Goal: Information Seeking & Learning: Learn about a topic

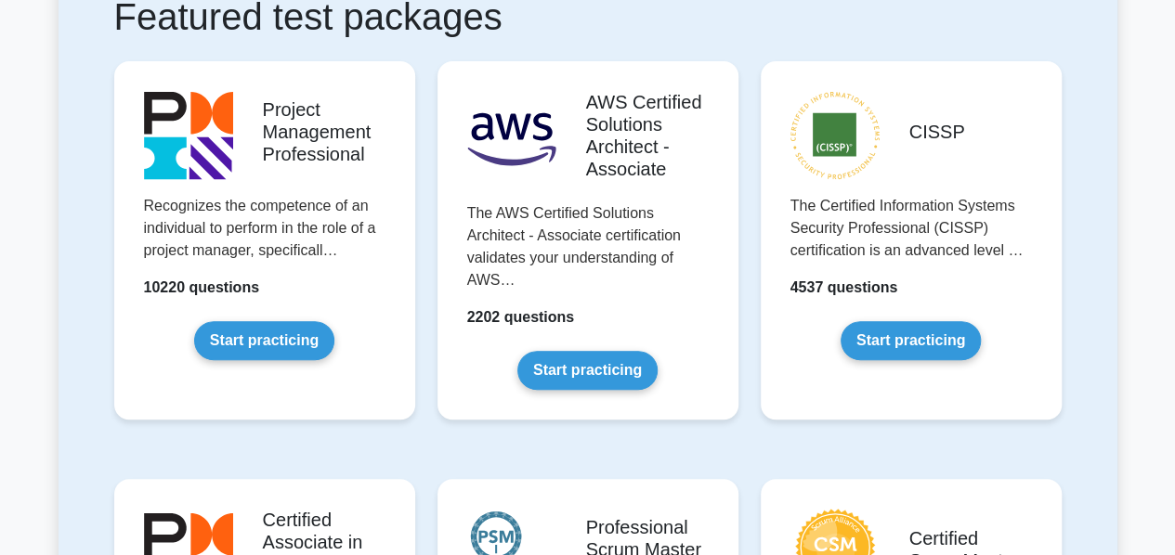
scroll to position [364, 0]
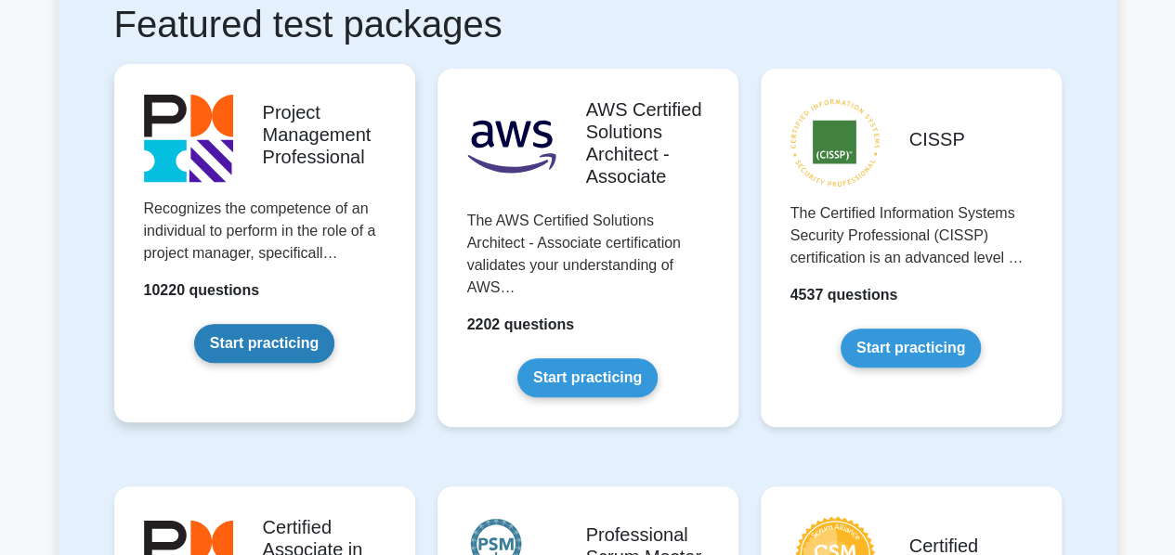
click at [253, 344] on link "Start practicing" at bounding box center [264, 343] width 140 height 39
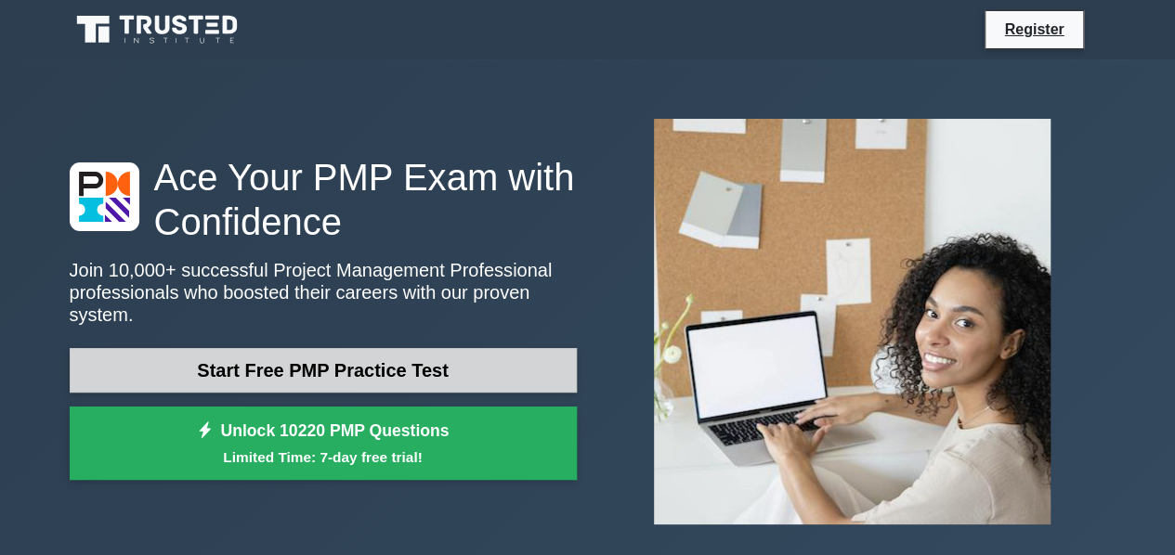
click at [361, 361] on link "Start Free PMP Practice Test" at bounding box center [323, 370] width 507 height 45
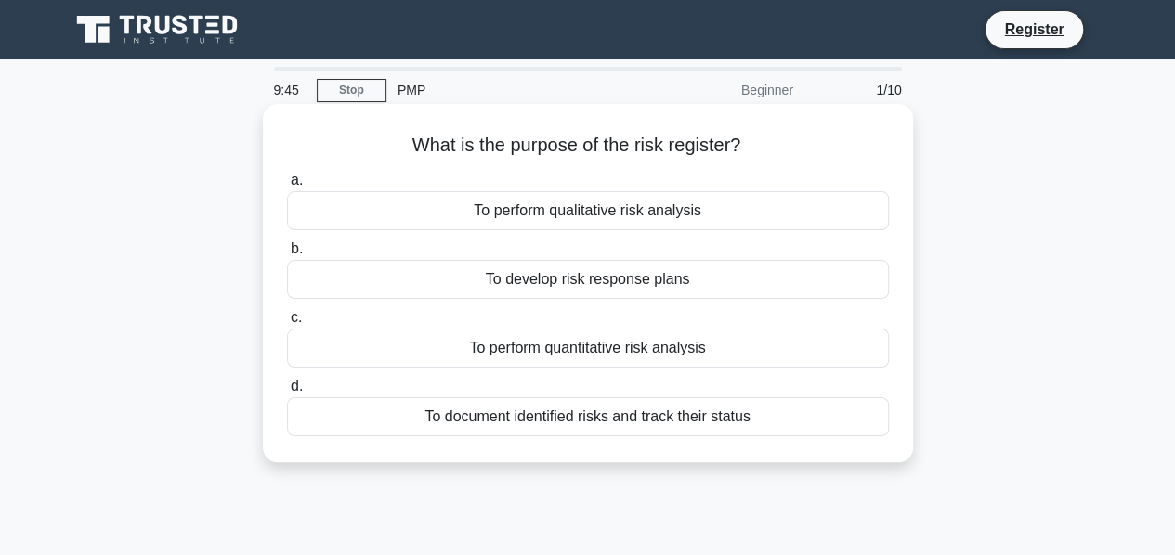
click at [635, 415] on div "To document identified risks and track their status" at bounding box center [588, 416] width 602 height 39
click at [287, 393] on input "d. To document identified risks and track their status" at bounding box center [287, 387] width 0 height 12
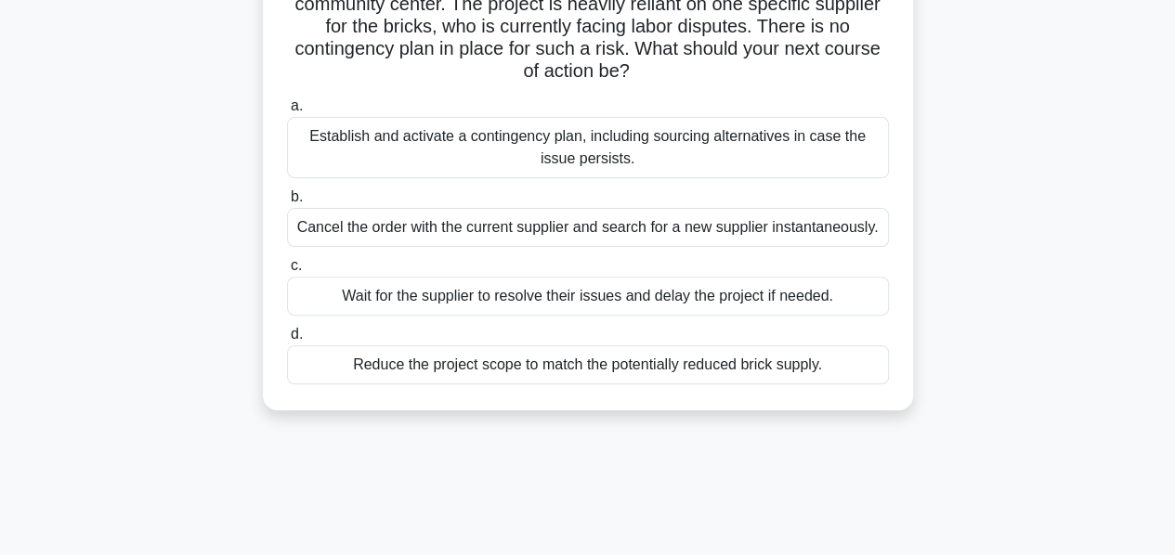
scroll to position [175, 0]
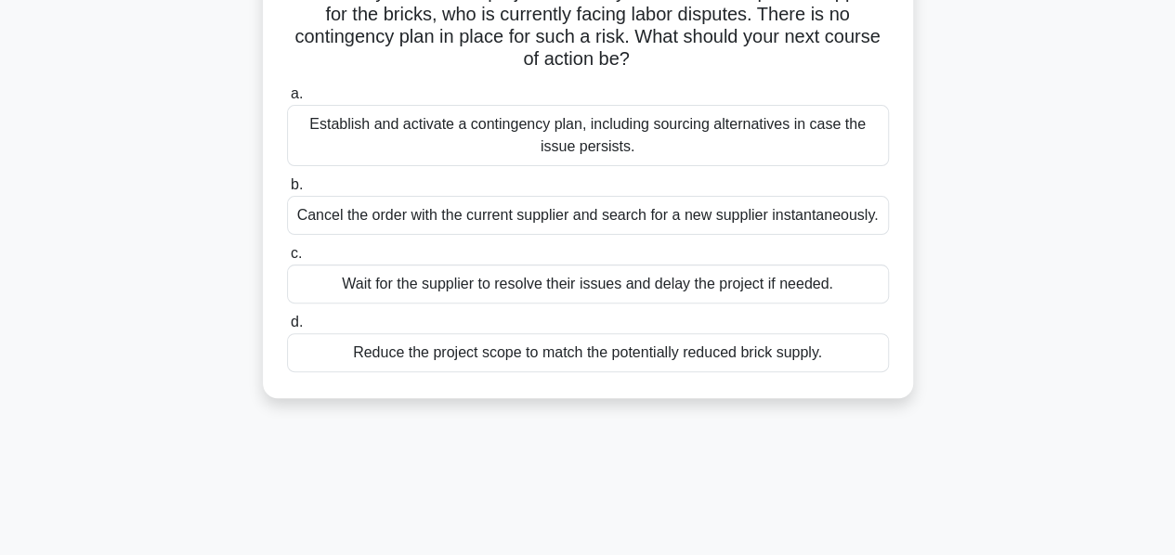
click at [381, 135] on div "Establish and activate a contingency plan, including sourcing alternatives in c…" at bounding box center [588, 135] width 602 height 61
click at [287, 100] on input "a. Establish and activate a contingency plan, including sourcing alternatives i…" at bounding box center [287, 94] width 0 height 12
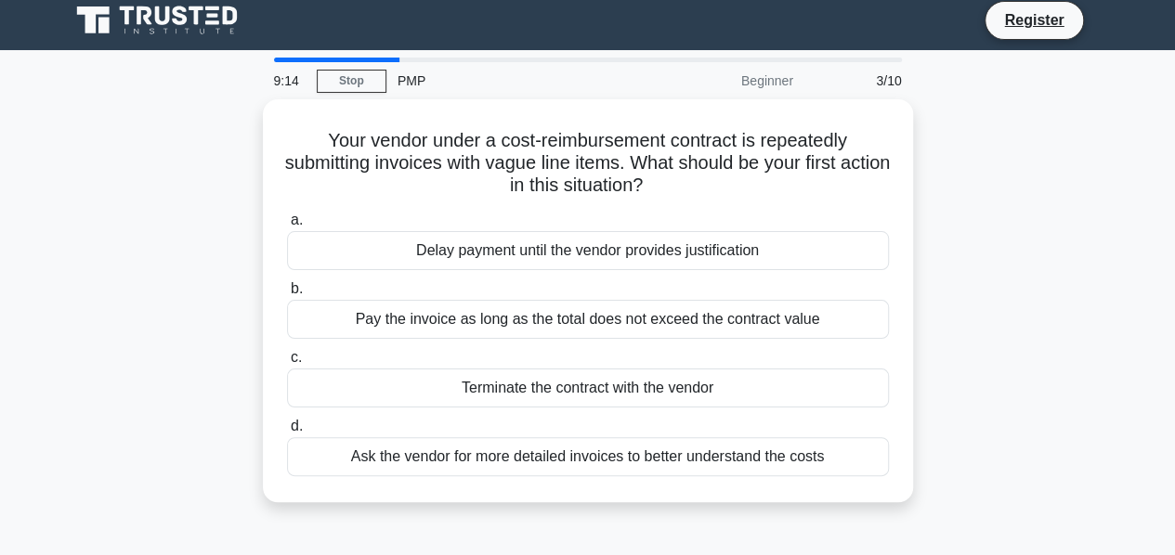
scroll to position [0, 0]
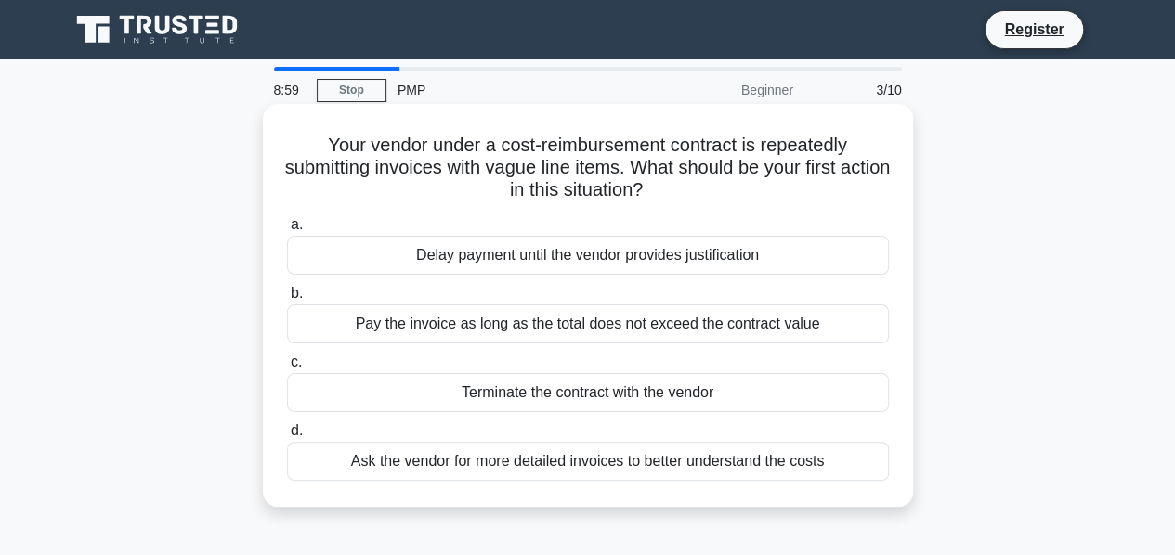
click at [537, 458] on div "Ask the vendor for more detailed invoices to better understand the costs" at bounding box center [588, 461] width 602 height 39
click at [287, 437] on input "d. Ask the vendor for more detailed invoices to better understand the costs" at bounding box center [287, 431] width 0 height 12
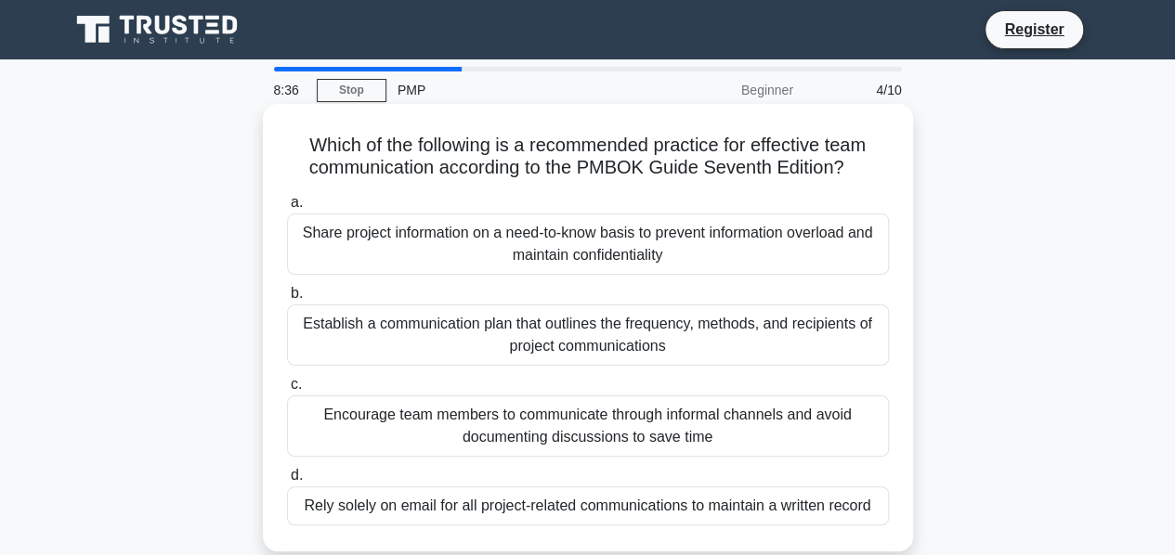
click at [406, 339] on div "Establish a communication plan that outlines the frequency, methods, and recipi…" at bounding box center [588, 335] width 602 height 61
click at [287, 300] on input "b. Establish a communication plan that outlines the frequency, methods, and rec…" at bounding box center [287, 294] width 0 height 12
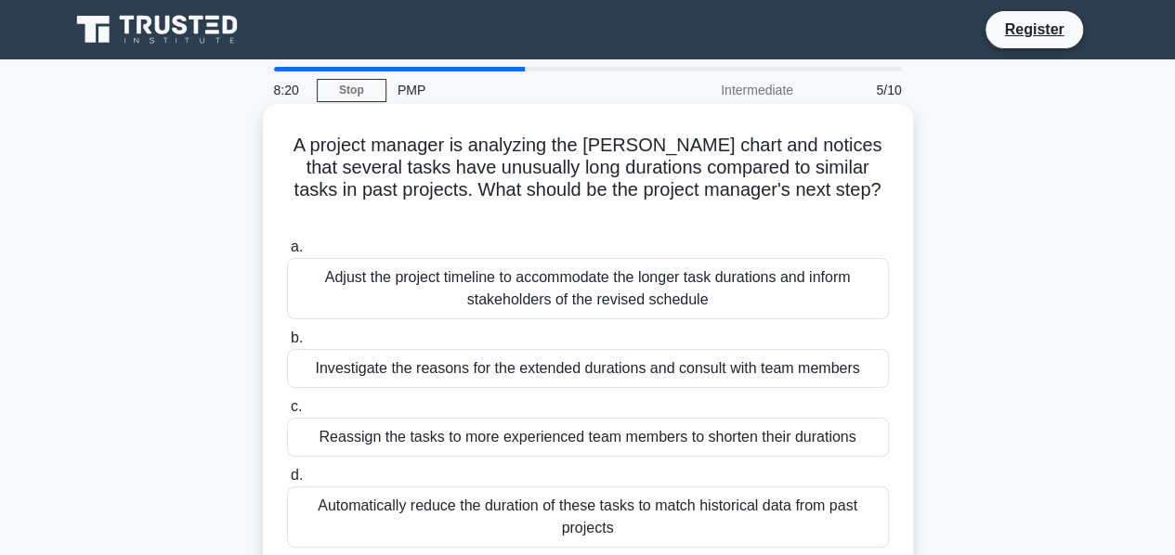
click at [537, 350] on div "Investigate the reasons for the extended durations and consult with team members" at bounding box center [588, 368] width 602 height 39
click at [287, 344] on input "b. Investigate the reasons for the extended durations and consult with team mem…" at bounding box center [287, 338] width 0 height 12
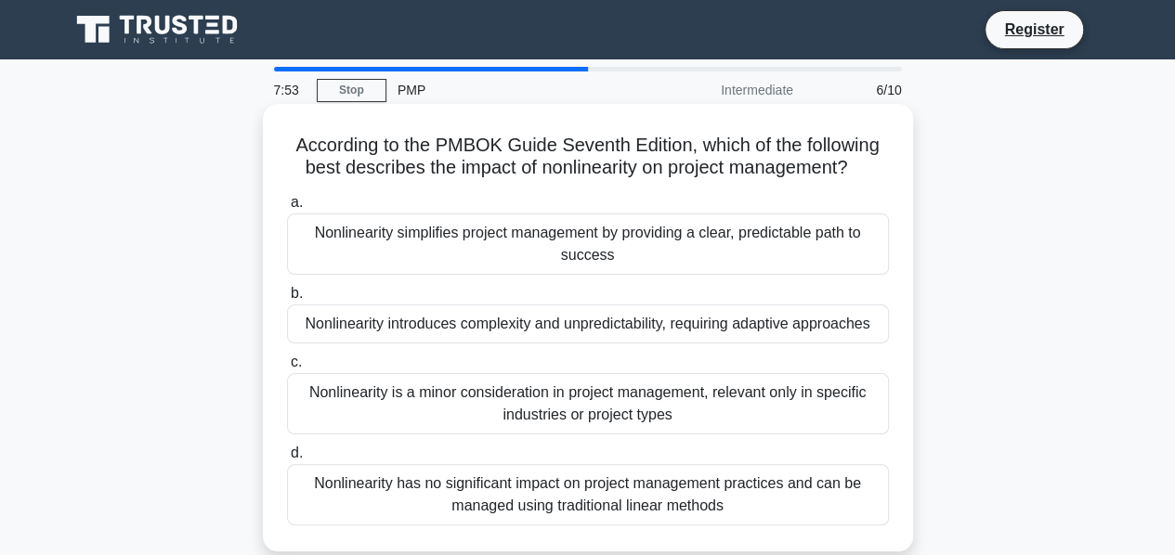
click at [375, 329] on div "Nonlinearity introduces complexity and unpredictability, requiring adaptive app…" at bounding box center [588, 324] width 602 height 39
click at [287, 300] on input "b. Nonlinearity introduces complexity and unpredictability, requiring adaptive …" at bounding box center [287, 294] width 0 height 12
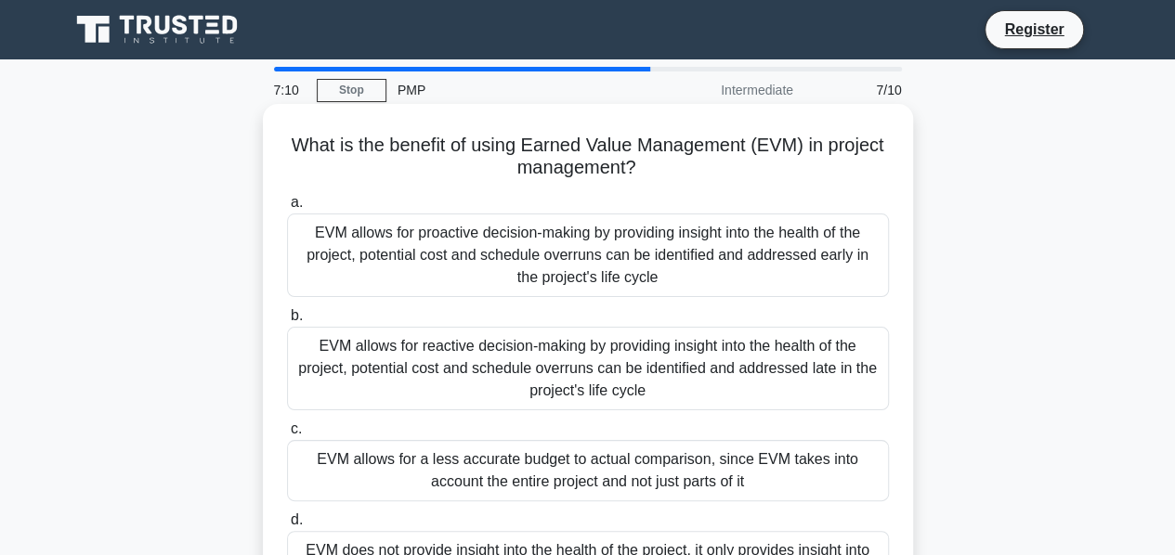
click at [518, 242] on div "EVM allows for proactive decision-making by providing insight into the health o…" at bounding box center [588, 256] width 602 height 84
click at [287, 209] on input "a. EVM allows for proactive decision-making by providing insight into the healt…" at bounding box center [287, 203] width 0 height 12
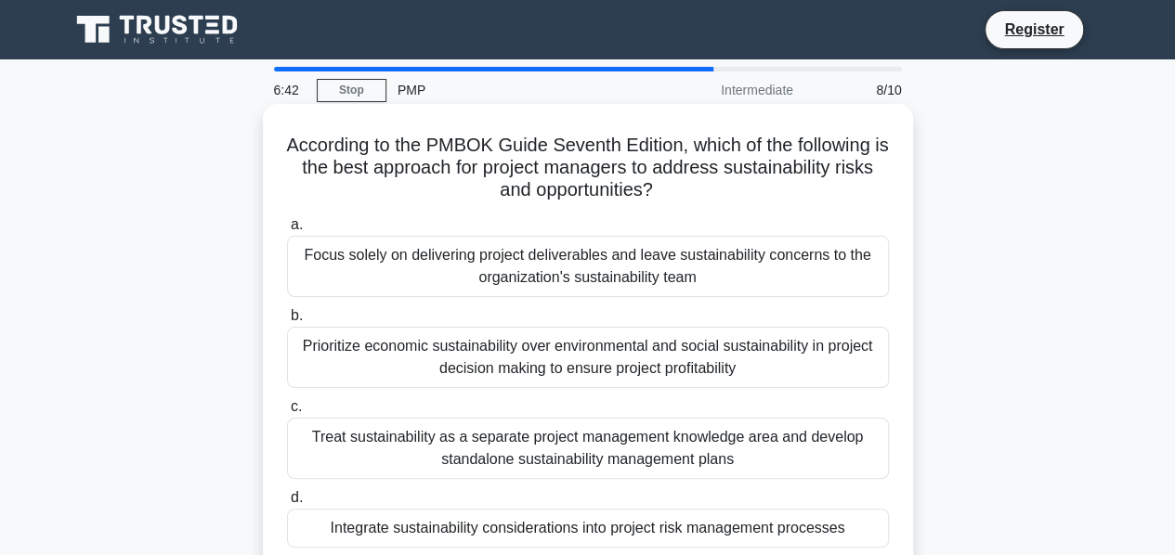
click at [505, 530] on div "Integrate sustainability considerations into project risk management processes" at bounding box center [588, 528] width 602 height 39
click at [287, 504] on input "d. Integrate sustainability considerations into project risk management process…" at bounding box center [287, 498] width 0 height 12
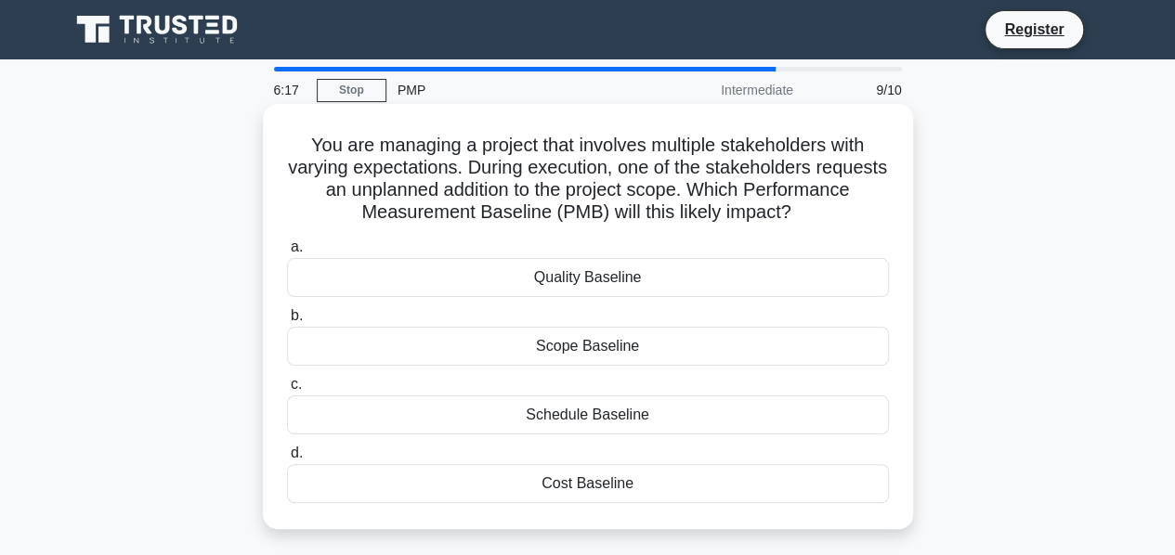
click at [570, 344] on div "Scope Baseline" at bounding box center [588, 346] width 602 height 39
click at [287, 322] on input "b. Scope Baseline" at bounding box center [287, 316] width 0 height 12
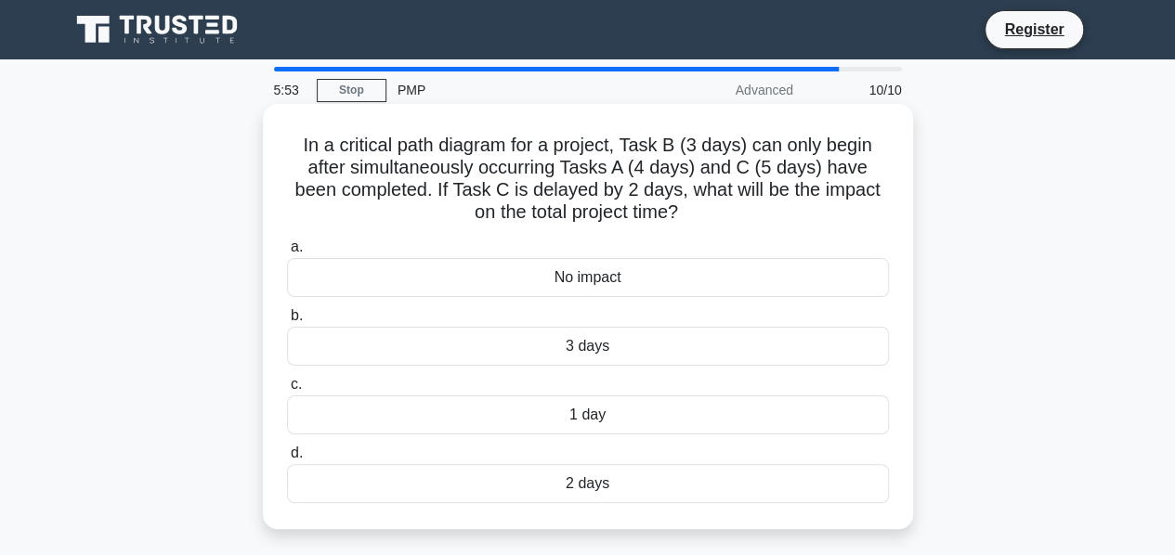
click at [624, 480] on div "2 days" at bounding box center [588, 483] width 602 height 39
click at [287, 460] on input "d. 2 days" at bounding box center [287, 454] width 0 height 12
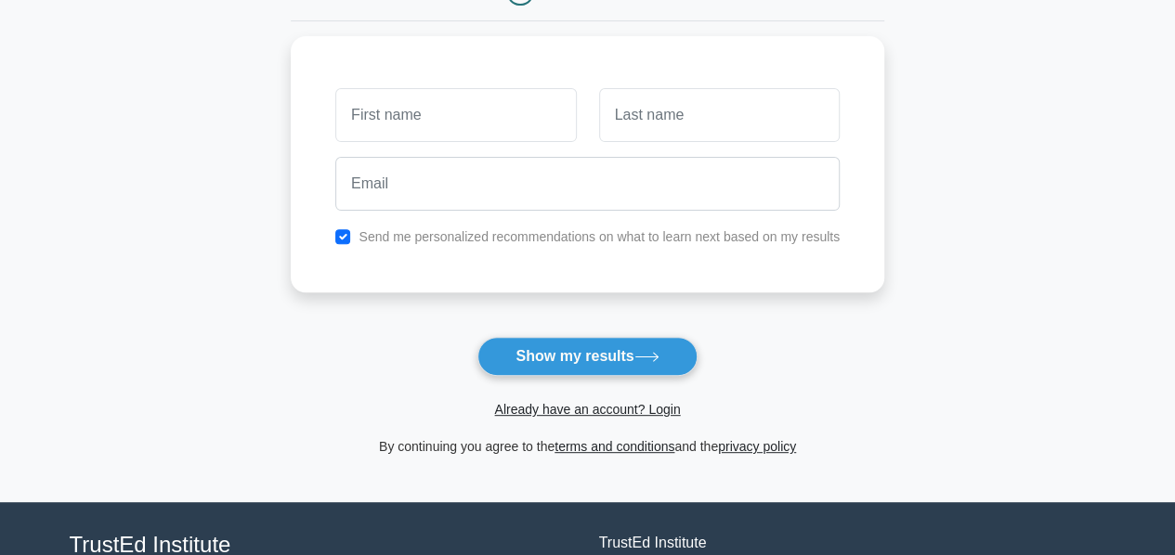
scroll to position [230, 0]
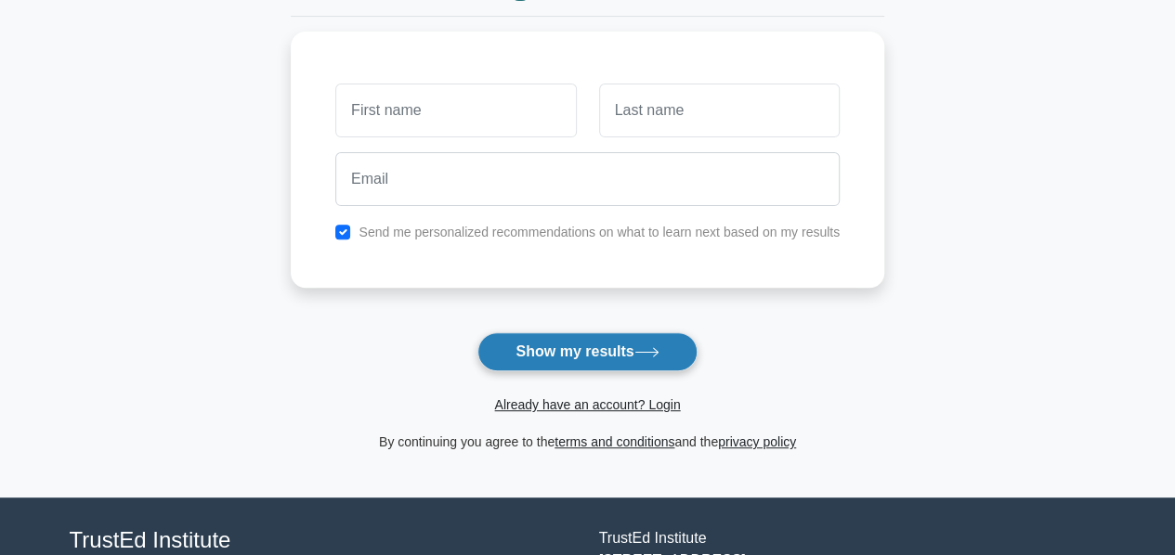
click at [639, 349] on button "Show my results" at bounding box center [586, 351] width 219 height 39
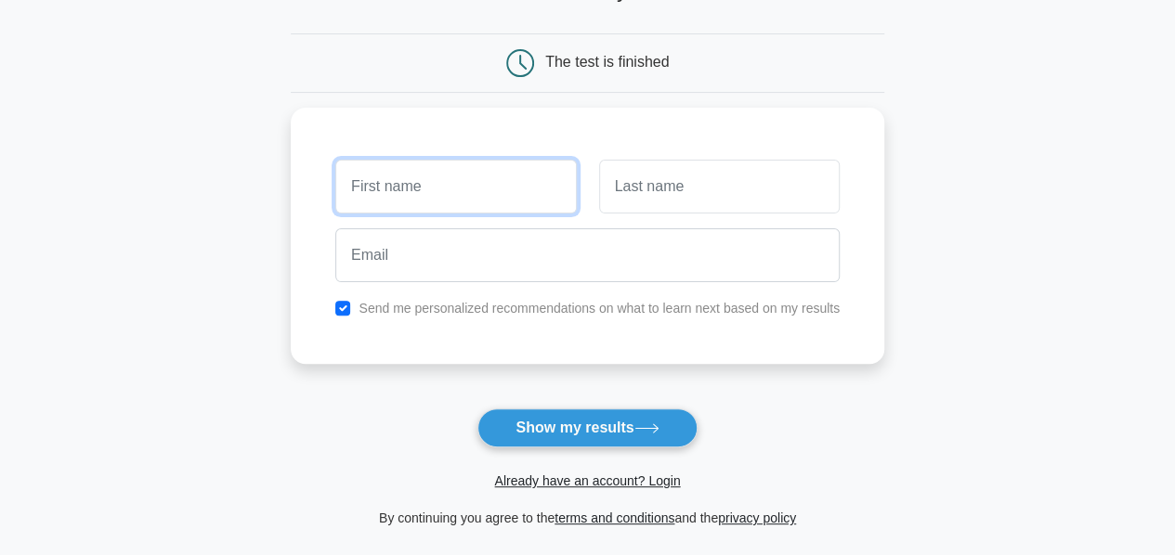
scroll to position [152, 0]
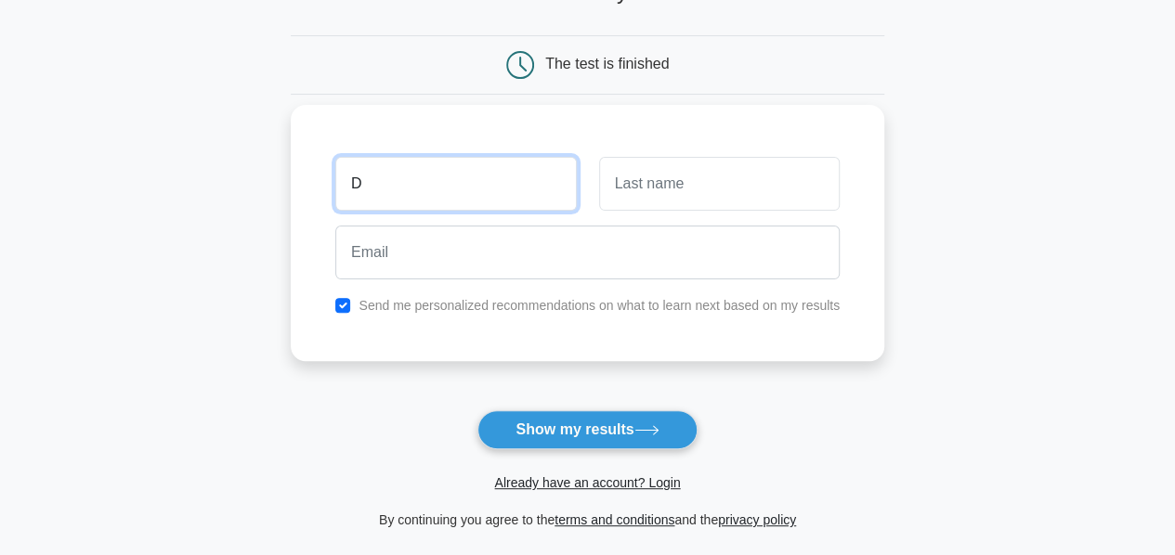
type input "Dorothy"
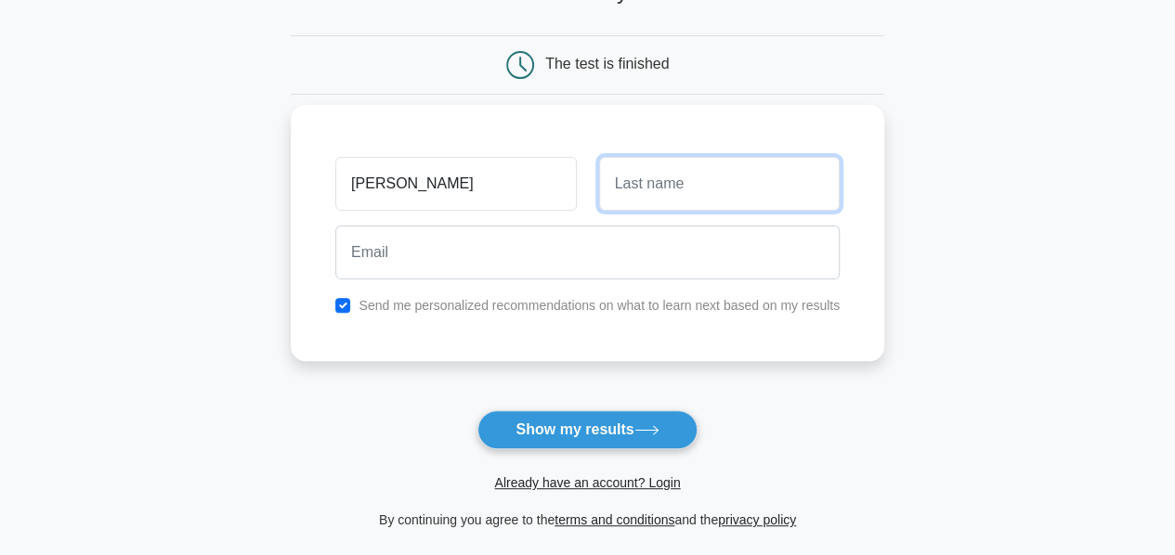
click at [692, 194] on input "text" at bounding box center [719, 184] width 240 height 54
type input "Nkatha"
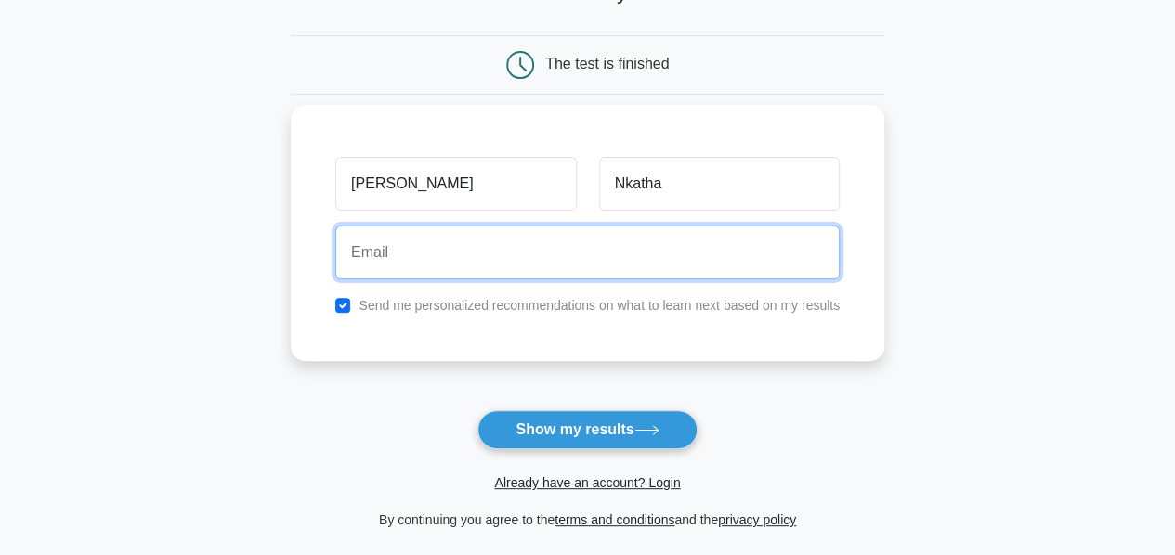
click at [381, 231] on input "email" at bounding box center [587, 253] width 504 height 54
type input "dorothynka@gmail.com"
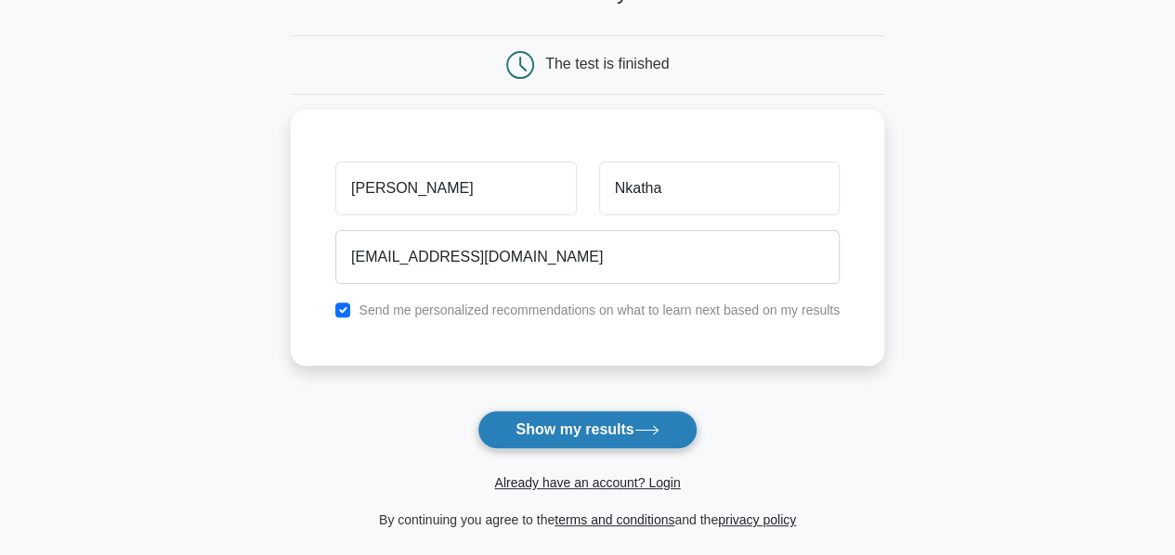
click at [626, 427] on button "Show my results" at bounding box center [586, 429] width 219 height 39
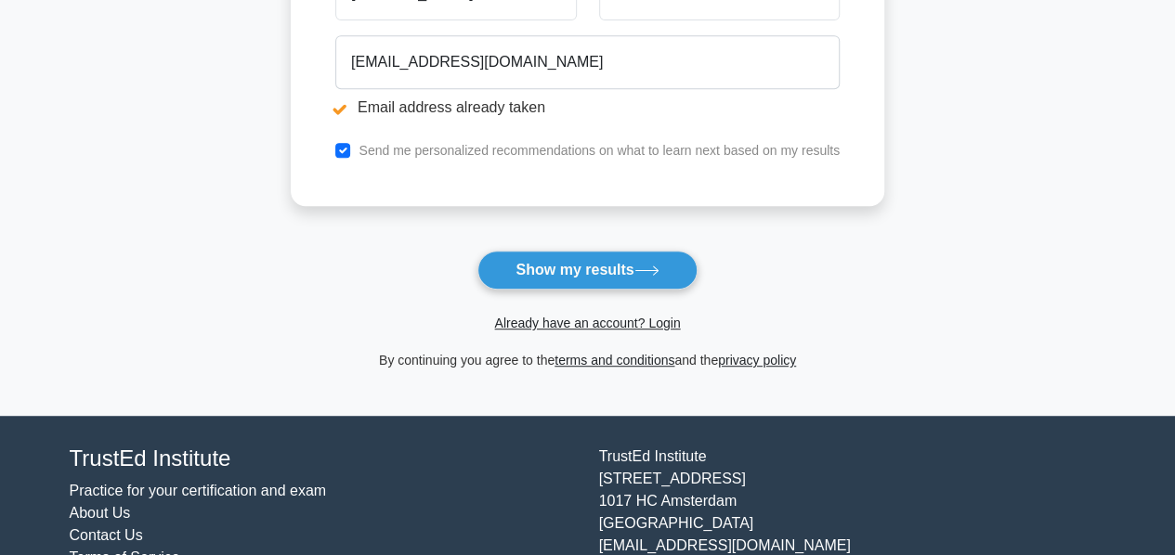
scroll to position [448, 0]
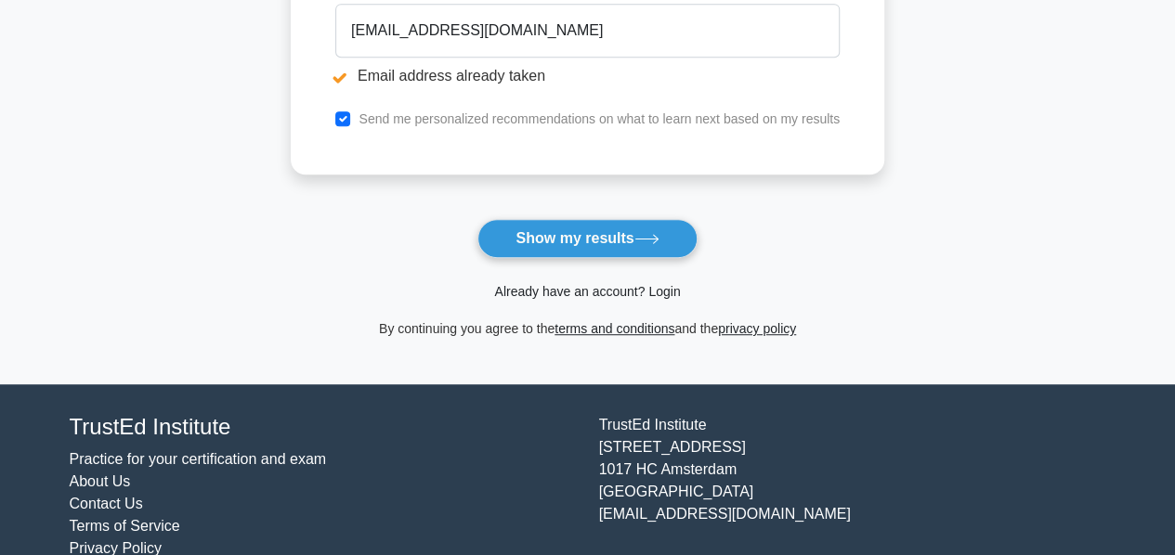
click at [663, 289] on link "Already have an account? Login" at bounding box center [587, 291] width 186 height 15
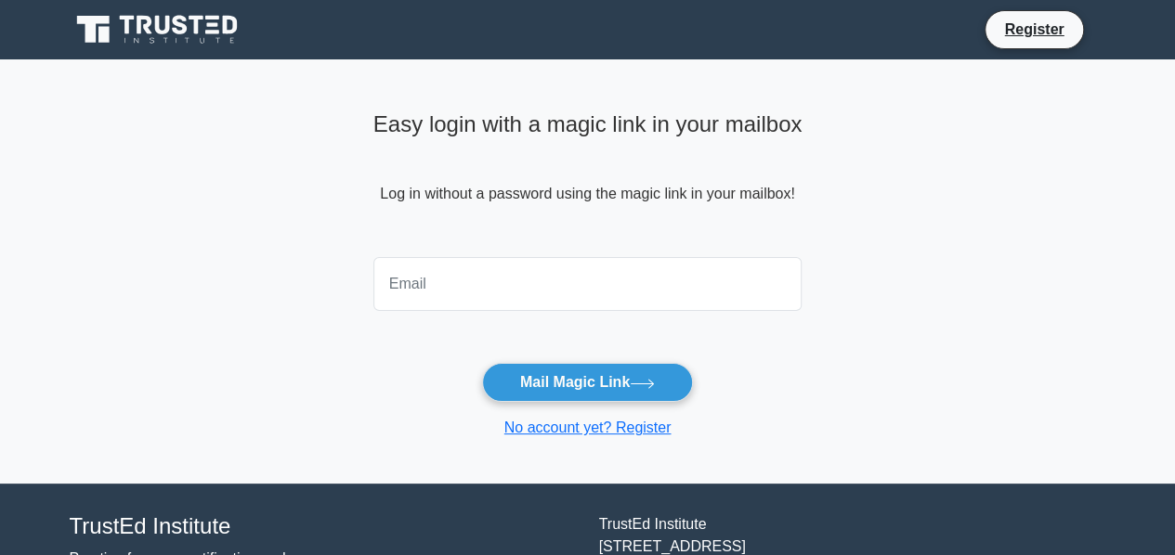
click at [533, 292] on input "email" at bounding box center [587, 284] width 429 height 54
type input "[EMAIL_ADDRESS][DOMAIN_NAME]"
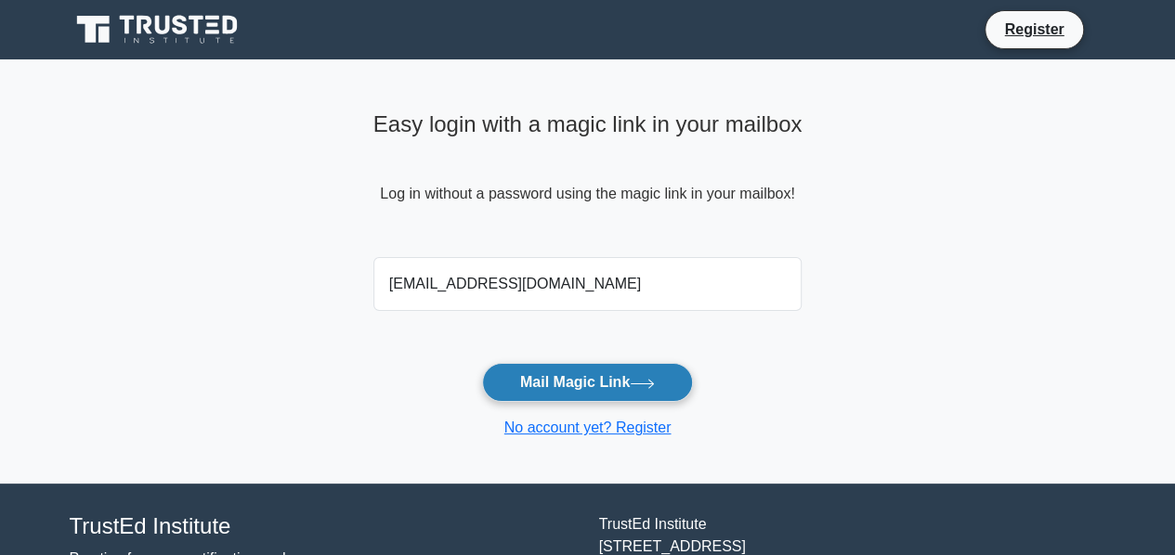
click at [587, 380] on button "Mail Magic Link" at bounding box center [587, 382] width 211 height 39
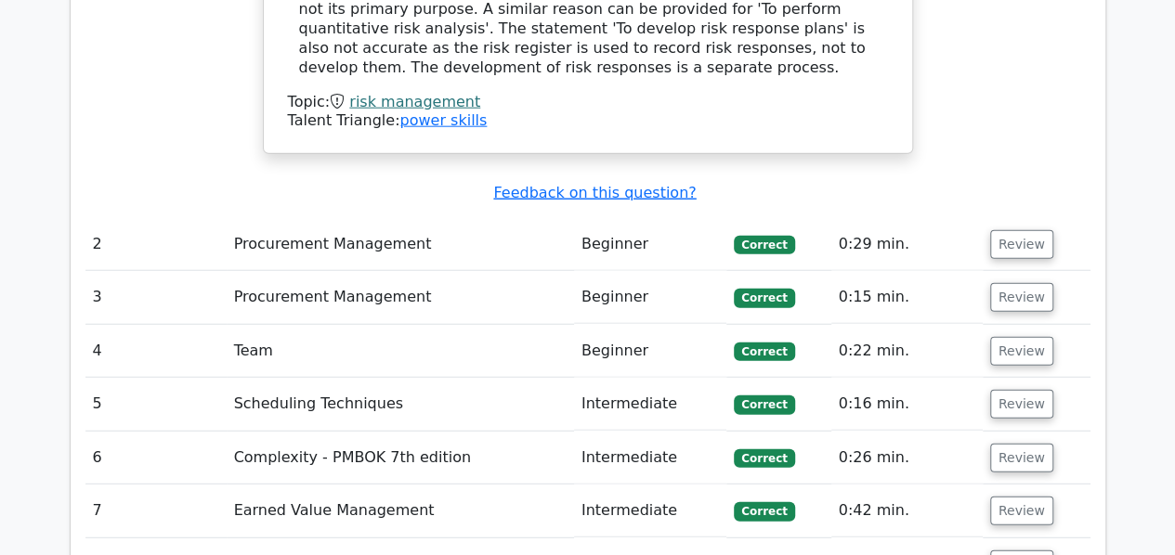
scroll to position [2275, 0]
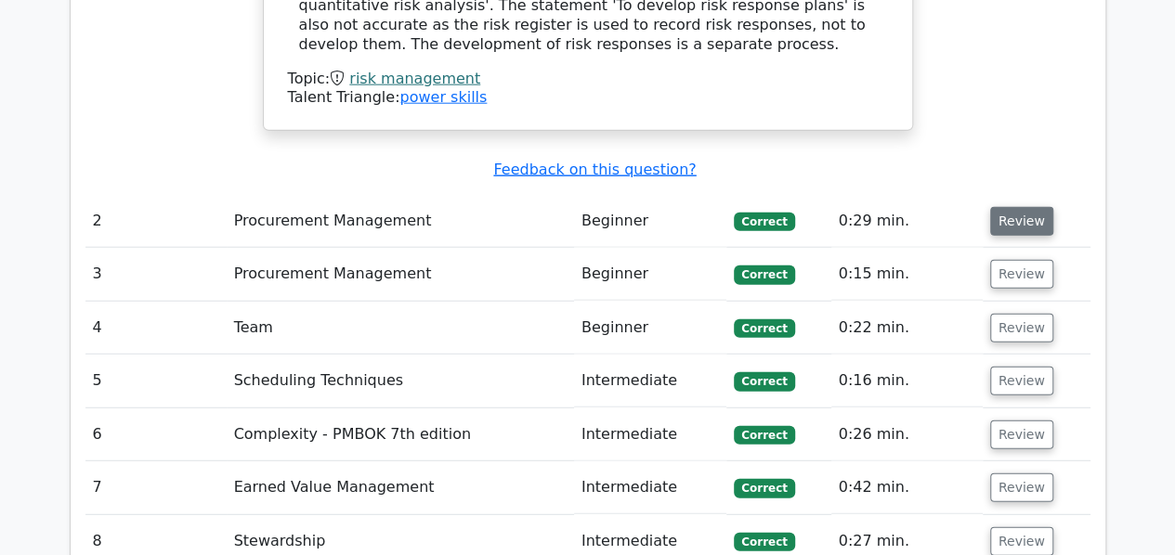
click at [1018, 207] on button "Review" at bounding box center [1021, 221] width 63 height 29
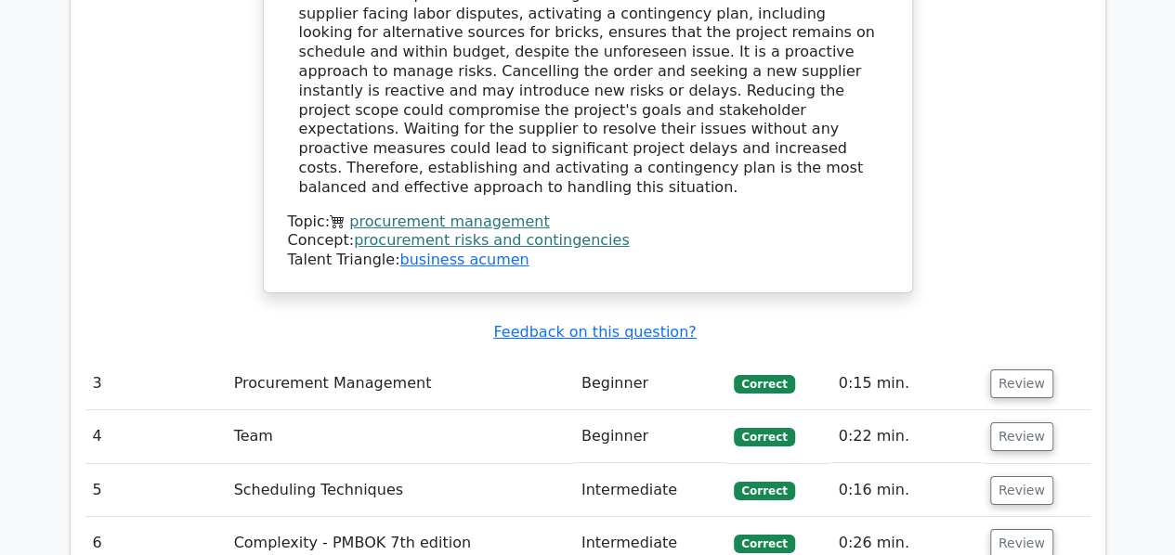
scroll to position [3065, 0]
click at [1014, 370] on button "Review" at bounding box center [1021, 384] width 63 height 29
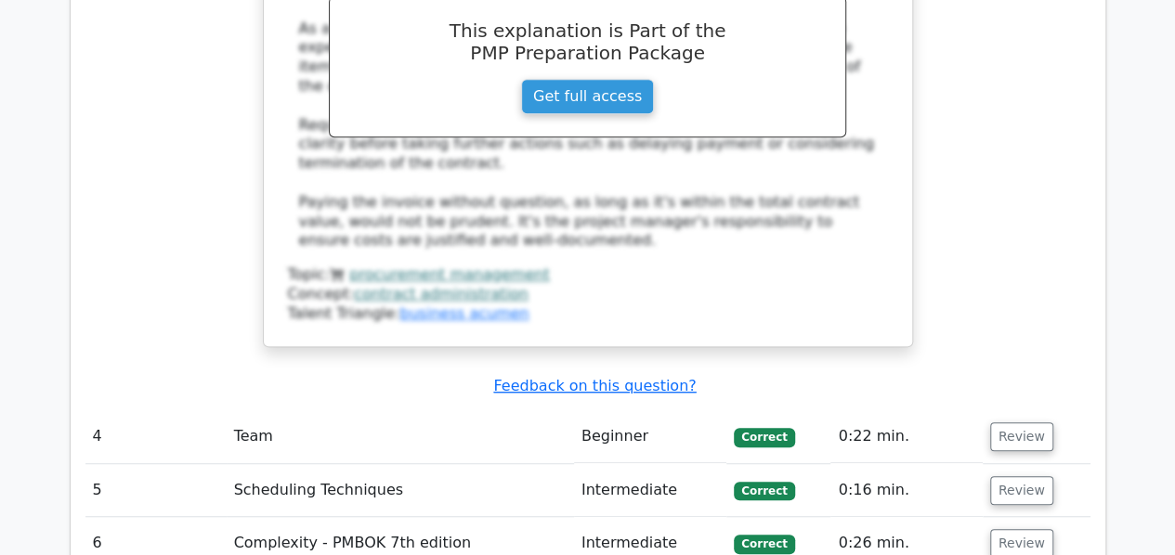
scroll to position [4111, 0]
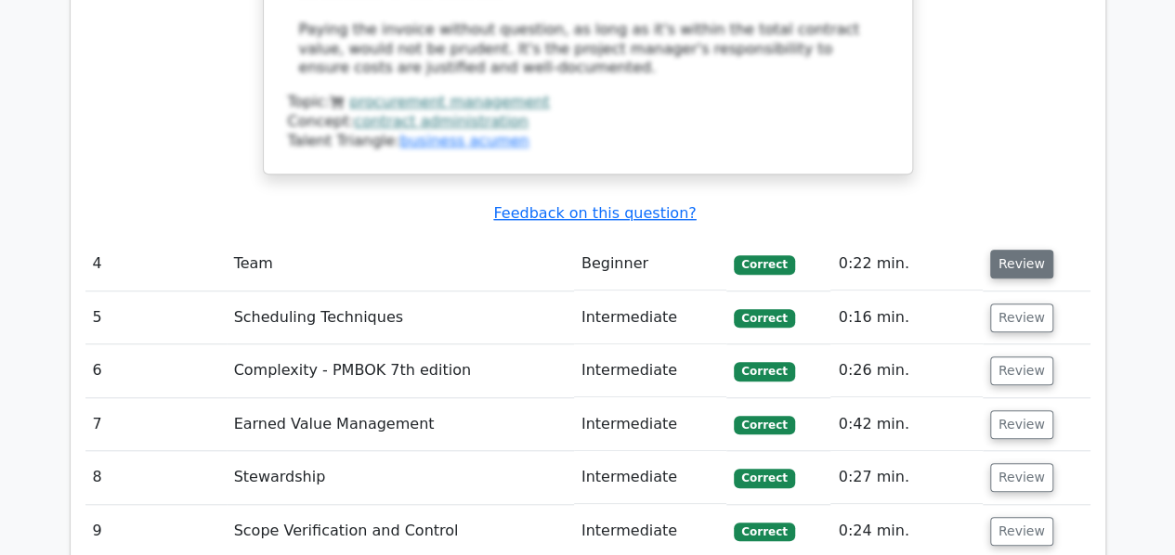
click at [1005, 250] on button "Review" at bounding box center [1021, 264] width 63 height 29
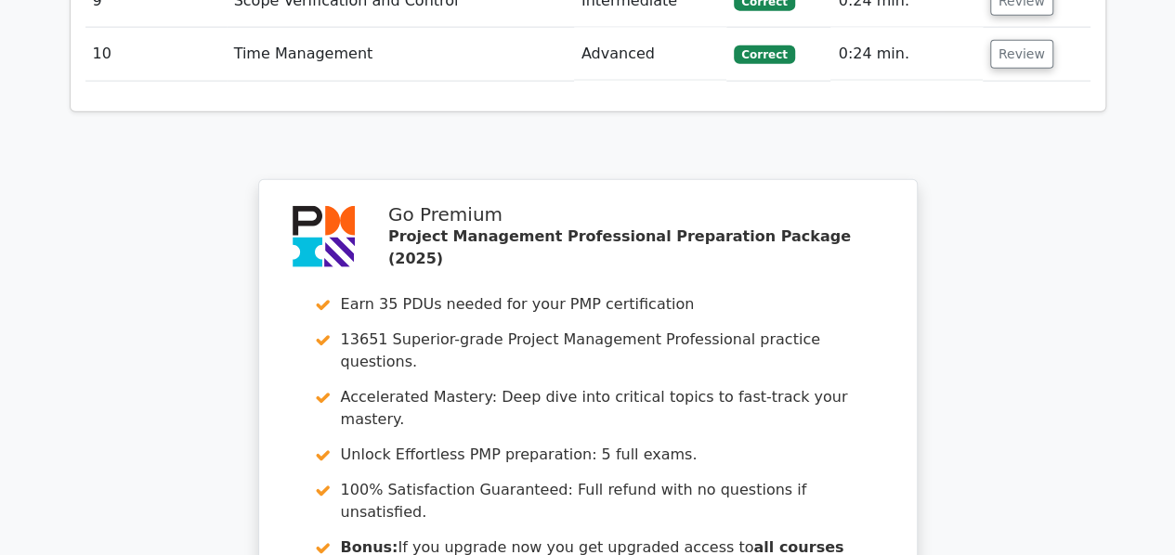
scroll to position [5809, 0]
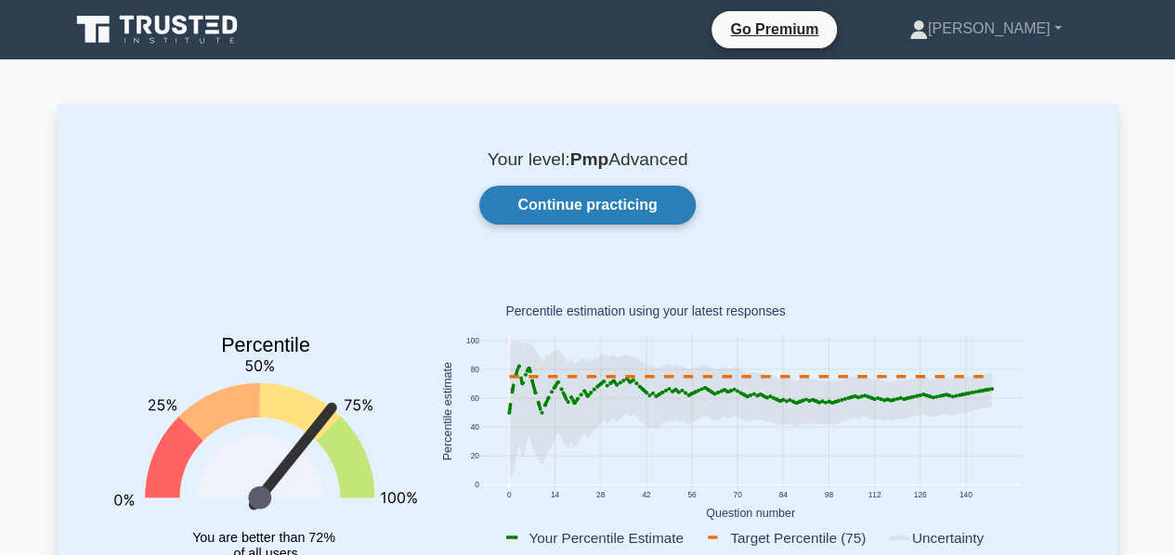
click at [611, 201] on link "Continue practicing" at bounding box center [586, 205] width 215 height 39
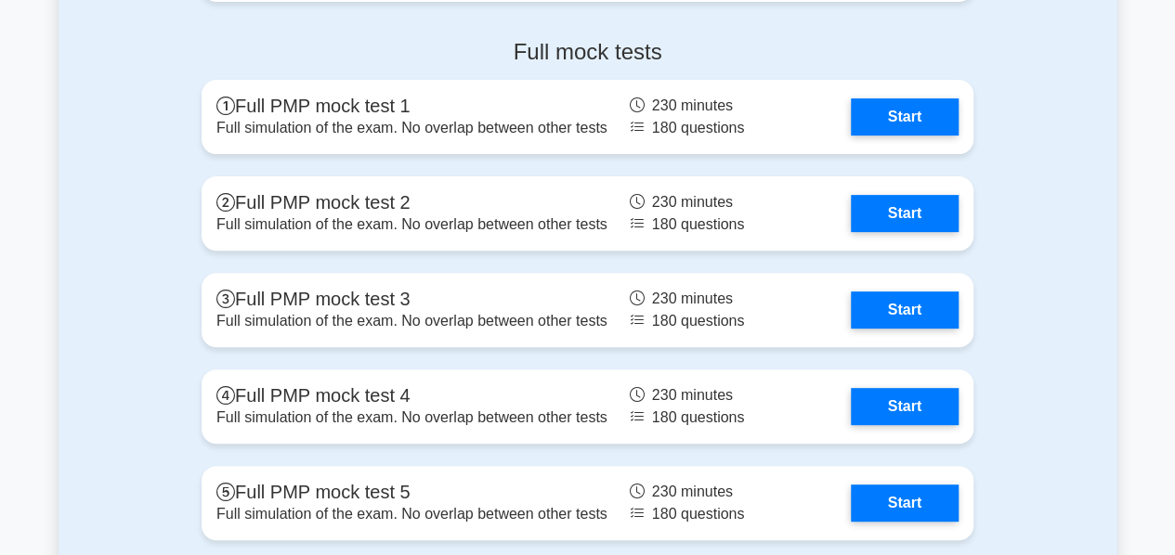
scroll to position [7250, 0]
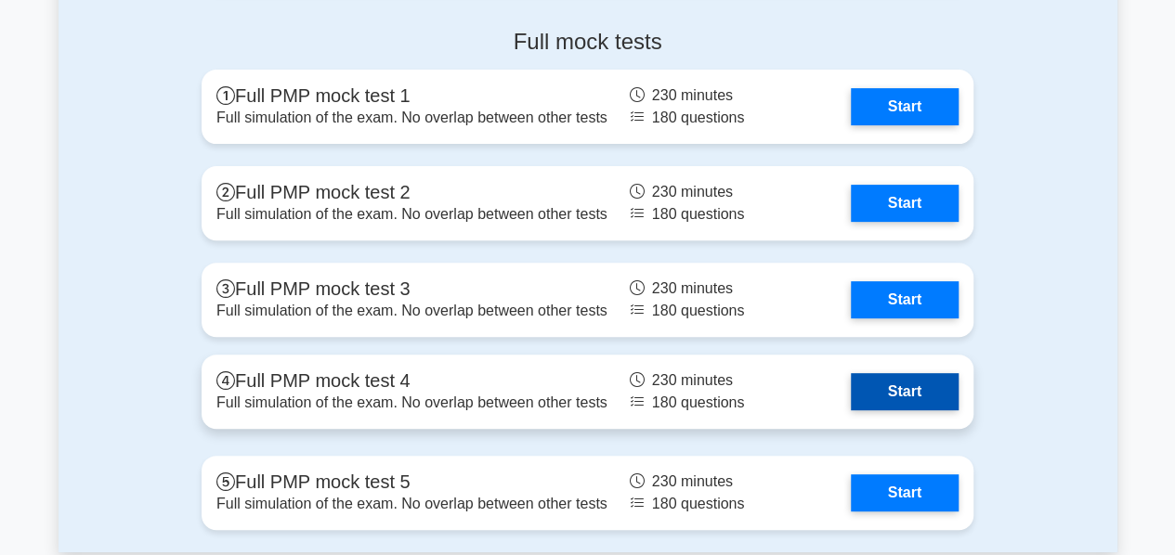
click at [893, 387] on link "Start" at bounding box center [904, 391] width 108 height 37
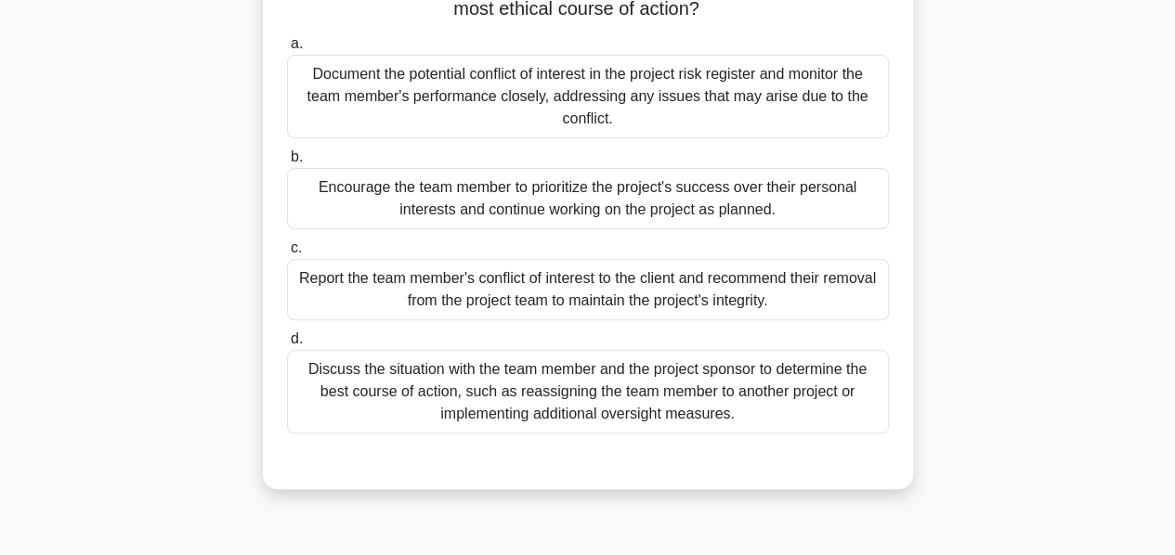
scroll to position [212, 0]
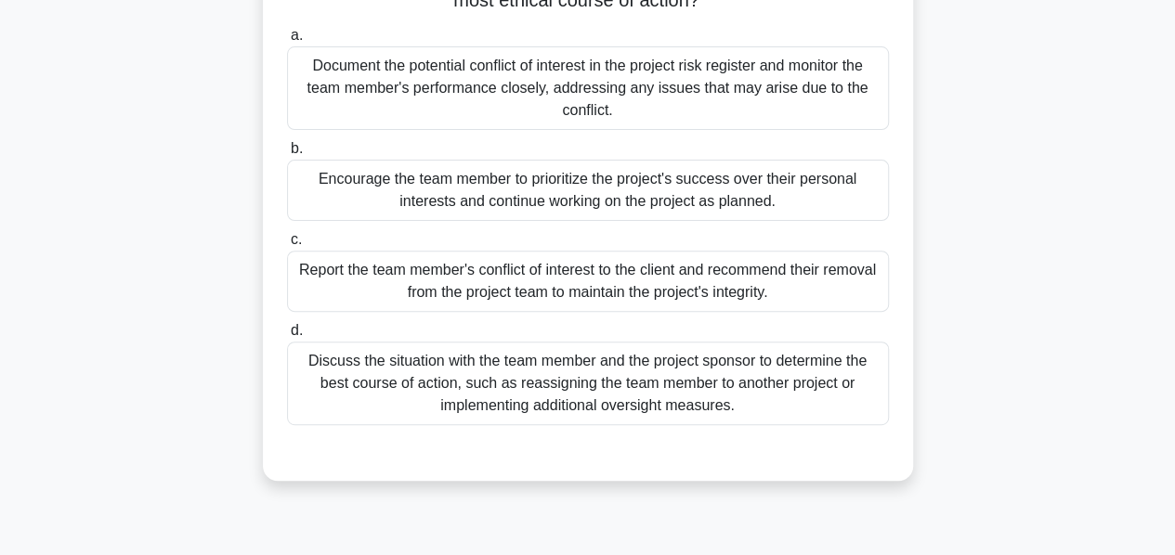
click at [693, 363] on div "Discuss the situation with the team member and the project sponsor to determine…" at bounding box center [588, 384] width 602 height 84
click at [287, 337] on input "d. Discuss the situation with the team member and the project sponsor to determ…" at bounding box center [287, 331] width 0 height 12
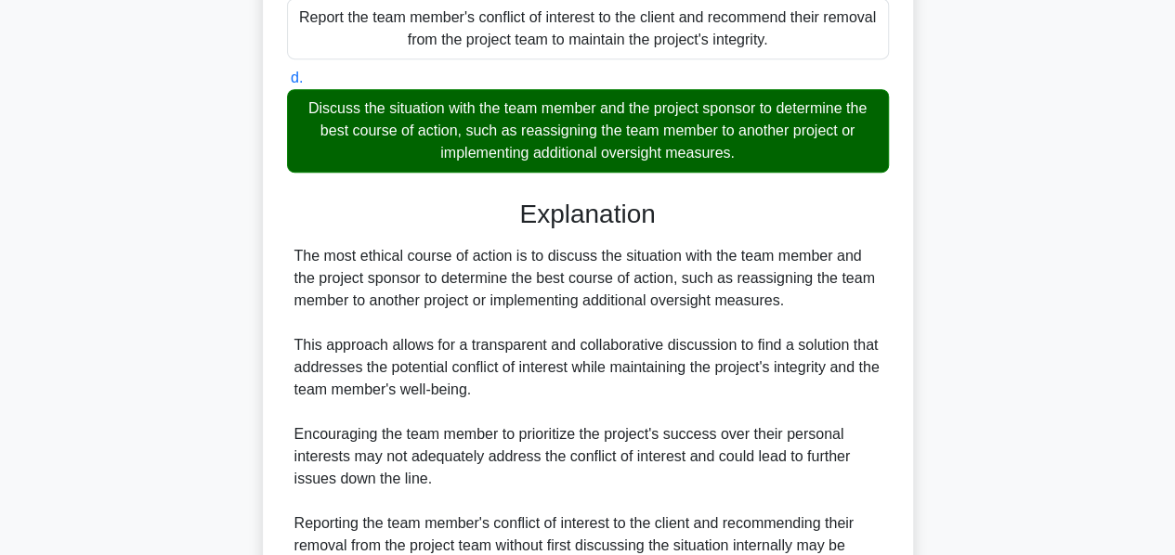
scroll to position [743, 0]
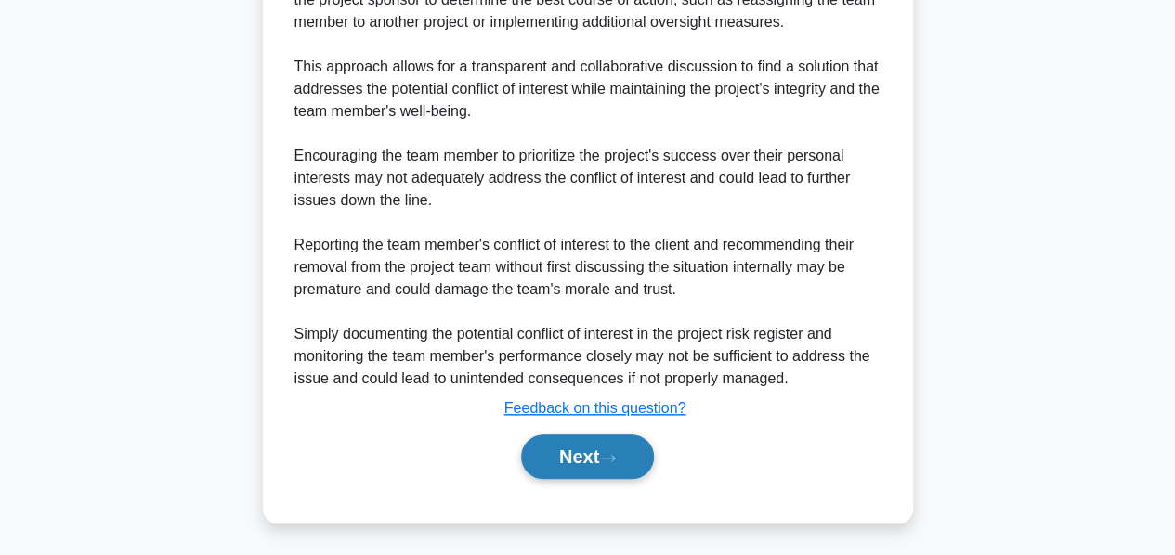
click at [565, 458] on button "Next" at bounding box center [587, 457] width 133 height 45
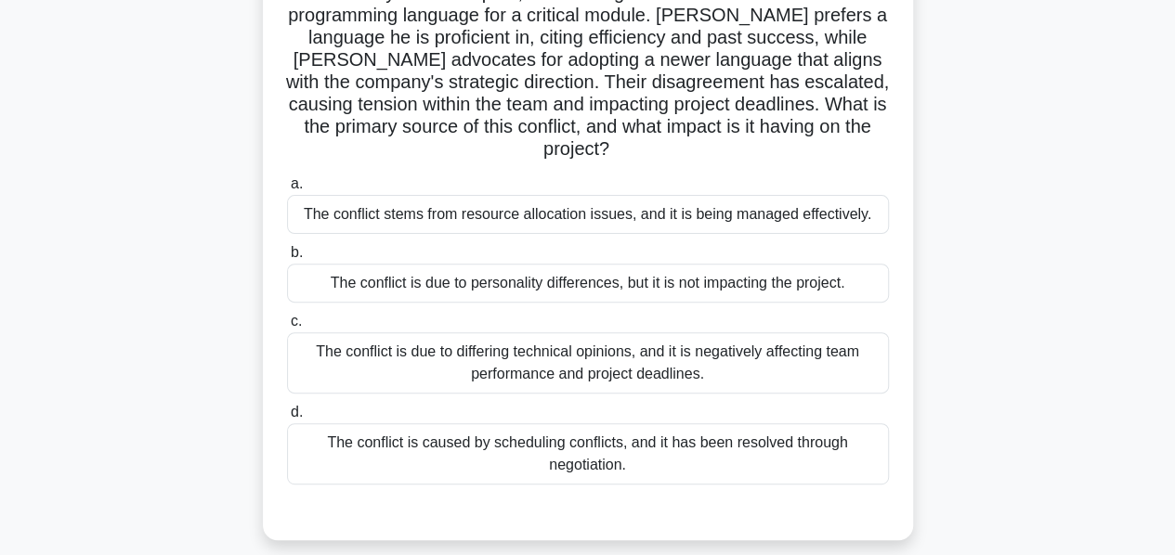
scroll to position [246, 0]
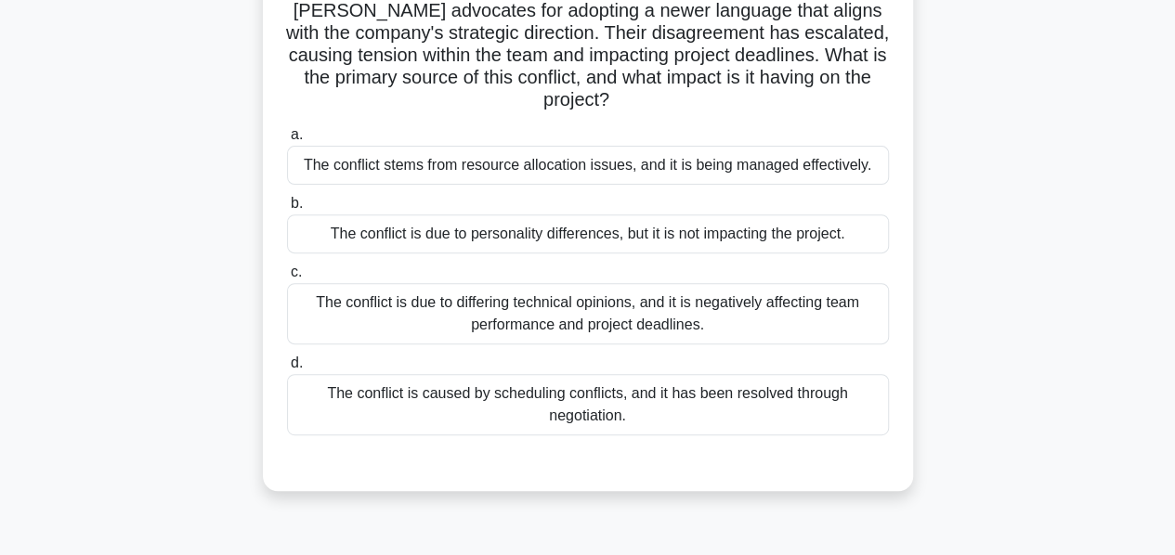
click at [717, 283] on div "The conflict is due to differing technical opinions, and it is negatively affec…" at bounding box center [588, 313] width 602 height 61
click at [287, 279] on input "c. The conflict is due to differing technical opinions, and it is negatively af…" at bounding box center [287, 272] width 0 height 12
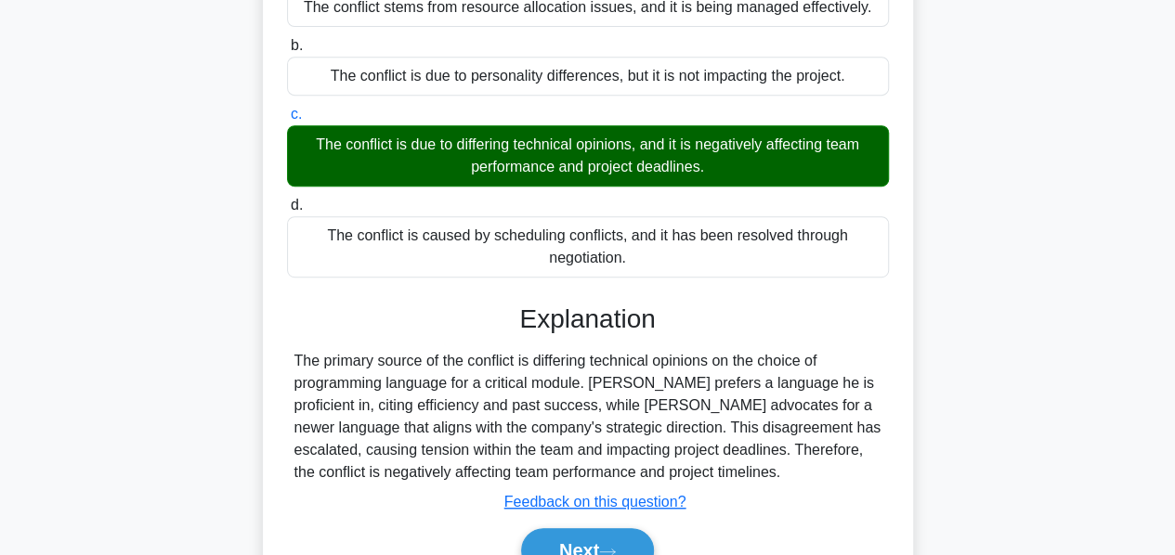
scroll to position [475, 0]
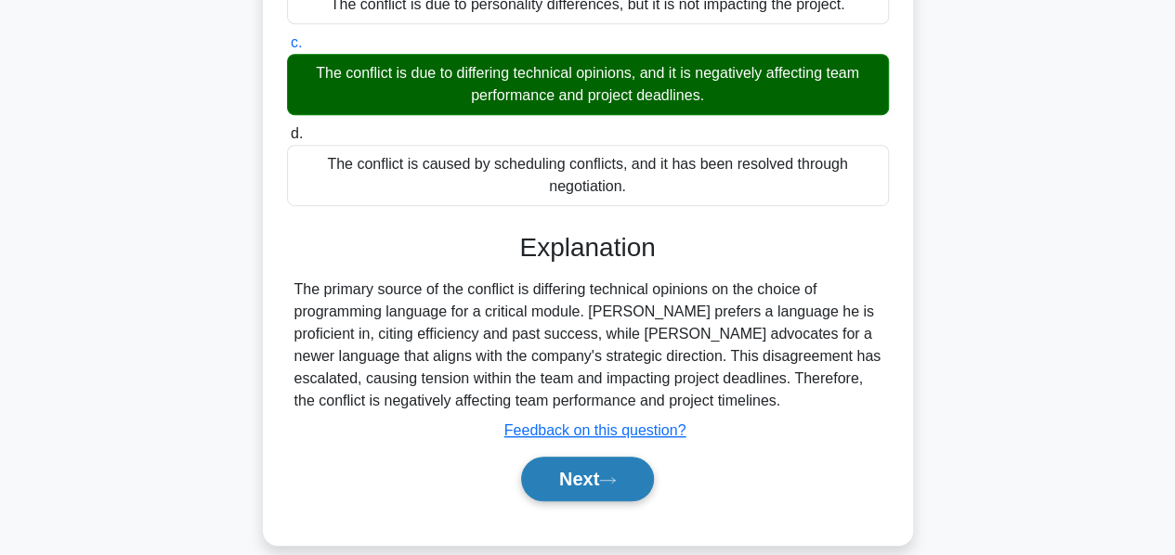
click at [546, 457] on button "Next" at bounding box center [587, 479] width 133 height 45
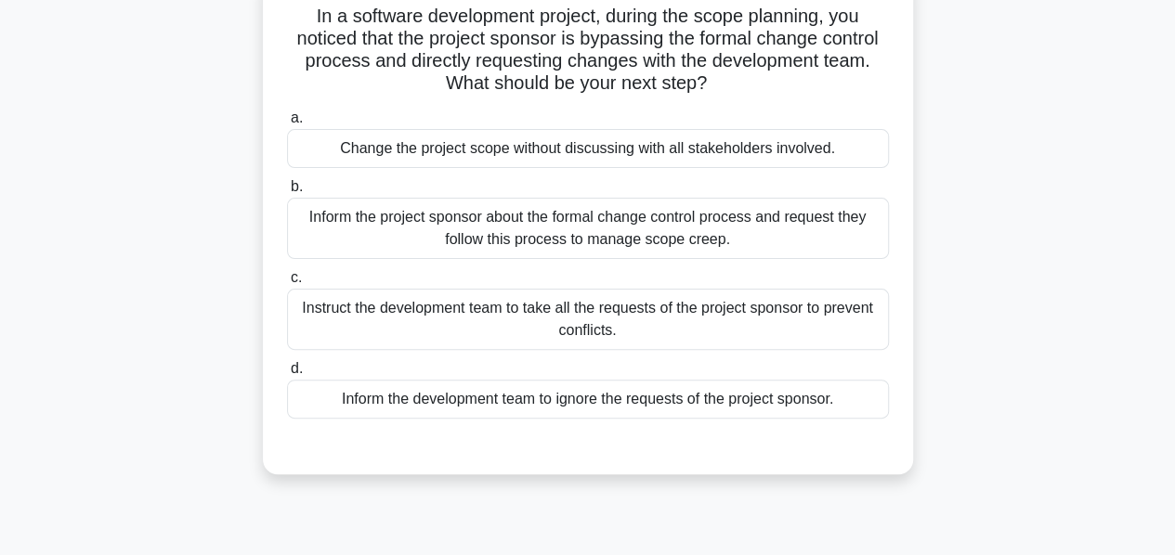
scroll to position [138, 0]
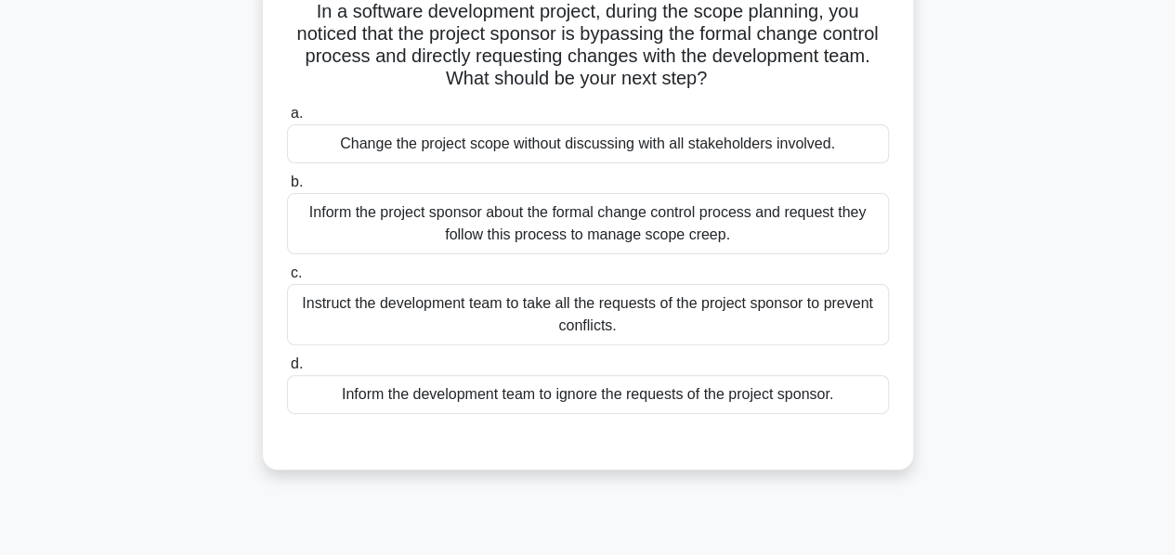
click at [1151, 133] on main "227:40 Stop PMP Expert 3/180 In a software development project, during the scop…" at bounding box center [587, 392] width 1175 height 943
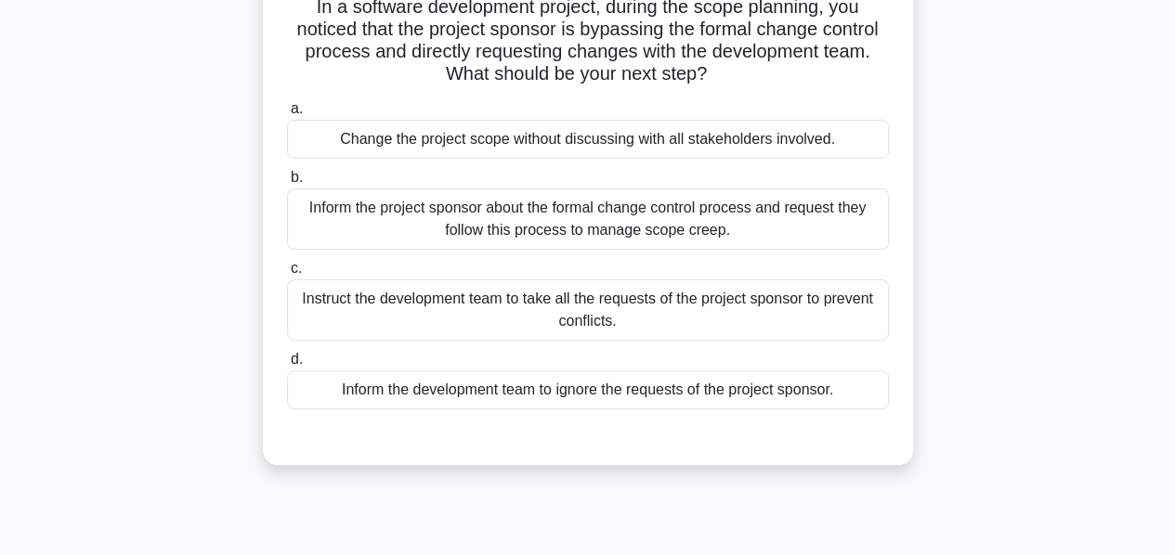
click at [637, 219] on div "Inform the project sponsor about the formal change control process and request …" at bounding box center [588, 218] width 602 height 61
click at [287, 184] on input "b. Inform the project sponsor about the formal change control process and reque…" at bounding box center [287, 178] width 0 height 12
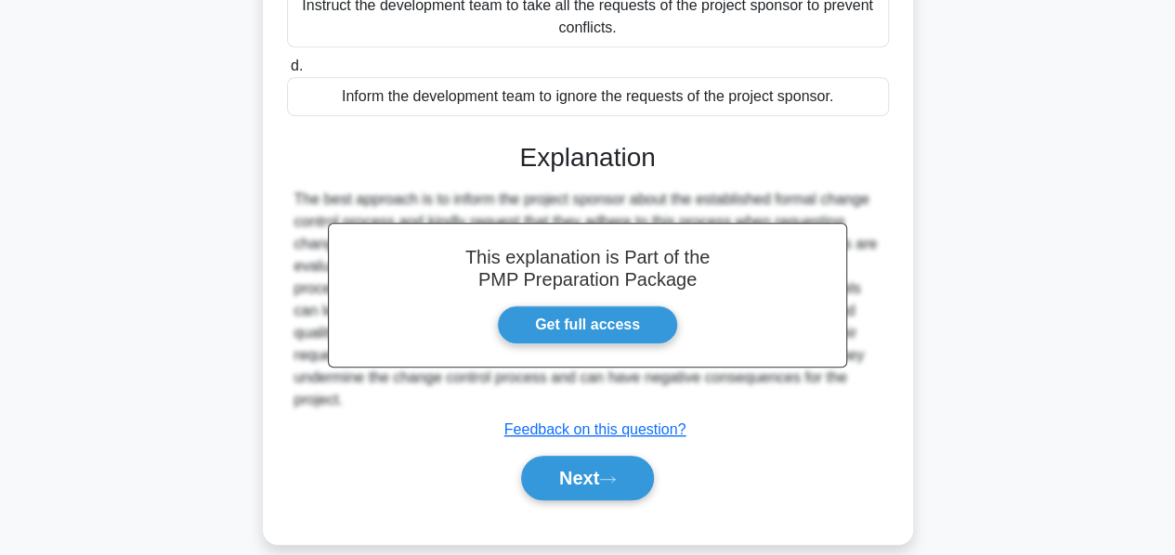
scroll to position [453, 0]
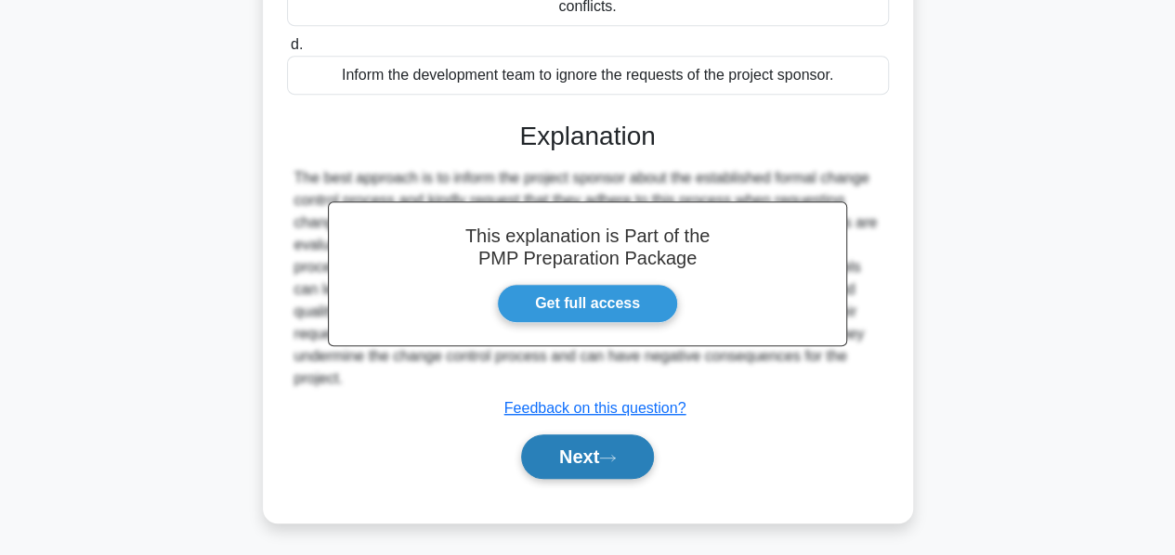
click at [565, 455] on button "Next" at bounding box center [587, 457] width 133 height 45
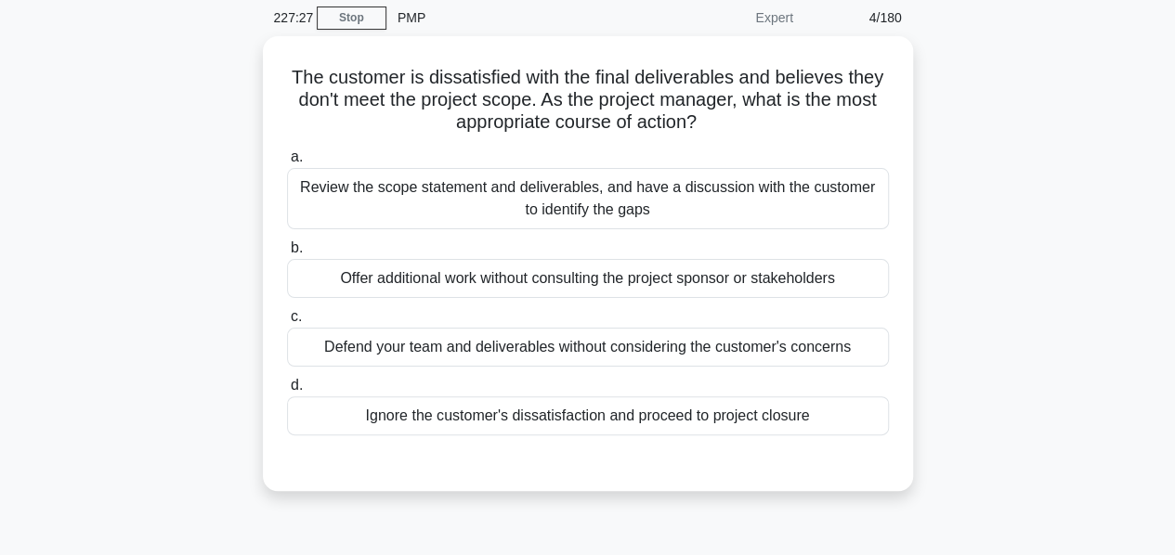
scroll to position [74, 0]
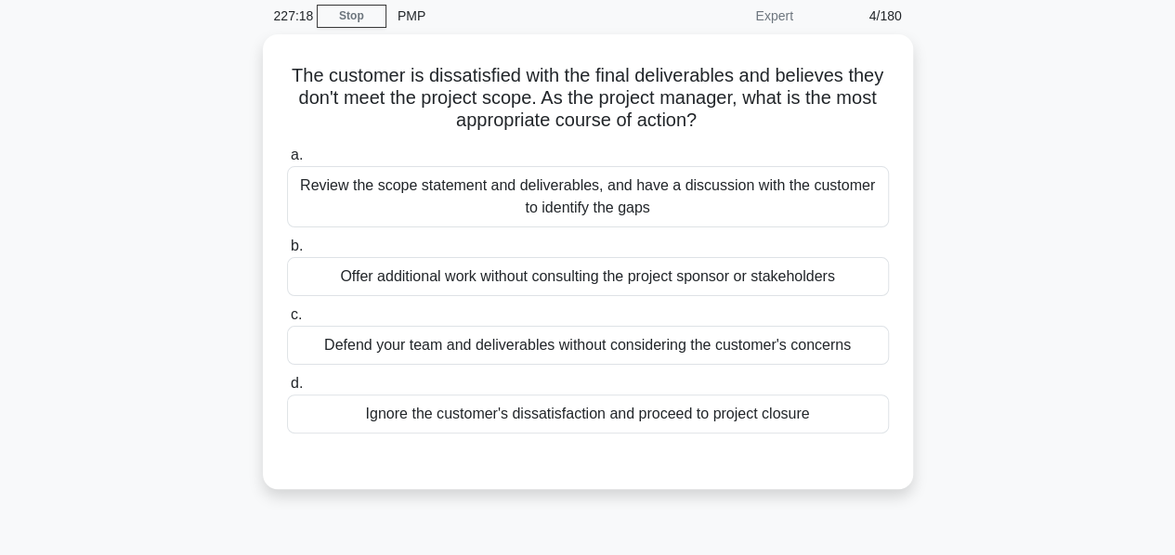
click at [1140, 98] on main "227:18 Stop PMP Expert 4/180 The customer is dissatisfied with the final delive…" at bounding box center [587, 456] width 1175 height 943
click at [1140, 98] on main "227:17 Stop PMP Expert 4/180 The customer is dissatisfied with the final delive…" at bounding box center [587, 456] width 1175 height 943
click at [1147, 120] on main "227:16 Stop PMP Expert 4/180 The customer is dissatisfied with the final delive…" at bounding box center [587, 456] width 1175 height 943
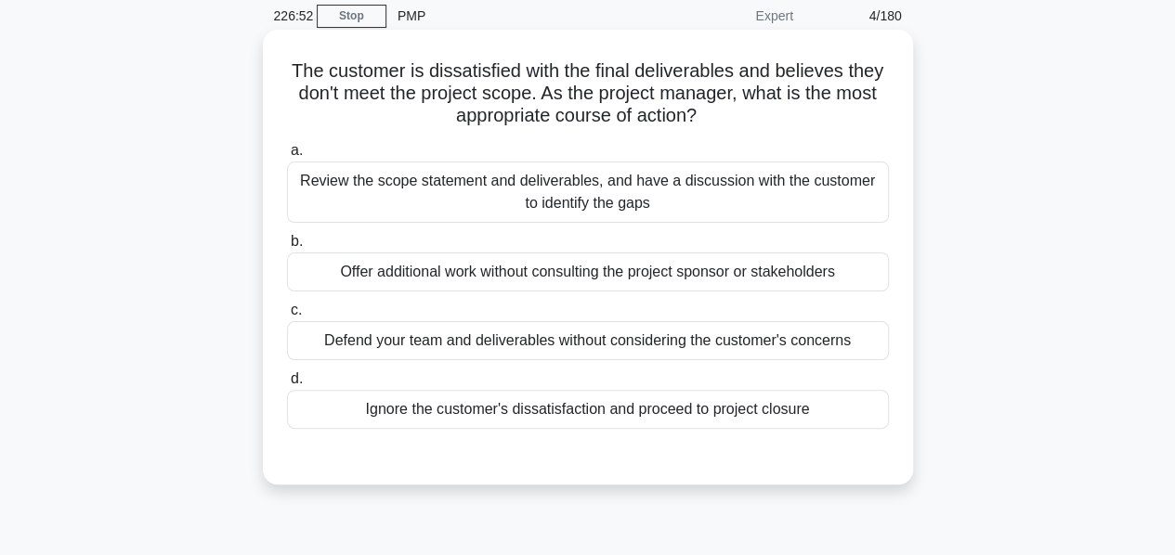
click at [412, 183] on div "Review the scope statement and deliverables, and have a discussion with the cus…" at bounding box center [588, 192] width 602 height 61
click at [287, 157] on input "a. Review the scope statement and deliverables, and have a discussion with the …" at bounding box center [287, 151] width 0 height 12
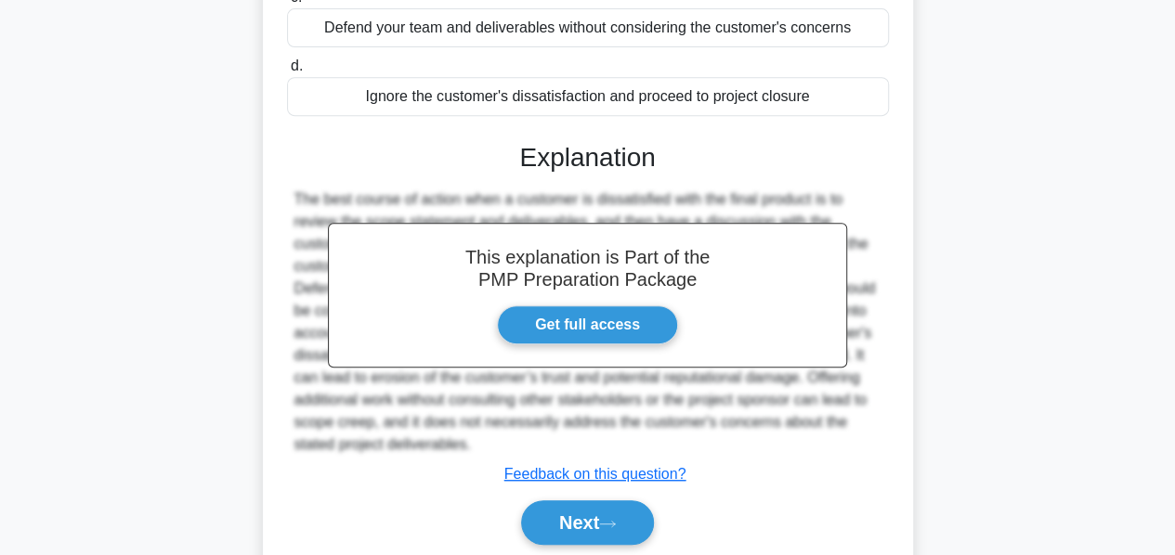
scroll to position [453, 0]
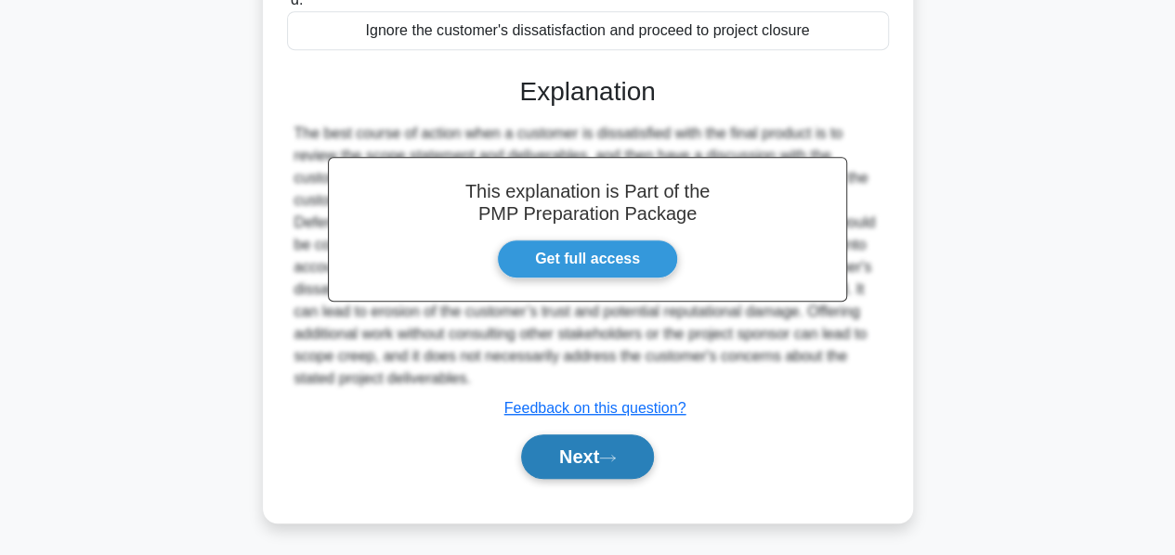
click at [557, 463] on button "Next" at bounding box center [587, 457] width 133 height 45
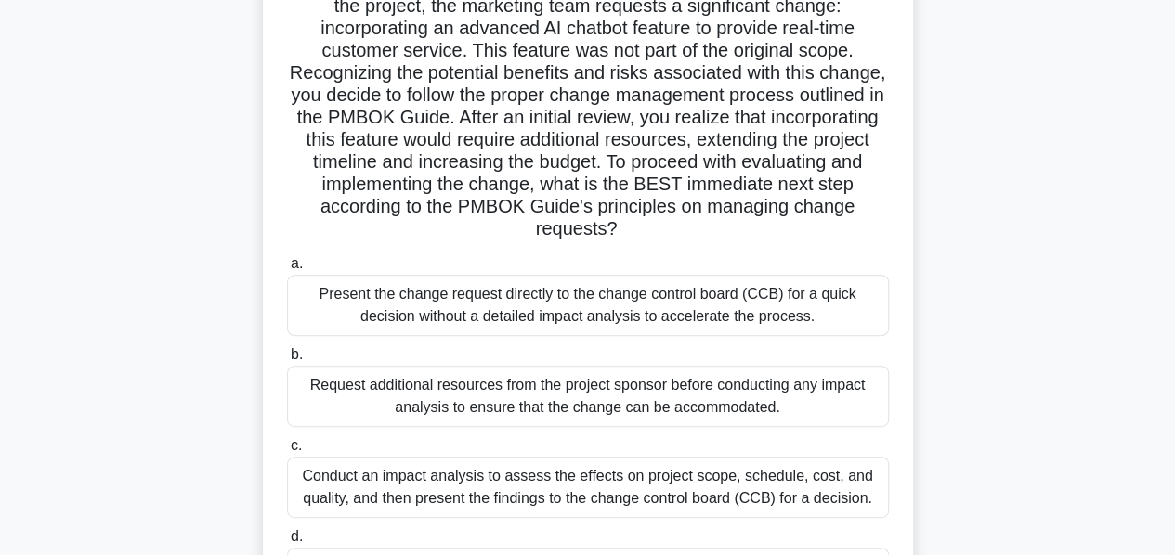
scroll to position [212, 0]
drag, startPoint x: 1167, startPoint y: 149, endPoint x: 1166, endPoint y: 173, distance: 23.2
click at [1166, 173] on main "225:32 Stop PMP Expert 5/180 .spinner_0XTQ{transform-origin:center;animation:sp…" at bounding box center [587, 319] width 1175 height 943
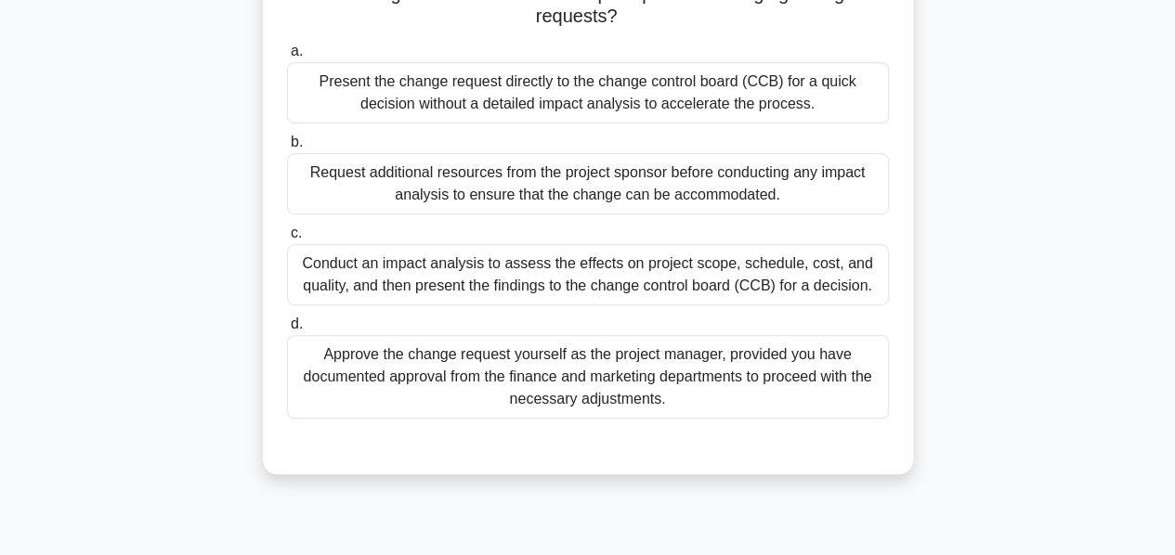
scroll to position [425, 0]
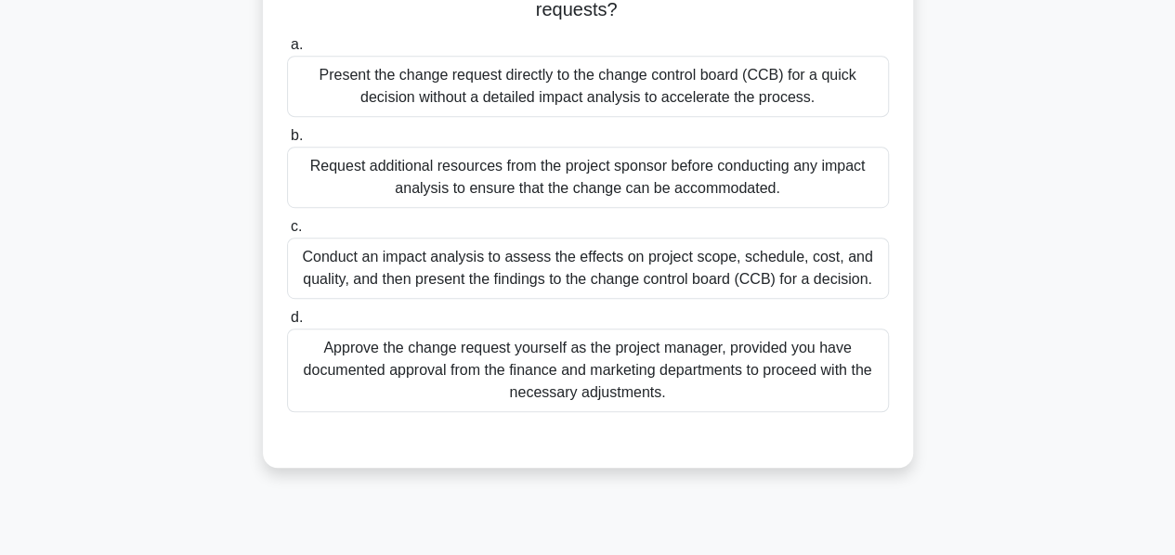
click at [638, 266] on div "Conduct an impact analysis to assess the effects on project scope, schedule, co…" at bounding box center [588, 268] width 602 height 61
click at [287, 233] on input "c. Conduct an impact analysis to assess the effects on project scope, schedule,…" at bounding box center [287, 227] width 0 height 12
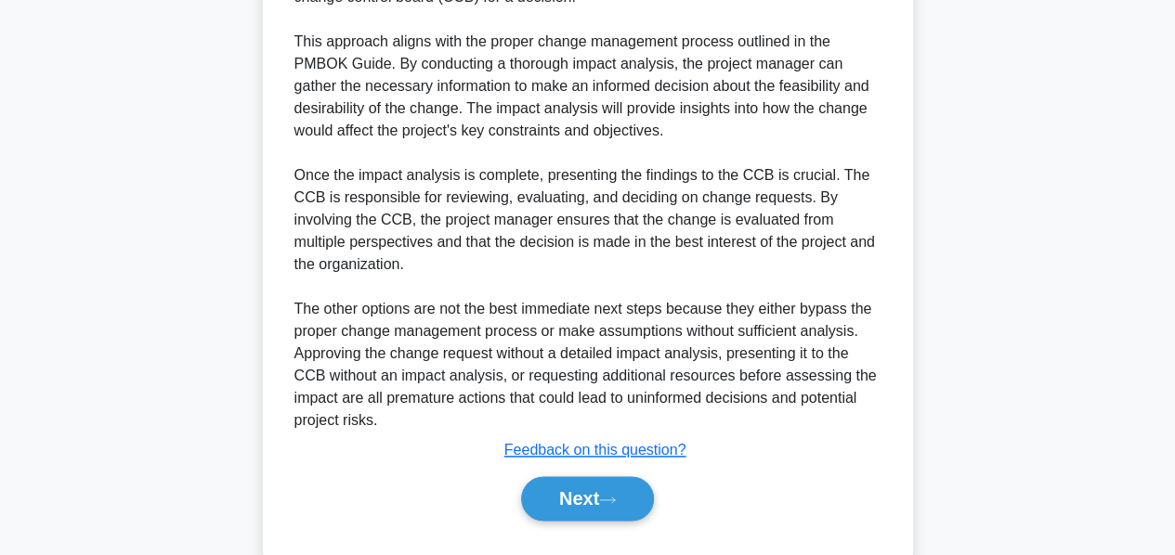
scroll to position [1032, 0]
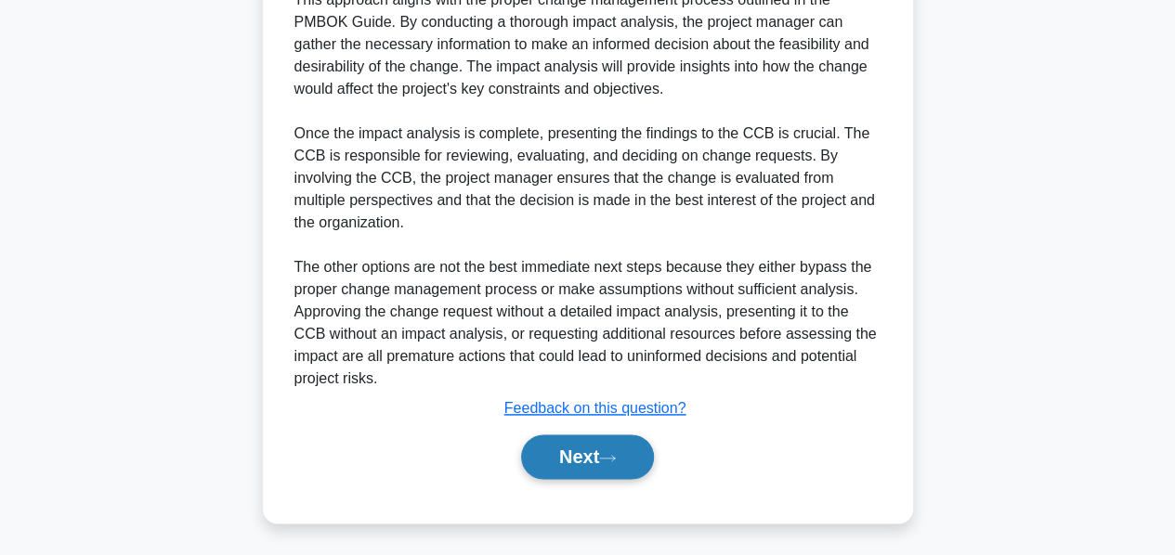
click at [582, 450] on button "Next" at bounding box center [587, 457] width 133 height 45
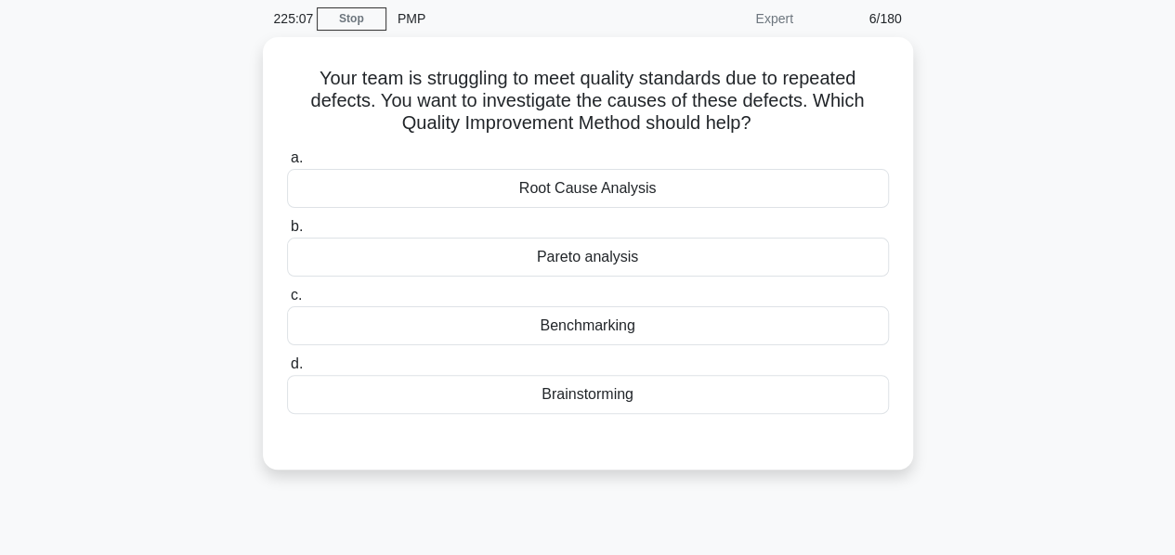
scroll to position [68, 0]
click at [605, 198] on div "Root Cause Analysis" at bounding box center [588, 187] width 602 height 39
click at [287, 163] on input "a. Root Cause Analysis" at bounding box center [287, 157] width 0 height 12
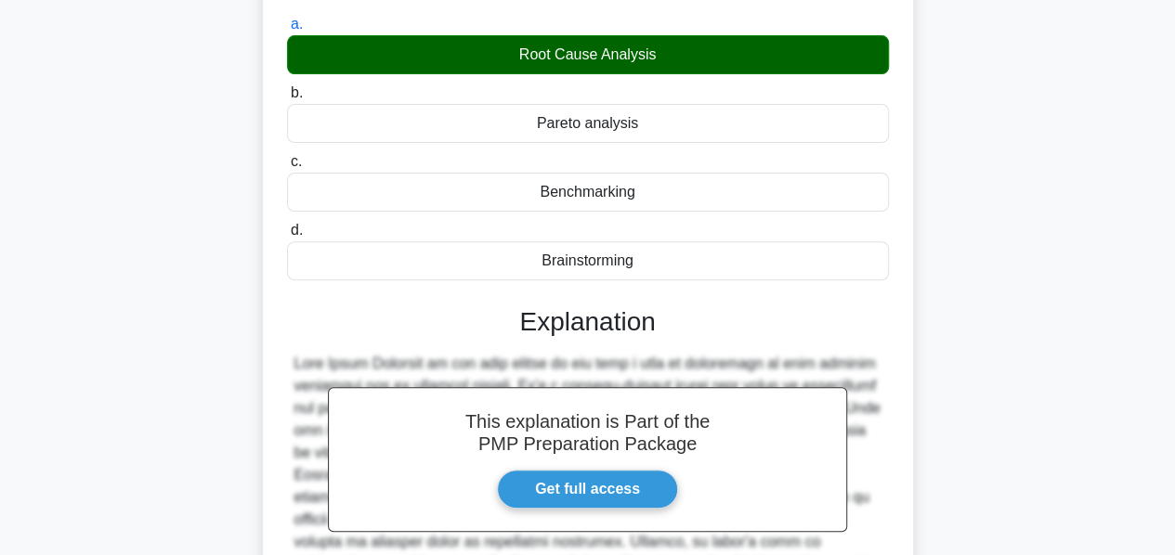
scroll to position [448, 0]
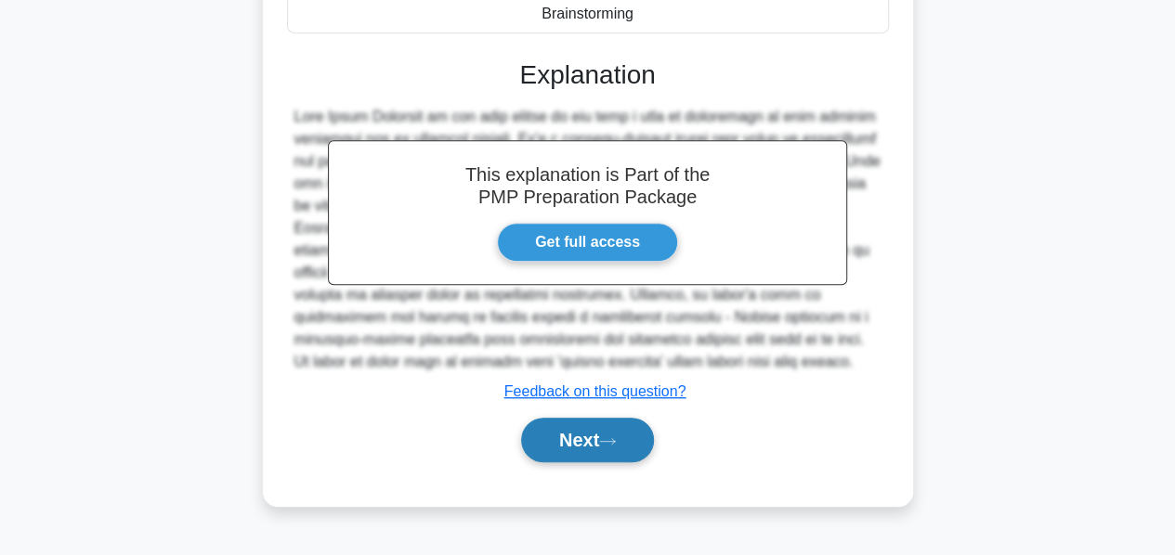
click at [564, 439] on button "Next" at bounding box center [587, 440] width 133 height 45
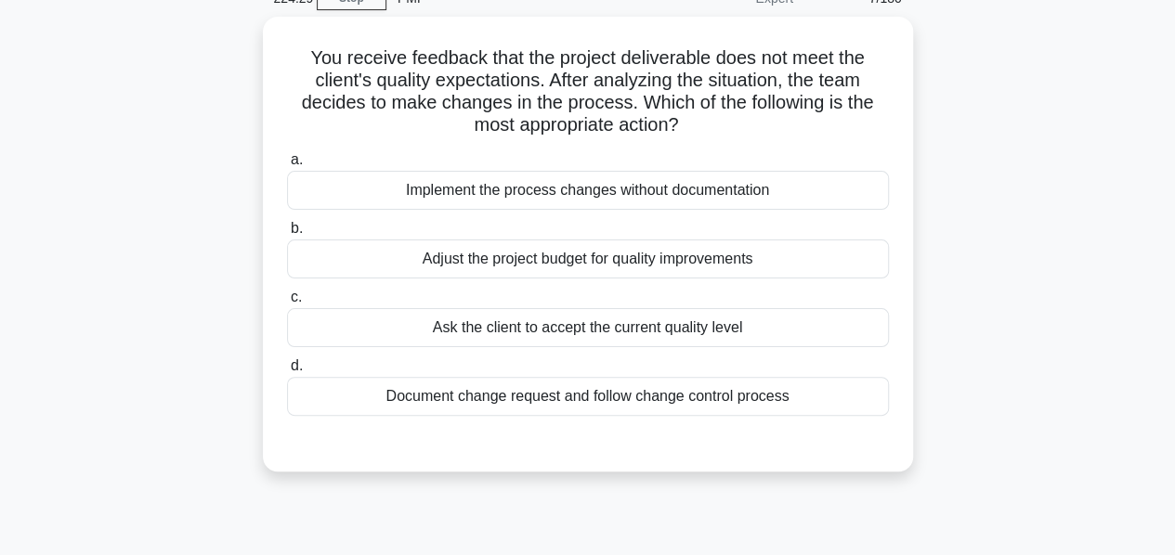
scroll to position [101, 0]
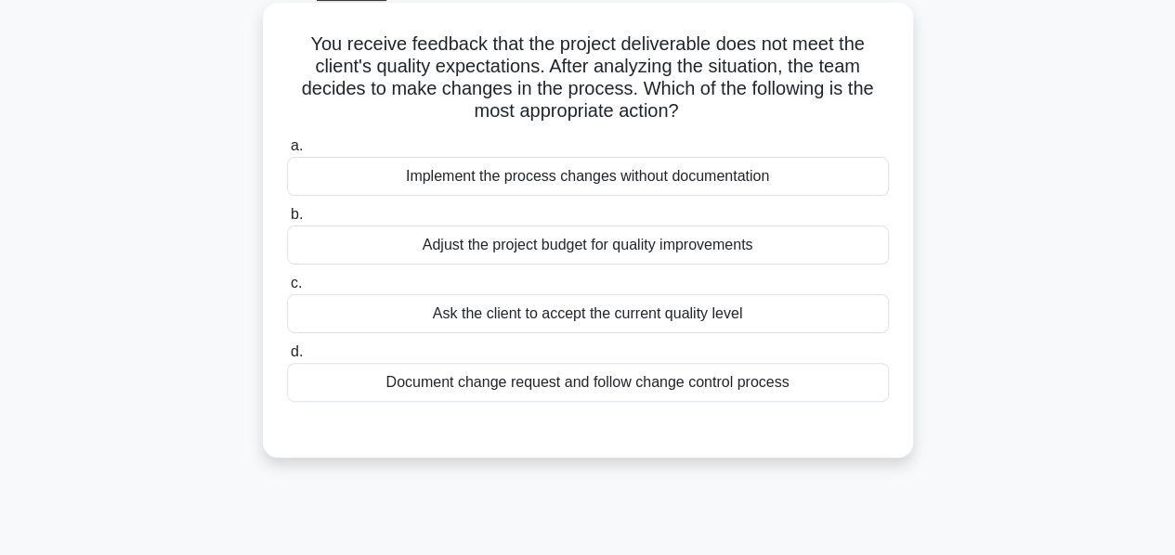
click at [686, 378] on div "Document change request and follow change control process" at bounding box center [588, 382] width 602 height 39
click at [287, 358] on input "d. Document change request and follow change control process" at bounding box center [287, 352] width 0 height 12
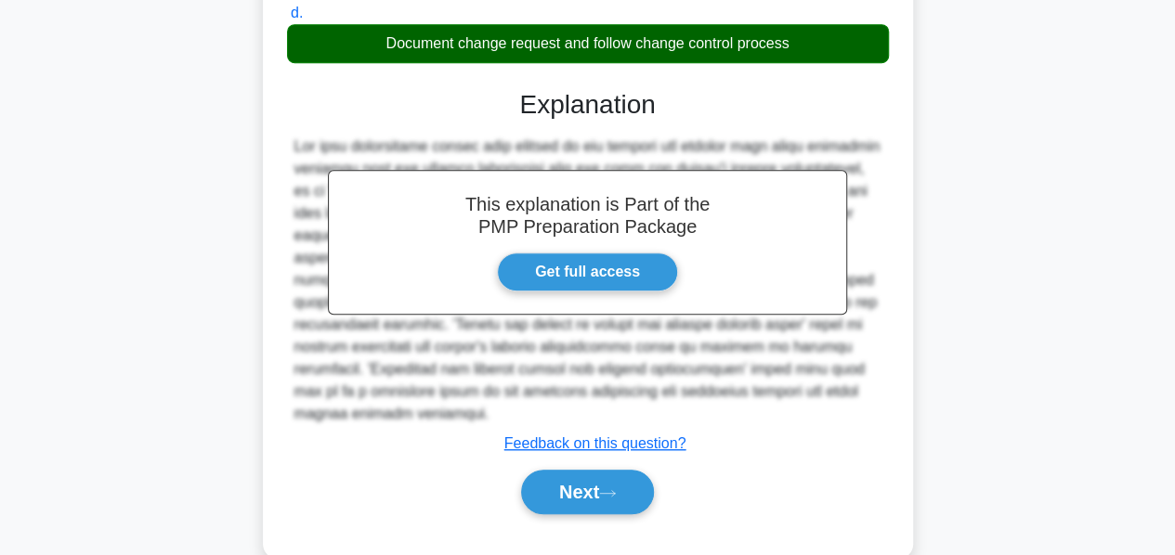
scroll to position [475, 0]
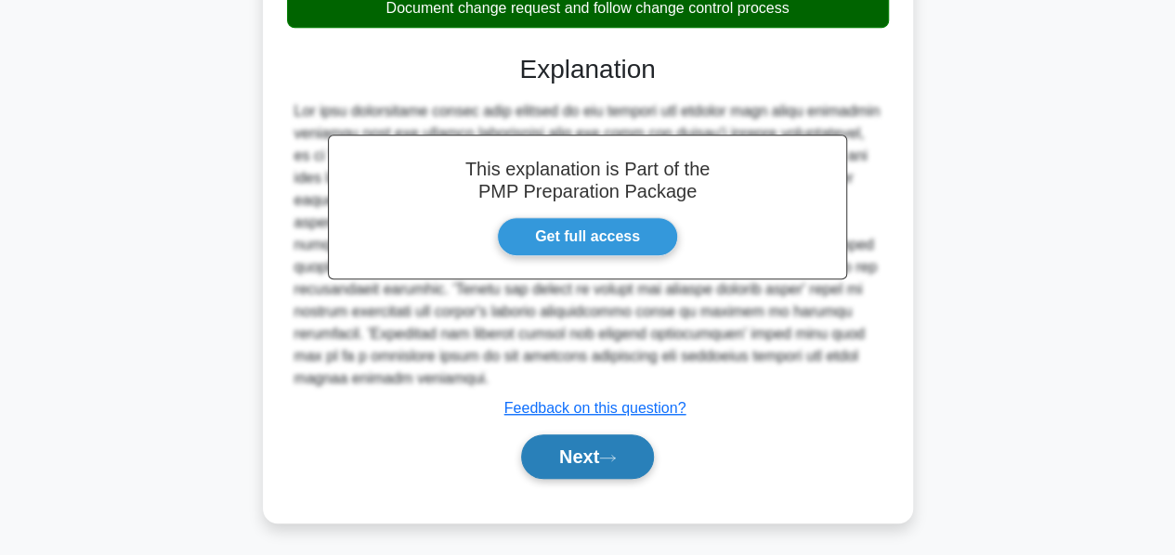
click at [587, 454] on button "Next" at bounding box center [587, 457] width 133 height 45
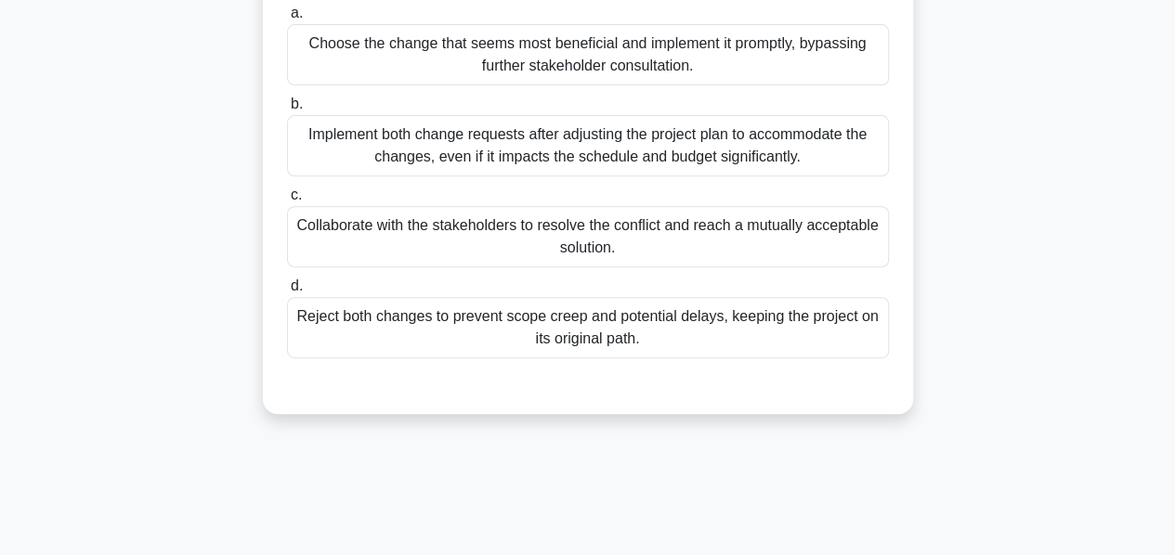
scroll to position [310, 0]
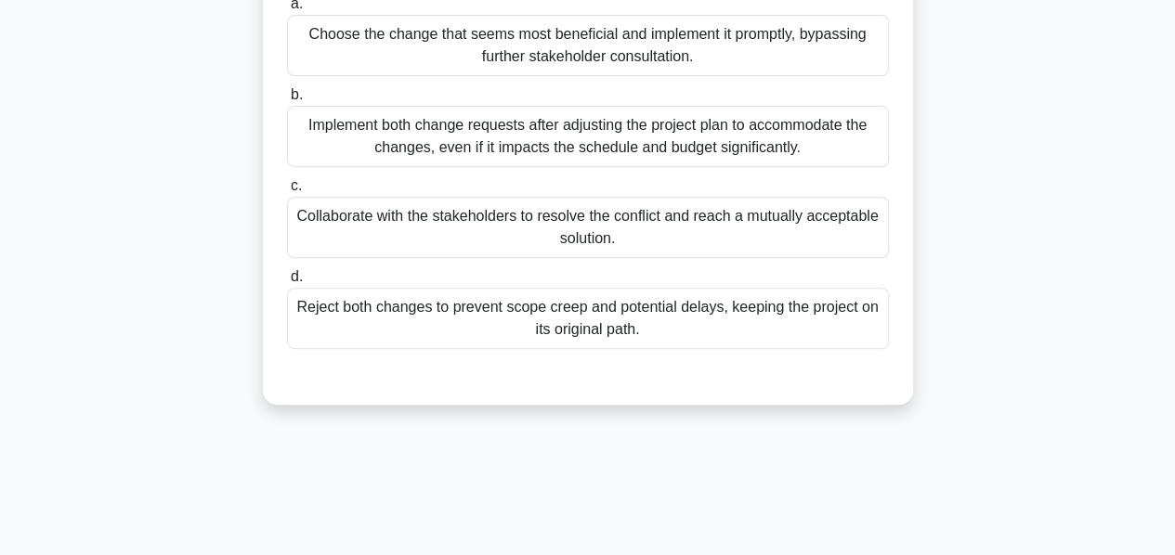
click at [749, 242] on div "Collaborate with the stakeholders to resolve the conflict and reach a mutually …" at bounding box center [588, 227] width 602 height 61
click at [287, 192] on input "c. Collaborate with the stakeholders to resolve the conflict and reach a mutual…" at bounding box center [287, 186] width 0 height 12
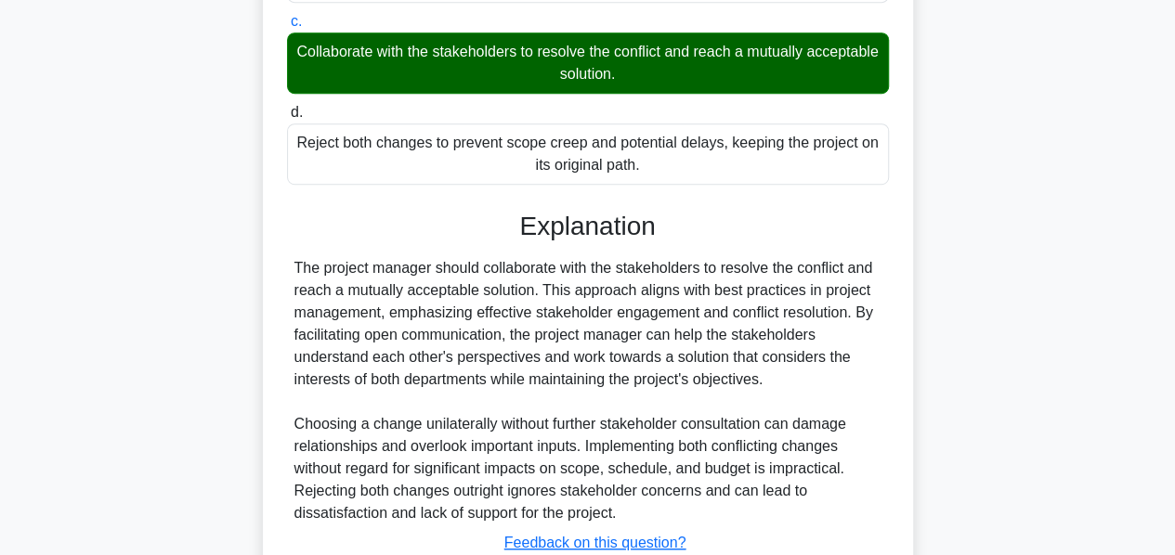
scroll to position [631, 0]
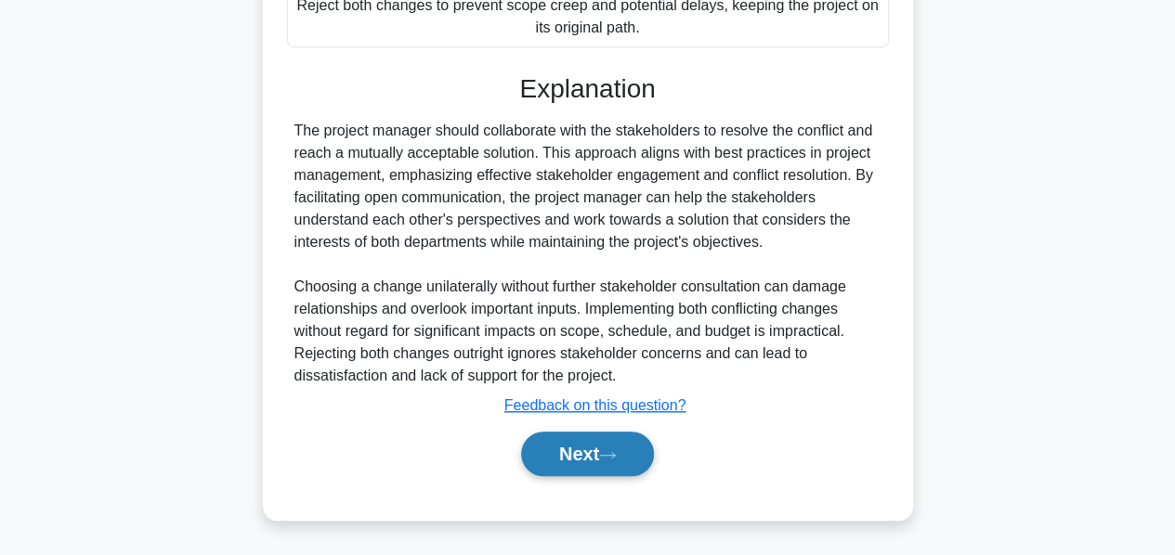
click at [579, 450] on button "Next" at bounding box center [587, 454] width 133 height 45
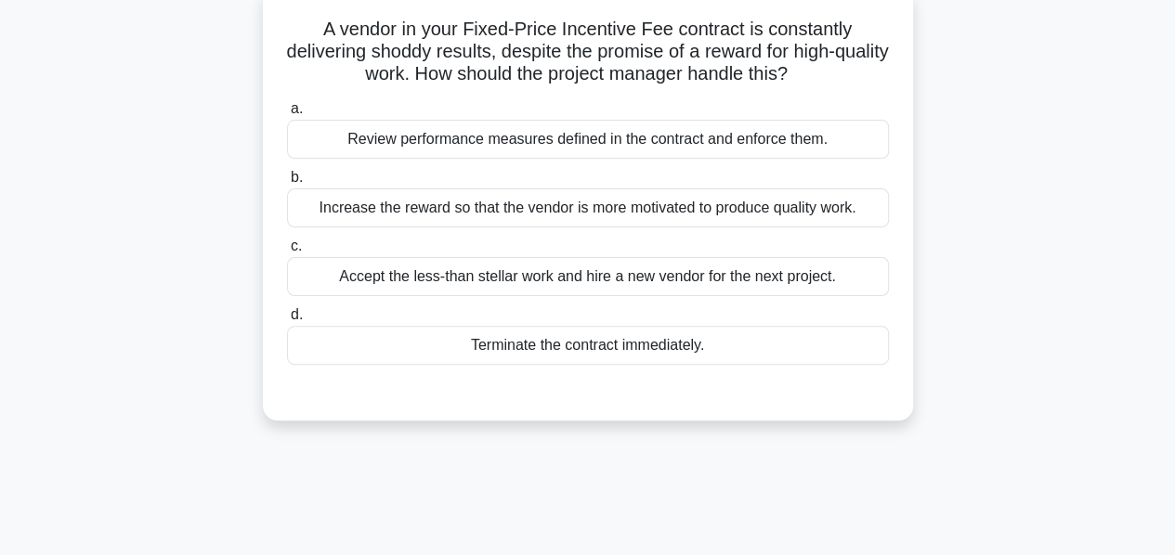
scroll to position [122, 0]
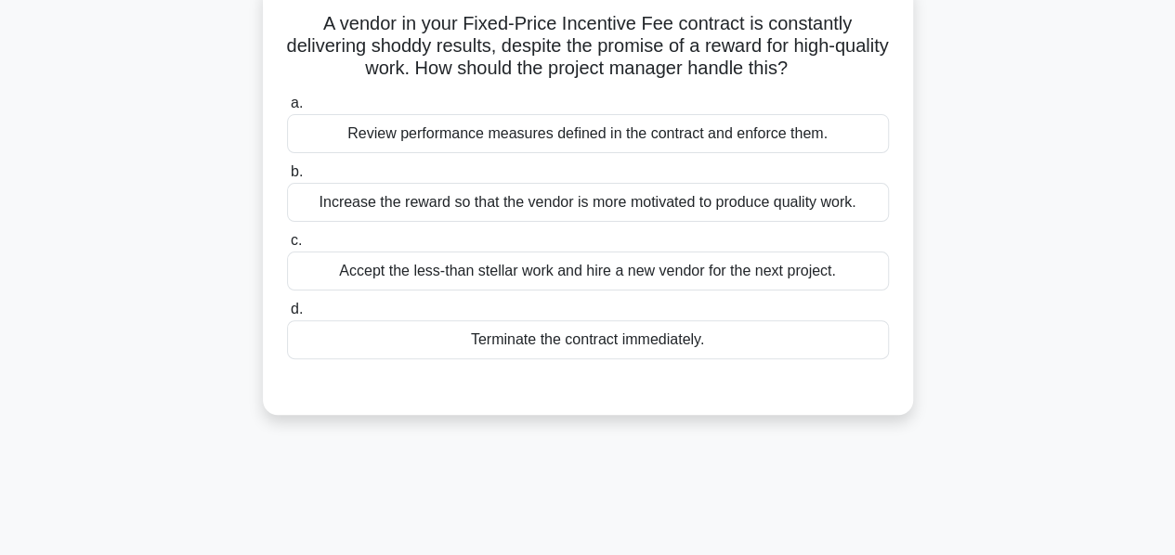
click at [579, 139] on div "Review performance measures defined in the contract and enforce them." at bounding box center [588, 133] width 602 height 39
click at [287, 110] on input "a. Review performance measures defined in the contract and enforce them." at bounding box center [287, 103] width 0 height 12
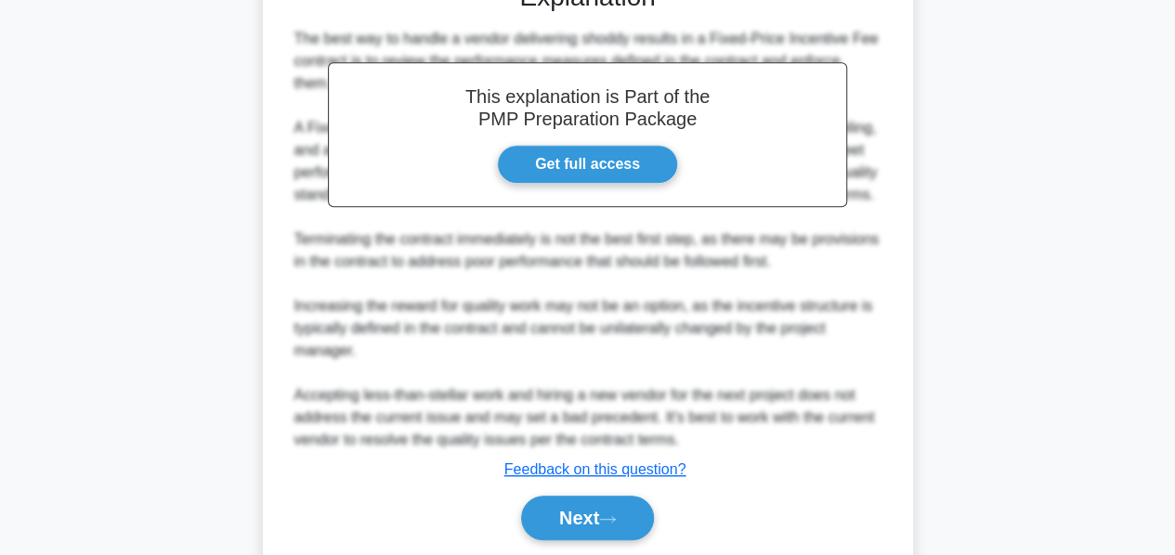
scroll to position [609, 0]
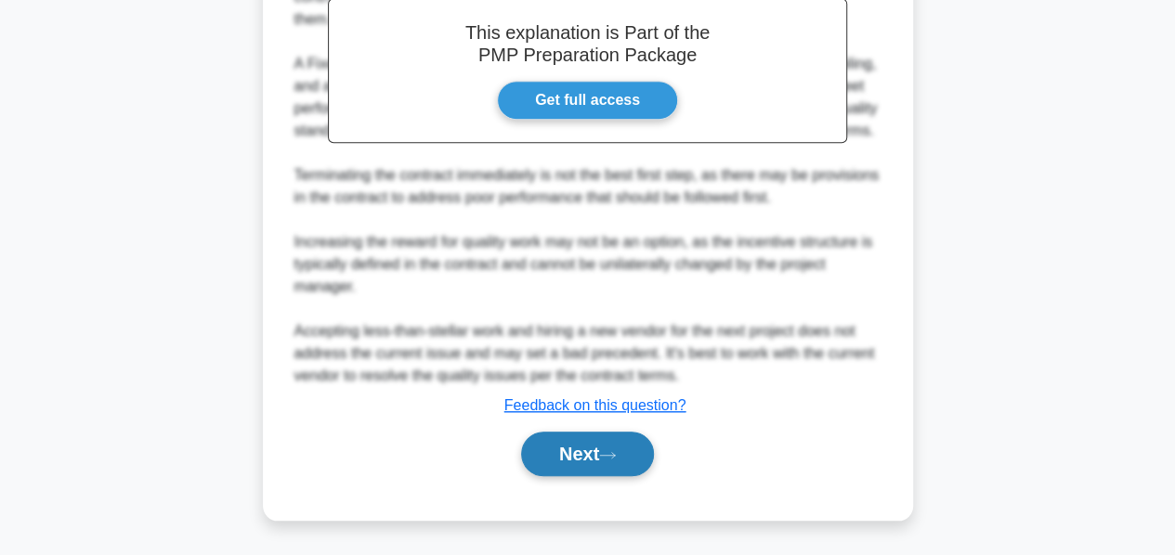
click at [572, 452] on button "Next" at bounding box center [587, 454] width 133 height 45
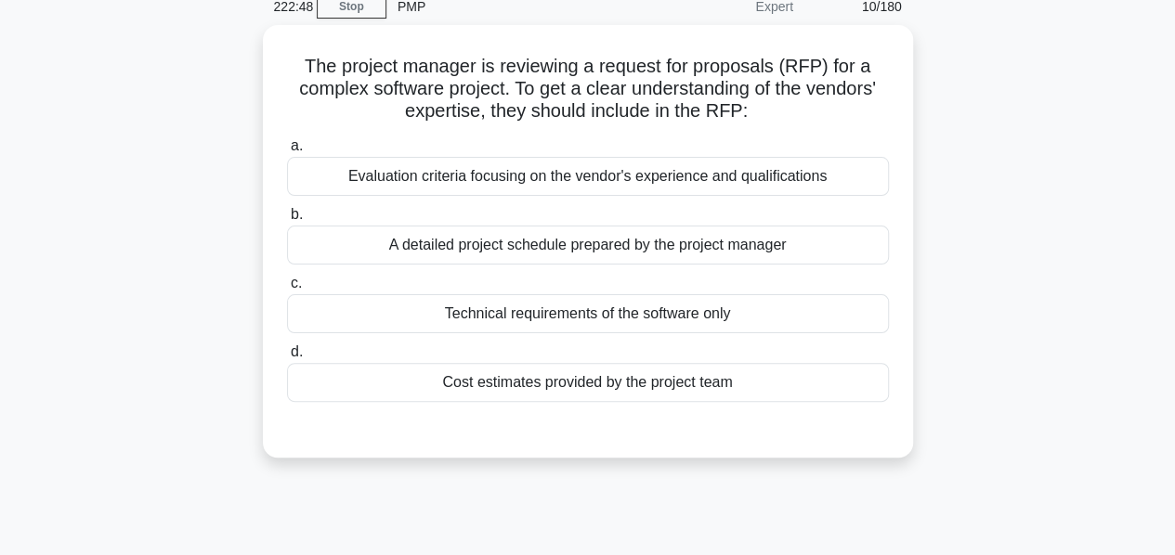
scroll to position [84, 0]
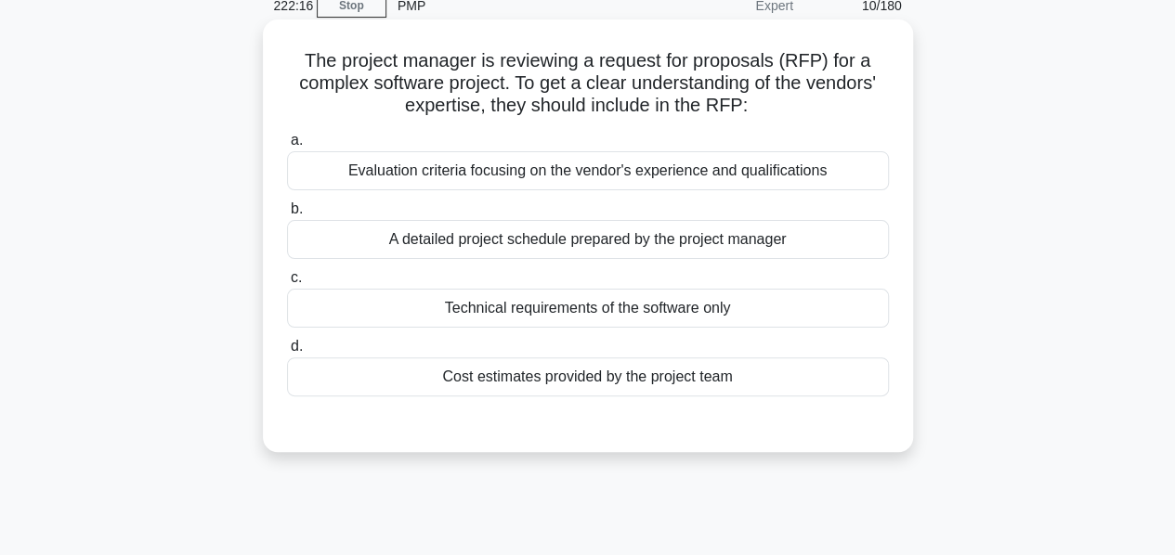
click at [524, 177] on div "Evaluation criteria focusing on the vendor's experience and qualifications" at bounding box center [588, 170] width 602 height 39
click at [287, 147] on input "a. Evaluation criteria focusing on the vendor's experience and qualifications" at bounding box center [287, 141] width 0 height 12
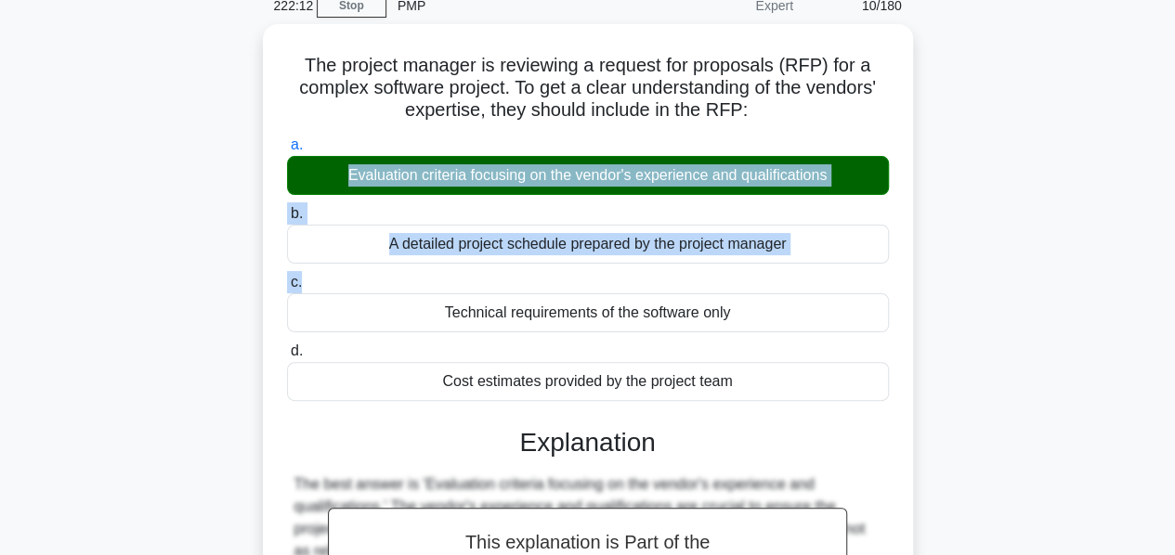
drag, startPoint x: 1172, startPoint y: 136, endPoint x: 1188, endPoint y: 274, distance: 138.3
click at [1174, 274] on html "Go Premium Dorothy" at bounding box center [587, 417] width 1175 height 1003
click at [1107, 185] on div "The project manager is reviewing a request for proposals (RFP) for a complex so…" at bounding box center [587, 449] width 1058 height 850
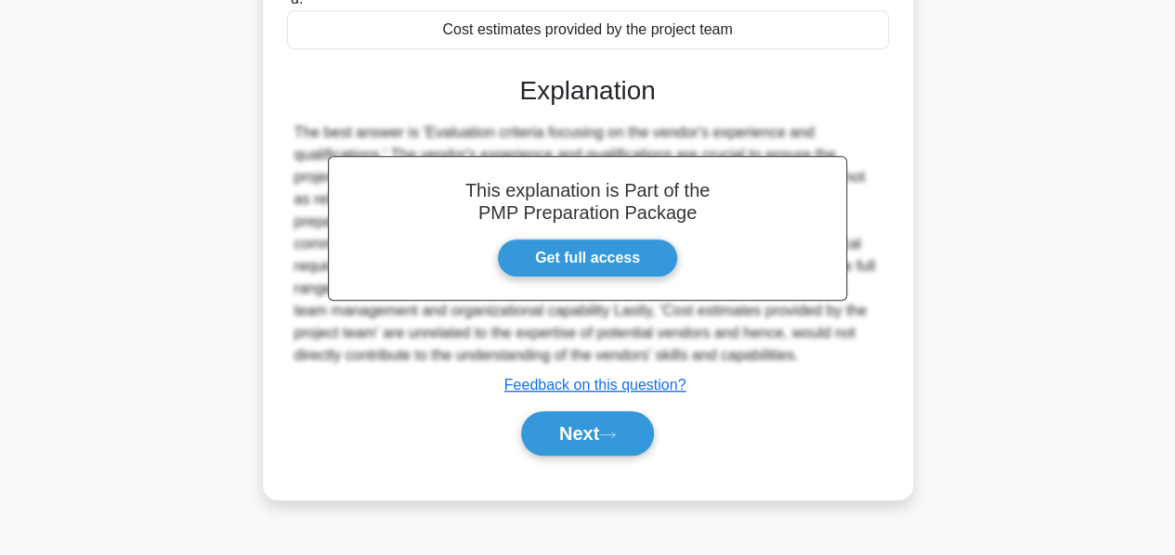
scroll to position [442, 0]
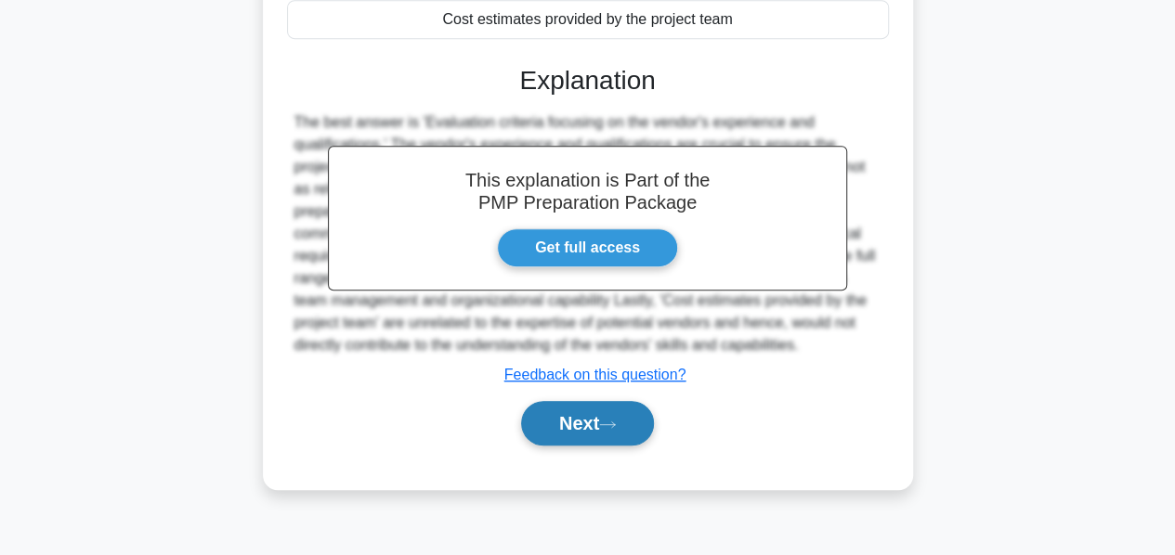
click at [587, 424] on button "Next" at bounding box center [587, 423] width 133 height 45
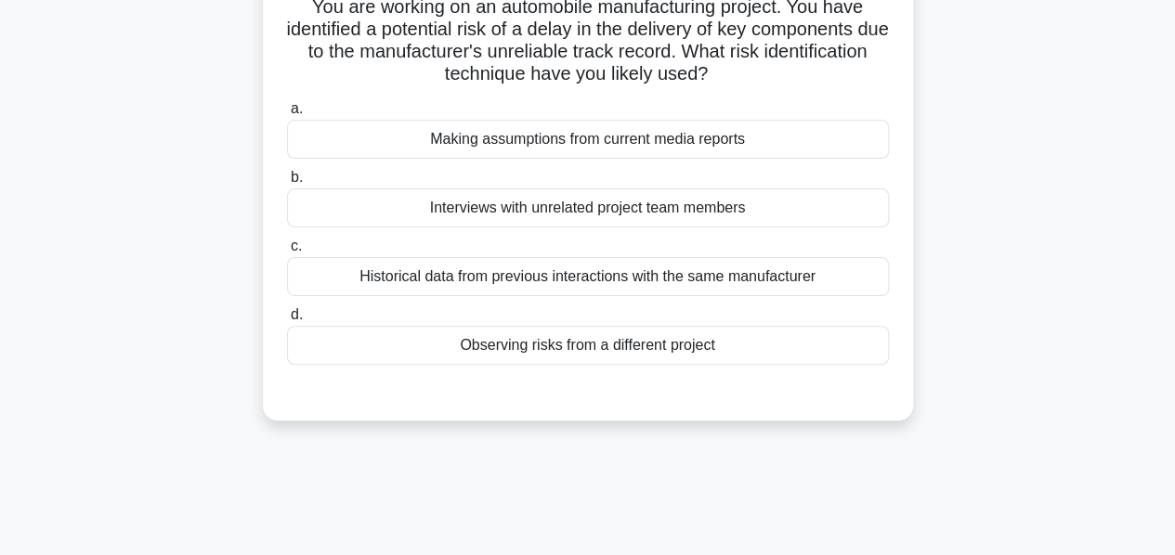
scroll to position [56, 0]
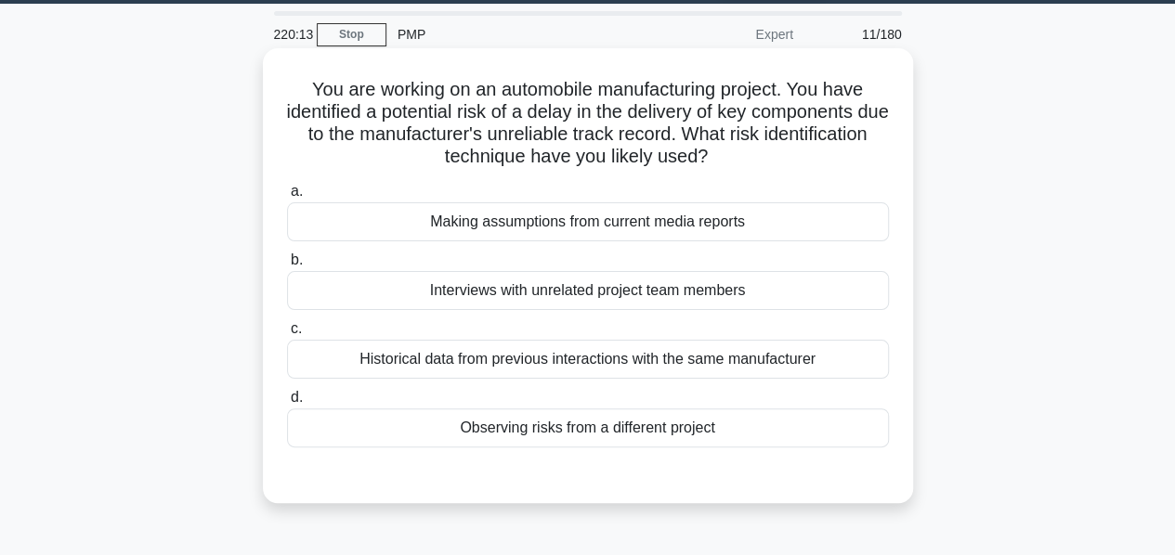
click at [658, 365] on div "Historical data from previous interactions with the same manufacturer" at bounding box center [588, 359] width 602 height 39
click at [287, 335] on input "c. Historical data from previous interactions with the same manufacturer" at bounding box center [287, 329] width 0 height 12
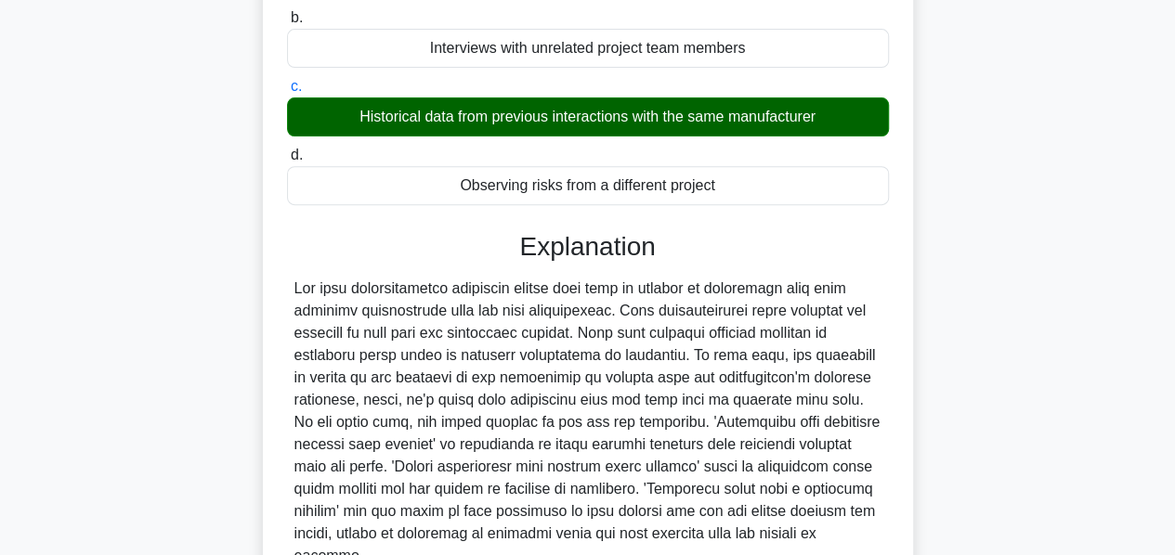
scroll to position [453, 0]
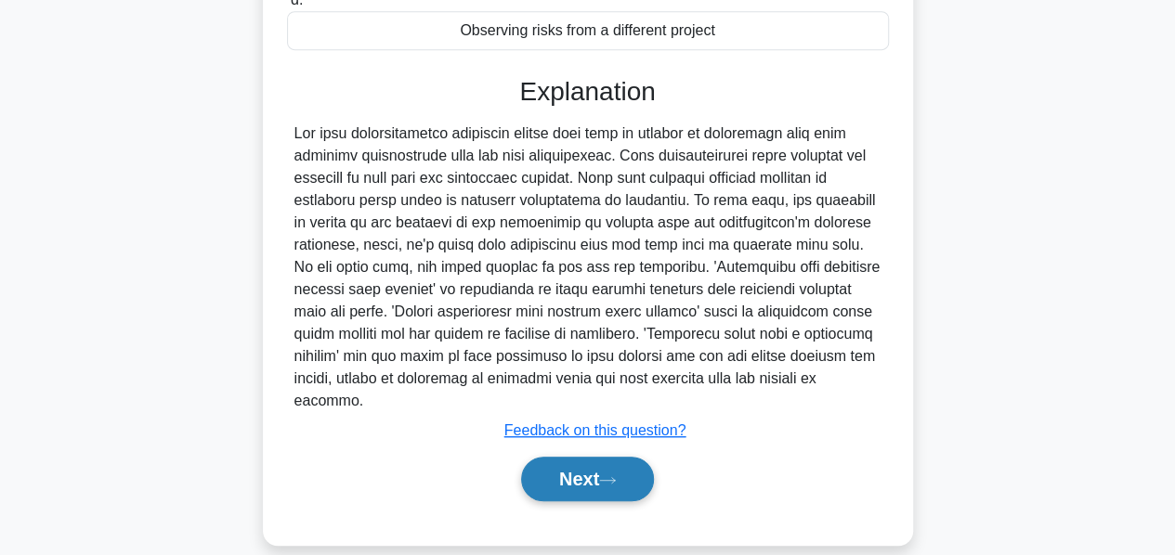
click at [593, 457] on button "Next" at bounding box center [587, 479] width 133 height 45
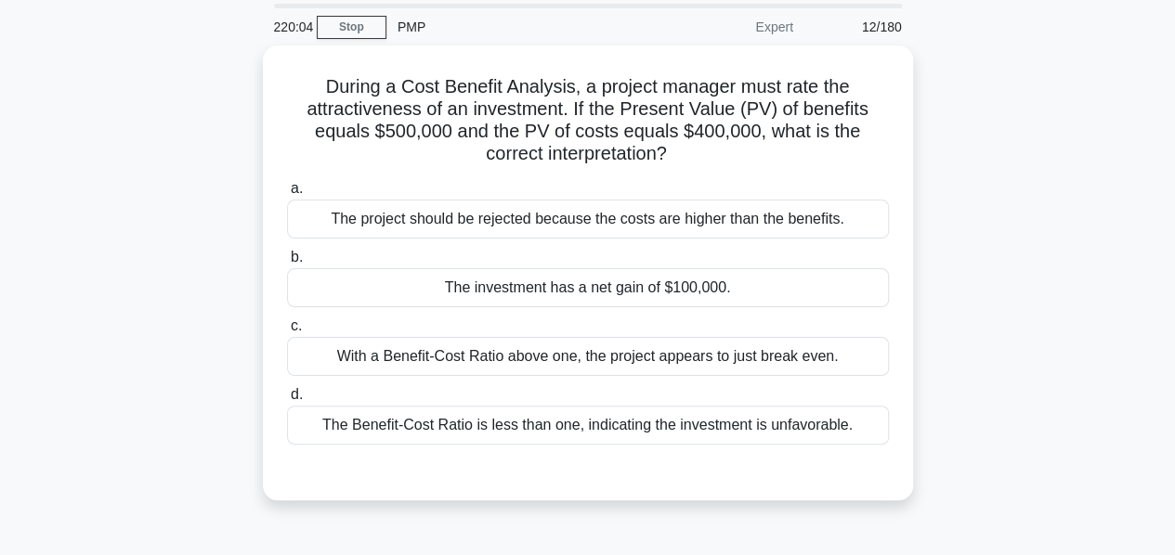
scroll to position [0, 0]
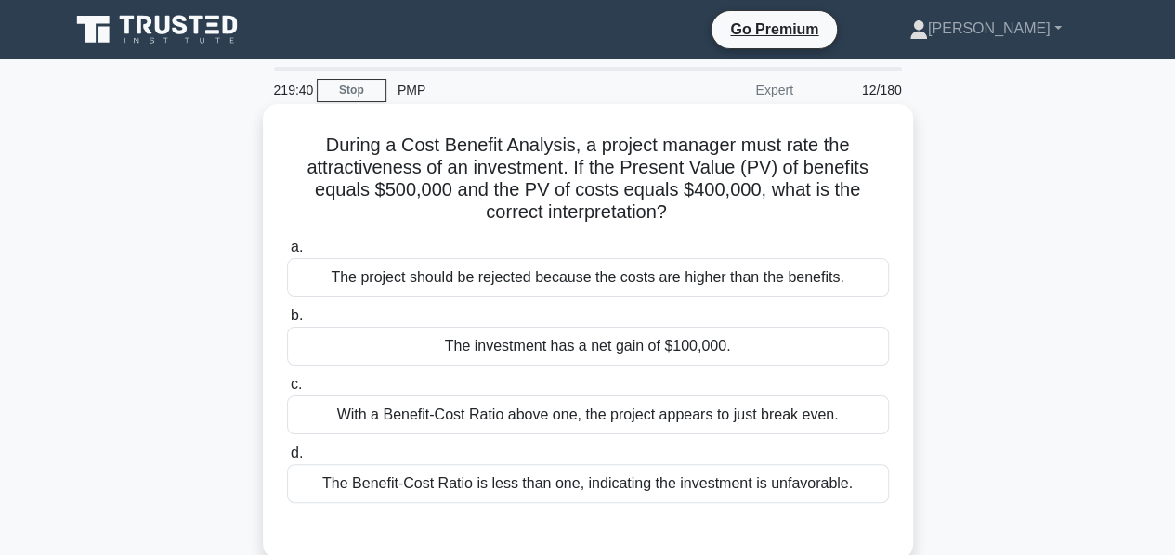
click at [662, 353] on div "The investment has a net gain of $100,000." at bounding box center [588, 346] width 602 height 39
click at [287, 322] on input "b. The investment has a net gain of $100,000." at bounding box center [287, 316] width 0 height 12
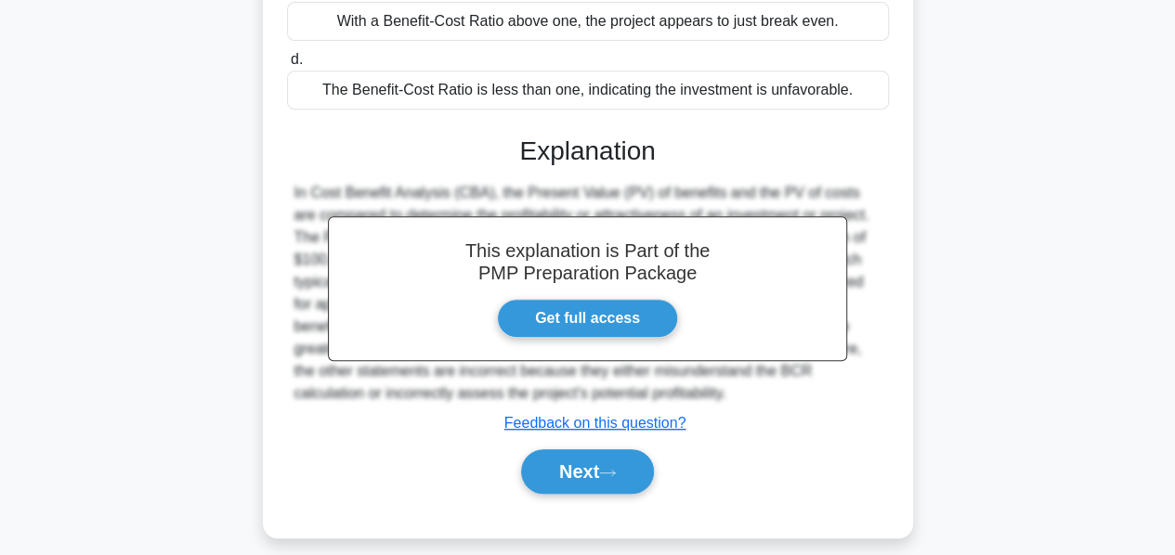
scroll to position [448, 0]
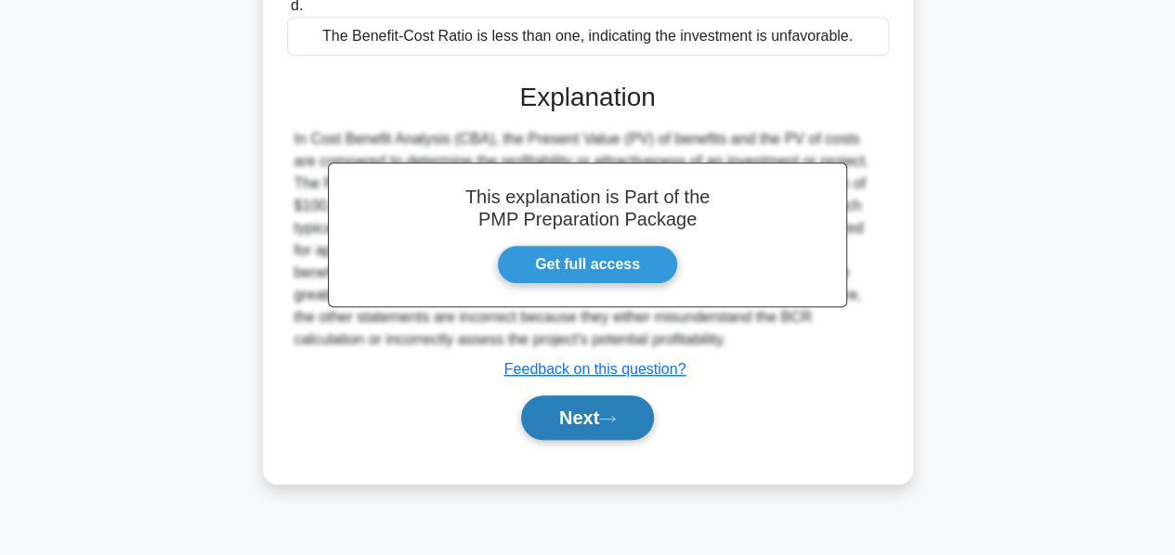
click at [551, 414] on button "Next" at bounding box center [587, 418] width 133 height 45
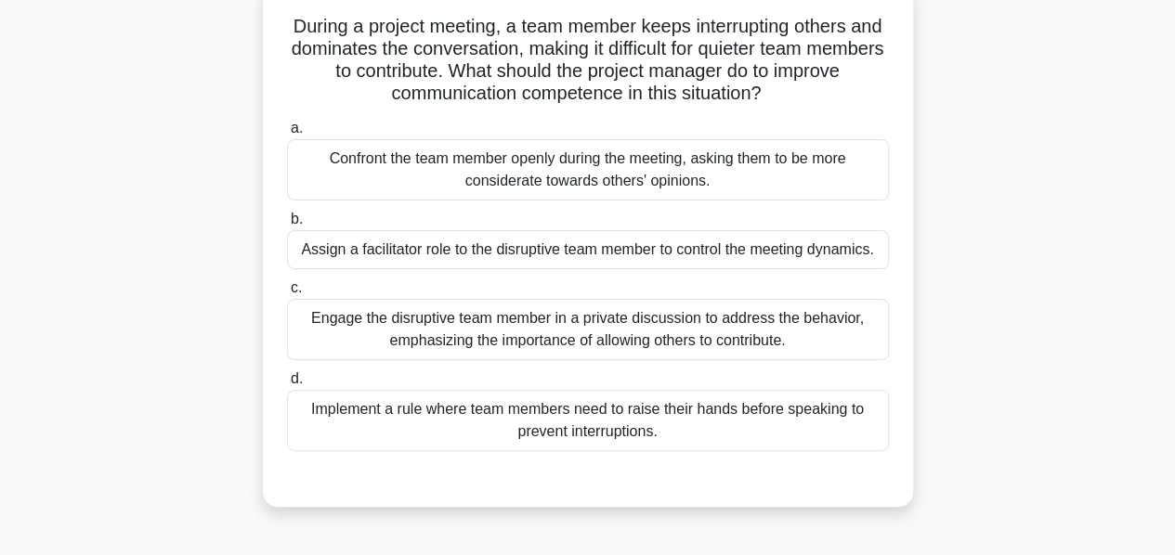
scroll to position [130, 0]
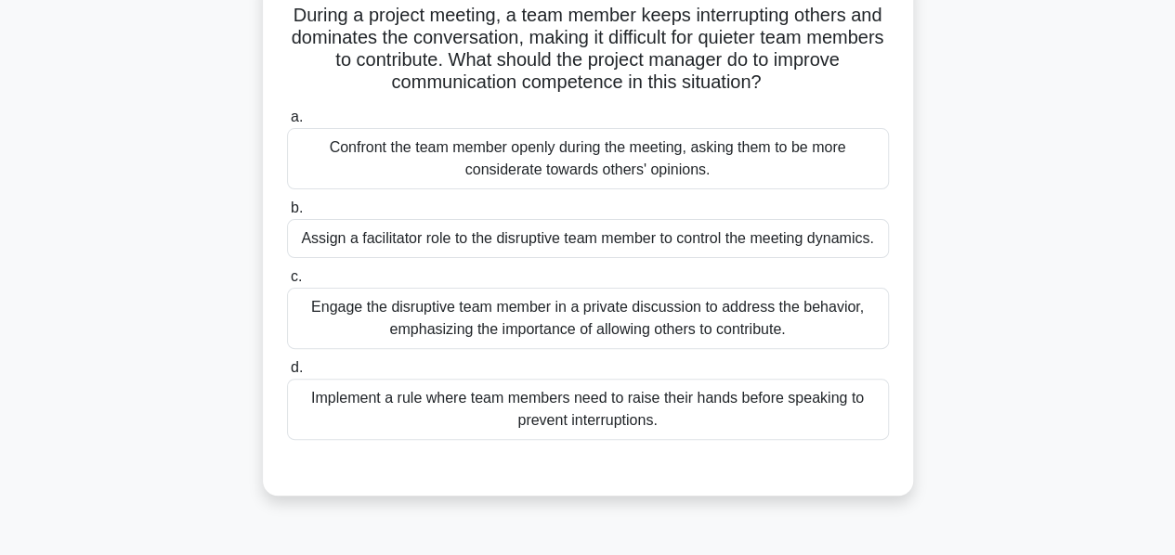
click at [631, 310] on div "Engage the disruptive team member in a private discussion to address the behavi…" at bounding box center [588, 318] width 602 height 61
click at [287, 283] on input "c. Engage the disruptive team member in a private discussion to address the beh…" at bounding box center [287, 277] width 0 height 12
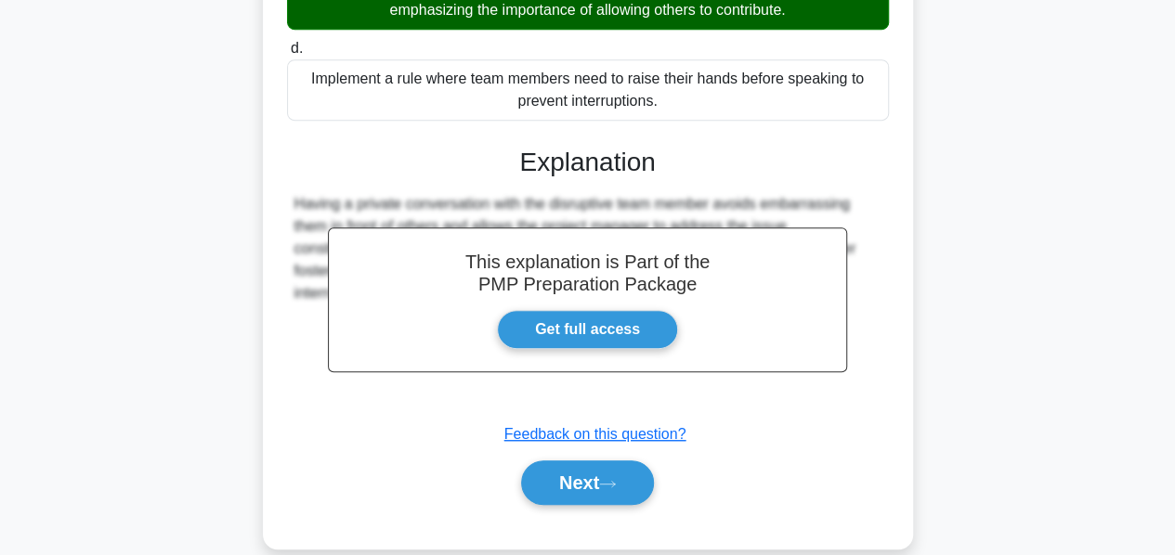
scroll to position [455, 0]
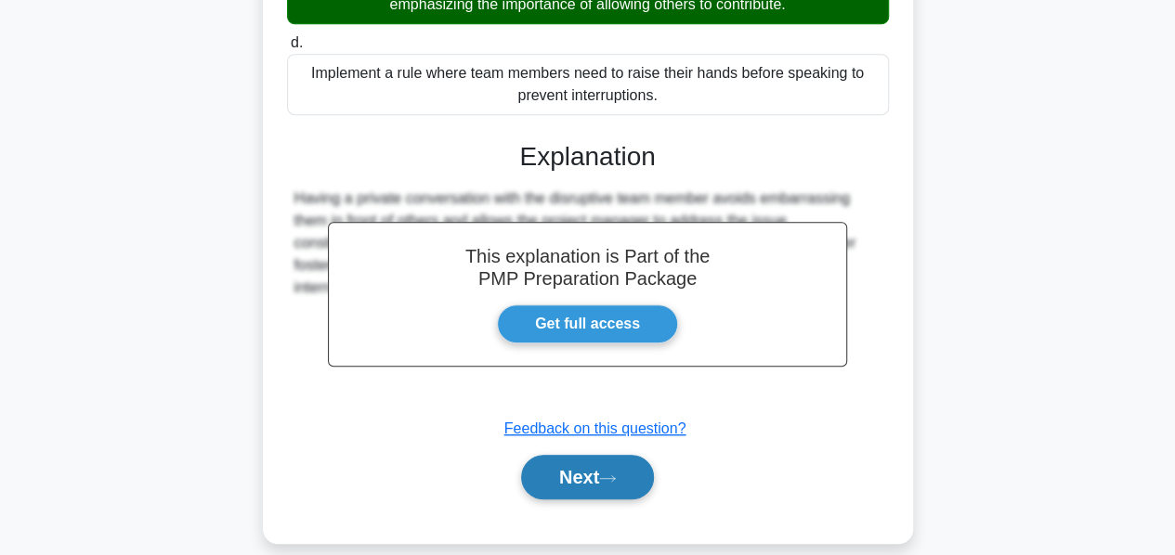
click at [576, 478] on button "Next" at bounding box center [587, 477] width 133 height 45
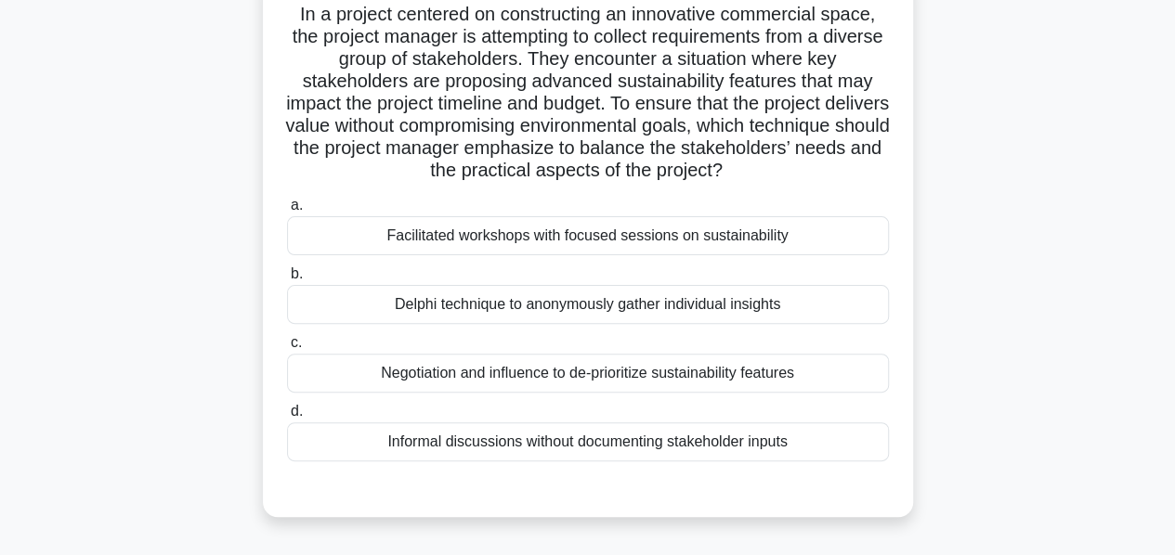
scroll to position [134, 0]
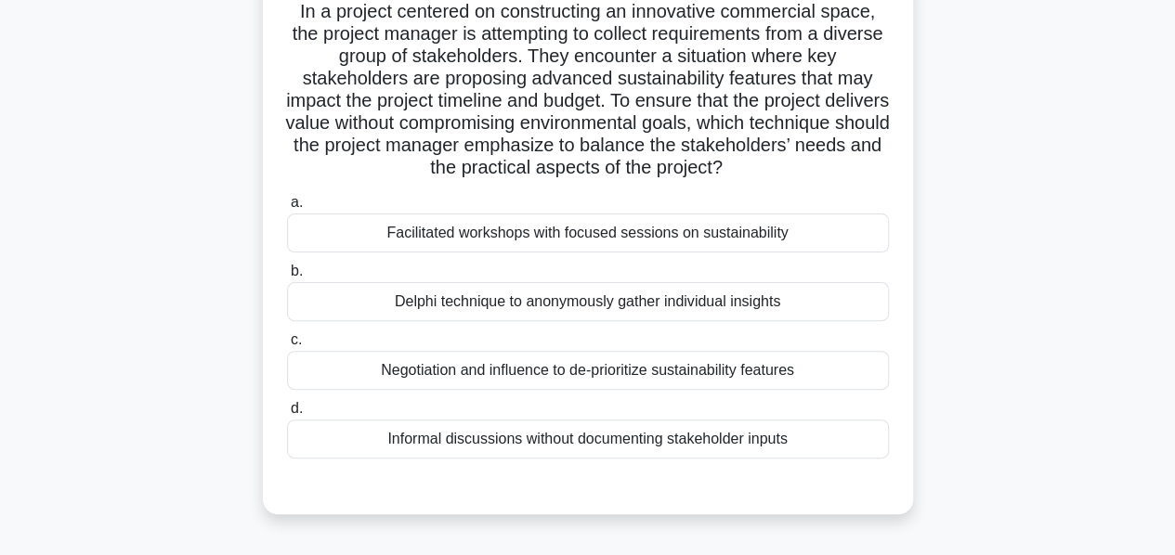
click at [461, 237] on div "Facilitated workshops with focused sessions on sustainability" at bounding box center [588, 233] width 602 height 39
click at [287, 209] on input "a. Facilitated workshops with focused sessions on sustainability" at bounding box center [287, 203] width 0 height 12
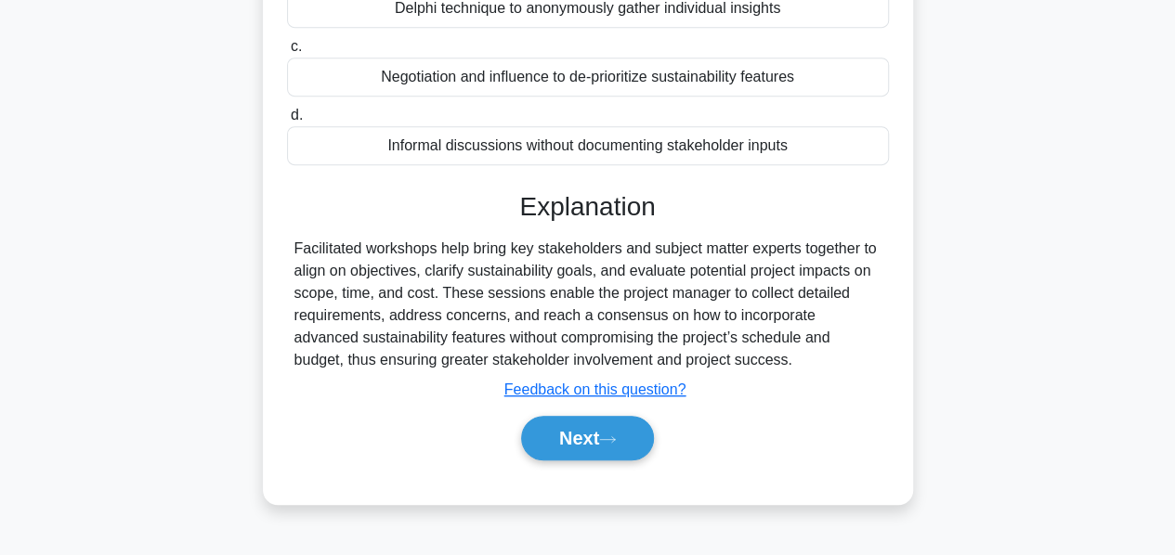
scroll to position [448, 0]
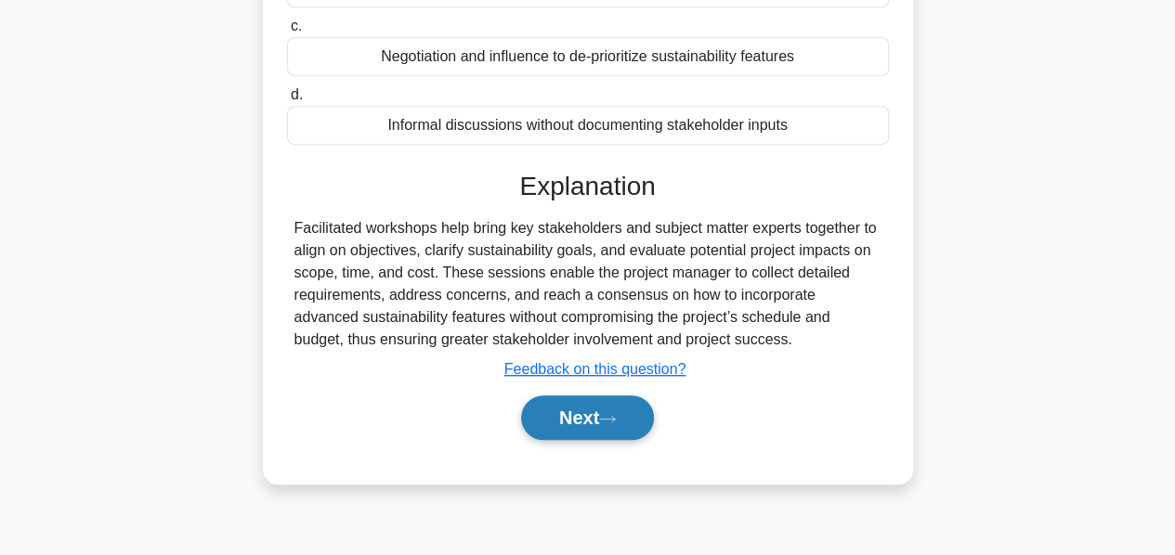
click at [554, 414] on button "Next" at bounding box center [587, 418] width 133 height 45
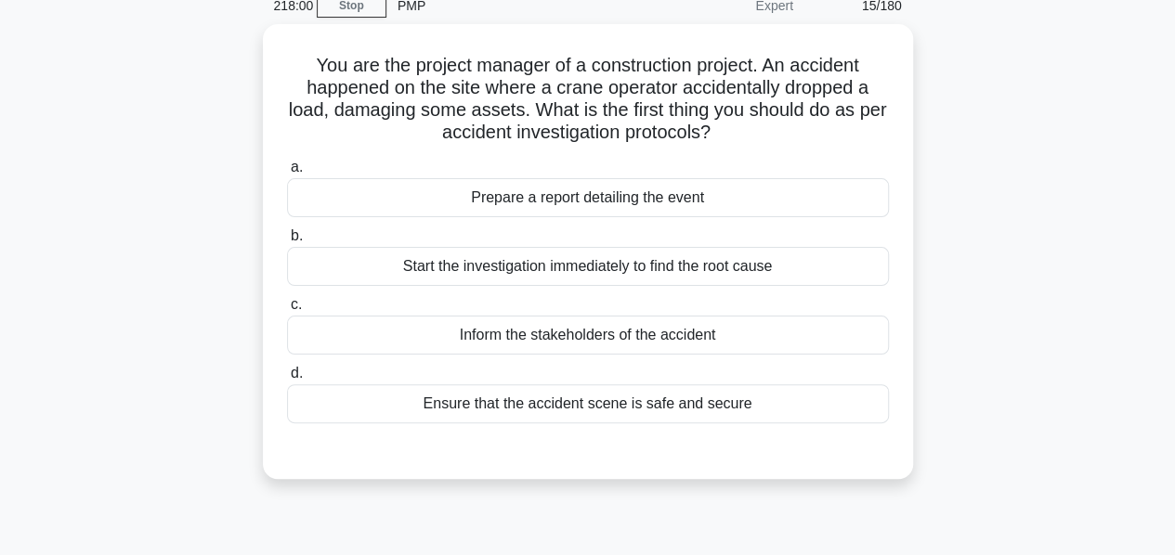
scroll to position [93, 0]
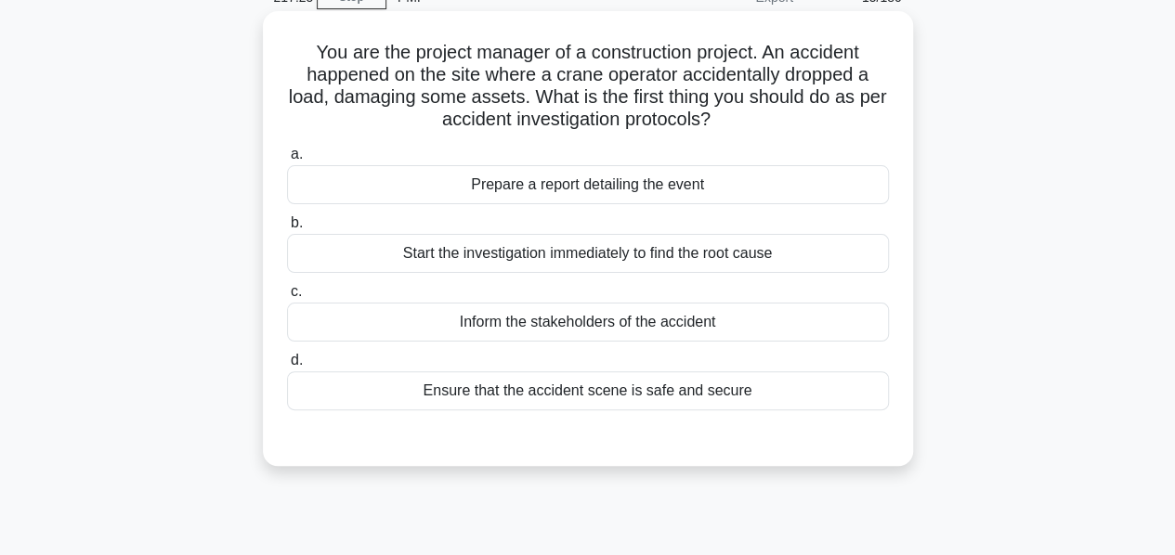
click at [475, 389] on div "Ensure that the accident scene is safe and secure" at bounding box center [588, 390] width 602 height 39
click at [287, 367] on input "d. Ensure that the accident scene is safe and secure" at bounding box center [287, 361] width 0 height 12
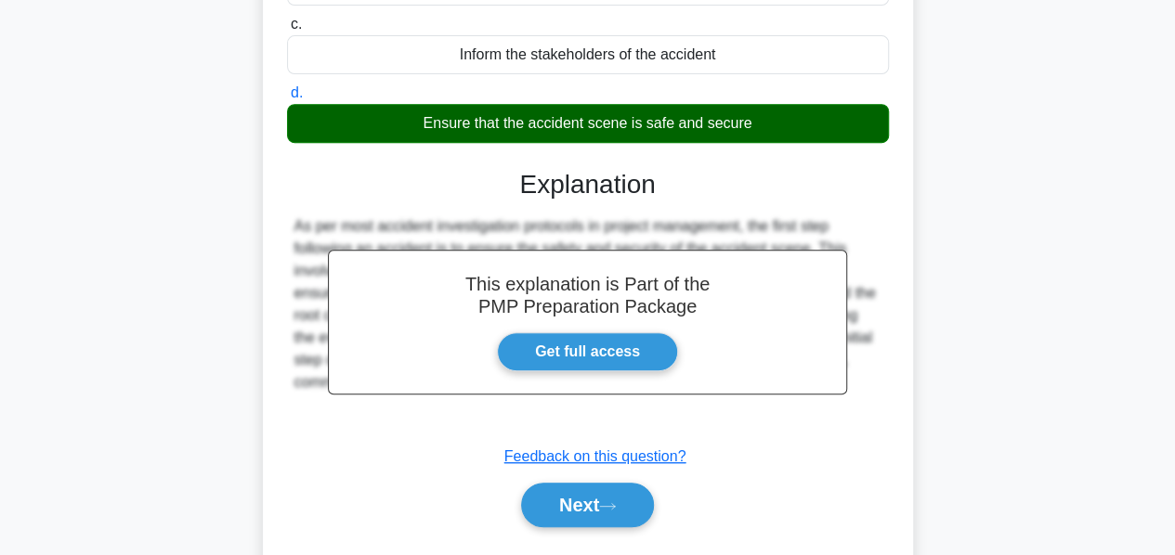
scroll to position [448, 0]
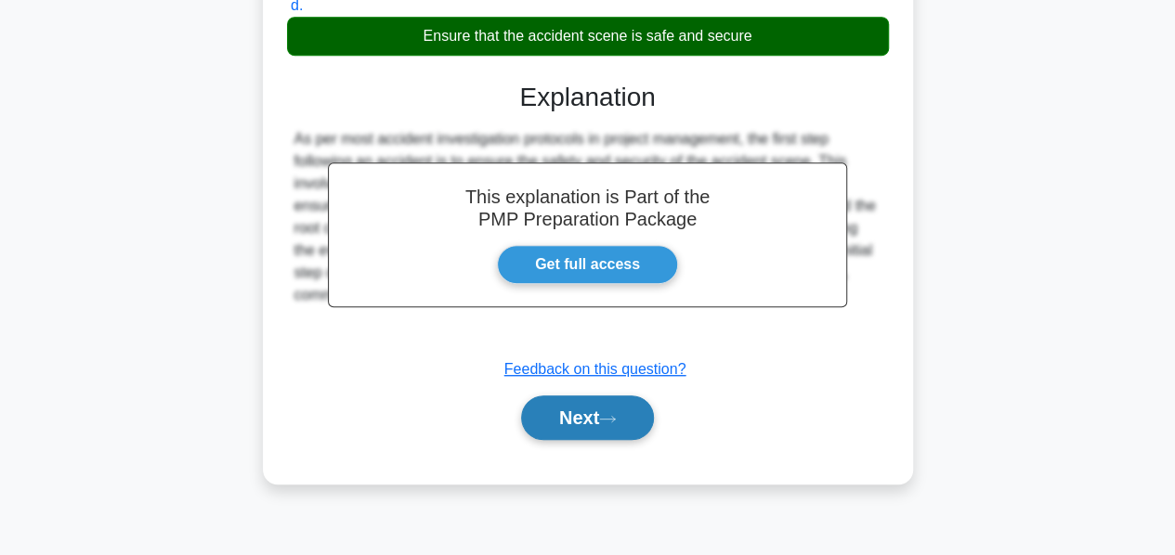
click at [583, 421] on button "Next" at bounding box center [587, 418] width 133 height 45
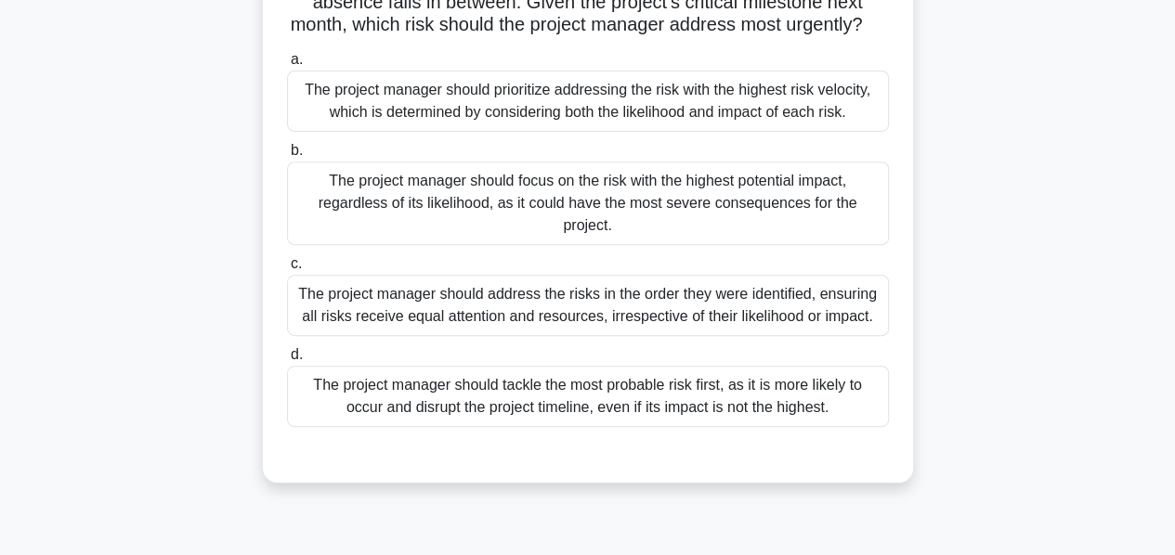
scroll to position [283, 0]
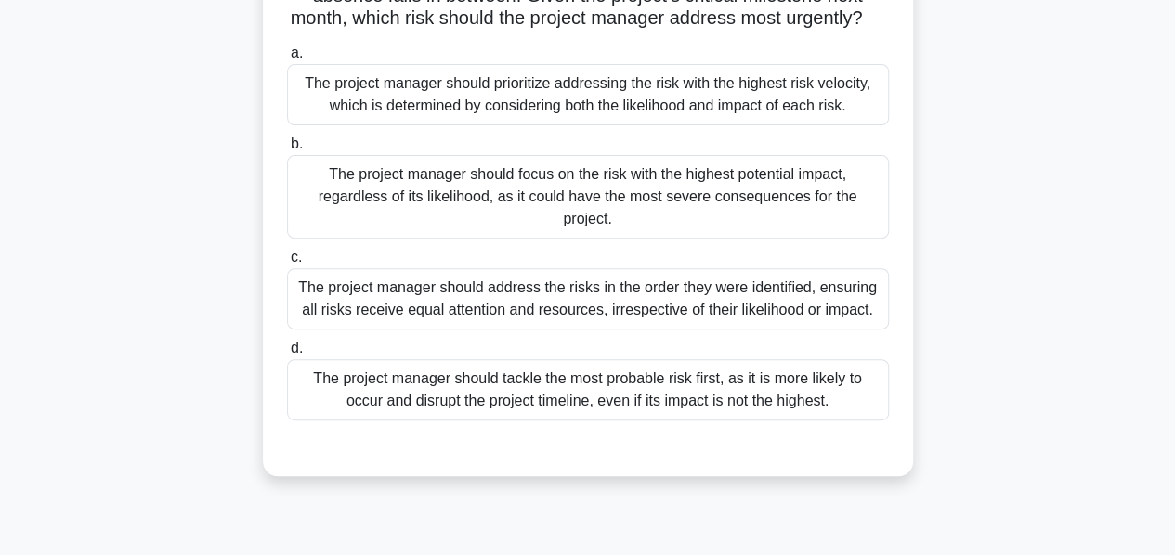
click at [627, 123] on div "The project manager should prioritize addressing the risk with the highest risk…" at bounding box center [588, 94] width 602 height 61
click at [287, 59] on input "a. The project manager should prioritize addressing the risk with the highest r…" at bounding box center [287, 53] width 0 height 12
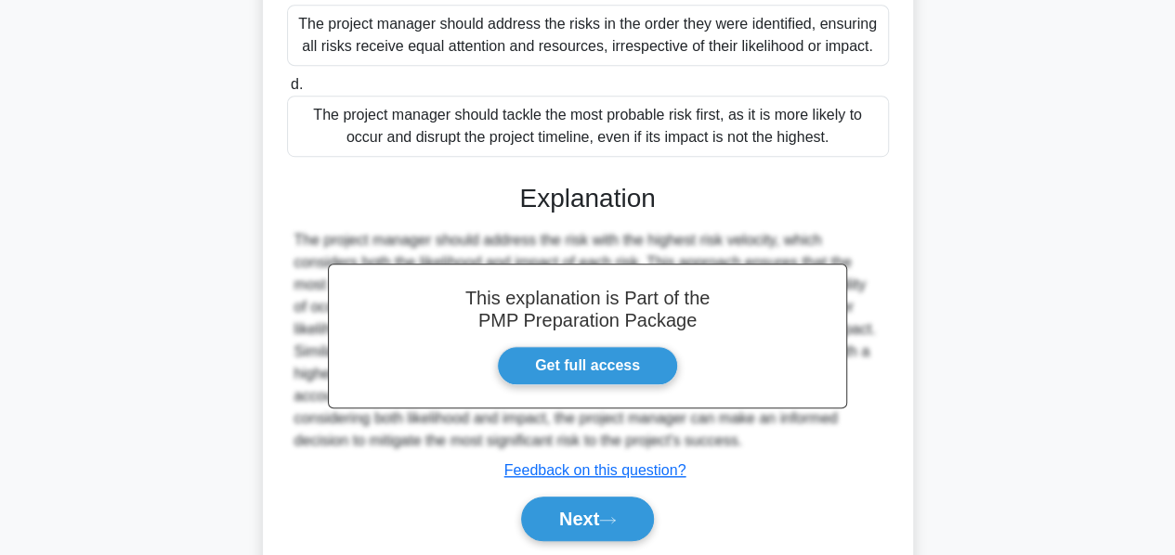
scroll to position [631, 0]
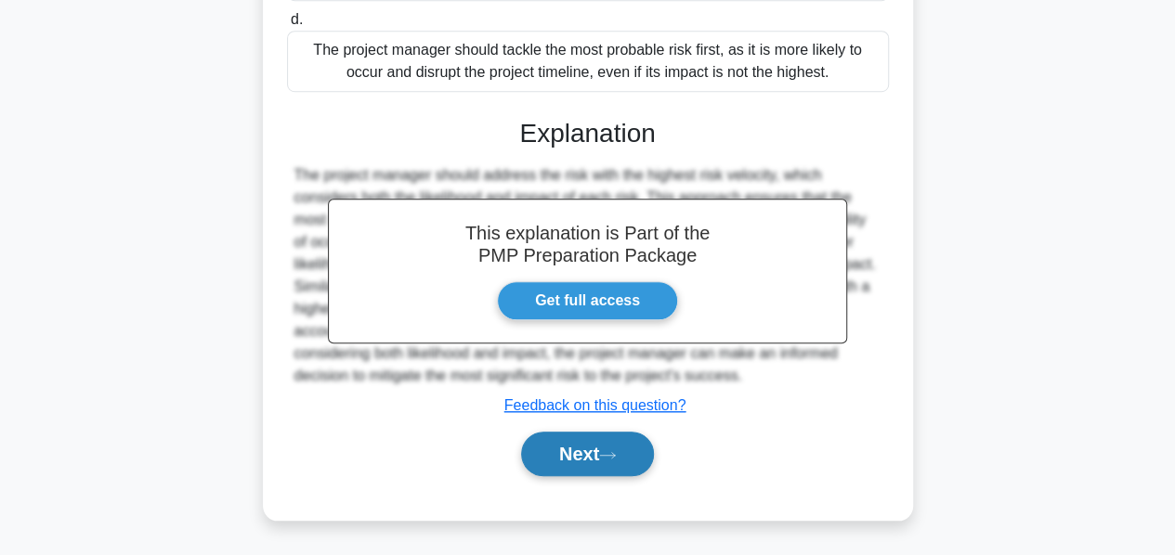
click at [580, 458] on button "Next" at bounding box center [587, 454] width 133 height 45
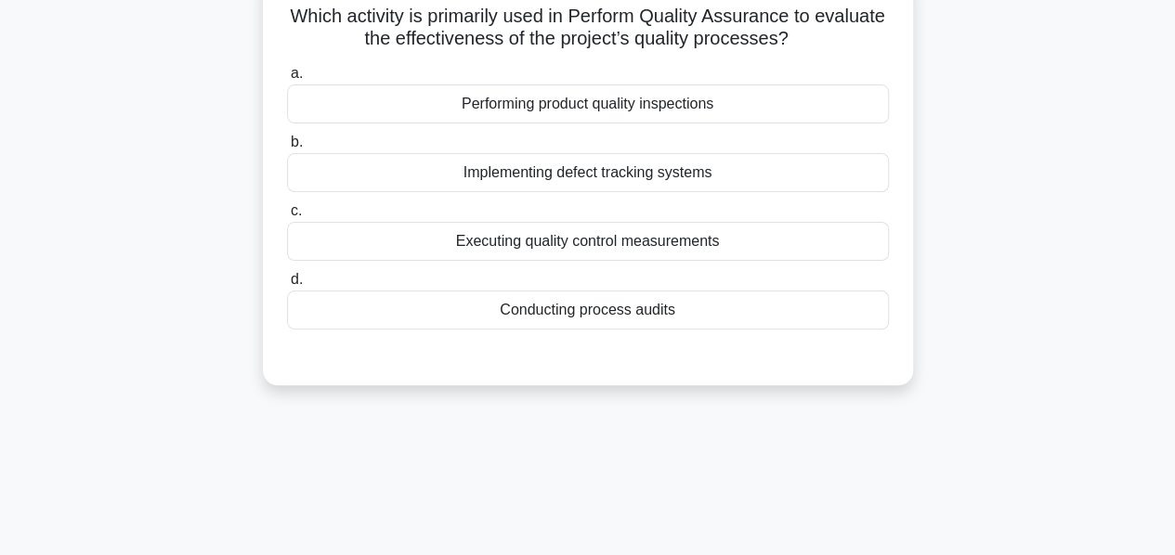
scroll to position [135, 0]
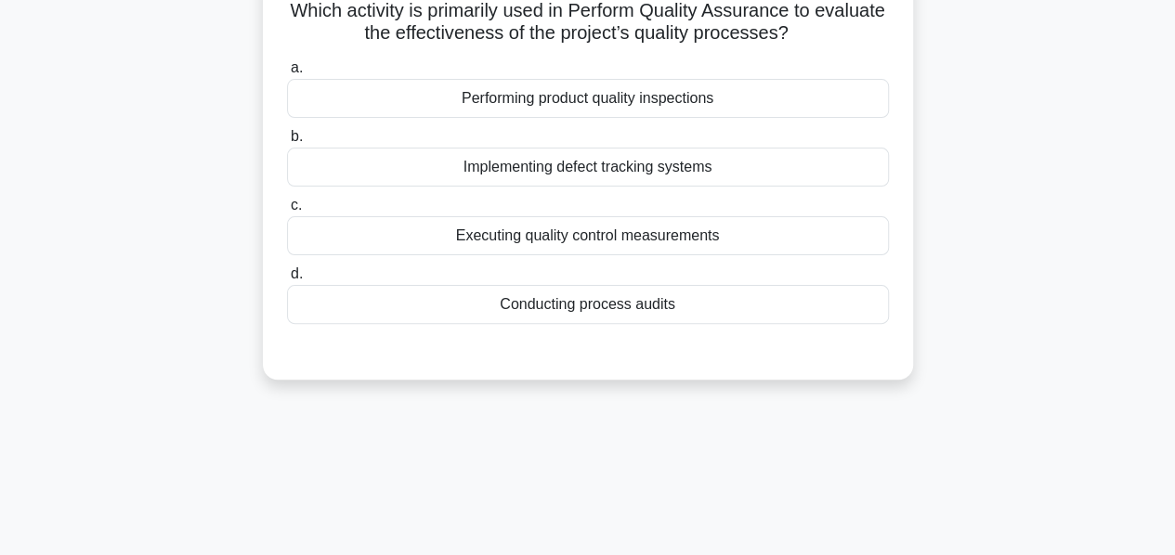
click at [674, 314] on div "Conducting process audits" at bounding box center [588, 304] width 602 height 39
click at [287, 280] on input "d. Conducting process audits" at bounding box center [287, 274] width 0 height 12
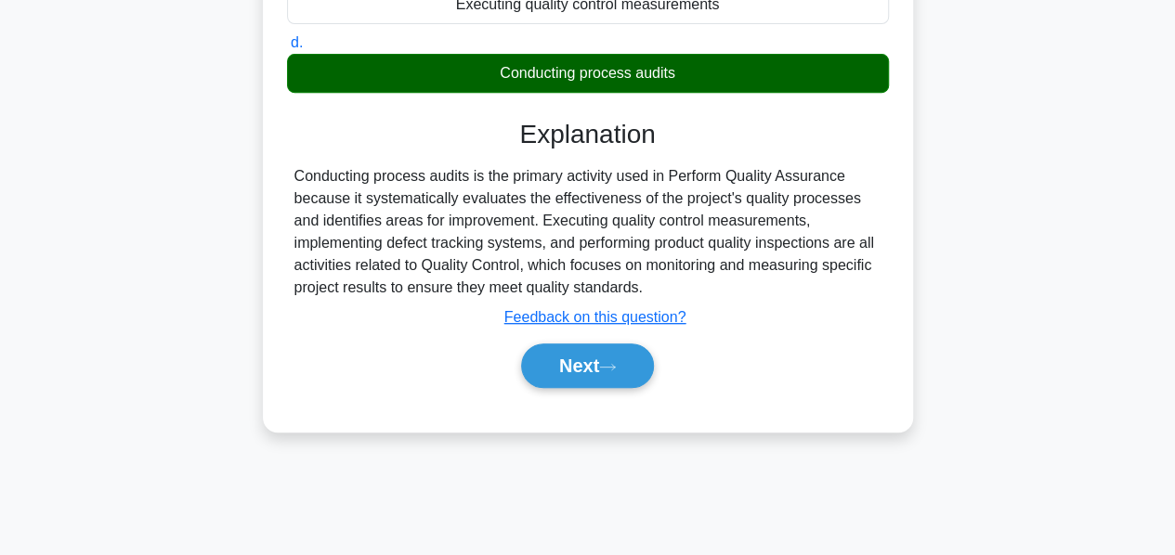
scroll to position [448, 0]
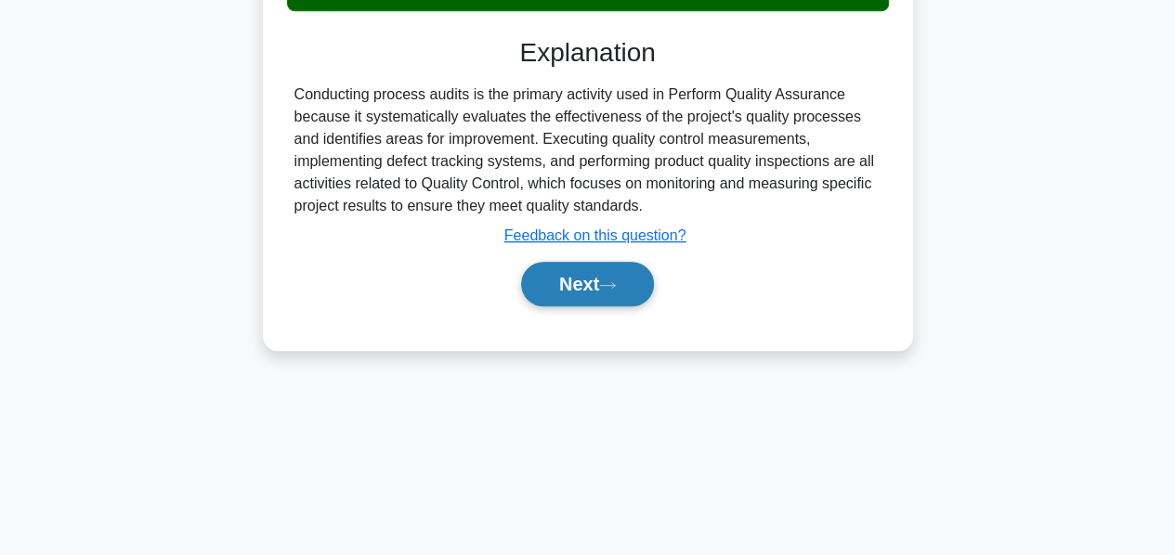
click at [604, 284] on button "Next" at bounding box center [587, 284] width 133 height 45
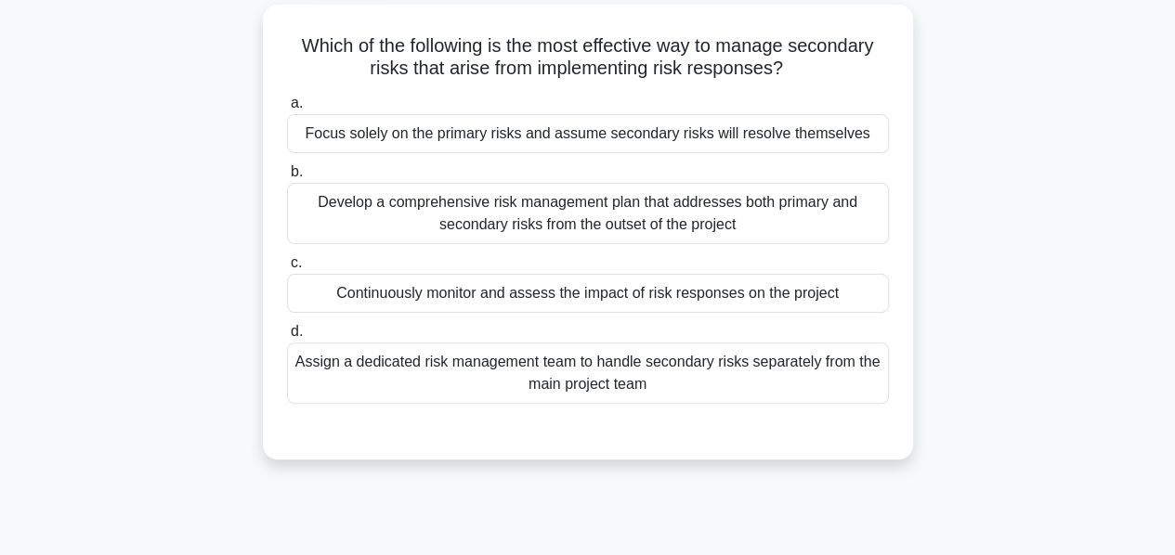
scroll to position [110, 0]
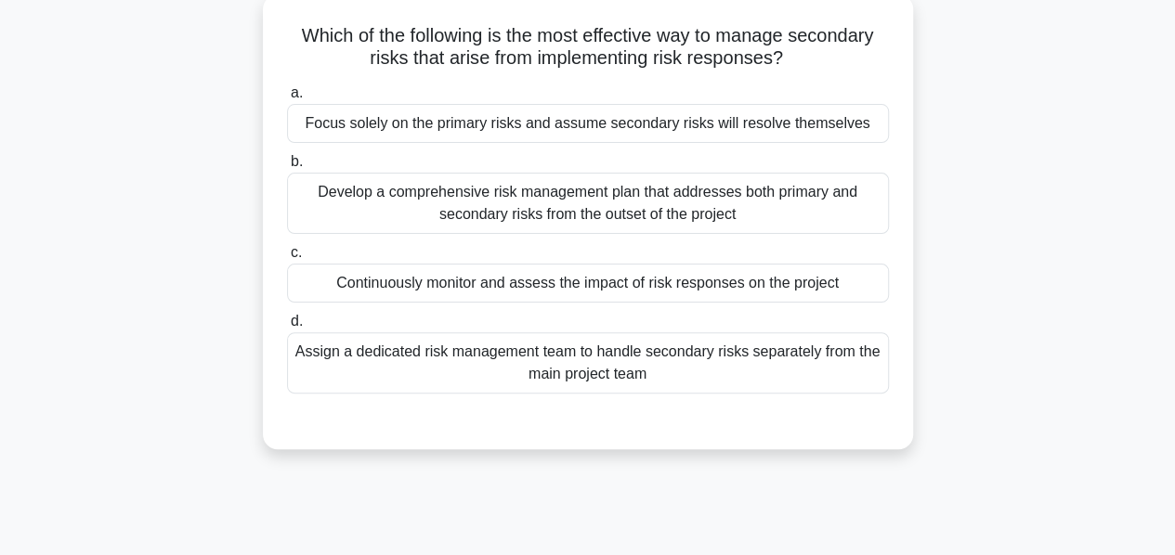
click at [606, 283] on div "Continuously monitor and assess the impact of risk responses on the project" at bounding box center [588, 283] width 602 height 39
click at [287, 259] on input "c. Continuously monitor and assess the impact of risk responses on the project" at bounding box center [287, 253] width 0 height 12
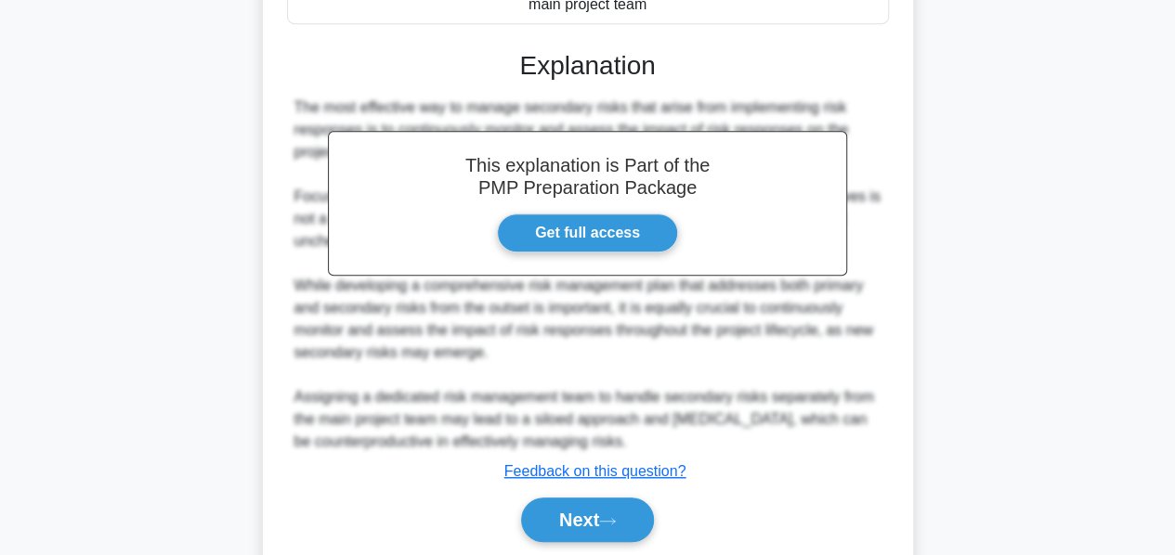
scroll to position [481, 0]
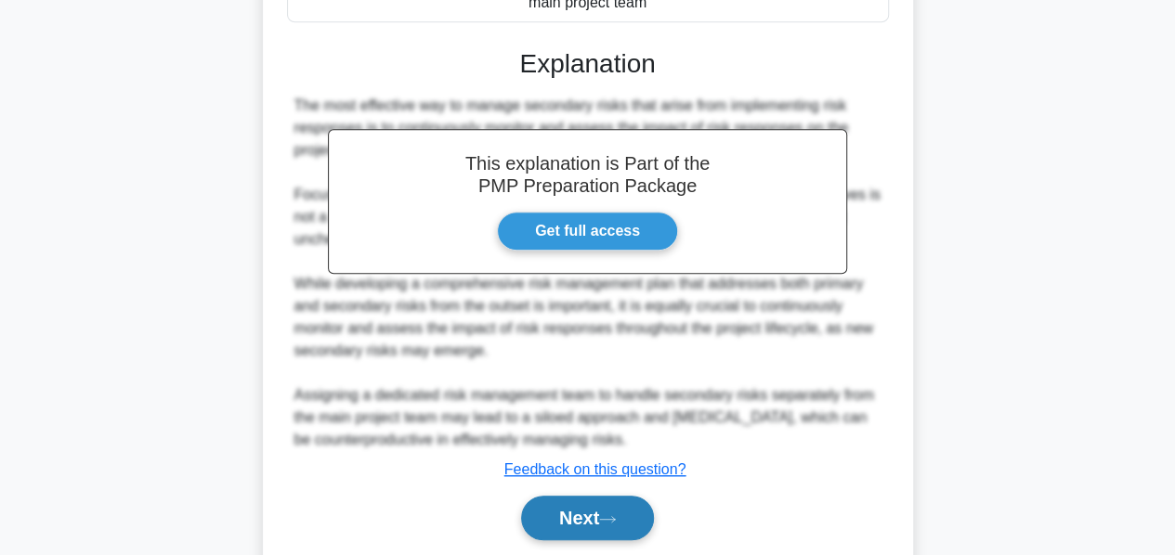
click at [589, 526] on button "Next" at bounding box center [587, 518] width 133 height 45
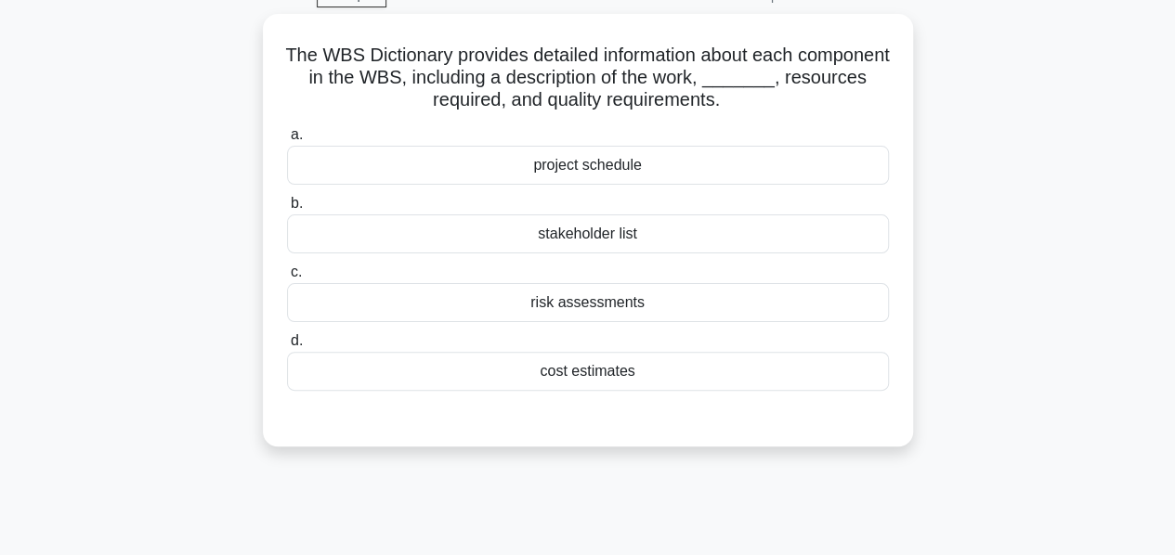
scroll to position [100, 0]
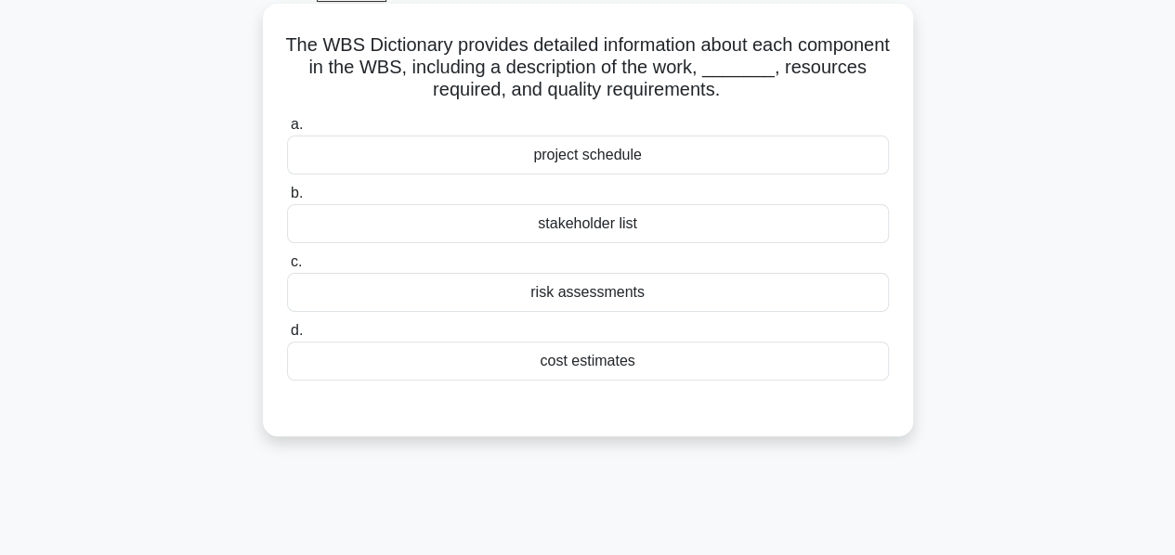
click at [665, 173] on div "project schedule" at bounding box center [588, 155] width 602 height 39
click at [287, 131] on input "a. project schedule" at bounding box center [287, 125] width 0 height 12
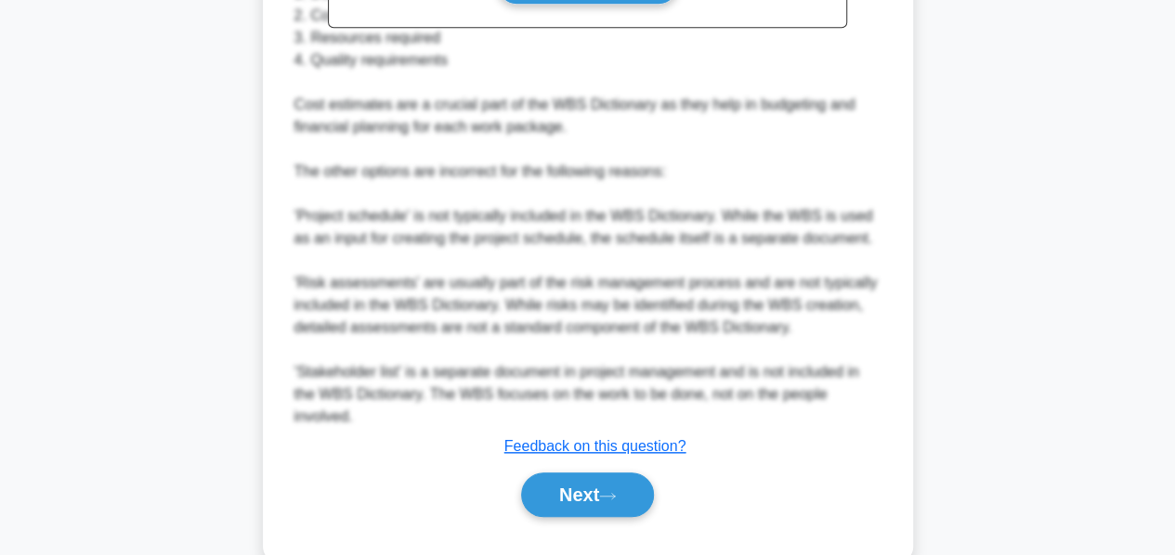
scroll to position [746, 0]
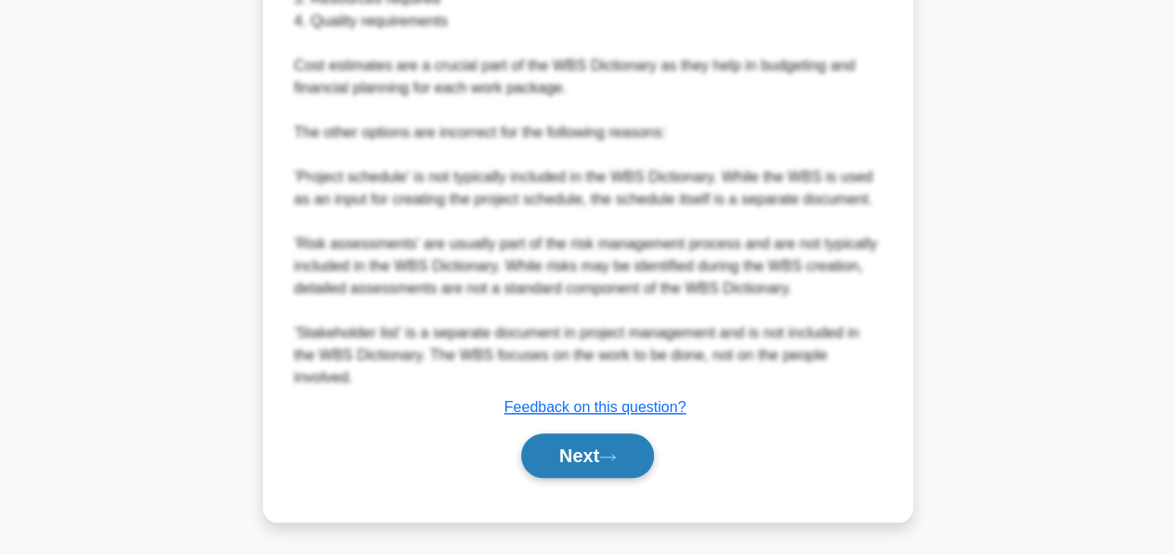
click at [559, 444] on button "Next" at bounding box center [587, 456] width 133 height 45
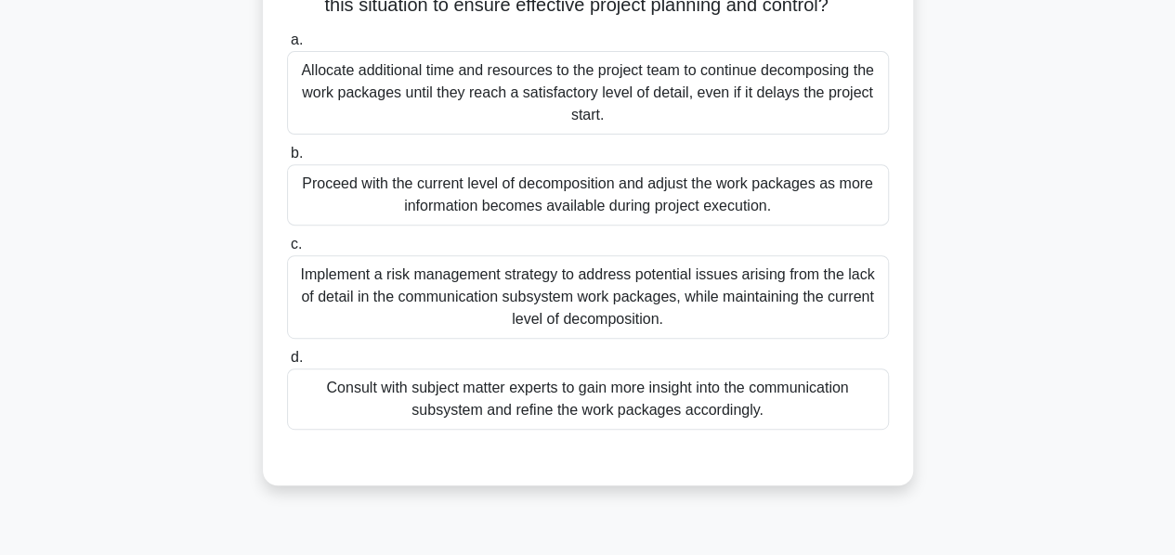
scroll to position [307, 0]
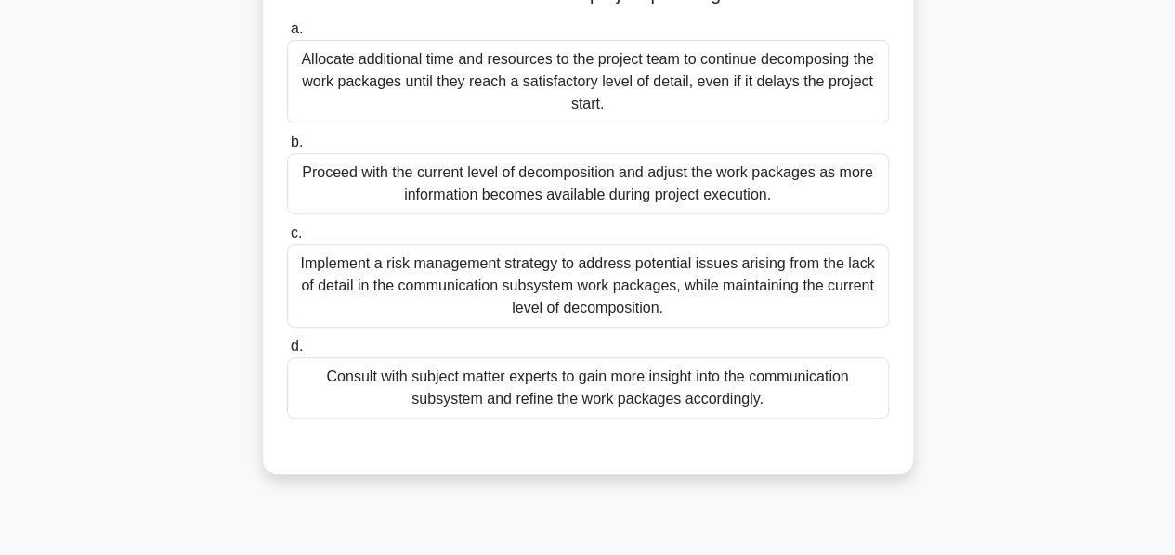
click at [670, 400] on div "Consult with subject matter experts to gain more insight into the communication…" at bounding box center [588, 387] width 602 height 61
click at [287, 353] on input "d. Consult with subject matter experts to gain more insight into the communicat…" at bounding box center [287, 347] width 0 height 12
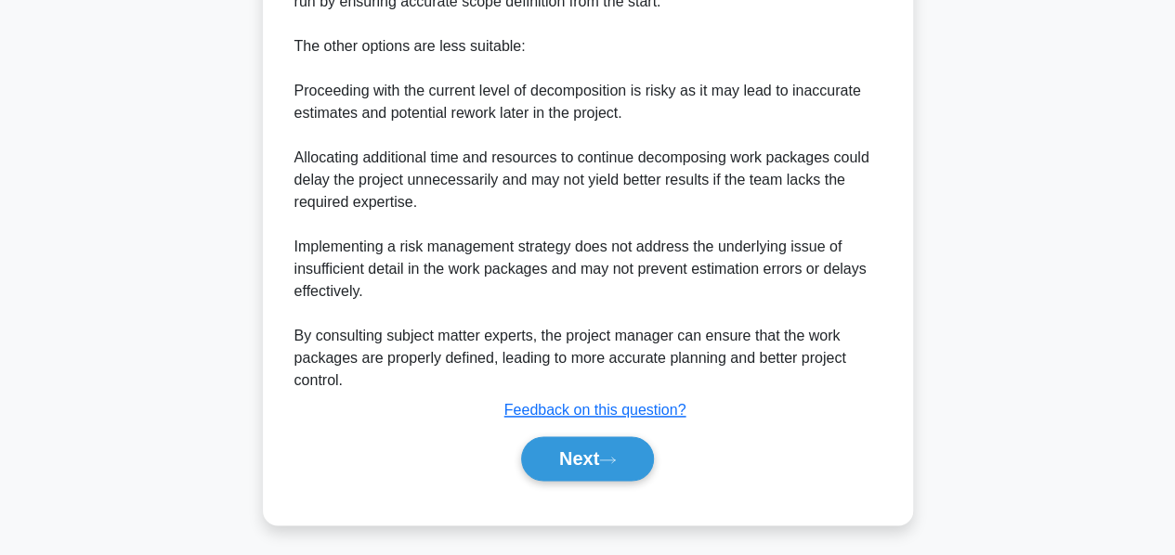
scroll to position [1055, 0]
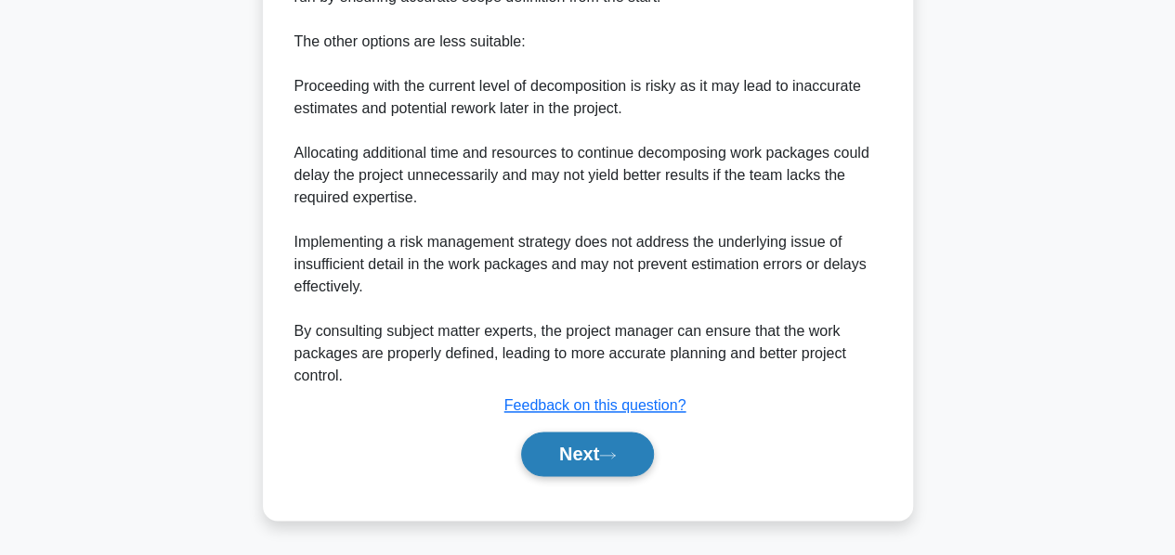
click at [569, 445] on button "Next" at bounding box center [587, 454] width 133 height 45
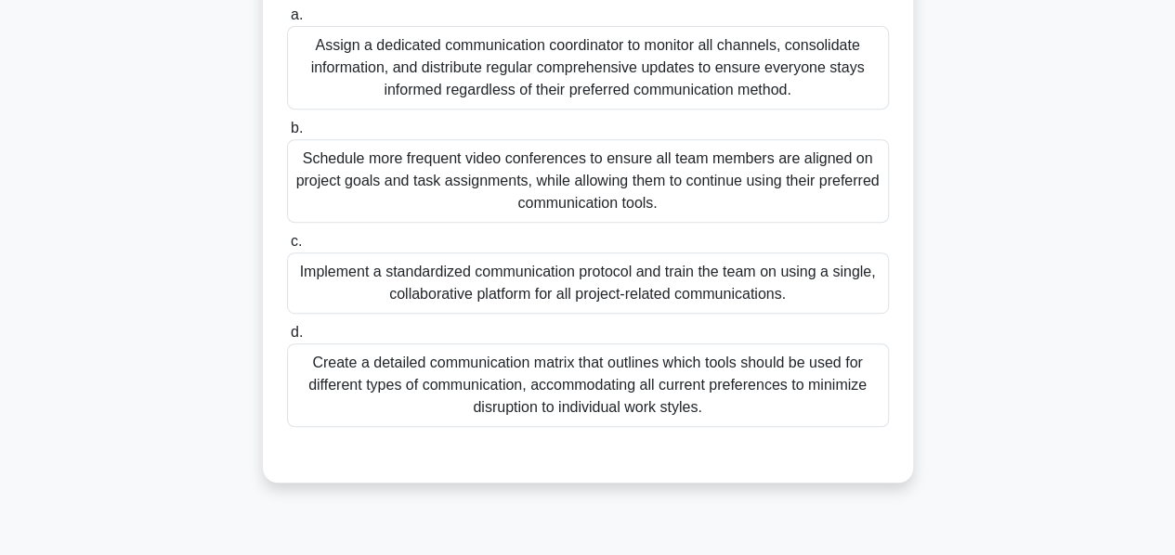
scroll to position [351, 0]
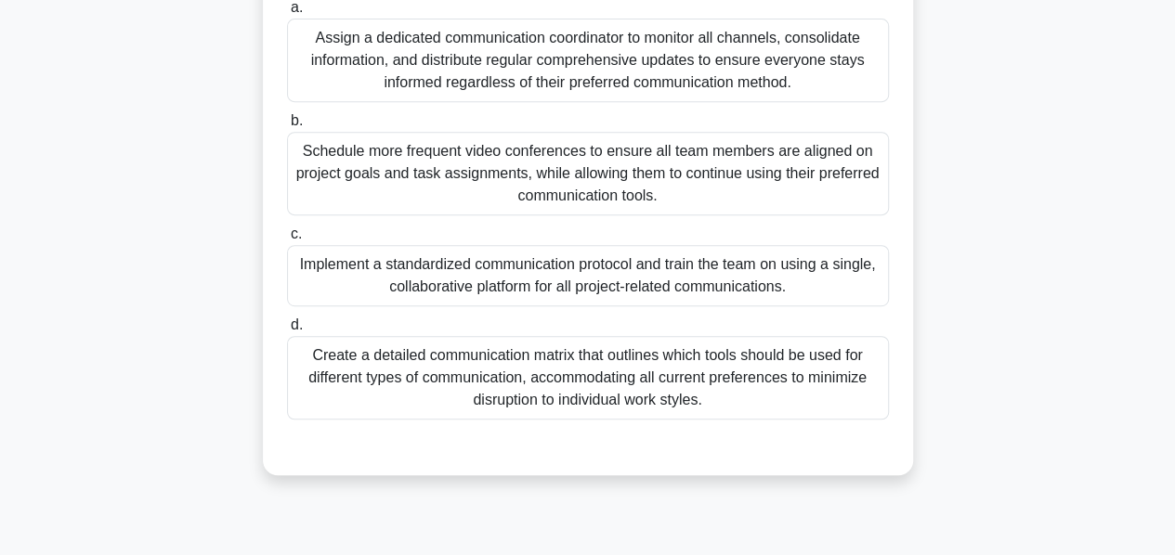
click at [536, 279] on div "Implement a standardized communication protocol and train the team on using a s…" at bounding box center [588, 275] width 602 height 61
click at [287, 240] on input "c. Implement a standardized communication protocol and train the team on using …" at bounding box center [287, 234] width 0 height 12
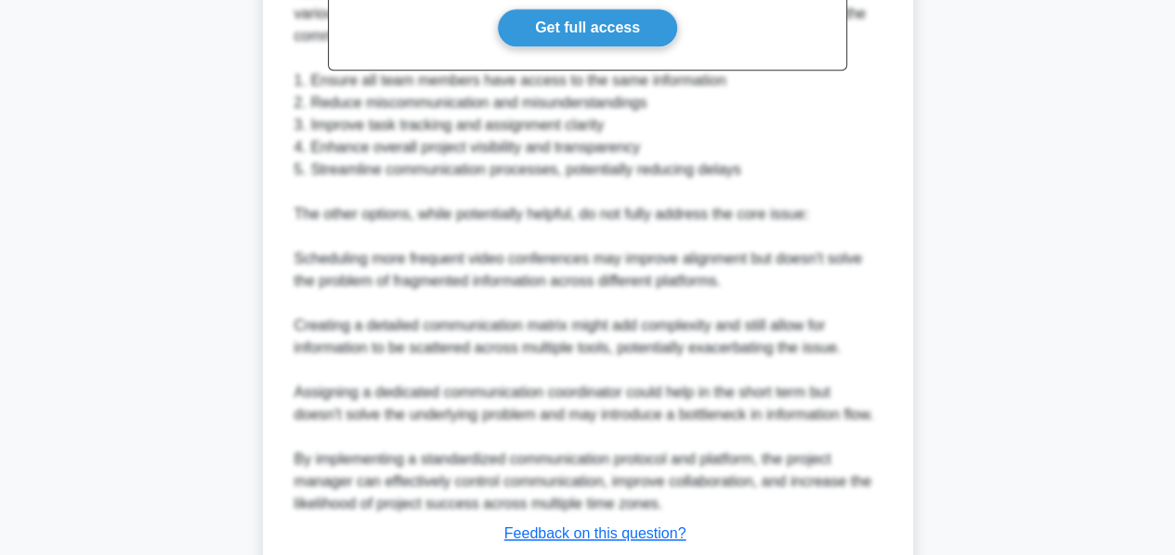
scroll to position [1099, 0]
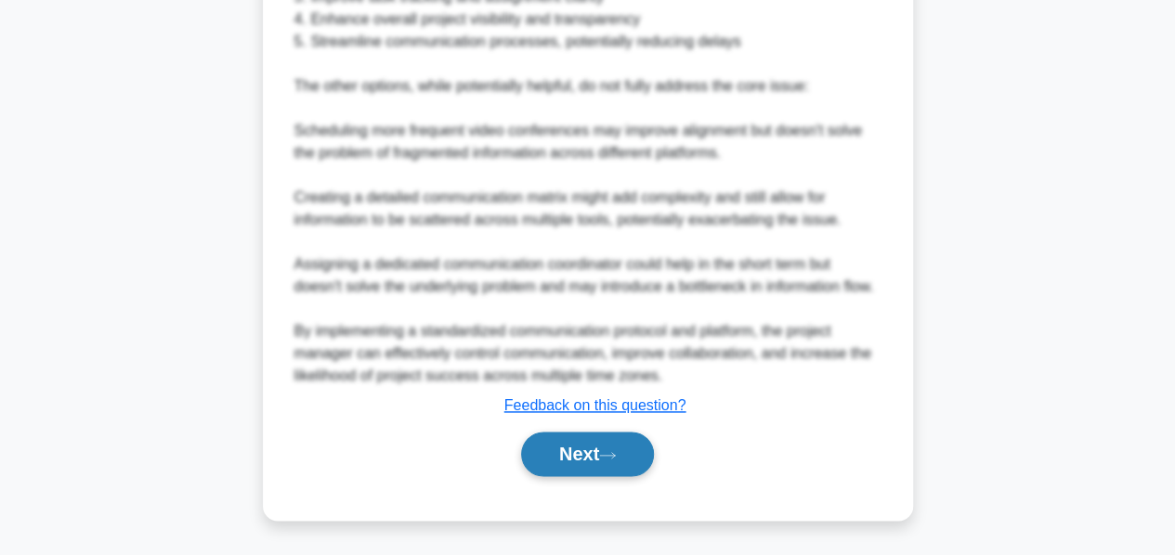
click at [554, 458] on button "Next" at bounding box center [587, 454] width 133 height 45
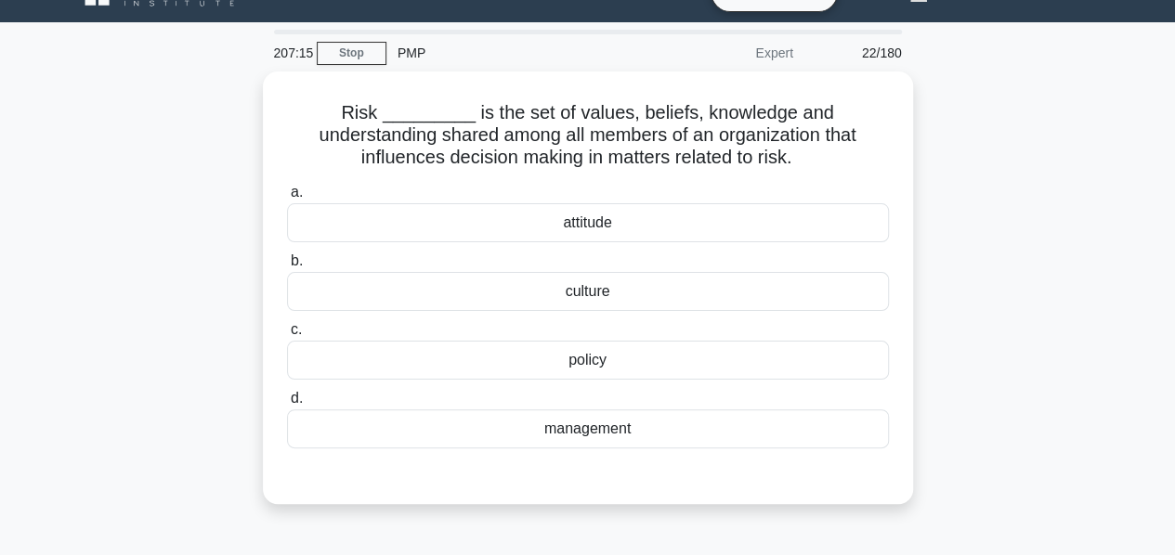
scroll to position [38, 0]
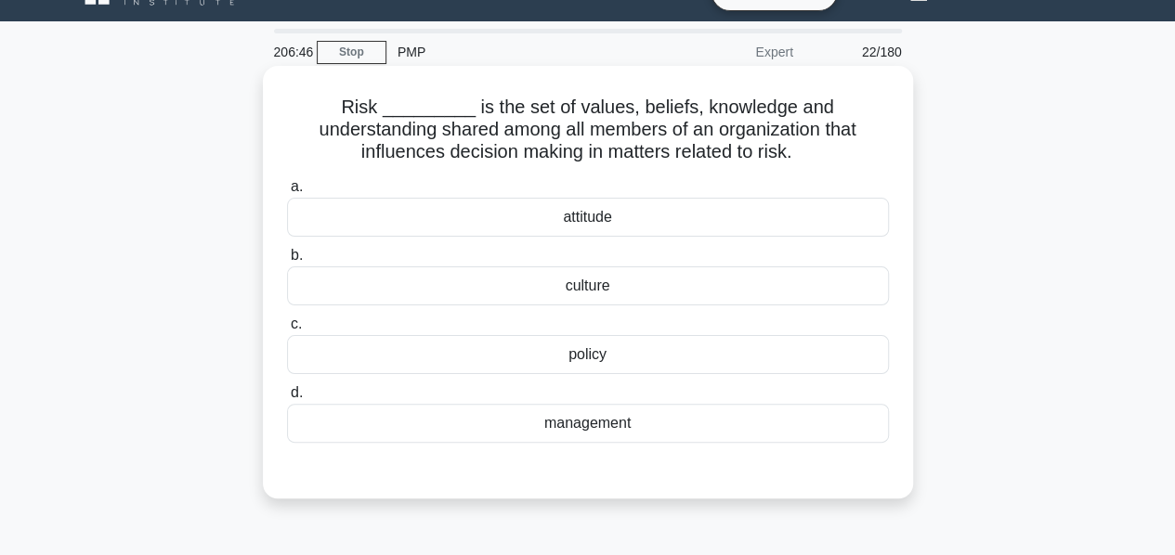
click at [626, 358] on div "policy" at bounding box center [588, 354] width 602 height 39
click at [287, 331] on input "c. policy" at bounding box center [287, 324] width 0 height 12
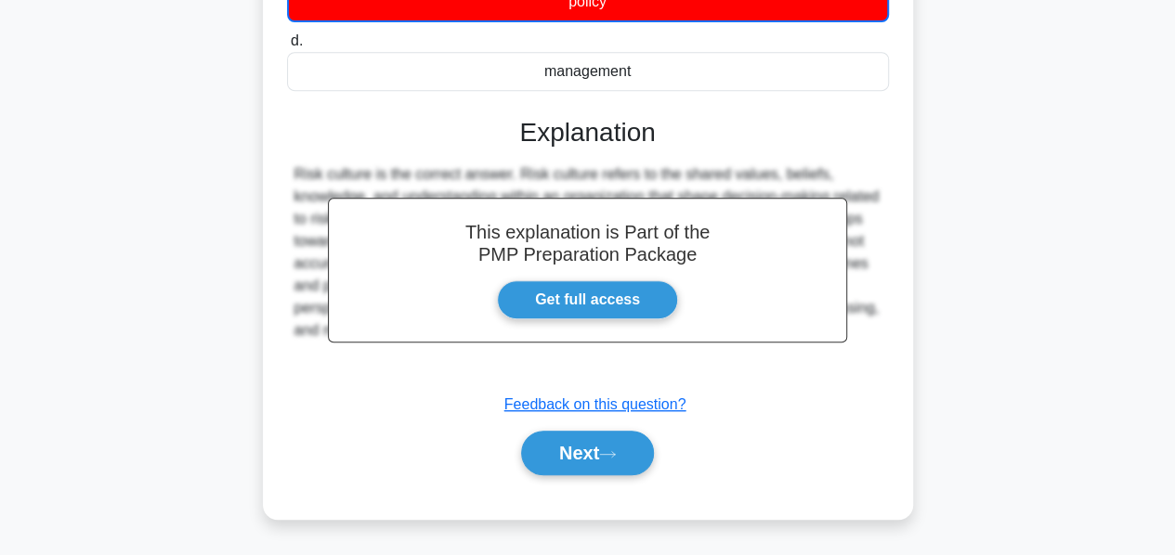
scroll to position [444, 0]
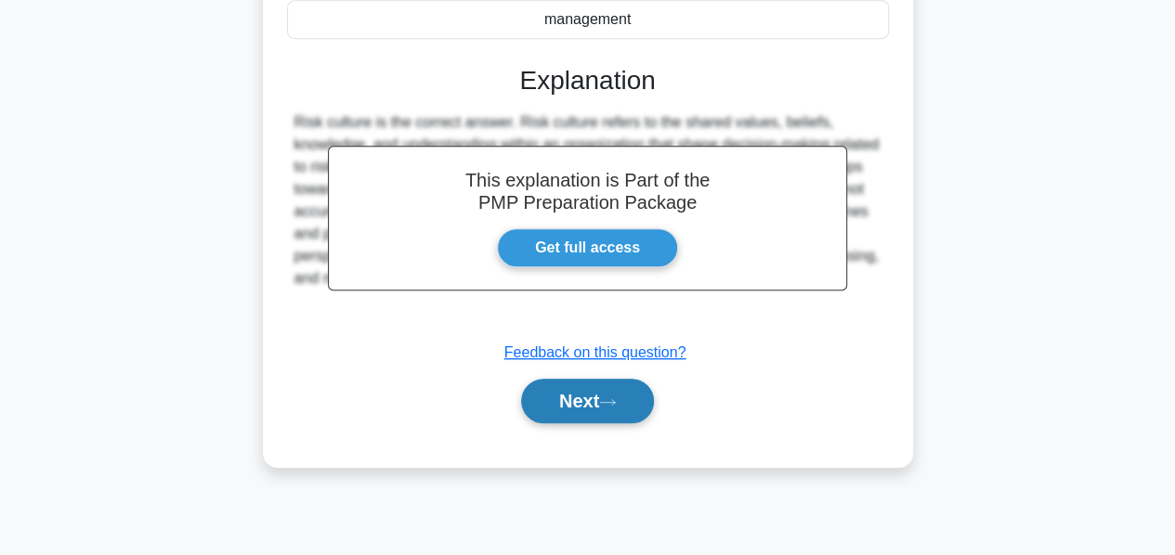
click at [556, 402] on button "Next" at bounding box center [587, 401] width 133 height 45
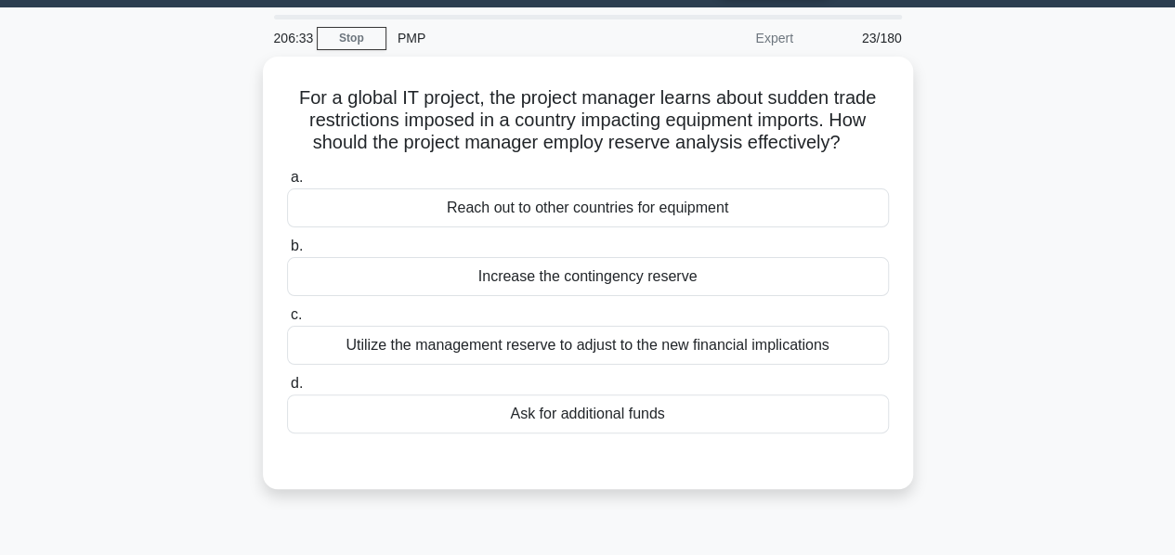
scroll to position [54, 0]
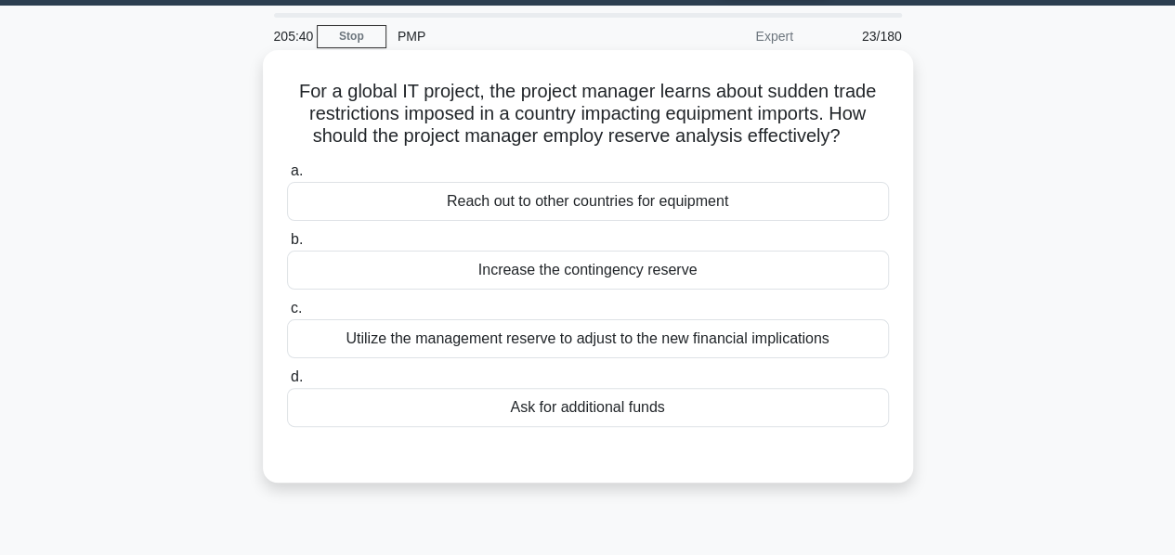
click at [744, 344] on div "Utilize the management reserve to adjust to the new financial implications" at bounding box center [588, 338] width 602 height 39
click at [287, 315] on input "c. Utilize the management reserve to adjust to the new financial implications" at bounding box center [287, 309] width 0 height 12
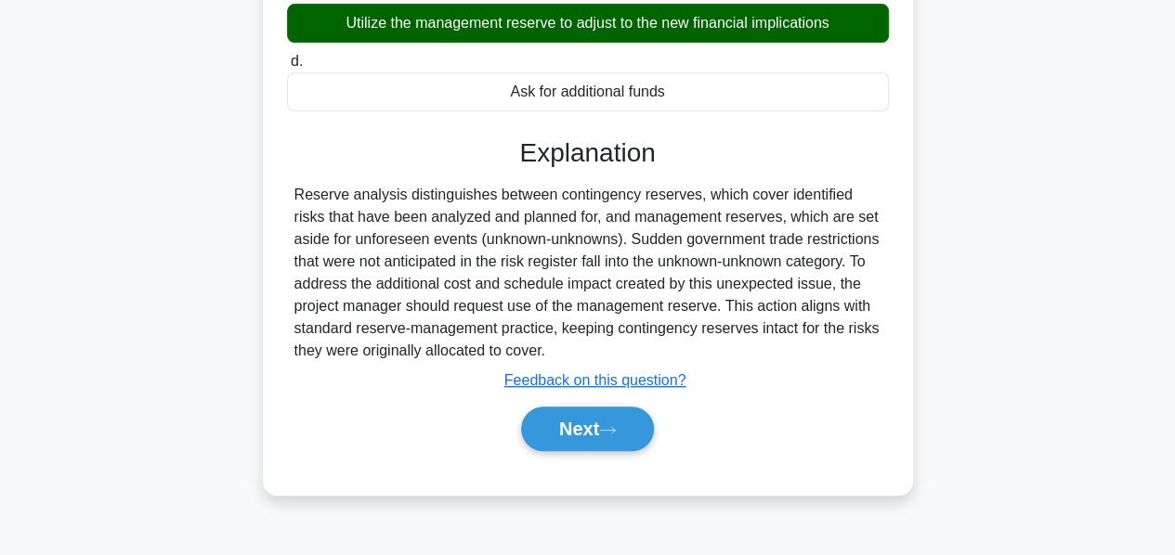
scroll to position [403, 0]
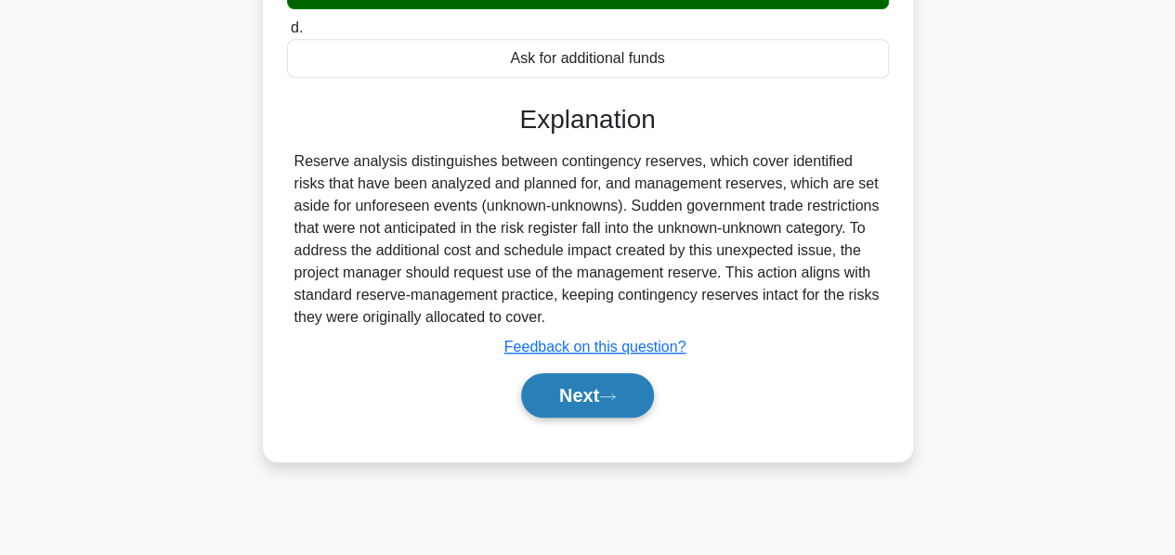
click at [573, 393] on button "Next" at bounding box center [587, 395] width 133 height 45
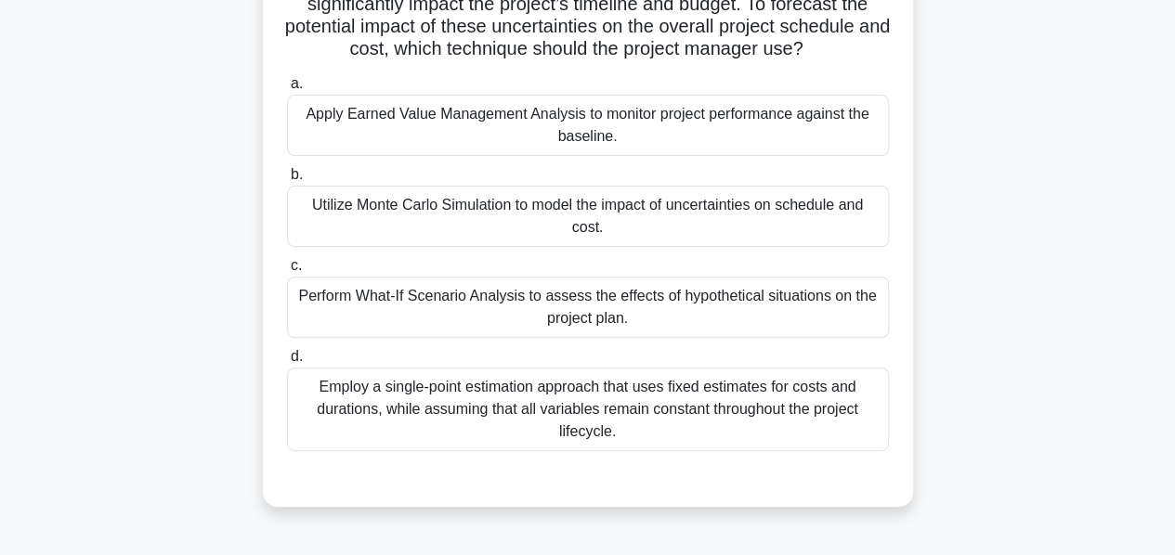
scroll to position [223, 0]
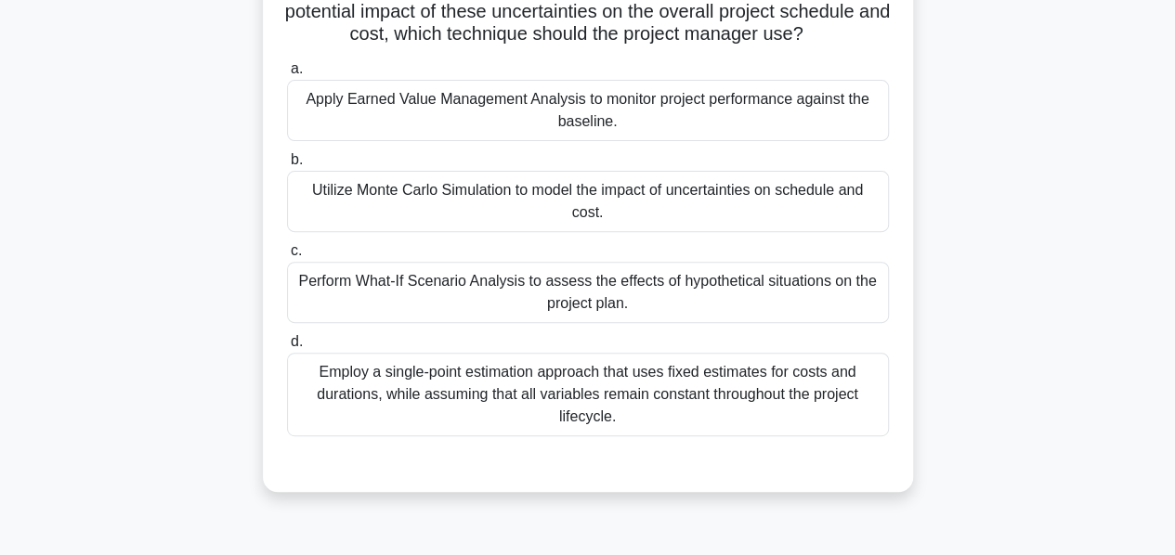
click at [602, 312] on div "Perform What-If Scenario Analysis to assess the effects of hypothetical situati…" at bounding box center [588, 292] width 602 height 61
click at [287, 257] on input "c. Perform What-If Scenario Analysis to assess the effects of hypothetical situ…" at bounding box center [287, 251] width 0 height 12
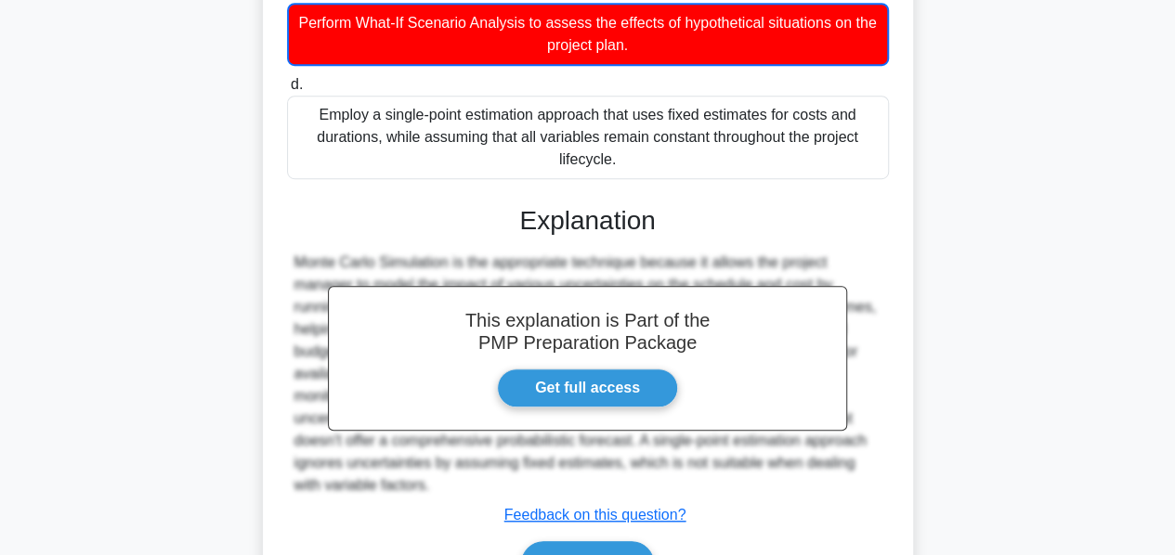
scroll to position [533, 0]
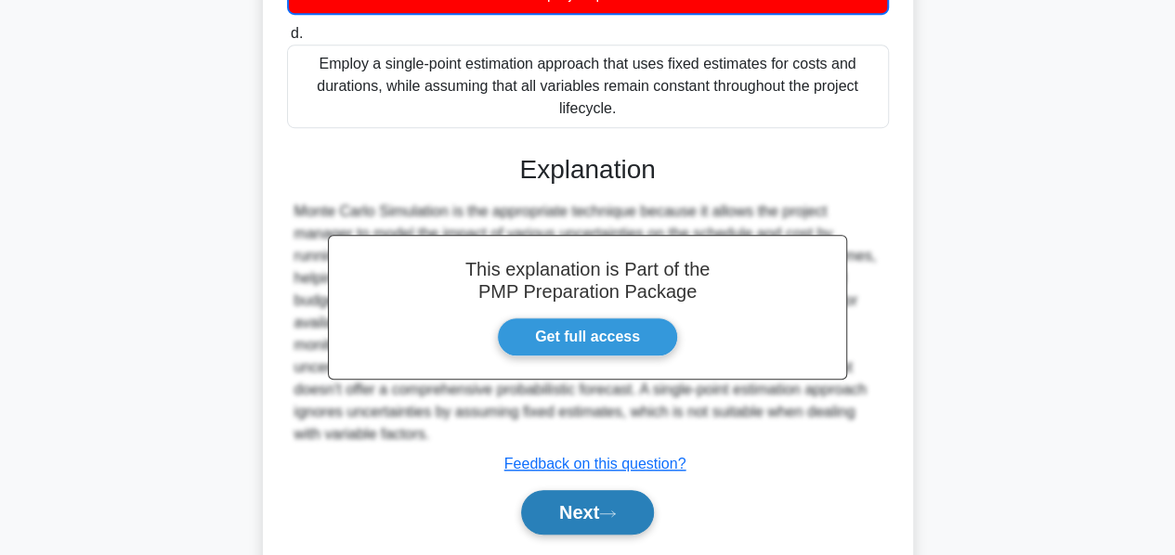
click at [577, 525] on button "Next" at bounding box center [587, 512] width 133 height 45
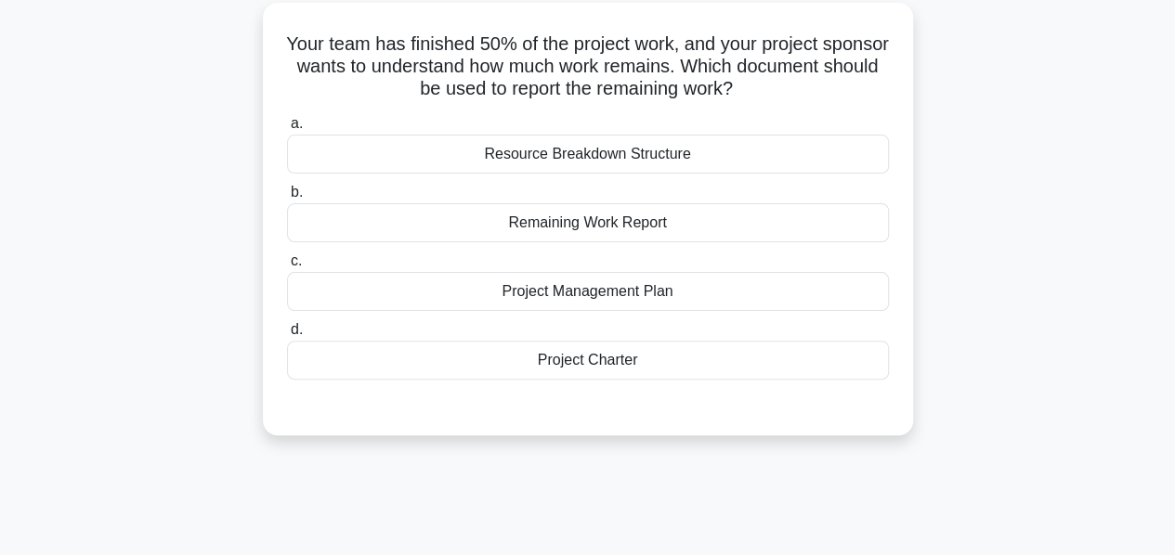
scroll to position [110, 0]
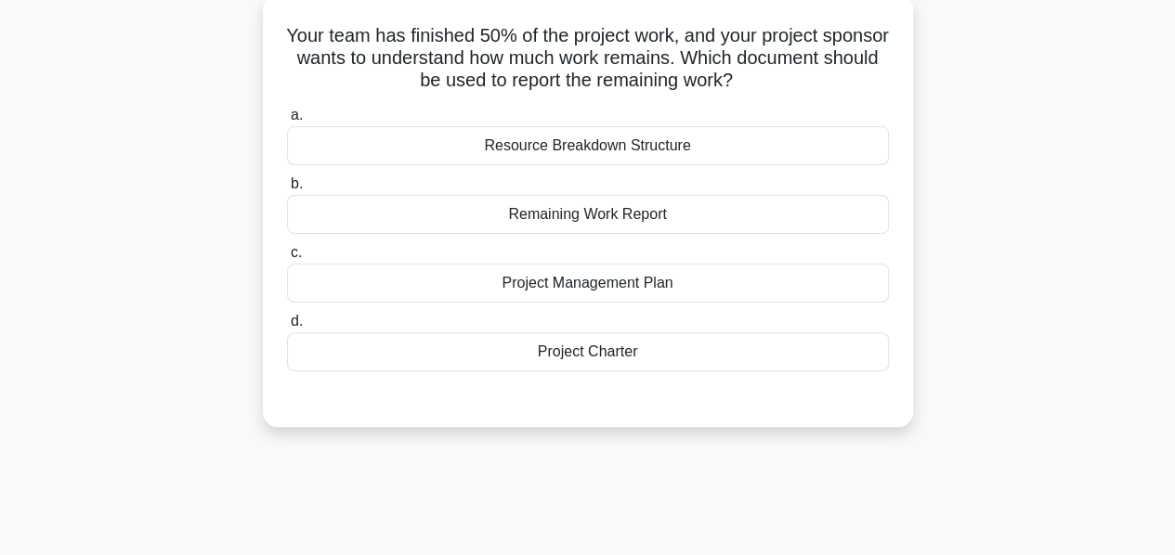
click at [525, 153] on div "Resource Breakdown Structure" at bounding box center [588, 145] width 602 height 39
click at [287, 122] on input "a. Resource Breakdown Structure" at bounding box center [287, 116] width 0 height 12
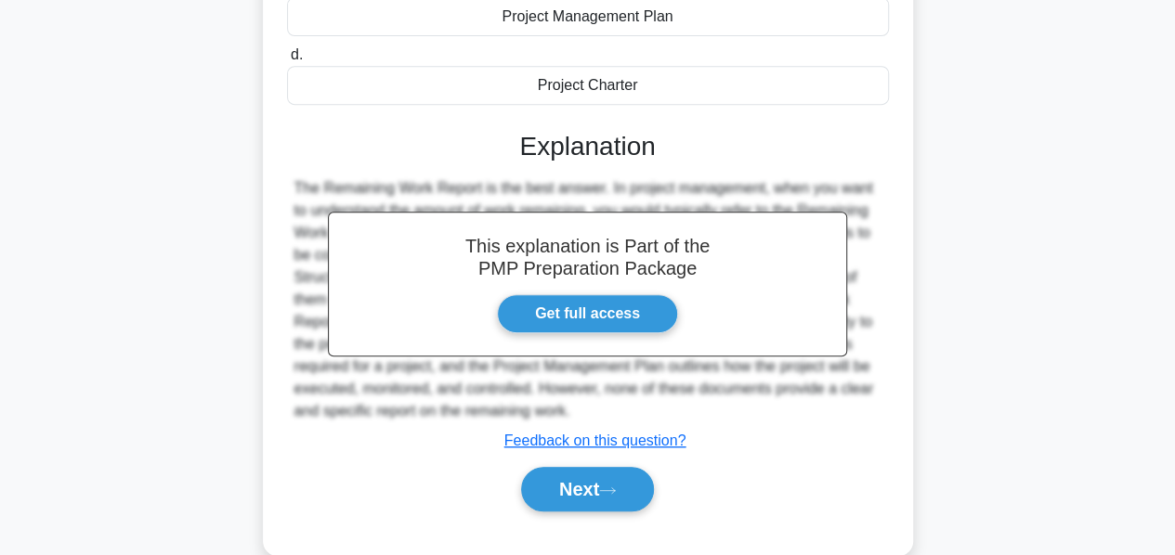
scroll to position [448, 0]
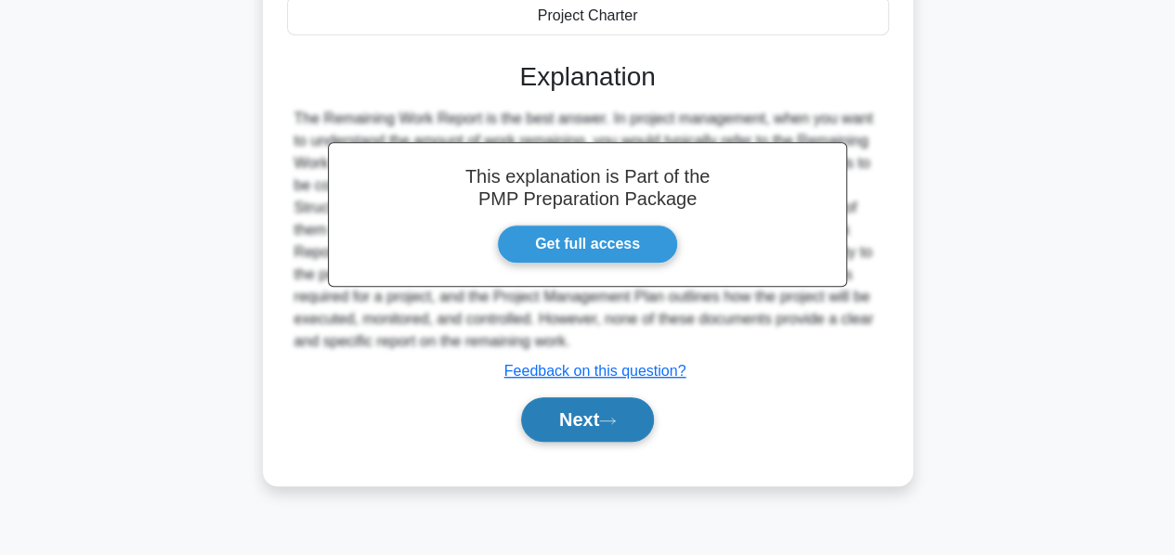
click at [587, 417] on button "Next" at bounding box center [587, 419] width 133 height 45
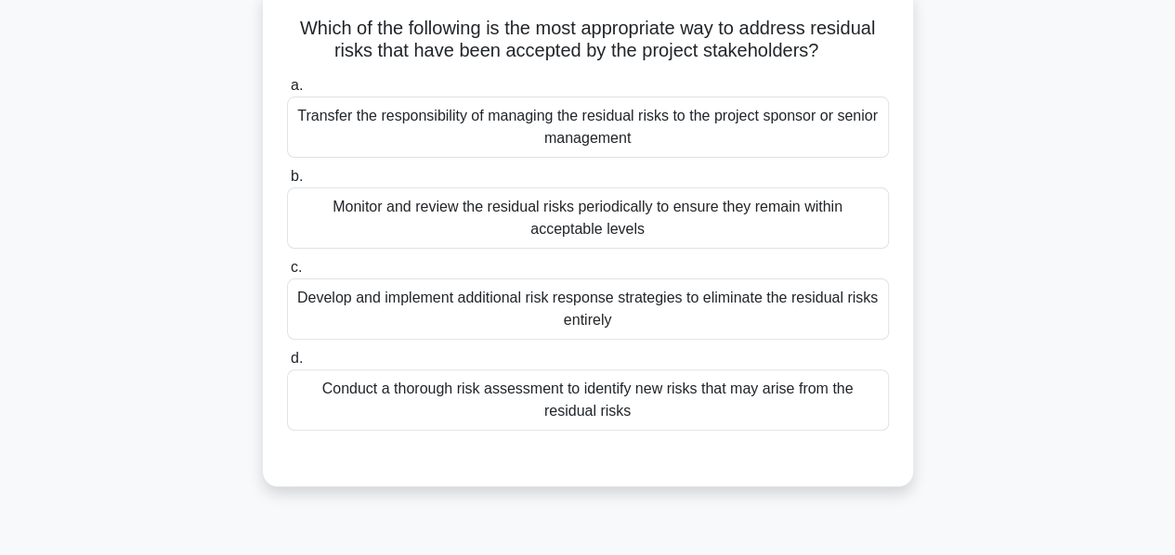
scroll to position [124, 0]
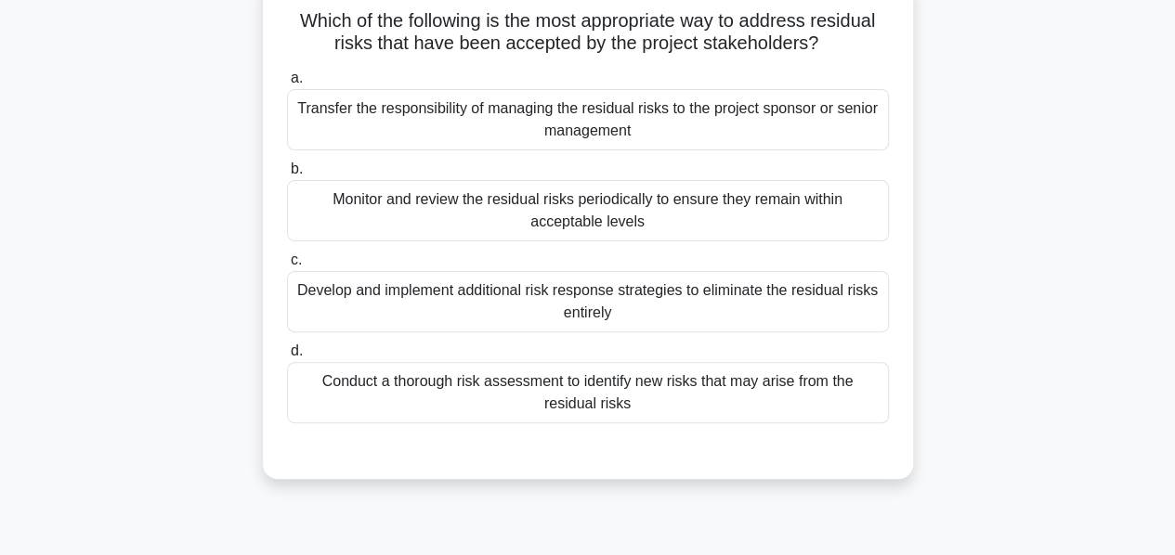
click at [735, 207] on div "Monitor and review the residual risks periodically to ensure they remain within…" at bounding box center [588, 210] width 602 height 61
click at [287, 175] on input "b. Monitor and review the residual risks periodically to ensure they remain wit…" at bounding box center [287, 169] width 0 height 12
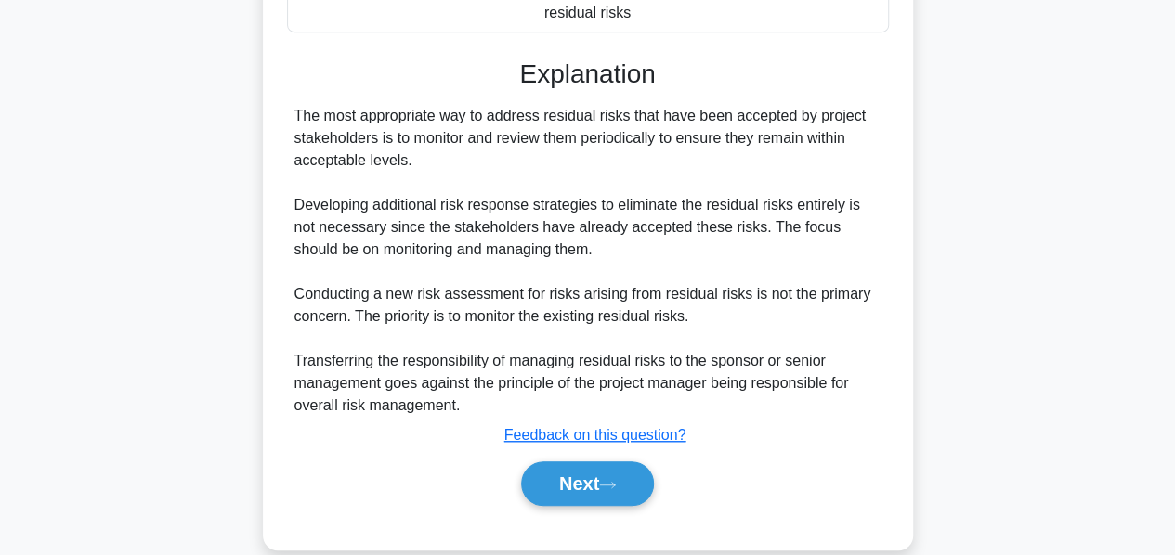
scroll to position [528, 0]
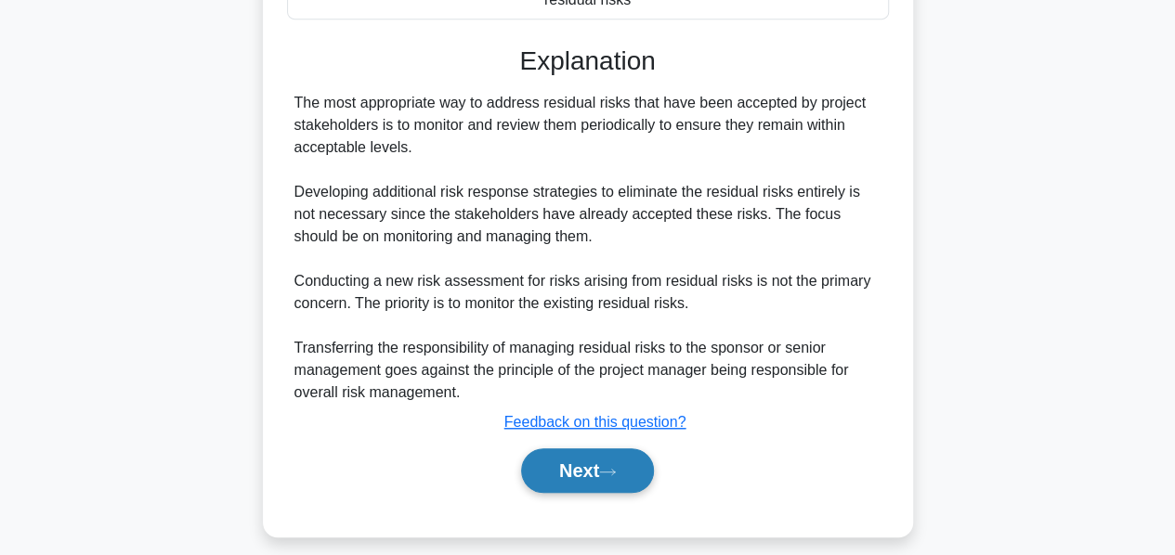
click at [574, 463] on button "Next" at bounding box center [587, 470] width 133 height 45
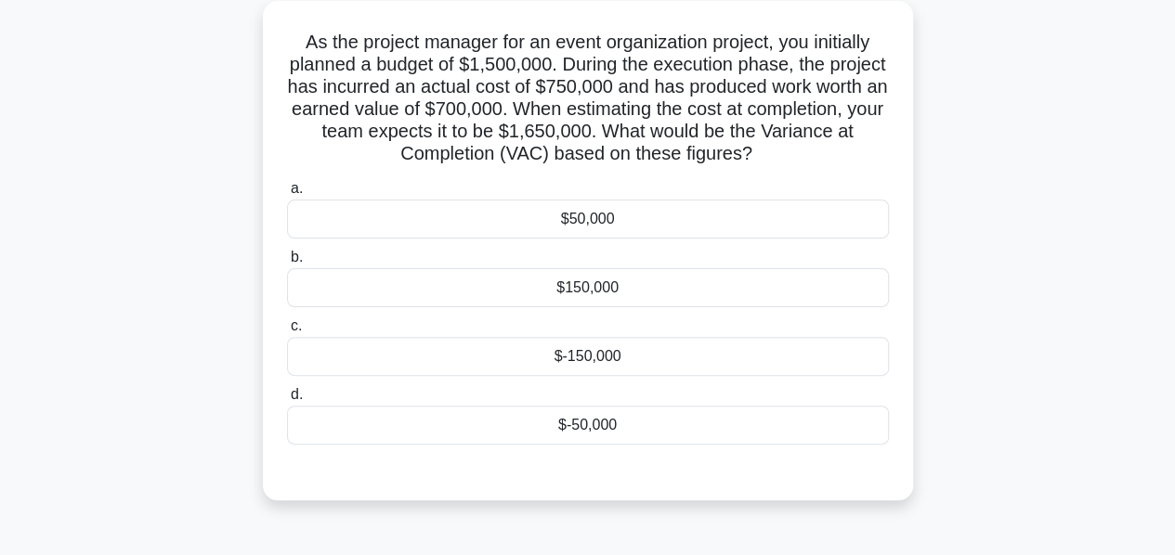
scroll to position [110, 0]
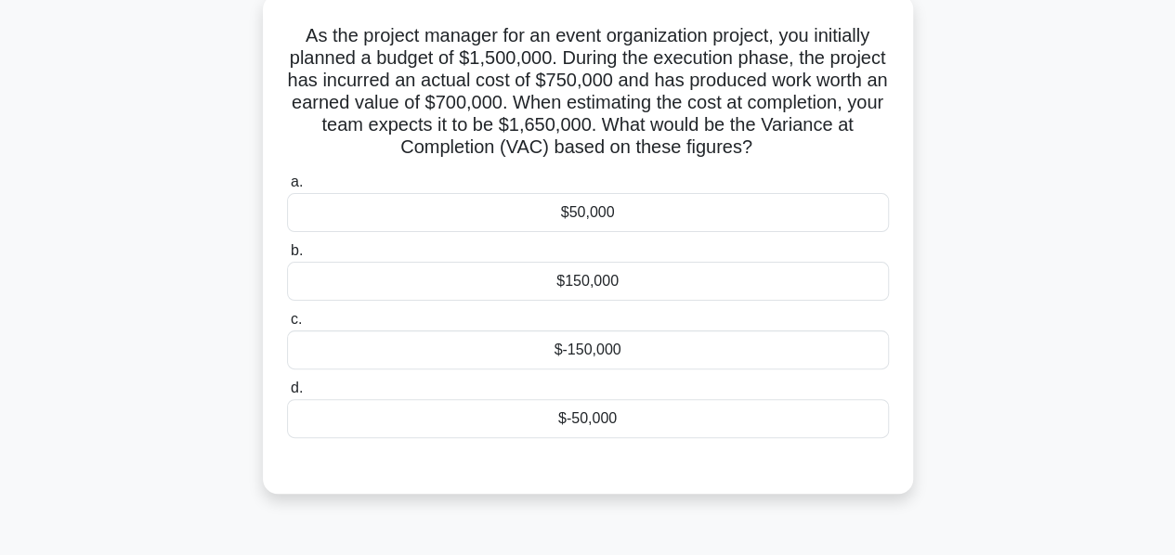
click at [647, 218] on div "$50,000" at bounding box center [588, 212] width 602 height 39
click at [287, 188] on input "a. $50,000" at bounding box center [287, 182] width 0 height 12
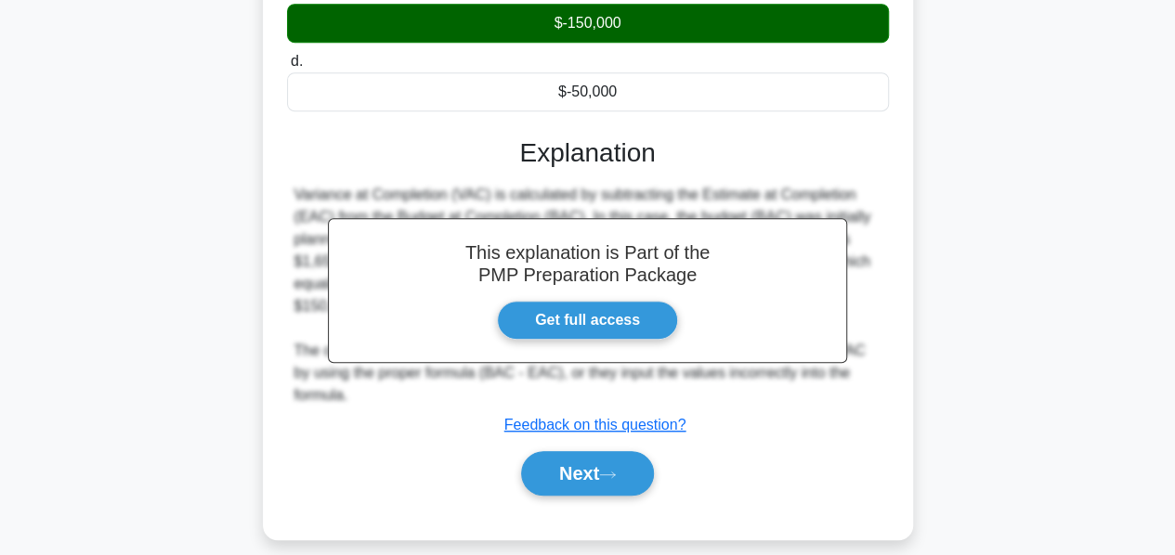
scroll to position [456, 0]
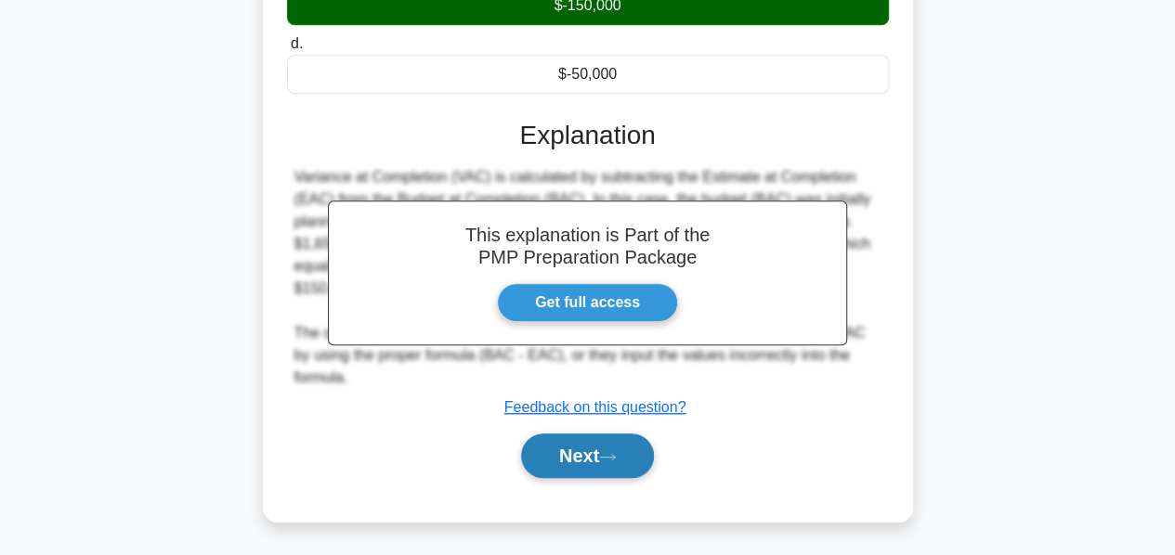
click at [596, 453] on button "Next" at bounding box center [587, 456] width 133 height 45
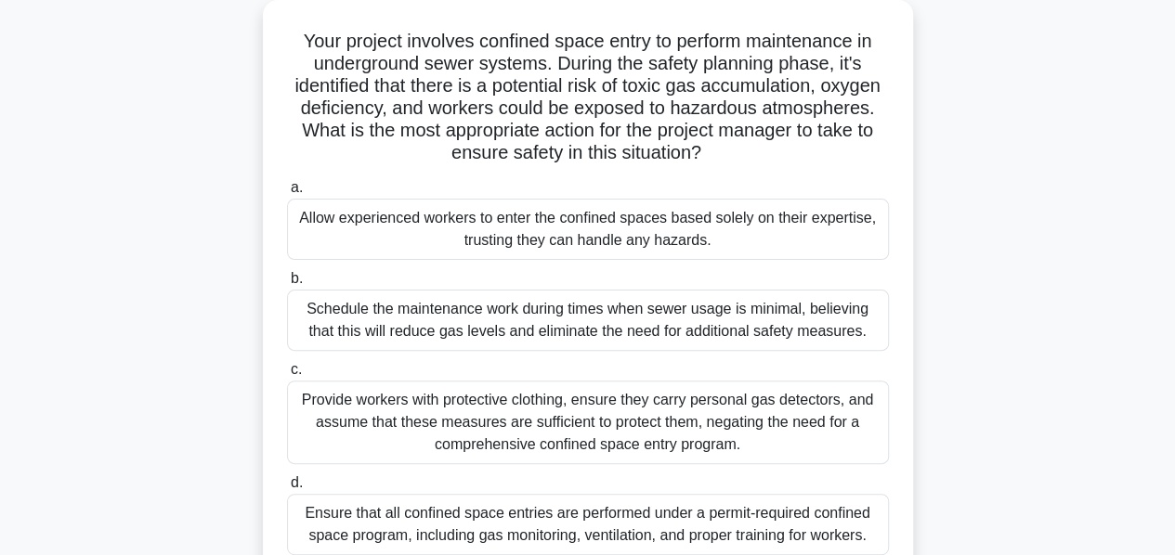
scroll to position [106, 0]
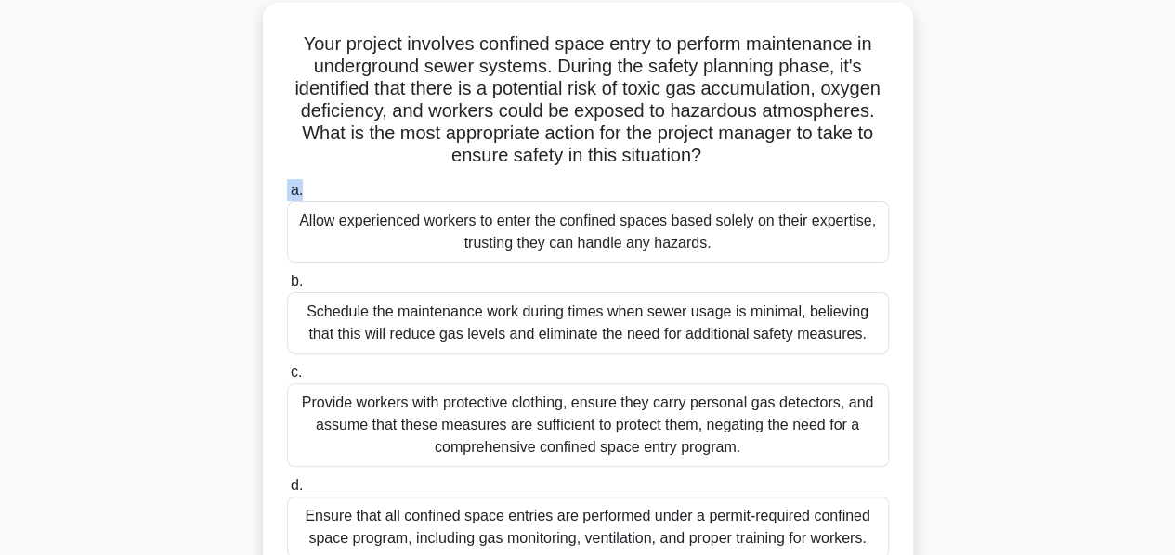
drag, startPoint x: 1157, startPoint y: 144, endPoint x: 1165, endPoint y: 177, distance: 34.5
click at [1165, 177] on main "200:24 Stop PMP Expert 28/180 Your project involves confined space entry to per…" at bounding box center [587, 425] width 1175 height 943
click at [1014, 200] on div "Your project involves confined space entry to perform maintenance in undergroun…" at bounding box center [587, 319] width 1058 height 633
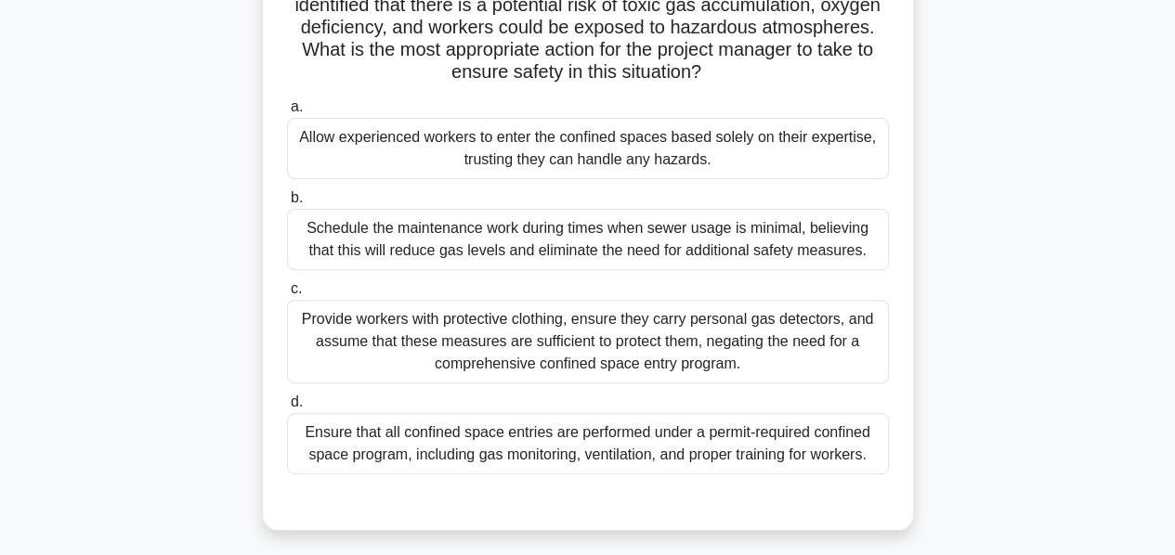
scroll to position [217, 0]
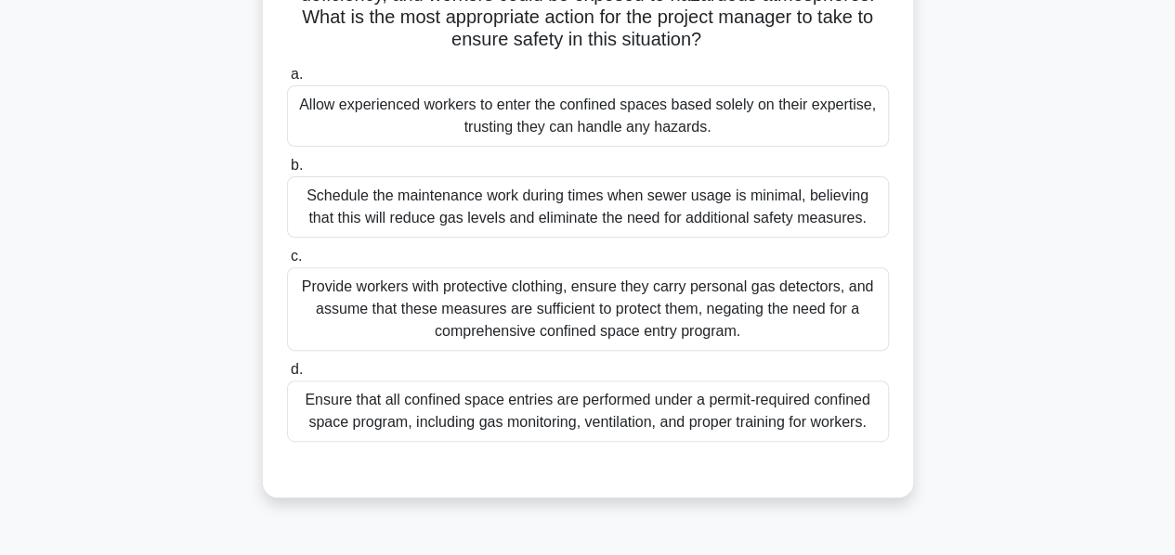
click at [669, 307] on div "Provide workers with protective clothing, ensure they carry personal gas detect…" at bounding box center [588, 309] width 602 height 84
click at [287, 263] on input "c. Provide workers with protective clothing, ensure they carry personal gas det…" at bounding box center [287, 257] width 0 height 12
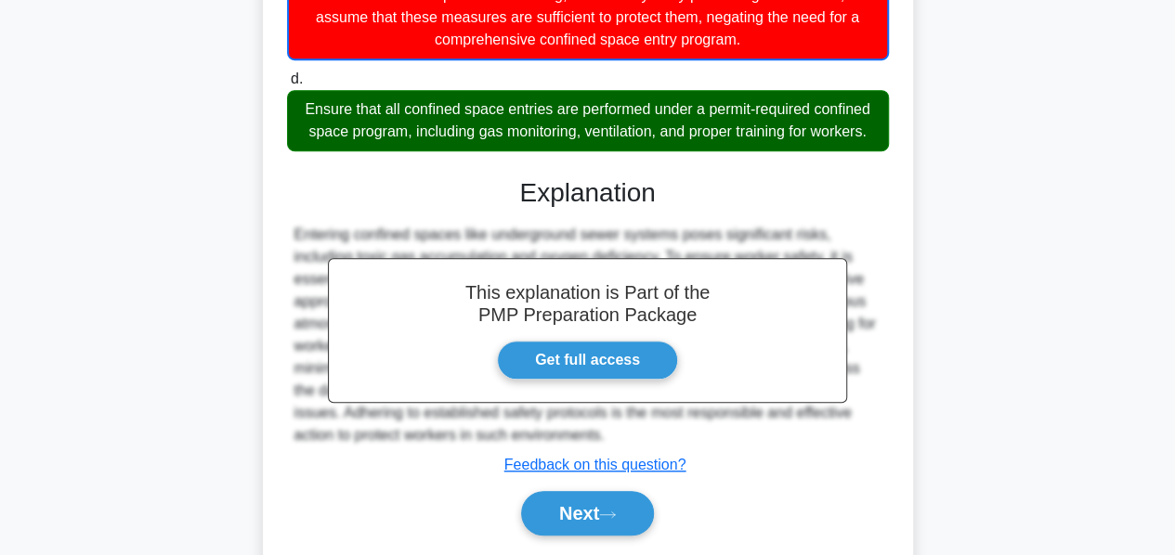
scroll to position [567, 0]
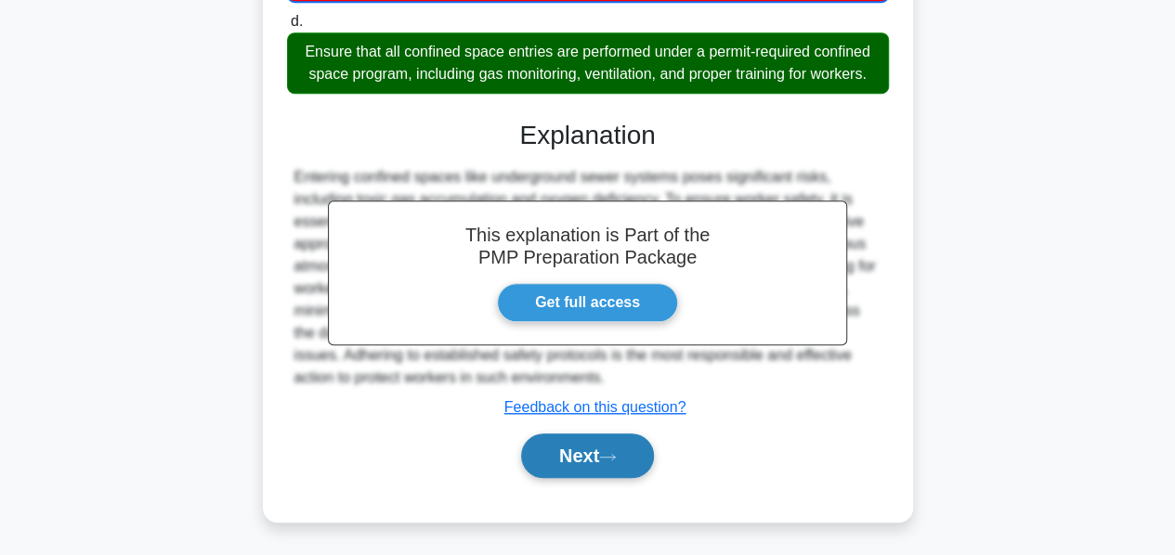
click at [552, 455] on button "Next" at bounding box center [587, 456] width 133 height 45
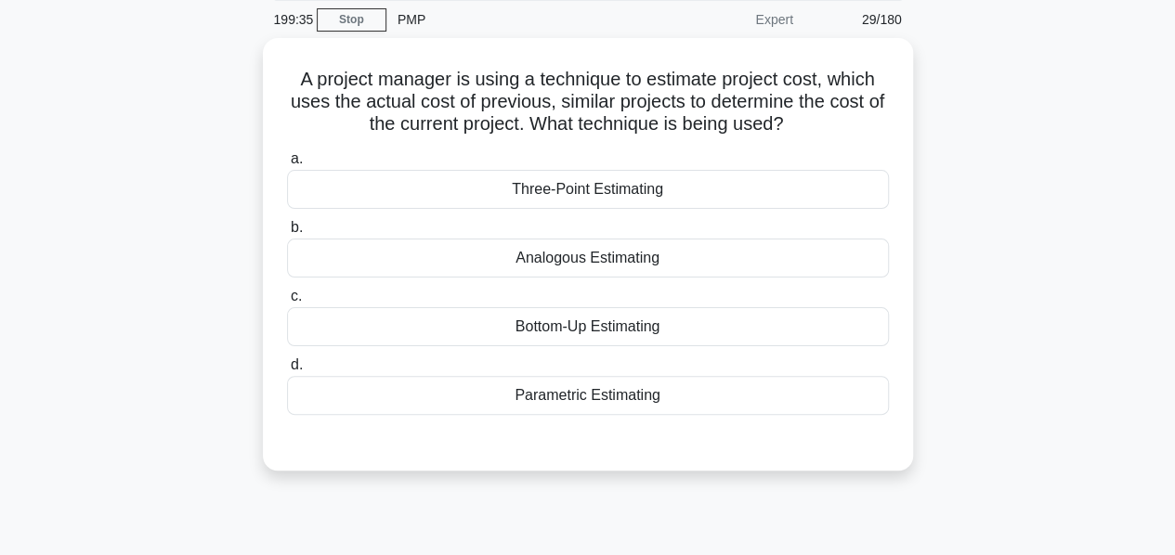
scroll to position [71, 0]
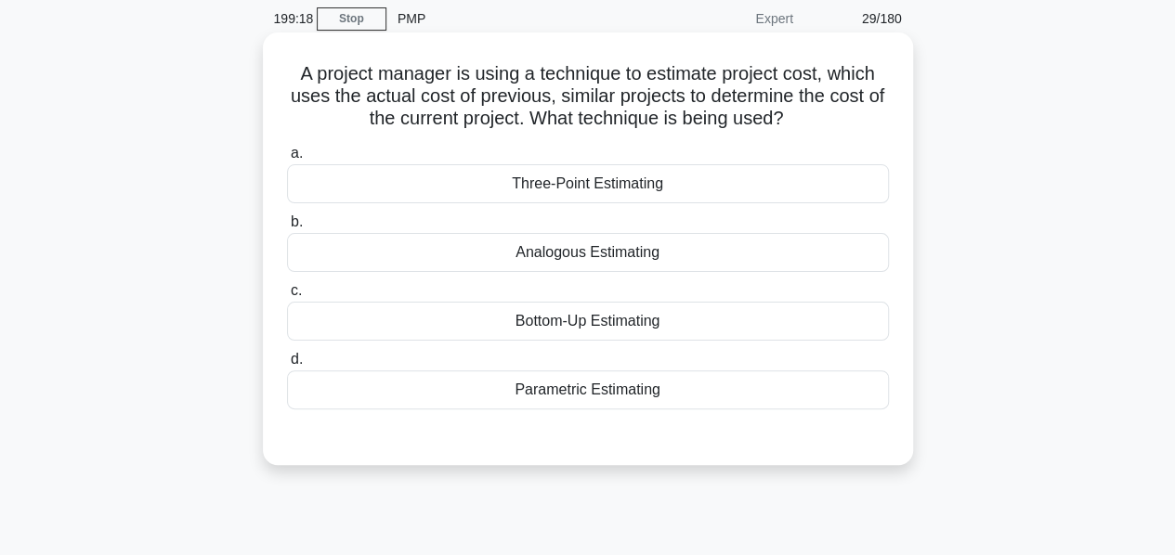
click at [659, 182] on div "Three-Point Estimating" at bounding box center [588, 183] width 602 height 39
click at [287, 160] on input "a. Three-Point Estimating" at bounding box center [287, 154] width 0 height 12
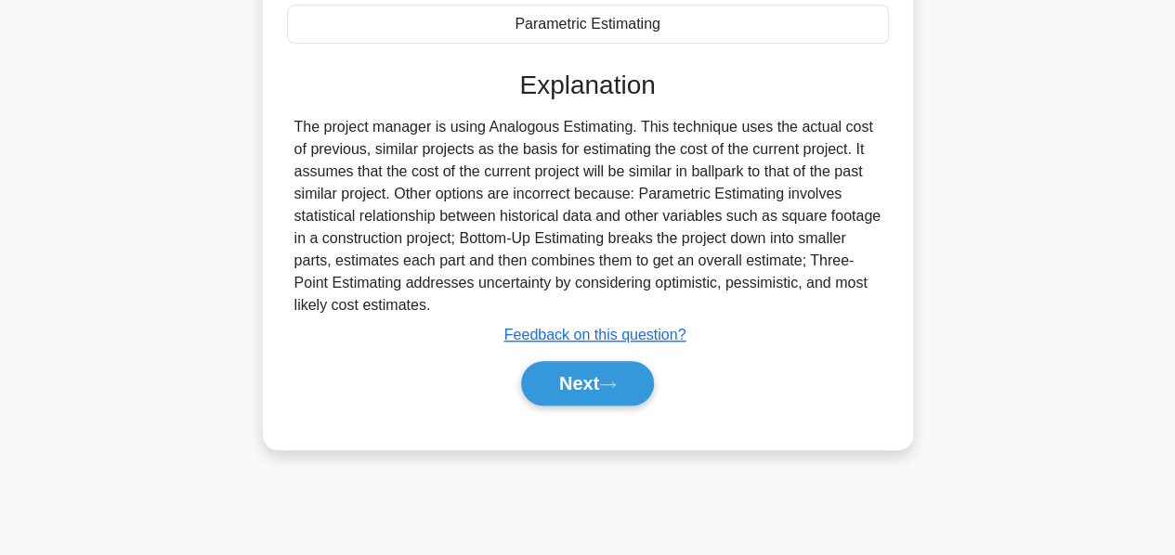
scroll to position [448, 0]
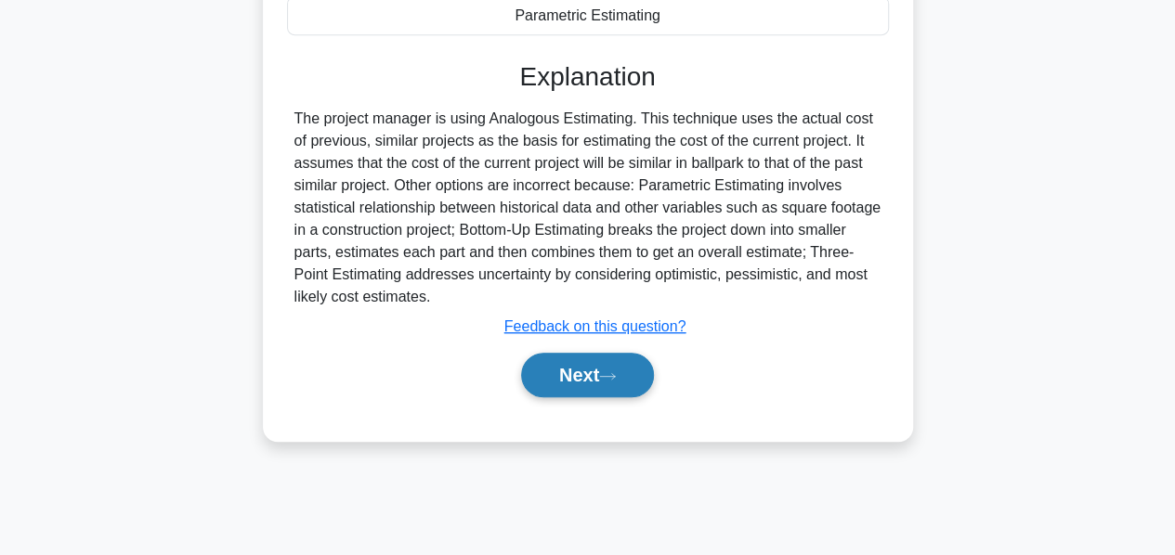
click at [572, 373] on button "Next" at bounding box center [587, 375] width 133 height 45
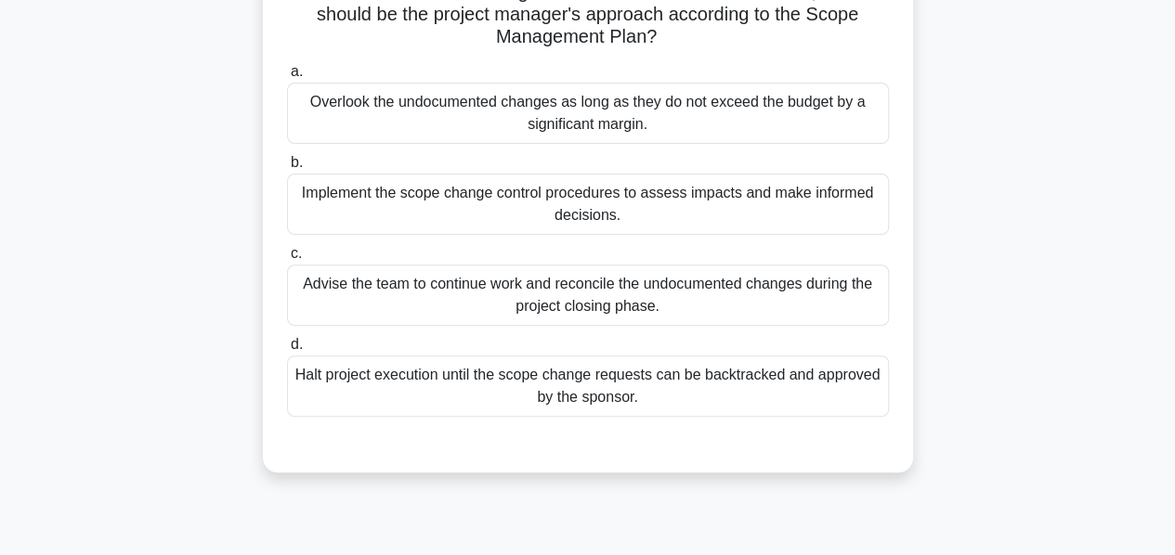
scroll to position [203, 0]
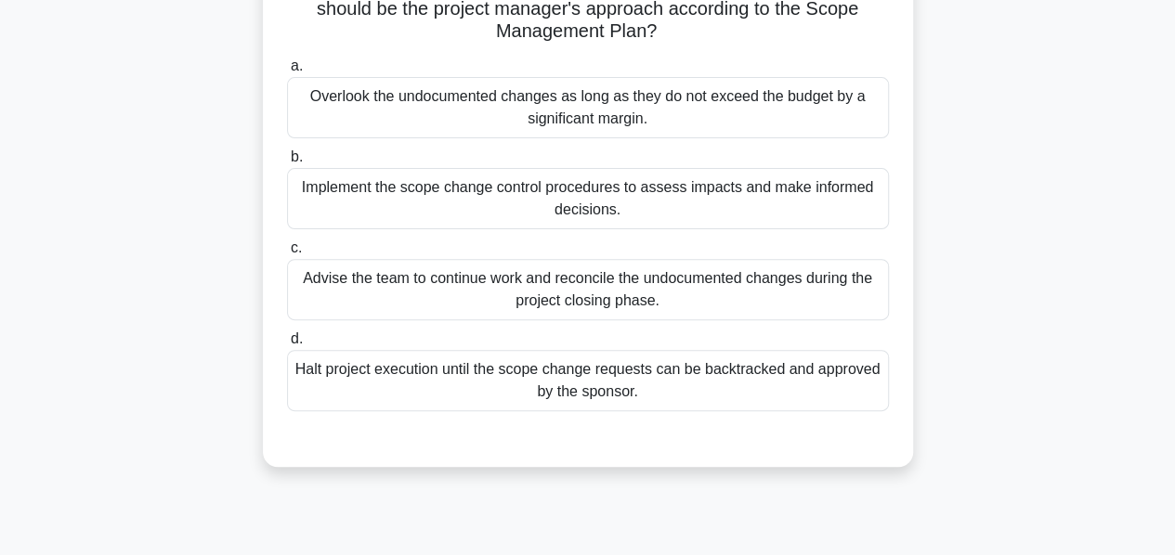
click at [689, 197] on div "Implement the scope change control procedures to assess impacts and make inform…" at bounding box center [588, 198] width 602 height 61
click at [287, 163] on input "b. Implement the scope change control procedures to assess impacts and make inf…" at bounding box center [287, 157] width 0 height 12
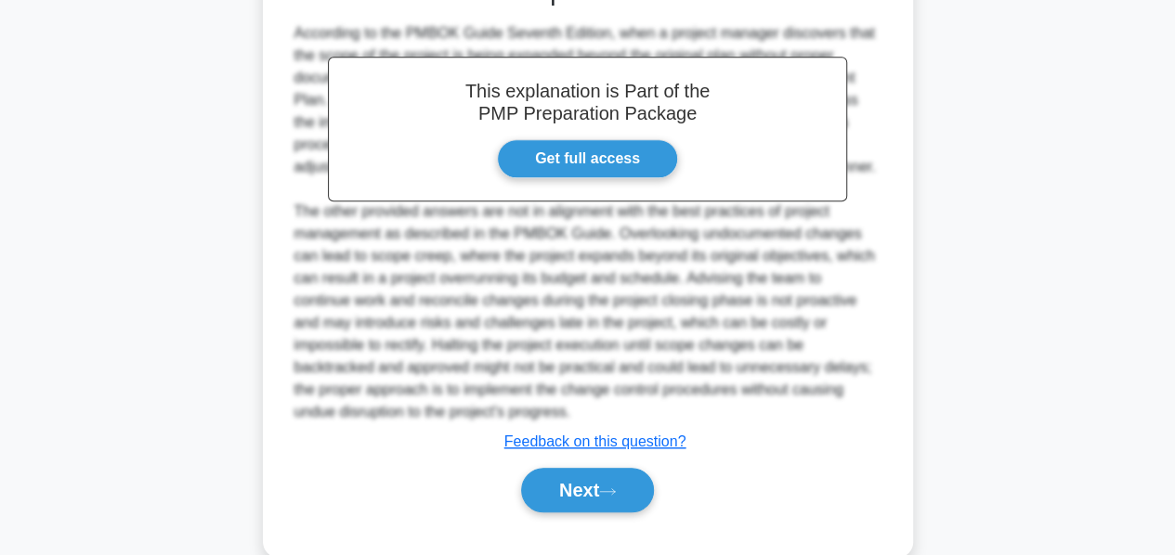
scroll to position [698, 0]
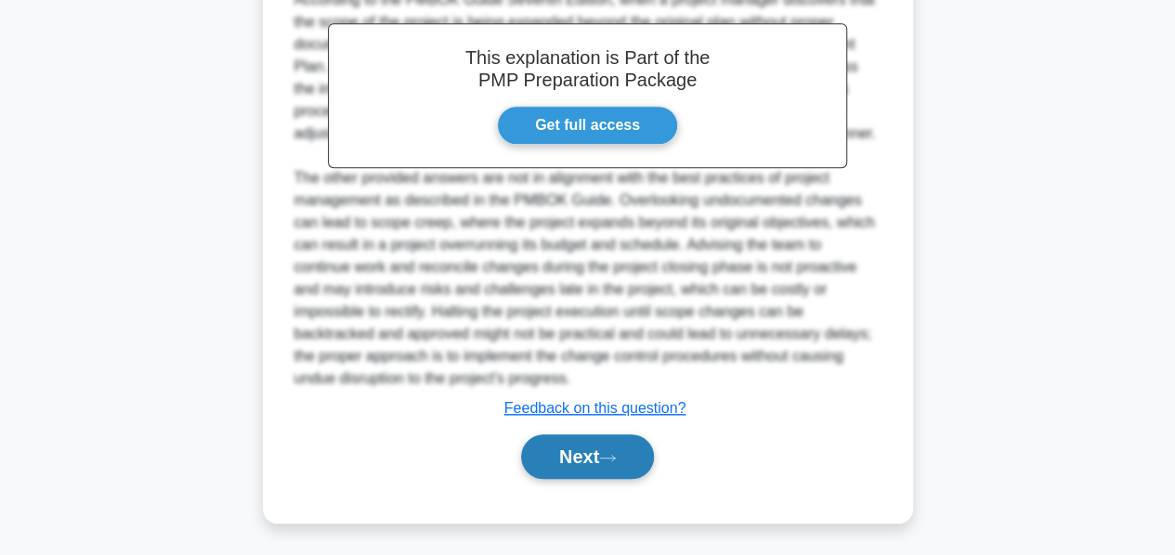
click at [583, 458] on button "Next" at bounding box center [587, 457] width 133 height 45
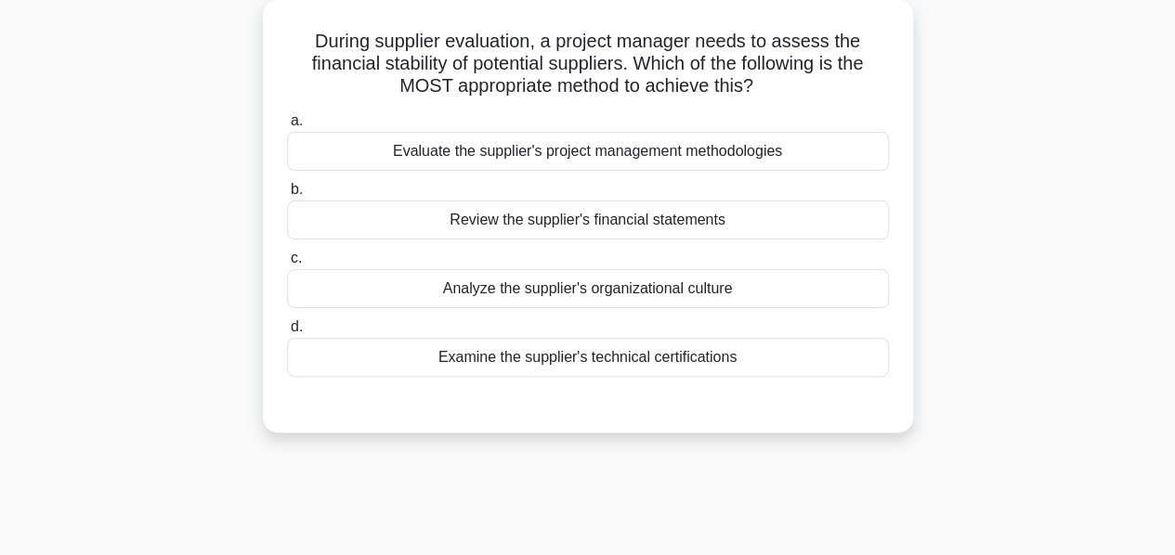
scroll to position [110, 0]
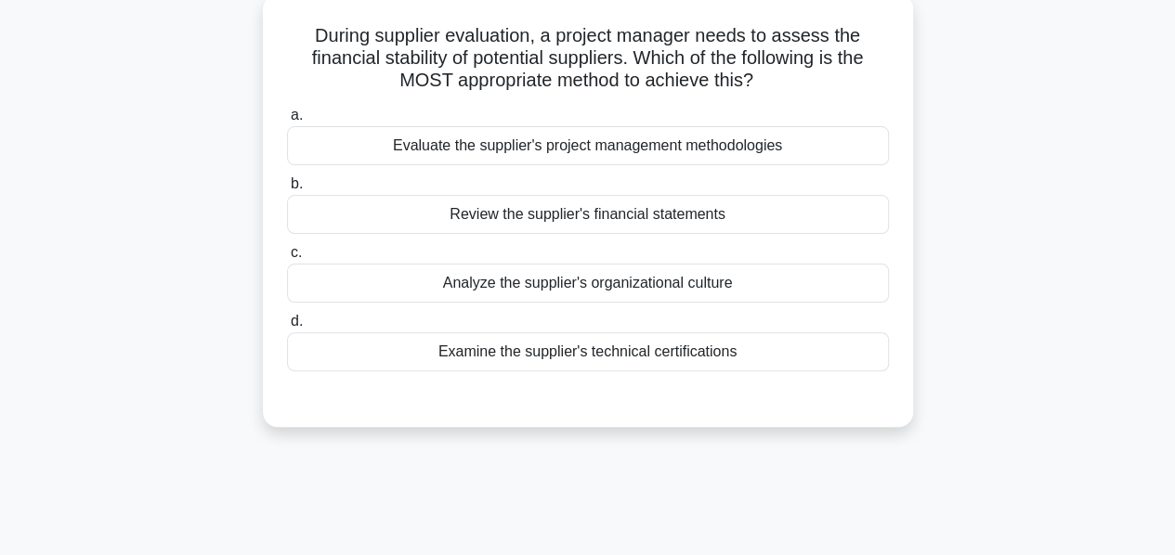
click at [667, 222] on div "Review the supplier's financial statements" at bounding box center [588, 214] width 602 height 39
click at [287, 190] on input "b. Review the supplier's financial statements" at bounding box center [287, 184] width 0 height 12
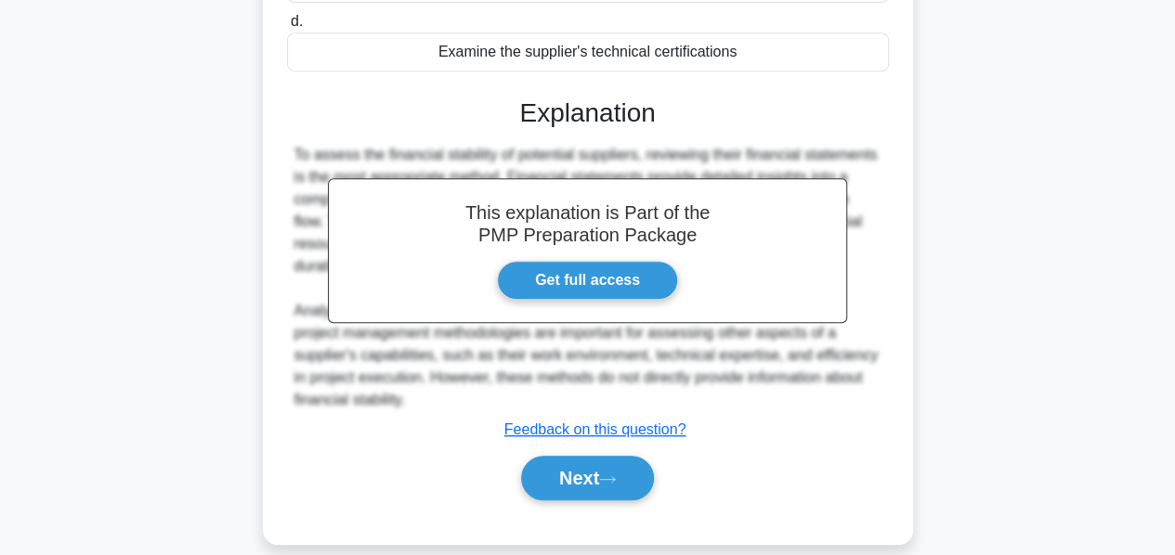
scroll to position [448, 0]
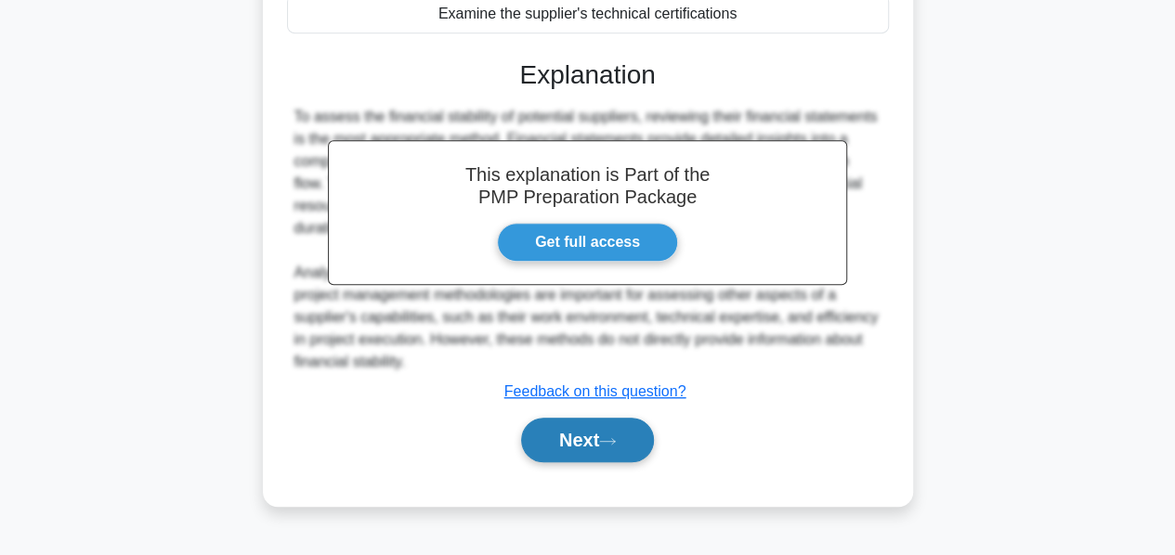
click at [600, 435] on button "Next" at bounding box center [587, 440] width 133 height 45
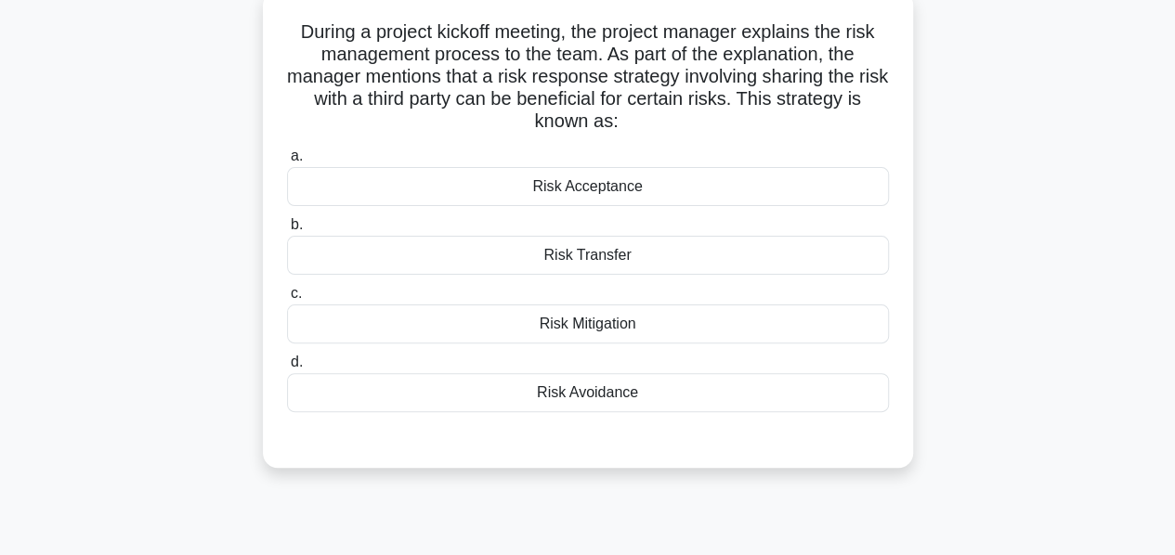
scroll to position [115, 0]
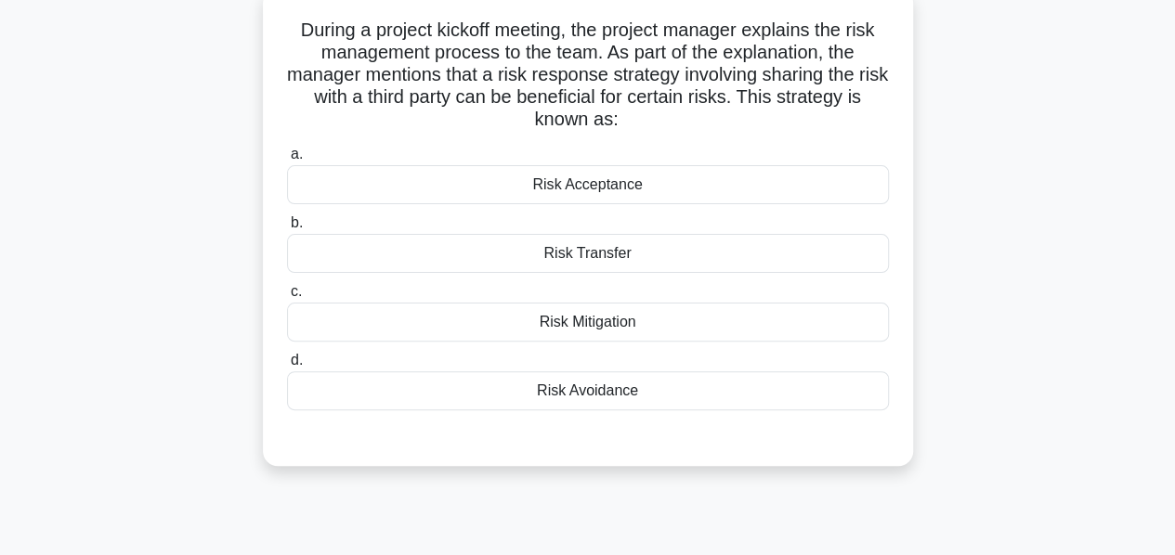
click at [557, 257] on div "Risk Transfer" at bounding box center [588, 253] width 602 height 39
click at [287, 229] on input "b. Risk Transfer" at bounding box center [287, 223] width 0 height 12
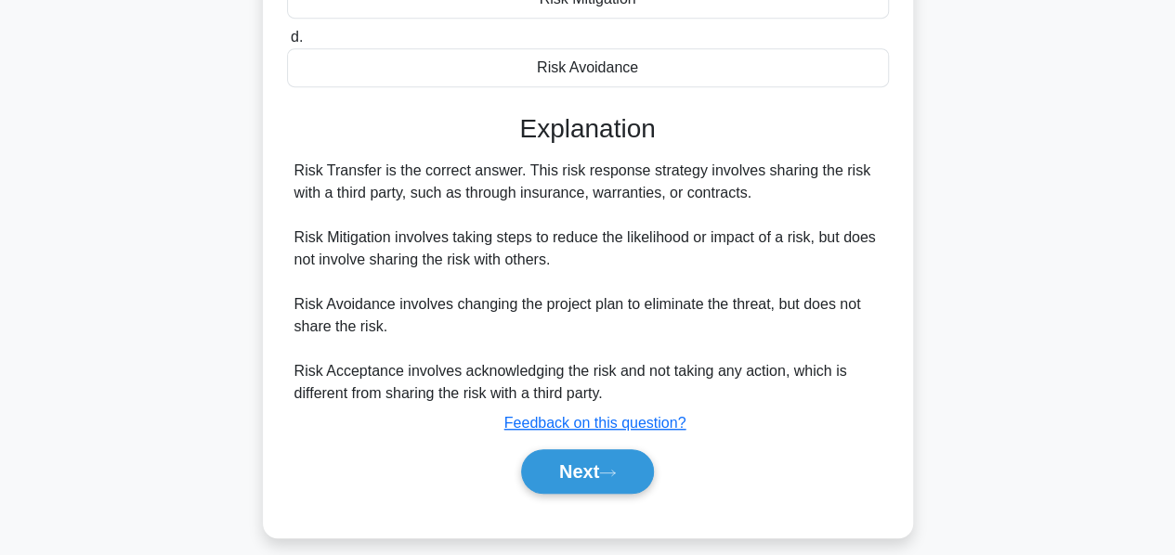
scroll to position [447, 0]
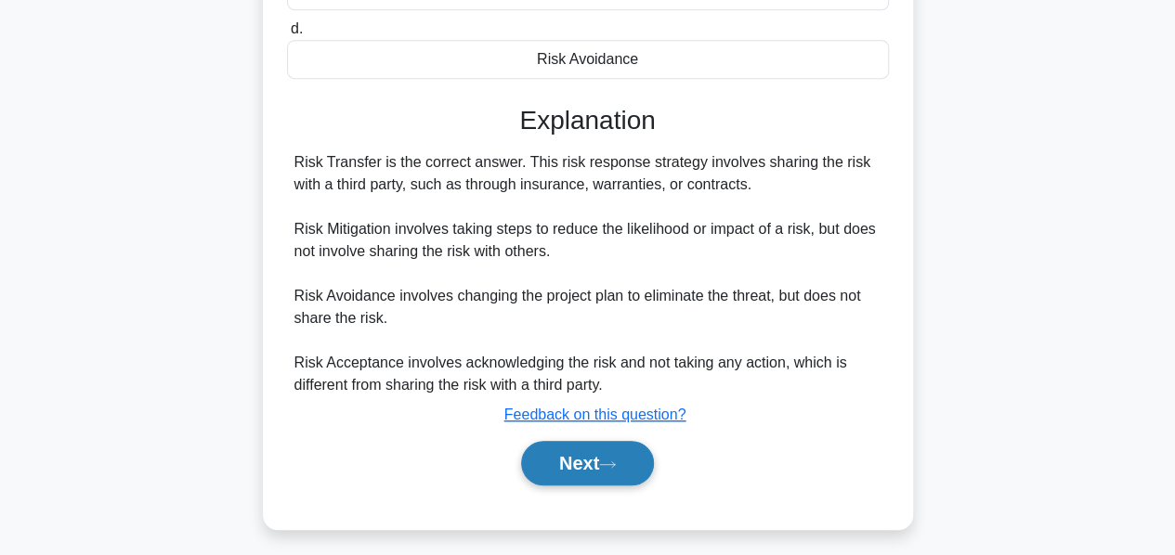
click at [587, 460] on button "Next" at bounding box center [587, 463] width 133 height 45
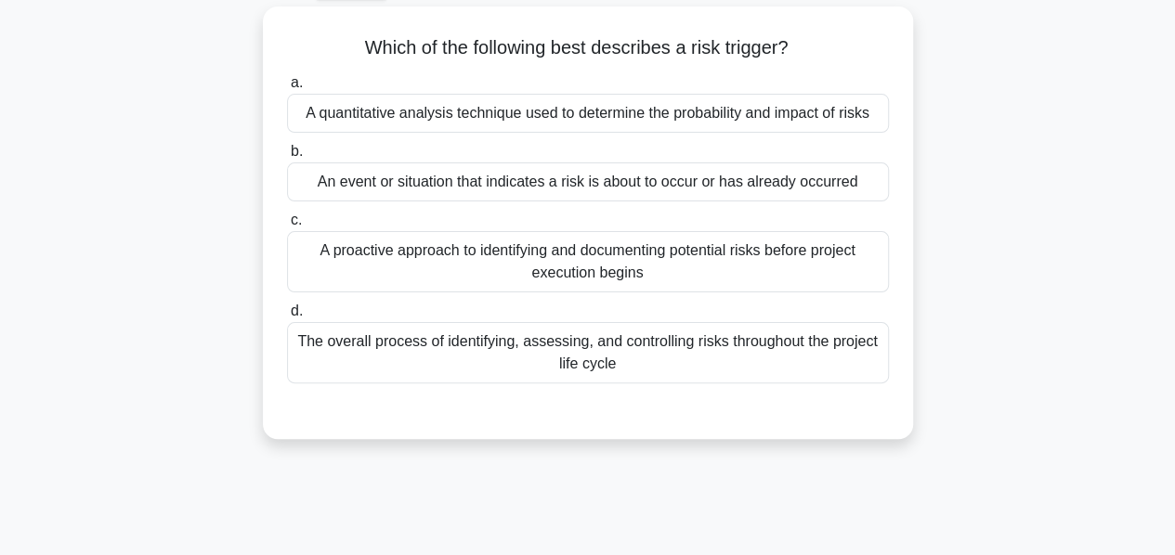
scroll to position [104, 0]
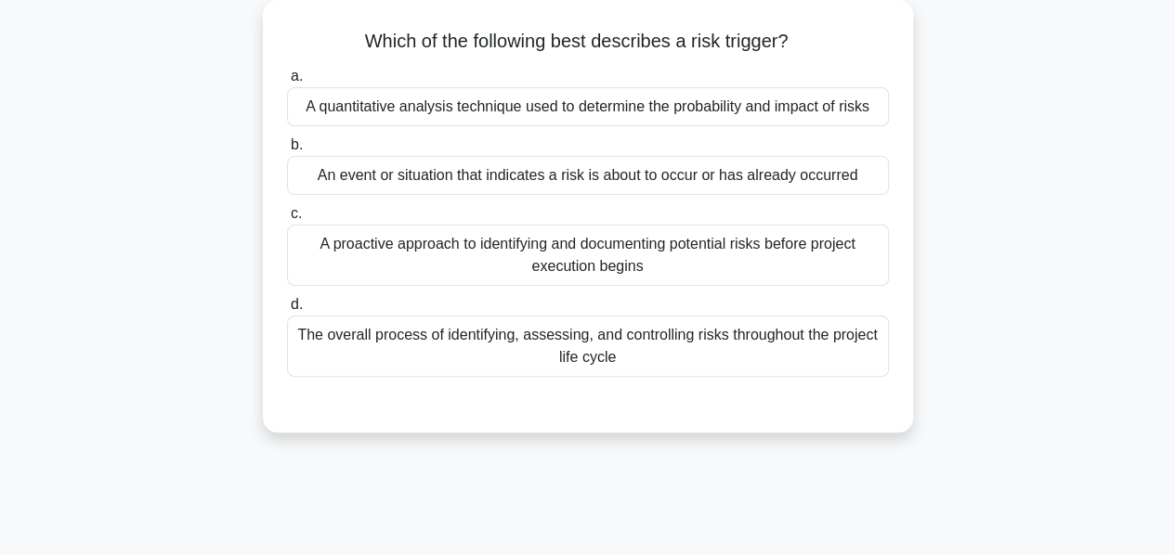
click at [515, 181] on div "An event or situation that indicates a risk is about to occur or has already oc…" at bounding box center [588, 175] width 602 height 39
click at [287, 151] on input "b. An event or situation that indicates a risk is about to occur or has already…" at bounding box center [287, 145] width 0 height 12
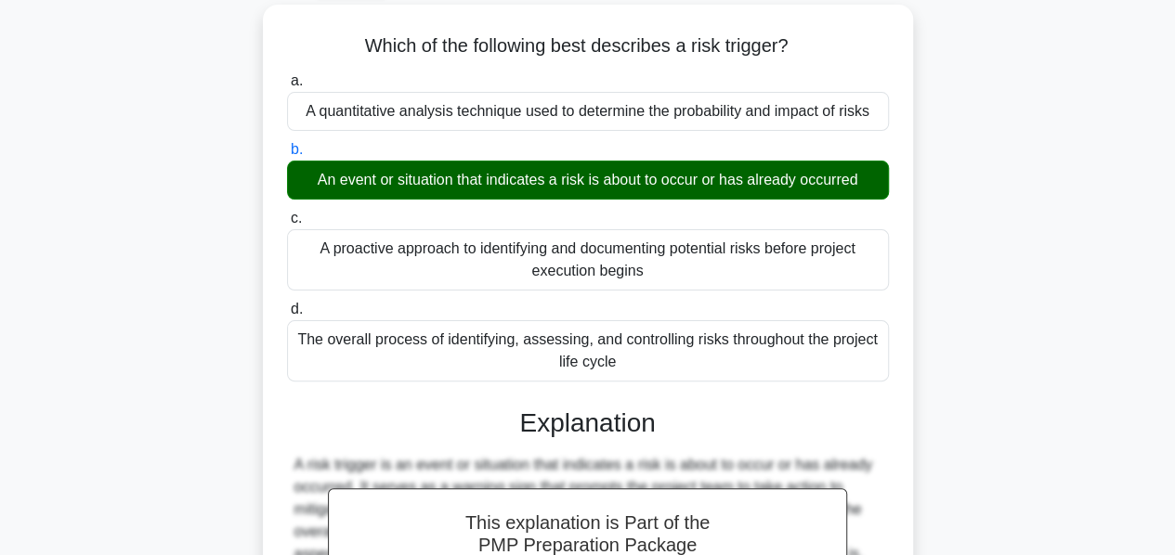
drag, startPoint x: 1174, startPoint y: 200, endPoint x: 1166, endPoint y: 391, distance: 191.4
click at [1166, 391] on main "196:12 Stop PMP Expert 33/180 Which of the following best describes a risk trig…" at bounding box center [587, 426] width 1175 height 943
click at [1060, 309] on div "Which of the following best describes a risk trigger? .spinner_0XTQ{transform-o…" at bounding box center [587, 418] width 1058 height 827
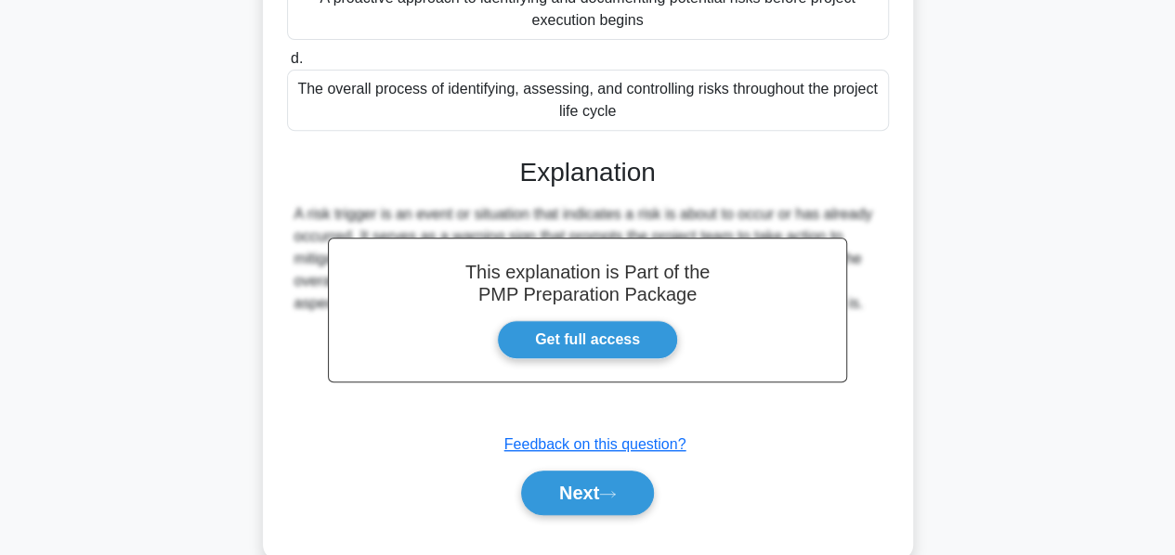
scroll to position [448, 0]
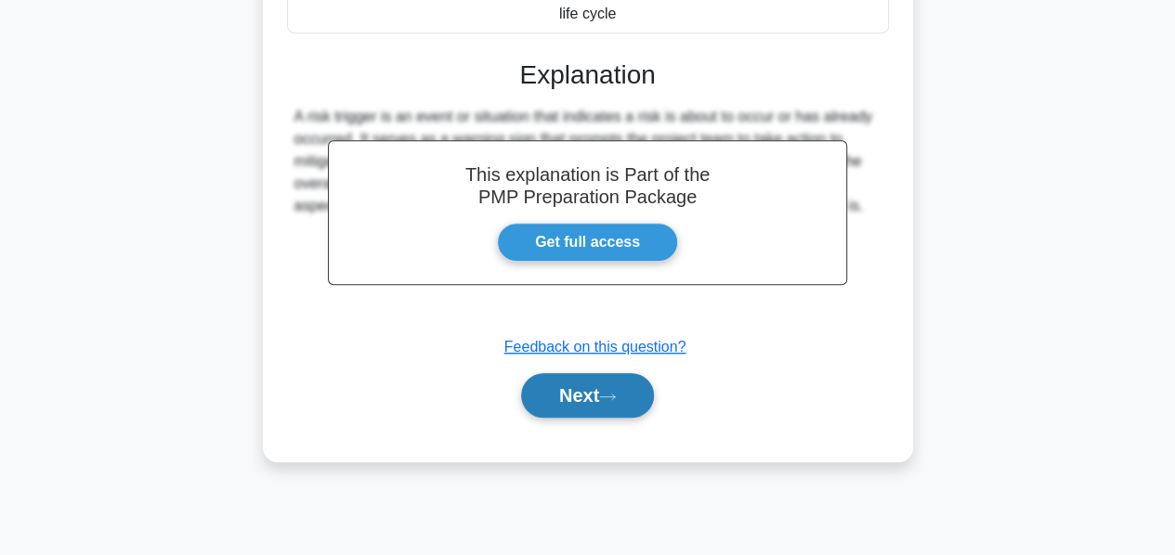
click at [574, 388] on button "Next" at bounding box center [587, 395] width 133 height 45
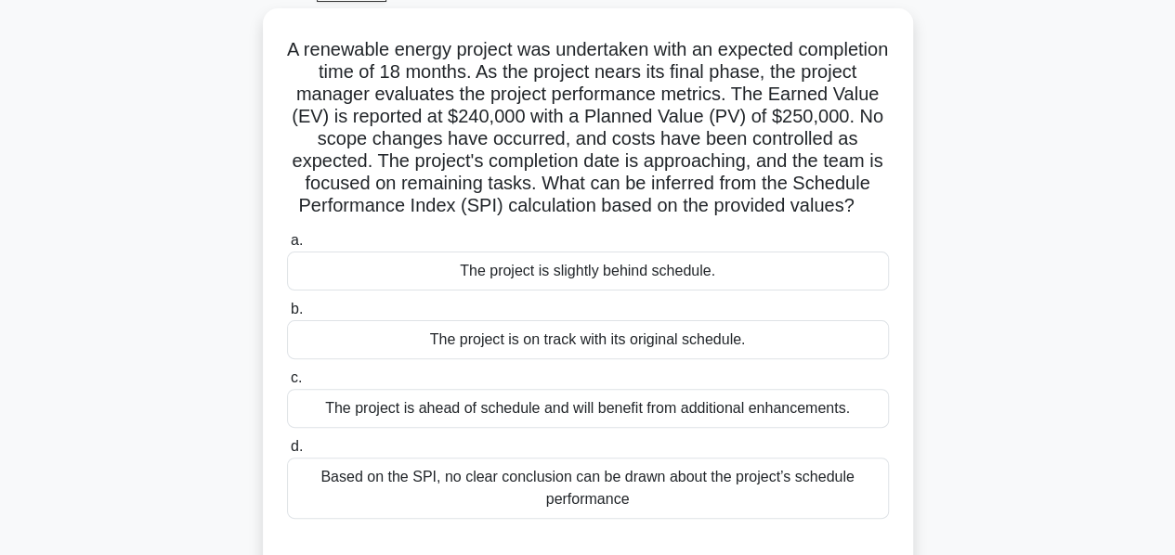
scroll to position [101, 0]
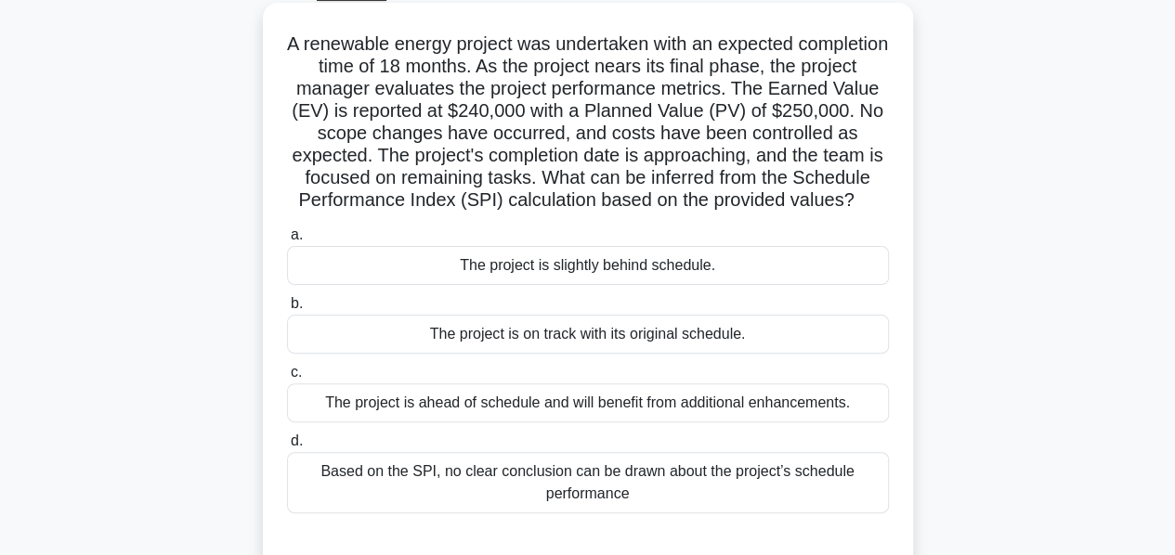
click at [631, 354] on div "The project is on track with its original schedule." at bounding box center [588, 334] width 602 height 39
click at [287, 310] on input "b. The project is on track with its original schedule." at bounding box center [287, 304] width 0 height 12
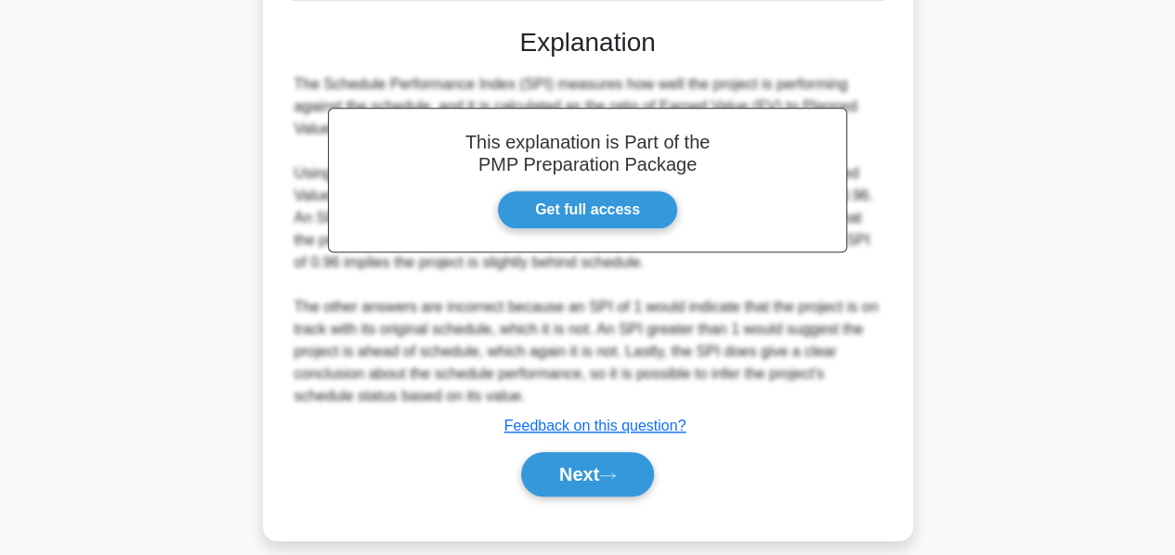
scroll to position [656, 0]
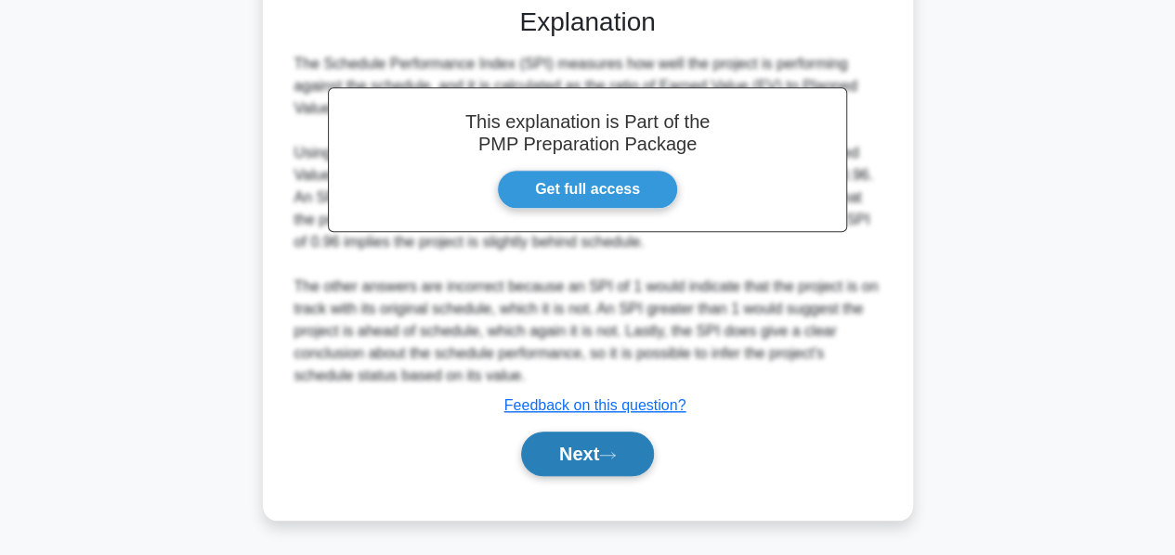
click at [585, 444] on button "Next" at bounding box center [587, 454] width 133 height 45
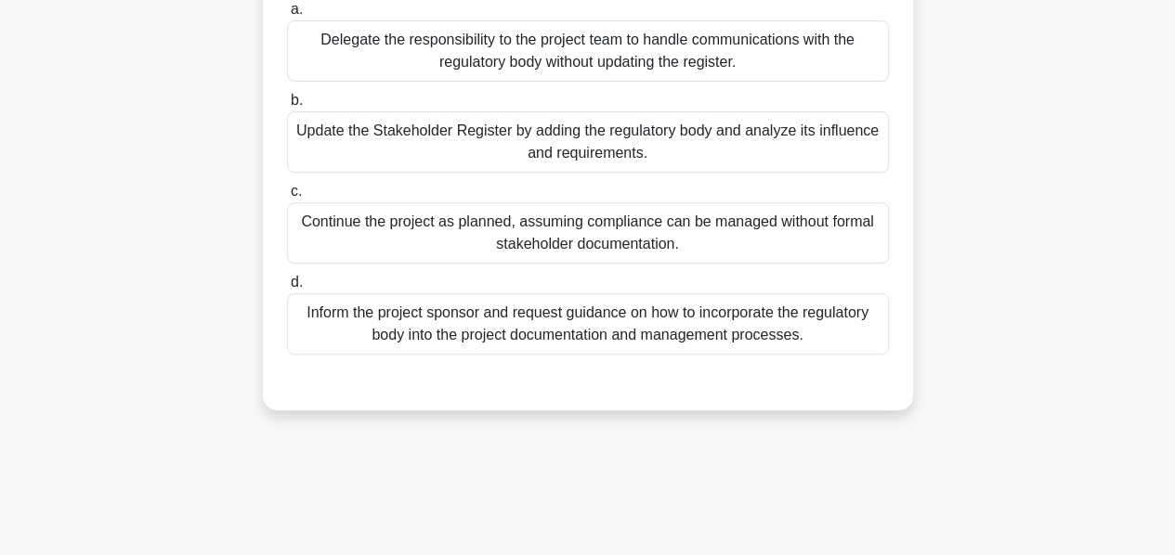
scroll to position [314, 0]
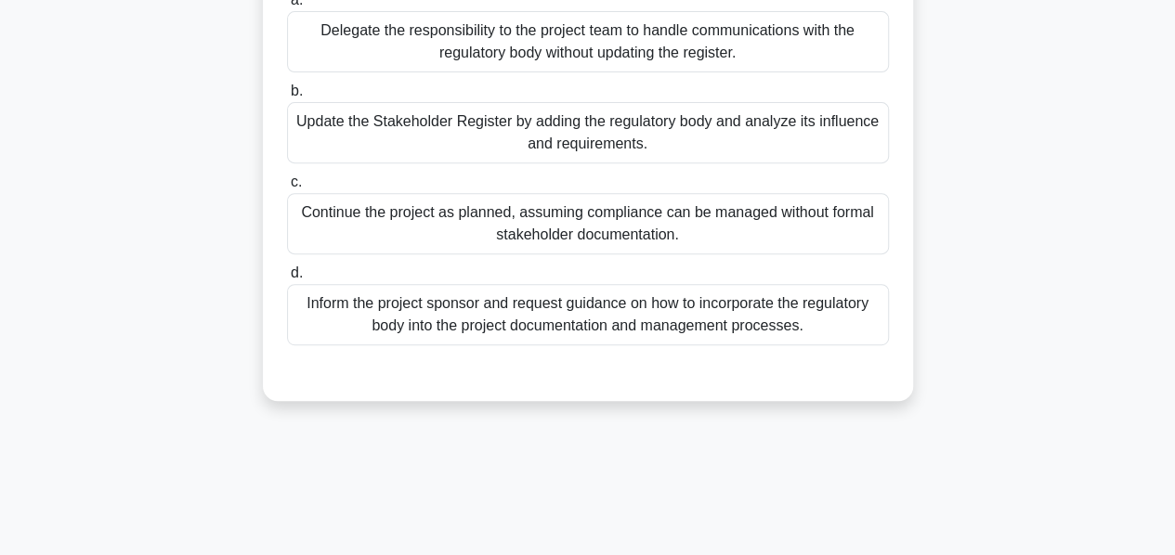
click at [724, 134] on div "Update the Stakeholder Register by adding the regulatory body and analyze its i…" at bounding box center [588, 132] width 602 height 61
click at [287, 97] on input "b. Update the Stakeholder Register by adding the regulatory body and analyze it…" at bounding box center [287, 91] width 0 height 12
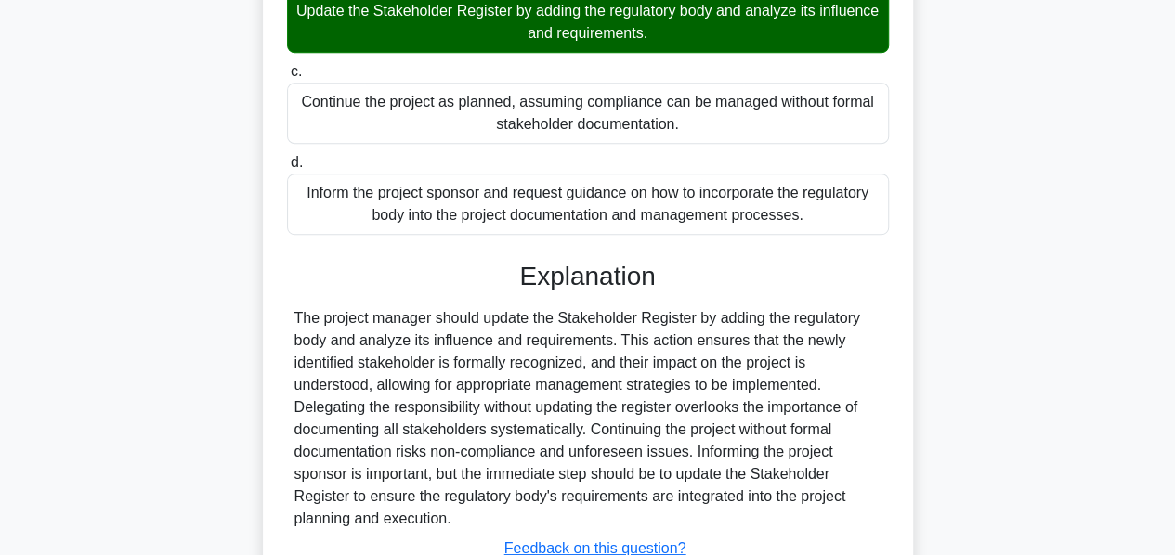
scroll to position [565, 0]
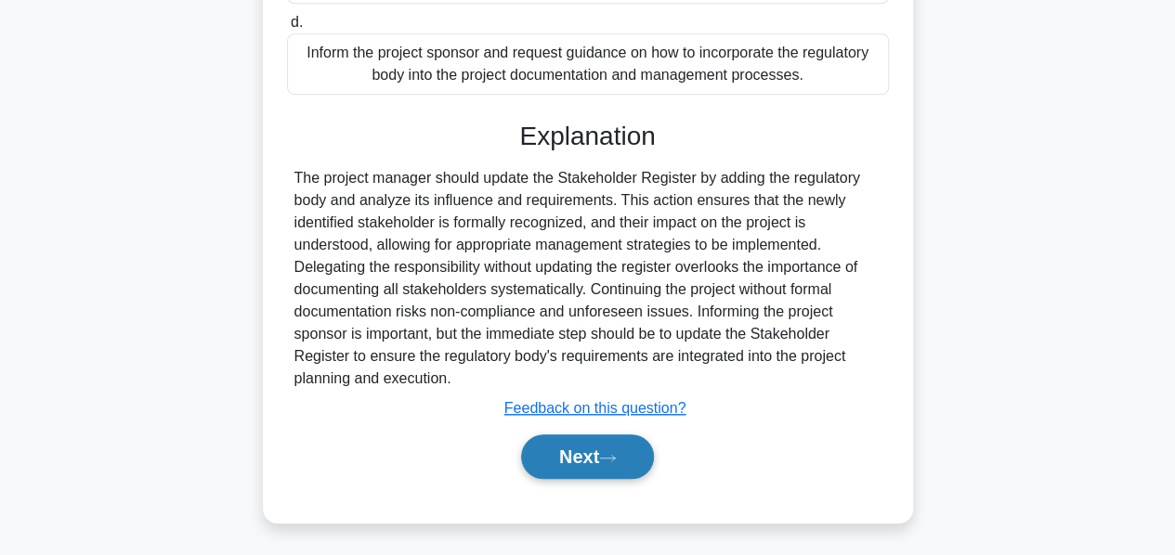
click at [564, 452] on button "Next" at bounding box center [587, 457] width 133 height 45
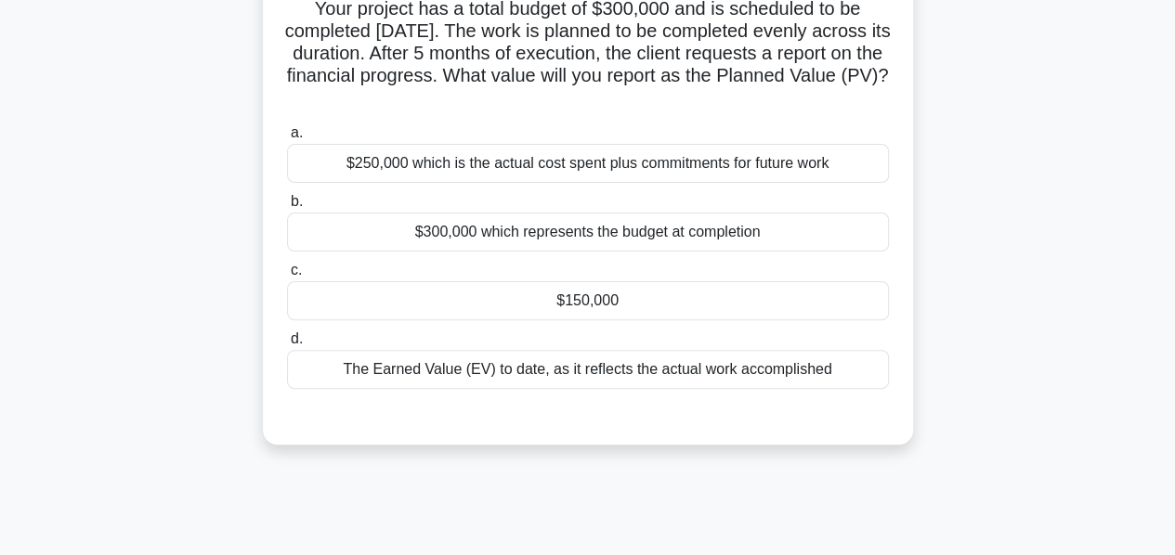
scroll to position [132, 0]
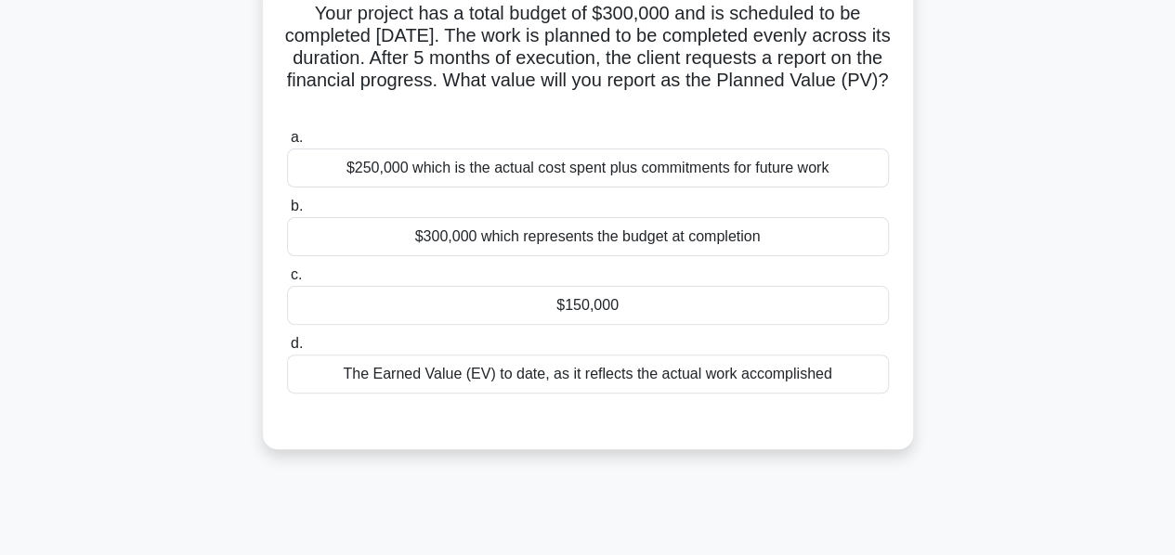
click at [617, 309] on div "$150,000" at bounding box center [588, 305] width 602 height 39
click at [287, 281] on input "c. $150,000" at bounding box center [287, 275] width 0 height 12
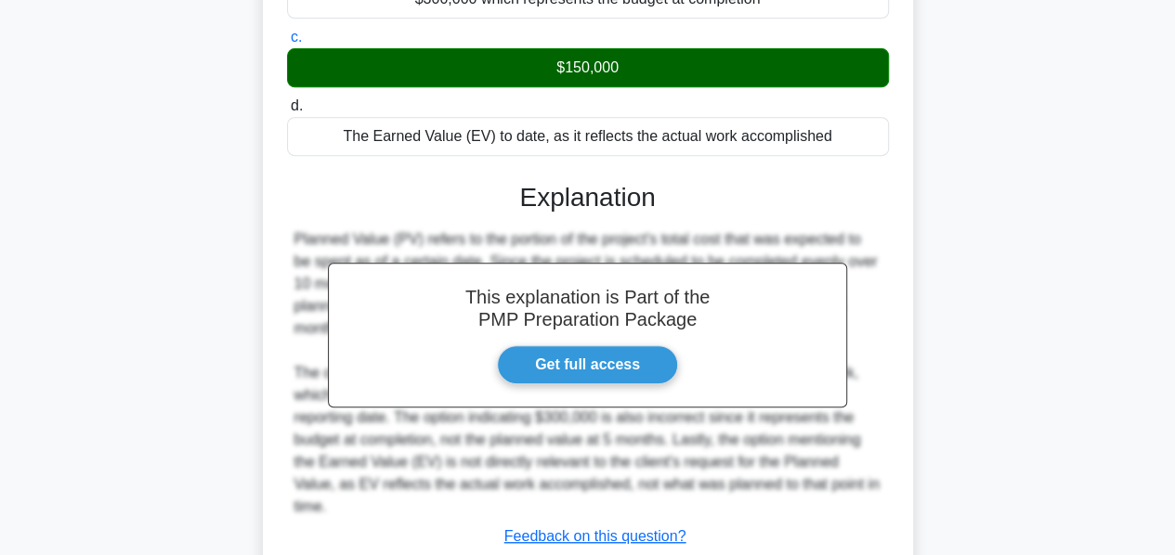
scroll to position [475, 0]
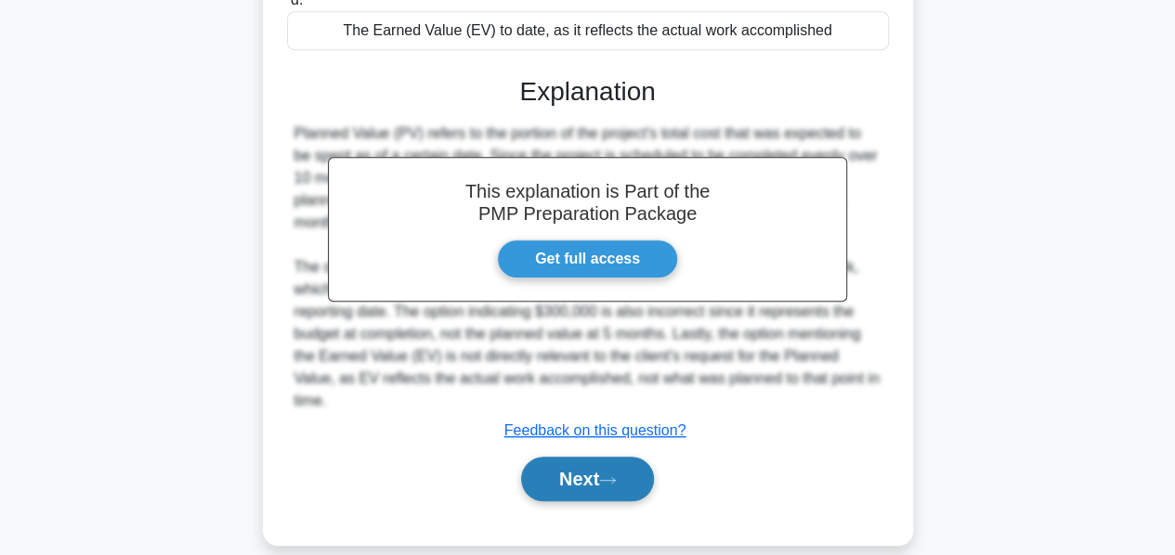
click at [582, 466] on button "Next" at bounding box center [587, 479] width 133 height 45
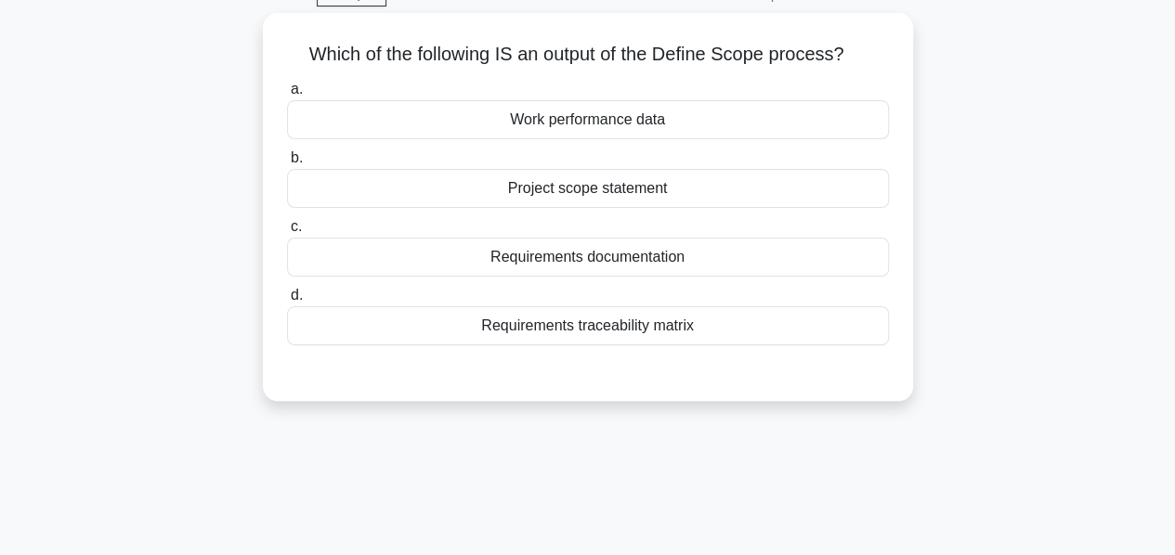
scroll to position [97, 0]
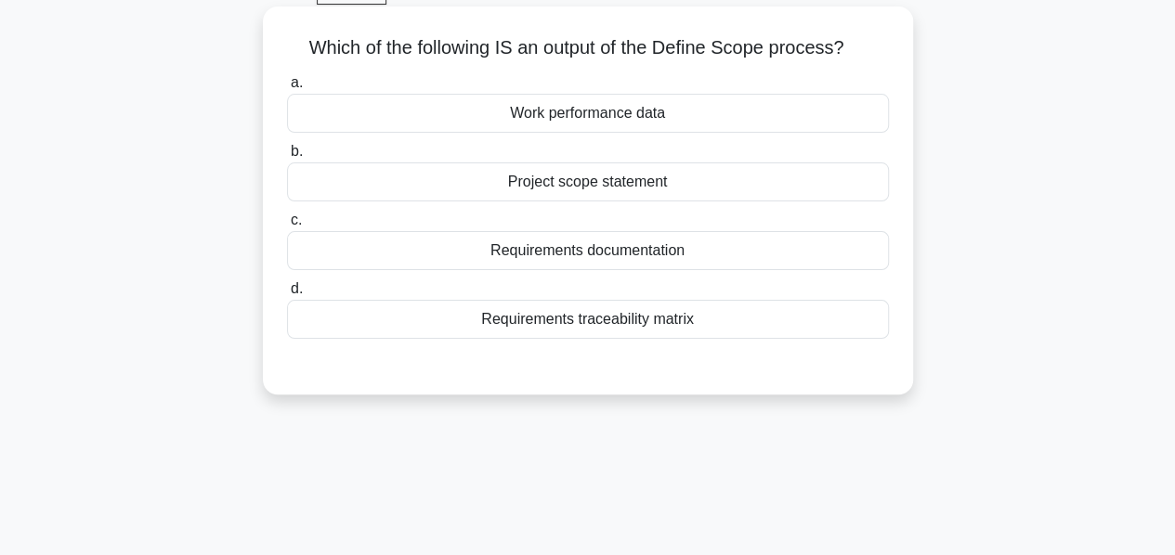
click at [579, 191] on div "Project scope statement" at bounding box center [588, 181] width 602 height 39
click at [287, 158] on input "b. Project scope statement" at bounding box center [287, 152] width 0 height 12
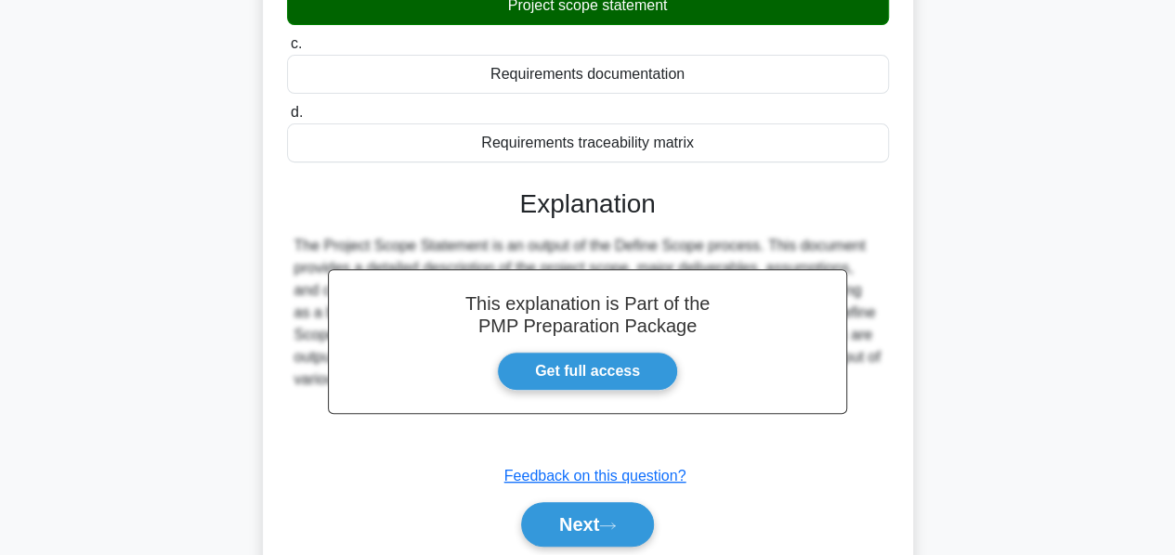
scroll to position [448, 0]
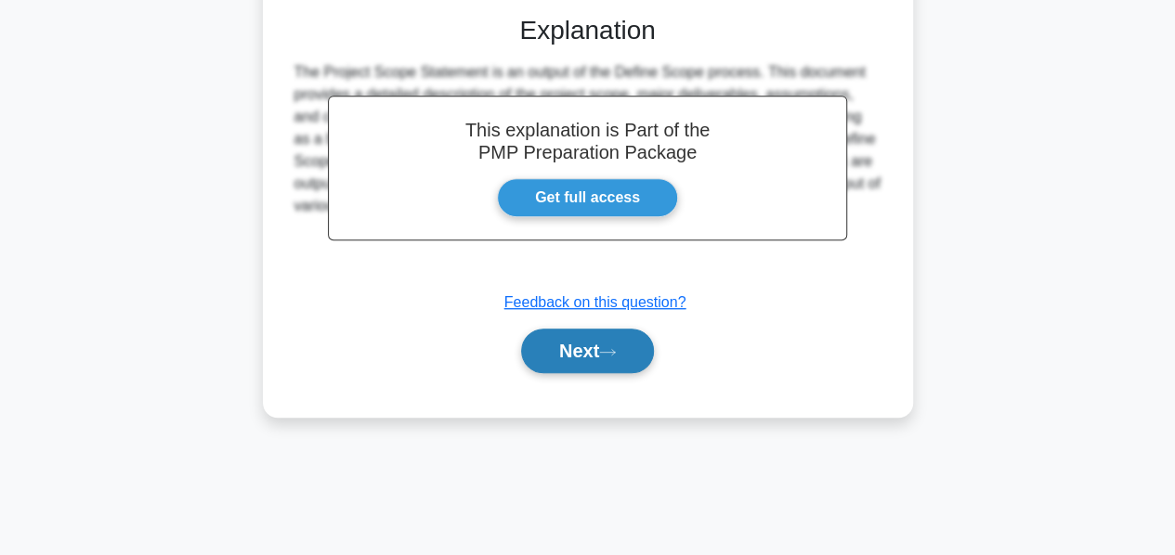
click at [579, 350] on button "Next" at bounding box center [587, 351] width 133 height 45
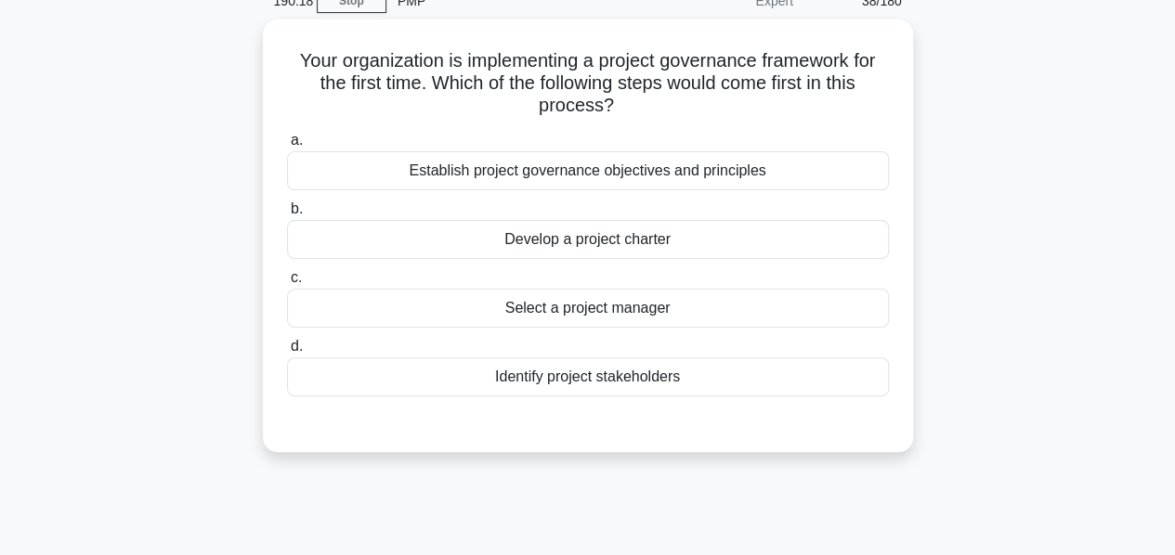
scroll to position [92, 0]
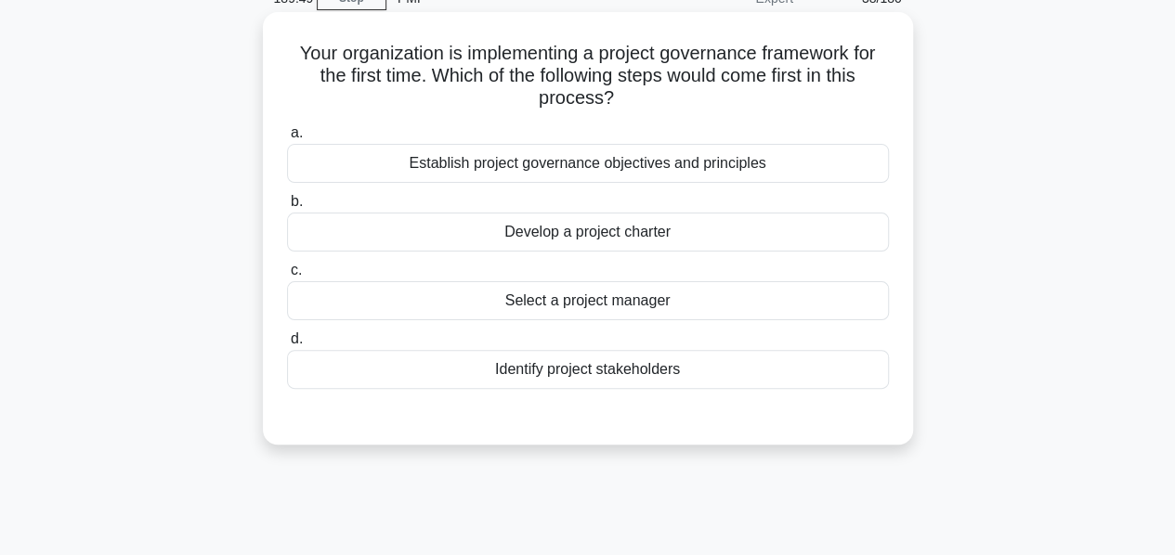
click at [557, 171] on div "Establish project governance objectives and principles" at bounding box center [588, 163] width 602 height 39
click at [287, 139] on input "a. Establish project governance objectives and principles" at bounding box center [287, 133] width 0 height 12
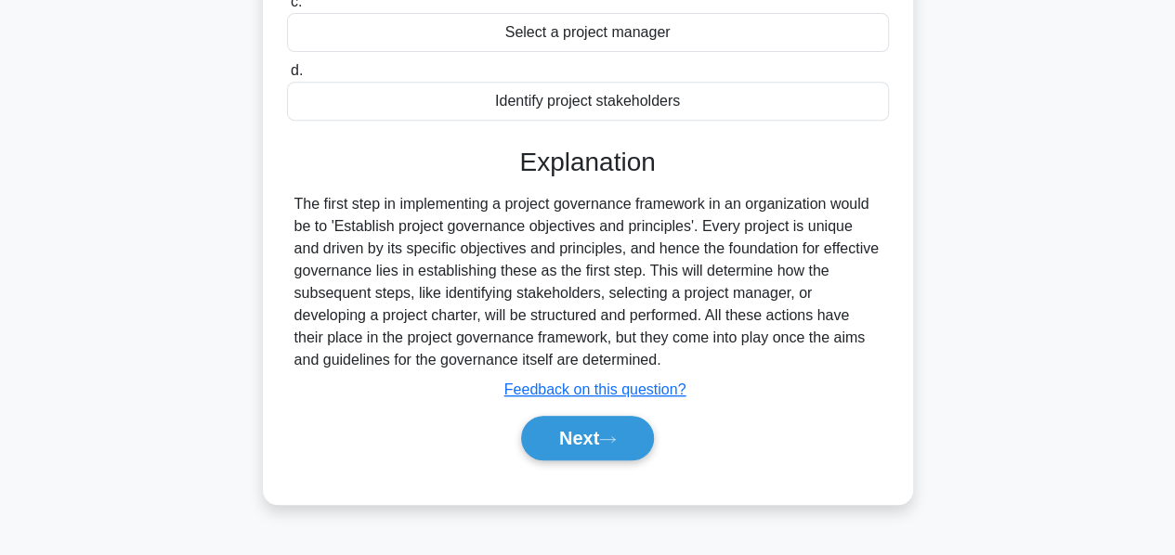
scroll to position [448, 0]
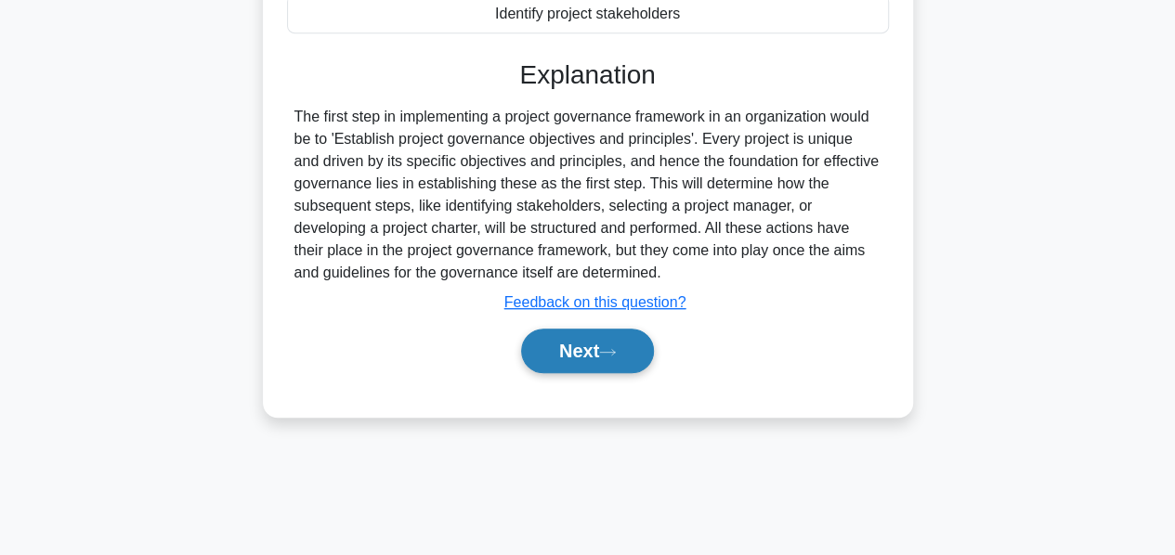
click at [557, 346] on button "Next" at bounding box center [587, 351] width 133 height 45
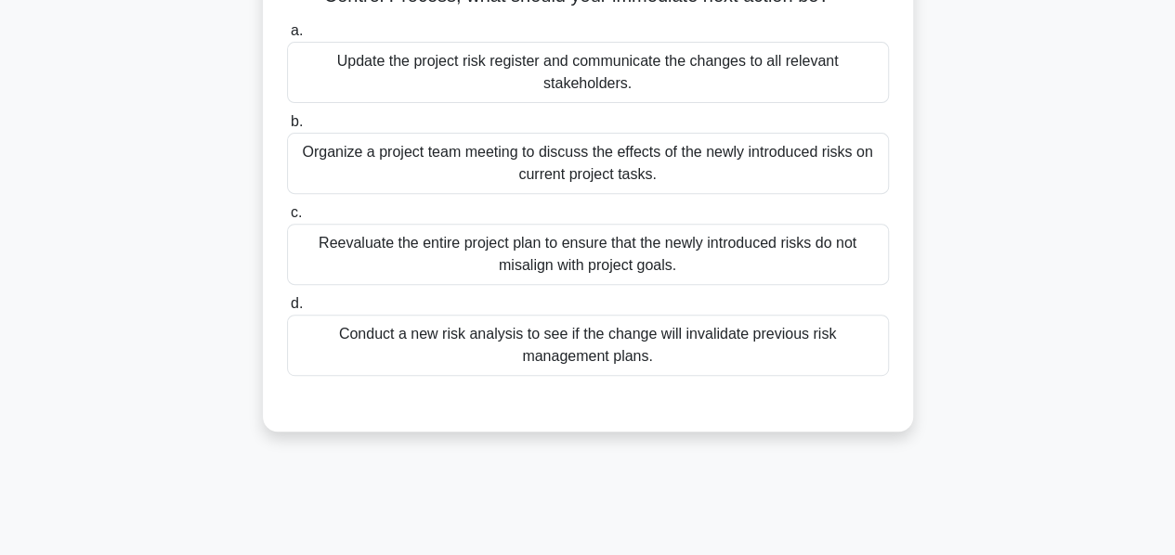
scroll to position [268, 0]
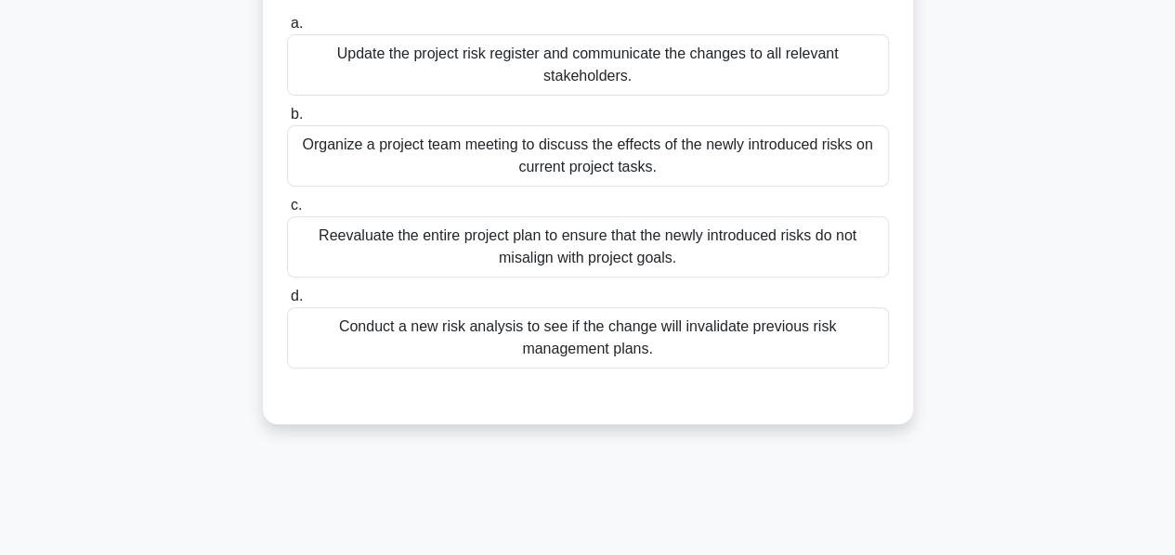
click at [621, 333] on div "Conduct a new risk analysis to see if the change will invalidate previous risk …" at bounding box center [588, 337] width 602 height 61
click at [287, 303] on input "d. Conduct a new risk analysis to see if the change will invalidate previous ri…" at bounding box center [287, 297] width 0 height 12
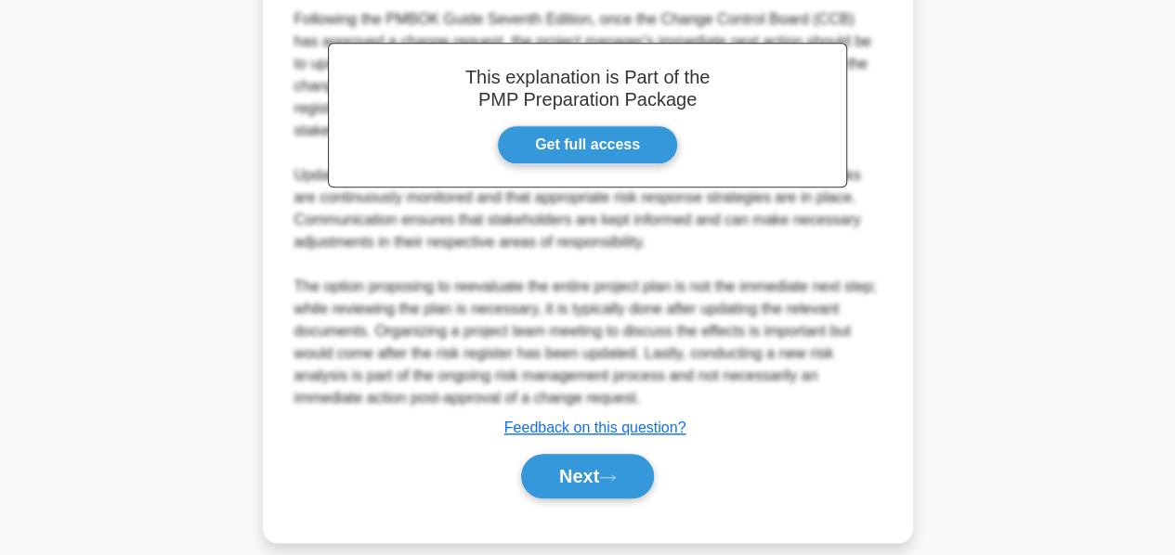
scroll to position [723, 0]
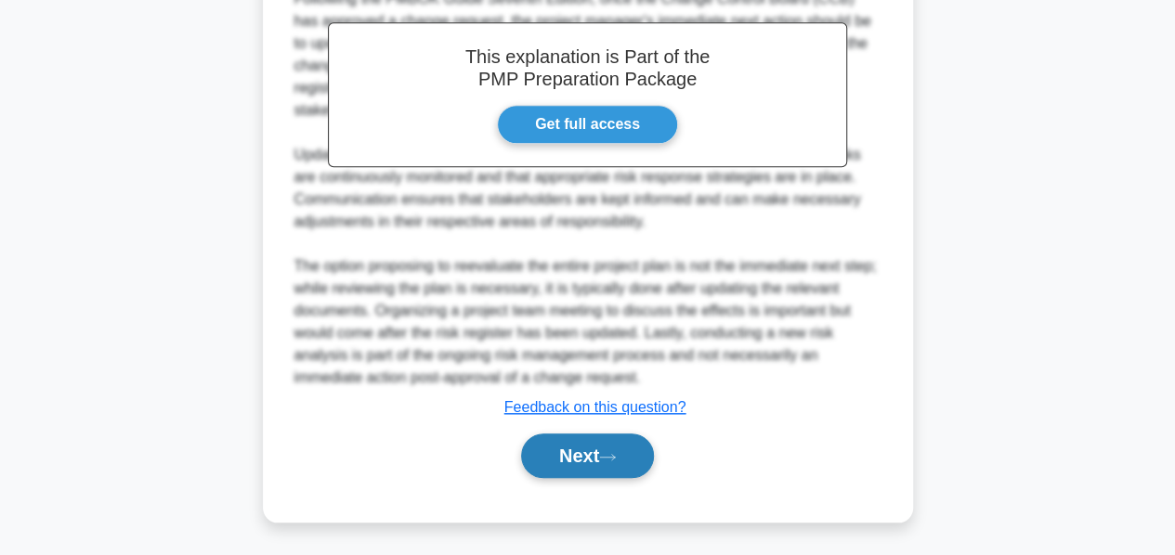
click at [580, 456] on button "Next" at bounding box center [587, 456] width 133 height 45
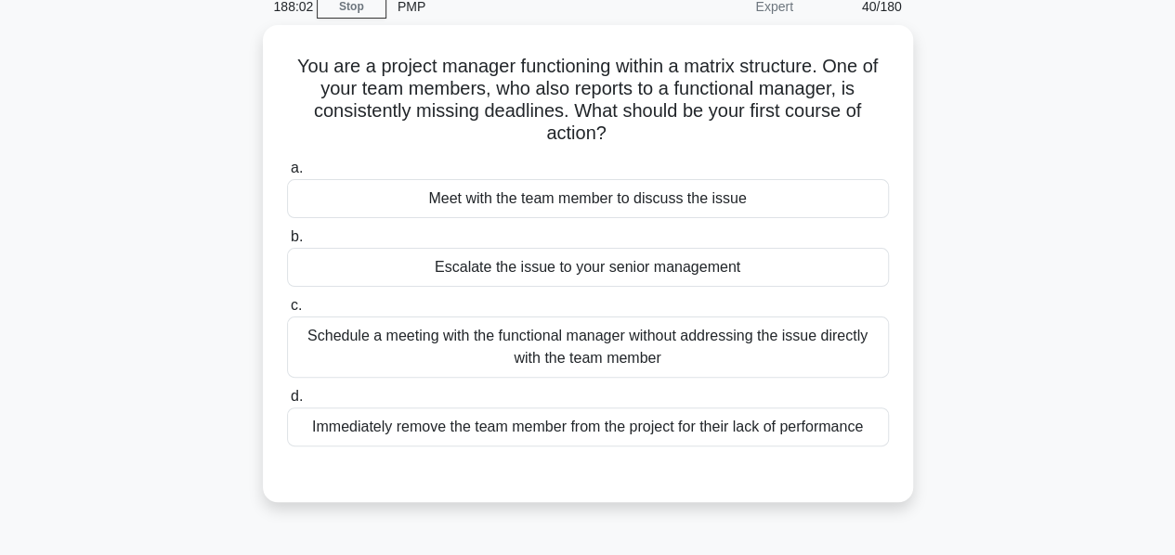
scroll to position [84, 0]
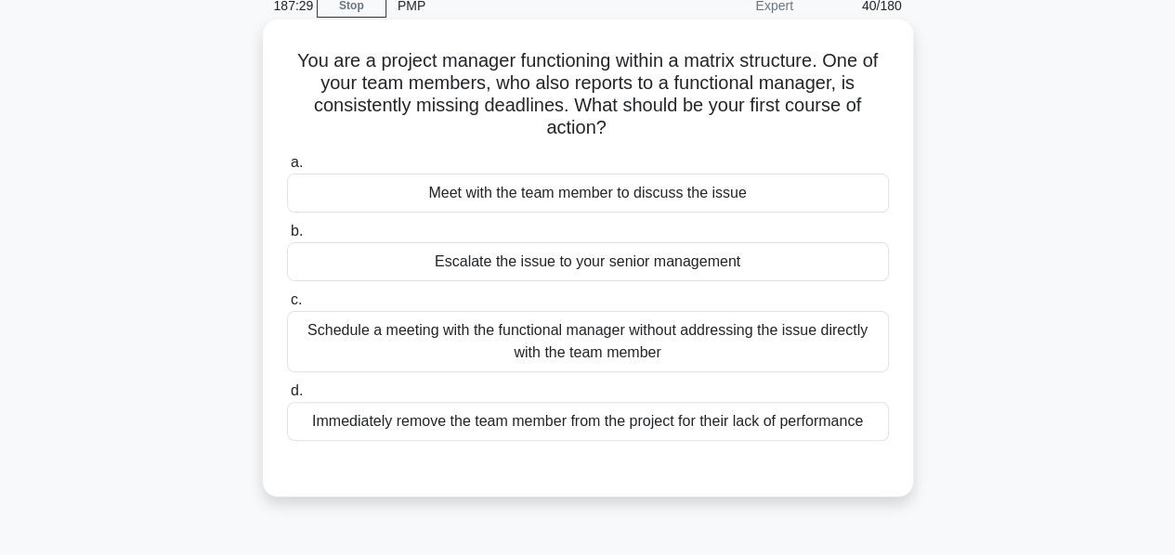
click at [647, 202] on div "Meet with the team member to discuss the issue" at bounding box center [588, 193] width 602 height 39
click at [287, 169] on input "a. Meet with the team member to discuss the issue" at bounding box center [287, 163] width 0 height 12
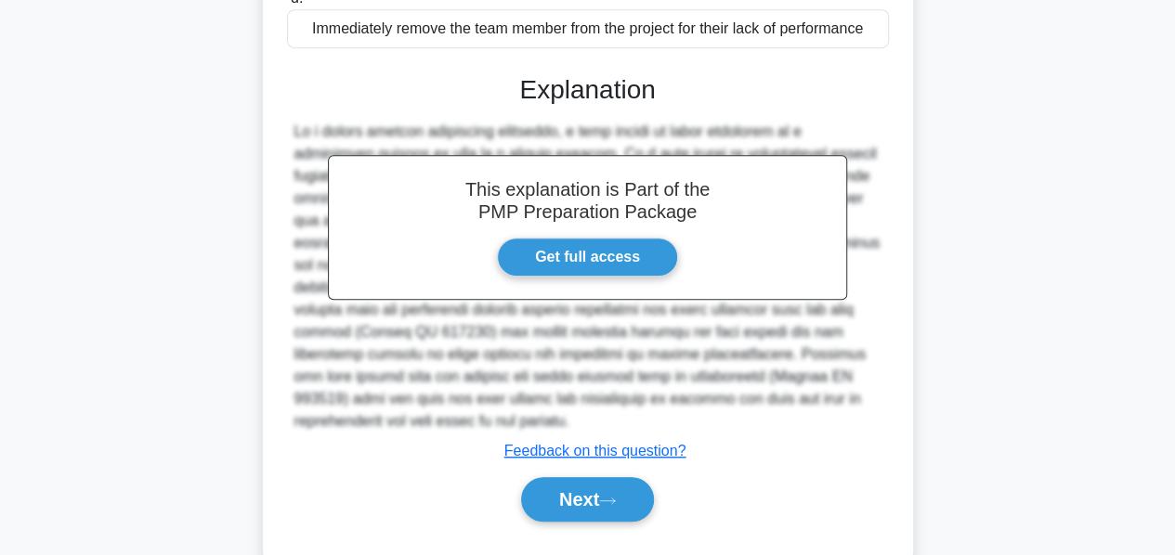
scroll to position [520, 0]
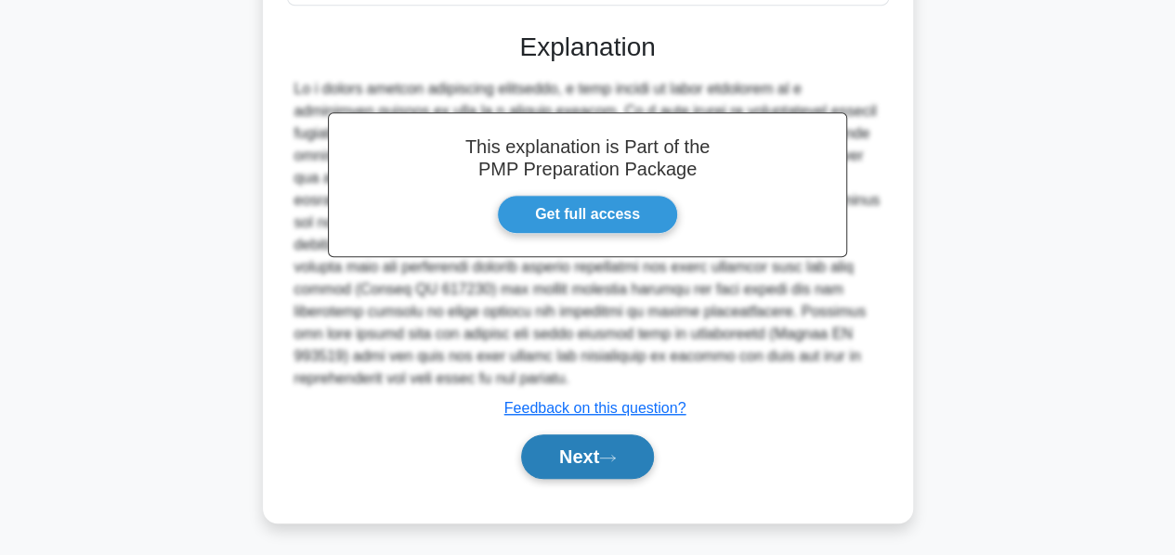
click at [560, 456] on button "Next" at bounding box center [587, 457] width 133 height 45
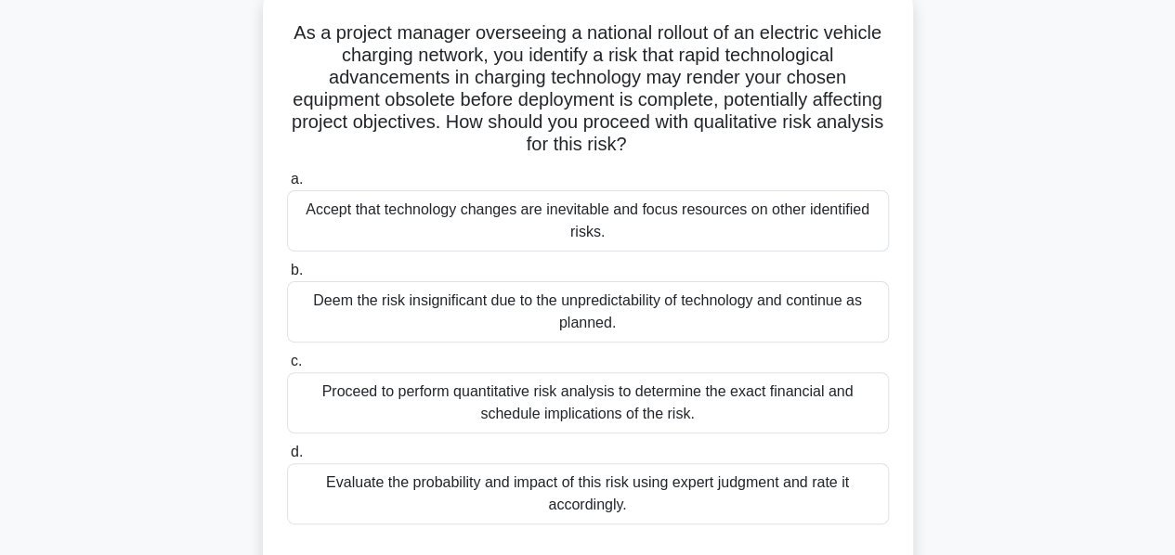
scroll to position [119, 0]
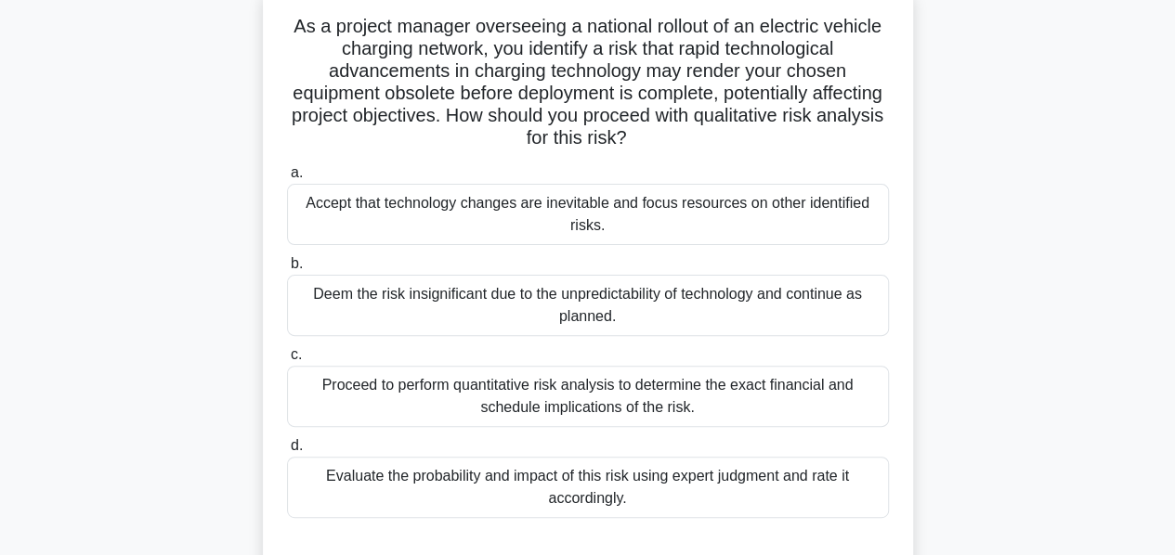
click at [552, 486] on div "Evaluate the probability and impact of this risk using expert judgment and rate…" at bounding box center [588, 487] width 602 height 61
click at [287, 452] on input "d. Evaluate the probability and impact of this risk using expert judgment and r…" at bounding box center [287, 446] width 0 height 12
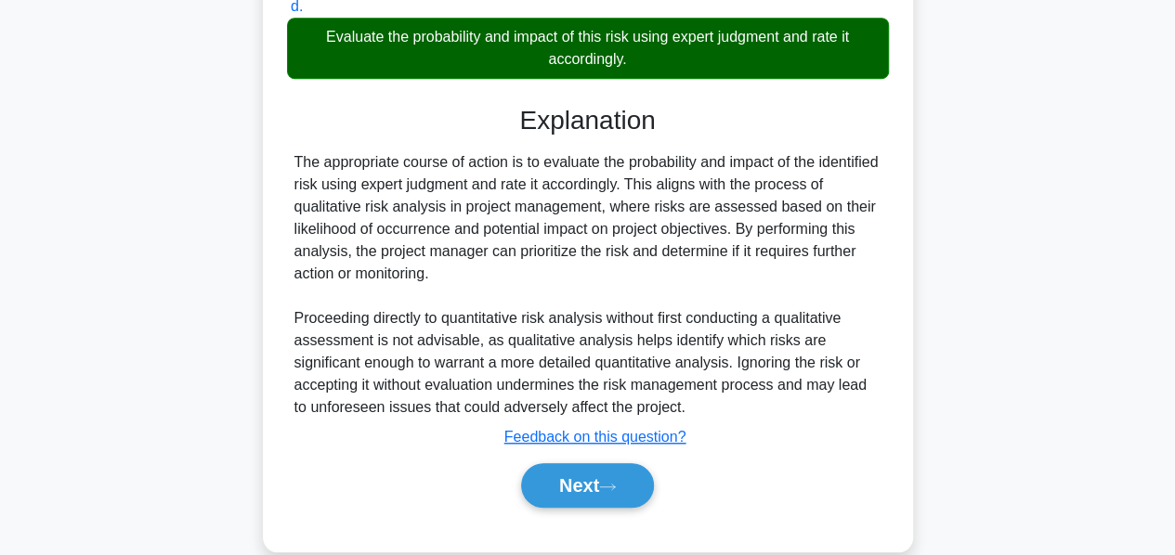
scroll to position [587, 0]
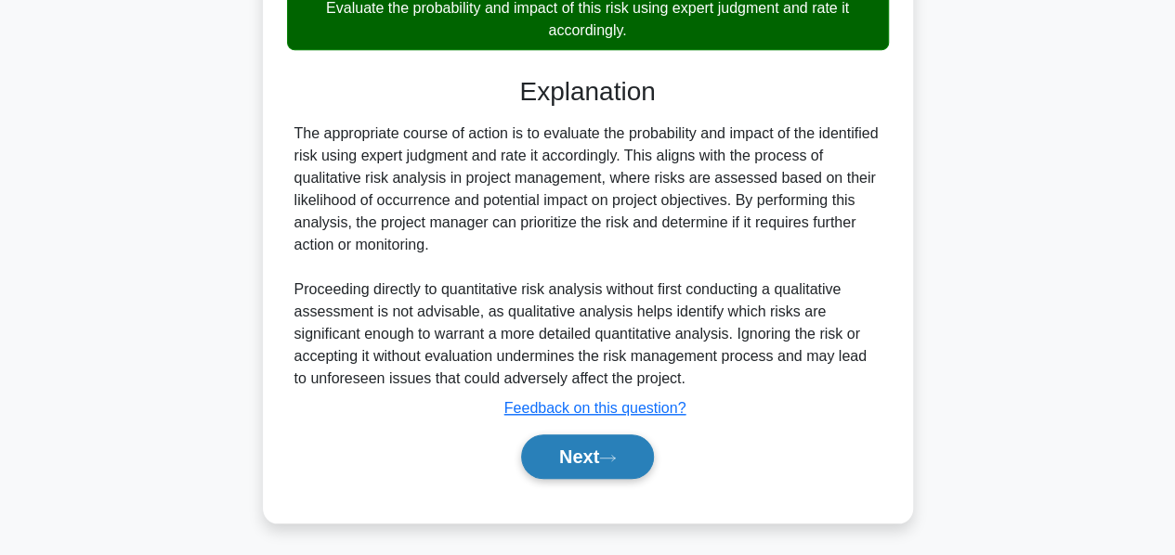
click at [570, 454] on button "Next" at bounding box center [587, 457] width 133 height 45
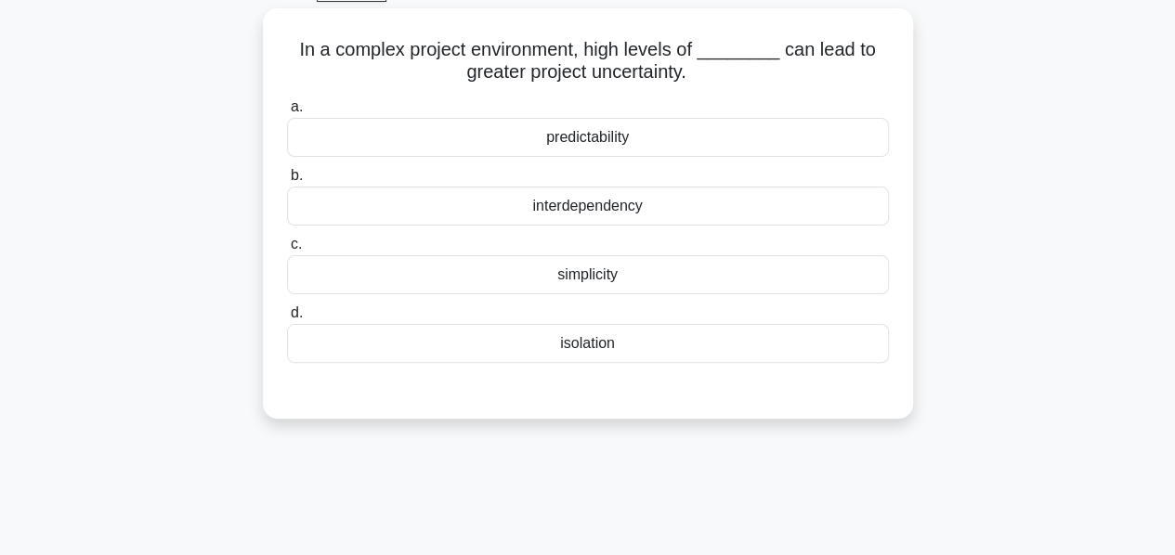
scroll to position [97, 0]
click at [634, 205] on div "interdependency" at bounding box center [588, 204] width 602 height 39
click at [287, 180] on input "b. interdependency" at bounding box center [287, 174] width 0 height 12
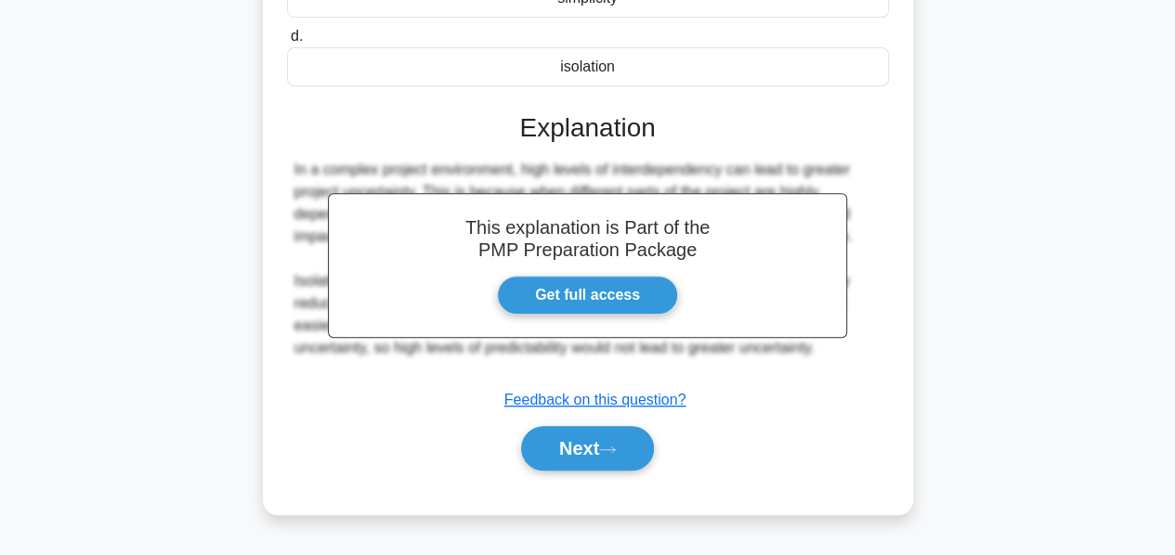
scroll to position [448, 0]
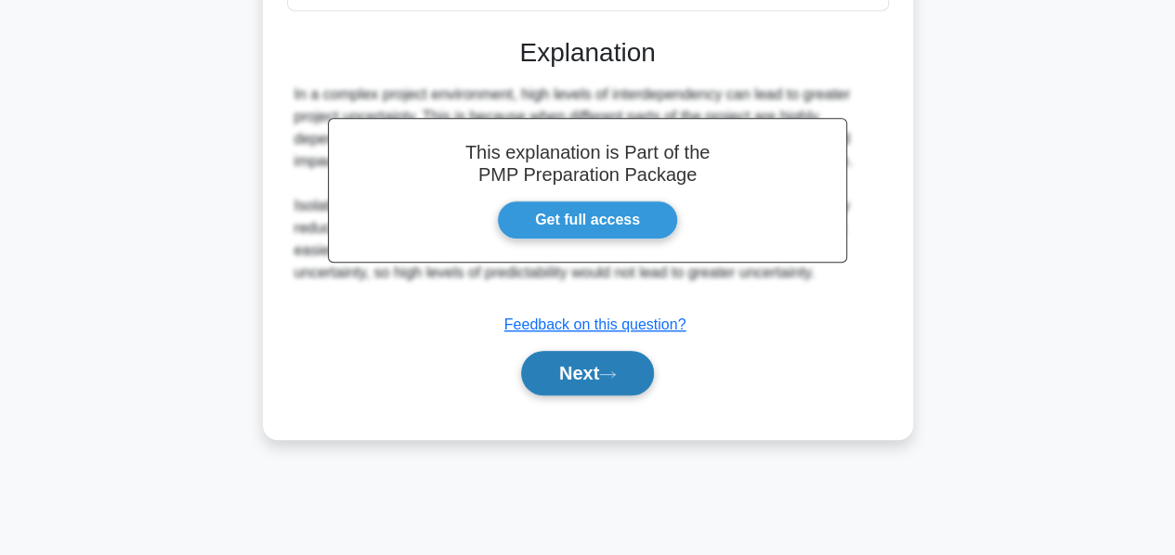
click at [567, 379] on button "Next" at bounding box center [587, 373] width 133 height 45
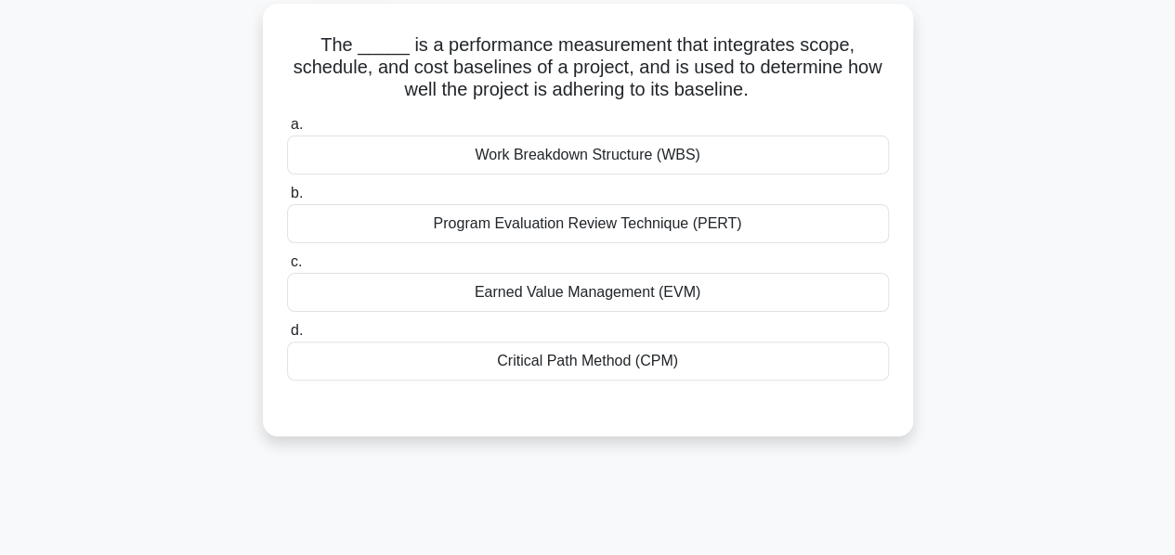
scroll to position [101, 0]
click at [609, 304] on div "Earned Value Management (EVM)" at bounding box center [588, 291] width 602 height 39
click at [287, 267] on input "c. Earned Value Management (EVM)" at bounding box center [287, 261] width 0 height 12
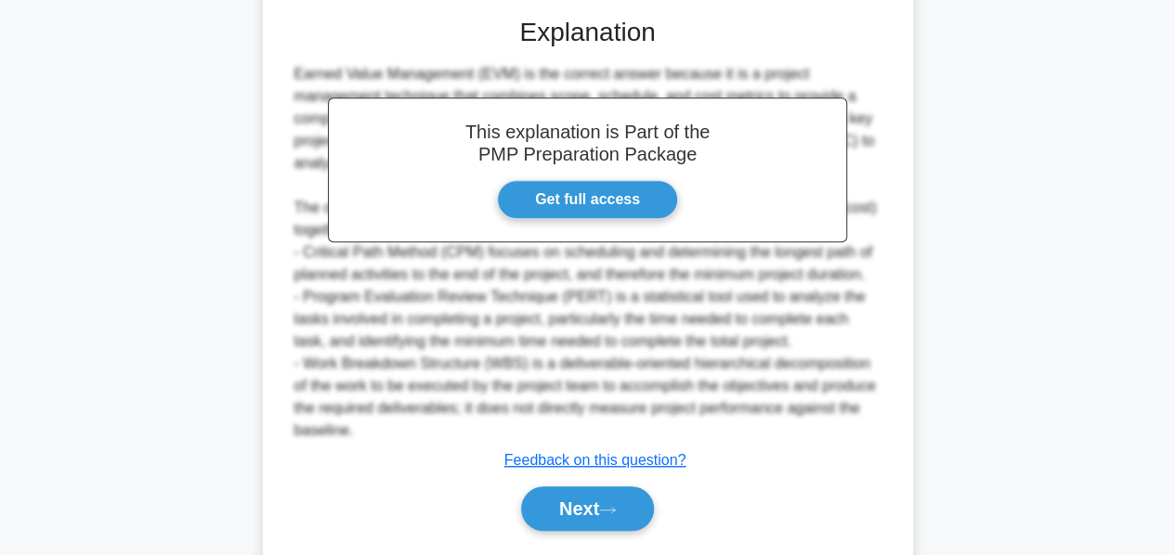
scroll to position [542, 0]
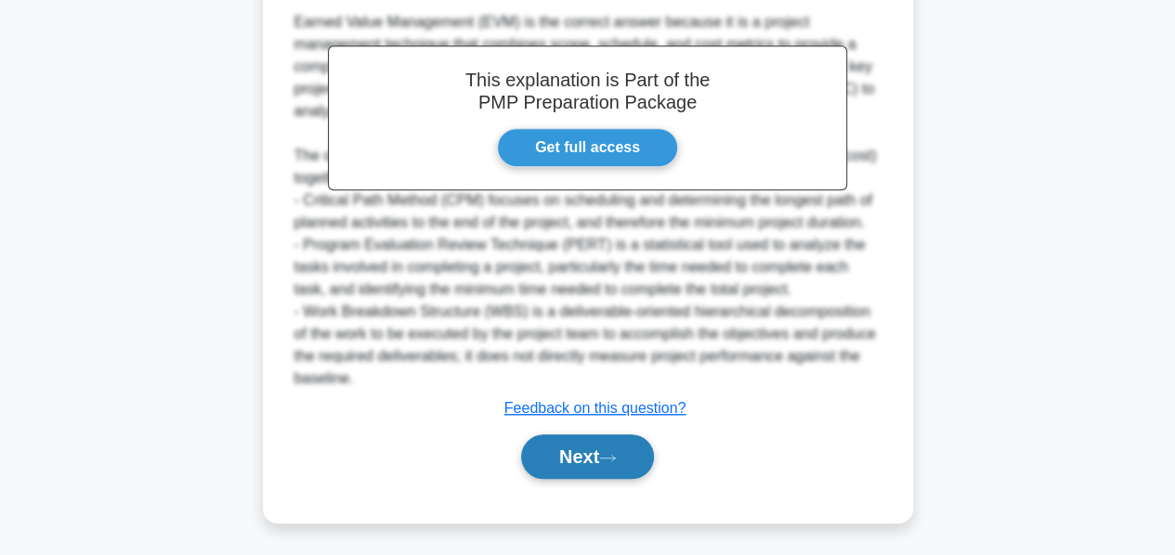
click at [548, 452] on button "Next" at bounding box center [587, 457] width 133 height 45
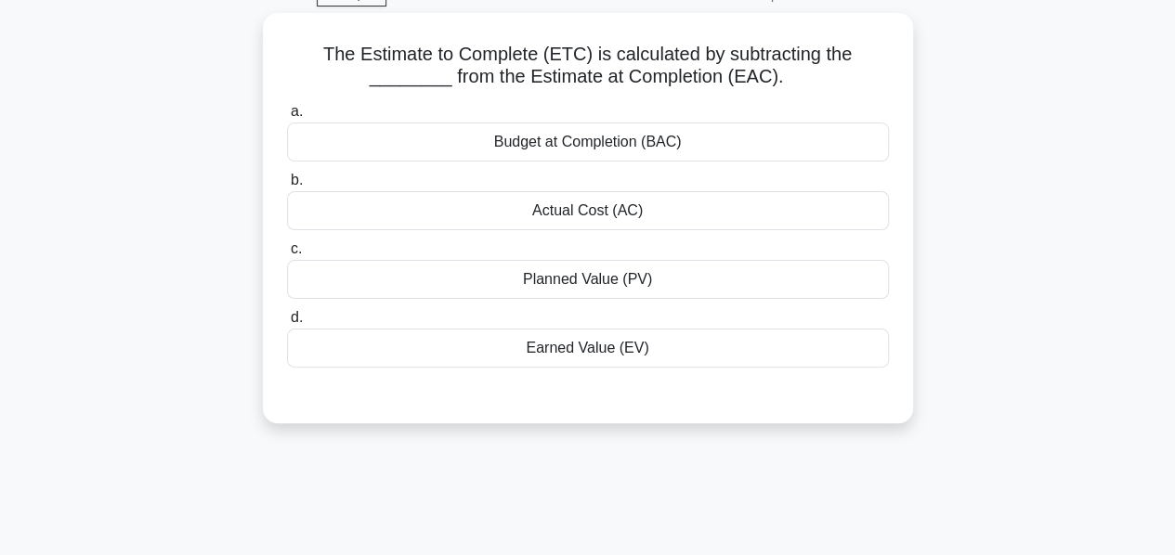
scroll to position [97, 0]
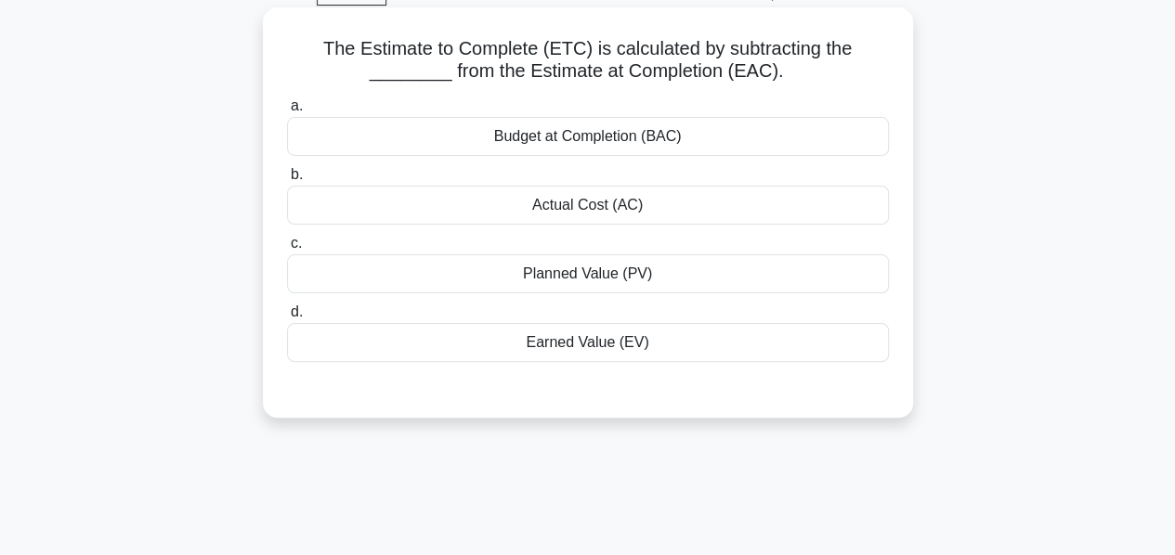
click at [666, 344] on div "Earned Value (EV)" at bounding box center [588, 342] width 602 height 39
click at [287, 318] on input "d. Earned Value (EV)" at bounding box center [287, 312] width 0 height 12
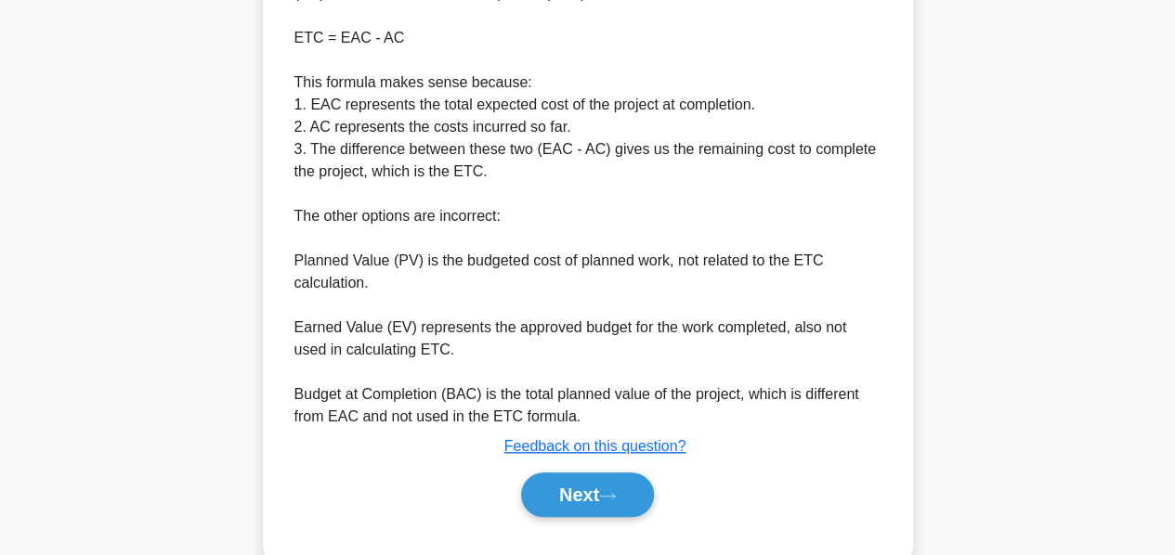
scroll to position [679, 0]
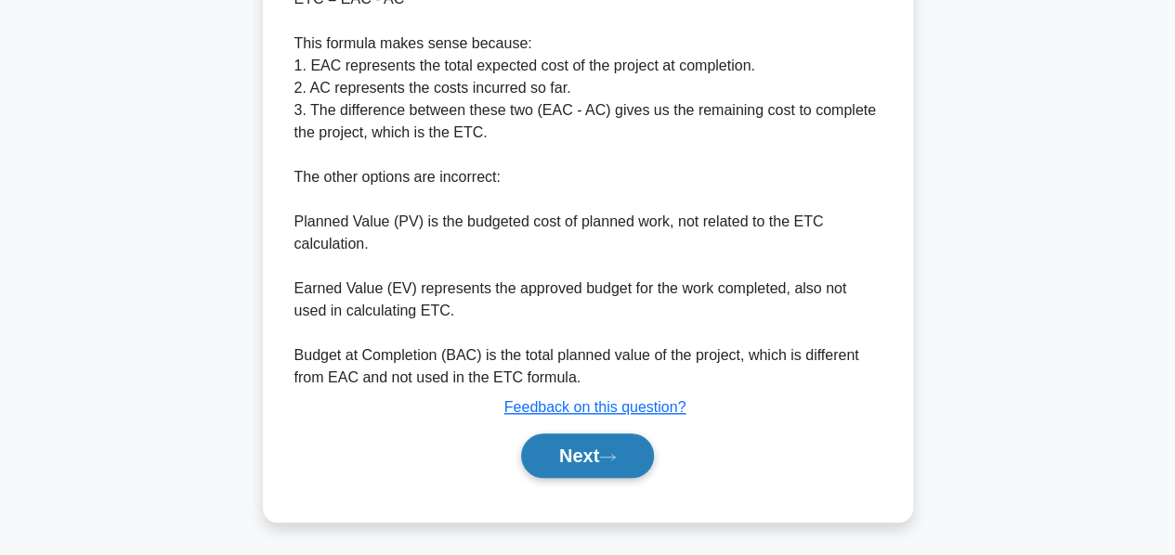
click at [570, 456] on button "Next" at bounding box center [587, 456] width 133 height 45
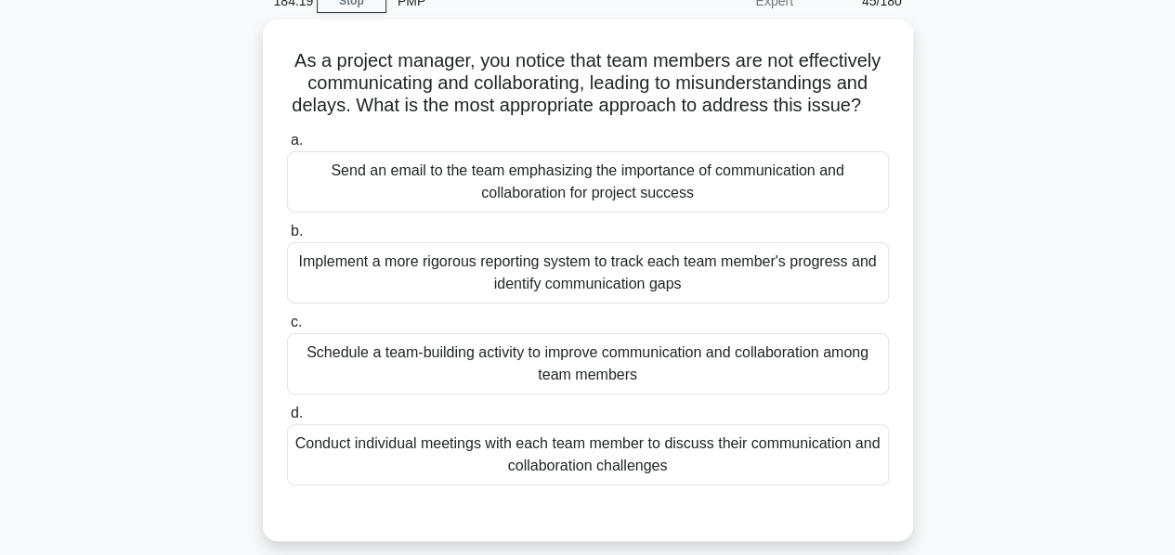
scroll to position [94, 0]
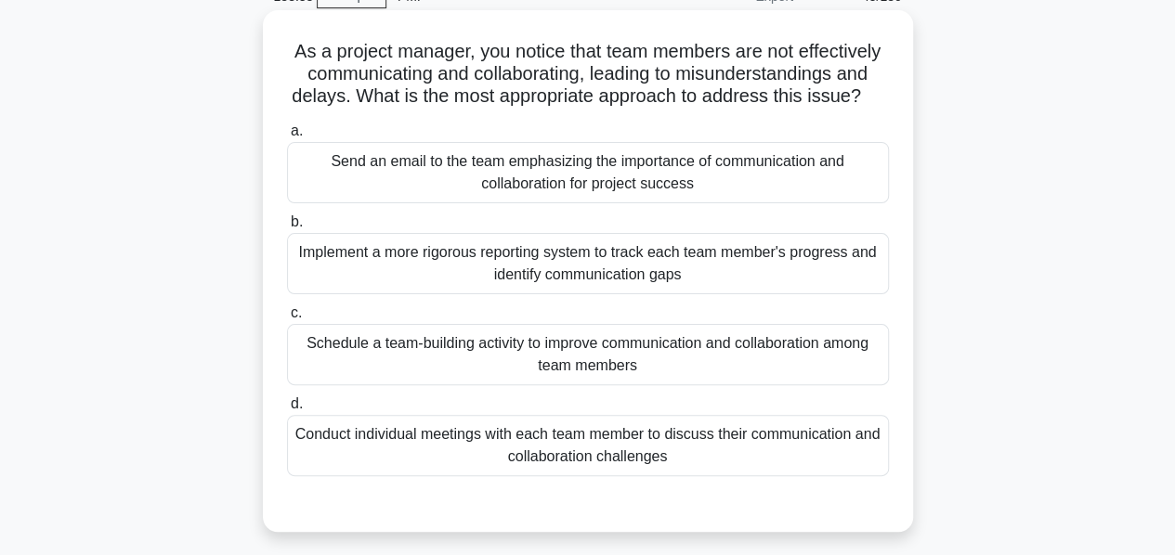
click at [616, 263] on div "Implement a more rigorous reporting system to track each team member's progress…" at bounding box center [588, 263] width 602 height 61
click at [287, 228] on input "b. Implement a more rigorous reporting system to track each team member's progr…" at bounding box center [287, 222] width 0 height 12
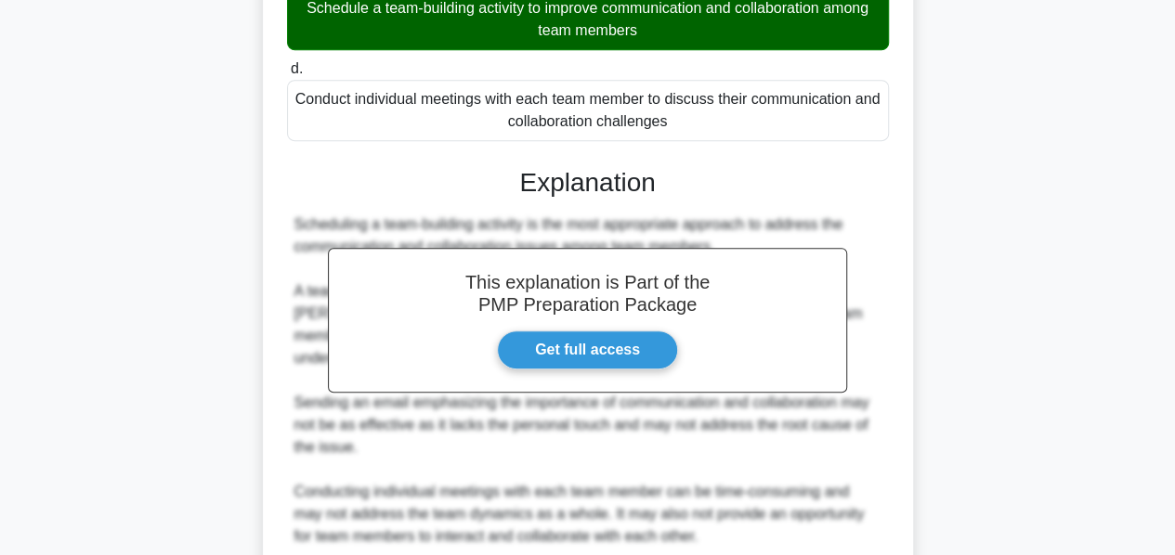
scroll to position [701, 0]
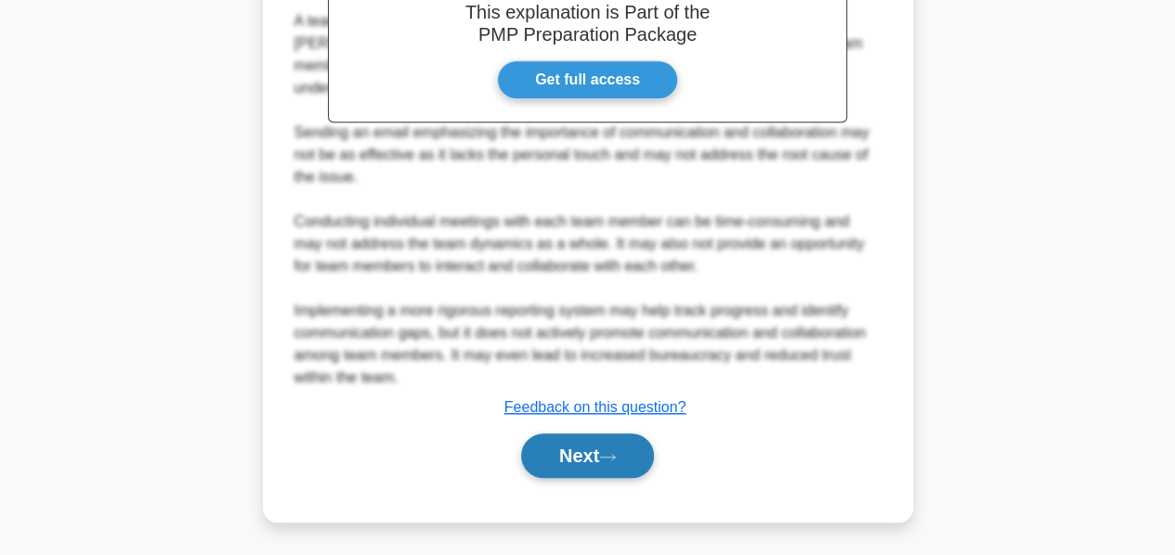
click at [578, 456] on button "Next" at bounding box center [587, 456] width 133 height 45
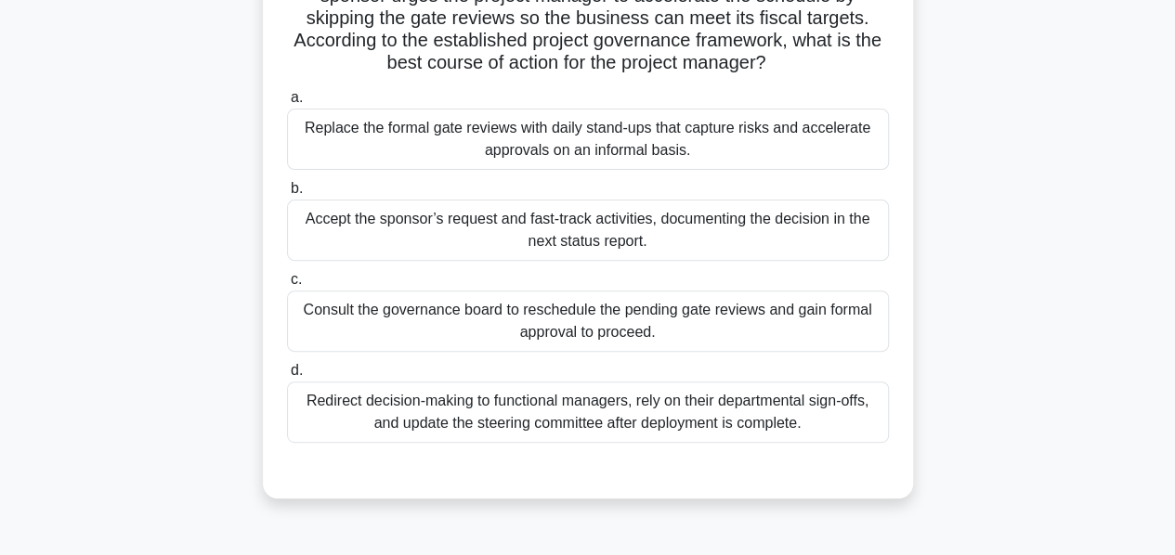
scroll to position [220, 0]
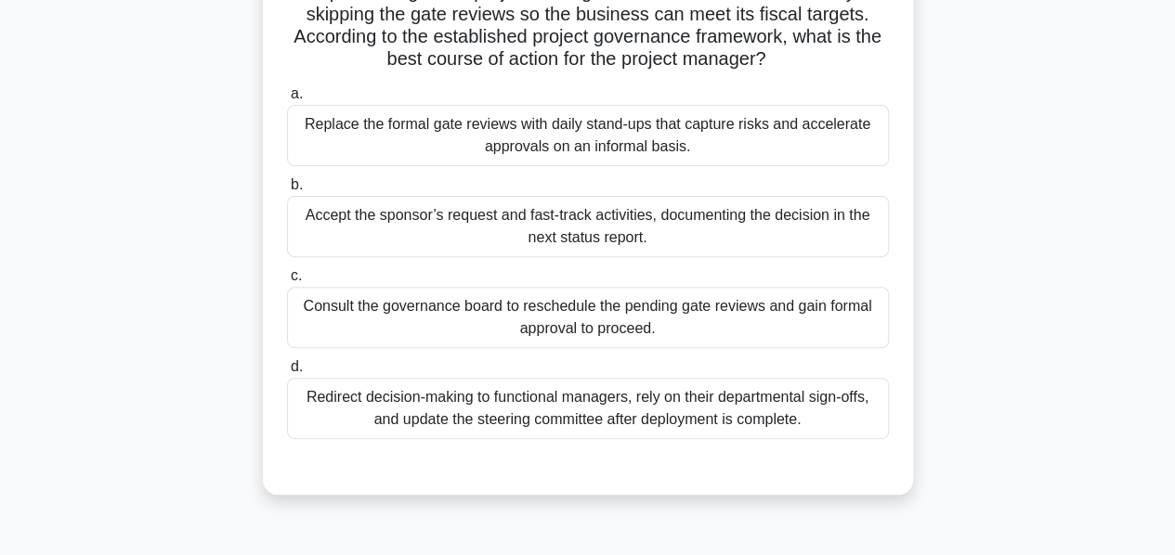
click at [685, 302] on div "Consult the governance board to reschedule the pending gate reviews and gain fo…" at bounding box center [588, 317] width 602 height 61
click at [287, 282] on input "c. Consult the governance board to reschedule the pending gate reviews and gain…" at bounding box center [287, 276] width 0 height 12
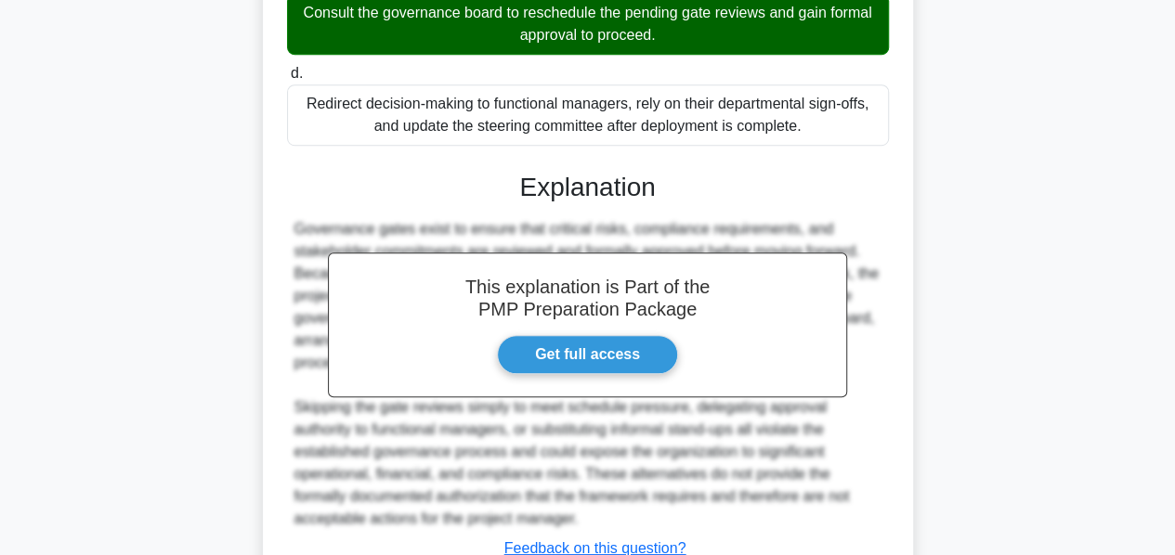
scroll to position [552, 0]
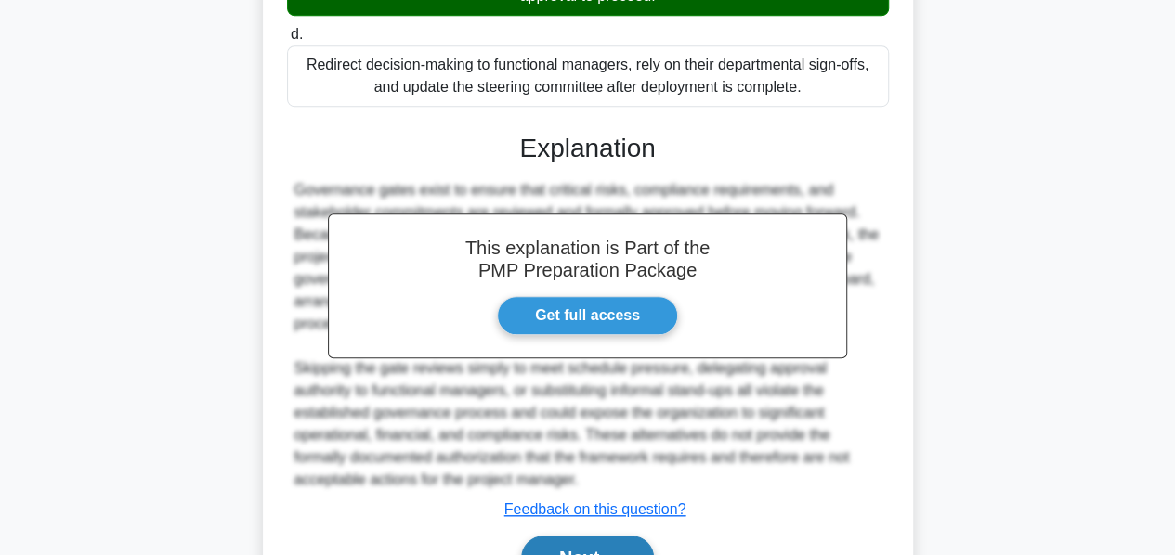
click at [600, 545] on button "Next" at bounding box center [587, 558] width 133 height 45
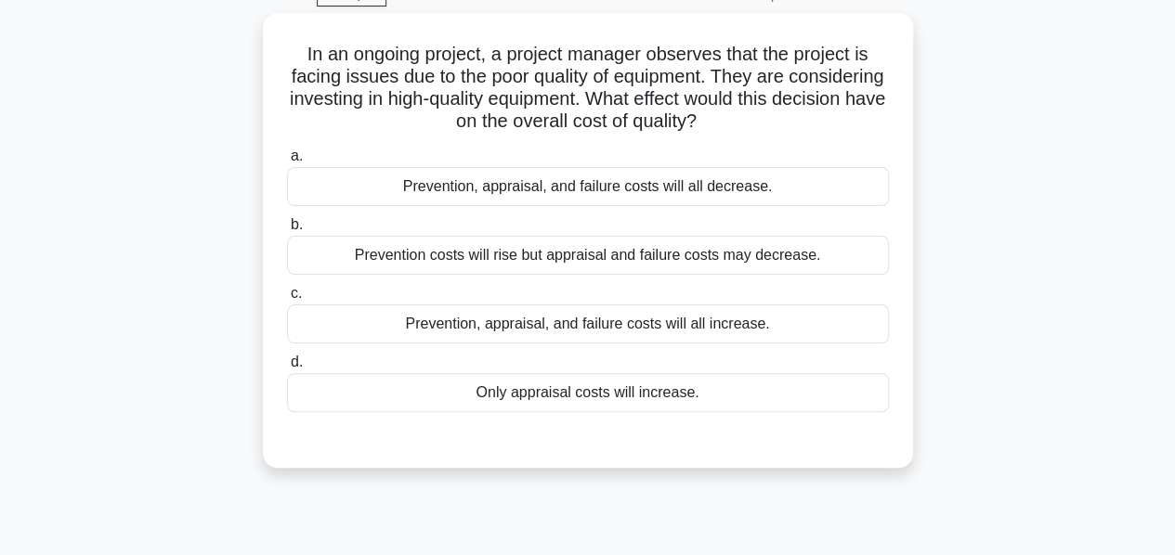
scroll to position [93, 0]
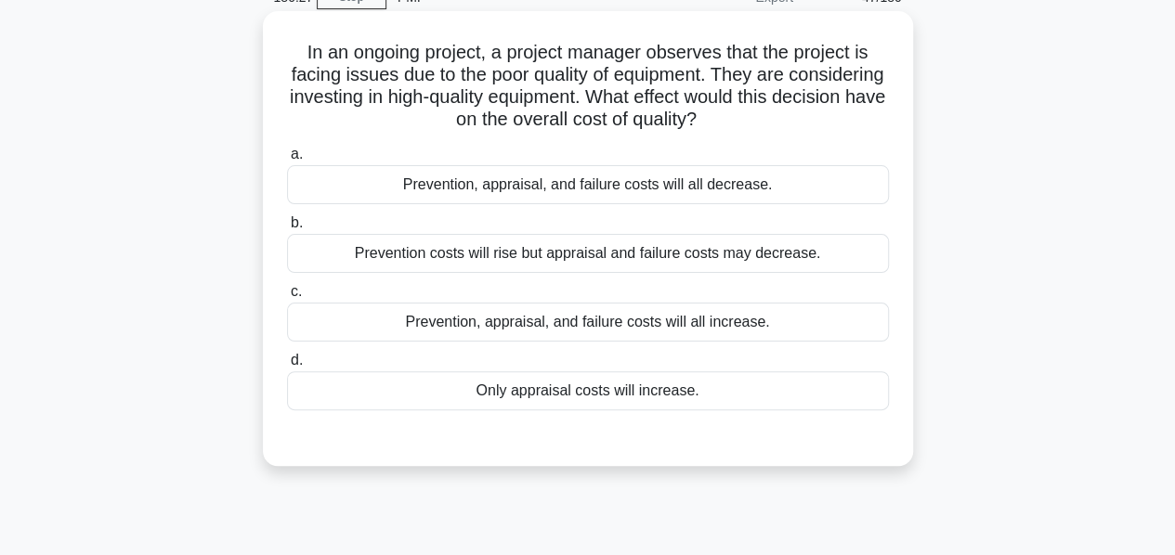
click at [587, 253] on div "Prevention costs will rise but appraisal and failure costs may decrease." at bounding box center [588, 253] width 602 height 39
click at [287, 229] on input "b. Prevention costs will rise but appraisal and failure costs may decrease." at bounding box center [287, 223] width 0 height 12
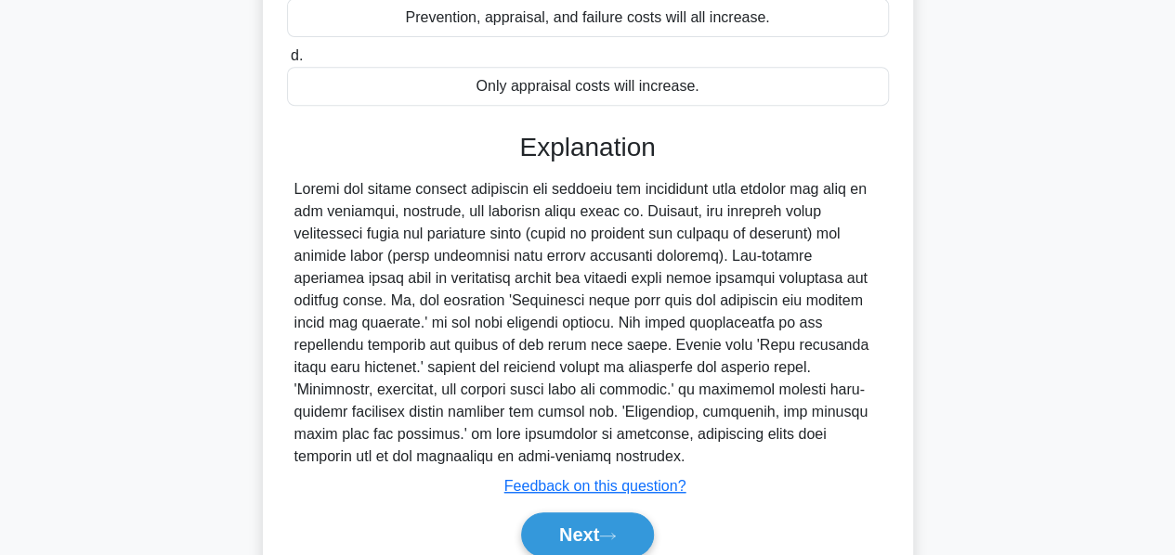
scroll to position [453, 0]
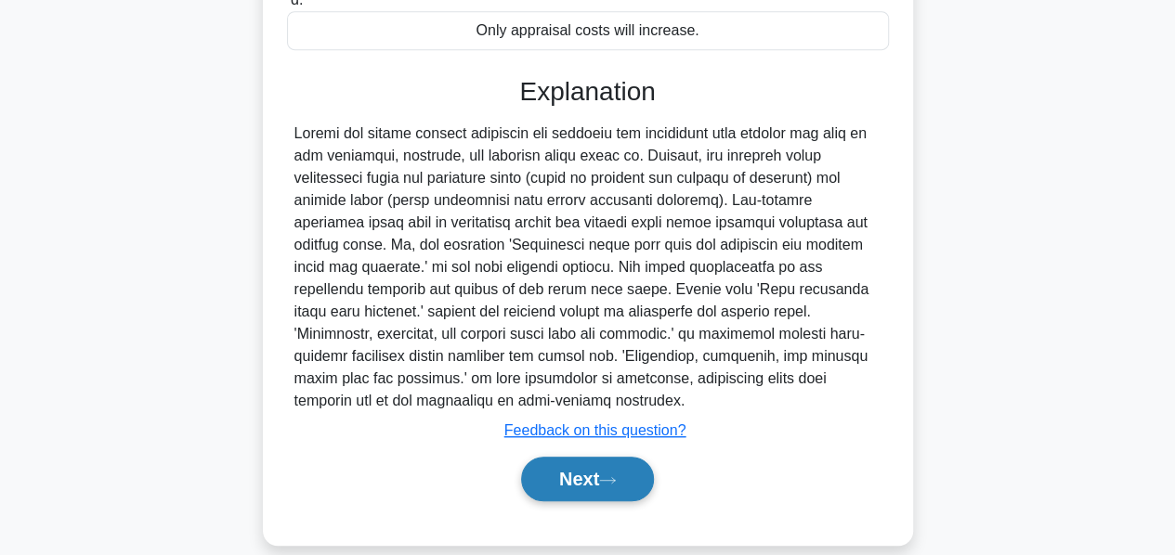
click at [575, 457] on button "Next" at bounding box center [587, 479] width 133 height 45
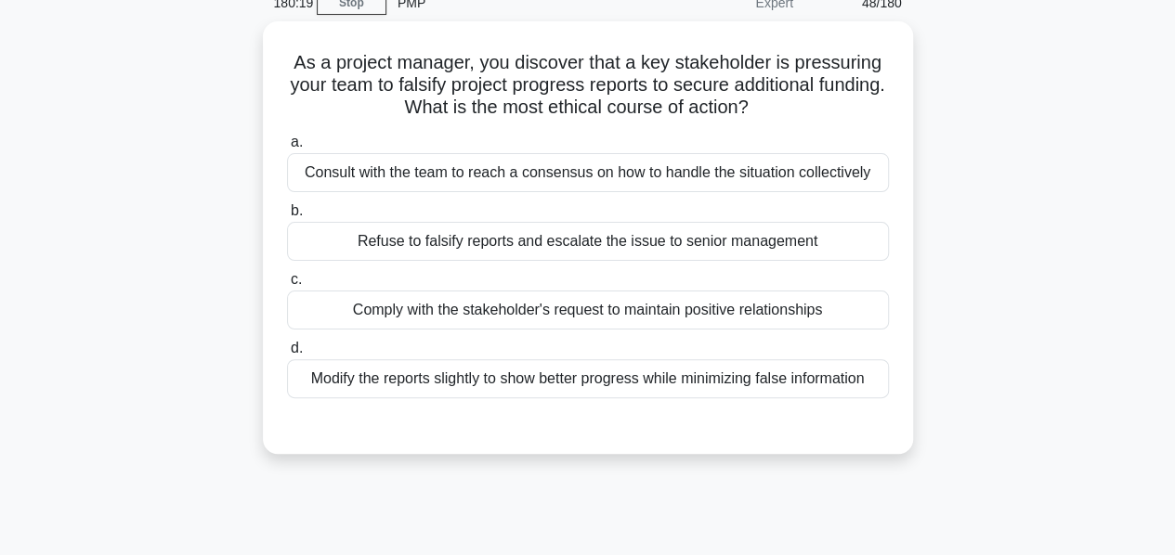
scroll to position [88, 0]
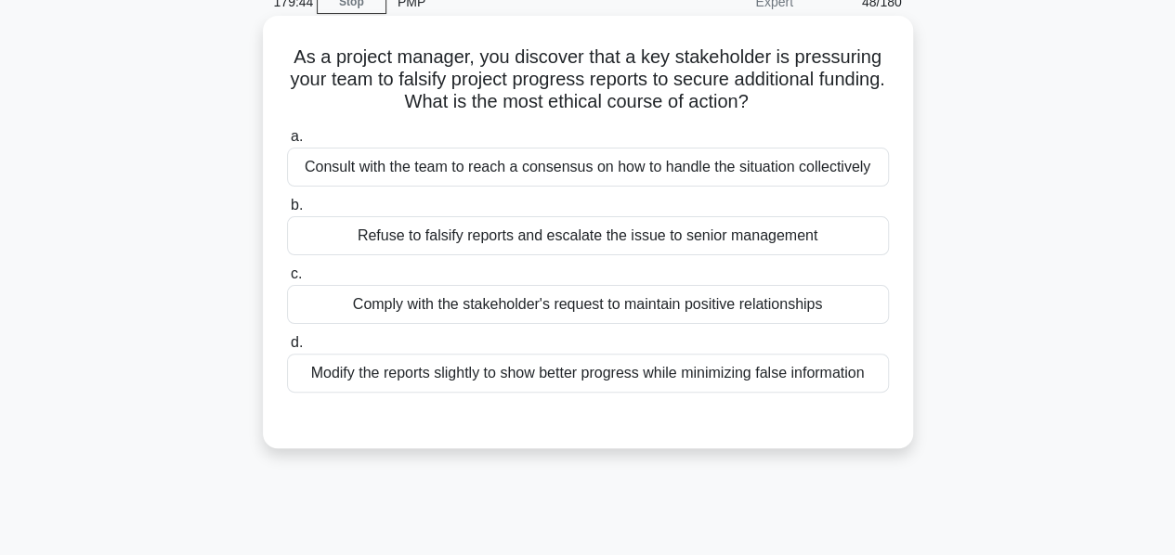
click at [400, 169] on div "Consult with the team to reach a consensus on how to handle the situation colle…" at bounding box center [588, 167] width 602 height 39
click at [287, 143] on input "a. Consult with the team to reach a consensus on how to handle the situation co…" at bounding box center [287, 137] width 0 height 12
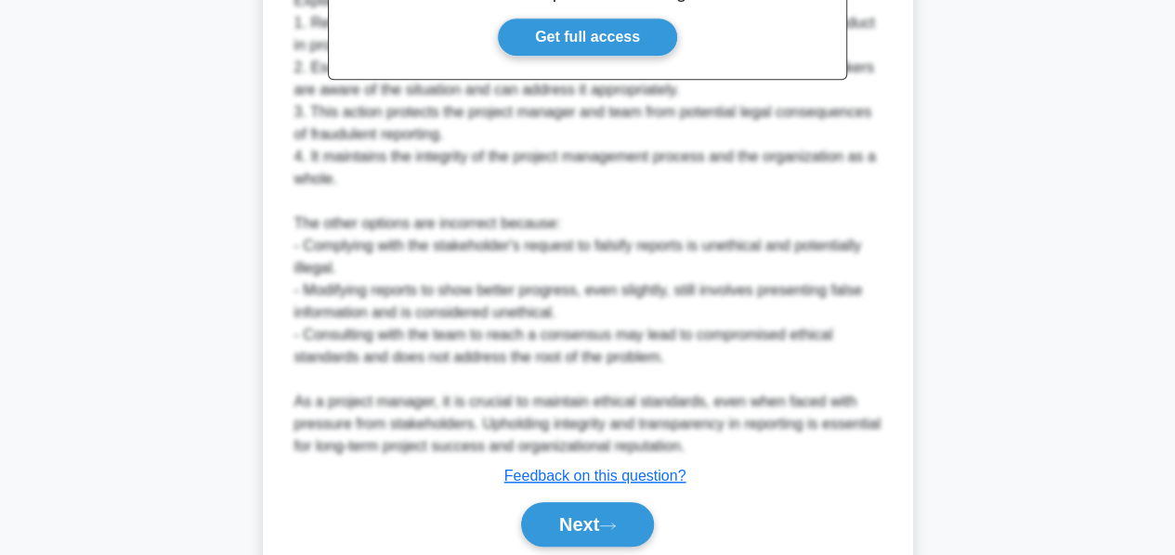
scroll to position [723, 0]
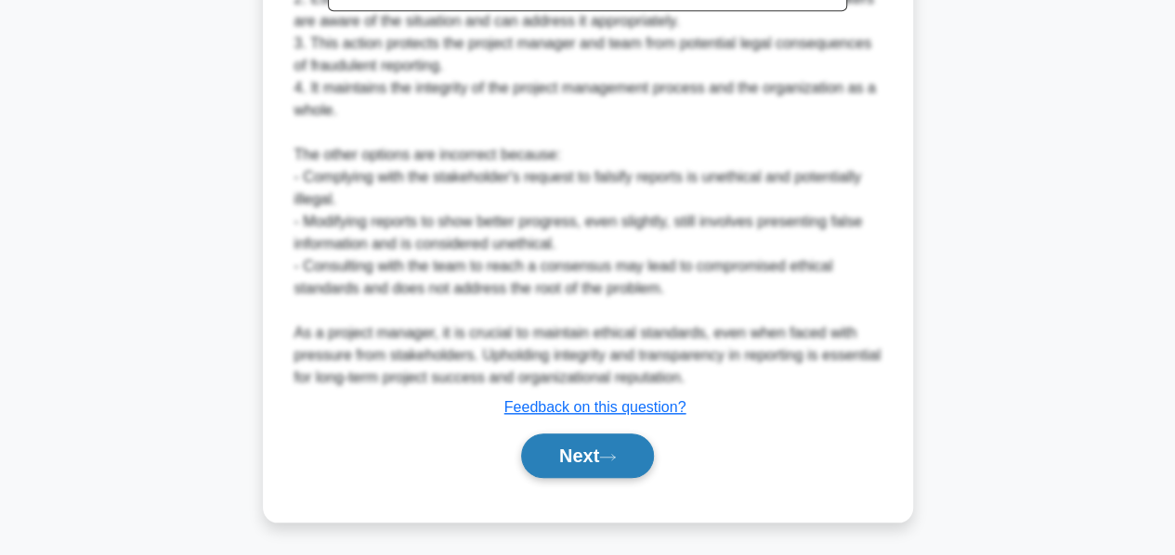
click at [591, 454] on button "Next" at bounding box center [587, 456] width 133 height 45
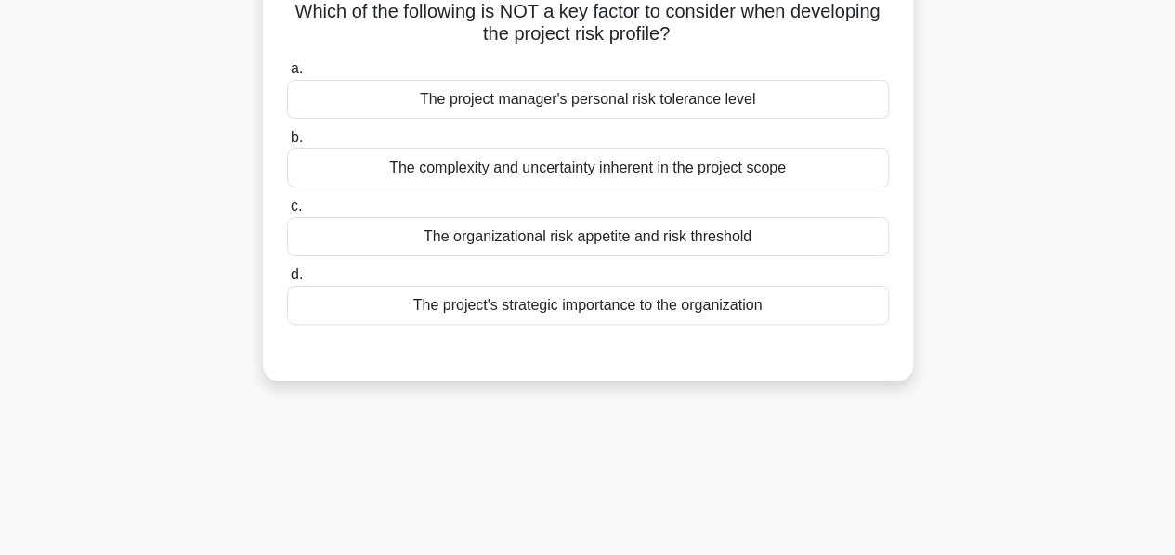
scroll to position [71, 0]
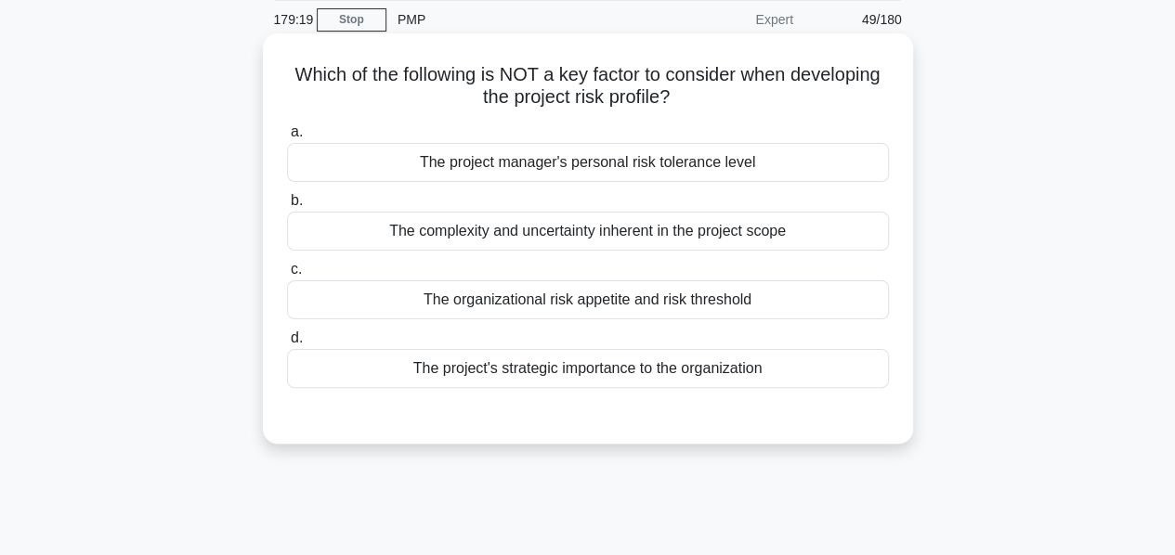
click at [577, 164] on div "The project manager's personal risk tolerance level" at bounding box center [588, 162] width 602 height 39
click at [287, 138] on input "a. The project manager's personal risk tolerance level" at bounding box center [287, 132] width 0 height 12
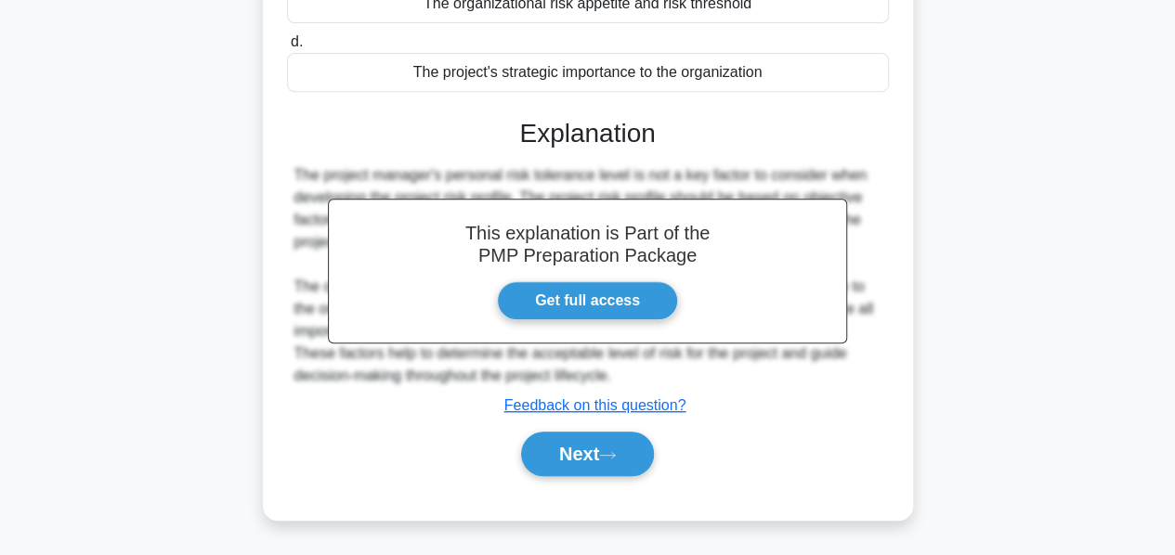
scroll to position [448, 0]
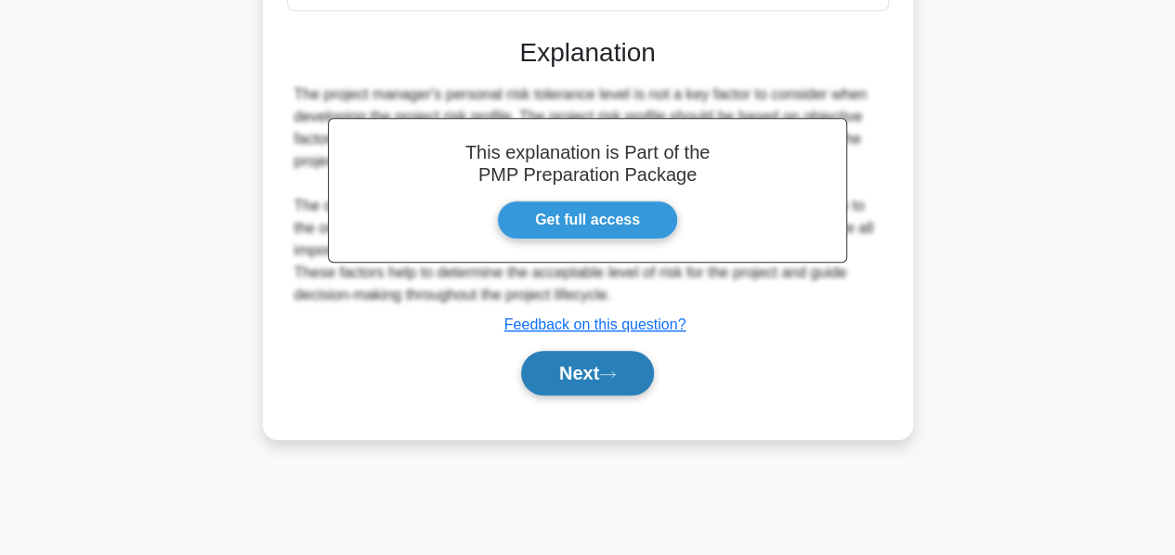
click at [581, 375] on button "Next" at bounding box center [587, 373] width 133 height 45
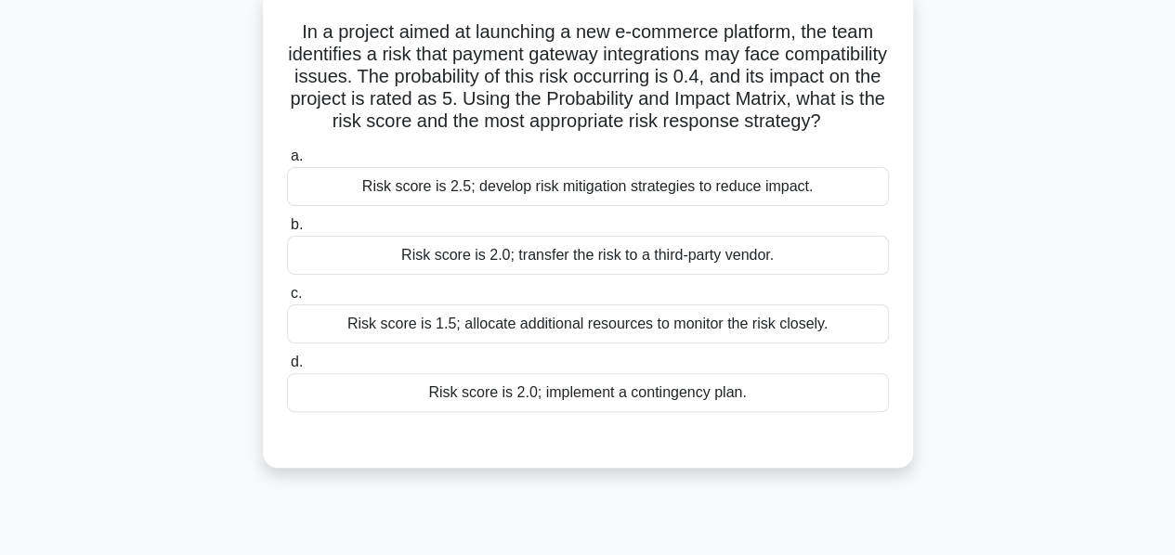
scroll to position [114, 0]
click at [643, 411] on div "Risk score is 2.0; implement a contingency plan." at bounding box center [588, 391] width 602 height 39
click at [287, 368] on input "d. Risk score is 2.0; implement a contingency plan." at bounding box center [287, 362] width 0 height 12
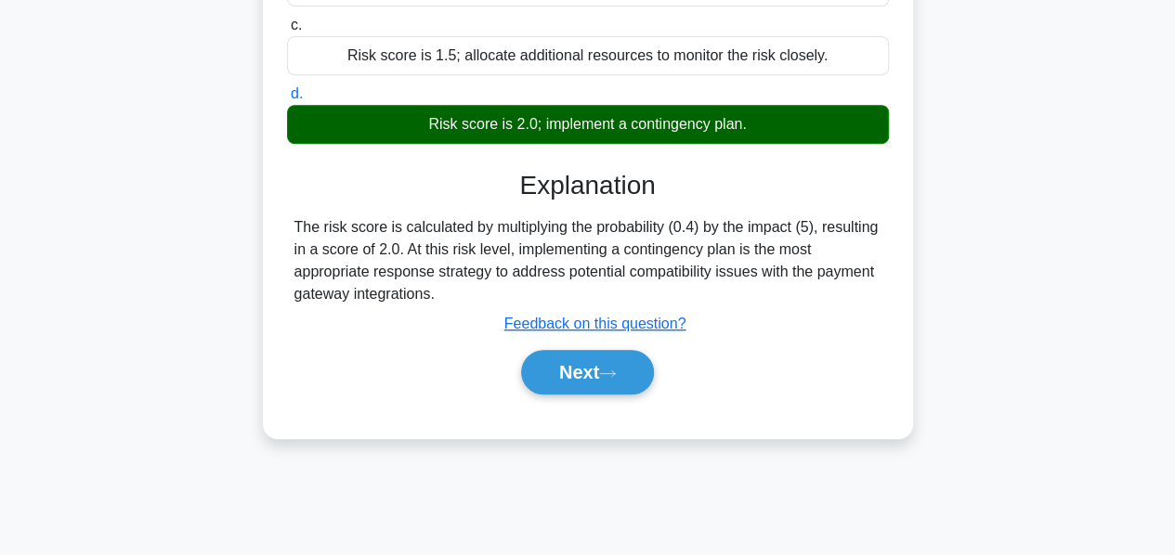
scroll to position [448, 0]
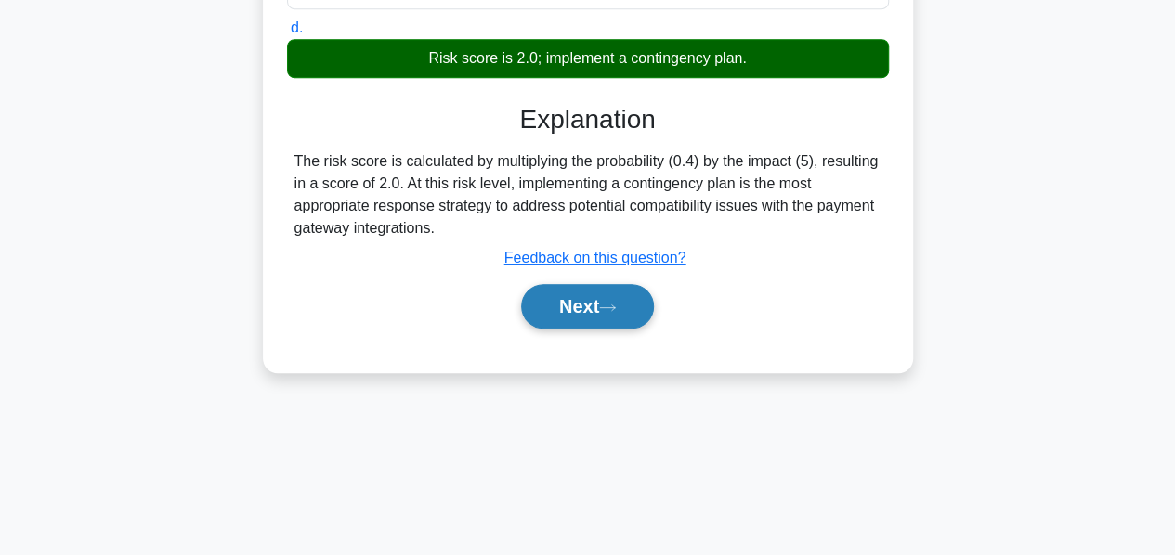
click at [561, 327] on button "Next" at bounding box center [587, 306] width 133 height 45
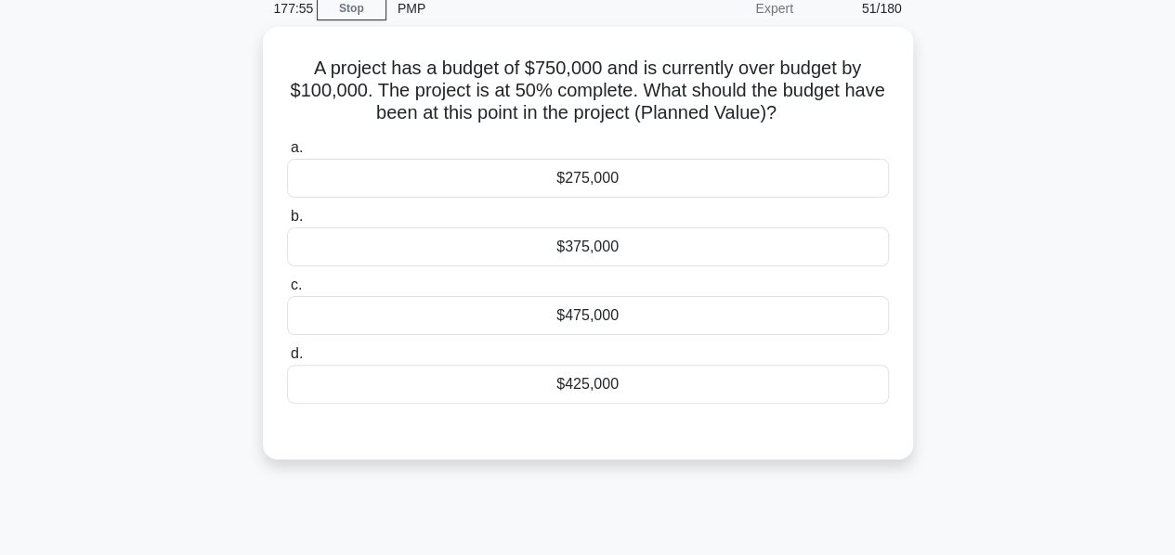
scroll to position [82, 0]
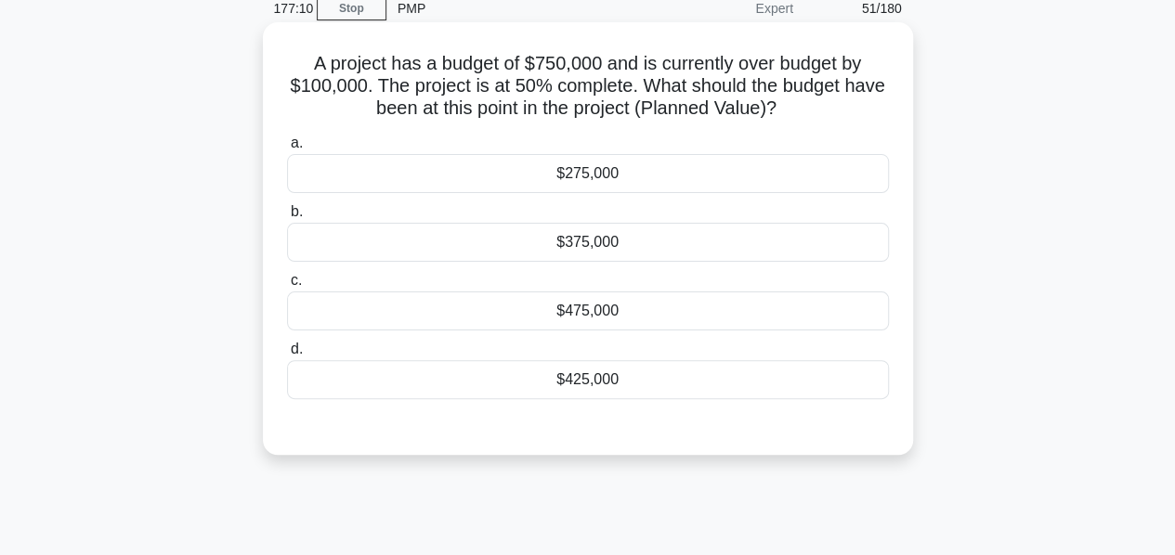
click at [585, 243] on div "$375,000" at bounding box center [588, 242] width 602 height 39
click at [287, 218] on input "b. $375,000" at bounding box center [287, 212] width 0 height 12
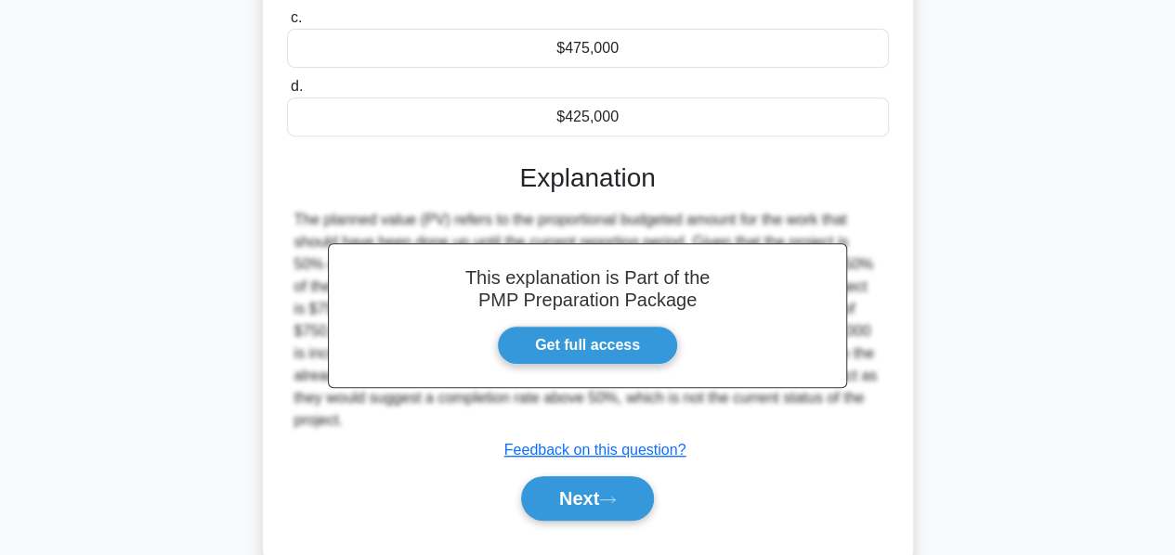
scroll to position [448, 0]
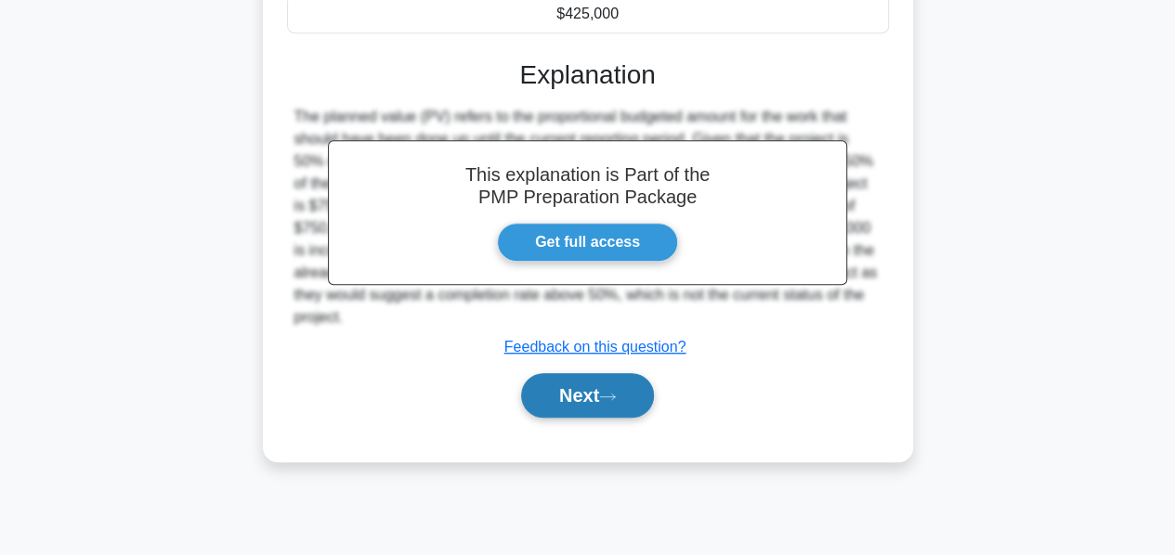
click at [581, 396] on button "Next" at bounding box center [587, 395] width 133 height 45
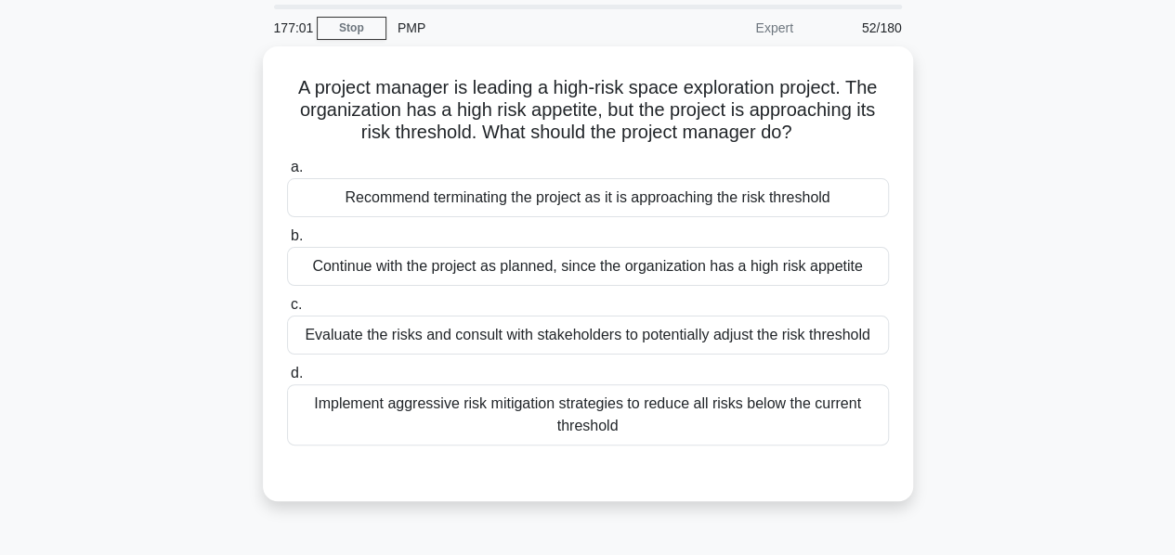
scroll to position [66, 0]
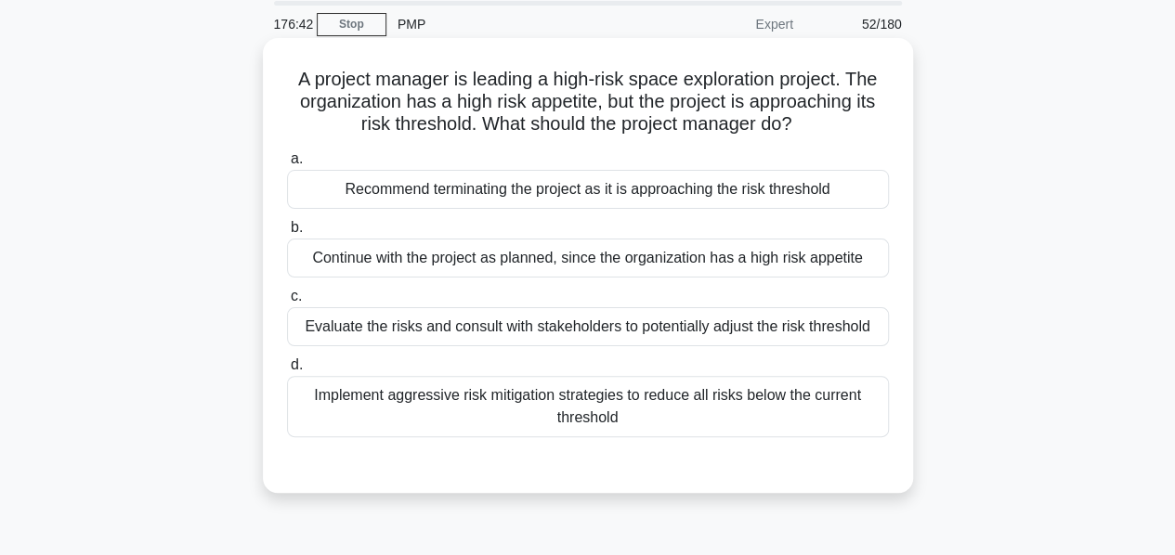
click at [550, 322] on div "Evaluate the risks and consult with stakeholders to potentially adjust the risk…" at bounding box center [588, 326] width 602 height 39
click at [287, 303] on input "c. Evaluate the risks and consult with stakeholders to potentially adjust the r…" at bounding box center [287, 297] width 0 height 12
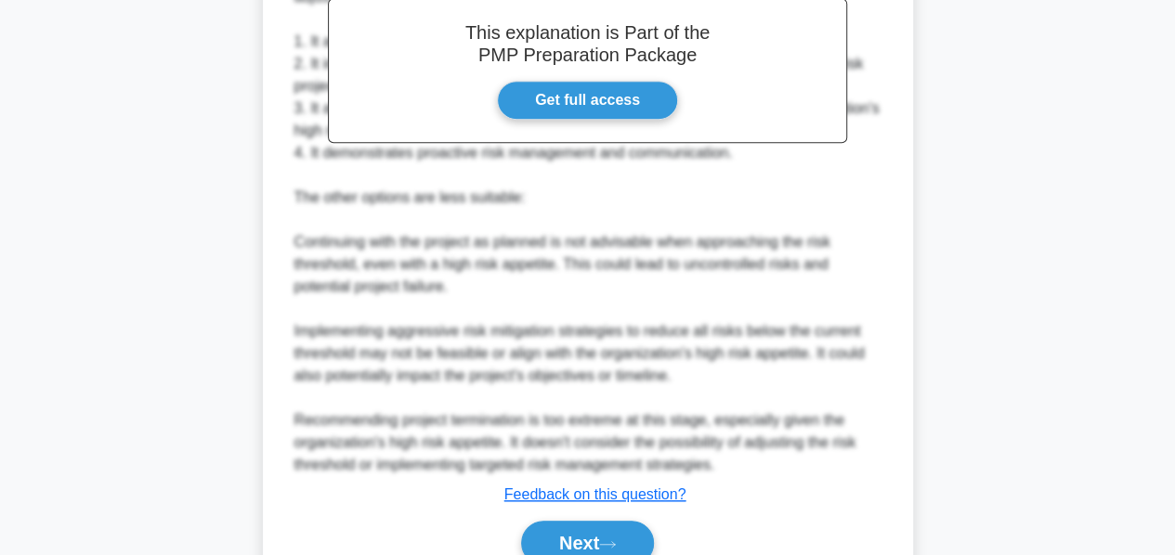
scroll to position [624, 0]
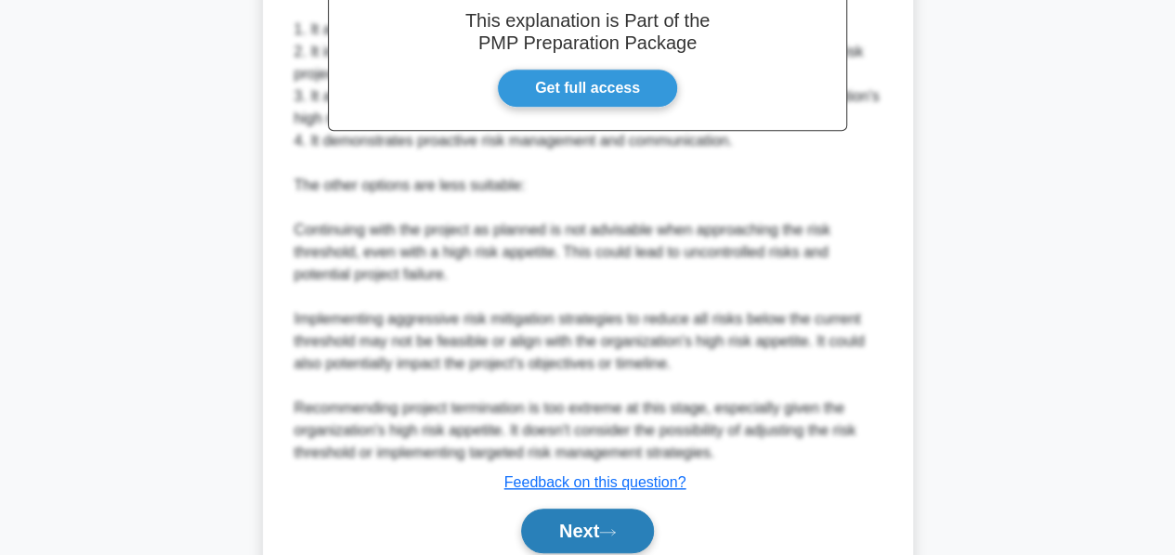
click at [581, 528] on button "Next" at bounding box center [587, 531] width 133 height 45
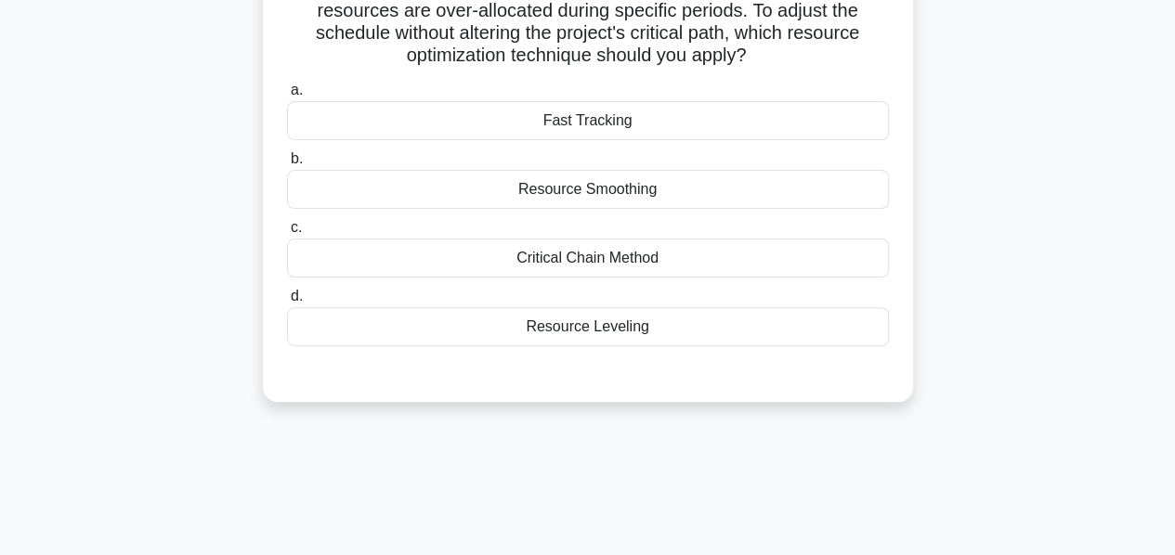
scroll to position [163, 0]
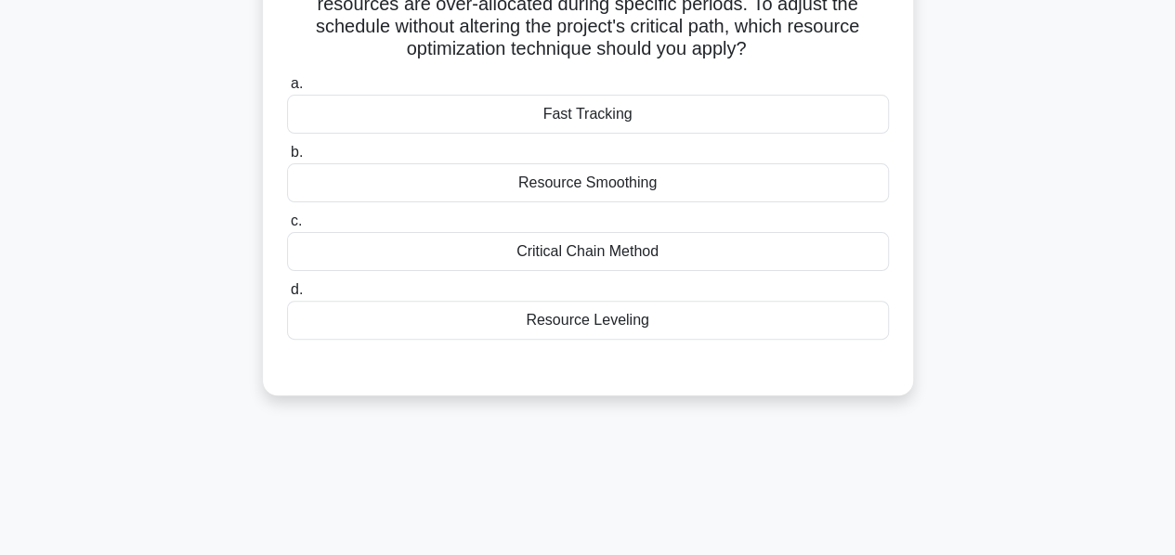
click at [628, 190] on div "Resource Smoothing" at bounding box center [588, 182] width 602 height 39
click at [287, 159] on input "b. Resource Smoothing" at bounding box center [287, 153] width 0 height 12
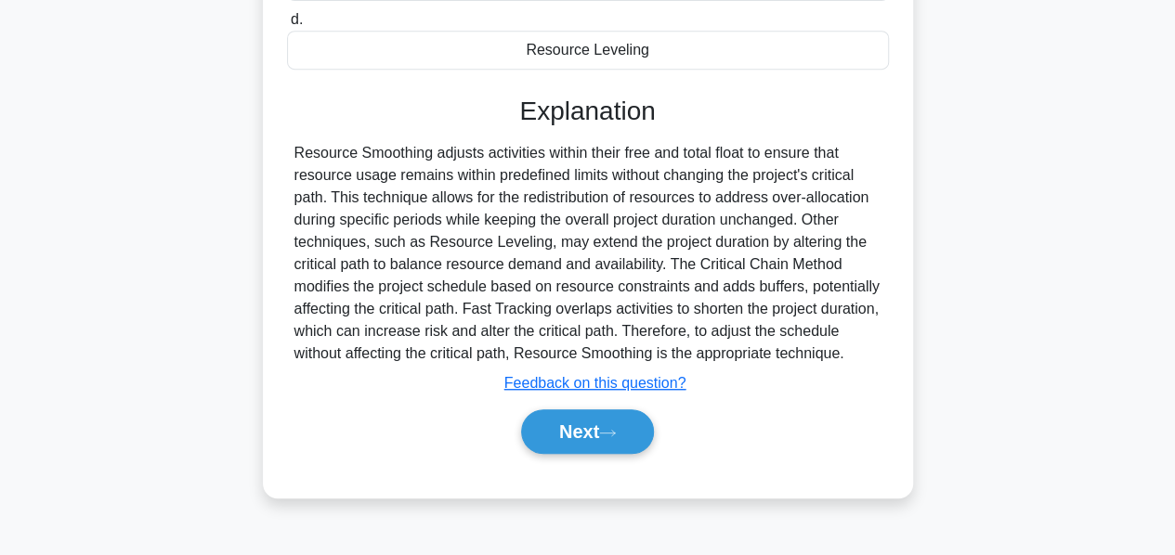
scroll to position [448, 0]
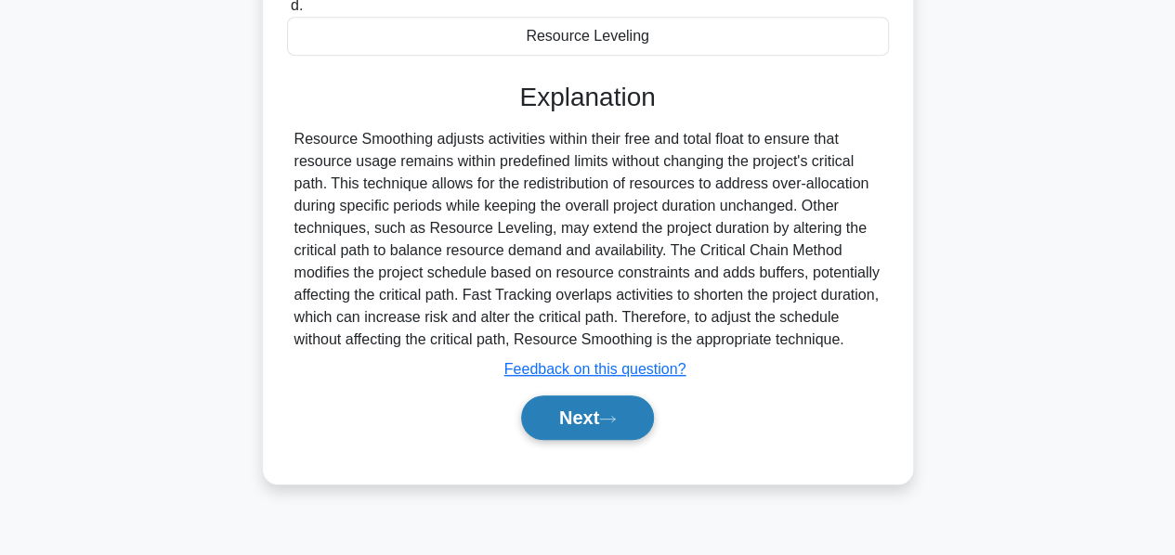
click at [586, 411] on button "Next" at bounding box center [587, 418] width 133 height 45
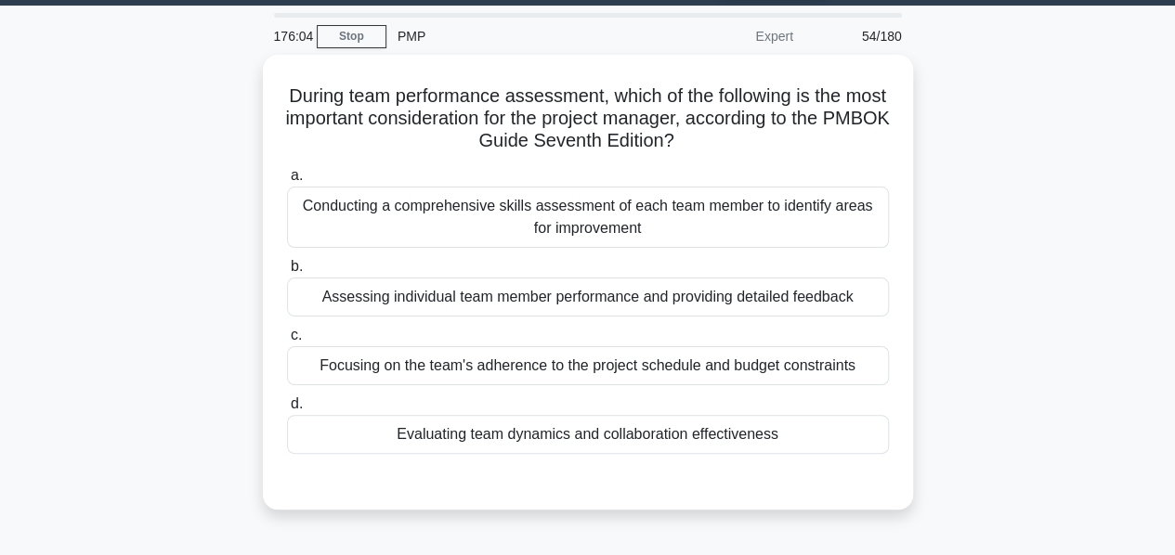
scroll to position [58, 0]
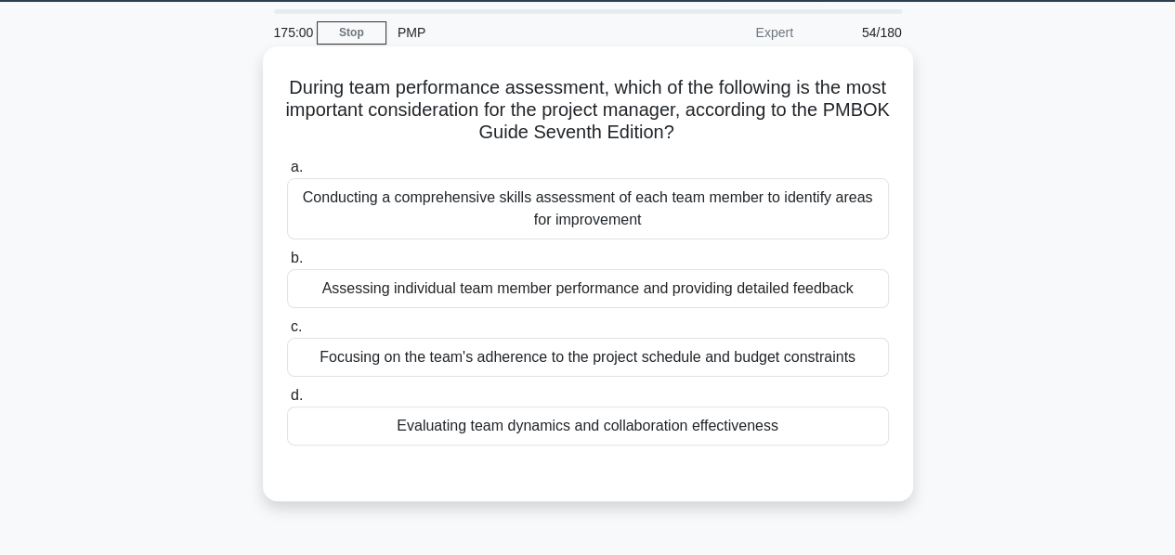
click at [478, 297] on div "Assessing individual team member performance and providing detailed feedback" at bounding box center [588, 288] width 602 height 39
click at [287, 265] on input "b. Assessing individual team member performance and providing detailed feedback" at bounding box center [287, 259] width 0 height 12
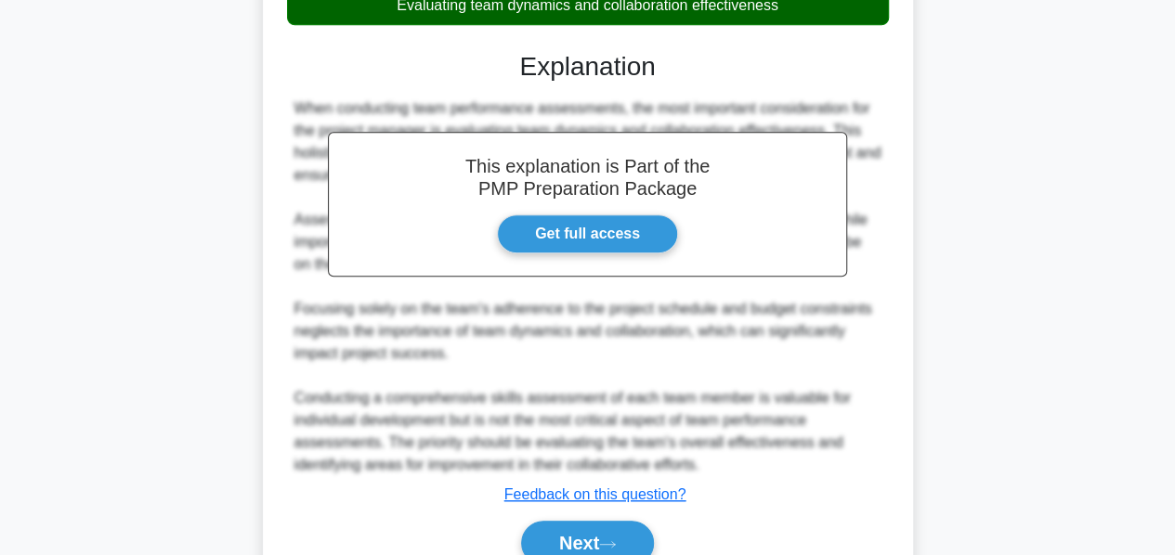
scroll to position [504, 0]
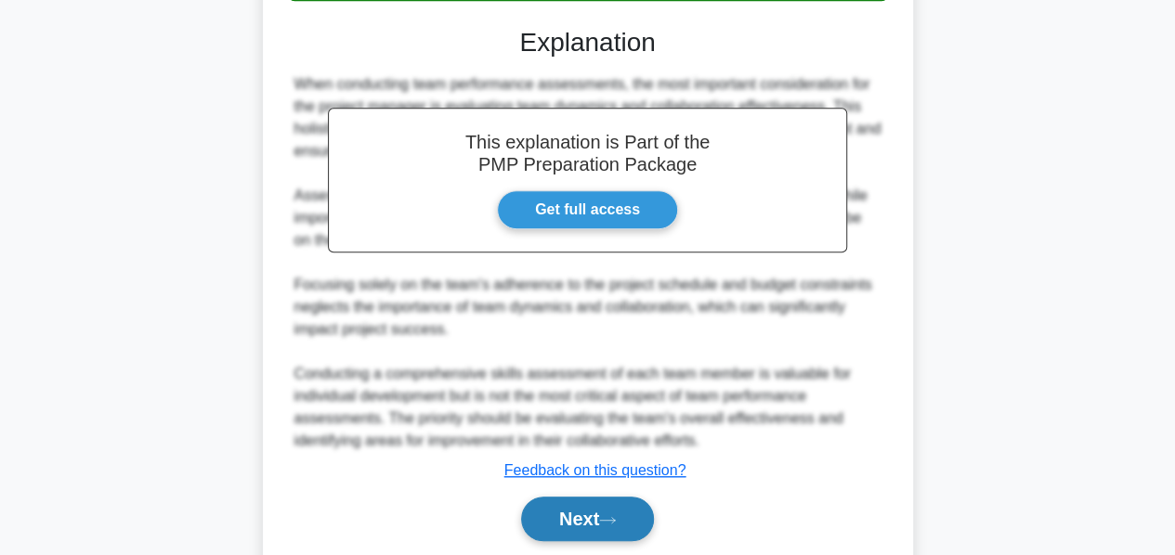
click at [583, 511] on button "Next" at bounding box center [587, 519] width 133 height 45
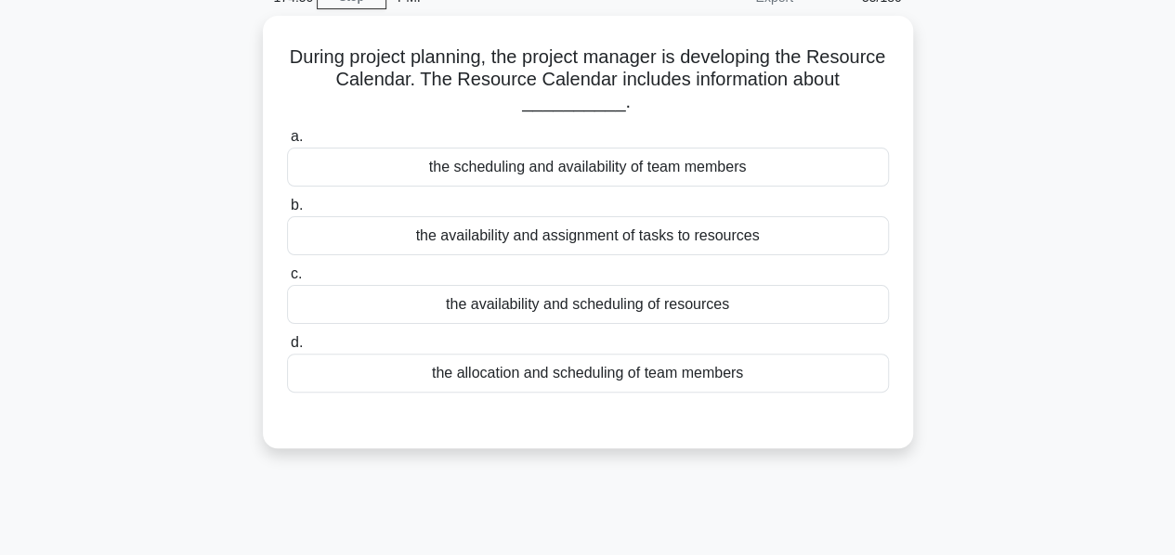
scroll to position [92, 0]
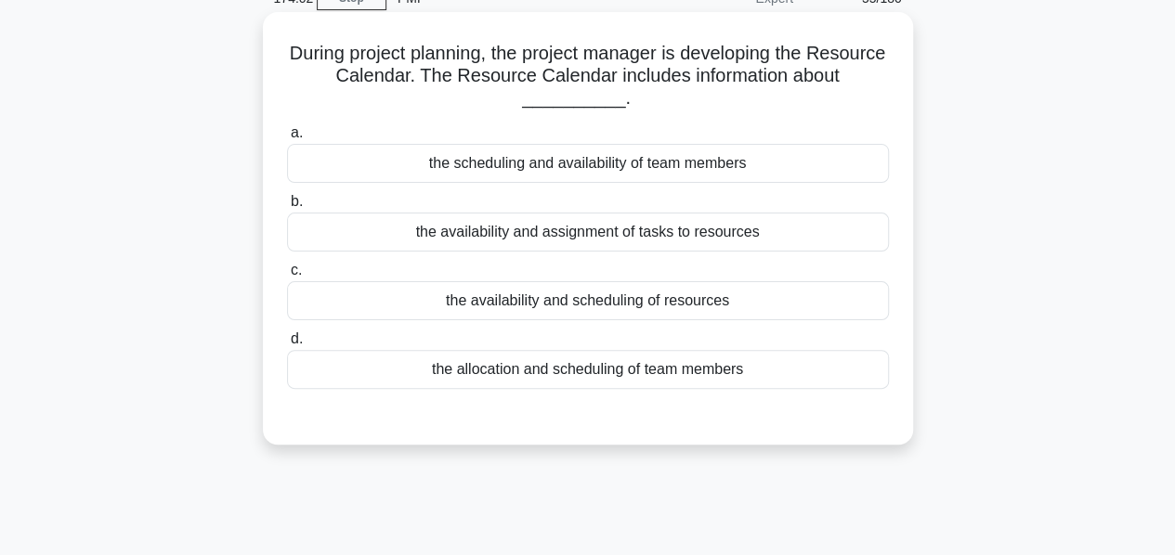
click at [555, 369] on div "the allocation and scheduling of team members" at bounding box center [588, 369] width 602 height 39
click at [287, 345] on input "d. the allocation and scheduling of team members" at bounding box center [287, 339] width 0 height 12
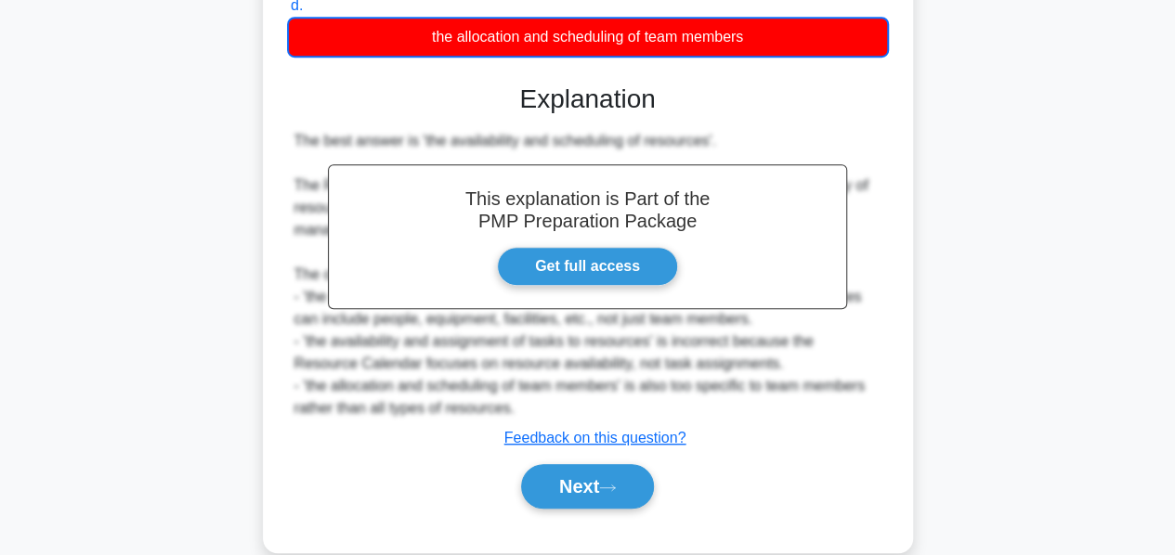
scroll to position [456, 0]
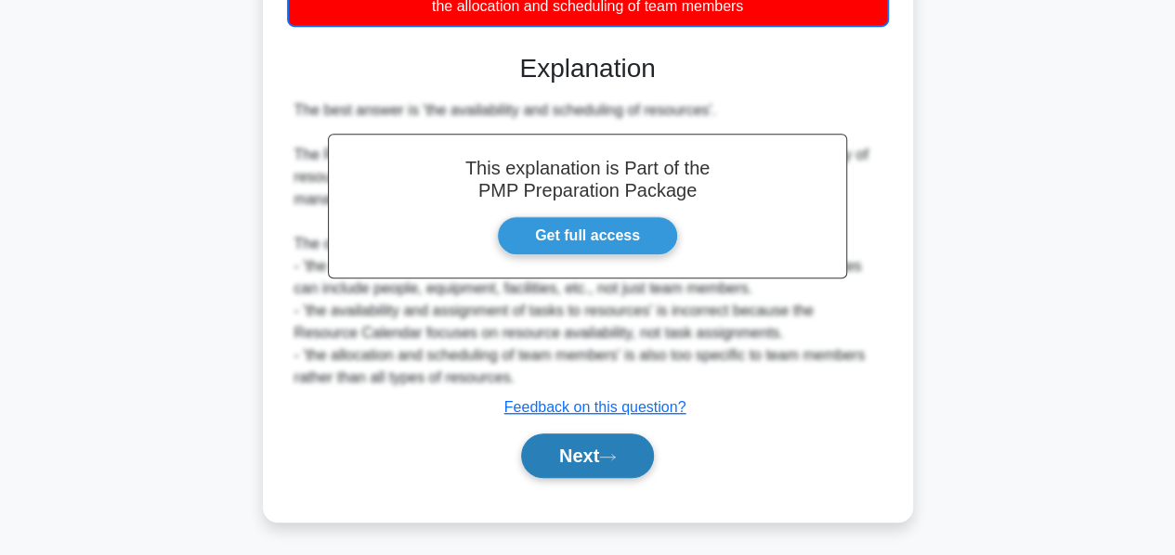
click at [604, 449] on button "Next" at bounding box center [587, 456] width 133 height 45
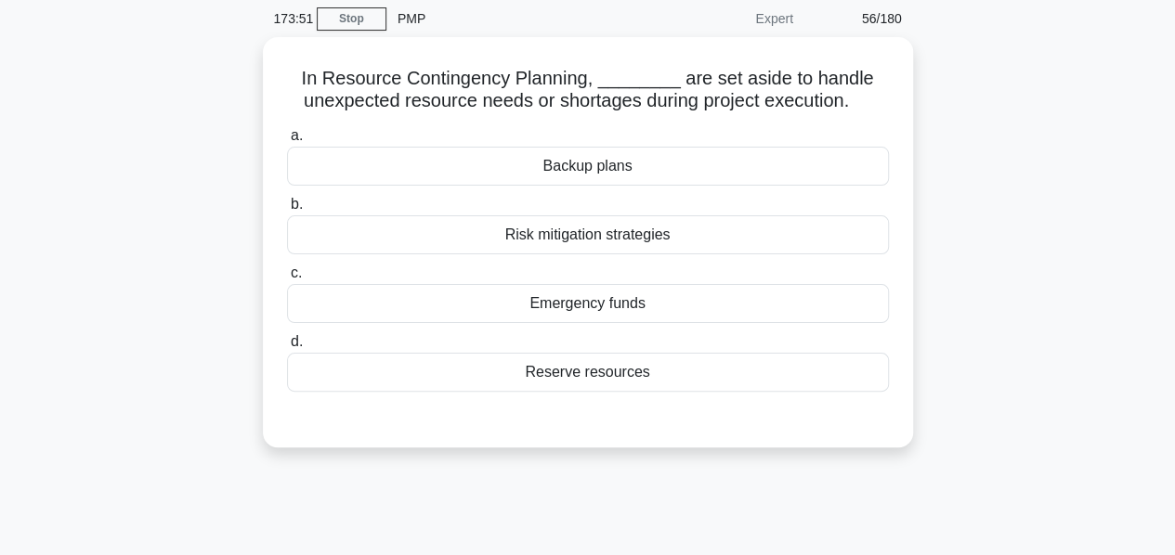
scroll to position [74, 0]
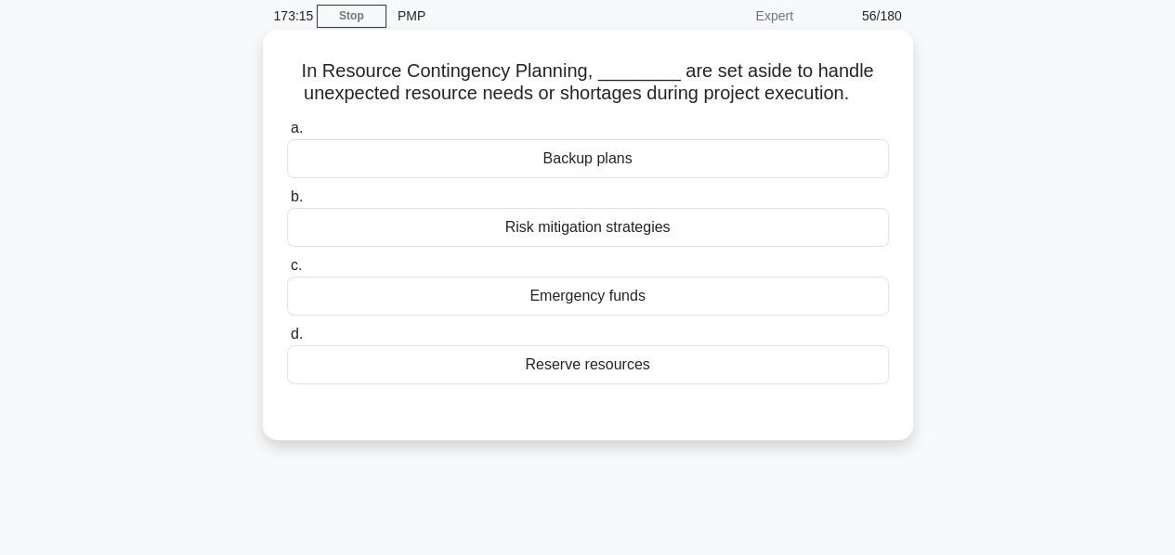
click at [614, 367] on div "Reserve resources" at bounding box center [588, 364] width 602 height 39
click at [287, 341] on input "d. Reserve resources" at bounding box center [287, 335] width 0 height 12
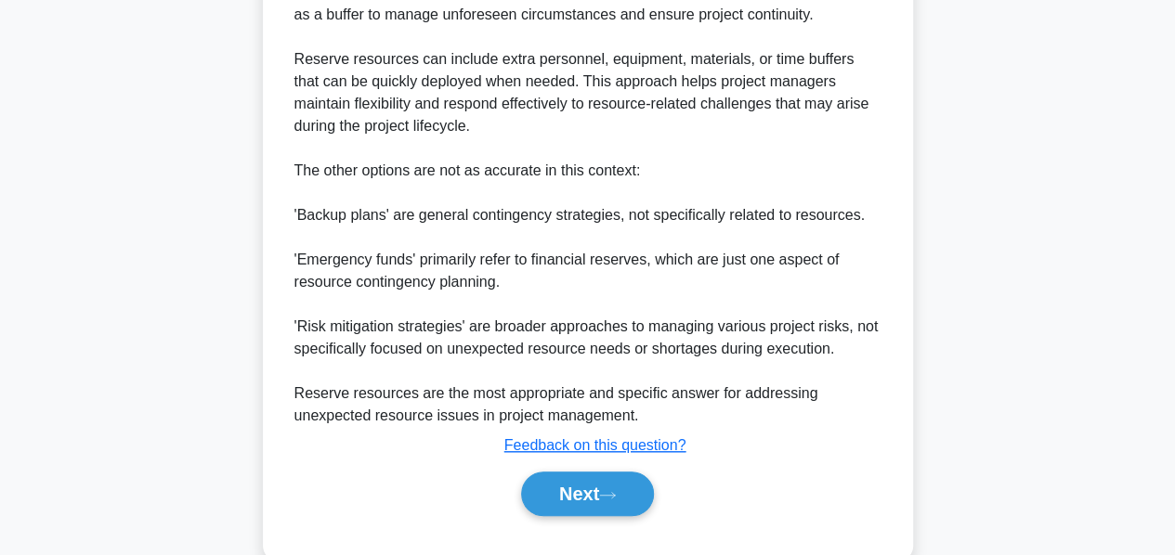
scroll to position [654, 0]
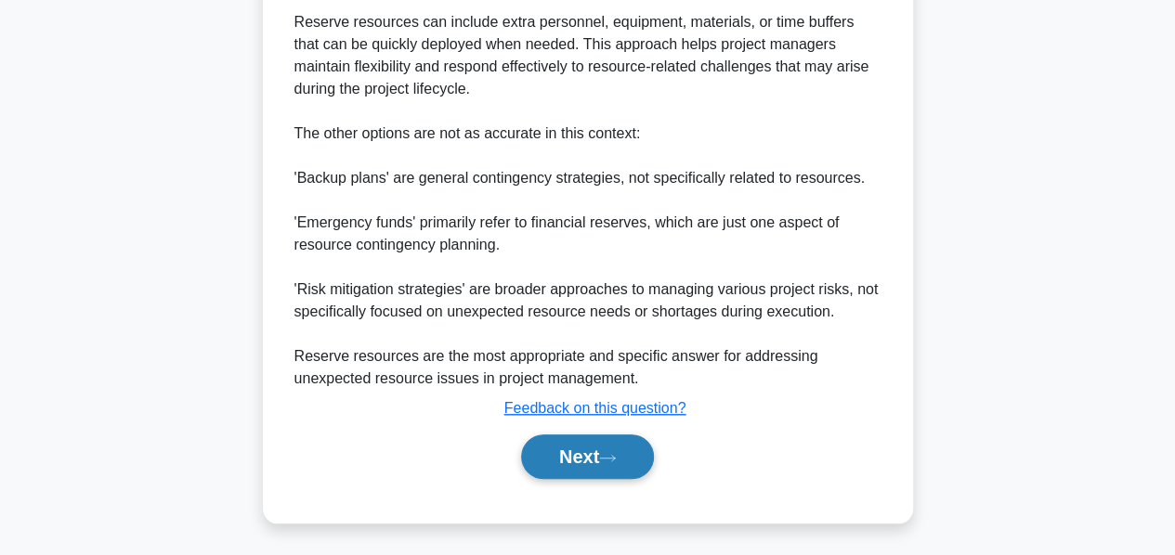
click at [577, 460] on button "Next" at bounding box center [587, 457] width 133 height 45
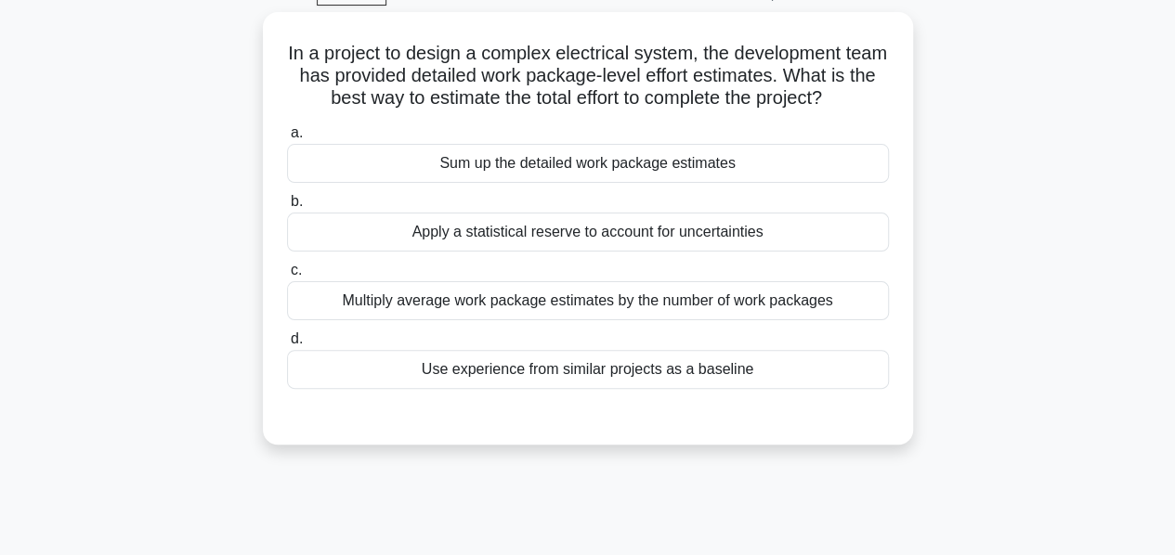
scroll to position [110, 0]
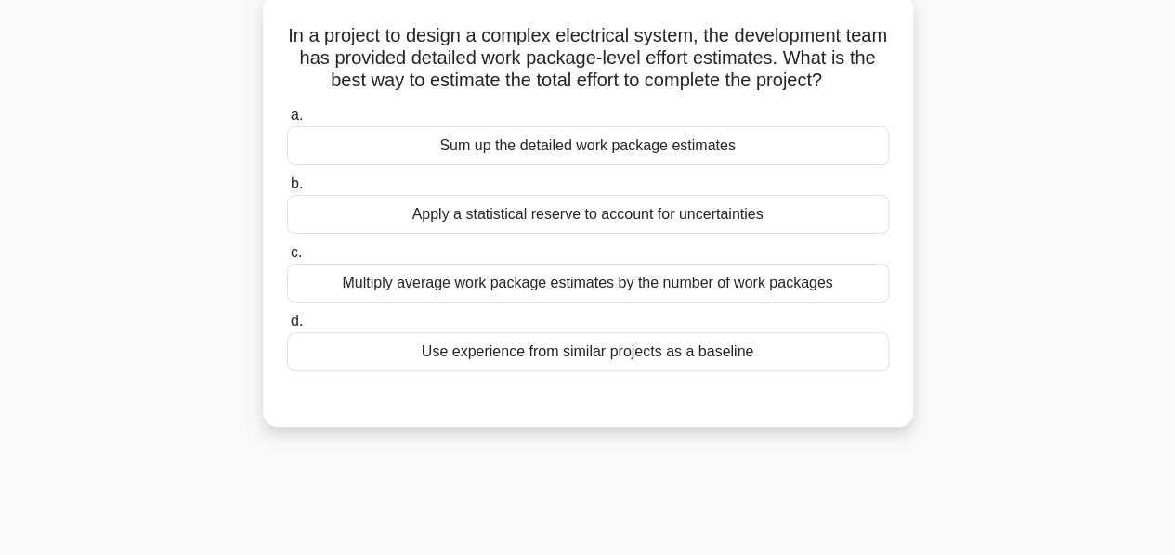
click at [655, 213] on div "Apply a statistical reserve to account for uncertainties" at bounding box center [588, 214] width 602 height 39
click at [287, 190] on input "b. Apply a statistical reserve to account for uncertainties" at bounding box center [287, 184] width 0 height 12
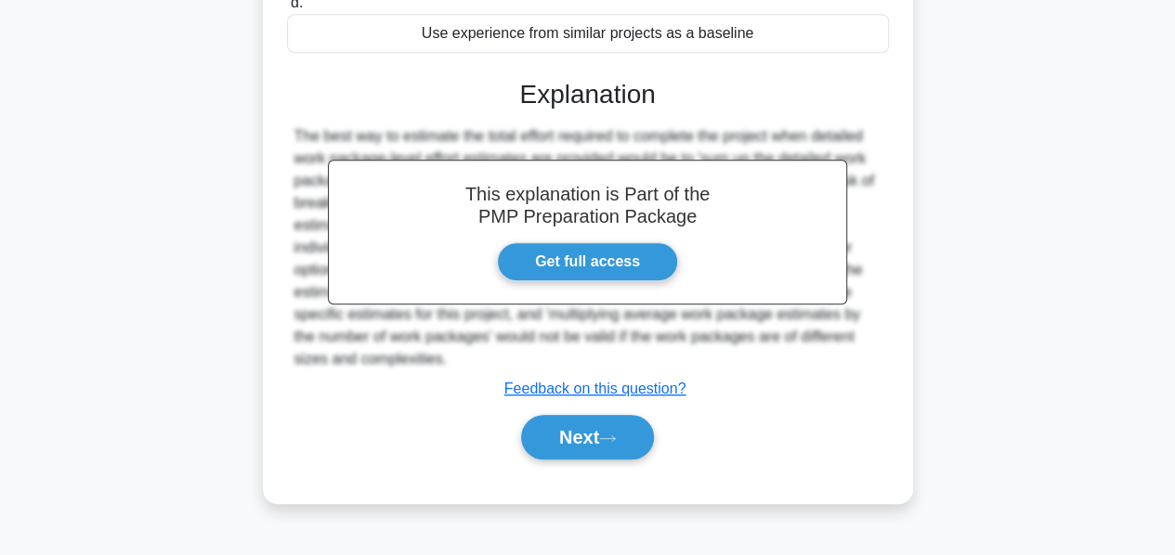
scroll to position [448, 0]
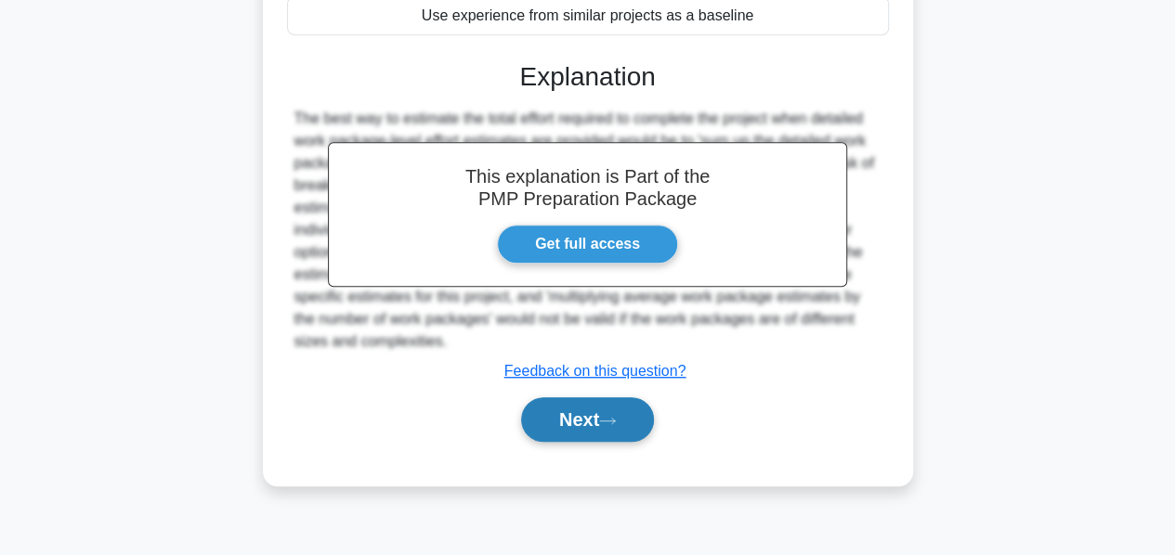
click at [570, 424] on button "Next" at bounding box center [587, 419] width 133 height 45
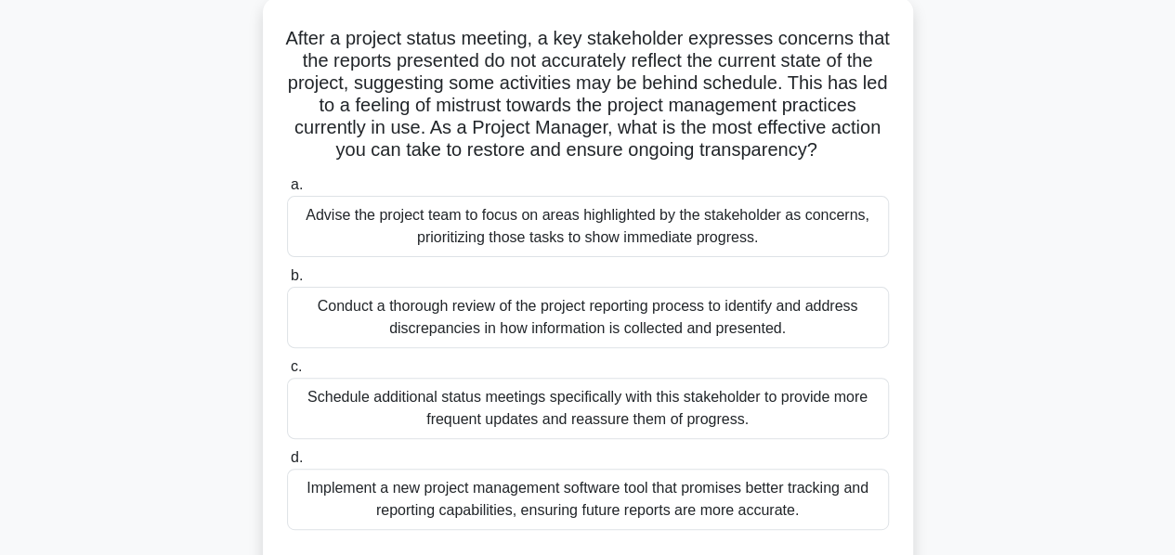
scroll to position [109, 0]
click at [552, 342] on div "Conduct a thorough review of the project reporting process to identify and addr…" at bounding box center [588, 315] width 602 height 61
click at [287, 280] on input "b. Conduct a thorough review of the project reporting process to identify and a…" at bounding box center [287, 274] width 0 height 12
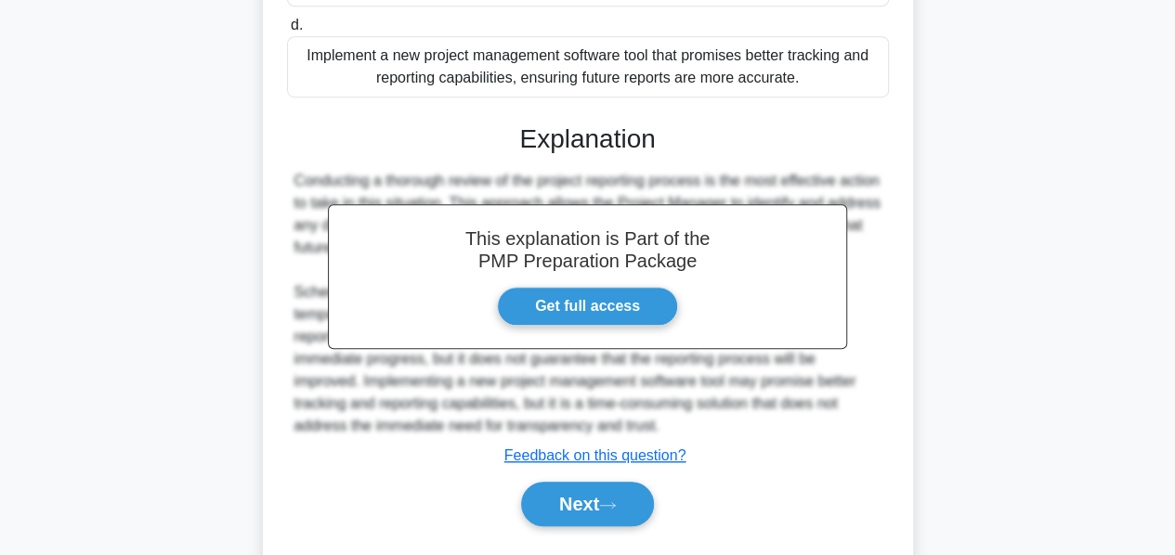
scroll to position [609, 0]
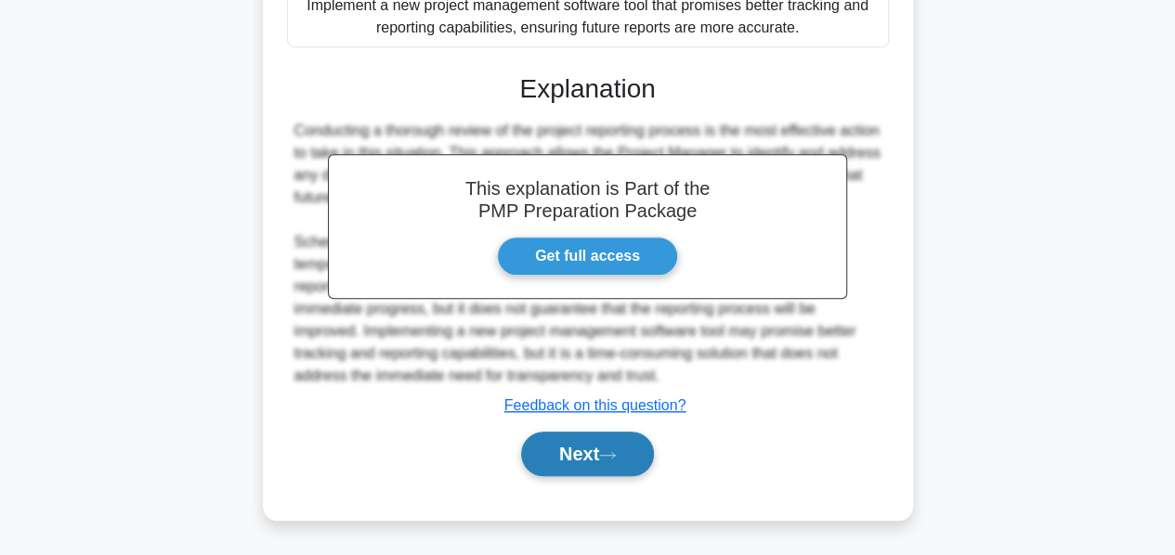
click at [566, 458] on button "Next" at bounding box center [587, 454] width 133 height 45
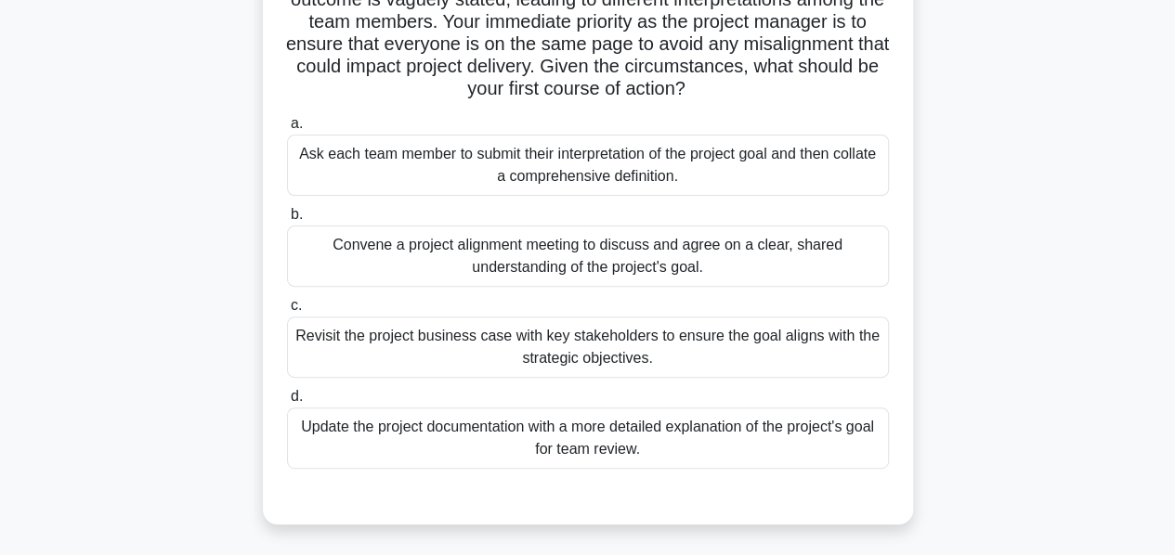
scroll to position [174, 0]
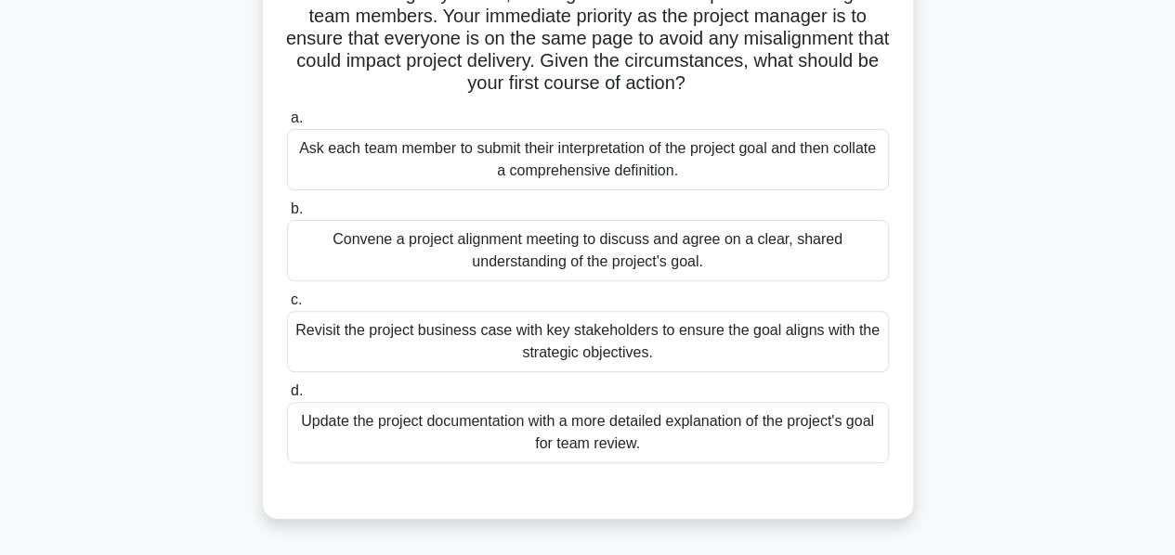
click at [694, 259] on div "Convene a project alignment meeting to discuss and agree on a clear, shared und…" at bounding box center [588, 250] width 602 height 61
click at [287, 215] on input "b. Convene a project alignment meeting to discuss and agree on a clear, shared …" at bounding box center [287, 209] width 0 height 12
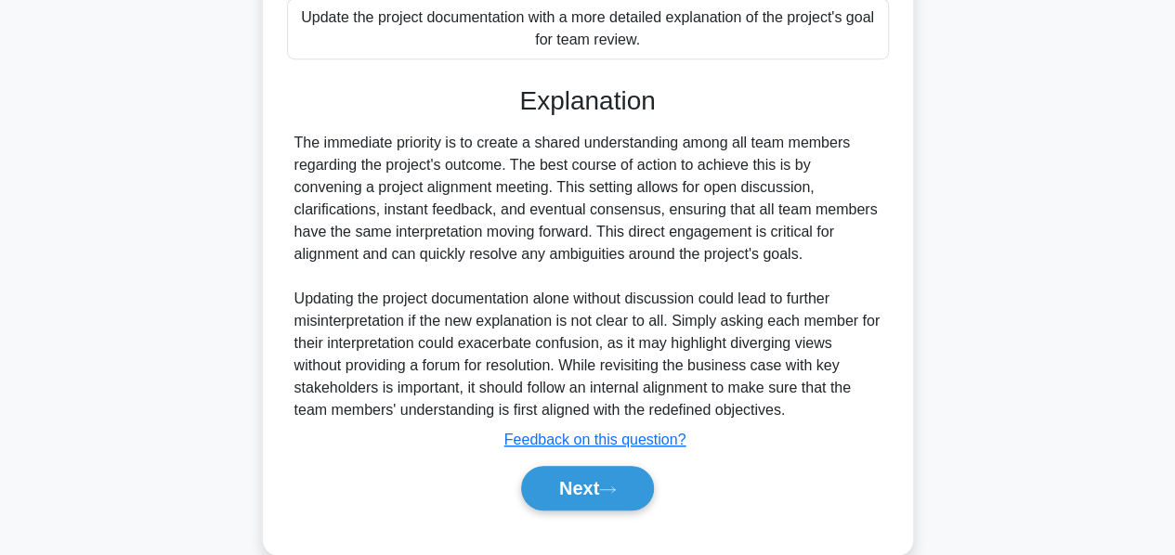
scroll to position [609, 0]
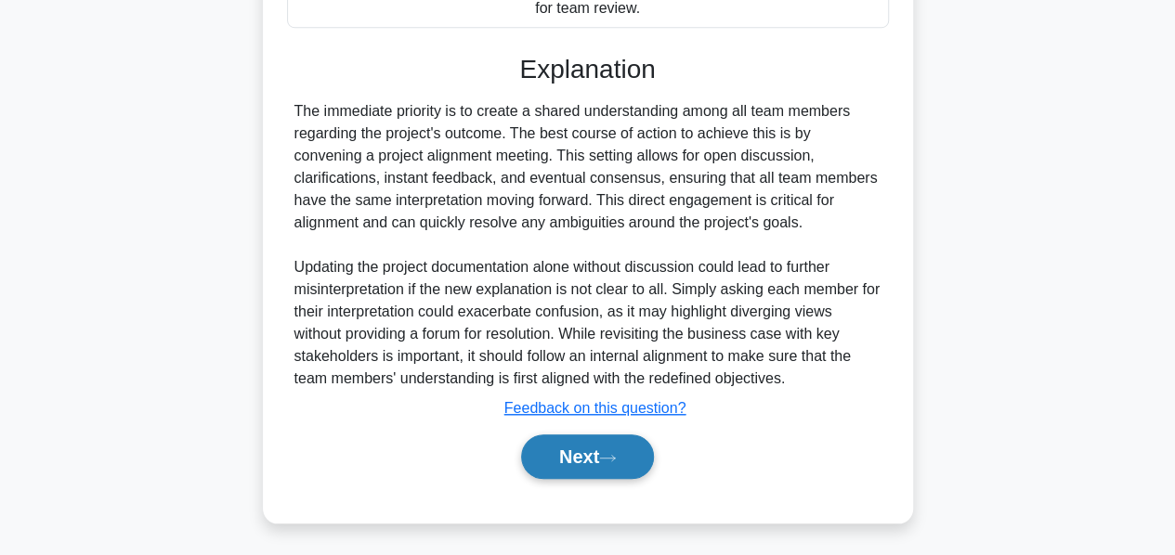
click at [576, 457] on button "Next" at bounding box center [587, 457] width 133 height 45
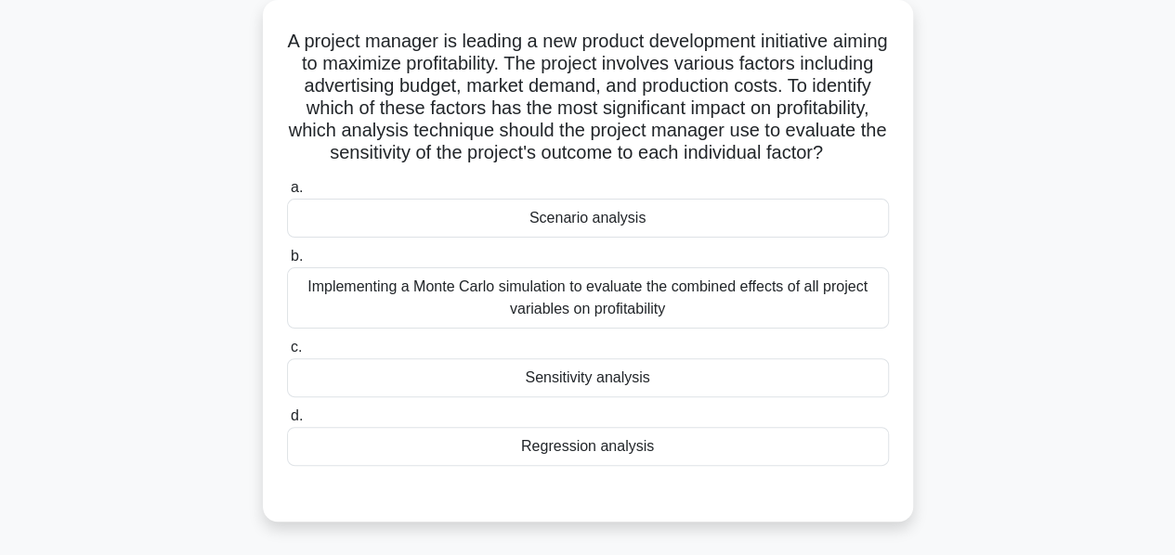
scroll to position [108, 0]
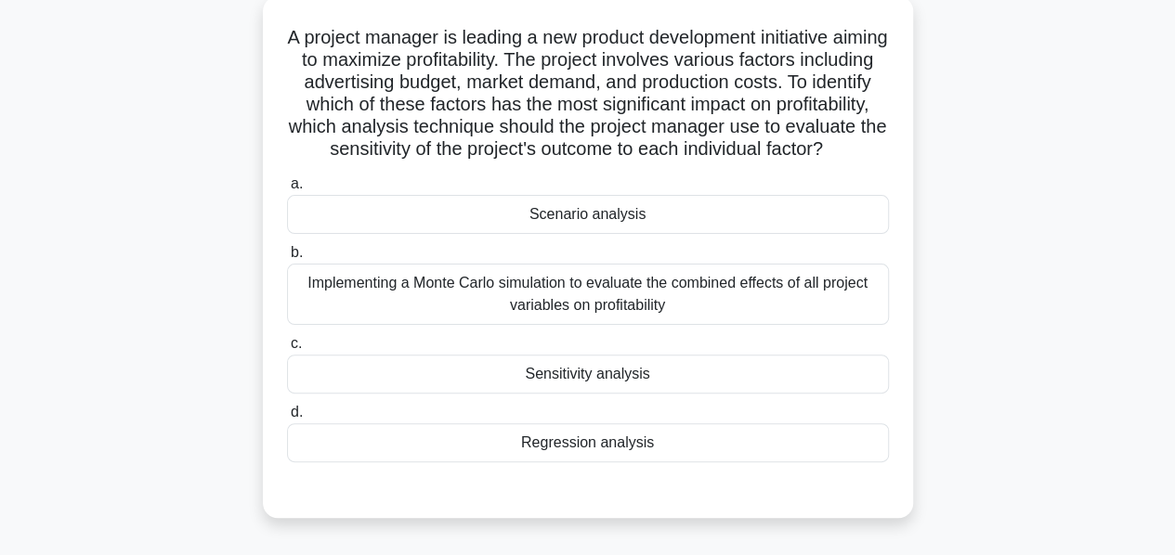
click at [630, 462] on div "Regression analysis" at bounding box center [588, 442] width 602 height 39
click at [287, 419] on input "d. Regression analysis" at bounding box center [287, 413] width 0 height 12
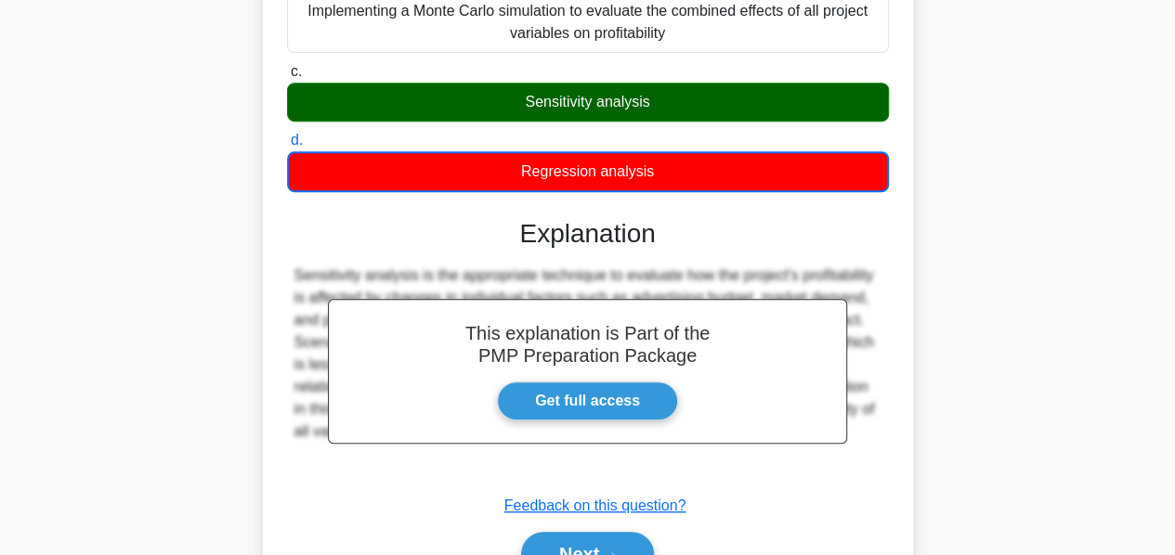
scroll to position [467, 0]
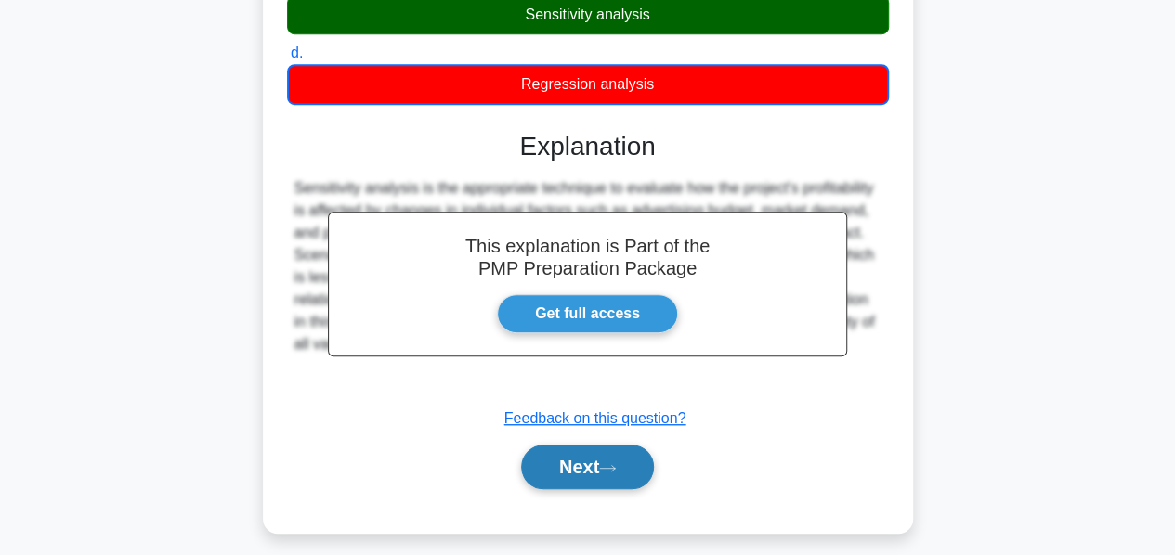
click at [566, 487] on button "Next" at bounding box center [587, 467] width 133 height 45
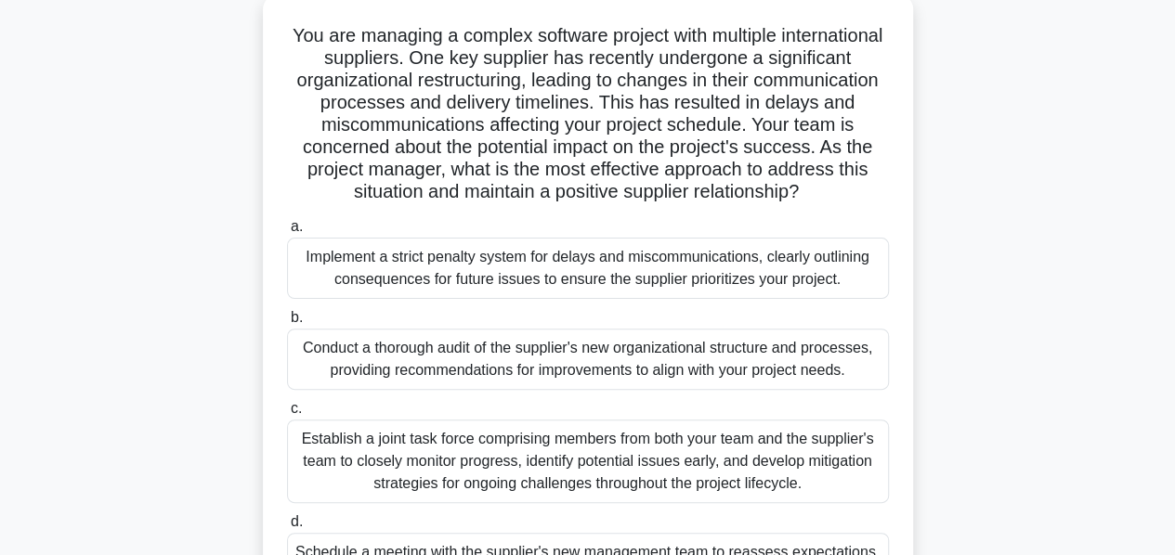
scroll to position [117, 0]
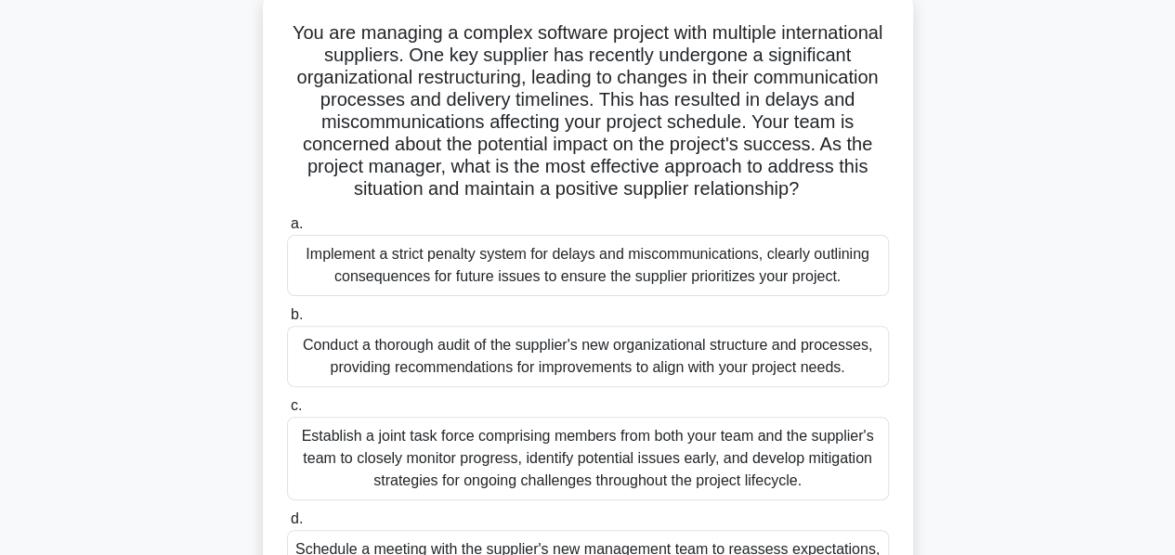
click at [1135, 119] on main "167:19 Stop PMP Expert 61/180 .spinner_0XTQ{transform-origin:center;animation:s…" at bounding box center [587, 413] width 1175 height 943
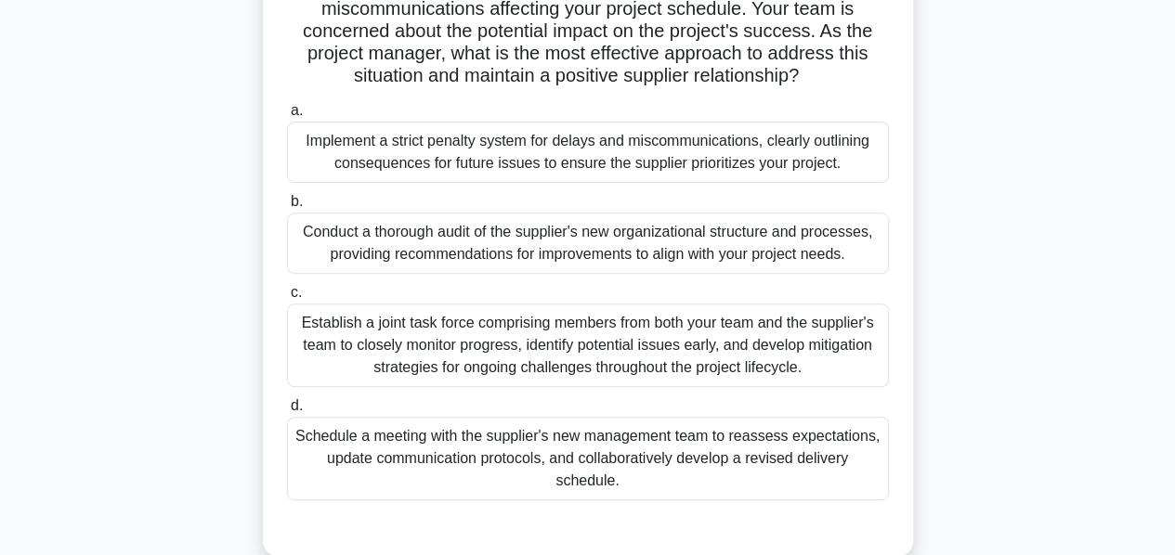
scroll to position [236, 0]
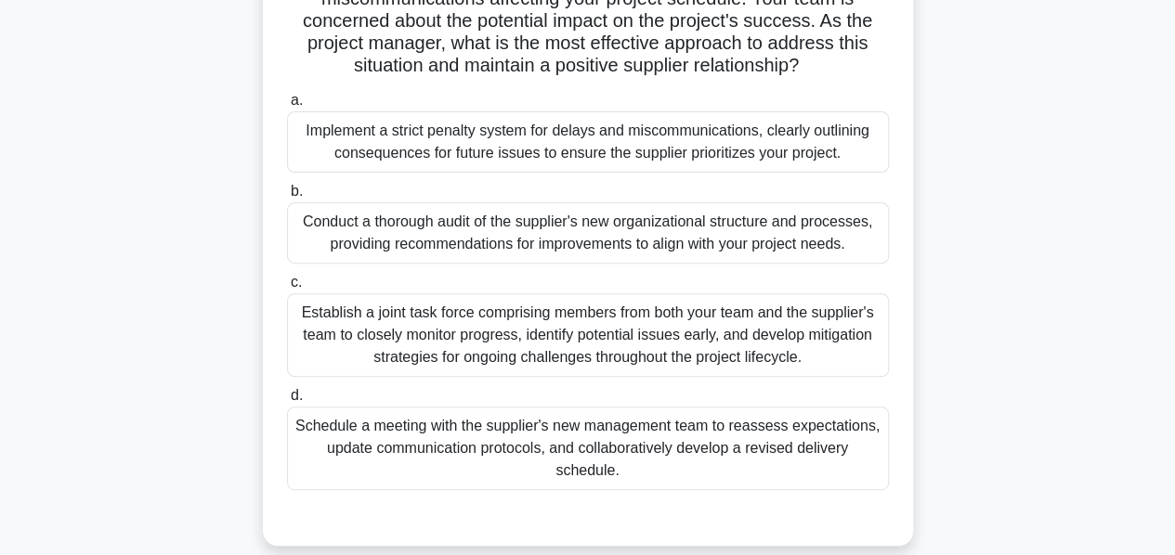
click at [635, 446] on div "Schedule a meeting with the supplier's new management team to reassess expectat…" at bounding box center [588, 449] width 602 height 84
click at [287, 402] on input "d. Schedule a meeting with the supplier's new management team to reassess expec…" at bounding box center [287, 396] width 0 height 12
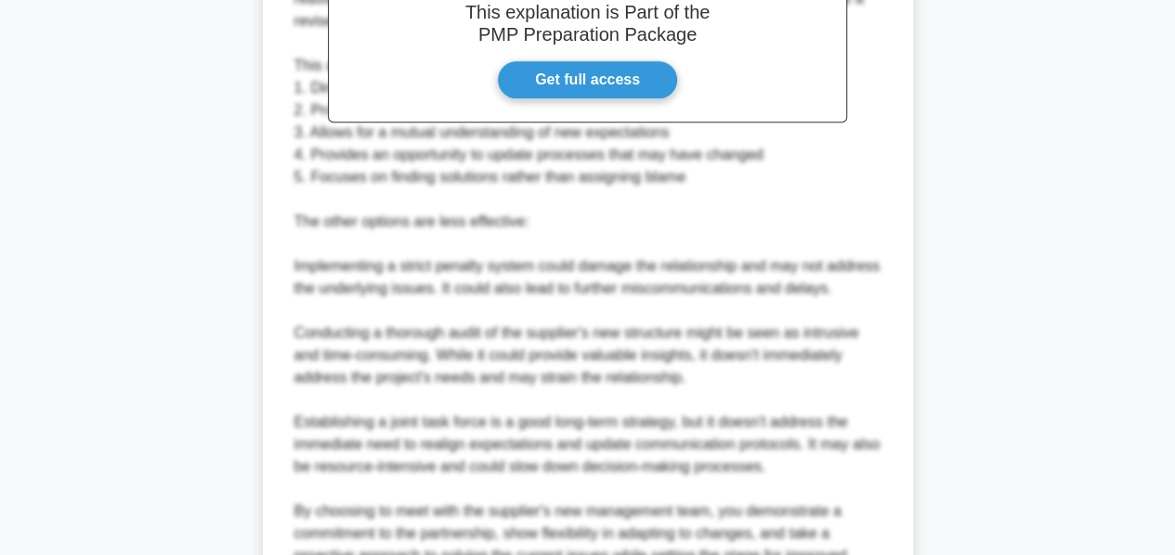
scroll to position [1055, 0]
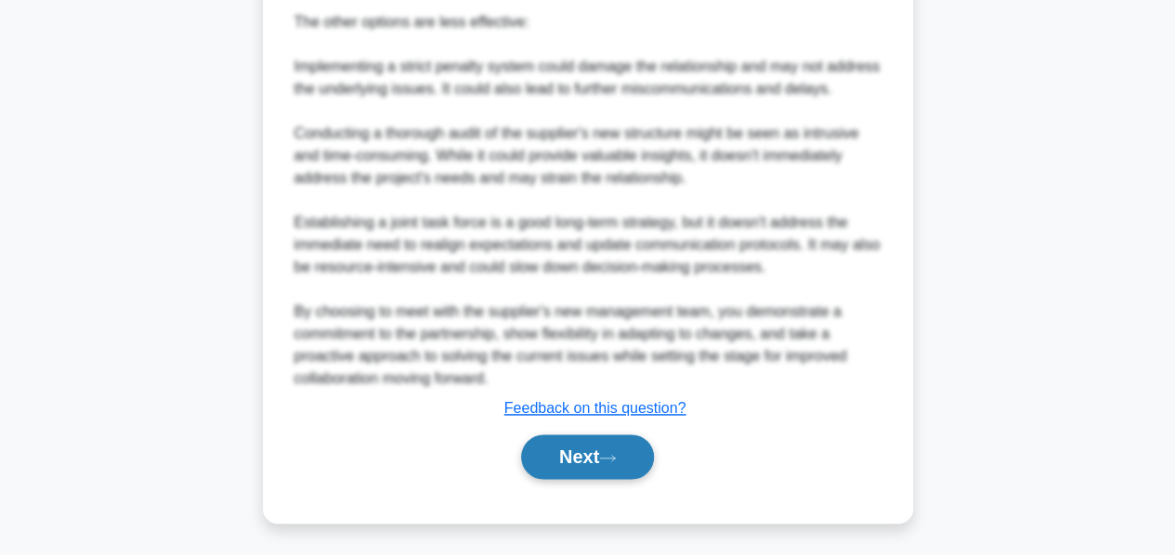
click at [566, 451] on button "Next" at bounding box center [587, 457] width 133 height 45
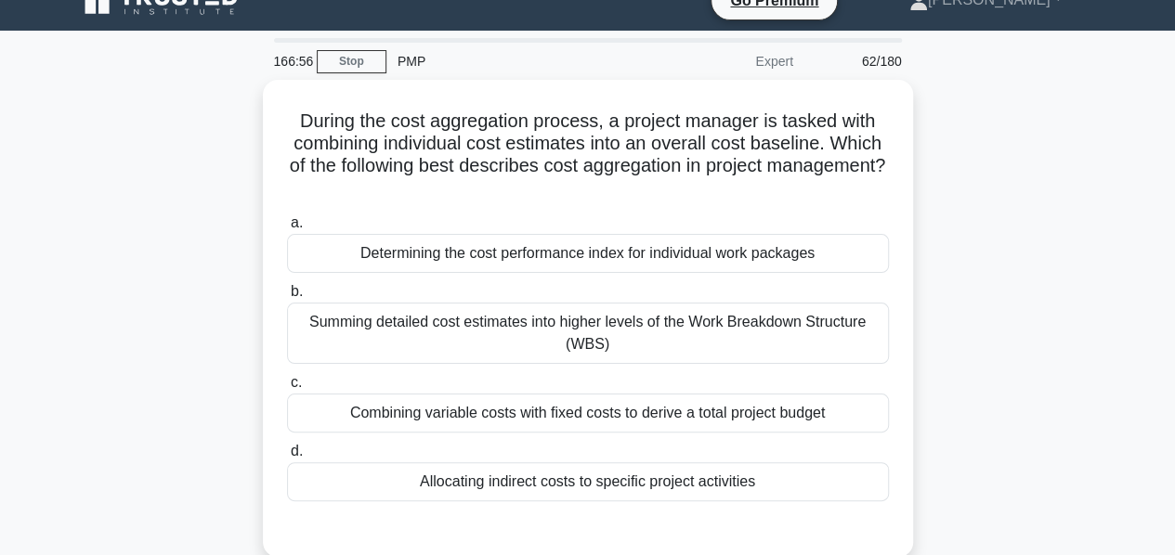
scroll to position [35, 0]
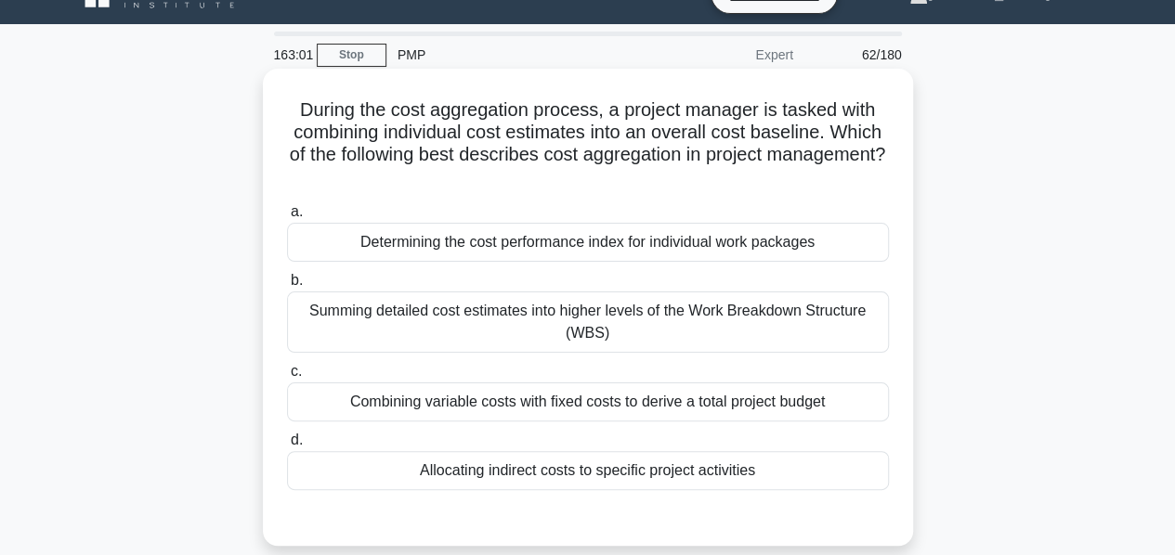
click at [451, 252] on div "Determining the cost performance index for individual work packages" at bounding box center [588, 242] width 602 height 39
click at [287, 218] on input "a. Determining the cost performance index for individual work packages" at bounding box center [287, 212] width 0 height 12
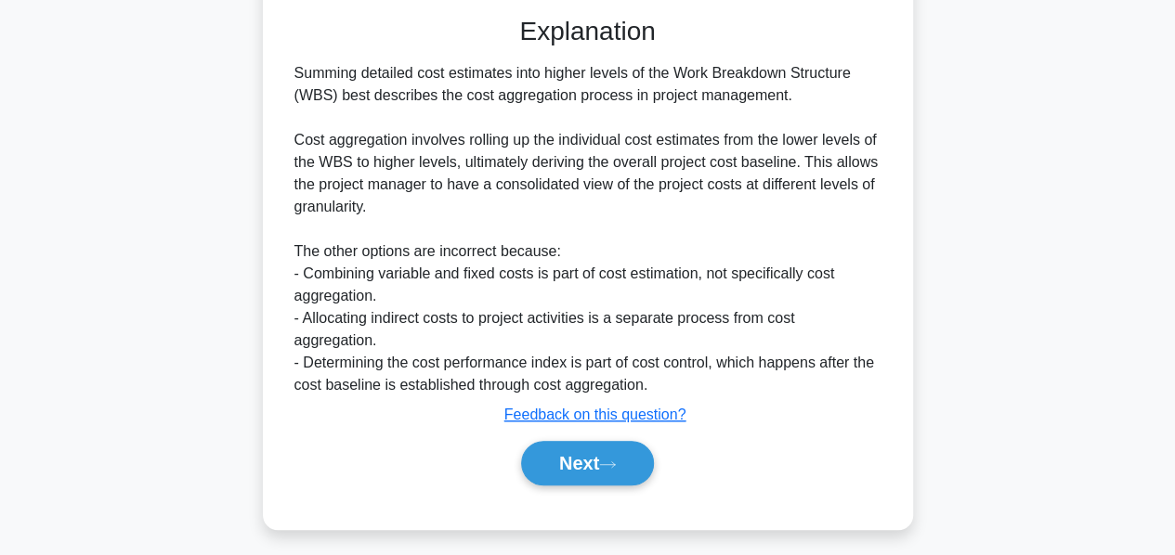
scroll to position [545, 0]
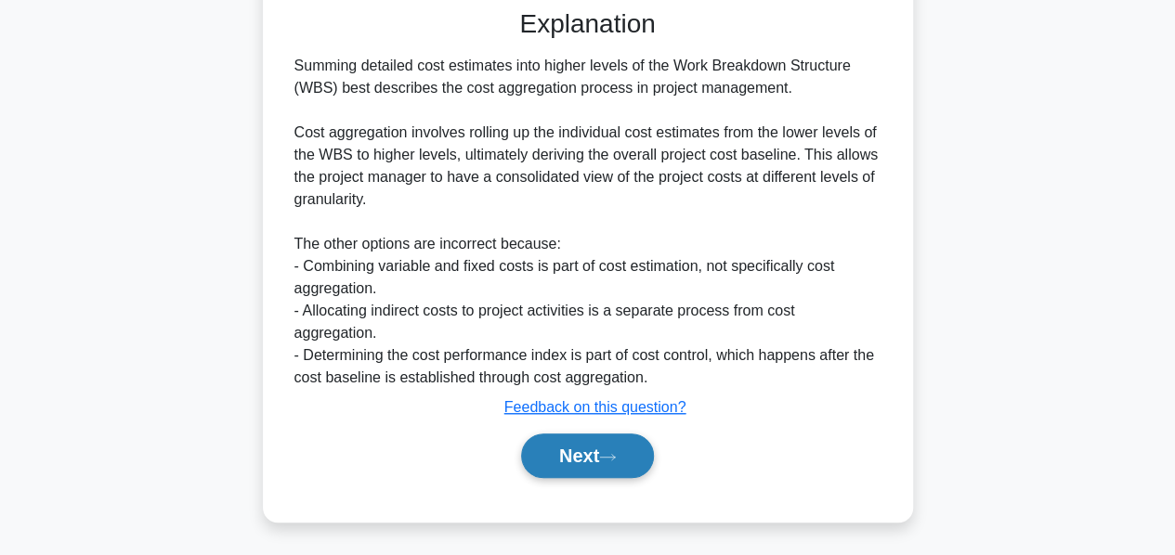
click at [584, 445] on button "Next" at bounding box center [587, 456] width 133 height 45
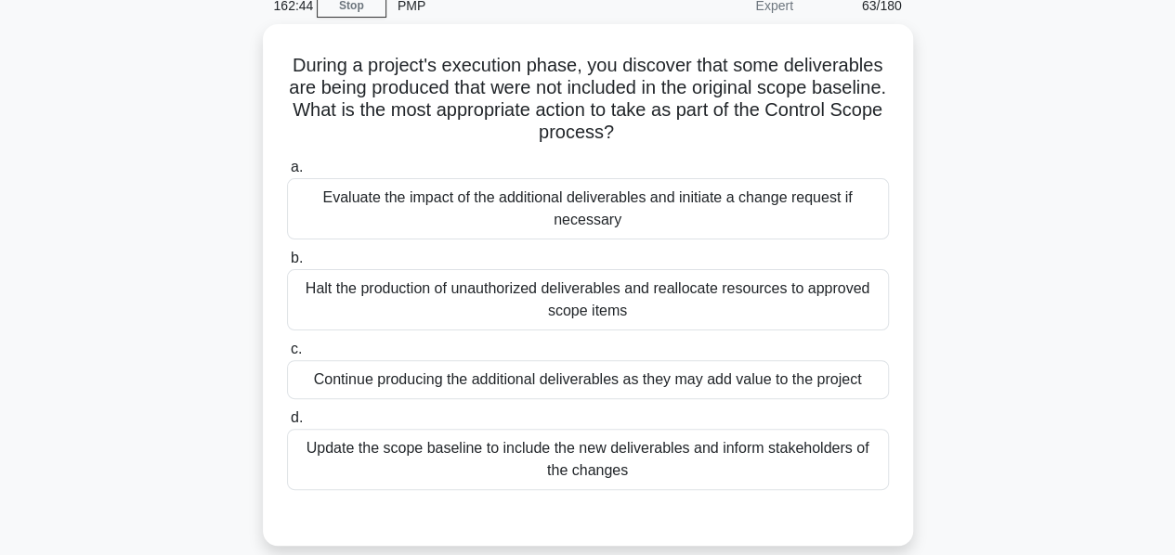
scroll to position [87, 0]
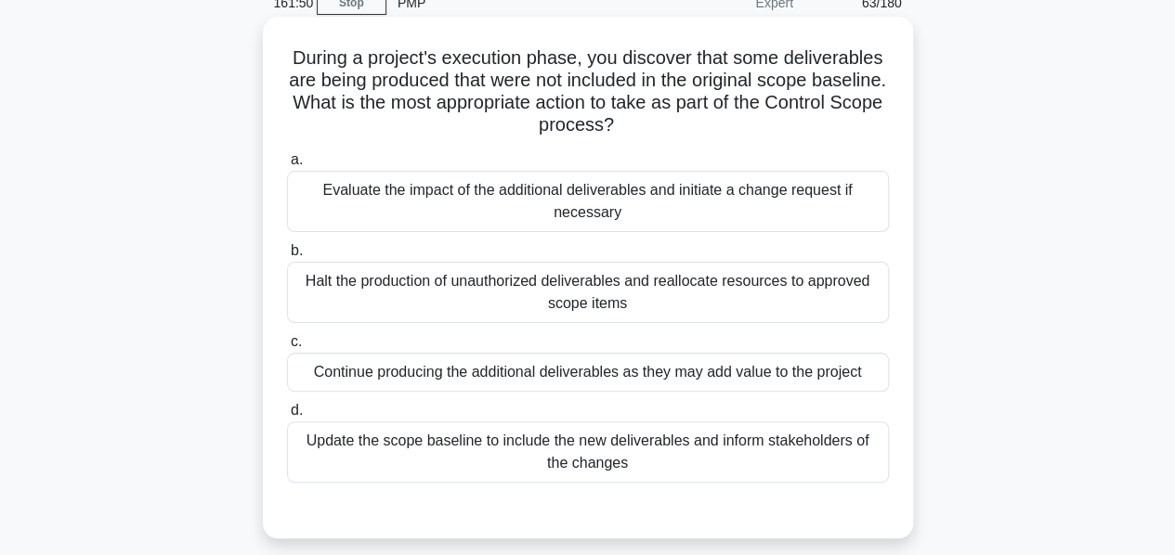
click at [447, 201] on div "Evaluate the impact of the additional deliverables and initiate a change reques…" at bounding box center [588, 201] width 602 height 61
click at [287, 166] on input "a. Evaluate the impact of the additional deliverables and initiate a change req…" at bounding box center [287, 160] width 0 height 12
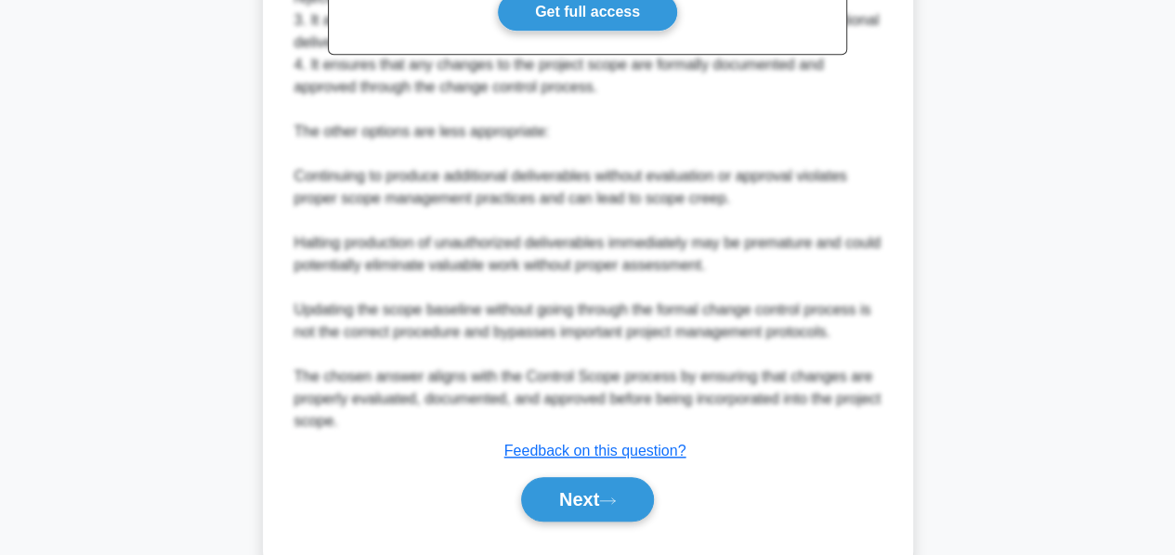
scroll to position [810, 0]
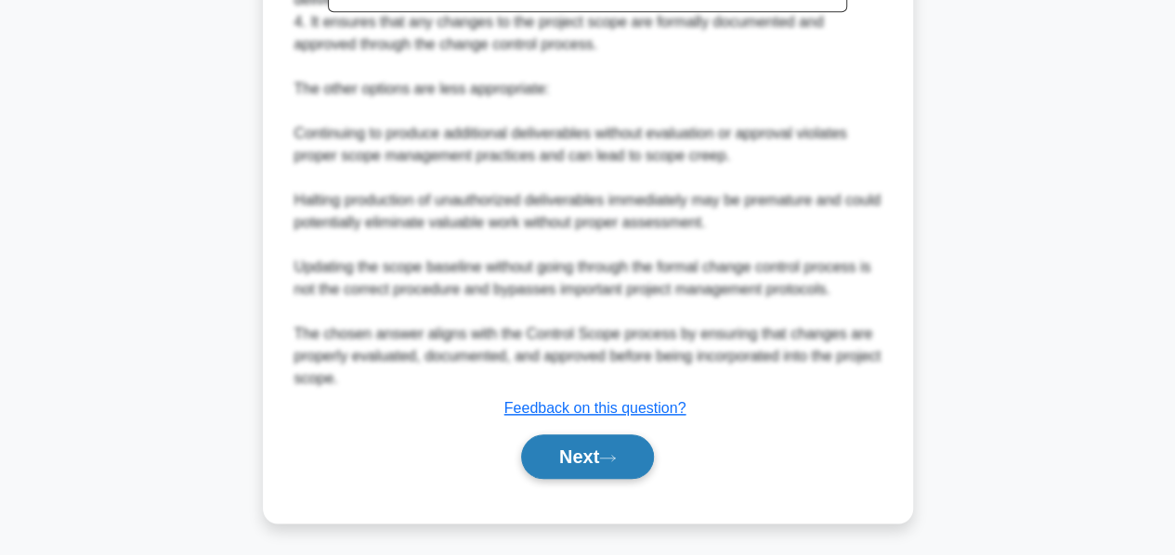
click at [600, 446] on button "Next" at bounding box center [587, 457] width 133 height 45
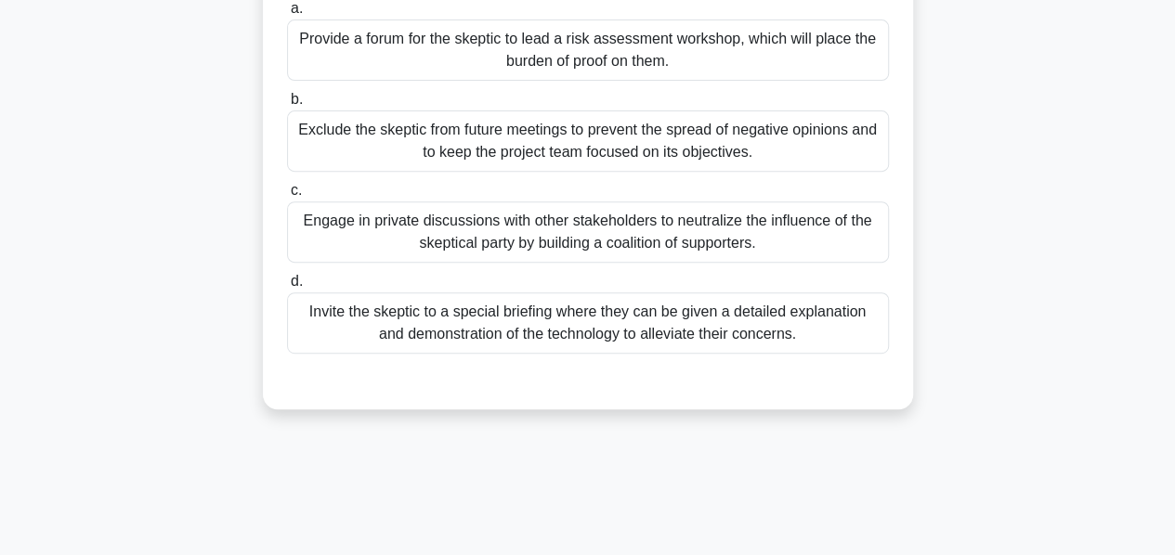
scroll to position [311, 0]
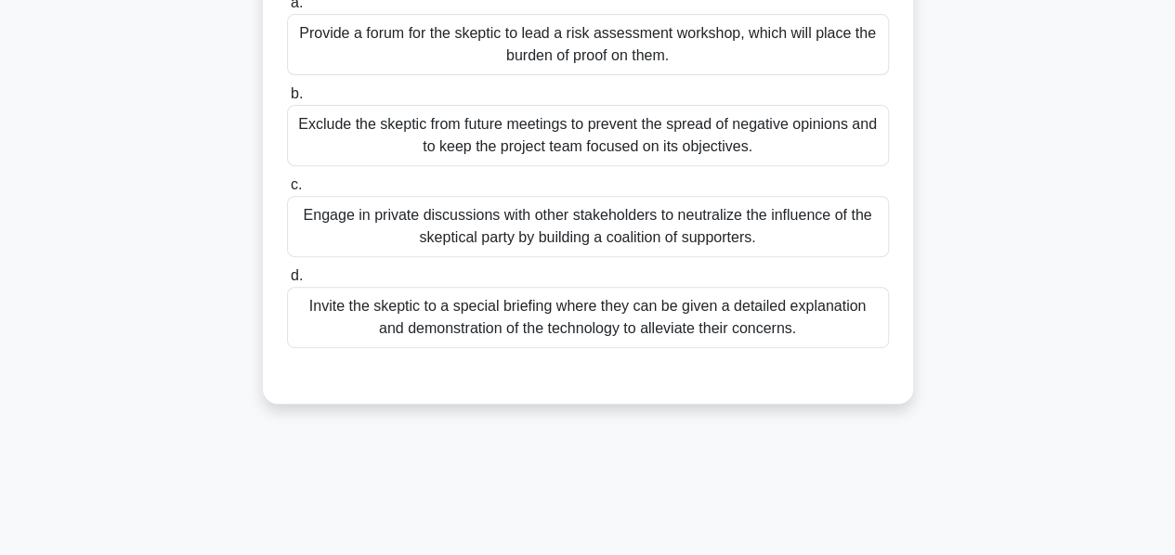
click at [601, 341] on div "Invite the skeptic to a special briefing where they can be given a detailed exp…" at bounding box center [588, 317] width 602 height 61
click at [287, 282] on input "d. Invite the skeptic to a special briefing where they can be given a detailed …" at bounding box center [287, 276] width 0 height 12
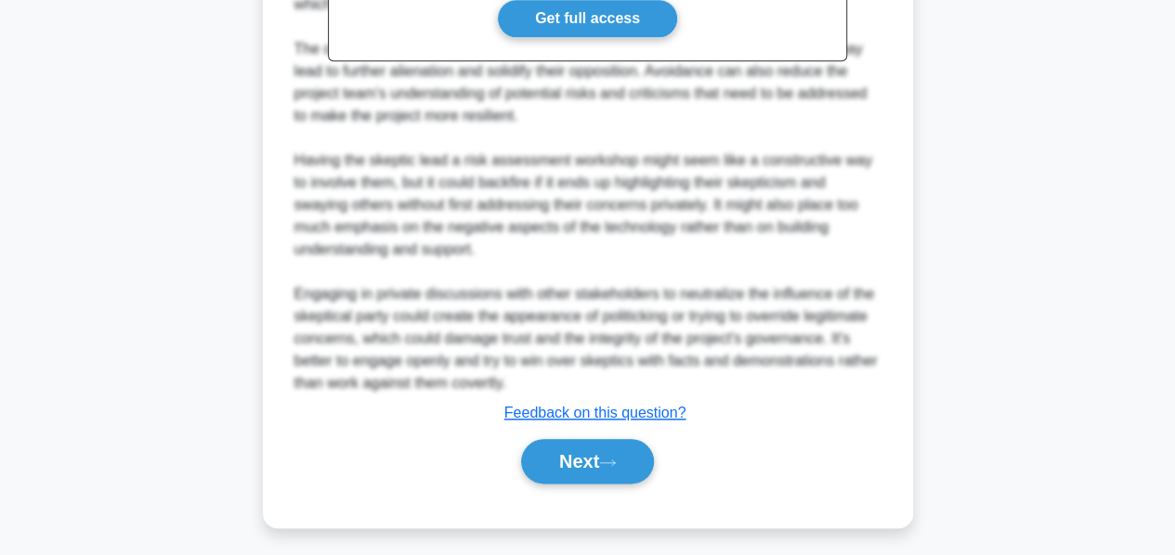
scroll to position [860, 0]
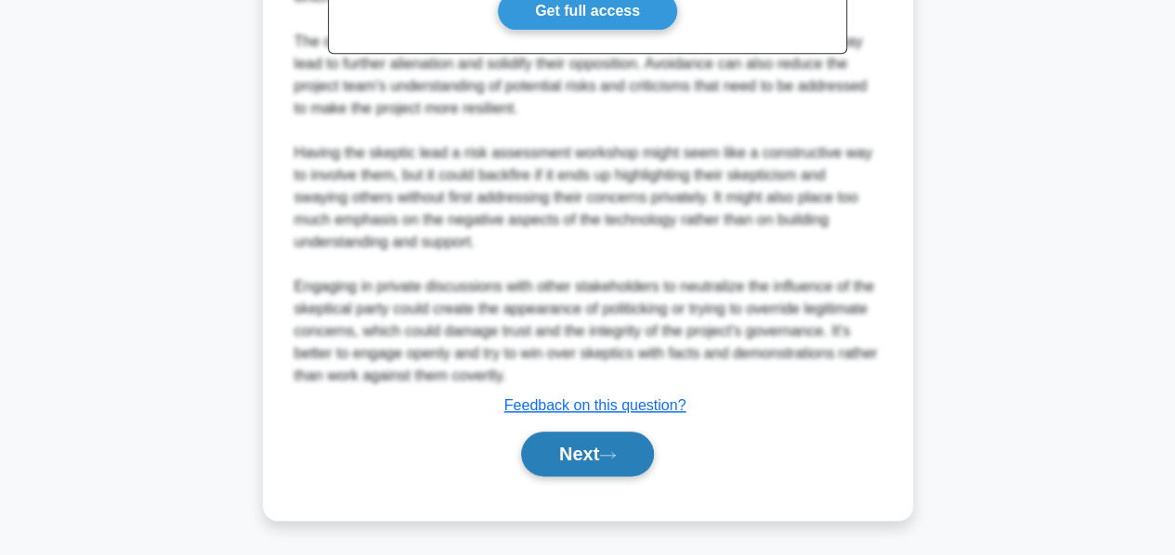
click at [578, 469] on button "Next" at bounding box center [587, 454] width 133 height 45
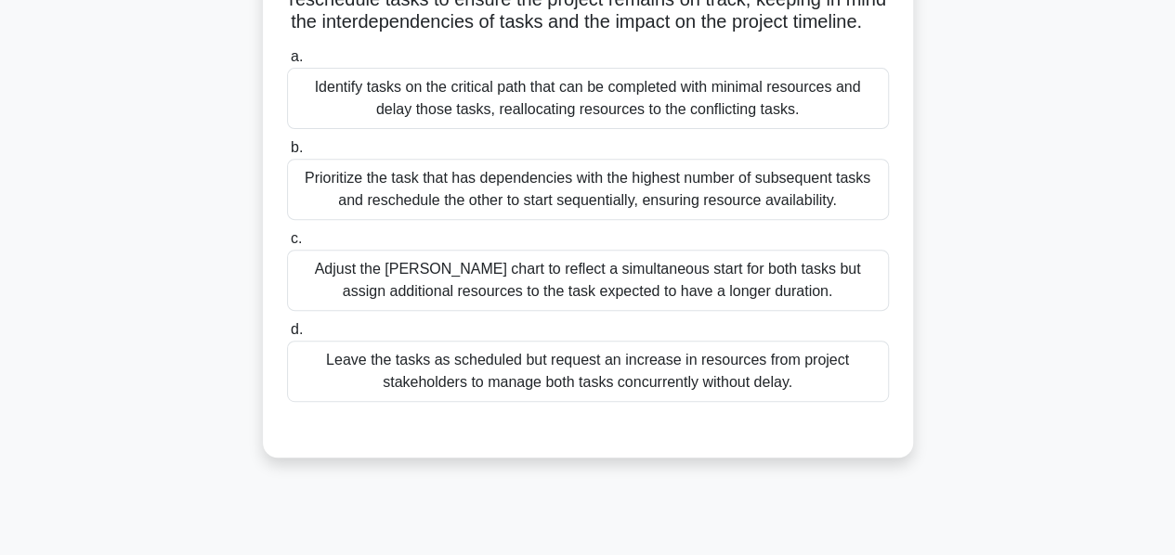
scroll to position [288, 0]
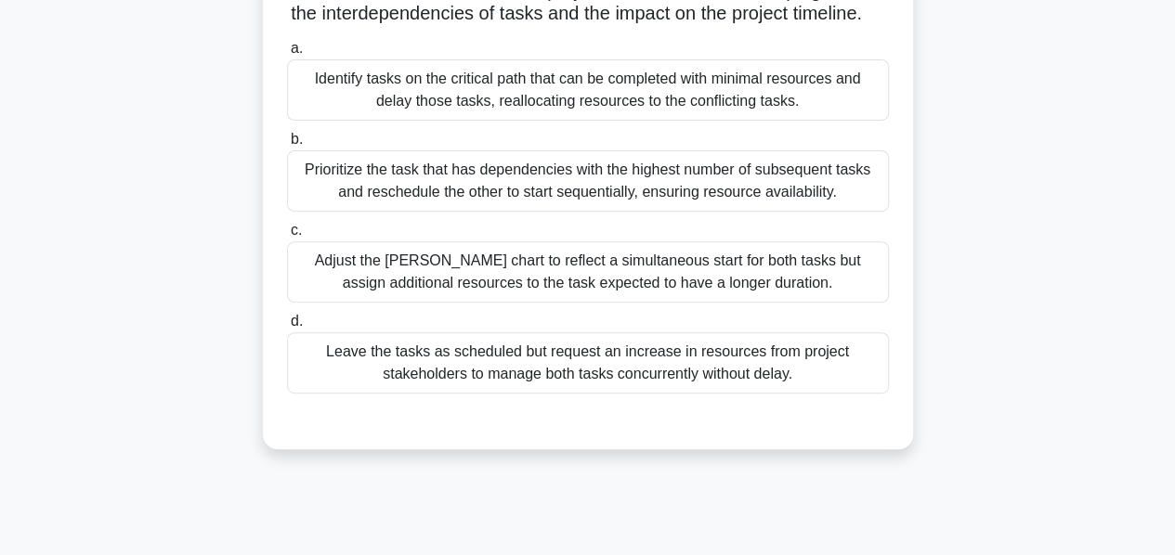
click at [598, 212] on div "Prioritize the task that has dependencies with the highest number of subsequent…" at bounding box center [588, 180] width 602 height 61
click at [287, 146] on input "b. Prioritize the task that has dependencies with the highest number of subsequ…" at bounding box center [287, 140] width 0 height 12
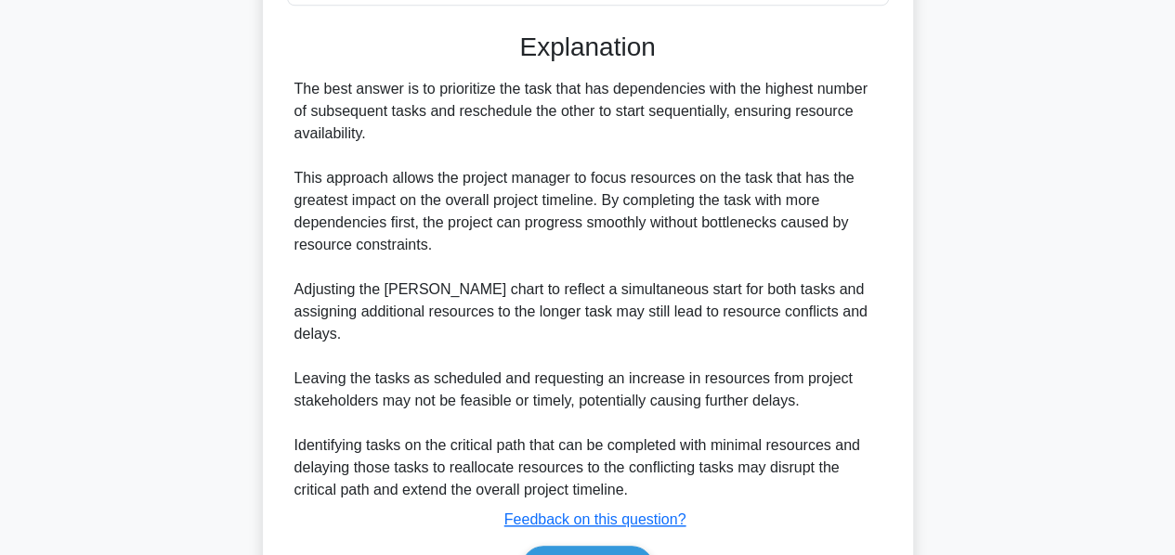
scroll to position [787, 0]
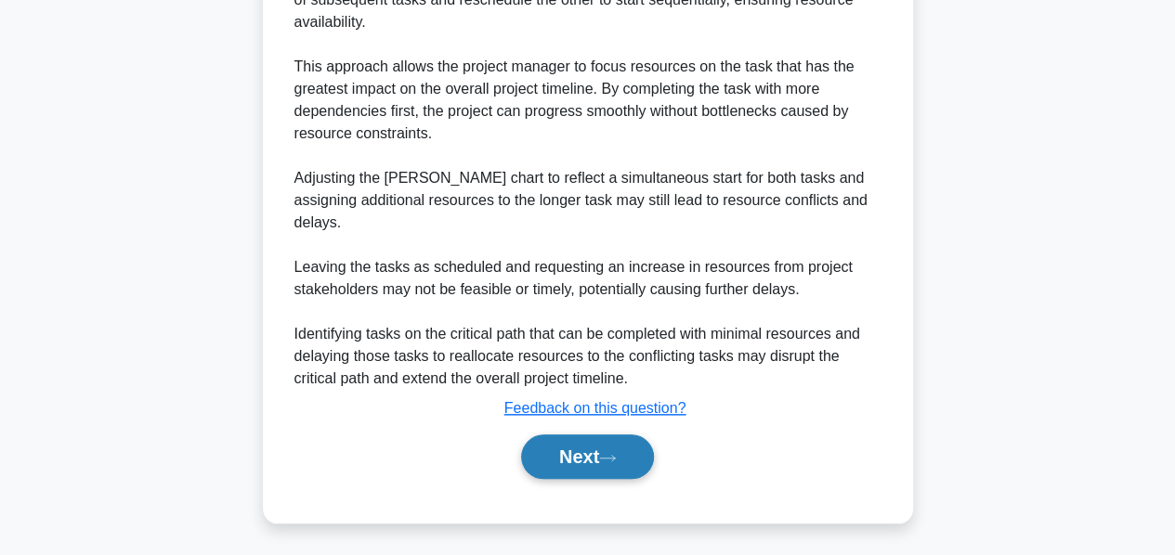
click at [584, 453] on button "Next" at bounding box center [587, 457] width 133 height 45
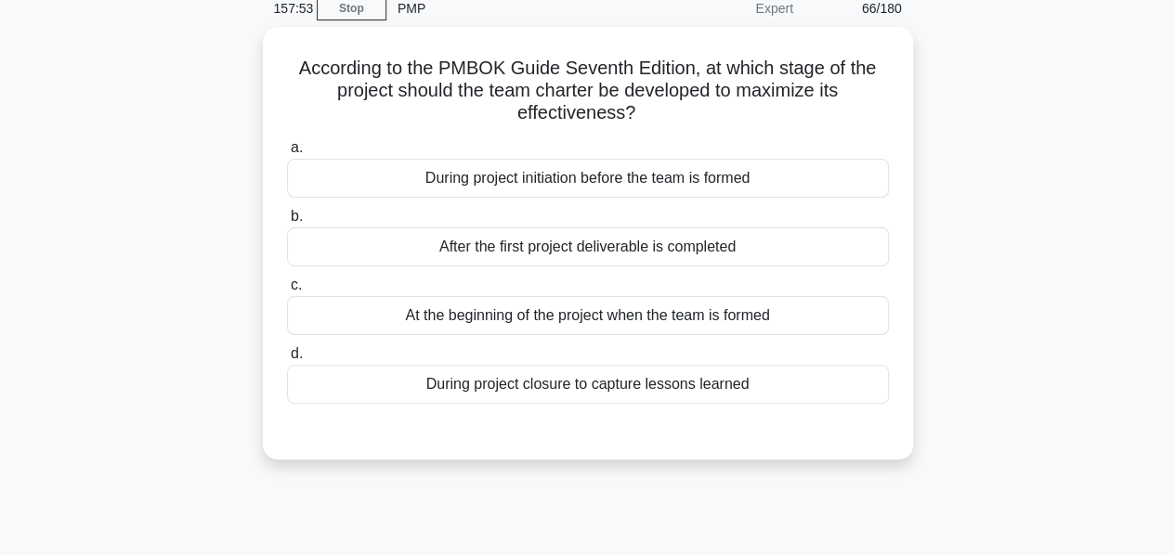
scroll to position [84, 0]
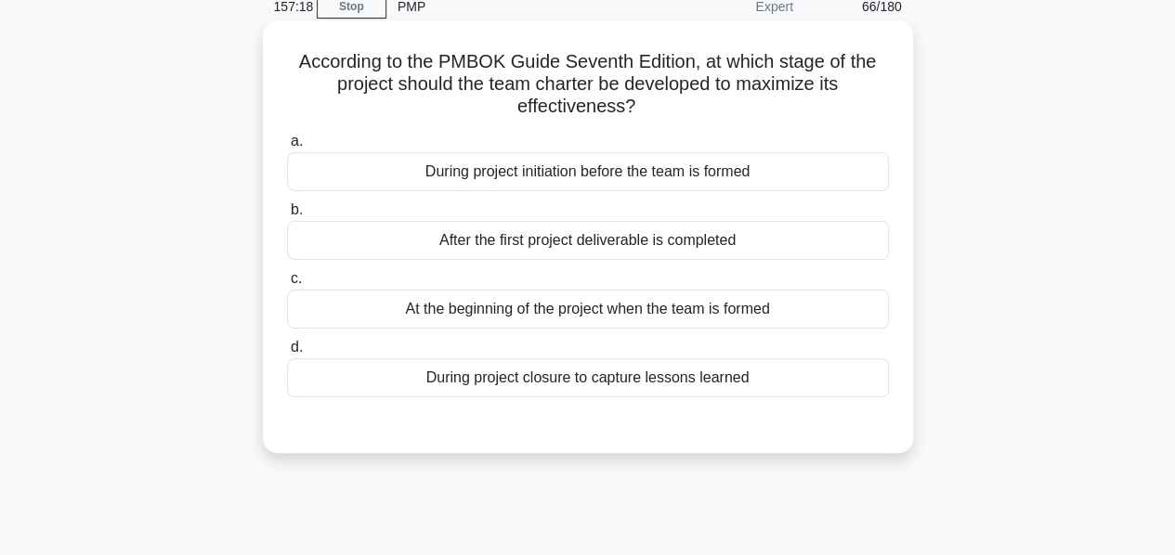
click at [683, 174] on div "During project initiation before the team is formed" at bounding box center [588, 171] width 602 height 39
click at [287, 148] on input "a. During project initiation before the team is formed" at bounding box center [287, 142] width 0 height 12
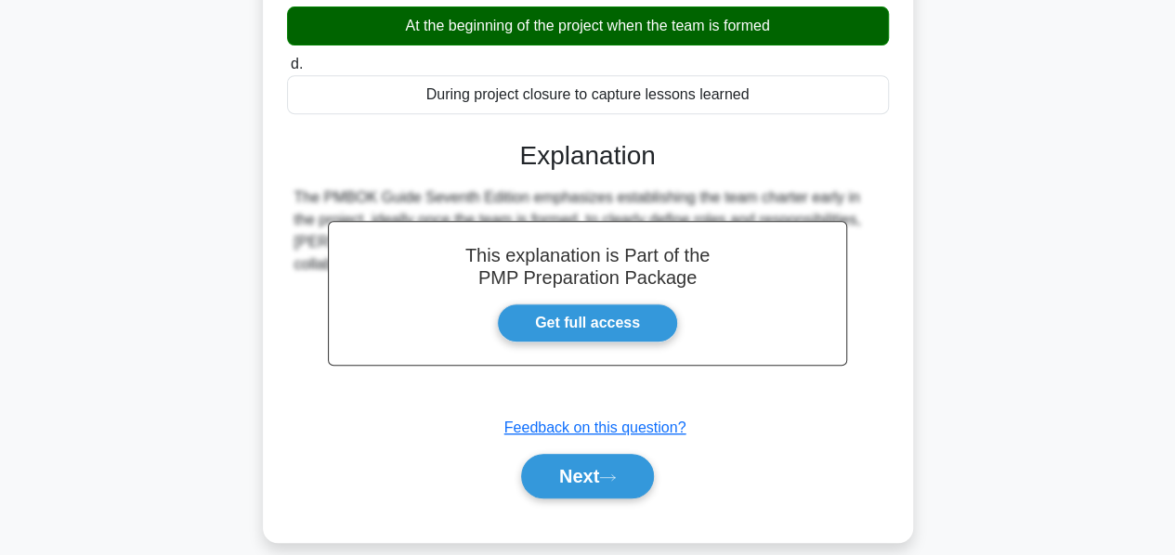
scroll to position [448, 0]
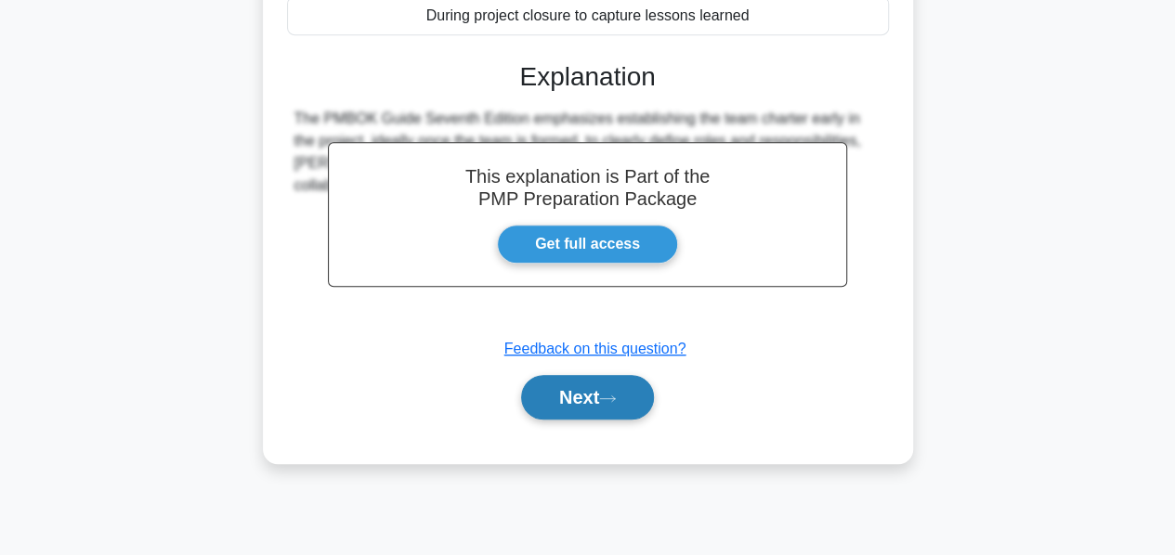
click at [559, 396] on button "Next" at bounding box center [587, 397] width 133 height 45
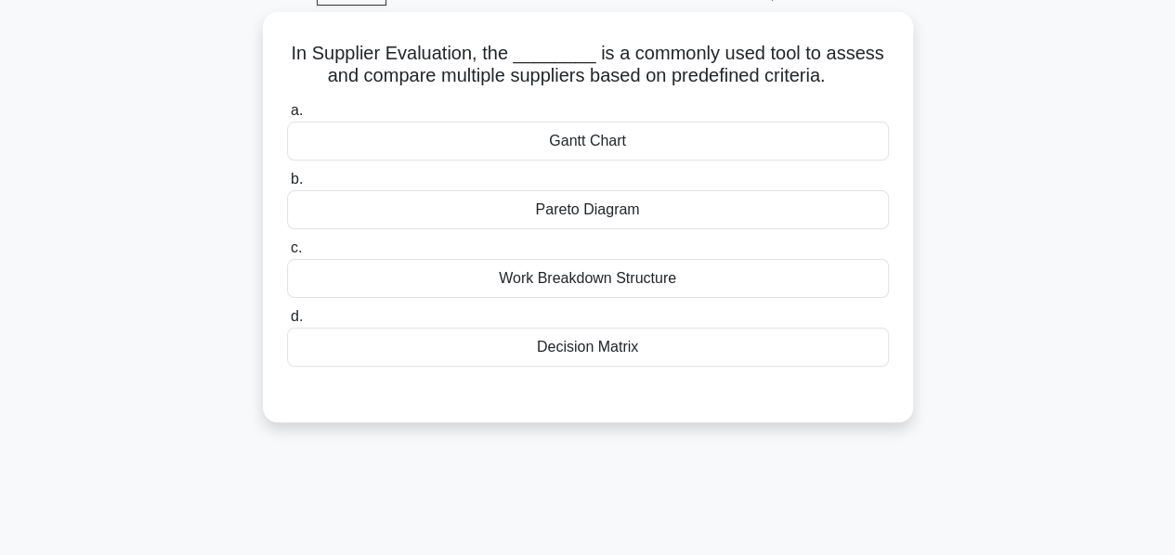
scroll to position [97, 0]
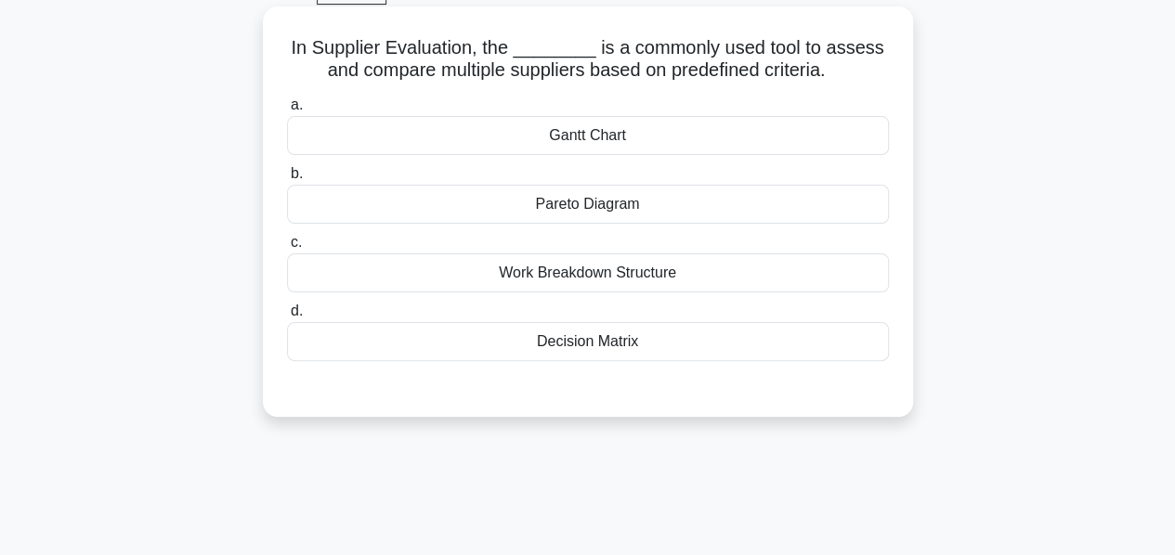
click at [563, 343] on div "Decision Matrix" at bounding box center [588, 341] width 602 height 39
click at [287, 318] on input "d. Decision Matrix" at bounding box center [287, 311] width 0 height 12
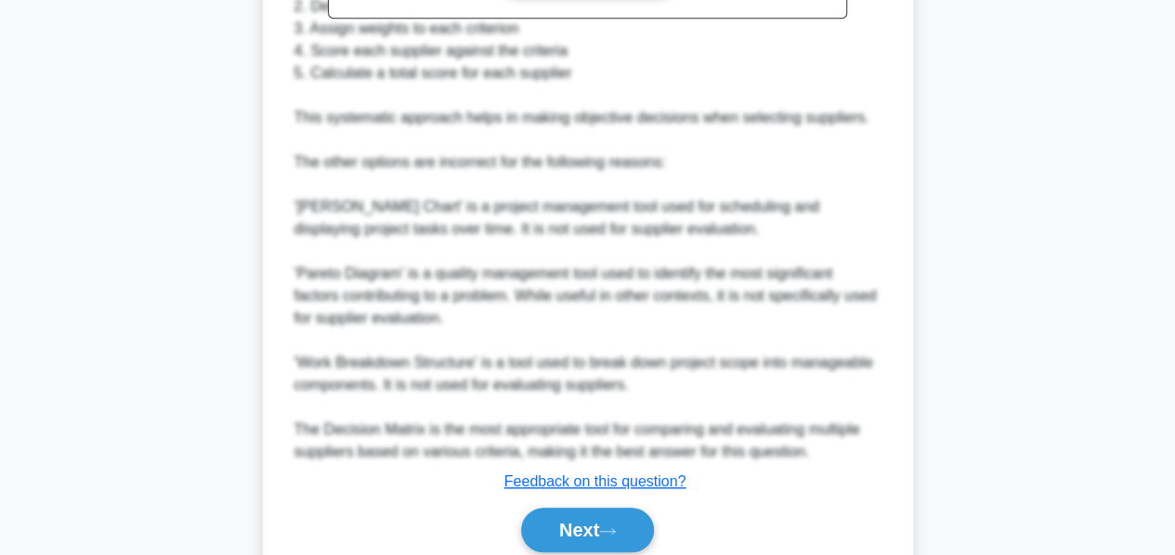
scroll to position [765, 0]
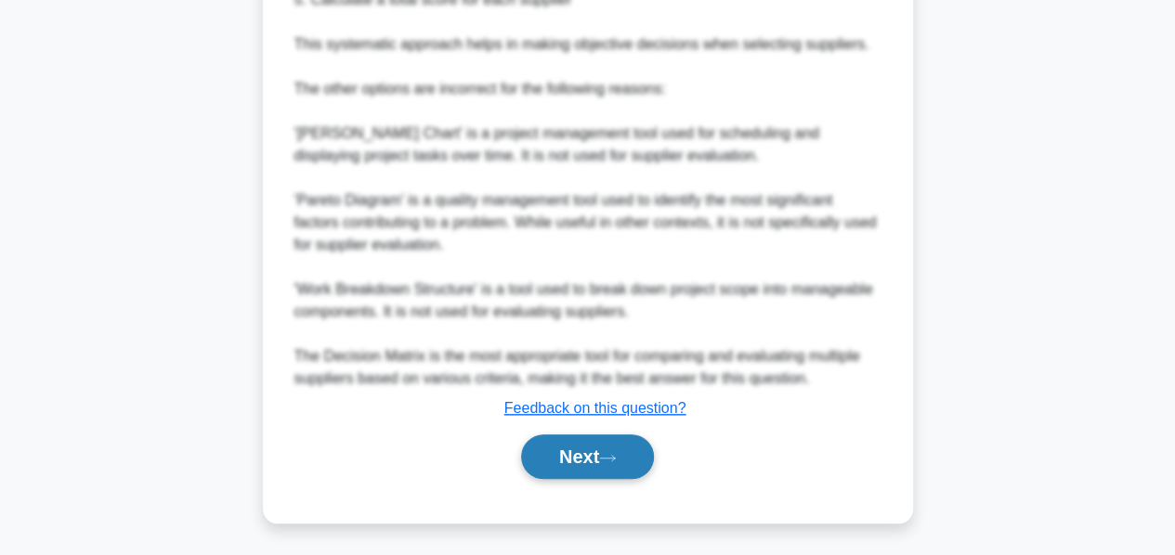
click at [569, 449] on button "Next" at bounding box center [587, 457] width 133 height 45
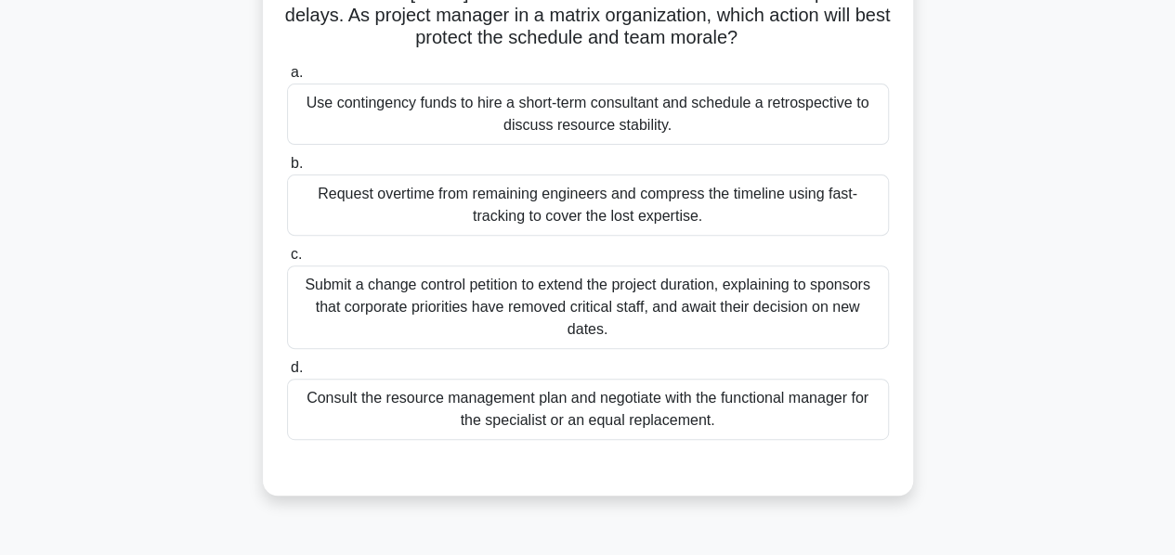
scroll to position [227, 0]
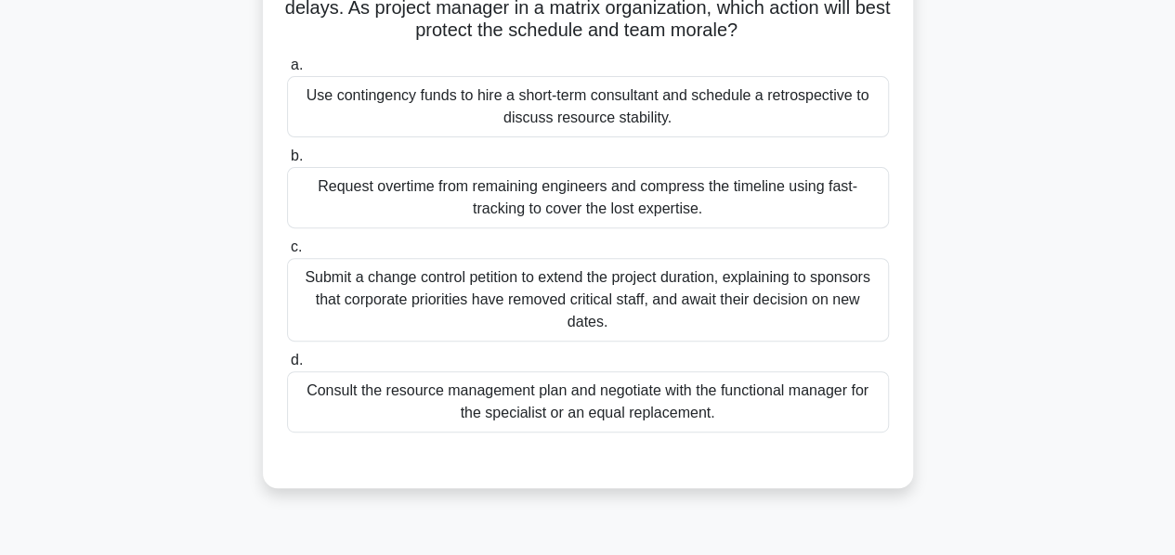
click at [673, 424] on div "Consult the resource management plan and negotiate with the functional manager …" at bounding box center [588, 401] width 602 height 61
click at [287, 367] on input "d. Consult the resource management plan and negotiate with the functional manag…" at bounding box center [287, 361] width 0 height 12
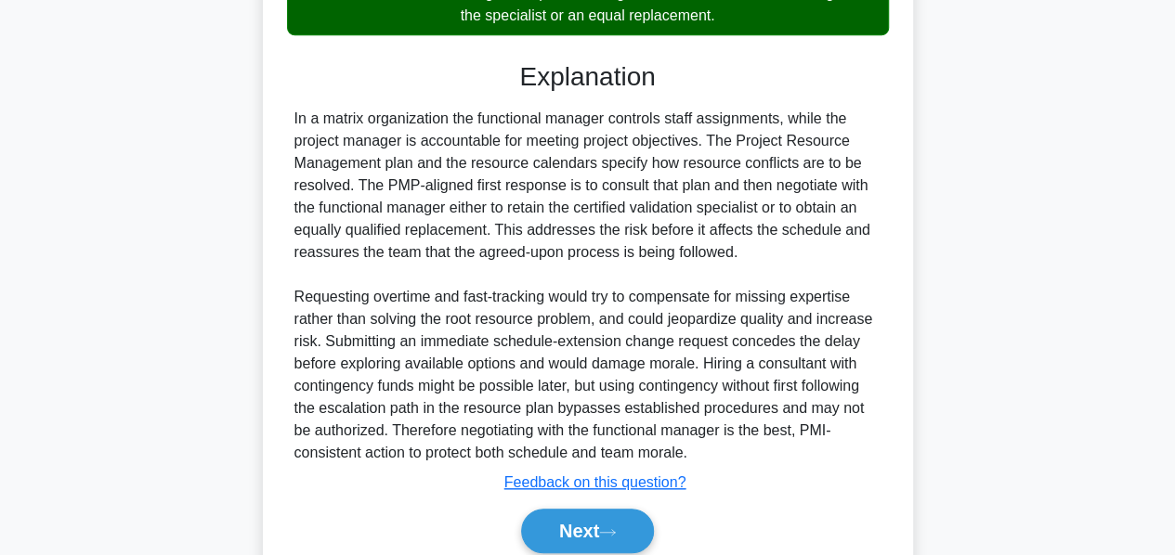
scroll to position [720, 0]
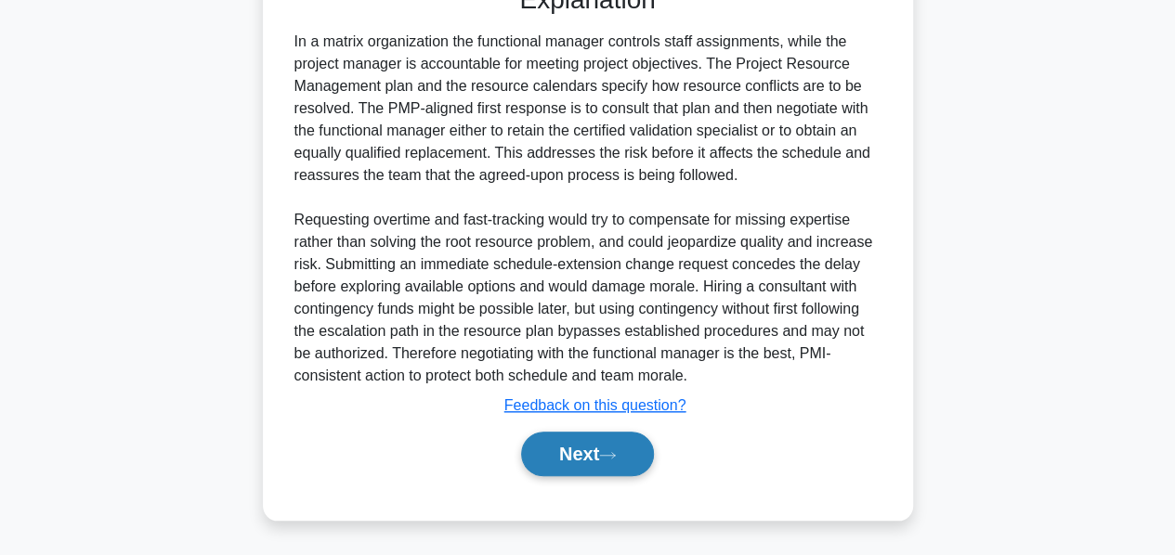
click at [568, 442] on button "Next" at bounding box center [587, 454] width 133 height 45
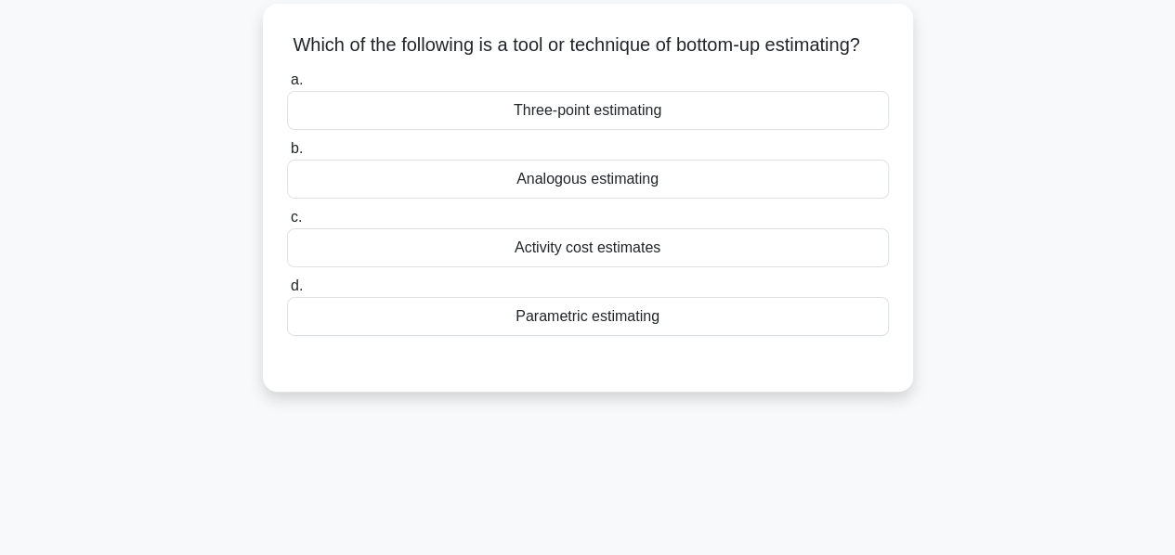
scroll to position [100, 0]
click at [622, 265] on div "Activity cost estimates" at bounding box center [588, 247] width 602 height 39
click at [287, 224] on input "c. Activity cost estimates" at bounding box center [287, 218] width 0 height 12
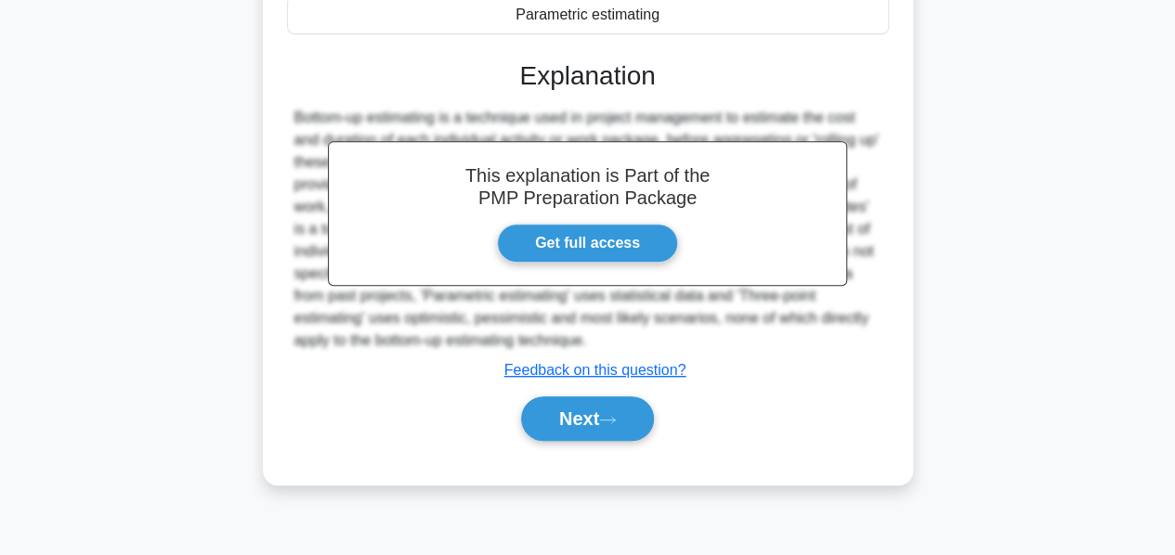
scroll to position [448, 0]
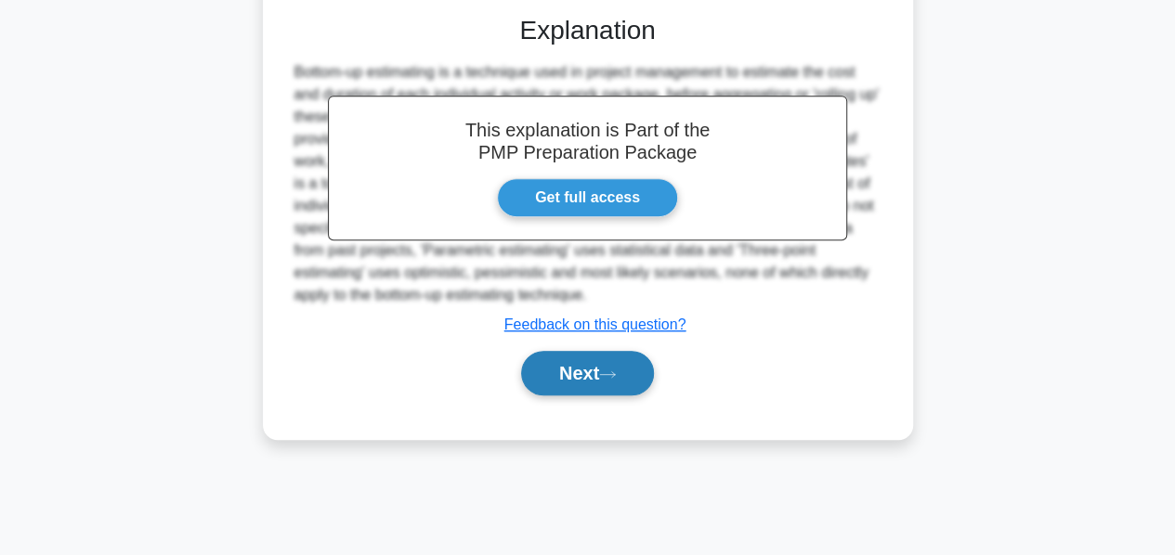
click at [587, 396] on button "Next" at bounding box center [587, 373] width 133 height 45
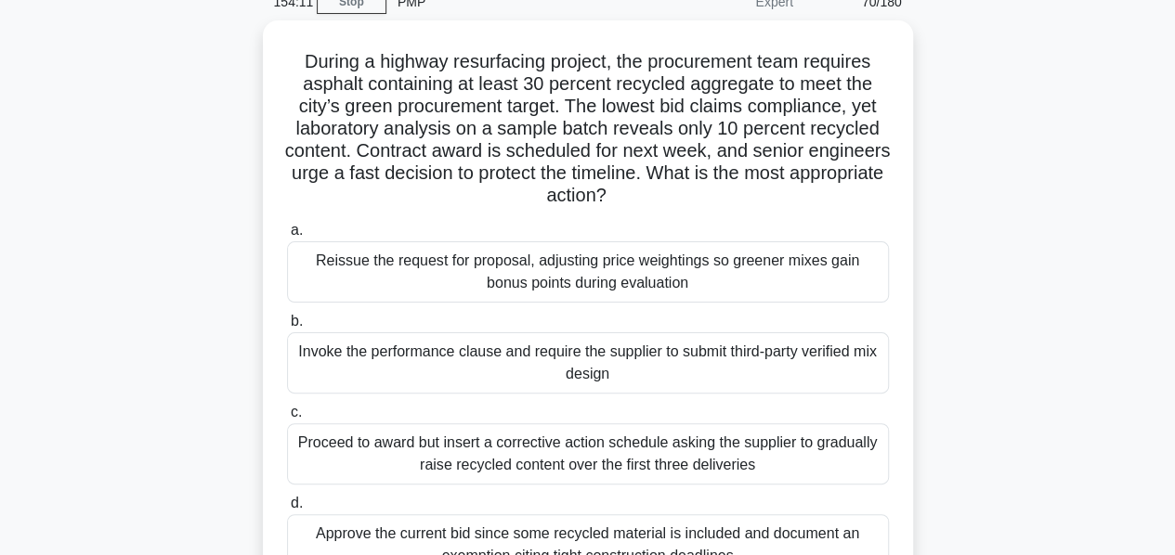
scroll to position [95, 0]
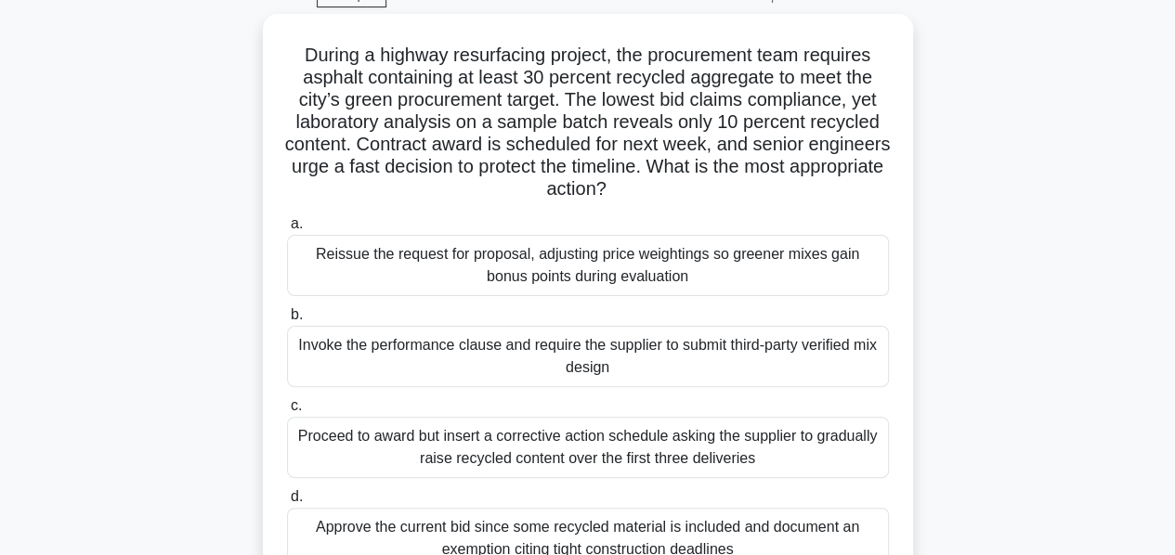
click at [1130, 122] on main "153:43 Stop PMP Expert 70/180 .spinner_0XTQ{transform-origin:center;animation:s…" at bounding box center [587, 436] width 1175 height 943
click at [1130, 122] on main "153:39 Stop PMP Expert 70/180 .spinner_0XTQ{transform-origin:center;animation:s…" at bounding box center [587, 436] width 1175 height 943
click at [1130, 122] on main "153:36 Stop PMP Expert 70/180 .spinner_0XTQ{transform-origin:center;animation:s…" at bounding box center [587, 436] width 1175 height 943
click at [1130, 122] on main "153:35 Stop PMP Expert 70/180 .spinner_0XTQ{transform-origin:center;animation:s…" at bounding box center [587, 436] width 1175 height 943
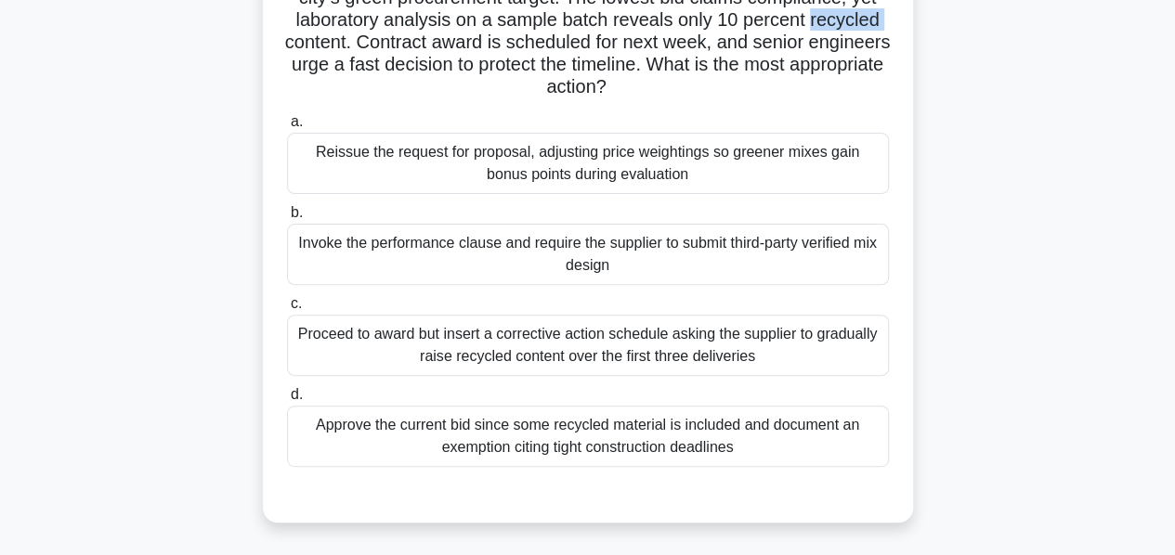
scroll to position [200, 0]
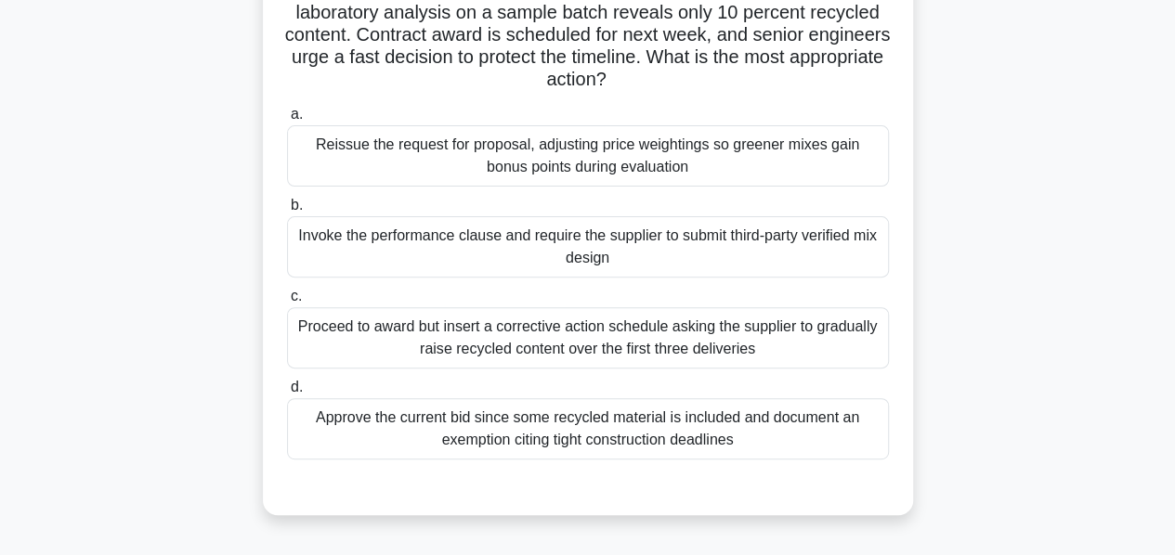
click at [545, 339] on div "Proceed to award but insert a corrective action schedule asking the supplier to…" at bounding box center [588, 337] width 602 height 61
click at [287, 303] on input "c. Proceed to award but insert a corrective action schedule asking the supplier…" at bounding box center [287, 297] width 0 height 12
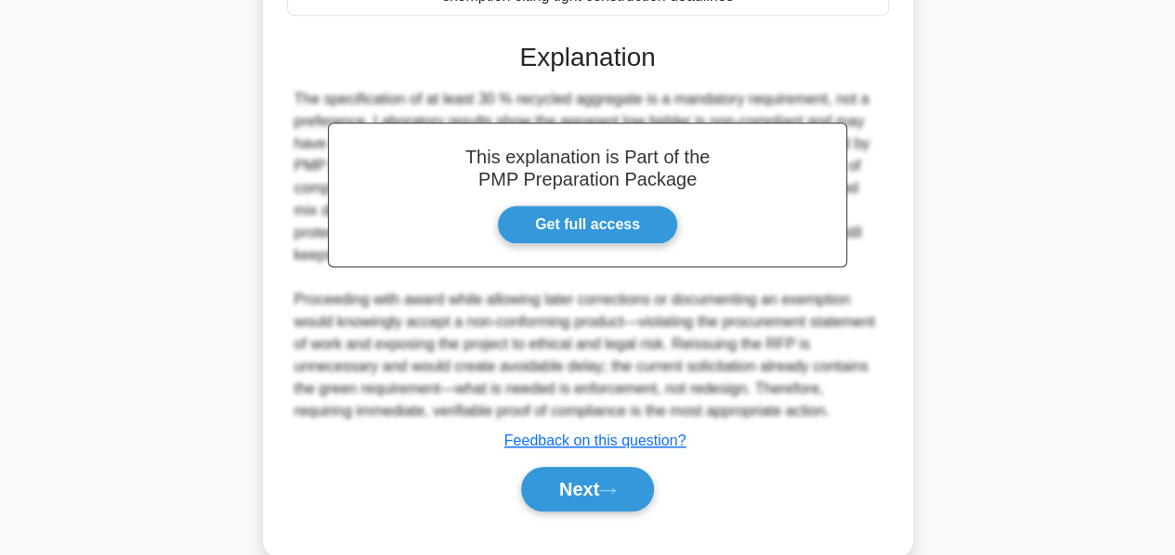
scroll to position [679, 0]
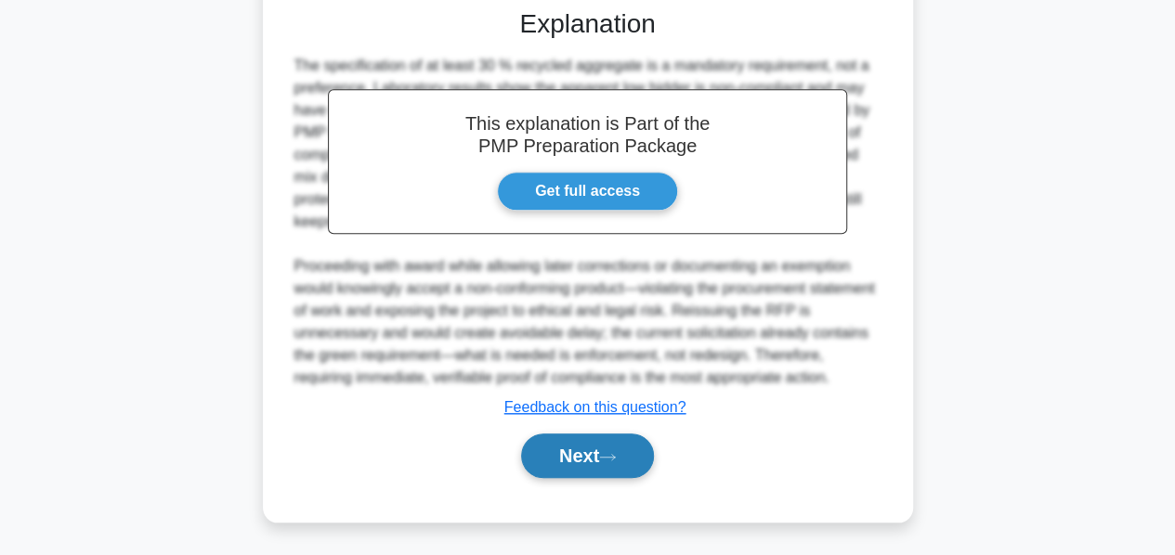
click at [561, 455] on button "Next" at bounding box center [587, 456] width 133 height 45
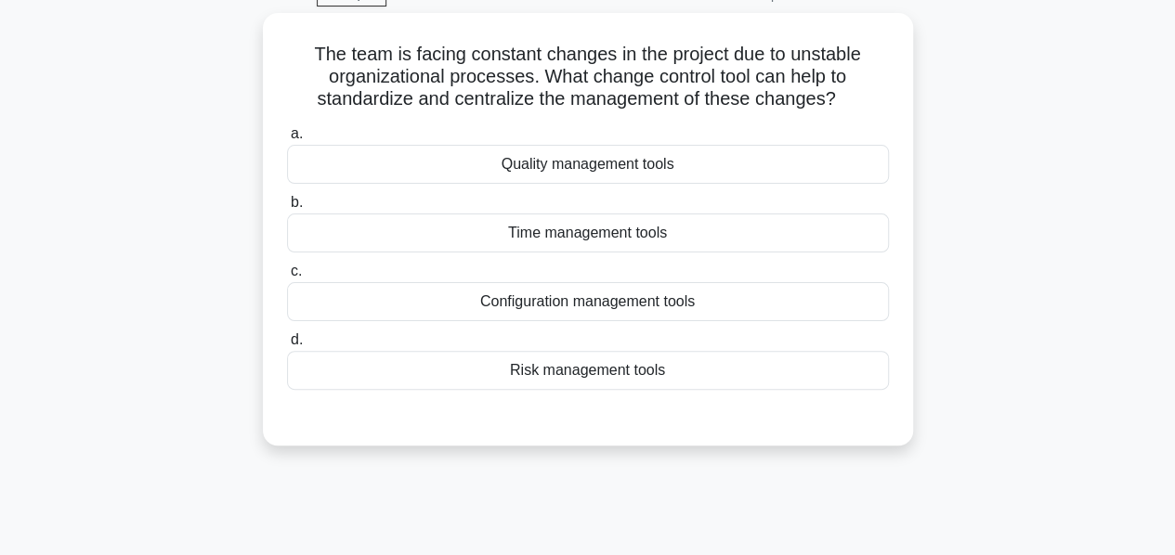
scroll to position [97, 0]
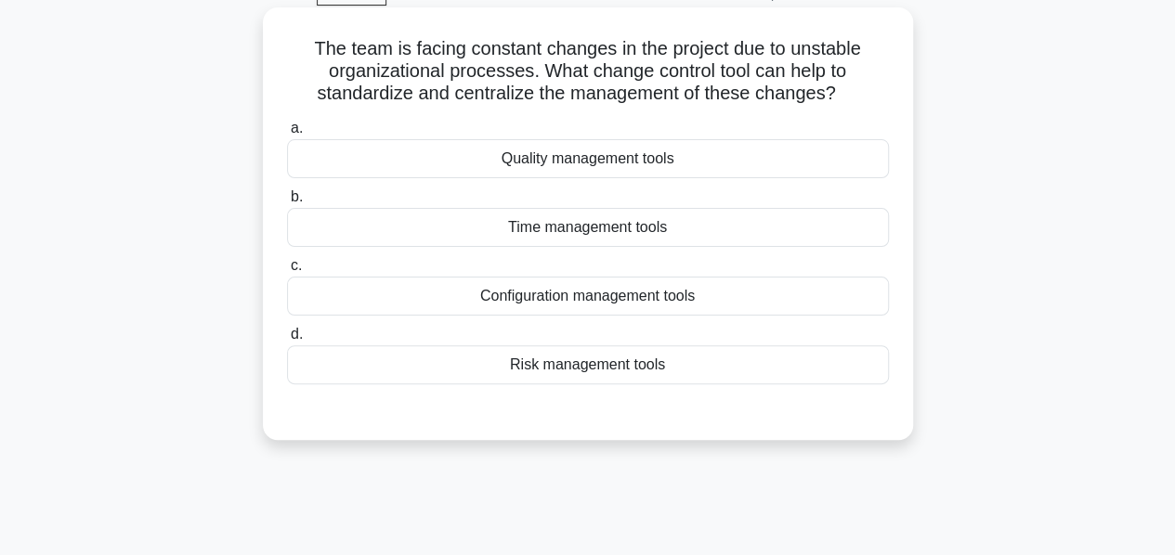
click at [533, 168] on div "Quality management tools" at bounding box center [588, 158] width 602 height 39
click at [287, 135] on input "a. Quality management tools" at bounding box center [287, 129] width 0 height 12
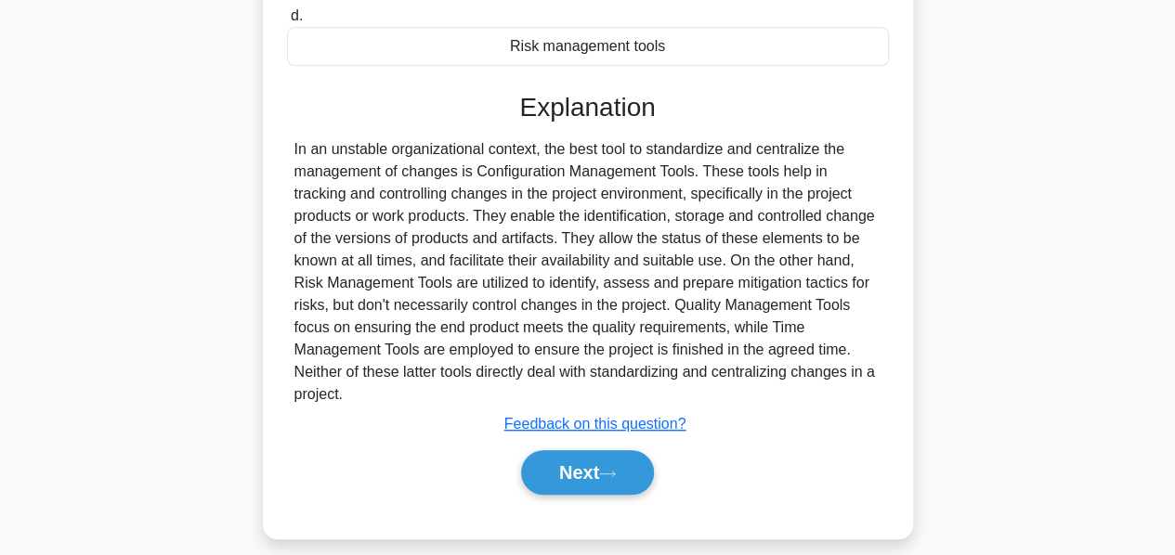
scroll to position [448, 0]
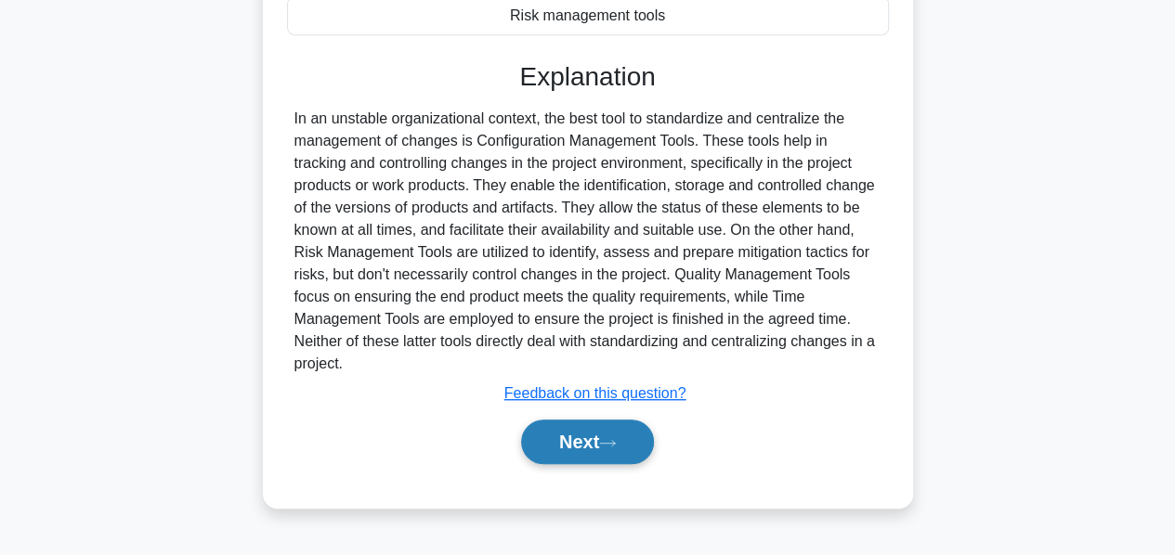
click at [566, 429] on button "Next" at bounding box center [587, 442] width 133 height 45
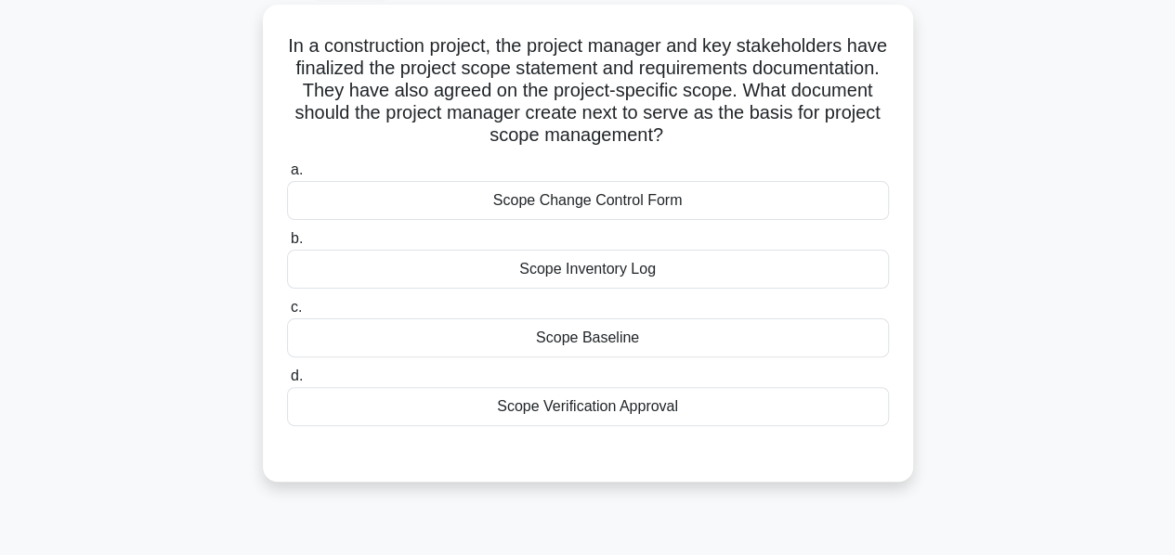
scroll to position [110, 0]
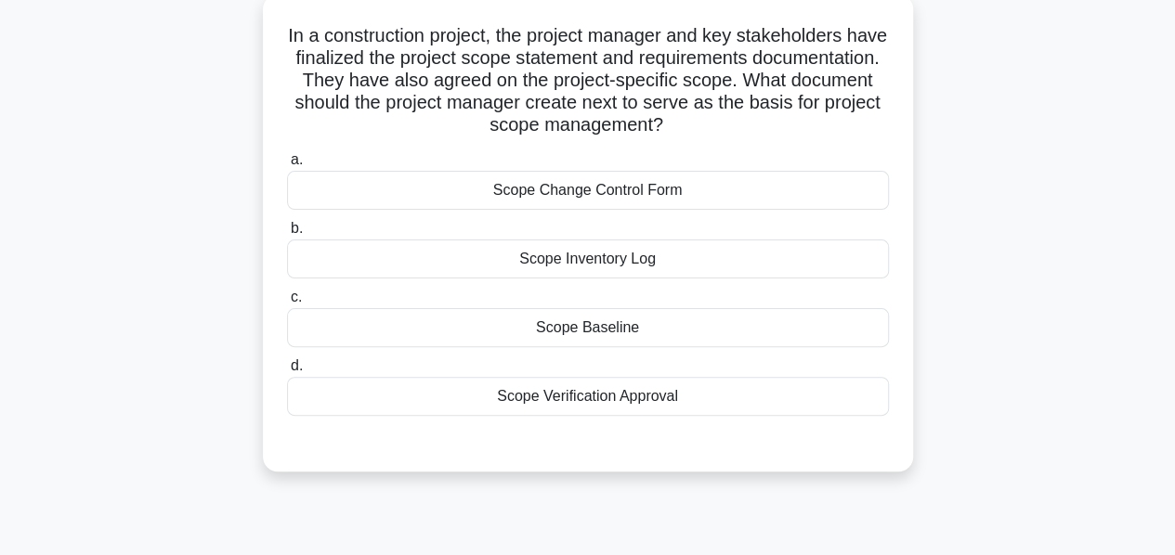
click at [620, 336] on div "Scope Baseline" at bounding box center [588, 327] width 602 height 39
click at [287, 304] on input "c. Scope Baseline" at bounding box center [287, 298] width 0 height 12
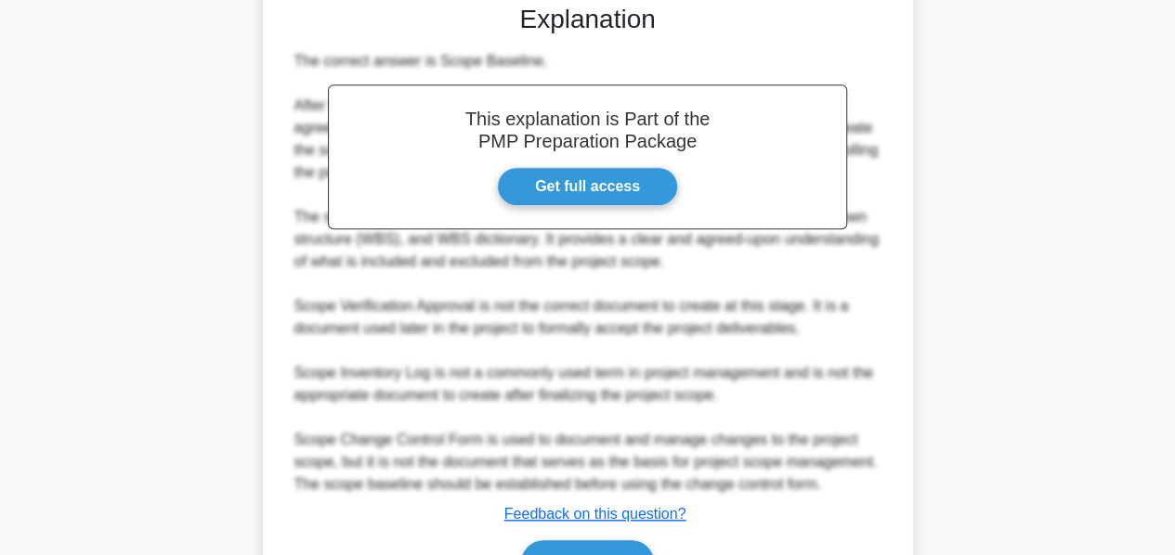
scroll to position [654, 0]
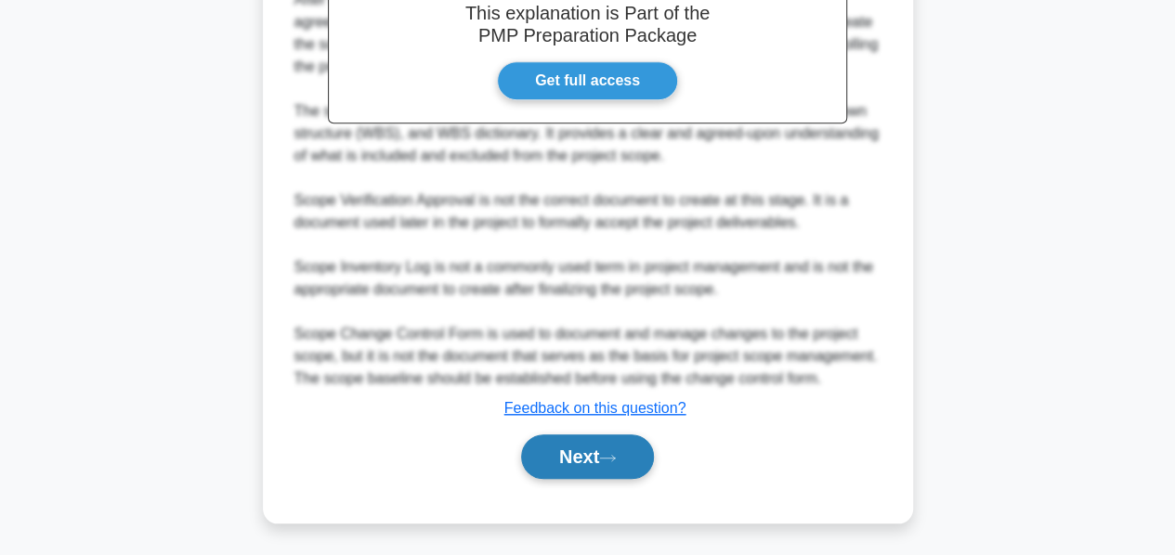
click at [578, 454] on button "Next" at bounding box center [587, 457] width 133 height 45
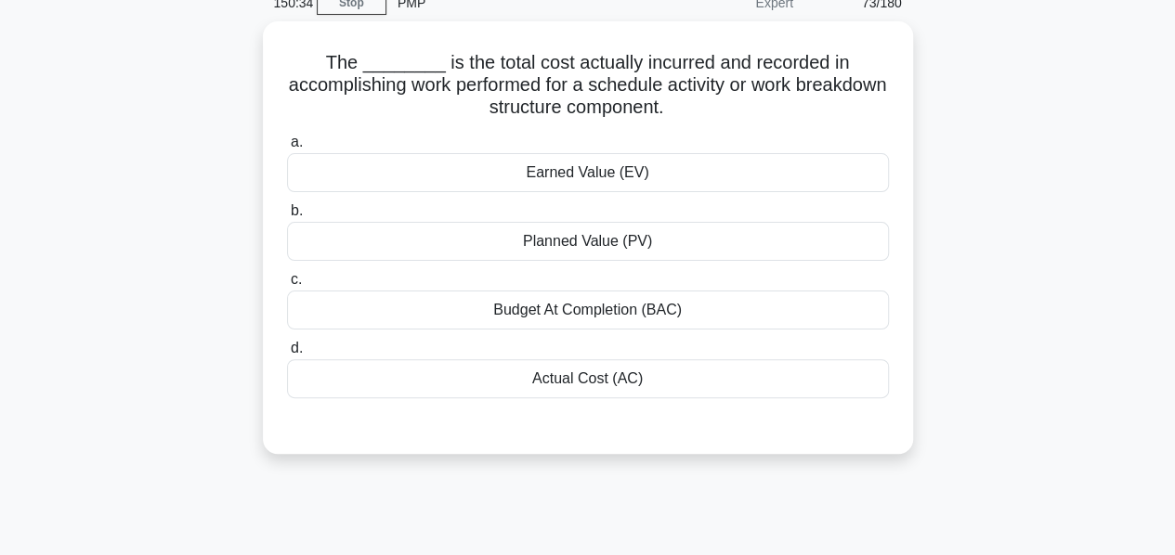
scroll to position [89, 0]
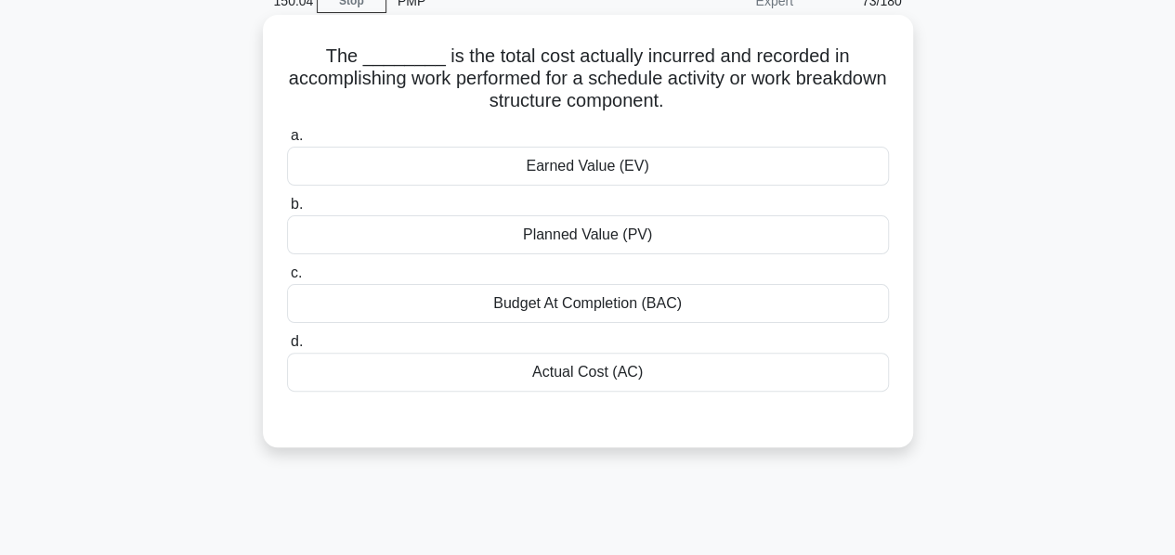
click at [629, 373] on div "Actual Cost (AC)" at bounding box center [588, 372] width 602 height 39
click at [287, 348] on input "d. Actual Cost (AC)" at bounding box center [287, 342] width 0 height 12
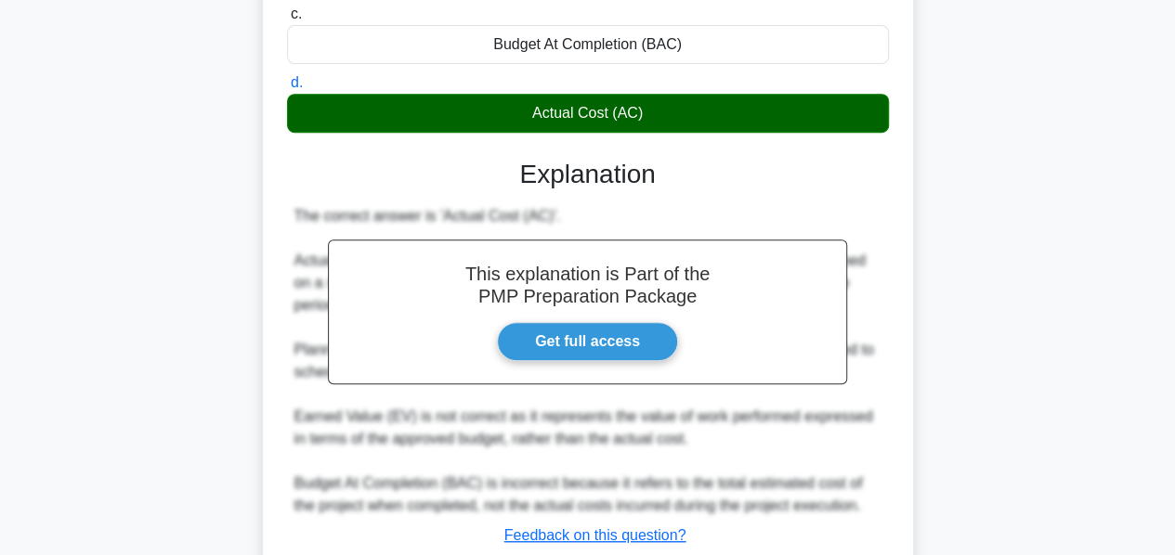
scroll to position [475, 0]
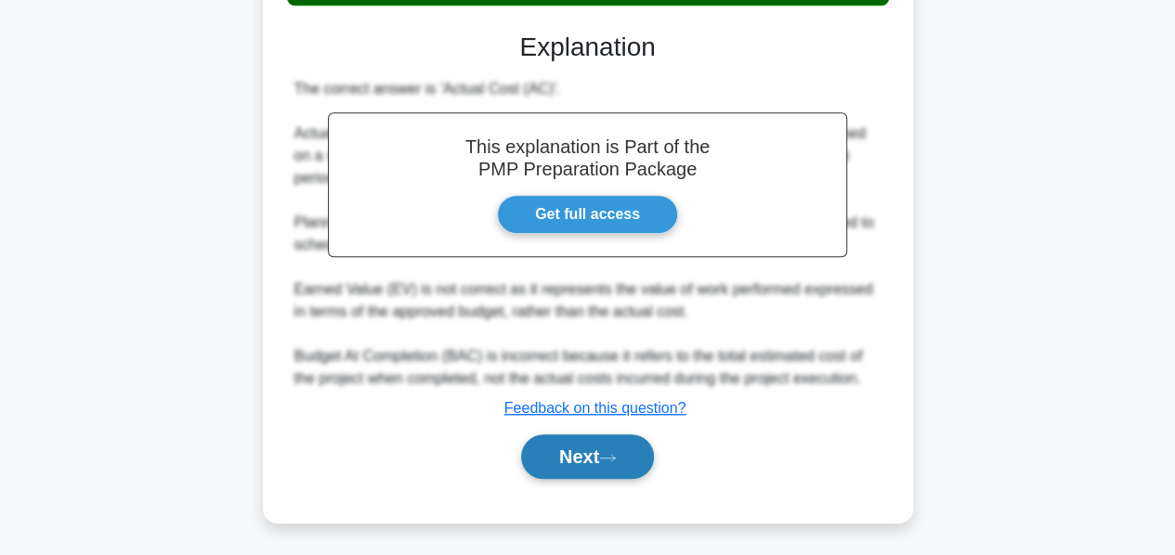
click at [578, 450] on button "Next" at bounding box center [587, 457] width 133 height 45
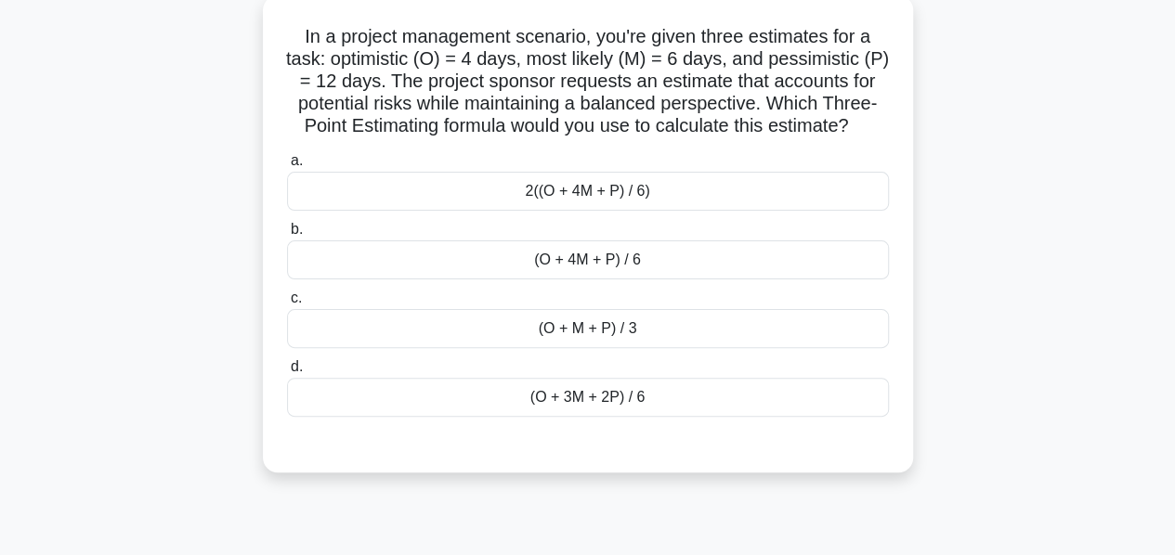
scroll to position [114, 0]
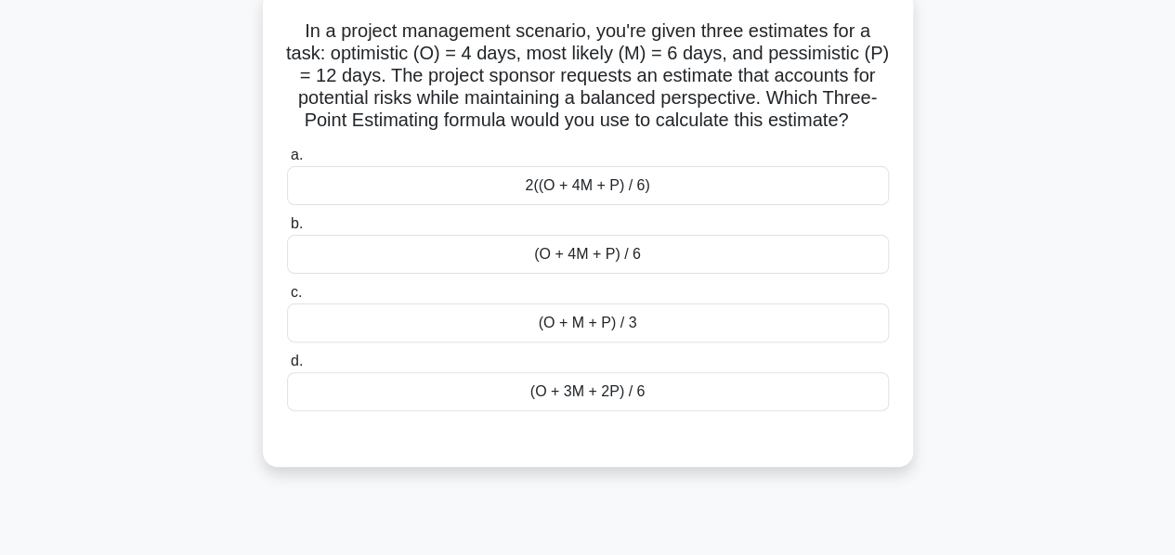
click at [604, 205] on div "2((O + 4M + P) / 6)" at bounding box center [588, 185] width 602 height 39
click at [287, 162] on input "a. 2((O + 4M + P) / 6)" at bounding box center [287, 155] width 0 height 12
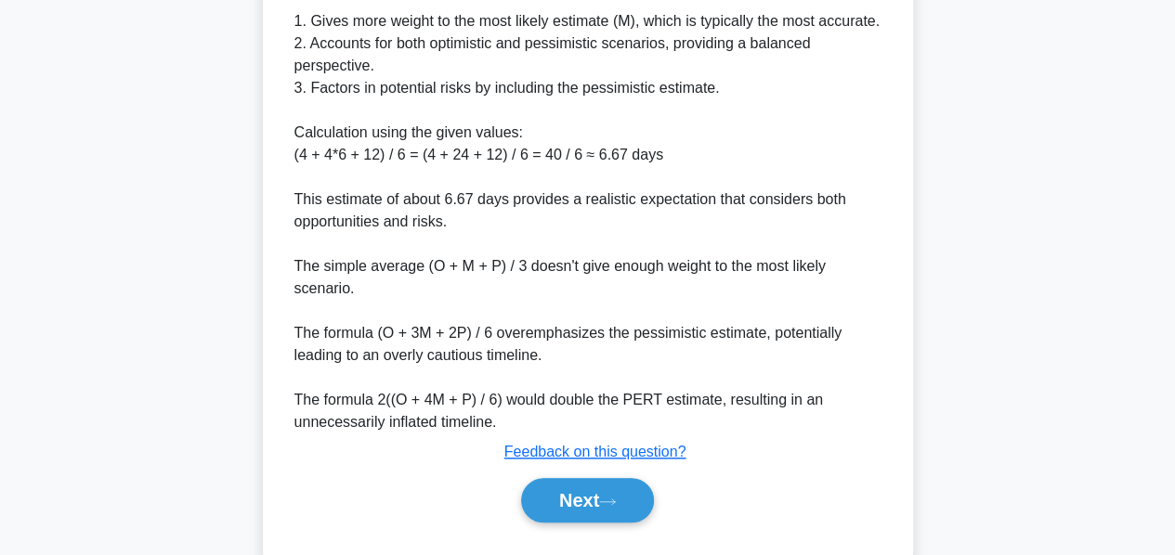
scroll to position [768, 0]
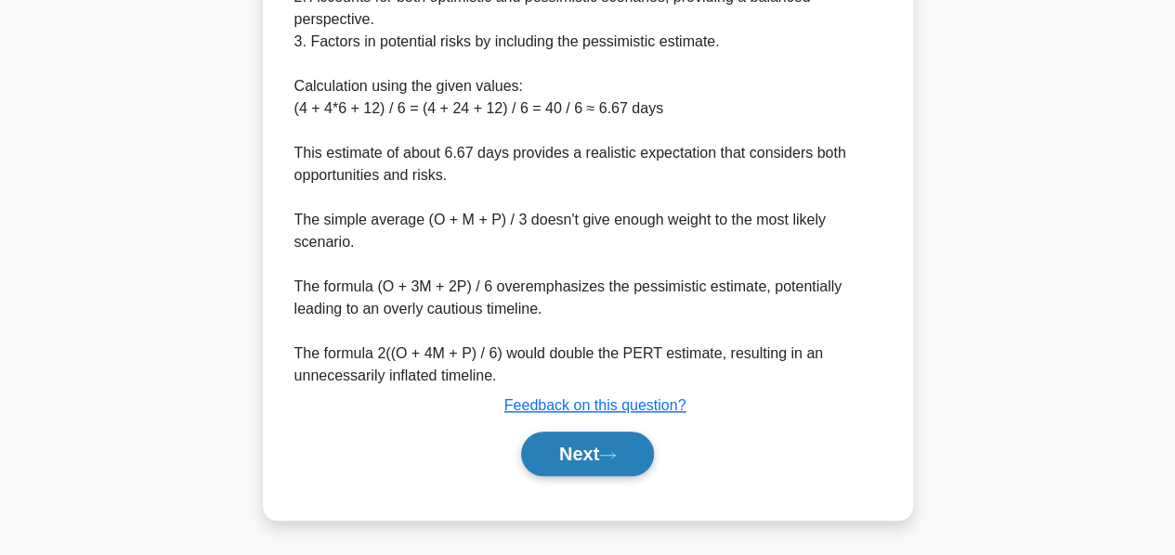
click at [583, 452] on button "Next" at bounding box center [587, 454] width 133 height 45
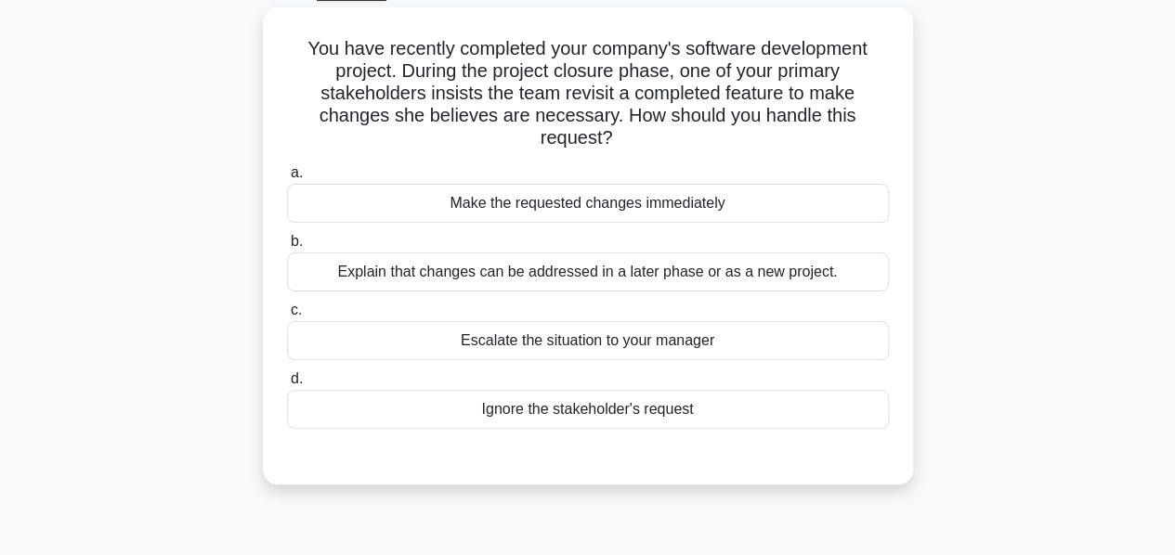
scroll to position [92, 0]
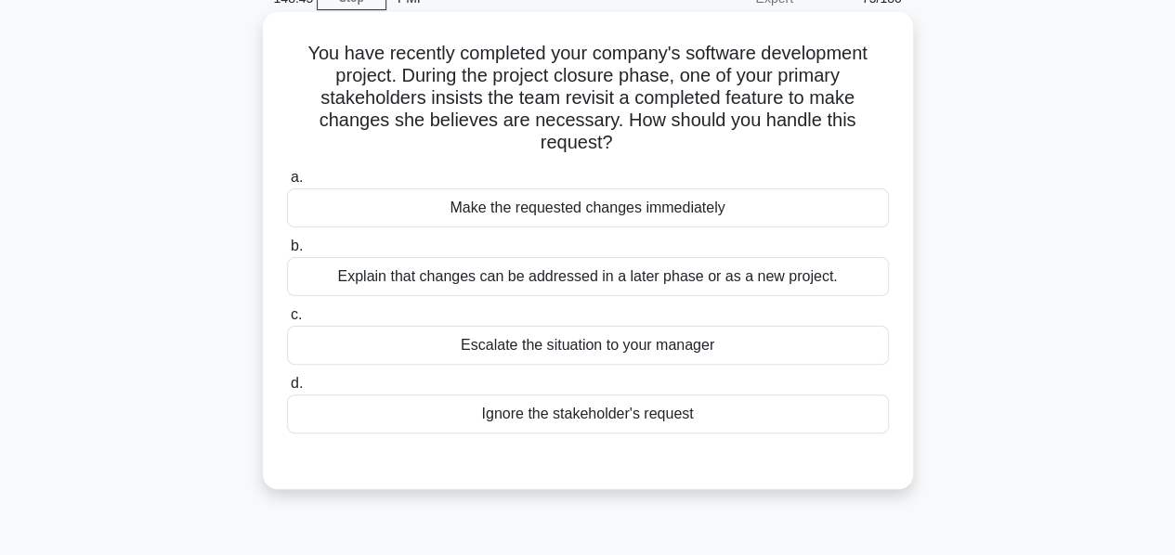
click at [663, 276] on div "Explain that changes can be addressed in a later phase or as a new project." at bounding box center [588, 276] width 602 height 39
click at [287, 253] on input "b. Explain that changes can be addressed in a later phase or as a new project." at bounding box center [287, 246] width 0 height 12
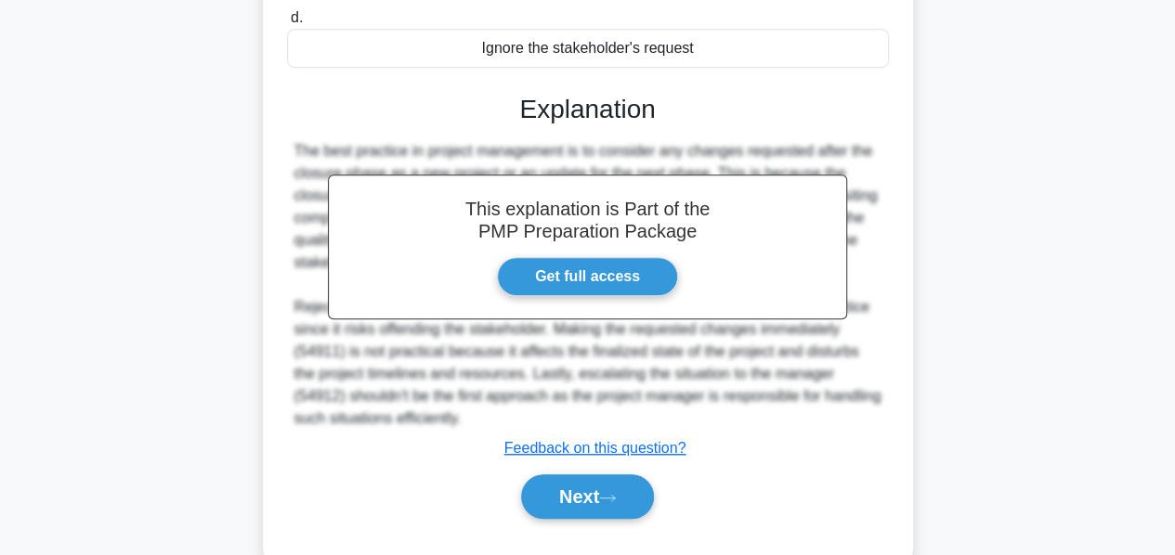
scroll to position [498, 0]
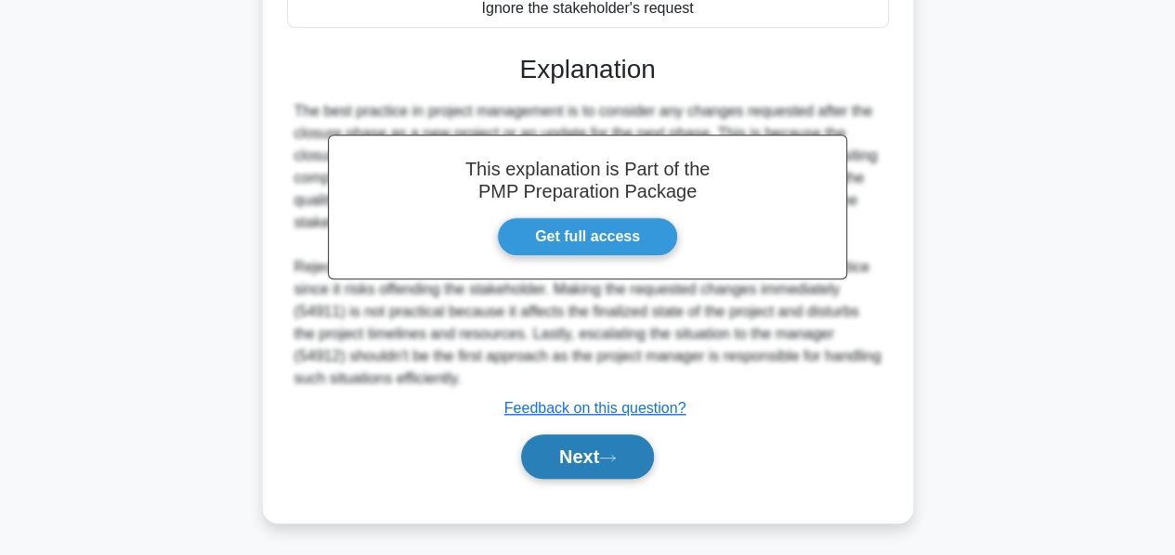
click at [592, 447] on button "Next" at bounding box center [587, 457] width 133 height 45
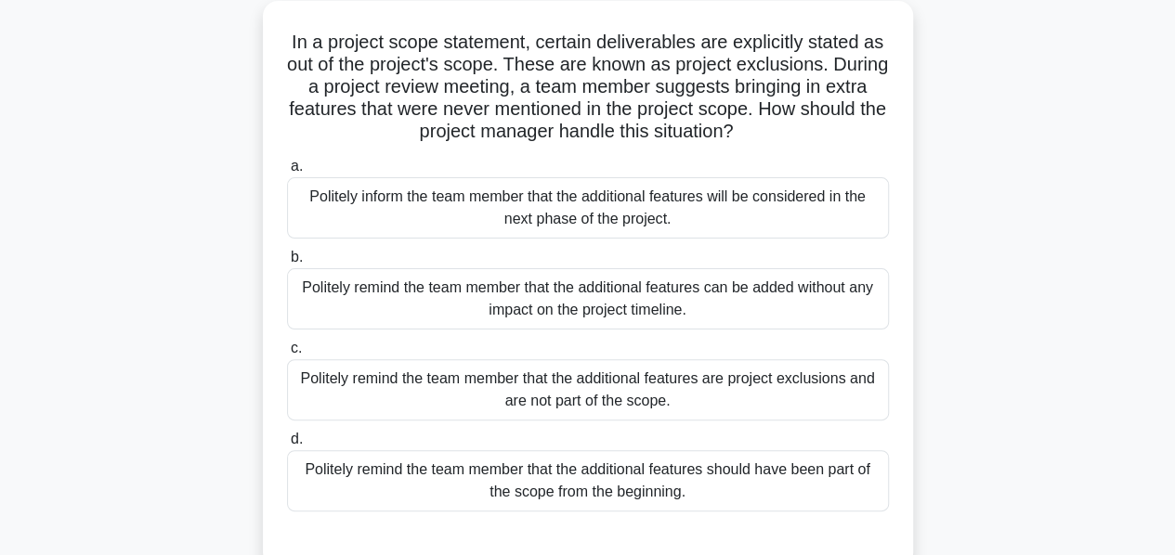
scroll to position [115, 0]
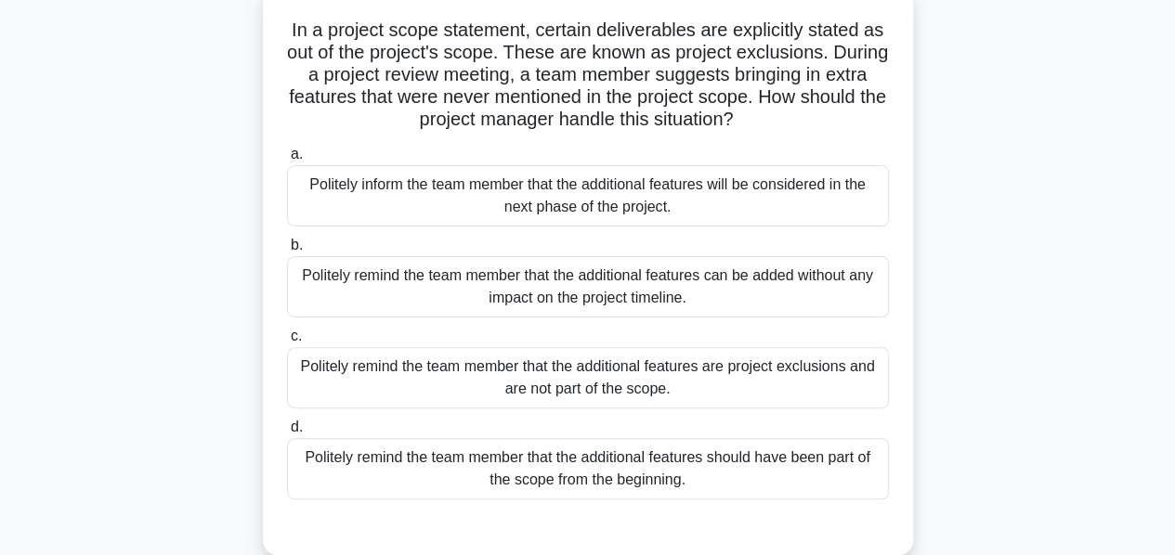
click at [617, 198] on div "Politely inform the team member that the additional features will be considered…" at bounding box center [588, 195] width 602 height 61
click at [287, 161] on input "a. Politely inform the team member that the additional features will be conside…" at bounding box center [287, 155] width 0 height 12
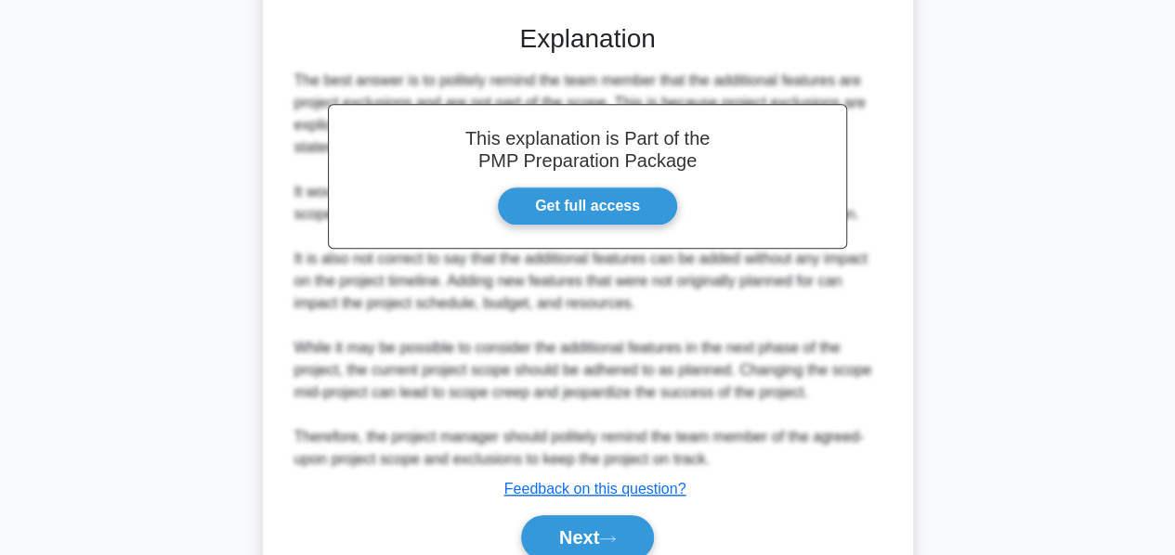
scroll to position [701, 0]
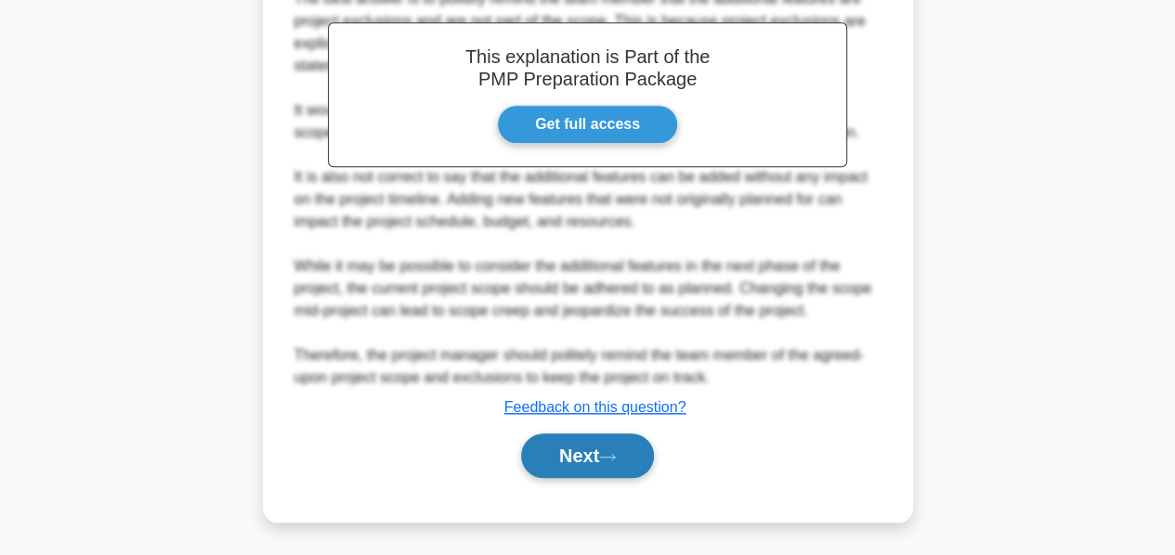
click at [590, 456] on button "Next" at bounding box center [587, 456] width 133 height 45
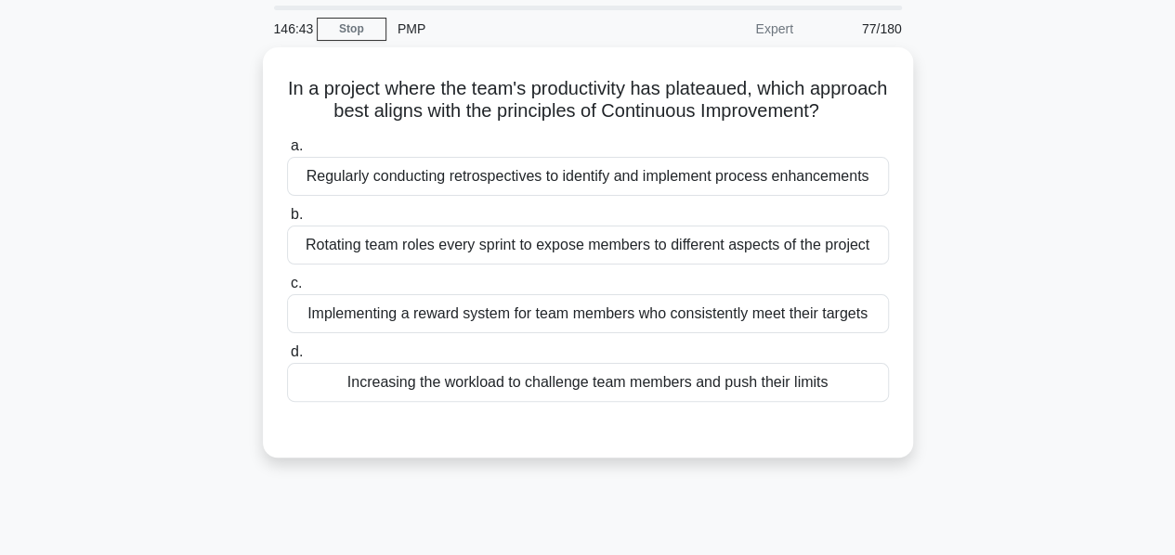
scroll to position [62, 0]
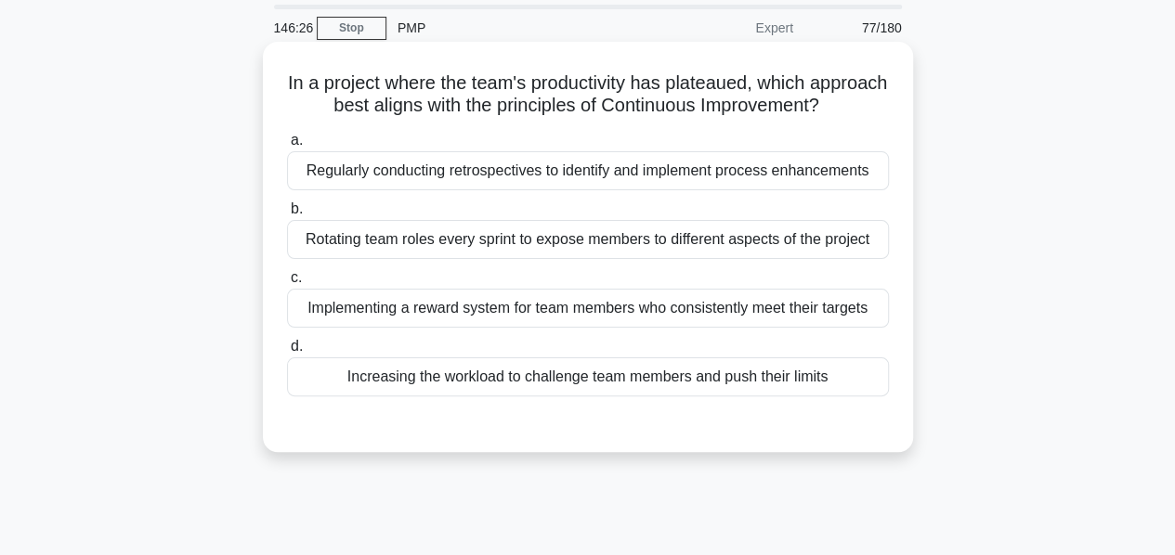
click at [603, 190] on div "Regularly conducting retrospectives to identify and implement process enhanceme…" at bounding box center [588, 170] width 602 height 39
click at [287, 147] on input "a. Regularly conducting retrospectives to identify and implement process enhanc…" at bounding box center [287, 141] width 0 height 12
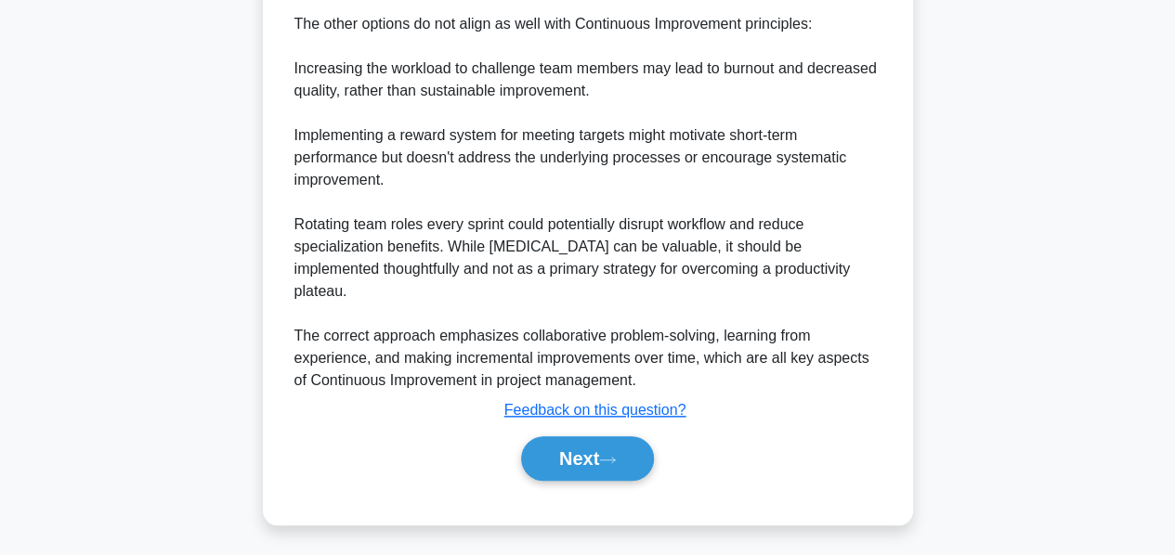
scroll to position [787, 0]
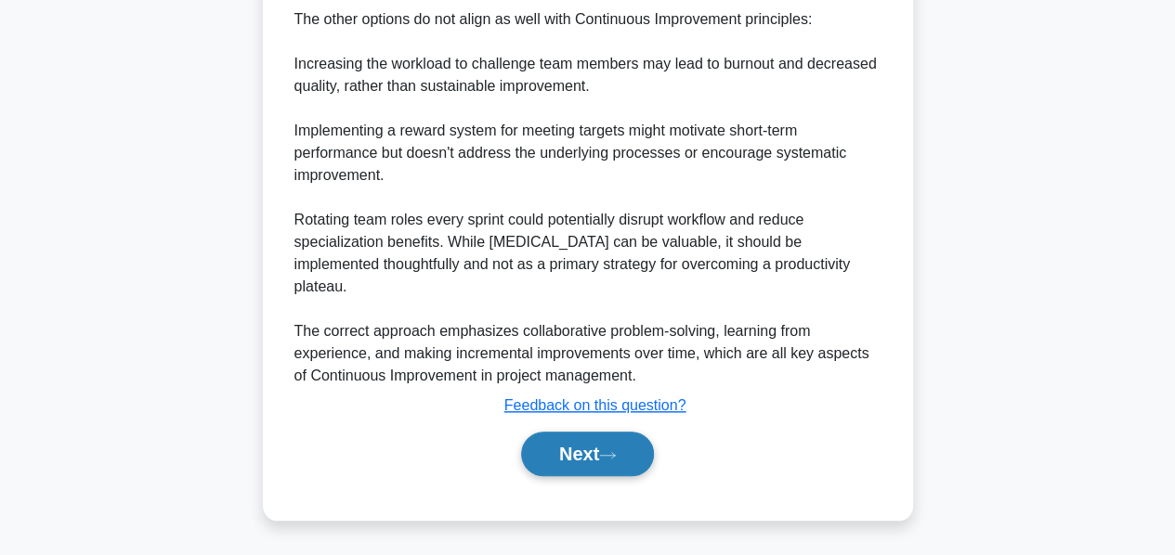
click at [579, 459] on button "Next" at bounding box center [587, 454] width 133 height 45
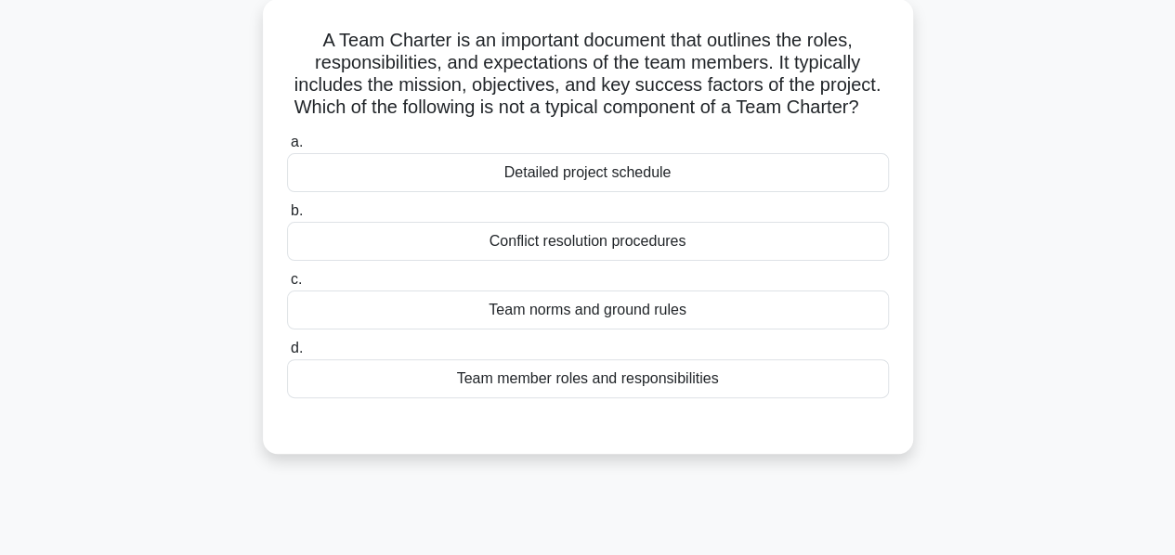
scroll to position [111, 0]
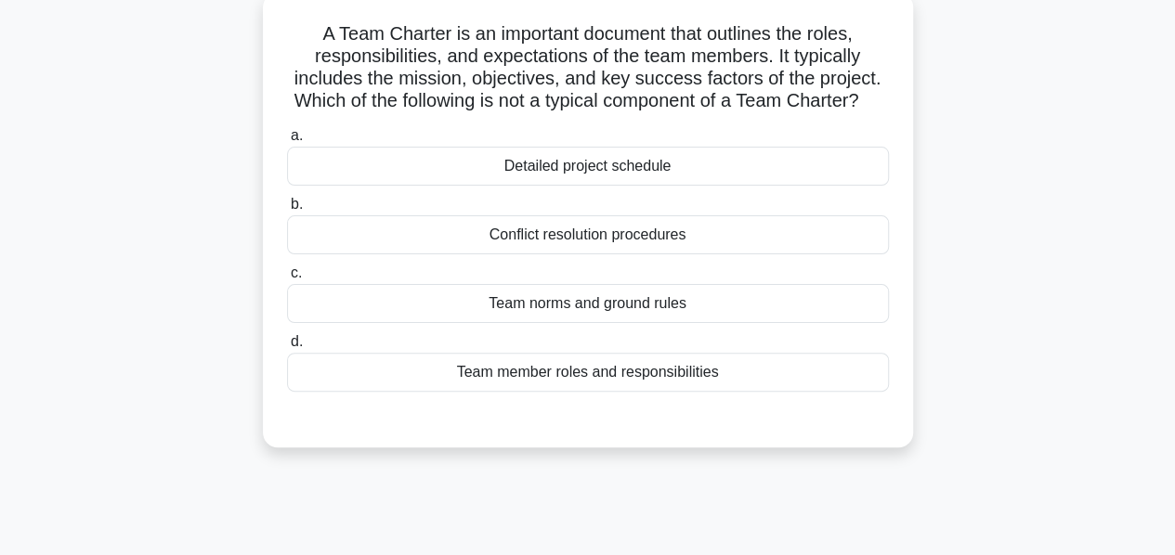
click at [579, 254] on div "Conflict resolution procedures" at bounding box center [588, 234] width 602 height 39
click at [287, 211] on input "b. Conflict resolution procedures" at bounding box center [287, 205] width 0 height 12
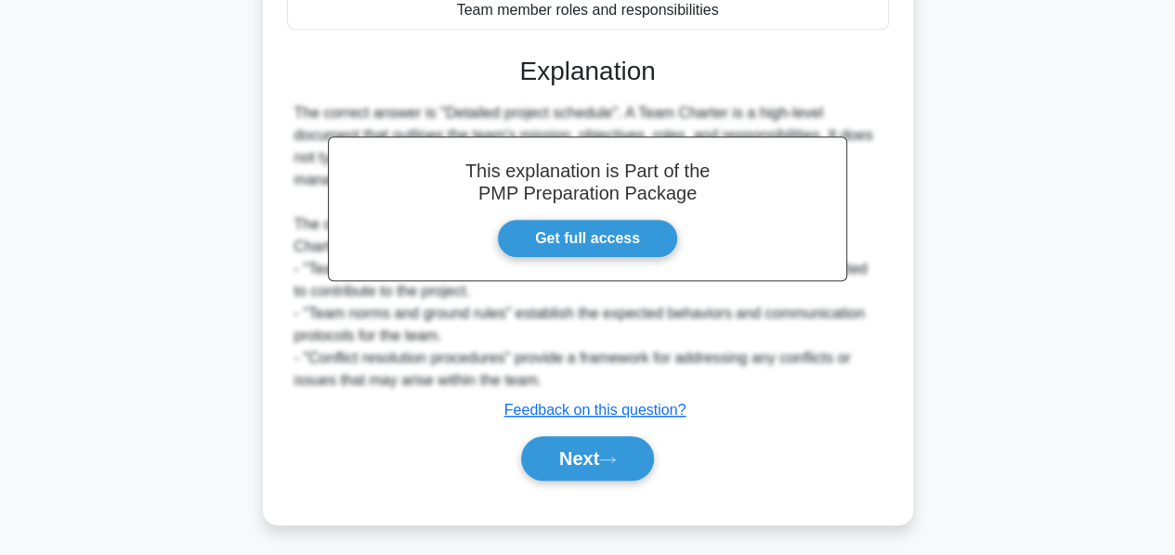
scroll to position [500, 0]
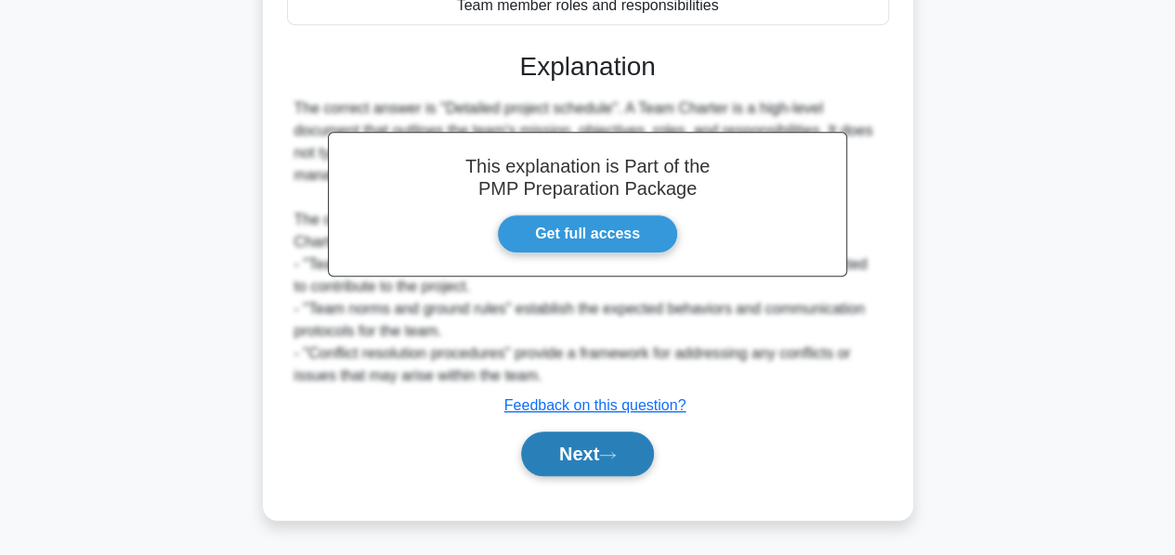
click at [565, 456] on button "Next" at bounding box center [587, 454] width 133 height 45
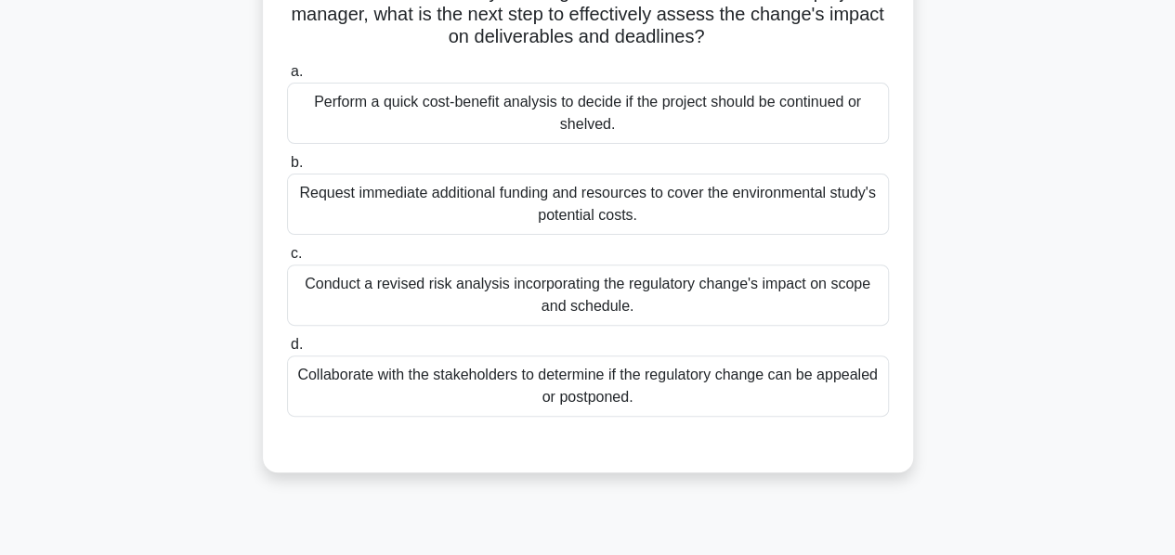
scroll to position [181, 0]
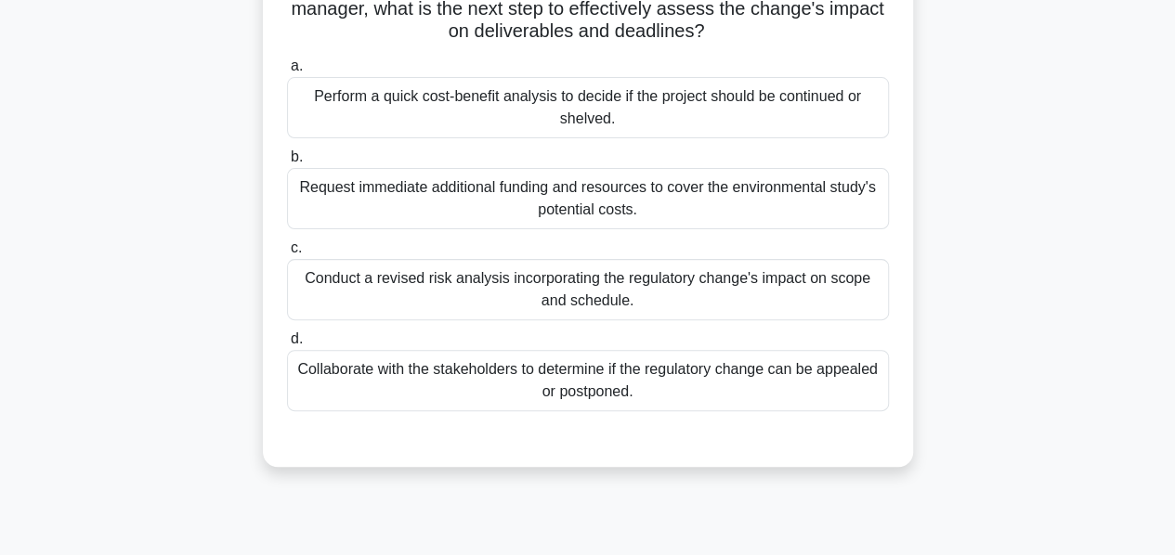
click at [578, 283] on div "Conduct a revised risk analysis incorporating the regulatory change's impact on…" at bounding box center [588, 289] width 602 height 61
click at [287, 254] on input "c. Conduct a revised risk analysis incorporating the regulatory change's impact…" at bounding box center [287, 248] width 0 height 12
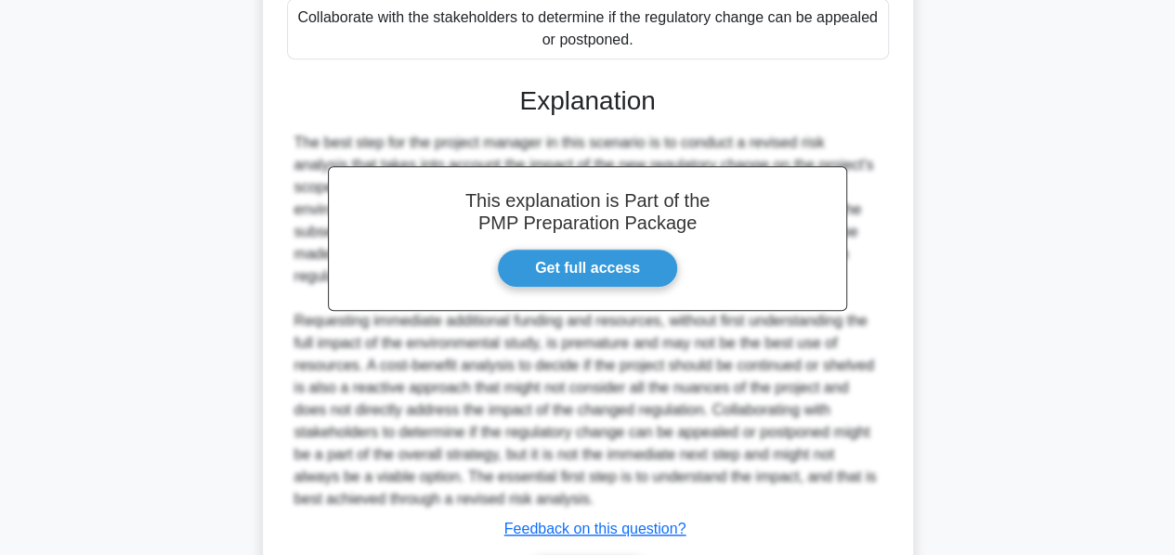
scroll to position [631, 0]
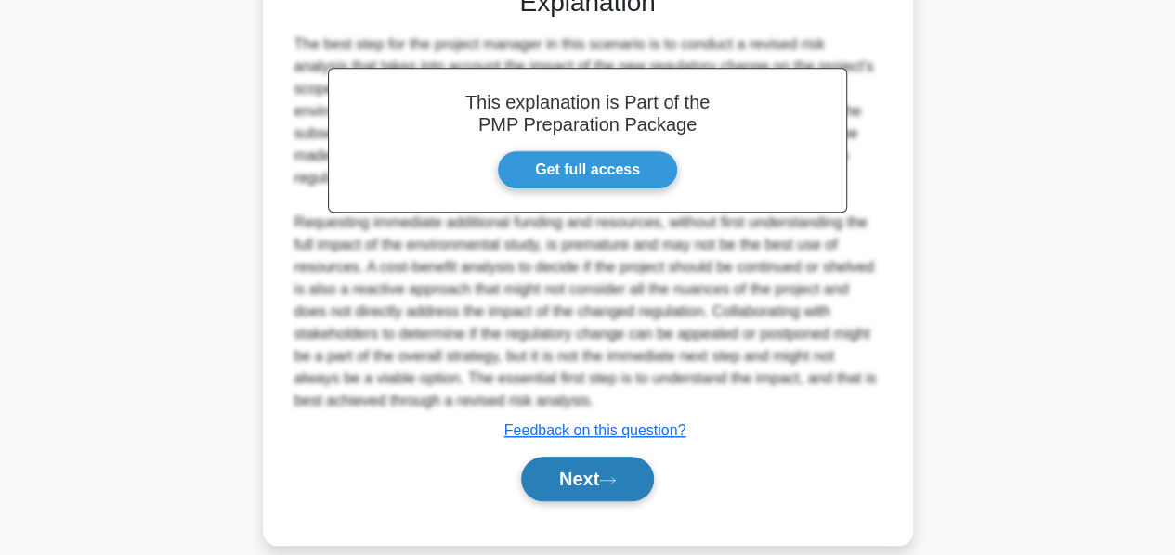
click at [558, 457] on button "Next" at bounding box center [587, 479] width 133 height 45
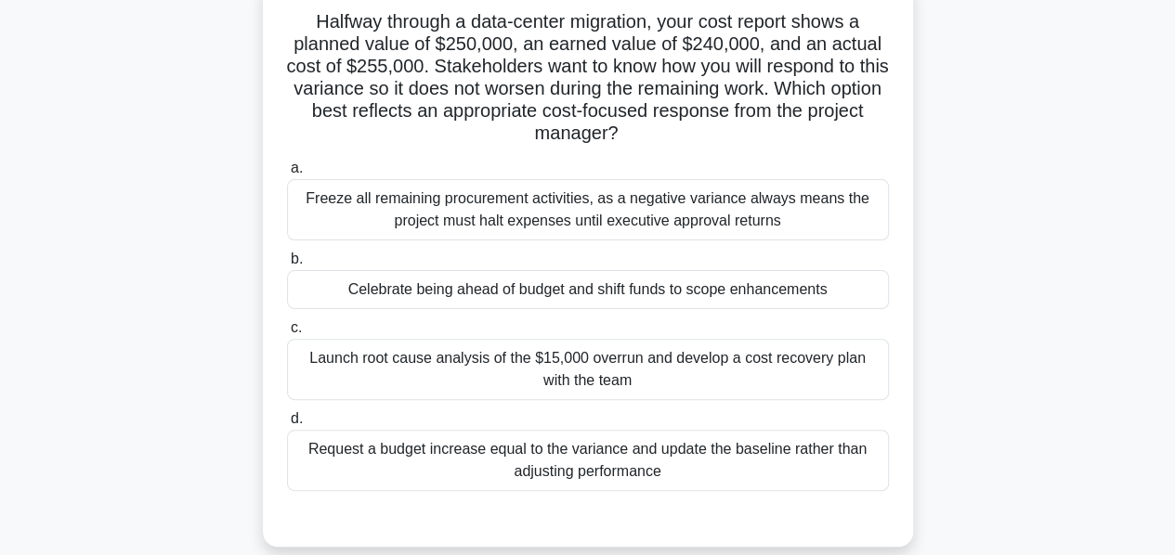
scroll to position [130, 0]
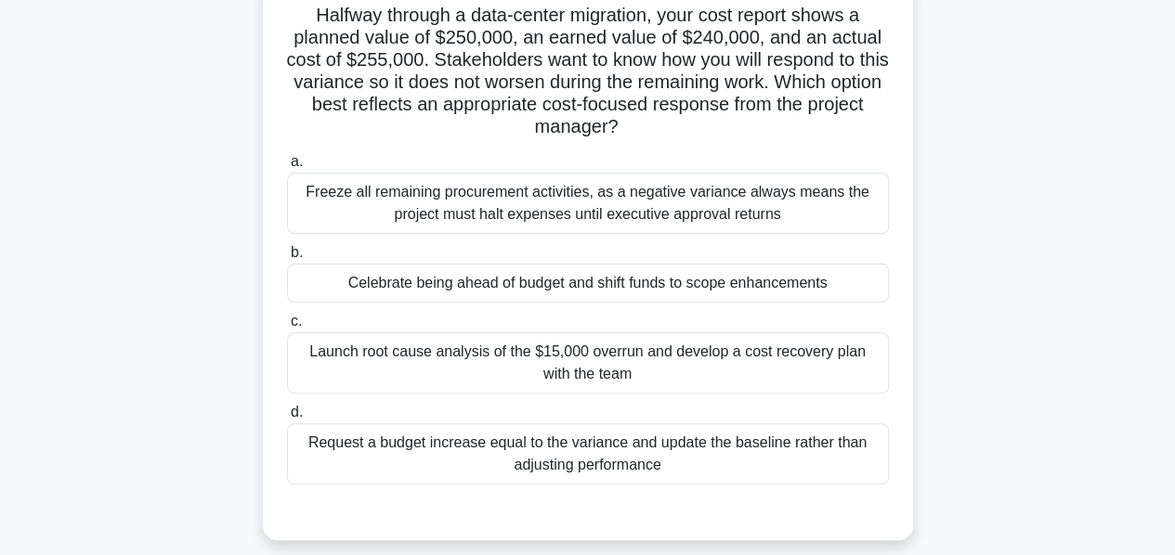
click at [752, 369] on div "Launch root cause analysis of the $15,000 overrun and develop a cost recovery p…" at bounding box center [588, 362] width 602 height 61
click at [287, 328] on input "c. Launch root cause analysis of the $15,000 overrun and develop a cost recover…" at bounding box center [287, 322] width 0 height 12
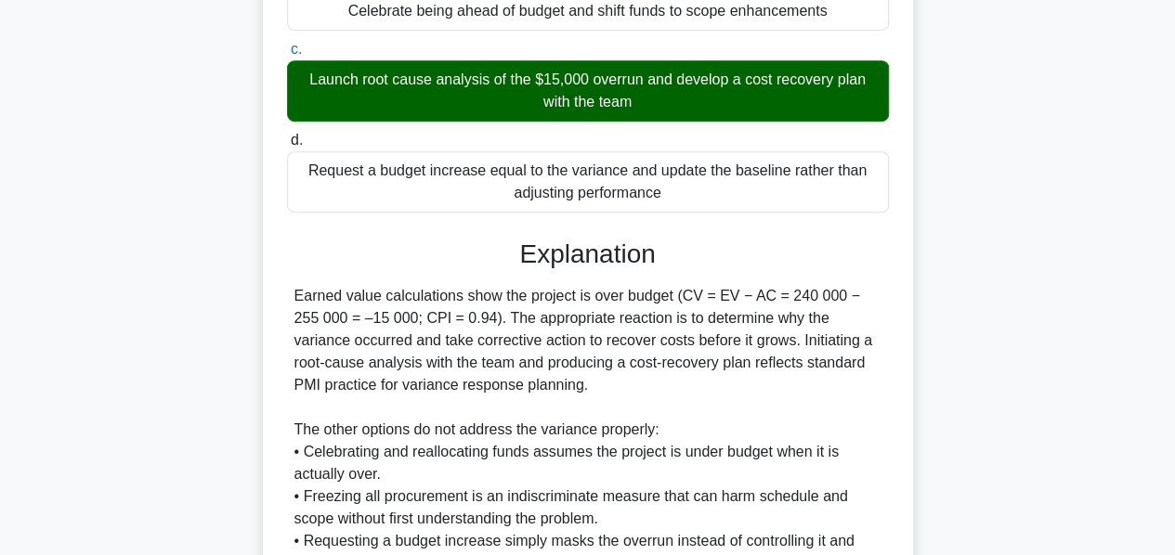
scroll to position [587, 0]
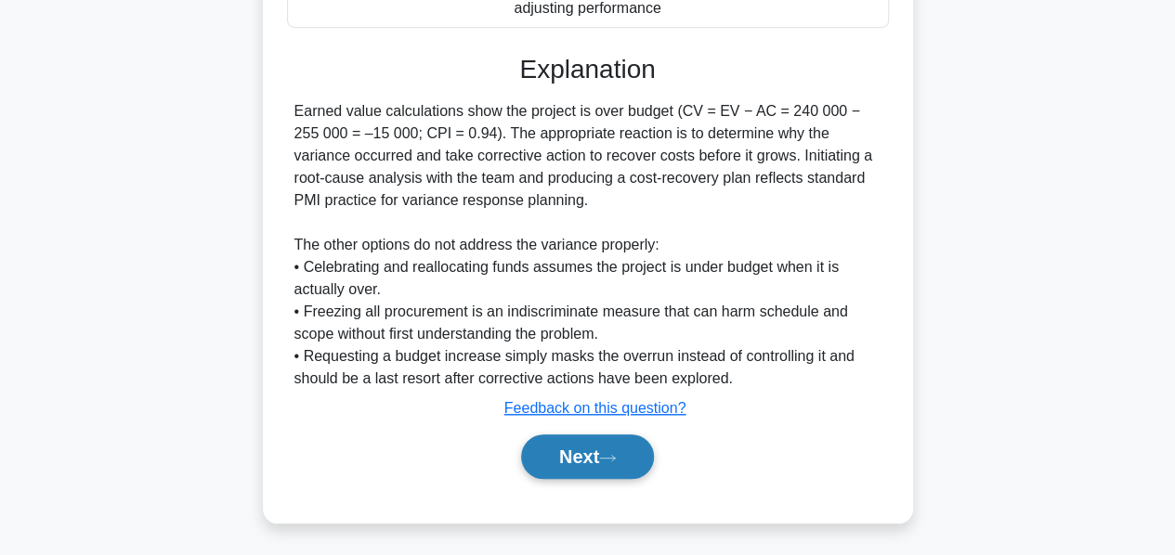
click at [592, 445] on button "Next" at bounding box center [587, 457] width 133 height 45
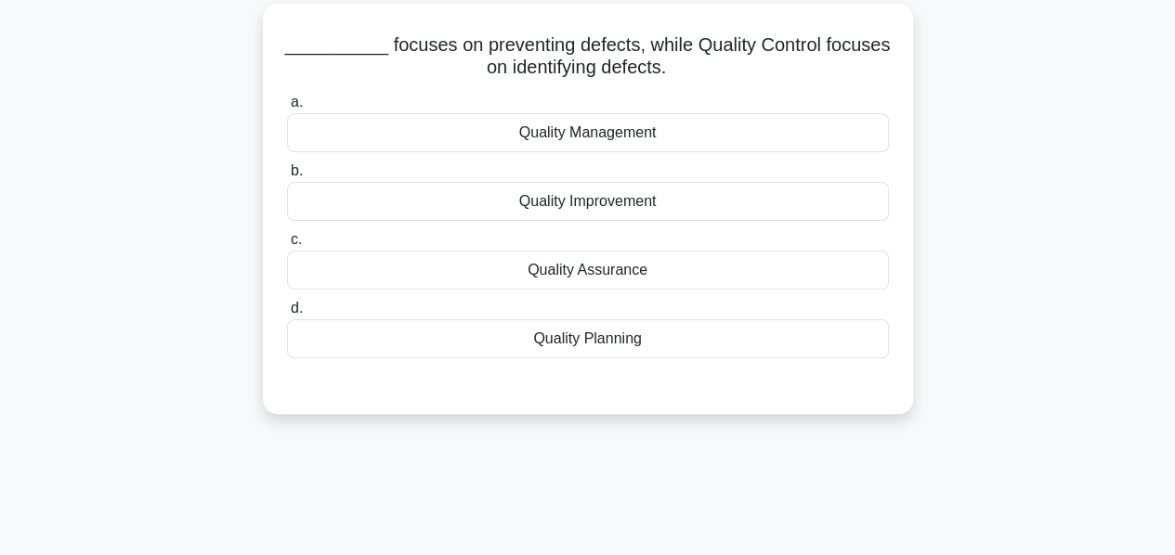
scroll to position [108, 0]
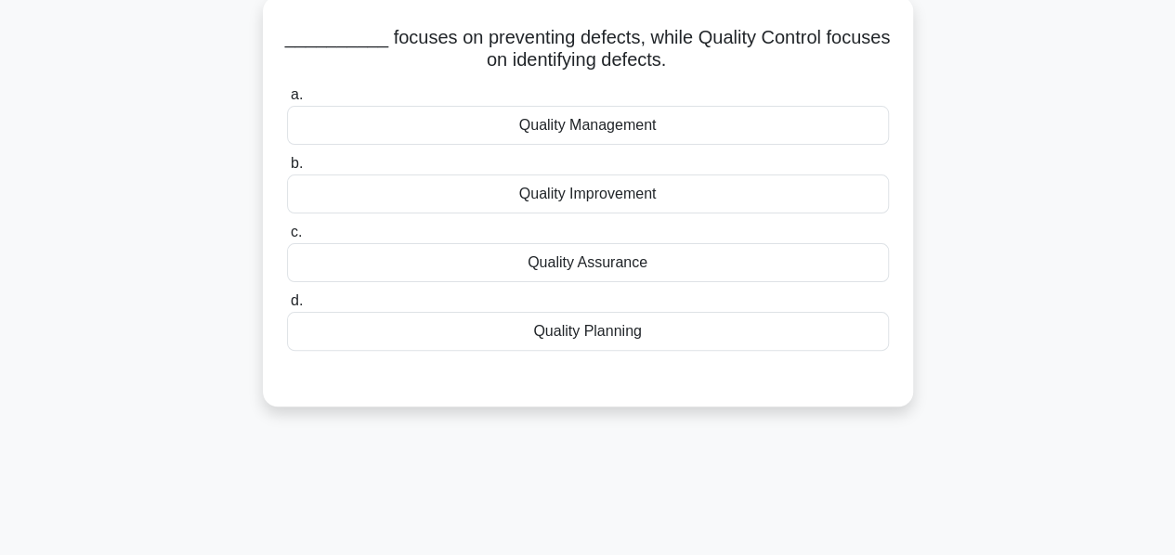
click at [555, 267] on div "Quality Assurance" at bounding box center [588, 262] width 602 height 39
click at [287, 239] on input "c. Quality Assurance" at bounding box center [287, 233] width 0 height 12
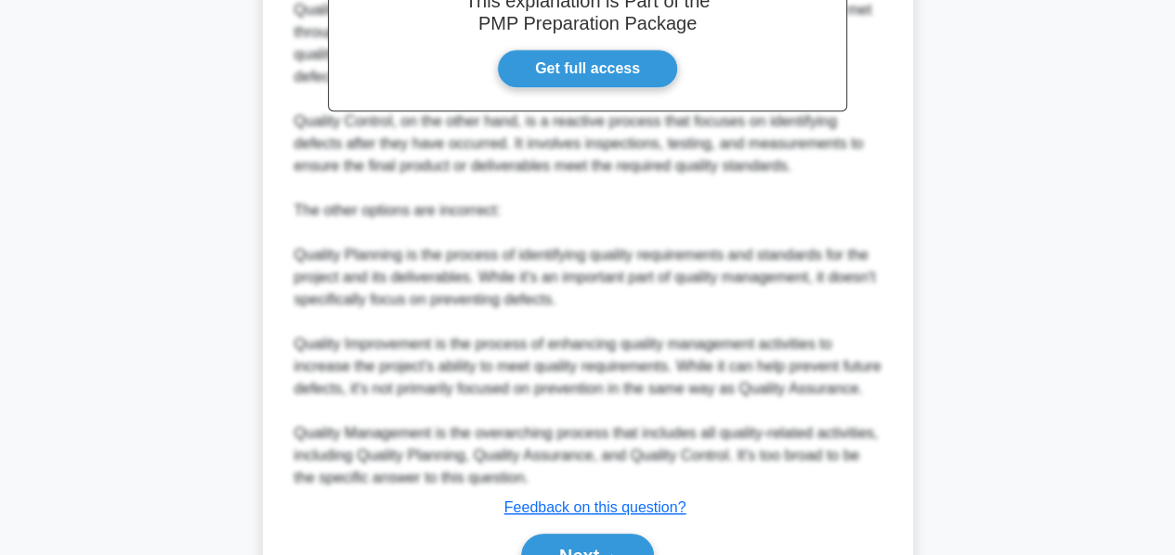
scroll to position [720, 0]
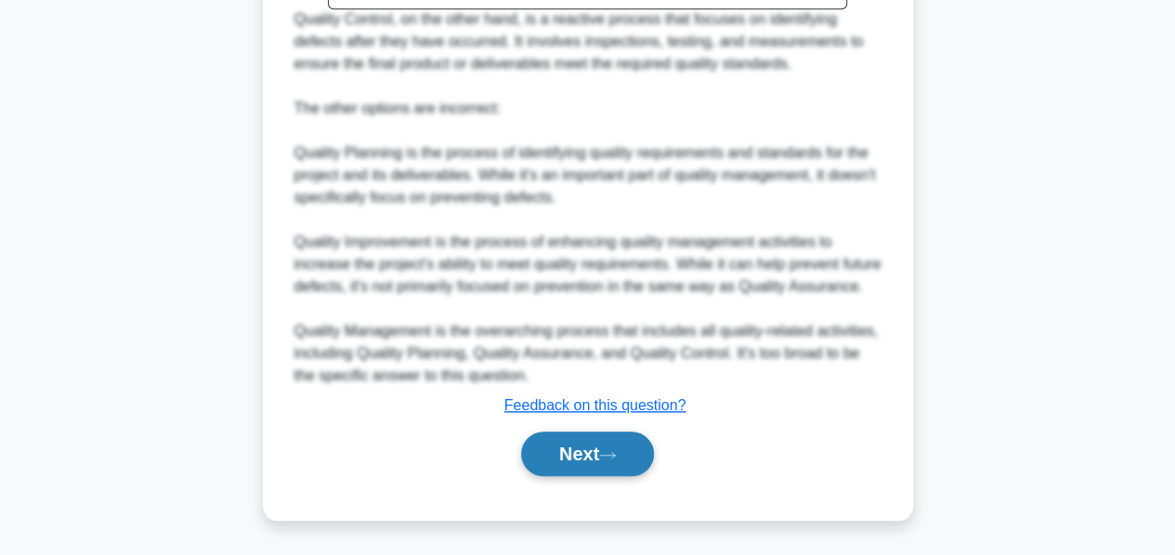
click at [574, 460] on button "Next" at bounding box center [587, 454] width 133 height 45
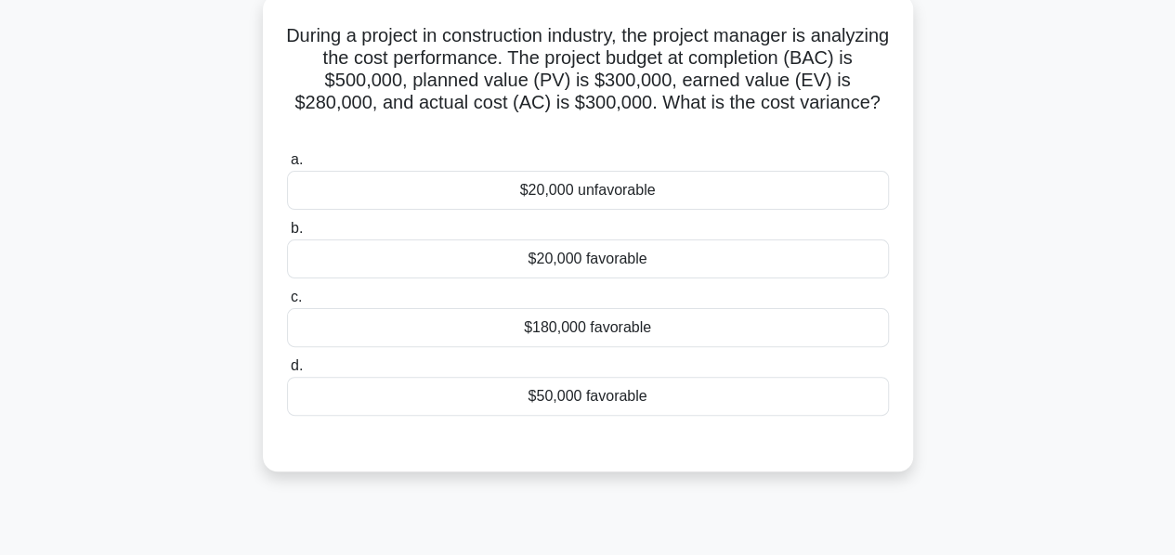
scroll to position [117, 0]
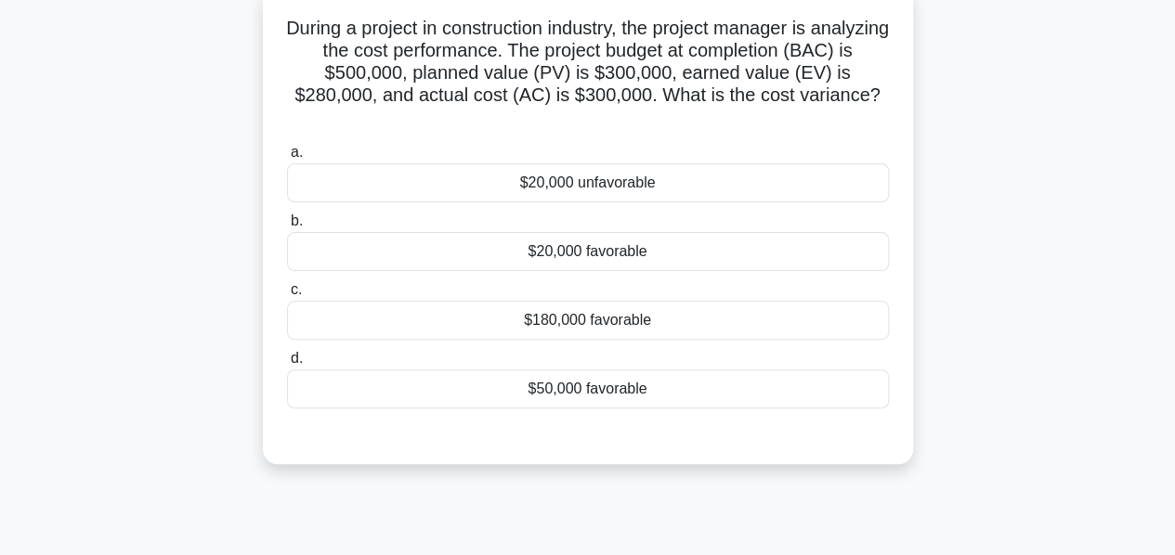
click at [543, 190] on div "$20,000 unfavorable" at bounding box center [588, 182] width 602 height 39
click at [287, 159] on input "a. $20,000 unfavorable" at bounding box center [287, 153] width 0 height 12
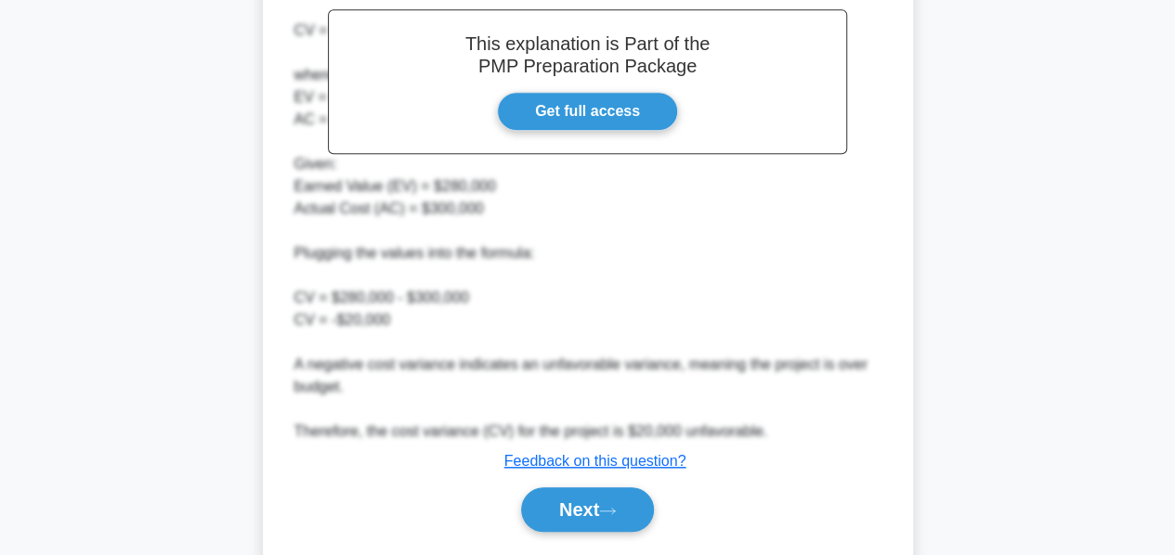
scroll to position [638, 0]
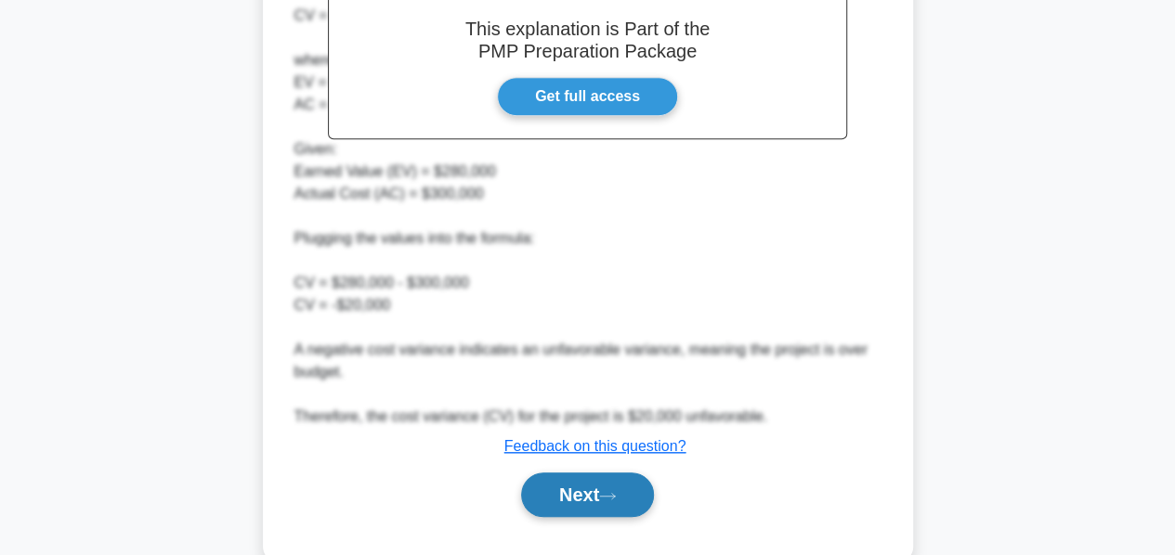
click at [584, 477] on button "Next" at bounding box center [587, 495] width 133 height 45
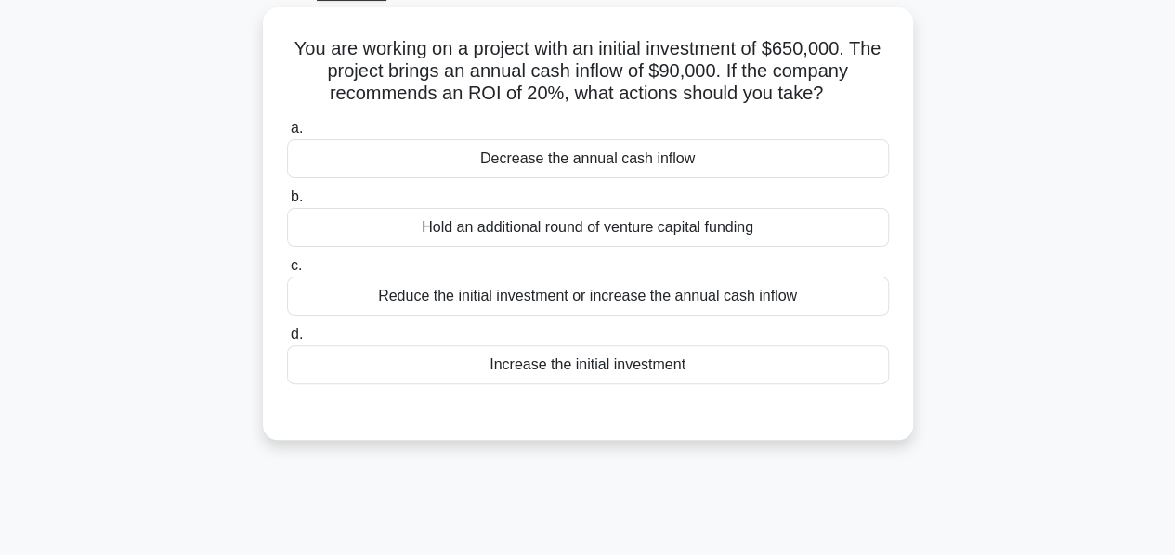
scroll to position [102, 0]
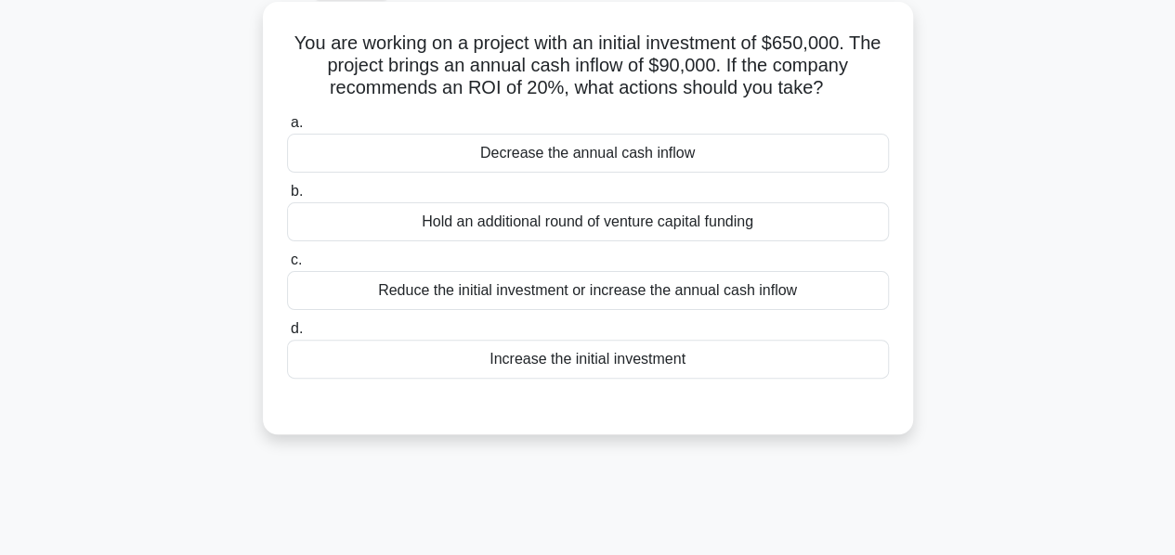
click at [597, 294] on div "Reduce the initial investment or increase the annual cash inflow" at bounding box center [588, 290] width 602 height 39
click at [287, 266] on input "c. Reduce the initial investment or increase the annual cash inflow" at bounding box center [287, 260] width 0 height 12
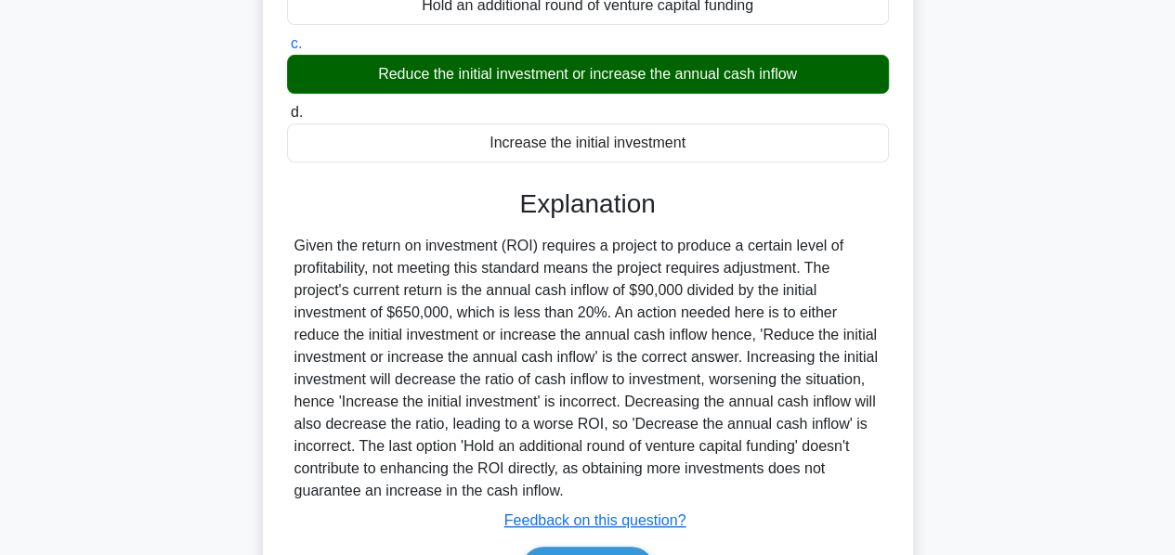
scroll to position [448, 0]
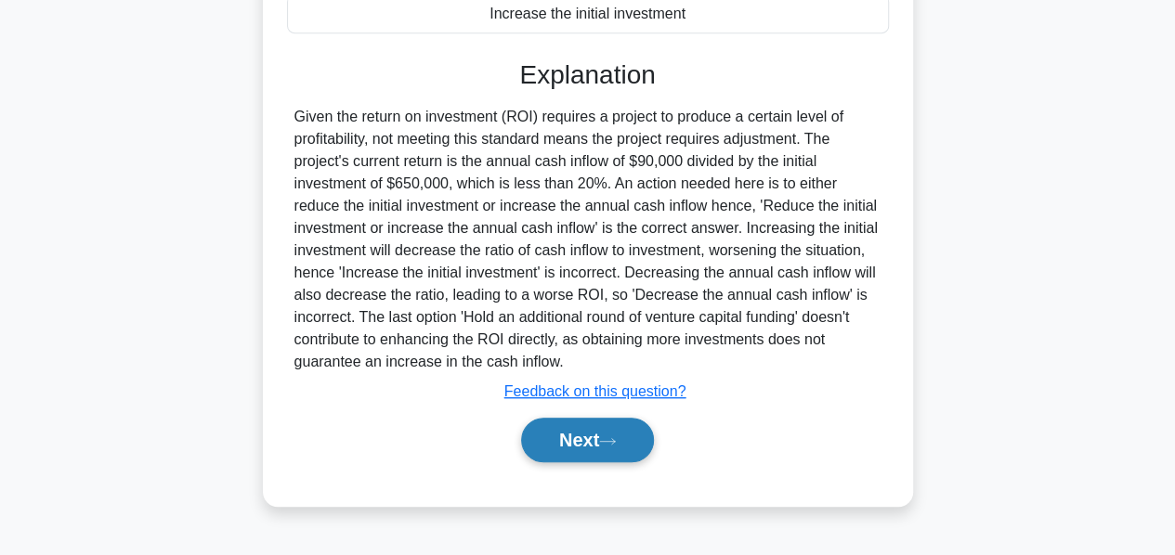
click at [556, 434] on button "Next" at bounding box center [587, 440] width 133 height 45
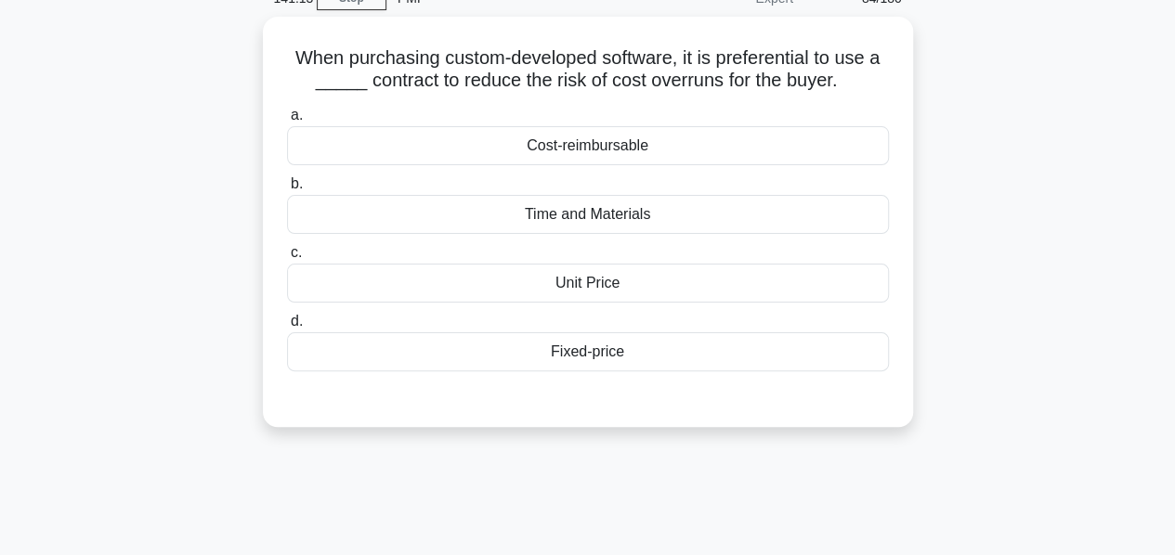
scroll to position [95, 0]
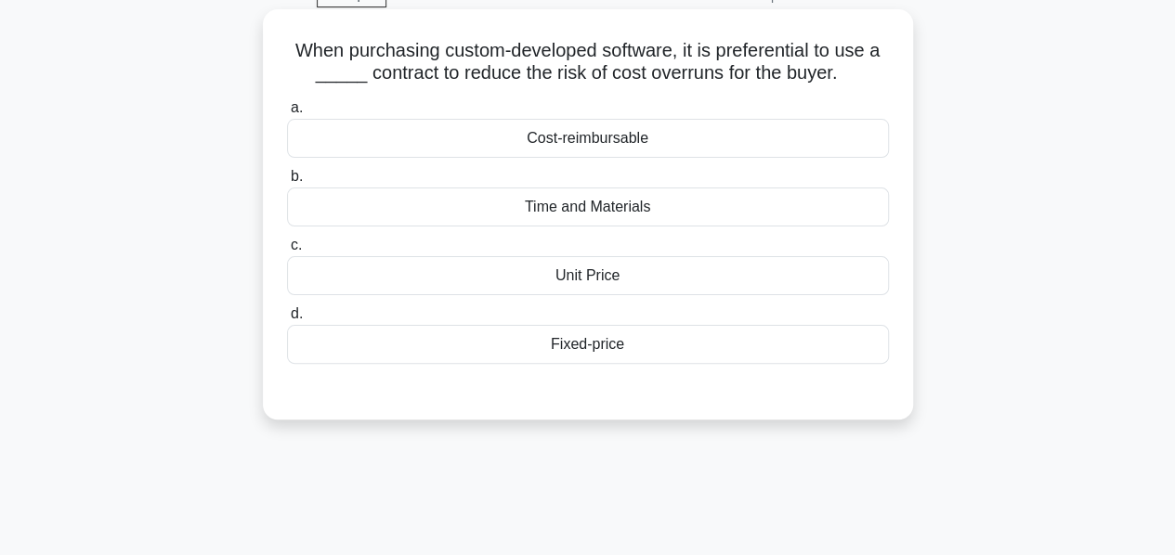
click at [607, 344] on div "Fixed-price" at bounding box center [588, 344] width 602 height 39
click at [287, 320] on input "d. Fixed-price" at bounding box center [287, 314] width 0 height 12
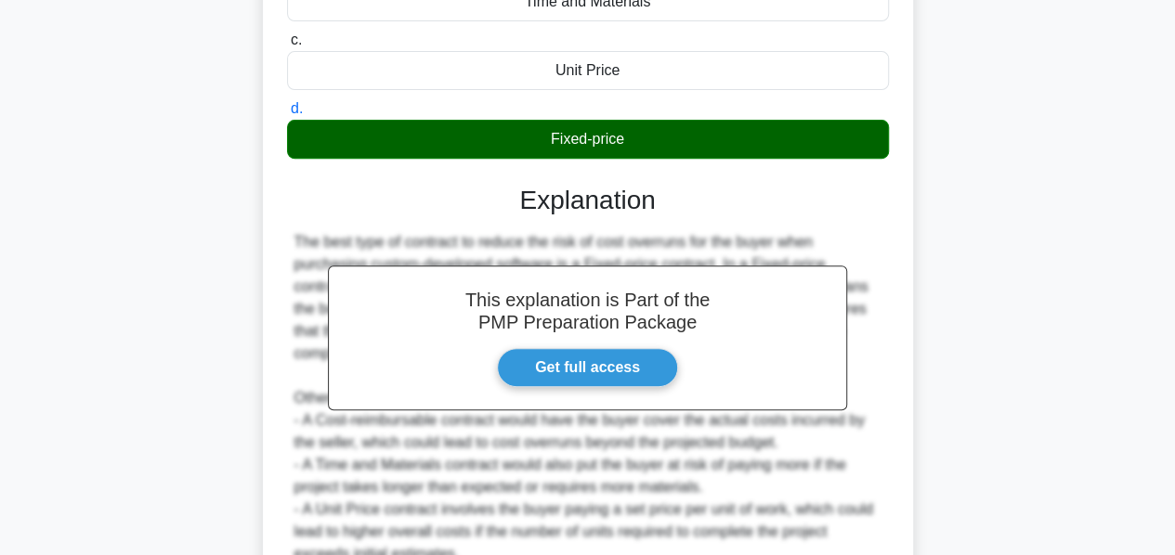
scroll to position [475, 0]
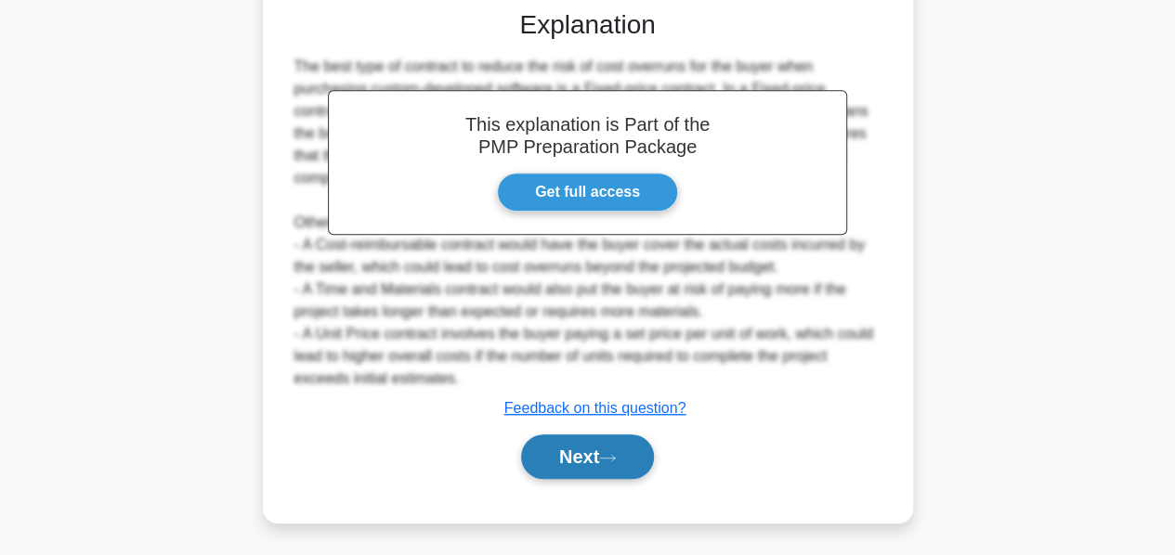
click at [586, 456] on button "Next" at bounding box center [587, 457] width 133 height 45
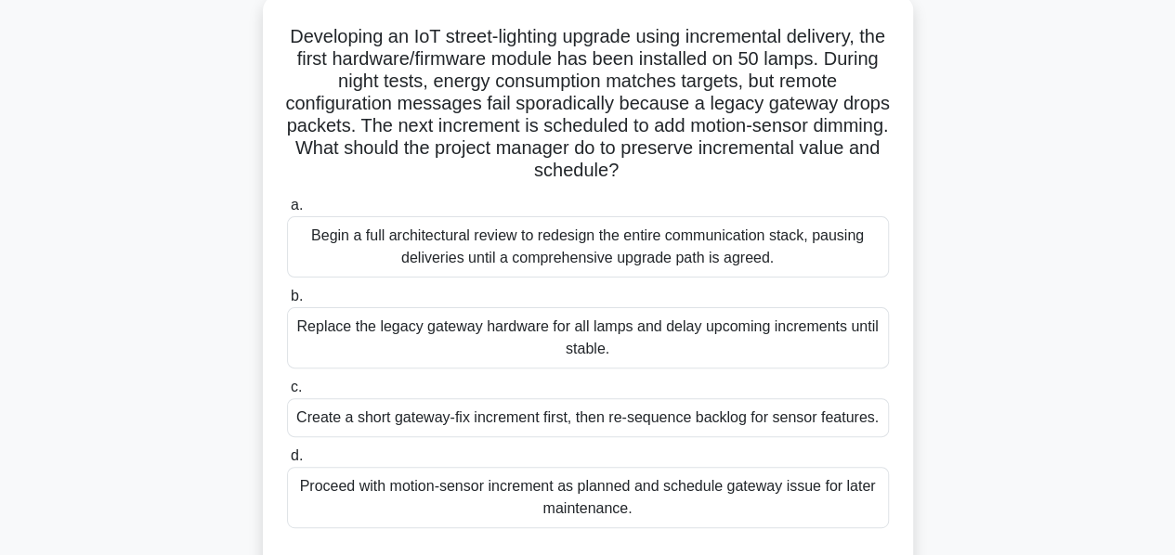
scroll to position [150, 0]
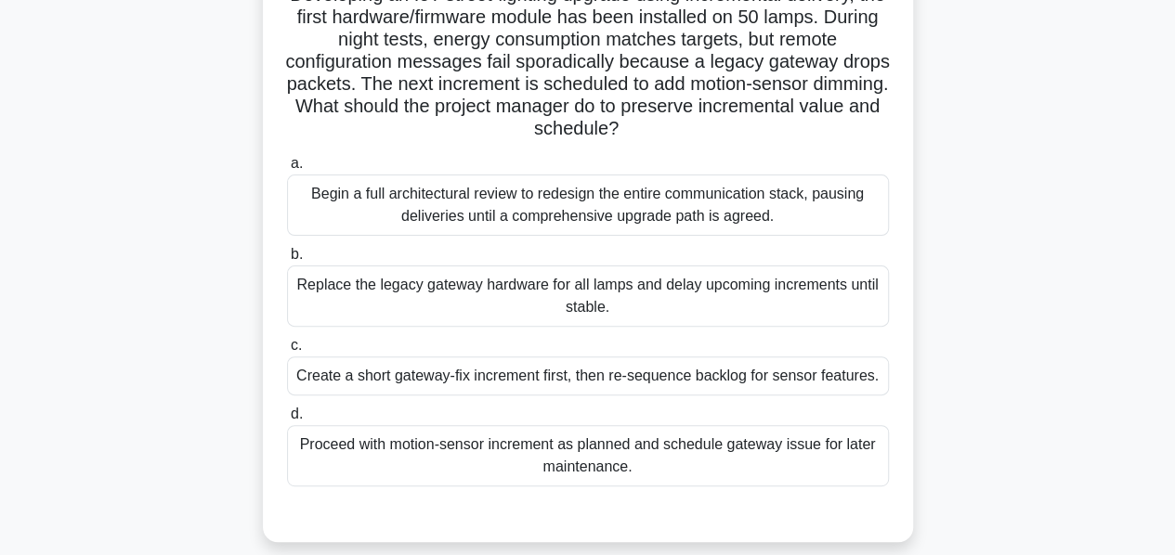
click at [513, 383] on div "Create a short gateway-fix increment first, then re-sequence backlog for sensor…" at bounding box center [588, 376] width 602 height 39
click at [287, 352] on input "c. Create a short gateway-fix increment first, then re-sequence backlog for sen…" at bounding box center [287, 346] width 0 height 12
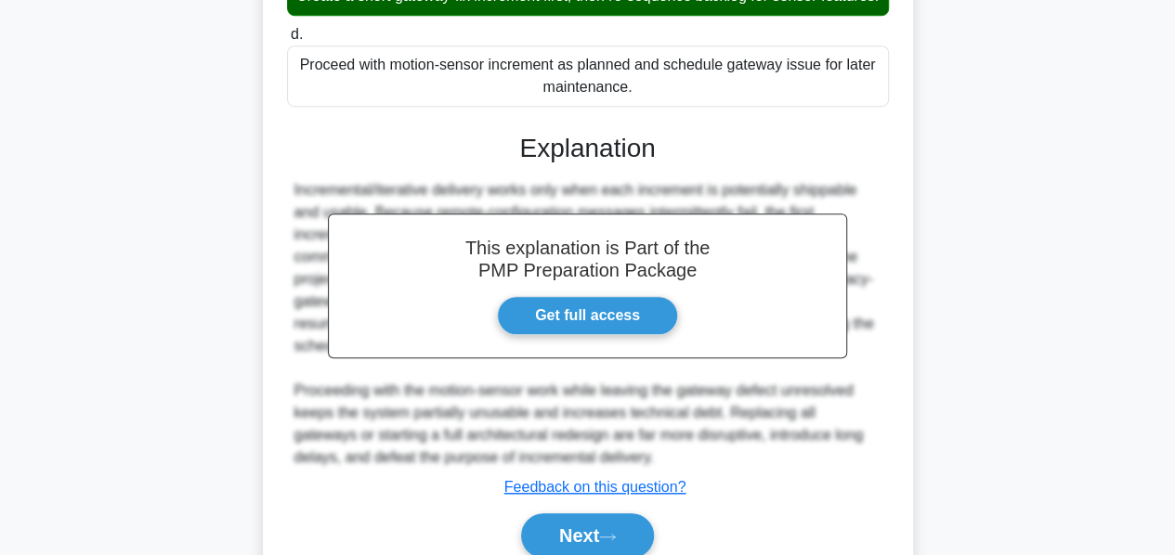
scroll to position [631, 0]
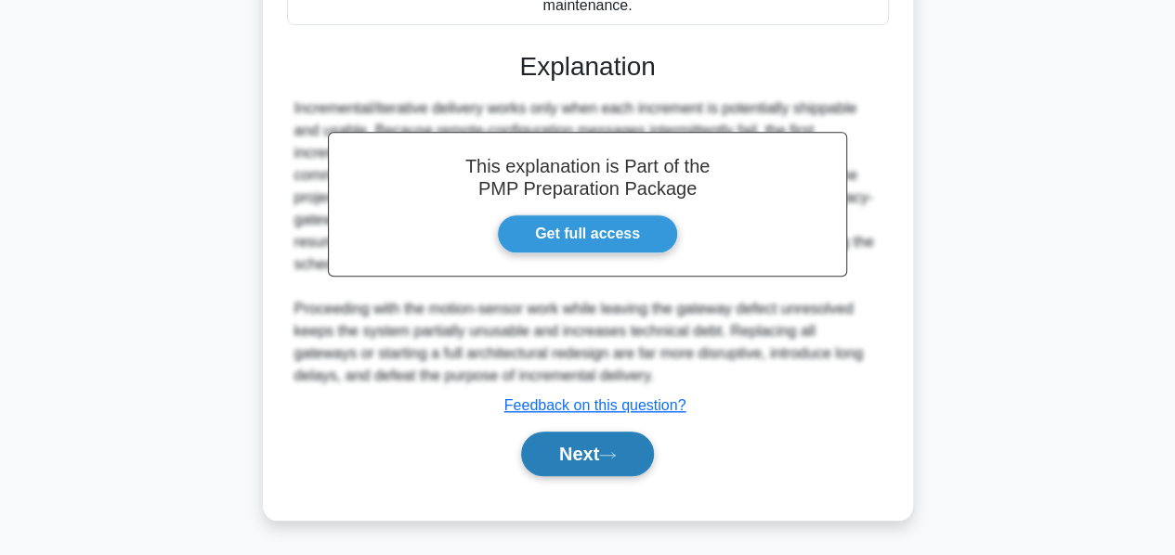
click at [583, 461] on button "Next" at bounding box center [587, 454] width 133 height 45
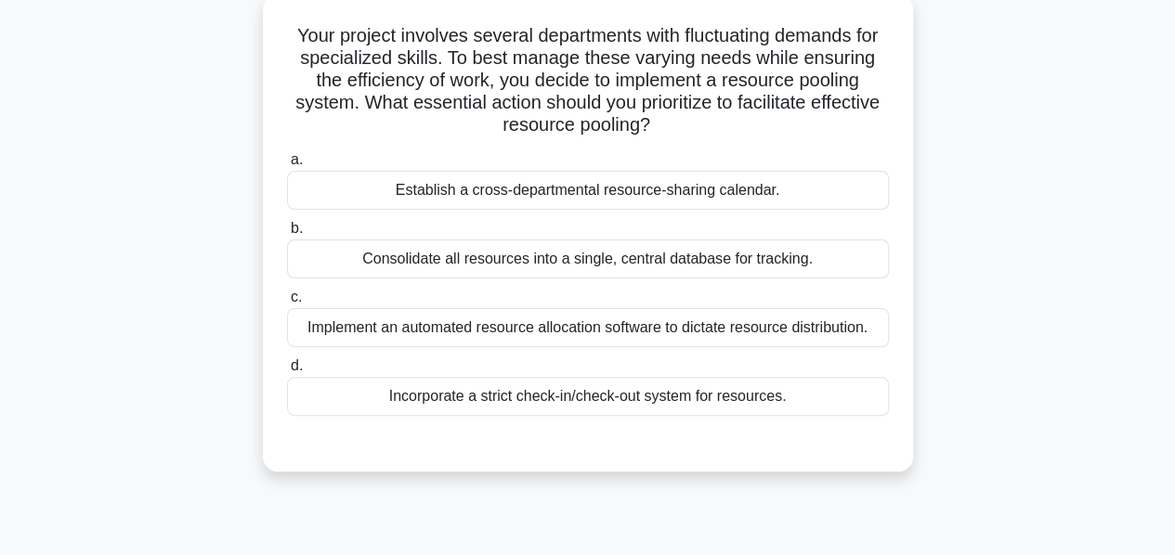
scroll to position [113, 0]
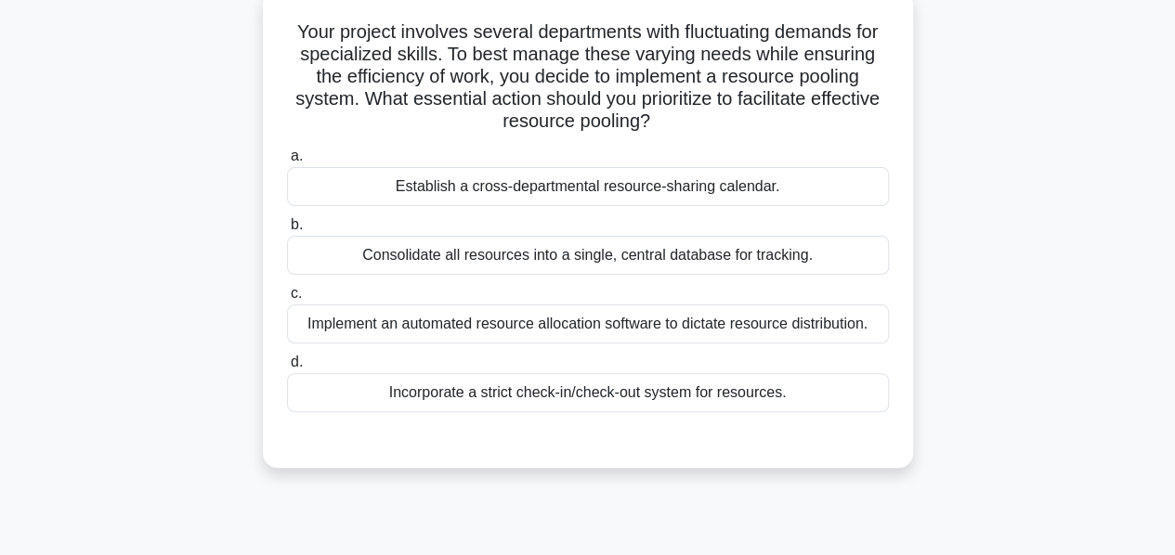
click at [604, 398] on div "Incorporate a strict check-in/check-out system for resources." at bounding box center [588, 392] width 602 height 39
click at [287, 369] on input "d. Incorporate a strict check-in/check-out system for resources." at bounding box center [287, 363] width 0 height 12
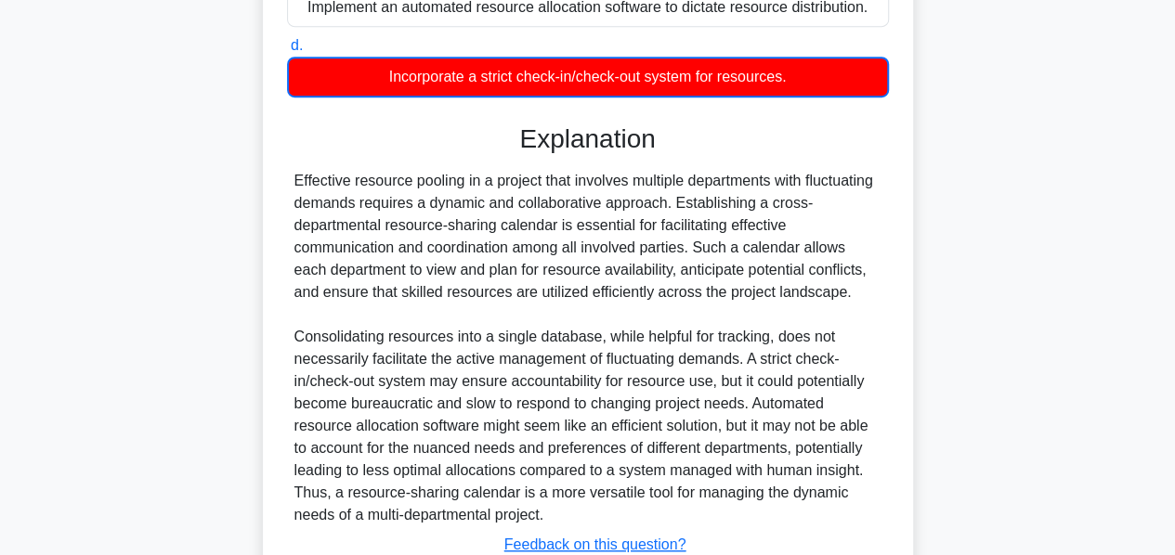
scroll to position [567, 0]
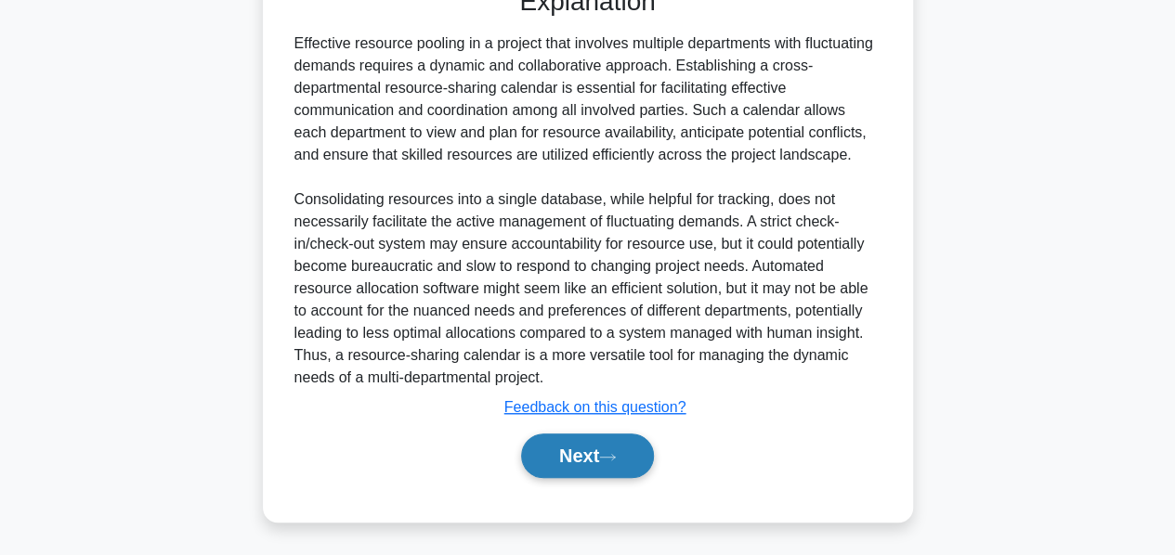
click at [561, 448] on button "Next" at bounding box center [587, 456] width 133 height 45
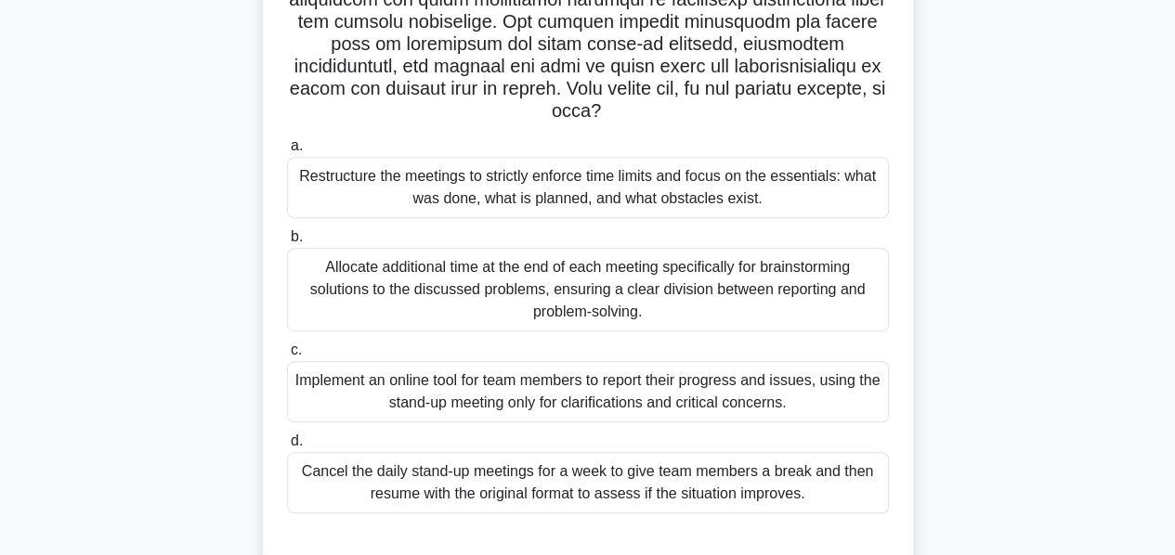
scroll to position [395, 0]
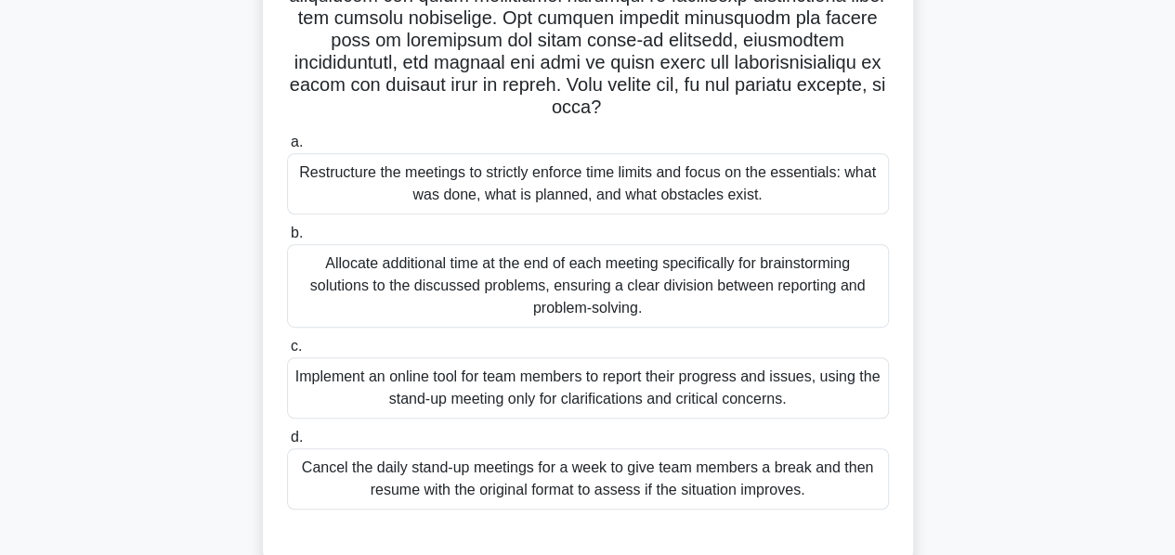
click at [726, 183] on div "Restructure the meetings to strictly enforce time limits and focus on the essen…" at bounding box center [588, 183] width 602 height 61
click at [287, 149] on input "a. Restructure the meetings to strictly enforce time limits and focus on the es…" at bounding box center [287, 142] width 0 height 12
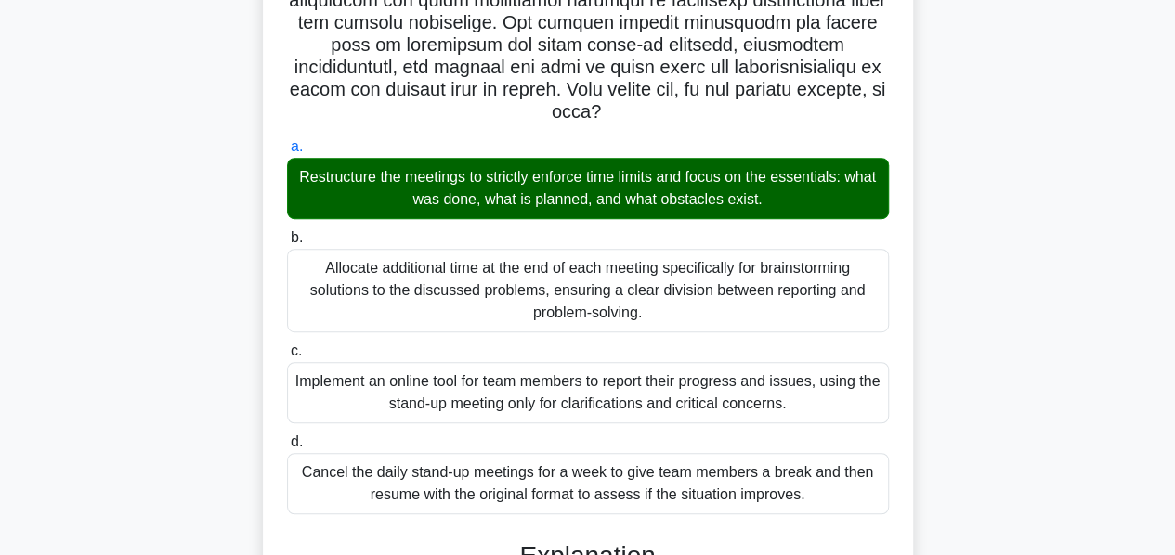
scroll to position [810, 0]
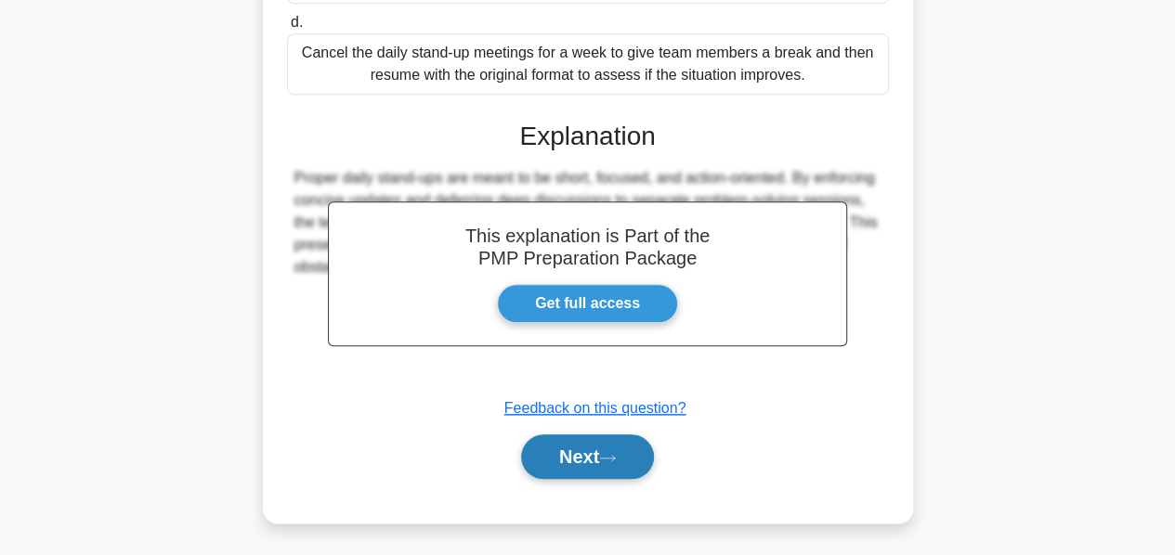
click at [594, 456] on button "Next" at bounding box center [587, 457] width 133 height 45
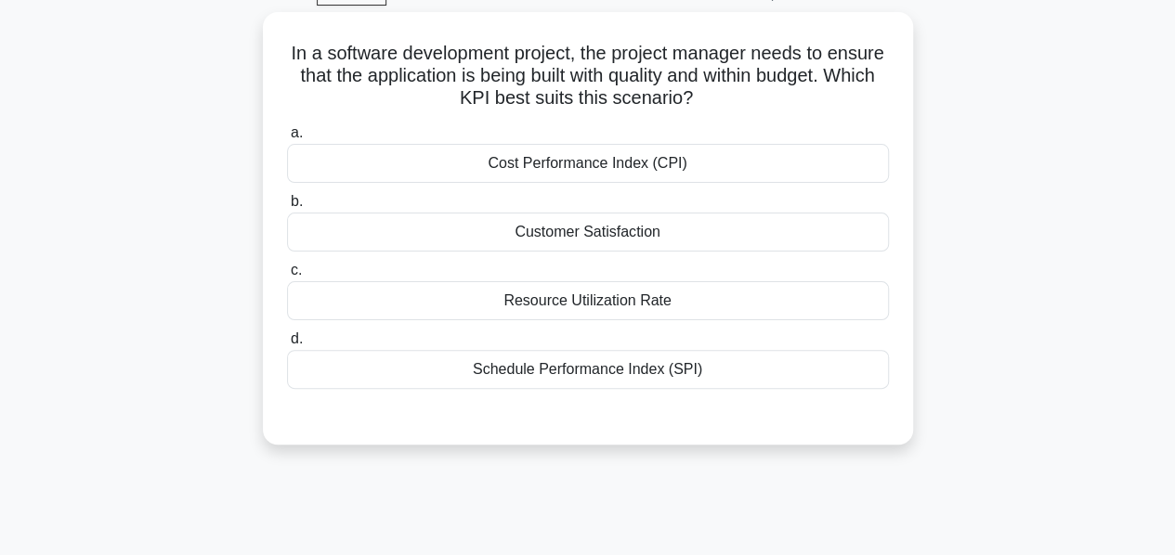
scroll to position [97, 0]
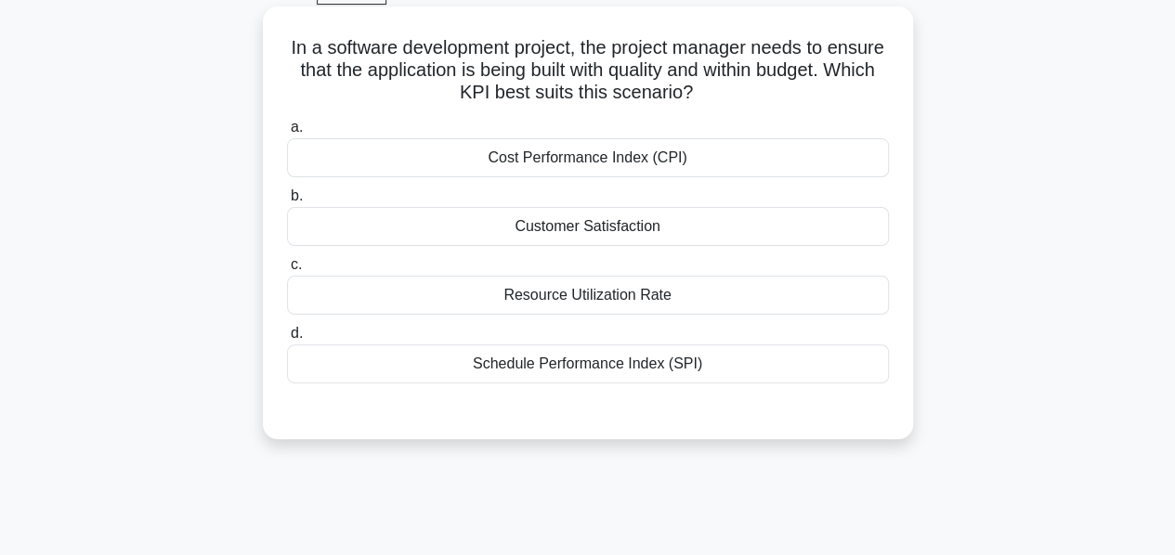
click at [602, 370] on div "Schedule Performance Index (SPI)" at bounding box center [588, 363] width 602 height 39
click at [287, 340] on input "d. Schedule Performance Index (SPI)" at bounding box center [287, 334] width 0 height 12
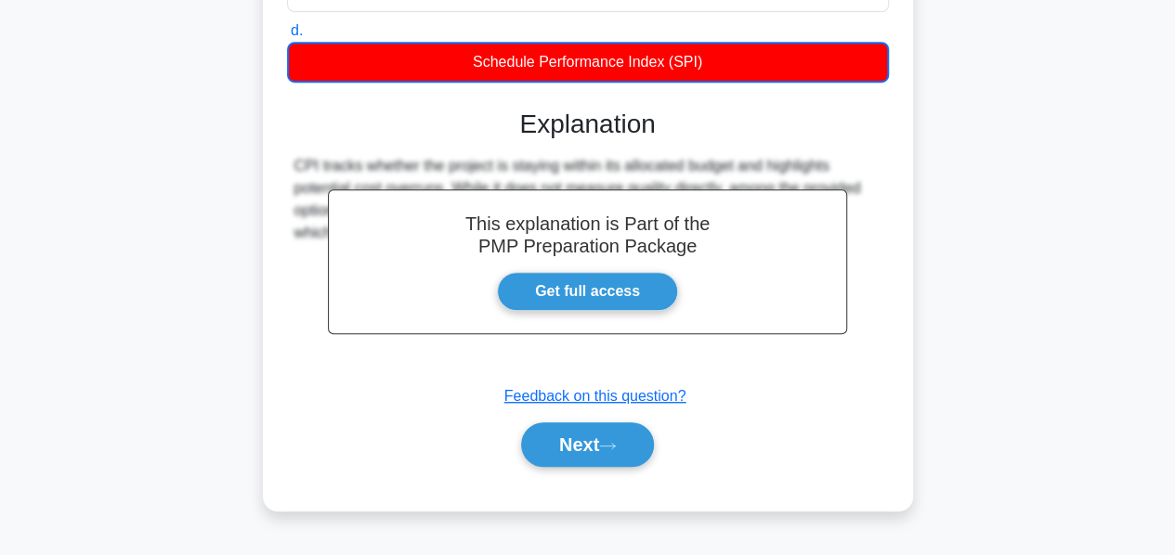
scroll to position [448, 0]
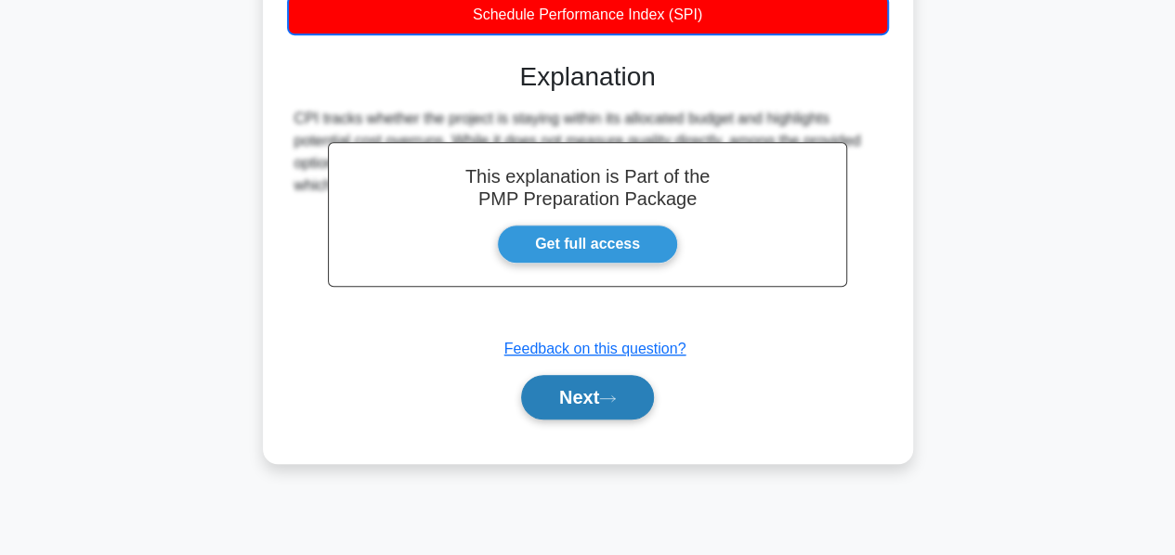
click at [553, 395] on button "Next" at bounding box center [587, 397] width 133 height 45
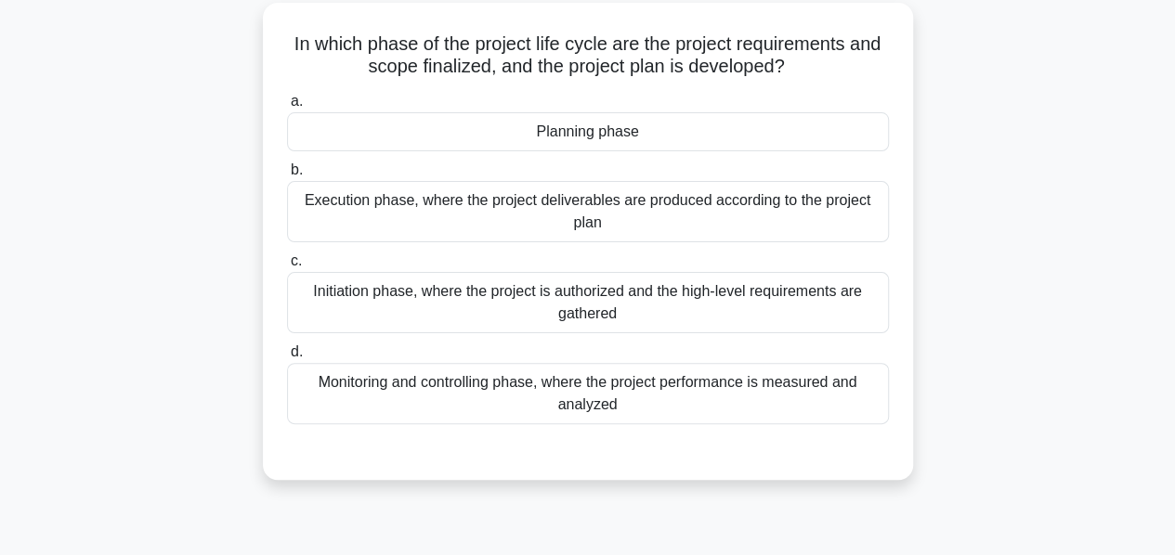
scroll to position [109, 0]
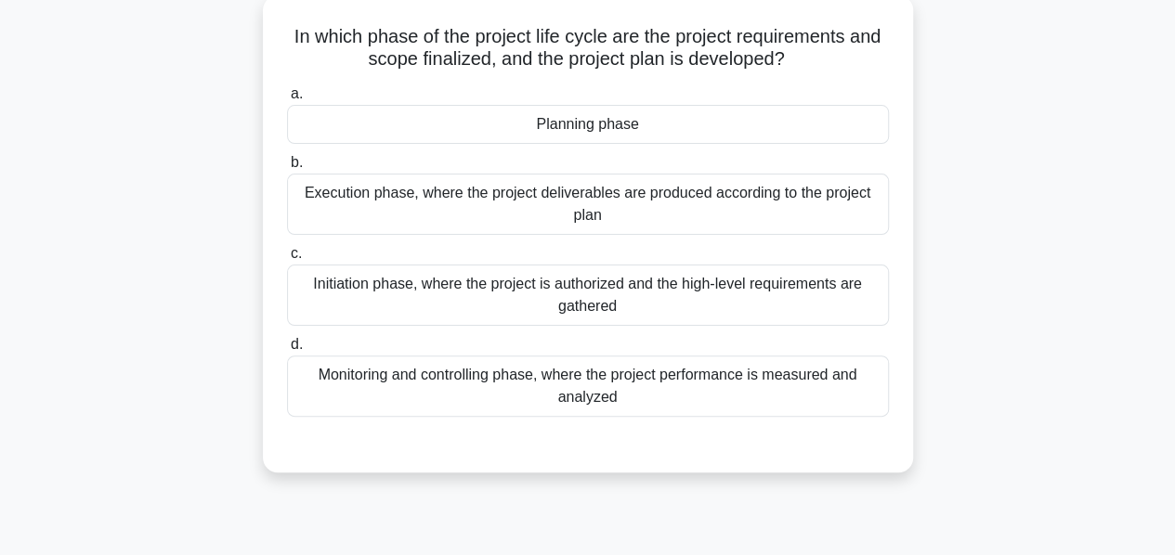
click at [568, 279] on div "Initiation phase, where the project is authorized and the high-level requiremen…" at bounding box center [588, 295] width 602 height 61
click at [287, 260] on input "c. Initiation phase, where the project is authorized and the high-level require…" at bounding box center [287, 254] width 0 height 12
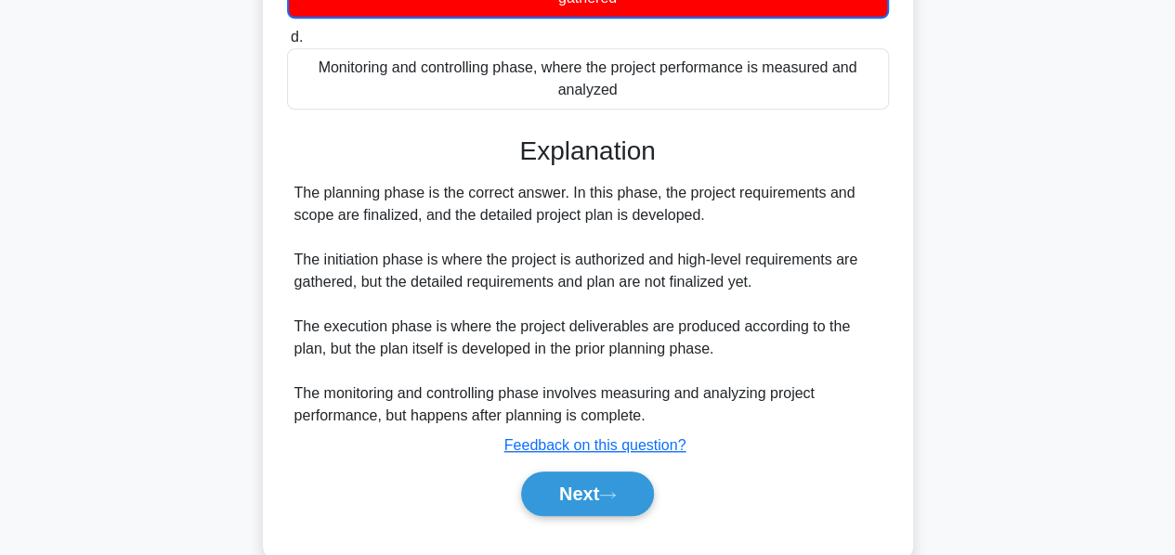
scroll to position [456, 0]
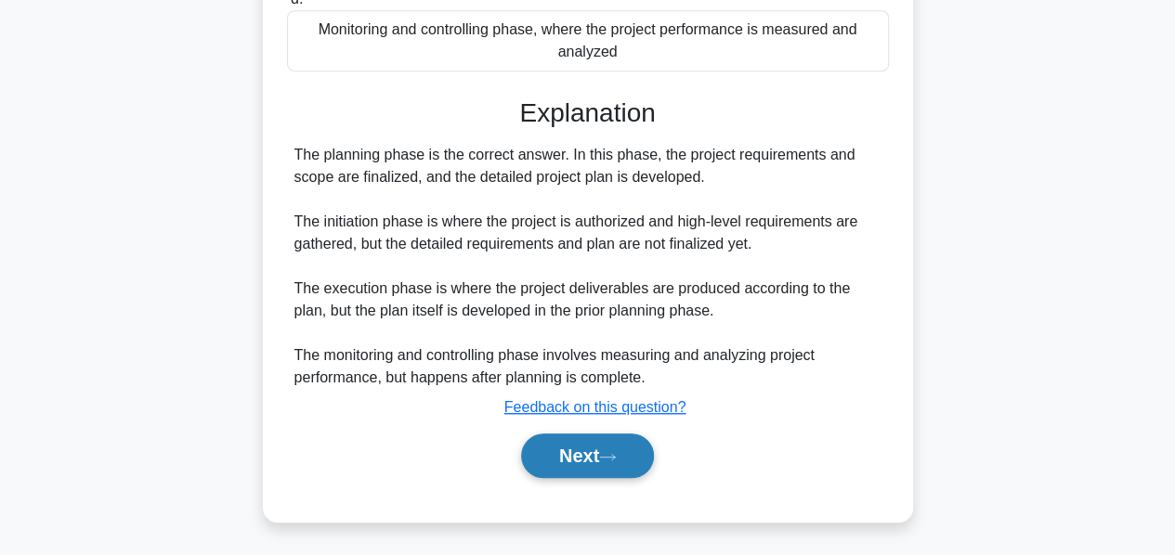
click at [566, 456] on button "Next" at bounding box center [587, 456] width 133 height 45
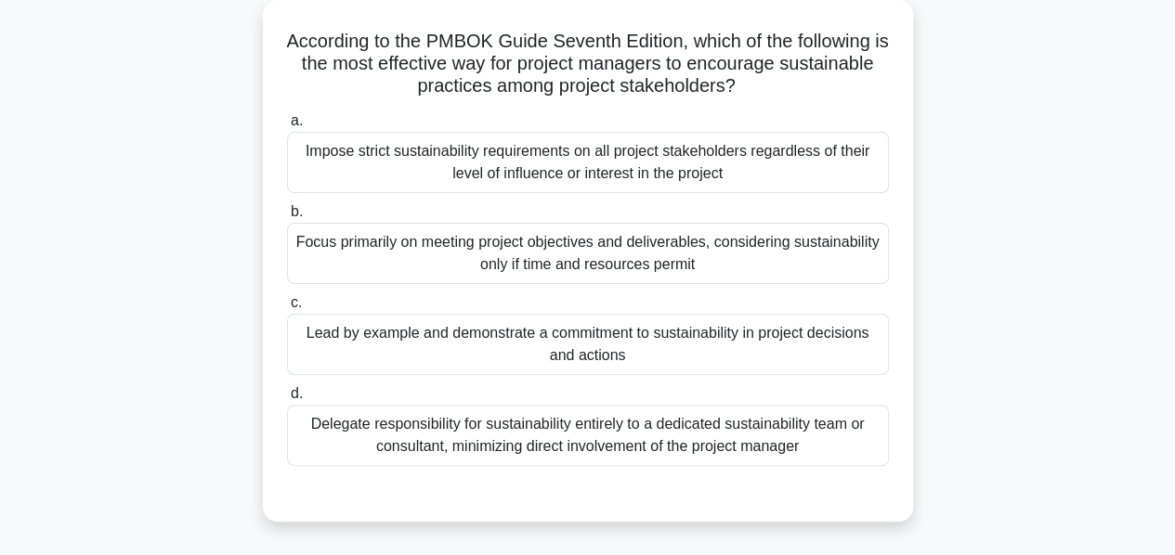
scroll to position [110, 0]
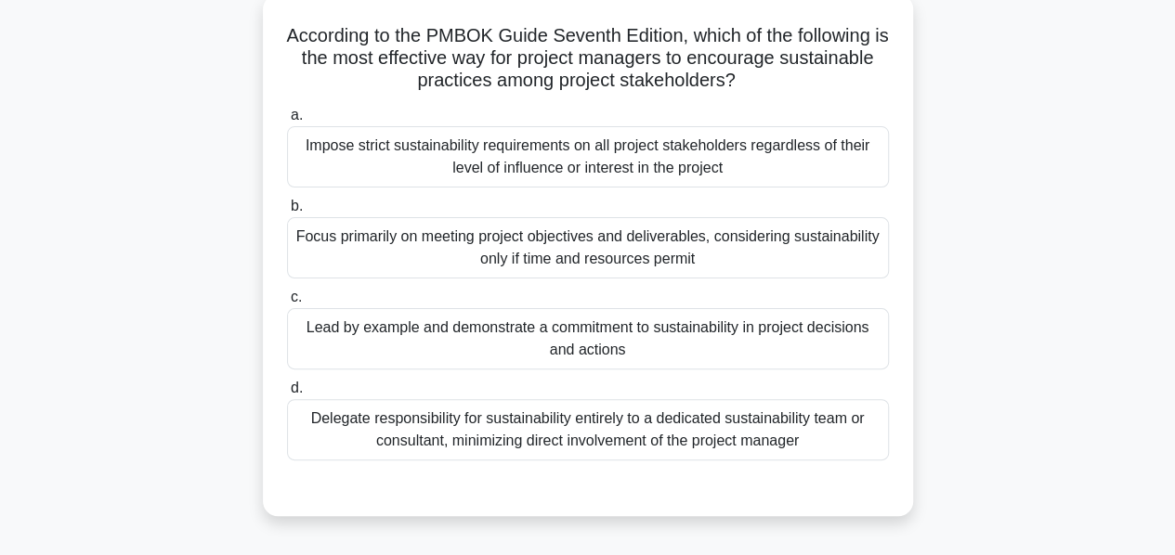
click at [465, 328] on div "Lead by example and demonstrate a commitment to sustainability in project decis…" at bounding box center [588, 338] width 602 height 61
click at [287, 304] on input "c. Lead by example and demonstrate a commitment to sustainability in project de…" at bounding box center [287, 298] width 0 height 12
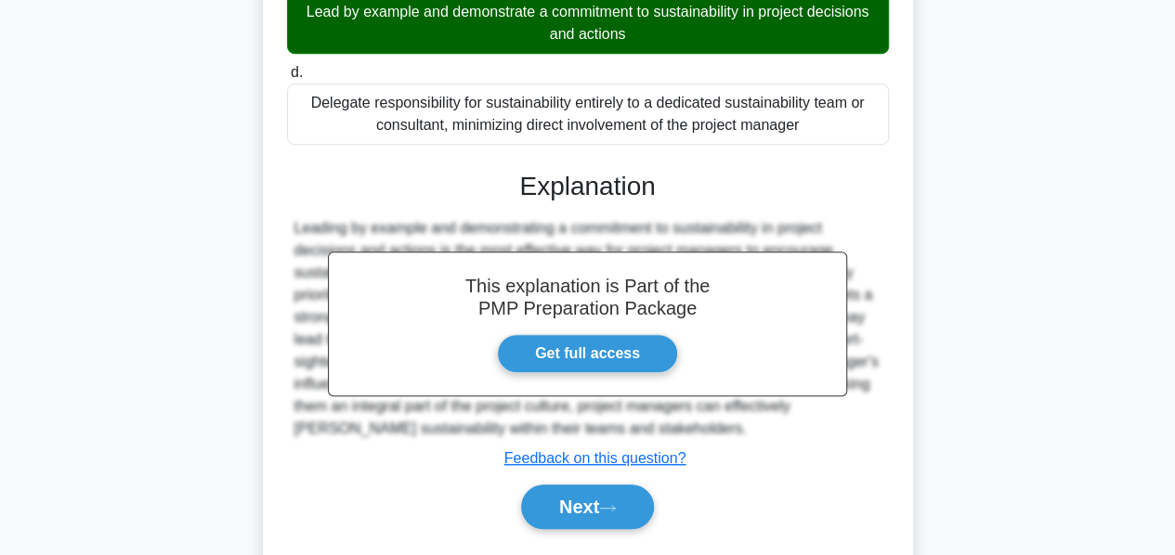
scroll to position [434, 0]
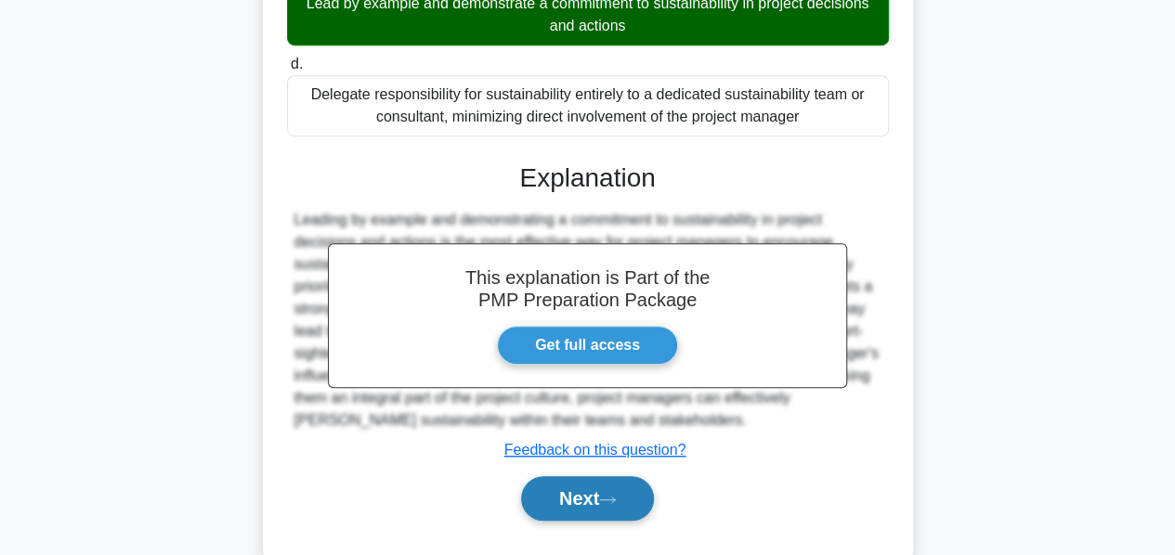
click at [596, 493] on button "Next" at bounding box center [587, 498] width 133 height 45
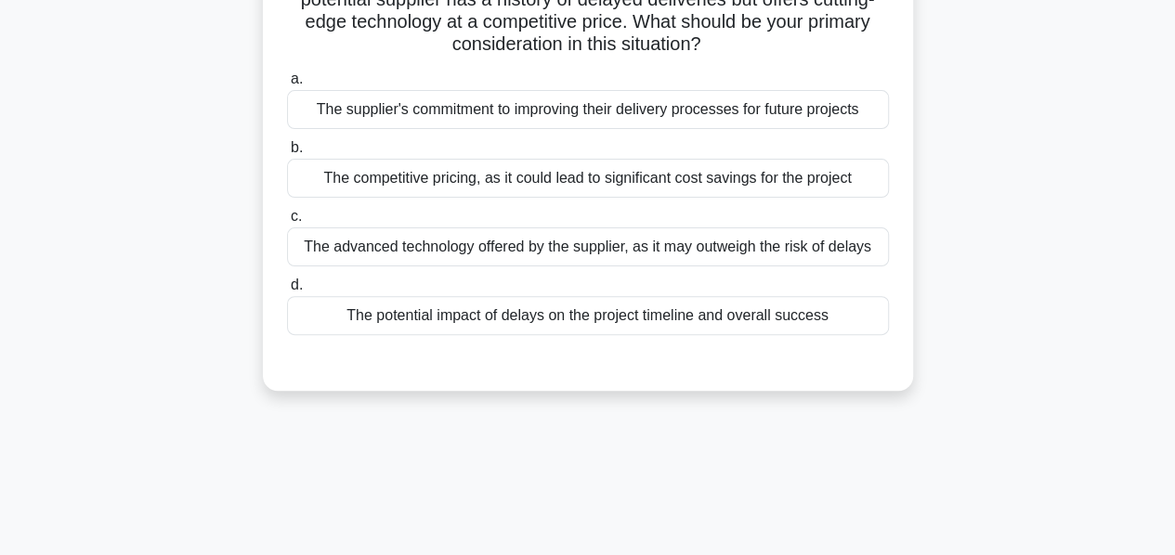
scroll to position [174, 0]
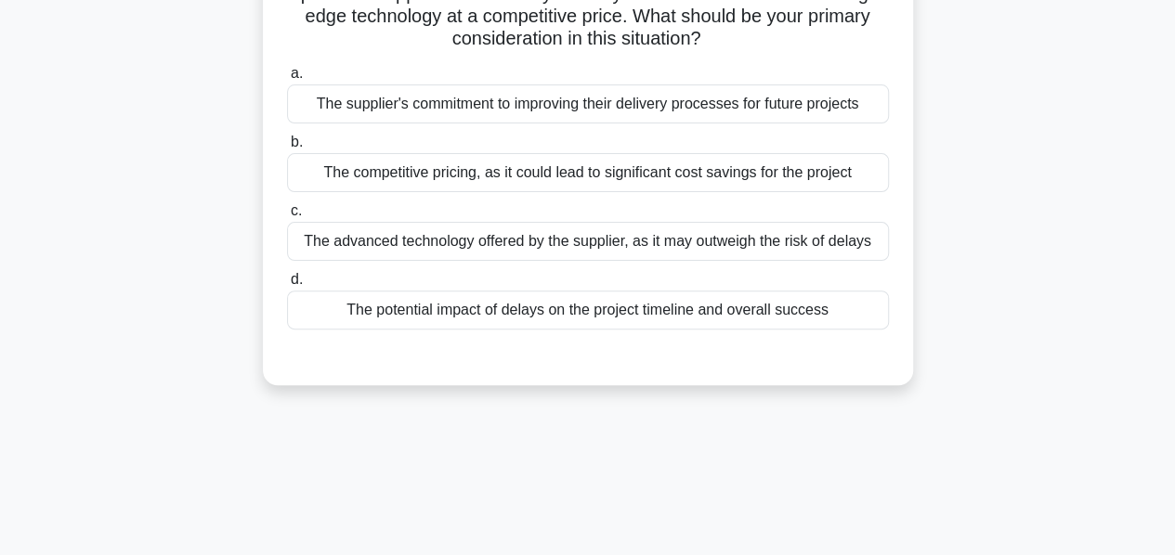
click at [442, 308] on div "The potential impact of delays on the project timeline and overall success" at bounding box center [588, 310] width 602 height 39
click at [287, 286] on input "d. The potential impact of delays on the project timeline and overall success" at bounding box center [287, 280] width 0 height 12
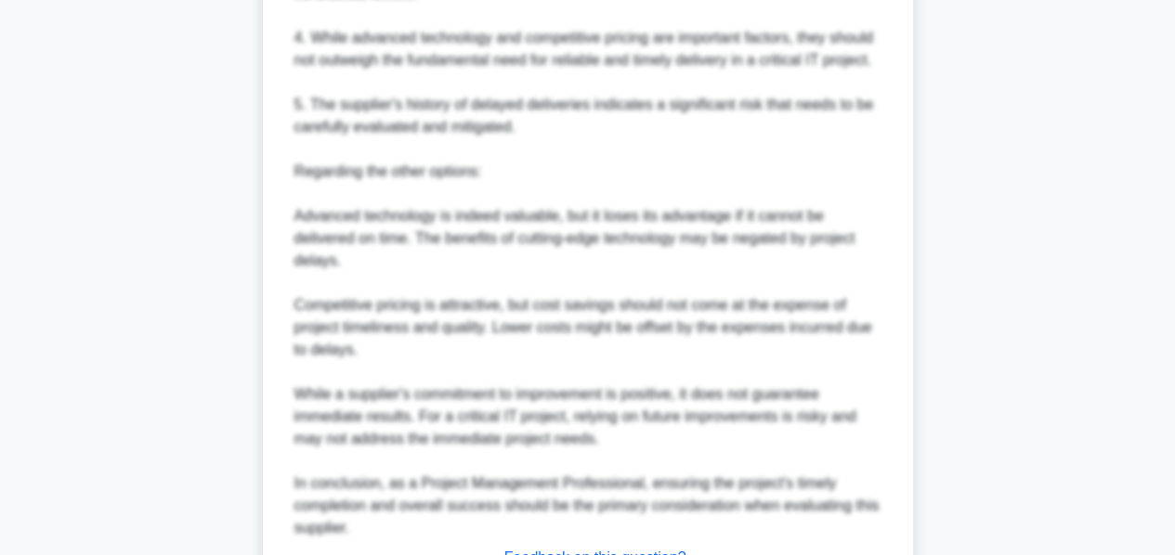
scroll to position [988, 0]
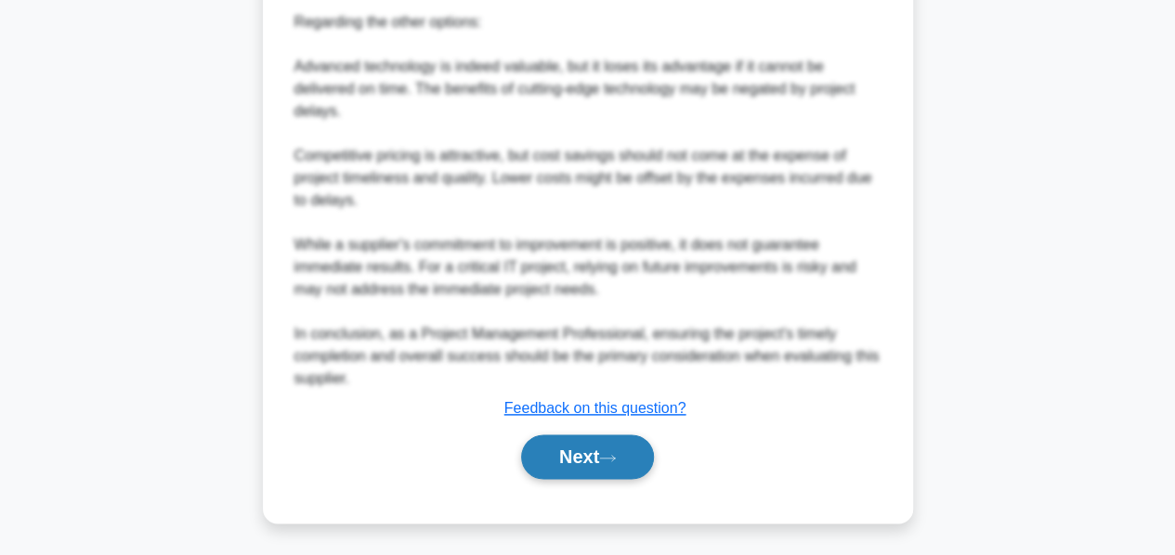
click at [574, 449] on button "Next" at bounding box center [587, 457] width 133 height 45
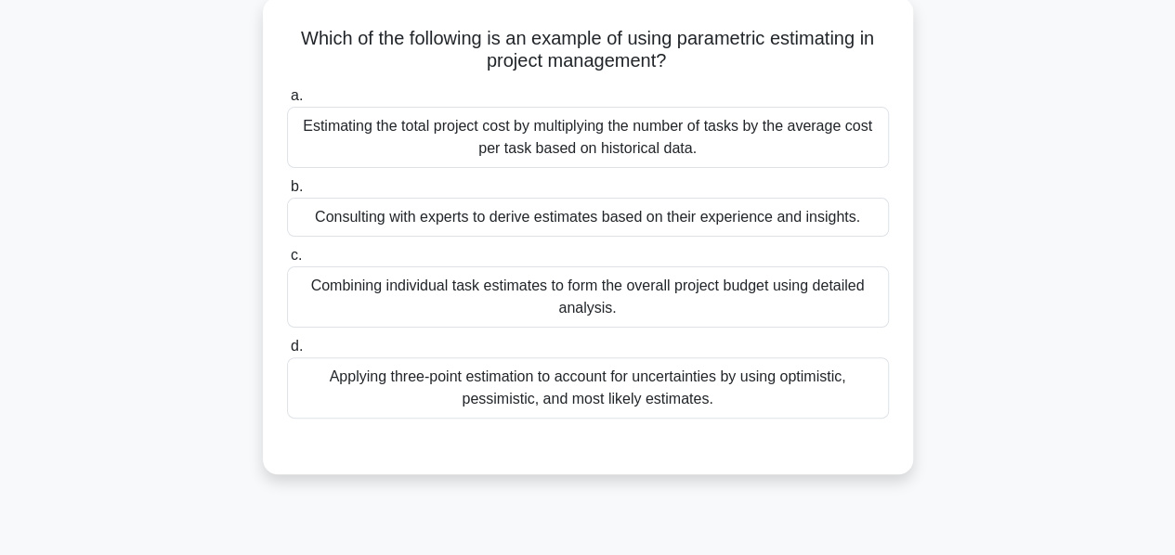
scroll to position [117, 0]
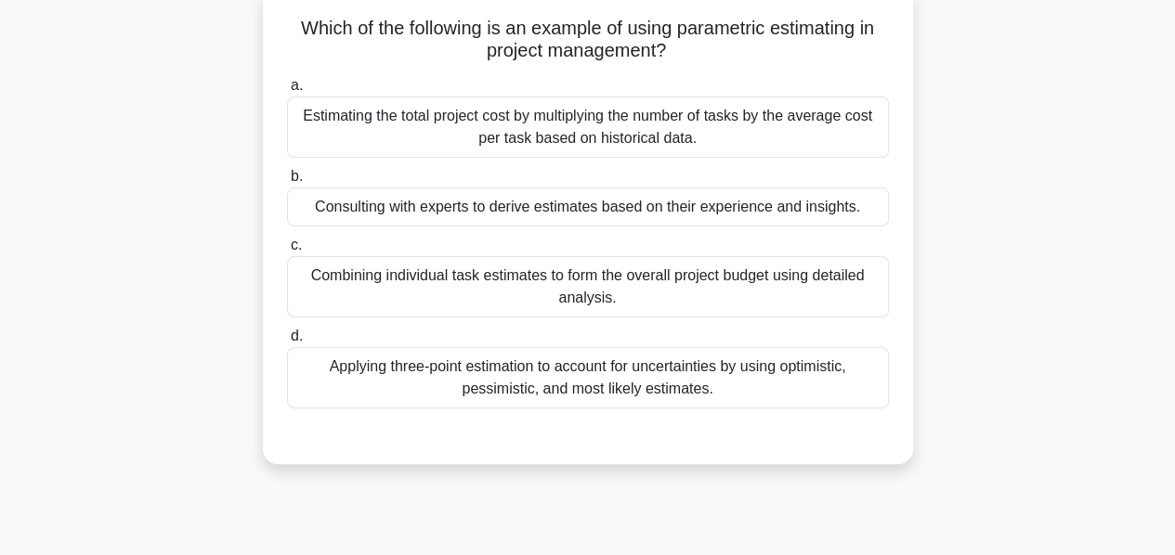
click at [570, 283] on div "Combining individual task estimates to form the overall project budget using de…" at bounding box center [588, 286] width 602 height 61
click at [287, 252] on input "c. Combining individual task estimates to form the overall project budget using…" at bounding box center [287, 246] width 0 height 12
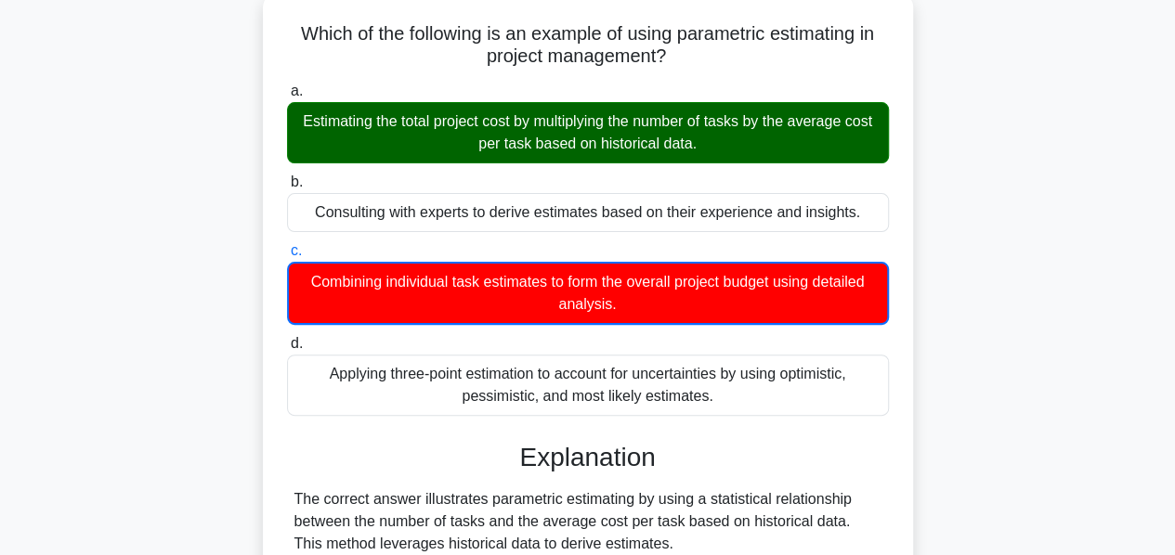
scroll to position [448, 0]
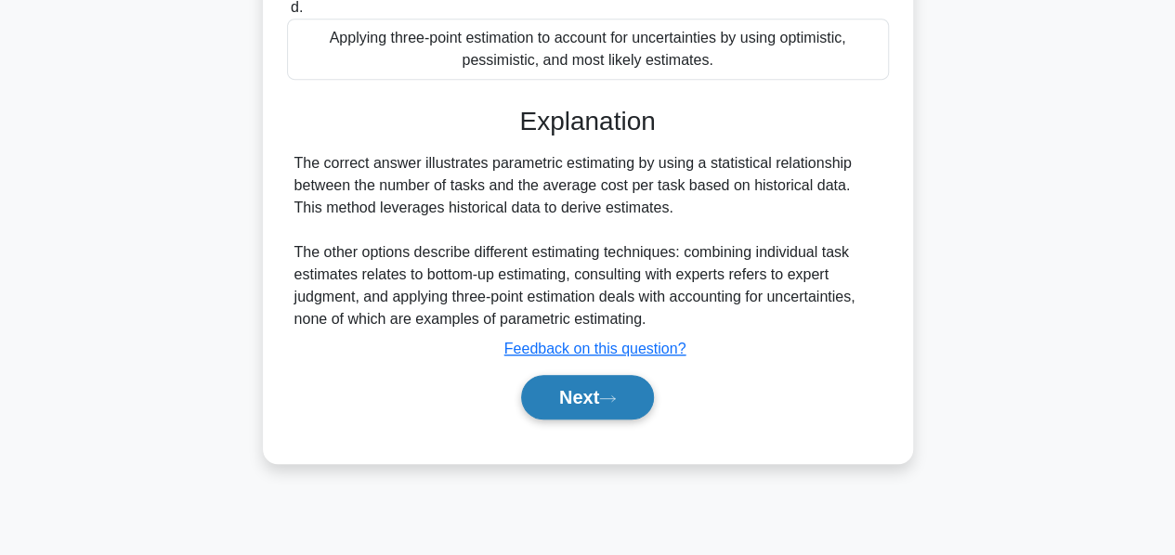
click at [589, 396] on button "Next" at bounding box center [587, 397] width 133 height 45
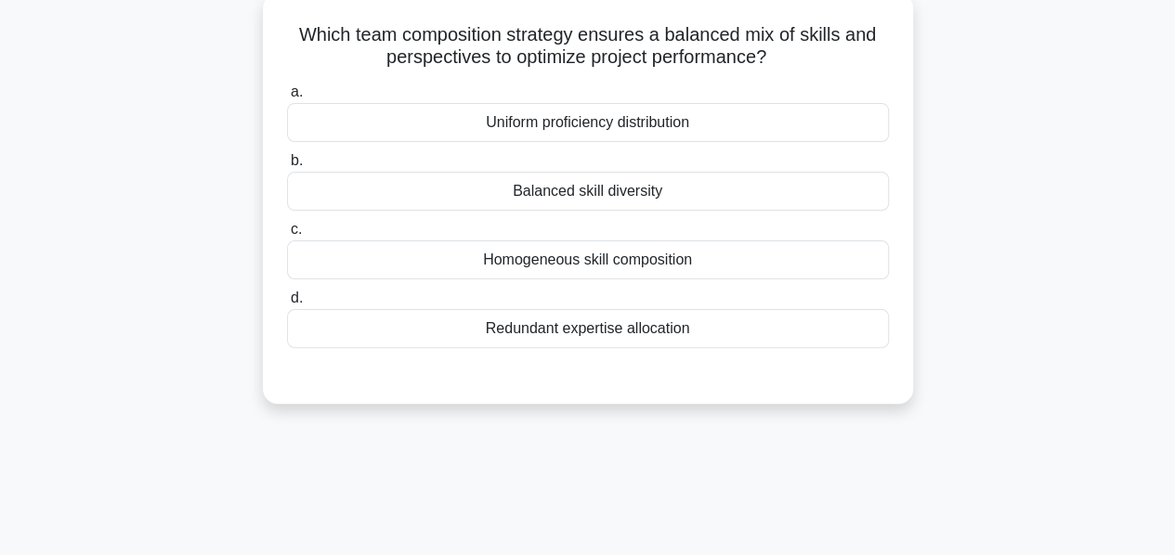
scroll to position [117, 0]
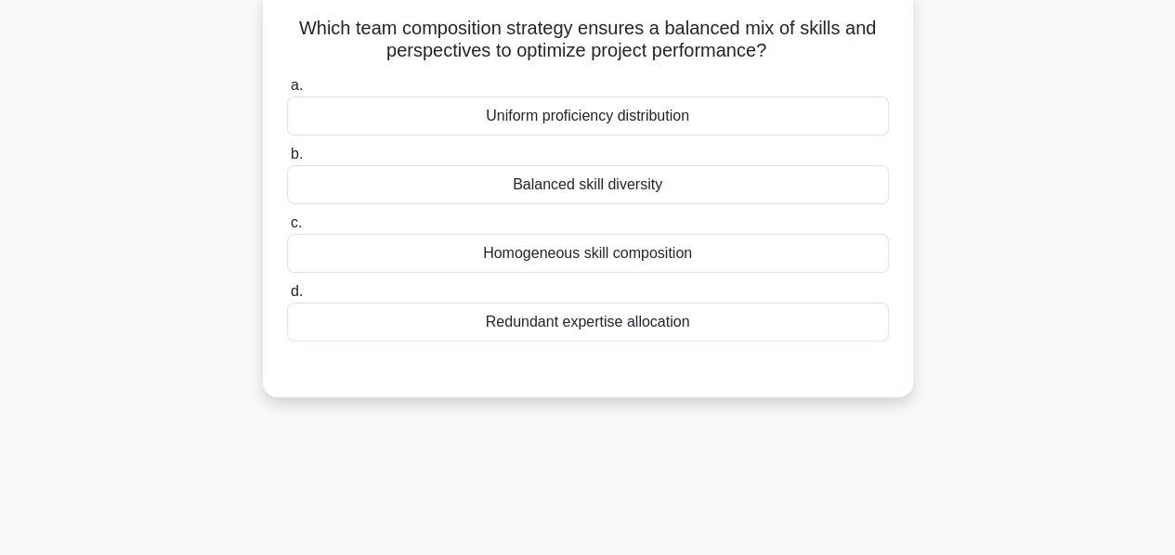
click at [578, 188] on div "Balanced skill diversity" at bounding box center [588, 184] width 602 height 39
click at [287, 161] on input "b. Balanced skill diversity" at bounding box center [287, 155] width 0 height 12
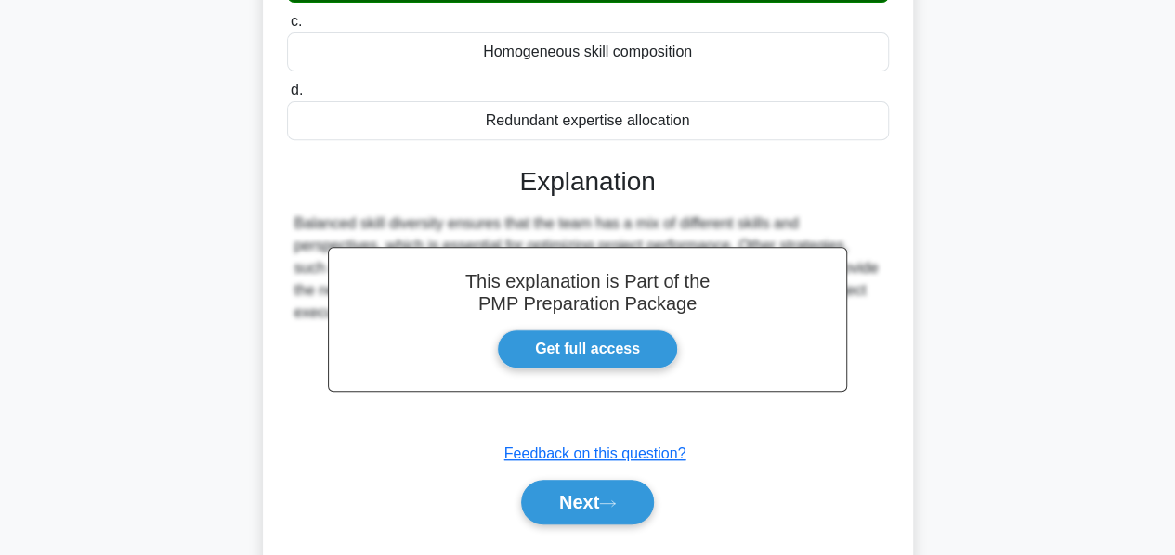
scroll to position [448, 0]
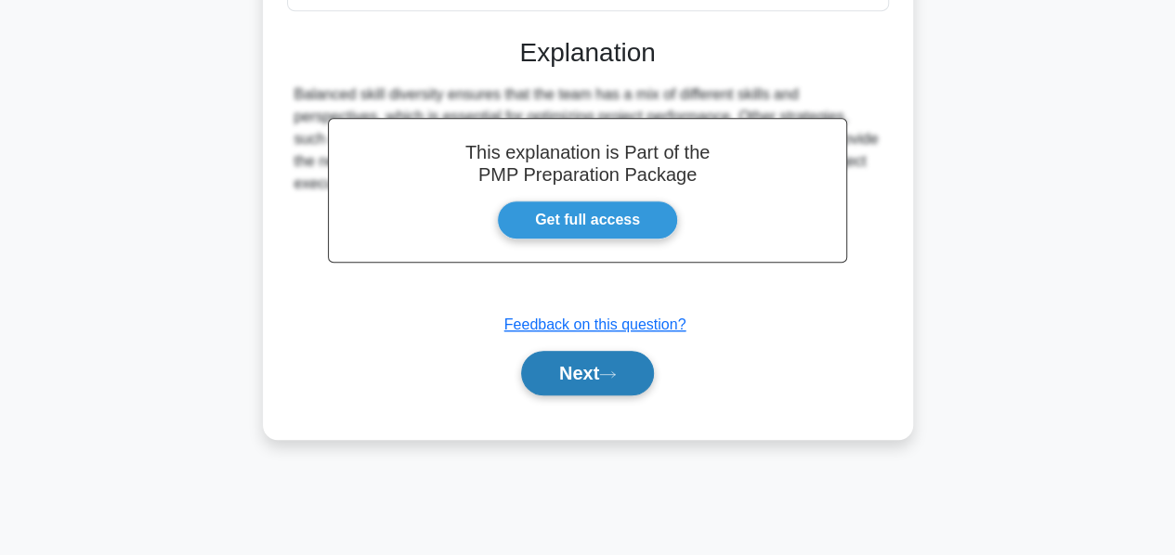
click at [587, 365] on button "Next" at bounding box center [587, 373] width 133 height 45
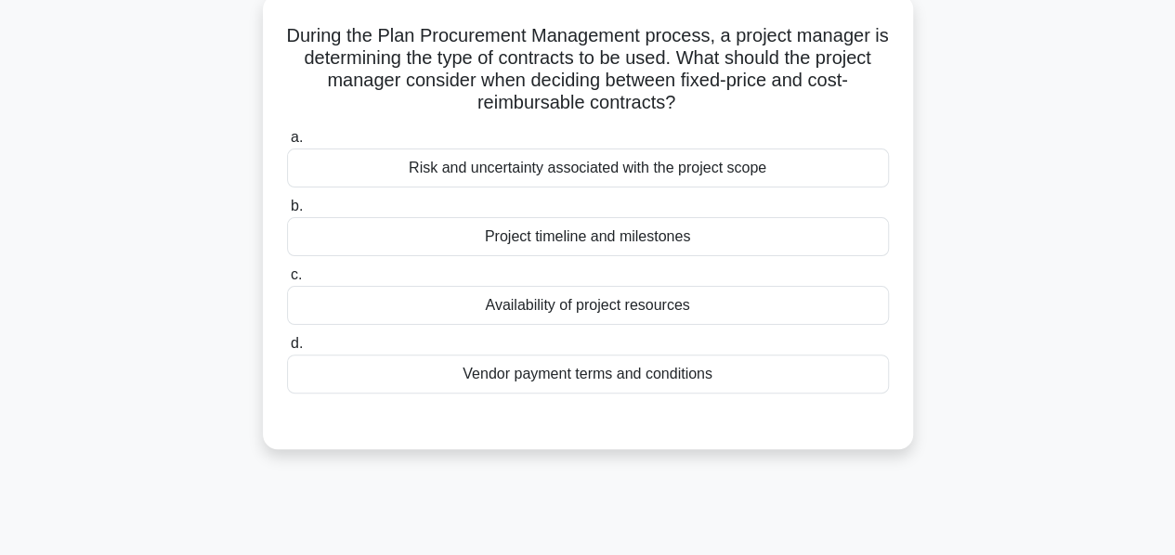
scroll to position [118, 0]
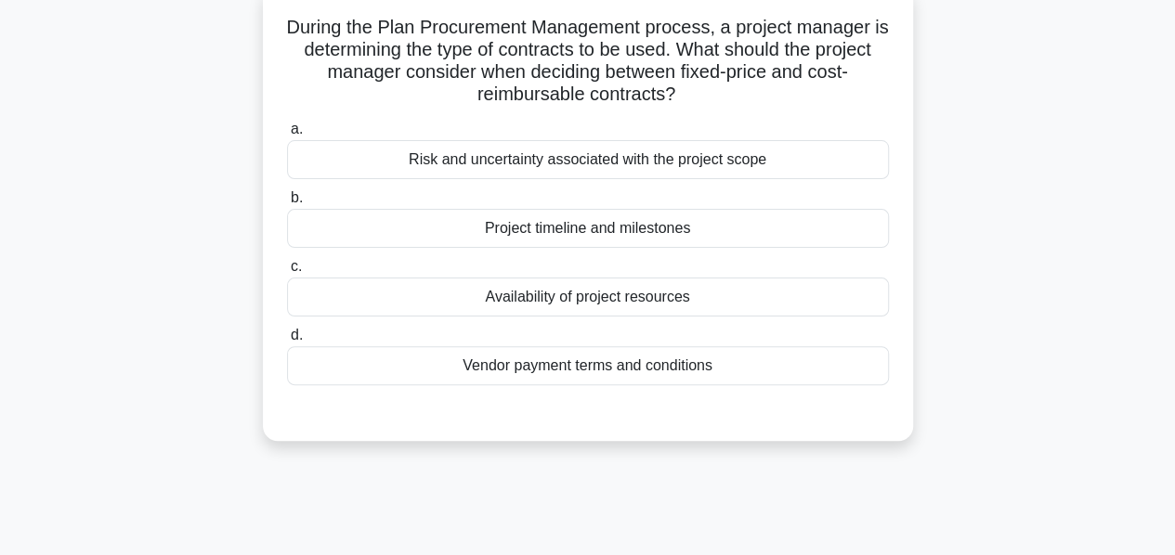
click at [668, 165] on div "Risk and uncertainty associated with the project scope" at bounding box center [588, 159] width 602 height 39
click at [287, 136] on input "a. Risk and uncertainty associated with the project scope" at bounding box center [287, 129] width 0 height 12
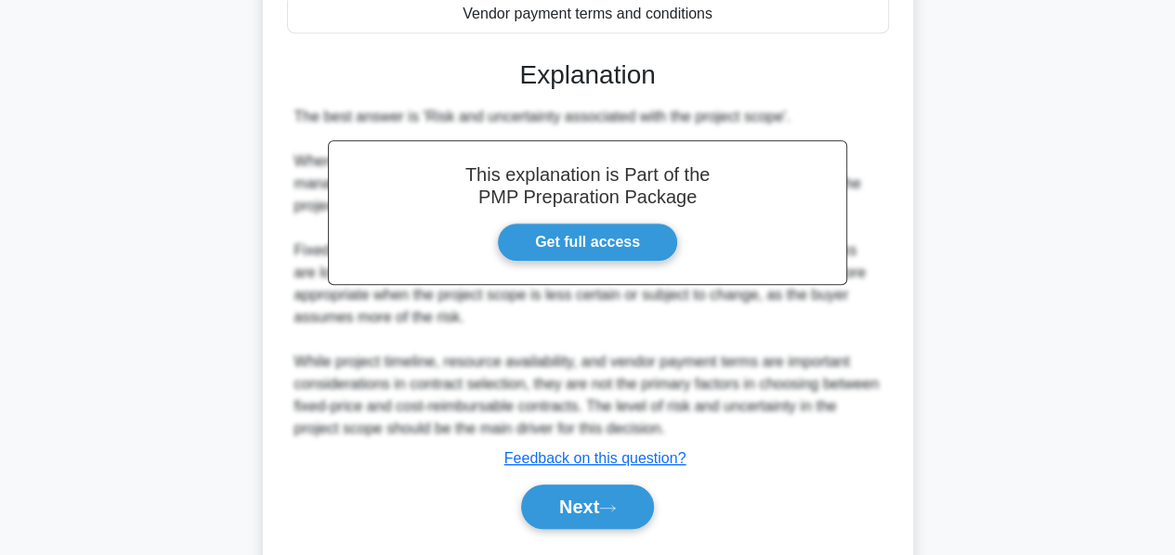
scroll to position [520, 0]
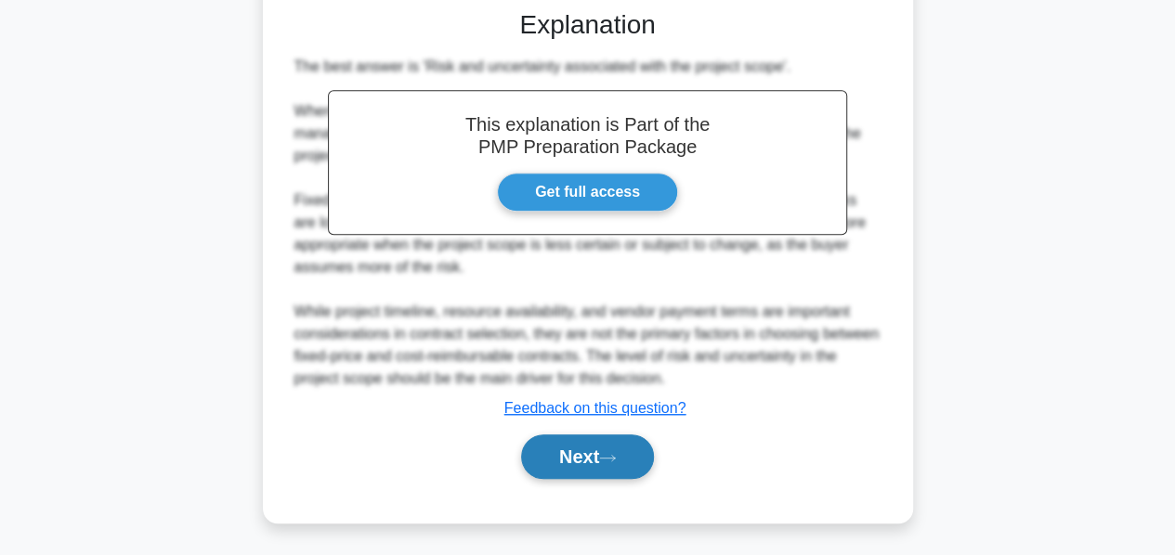
click at [583, 448] on button "Next" at bounding box center [587, 457] width 133 height 45
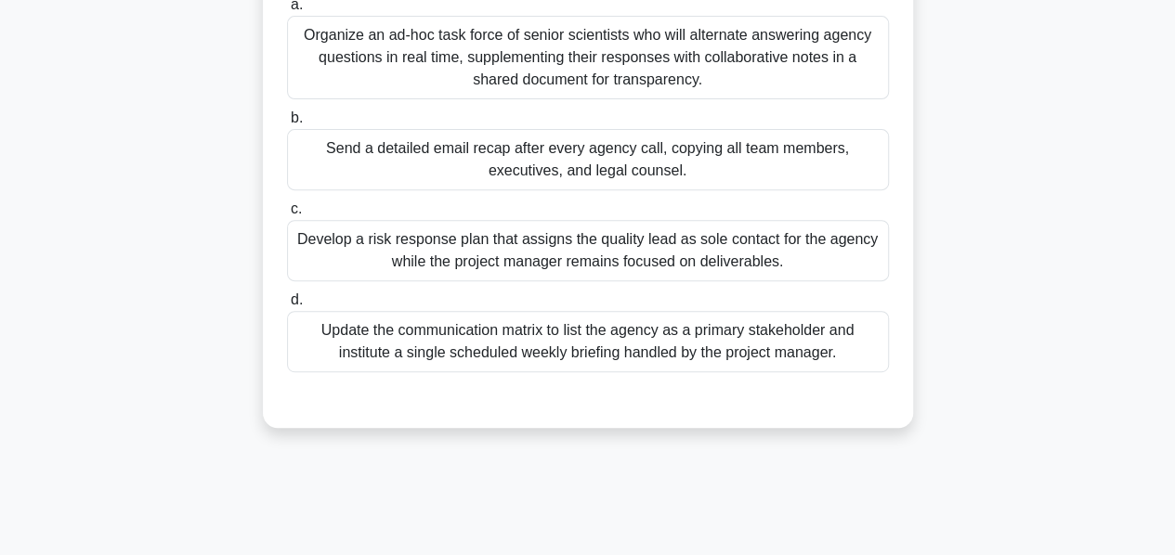
scroll to position [290, 0]
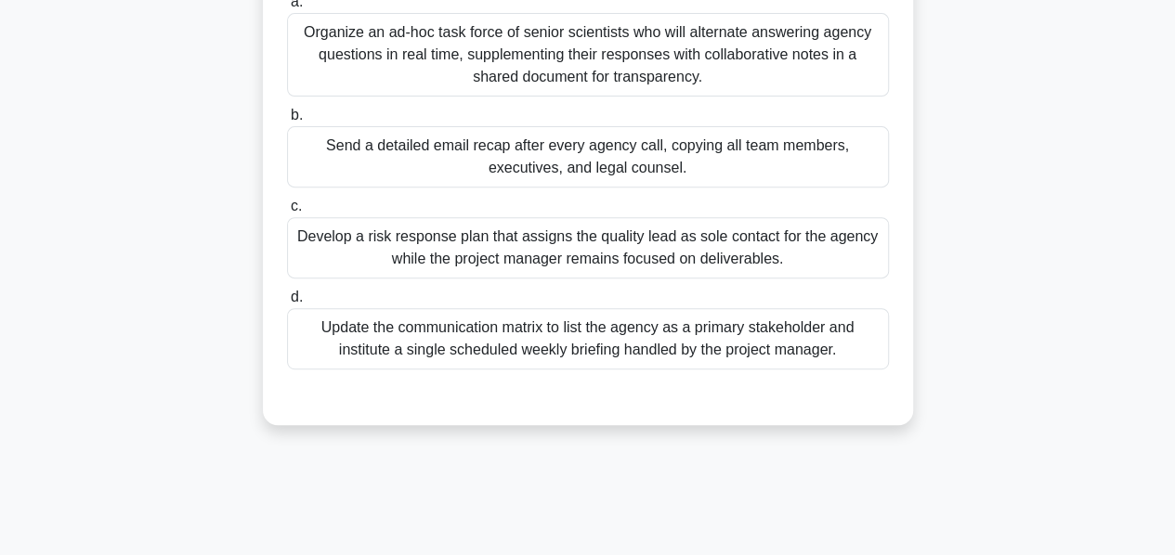
click at [582, 348] on div "Update the communication matrix to list the agency as a primary stakeholder and…" at bounding box center [588, 338] width 602 height 61
click at [287, 304] on input "d. Update the communication matrix to list the agency as a primary stakeholder …" at bounding box center [287, 298] width 0 height 12
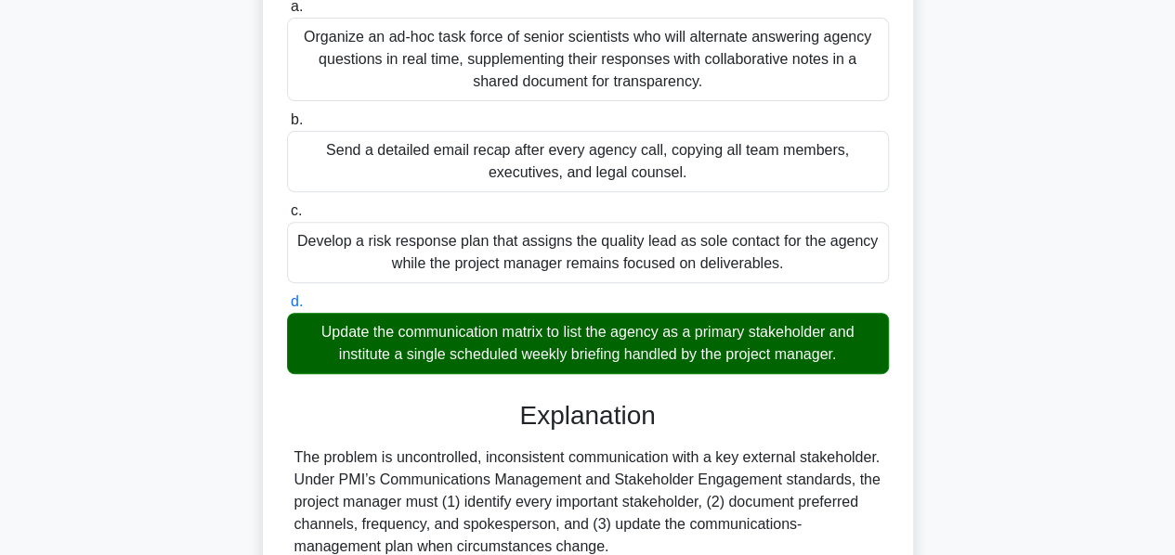
scroll to position [787, 0]
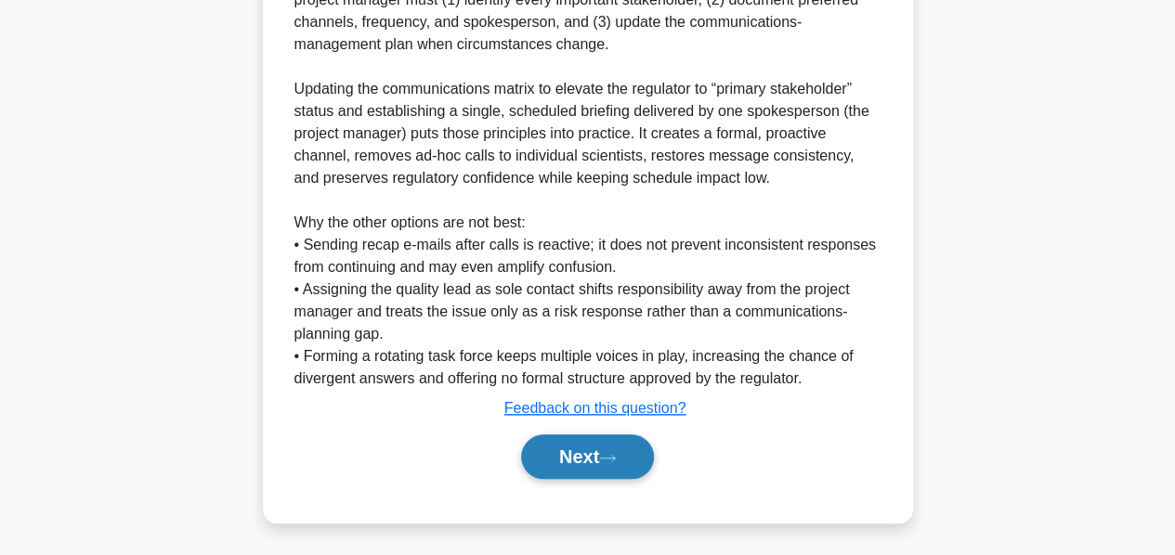
click at [559, 461] on button "Next" at bounding box center [587, 457] width 133 height 45
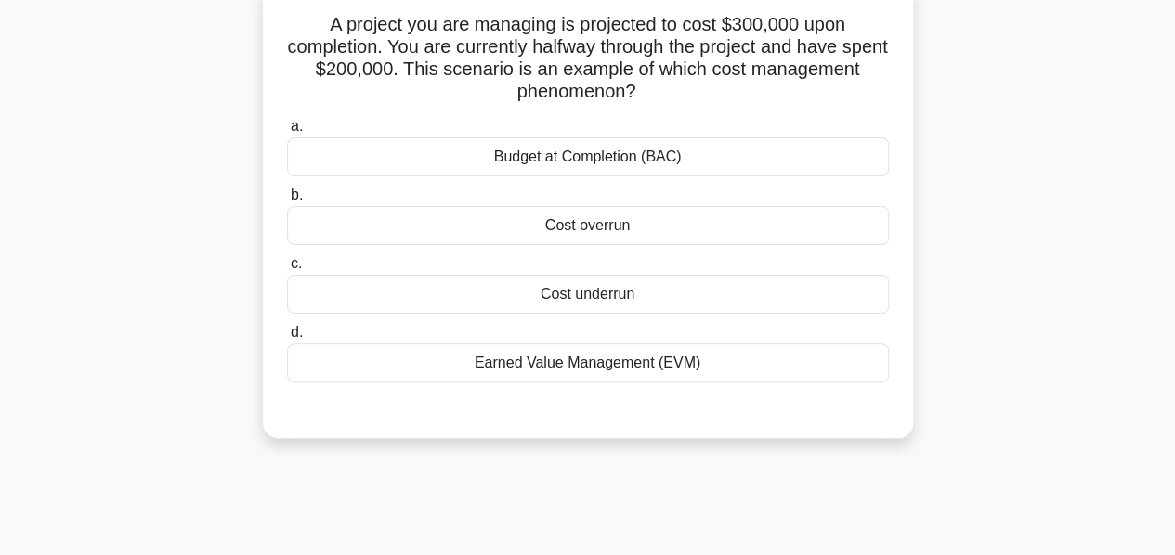
scroll to position [128, 0]
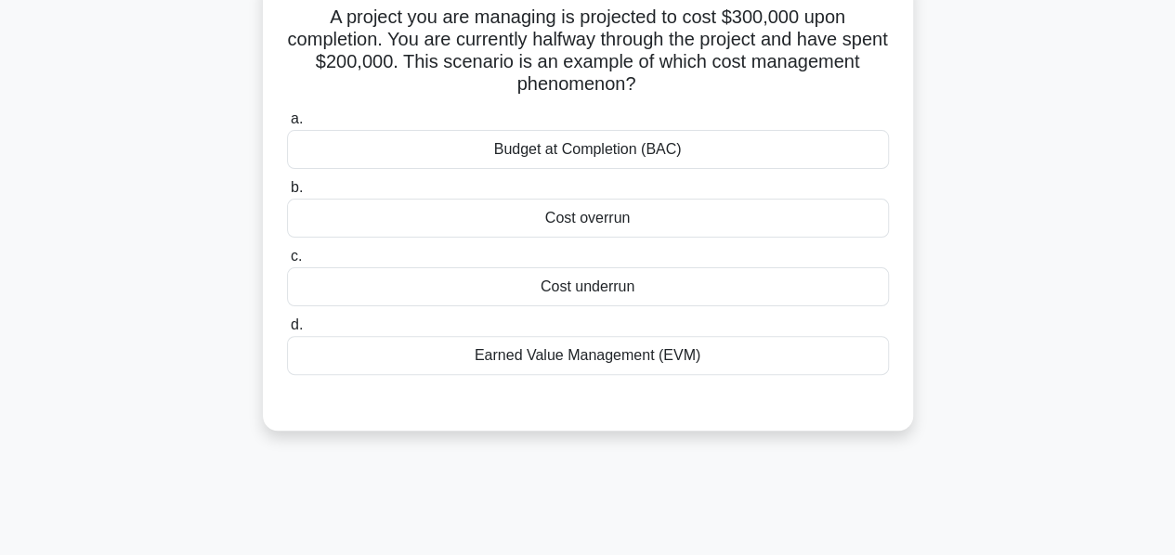
click at [638, 223] on div "Cost overrun" at bounding box center [588, 218] width 602 height 39
click at [287, 194] on input "b. Cost overrun" at bounding box center [287, 188] width 0 height 12
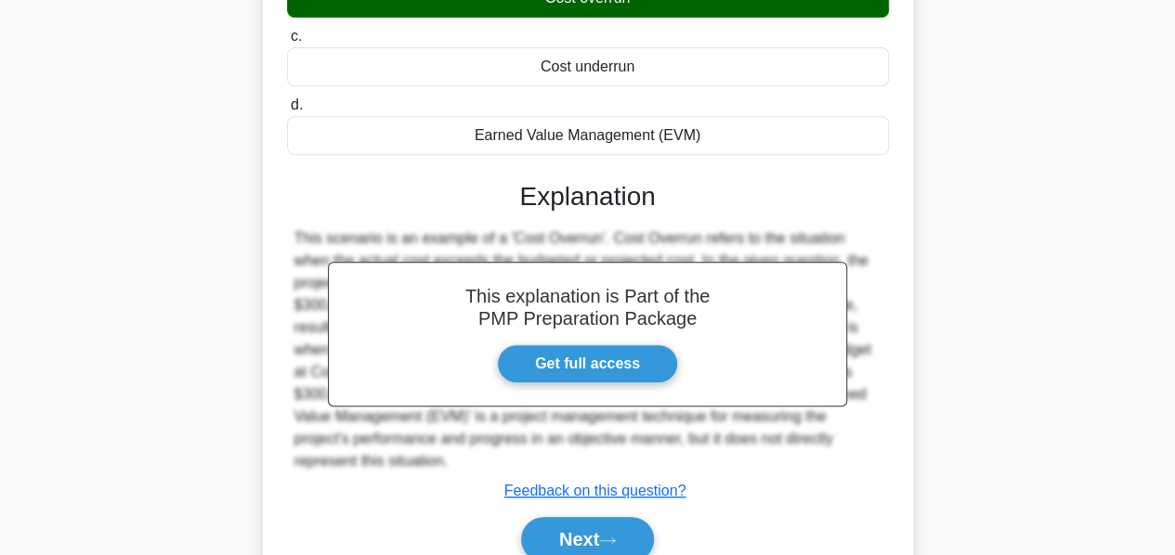
scroll to position [448, 0]
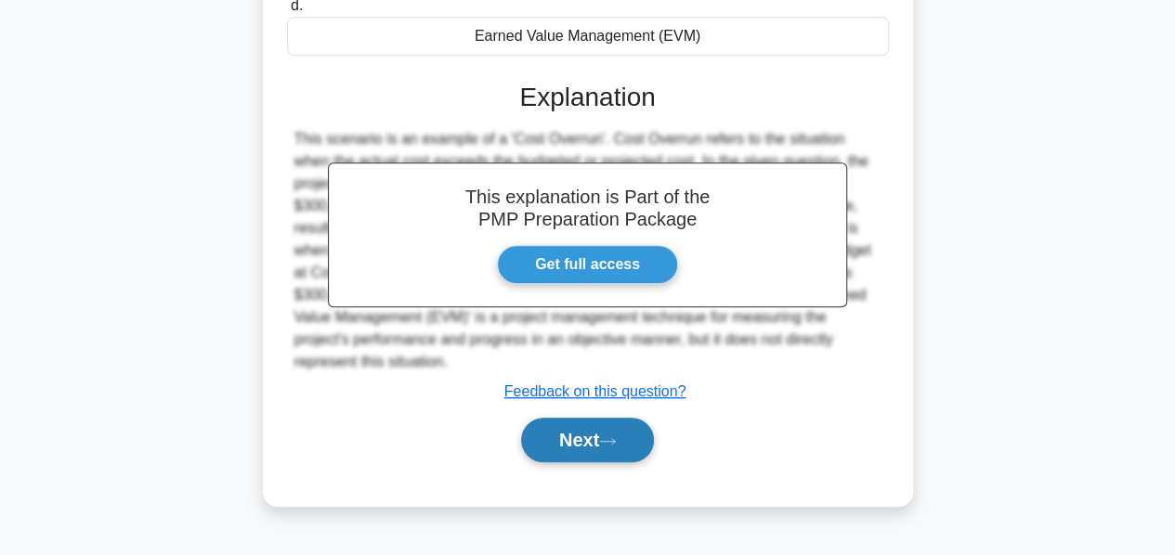
click at [557, 439] on button "Next" at bounding box center [587, 440] width 133 height 45
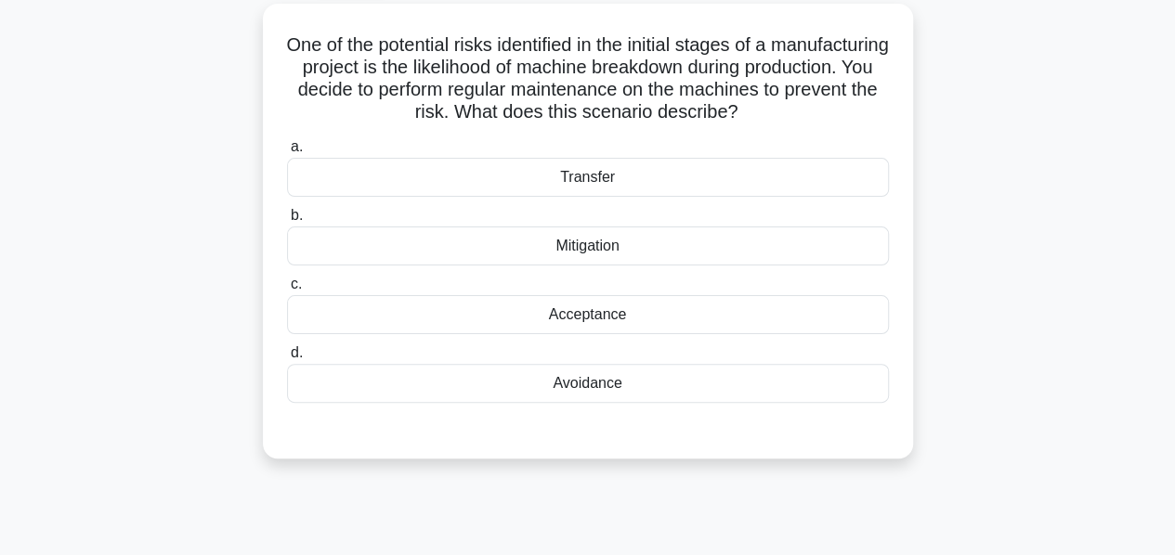
scroll to position [106, 0]
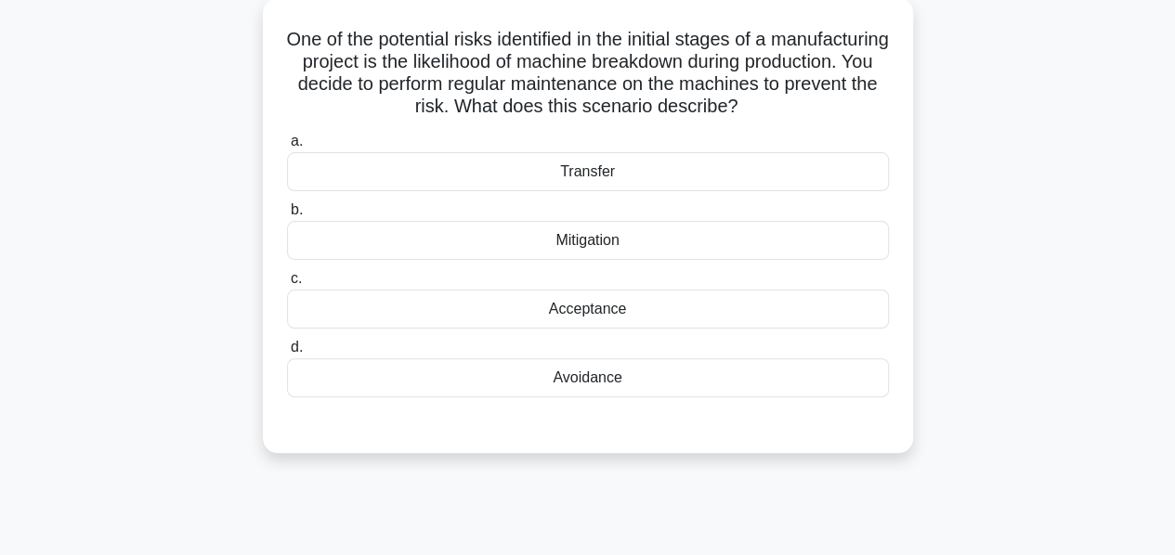
click at [606, 383] on div "Avoidance" at bounding box center [588, 377] width 602 height 39
click at [287, 354] on input "d. Avoidance" at bounding box center [287, 348] width 0 height 12
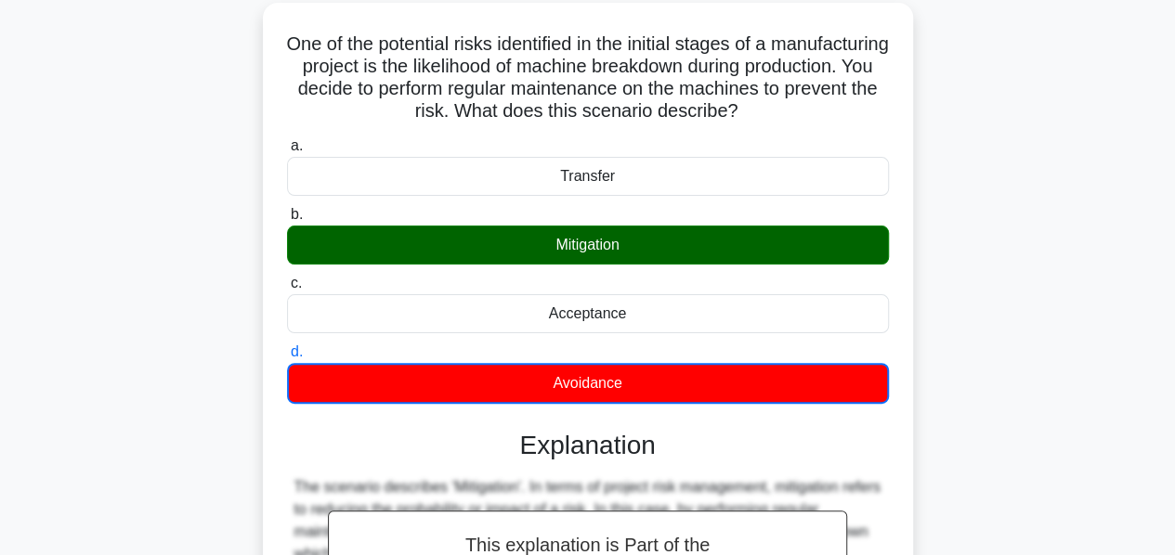
scroll to position [448, 0]
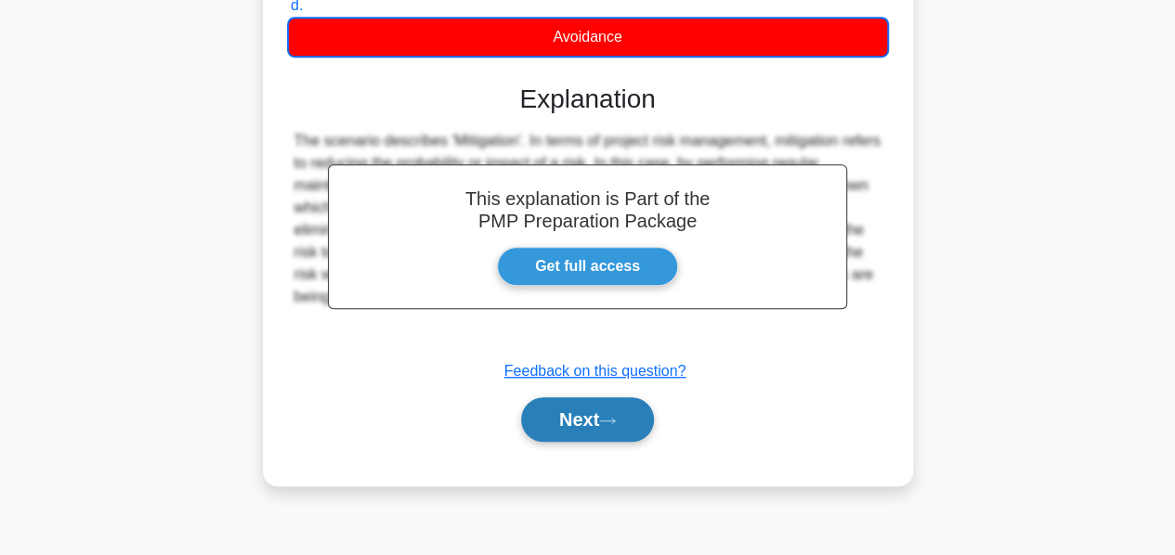
click at [585, 415] on button "Next" at bounding box center [587, 419] width 133 height 45
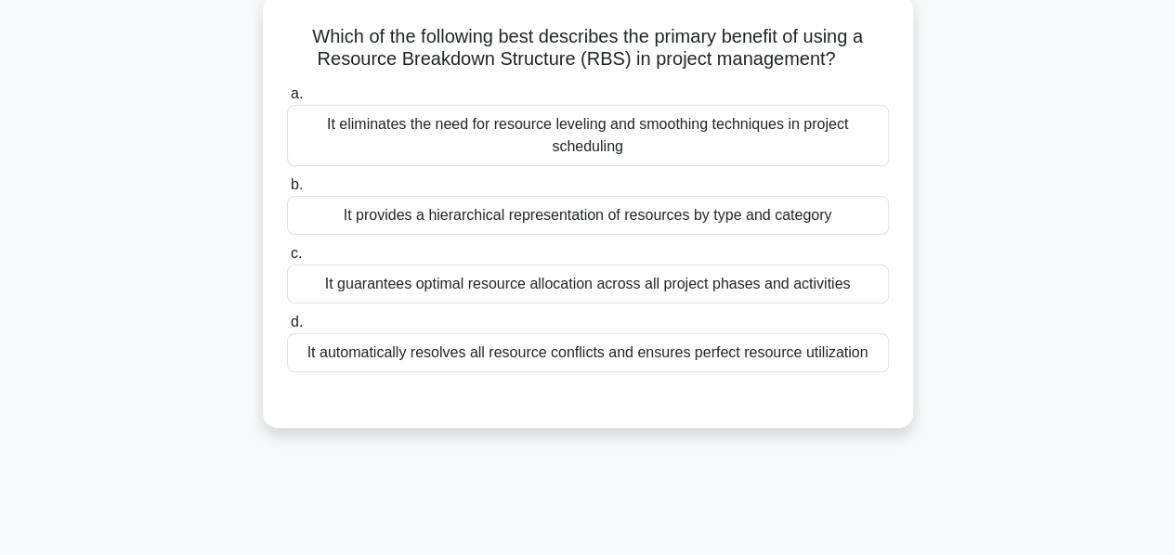
scroll to position [114, 0]
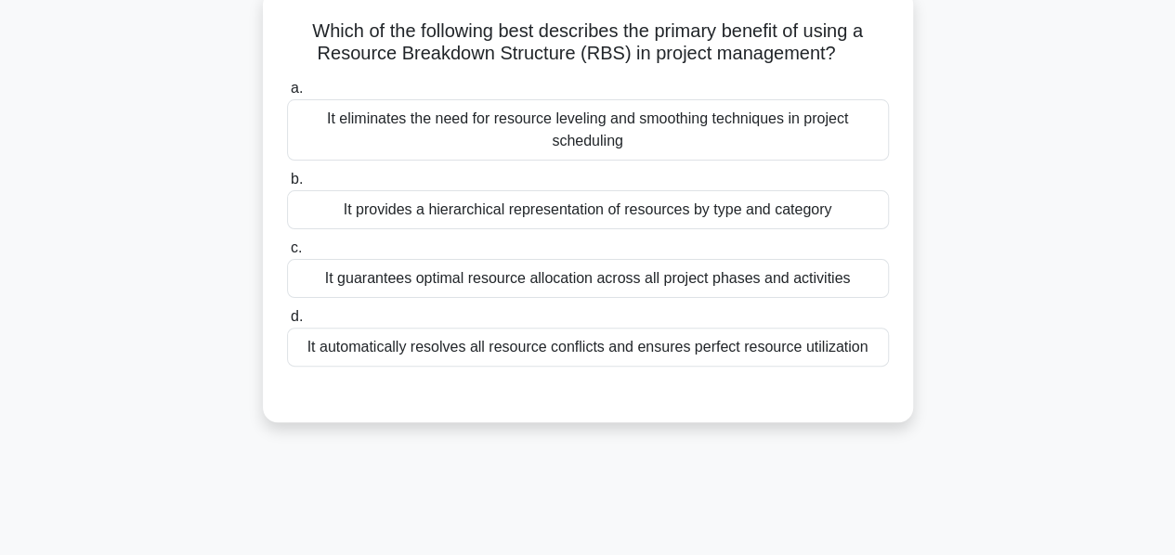
click at [568, 280] on div "It guarantees optimal resource allocation across all project phases and activit…" at bounding box center [588, 278] width 602 height 39
click at [287, 254] on input "c. It guarantees optimal resource allocation across all project phases and acti…" at bounding box center [287, 248] width 0 height 12
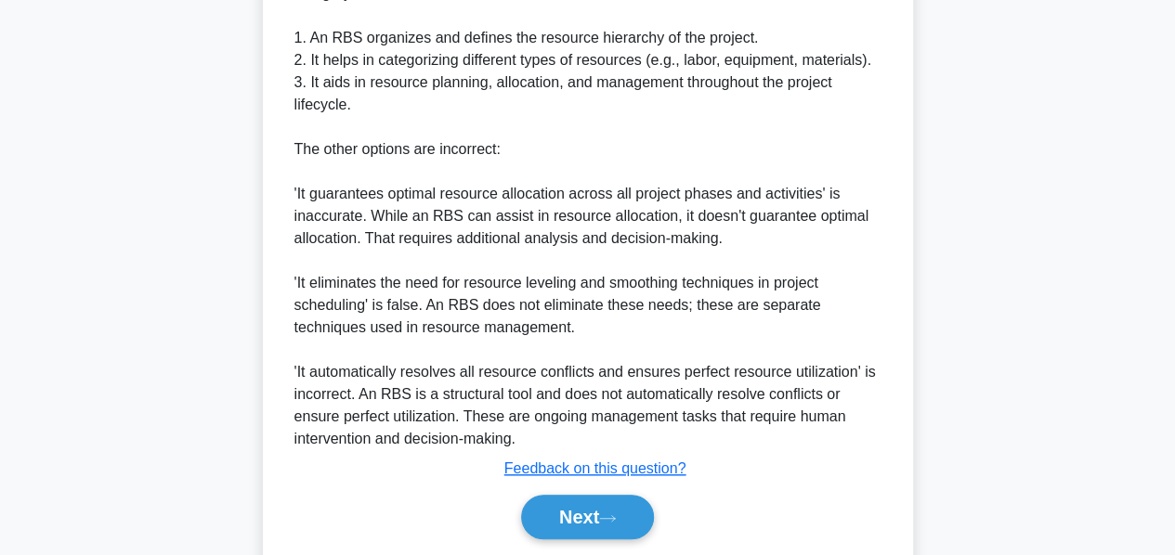
scroll to position [679, 0]
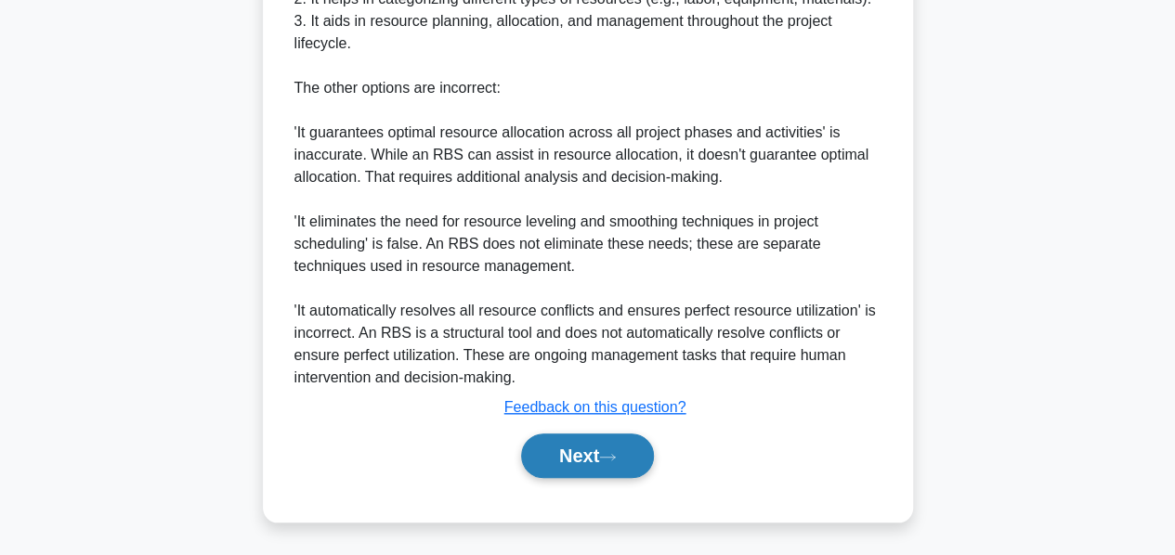
click at [557, 456] on button "Next" at bounding box center [587, 456] width 133 height 45
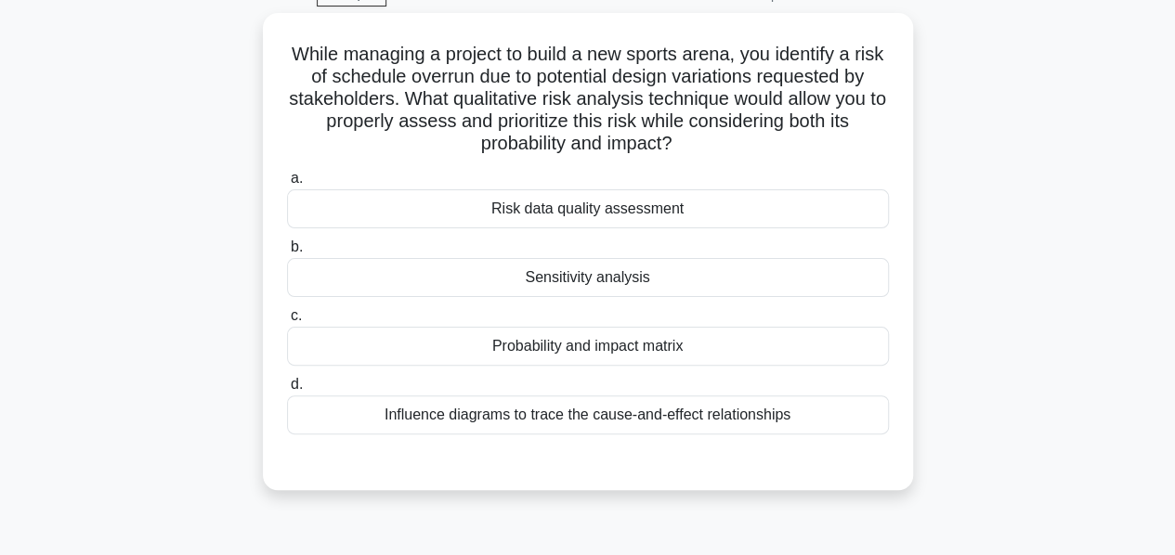
scroll to position [97, 0]
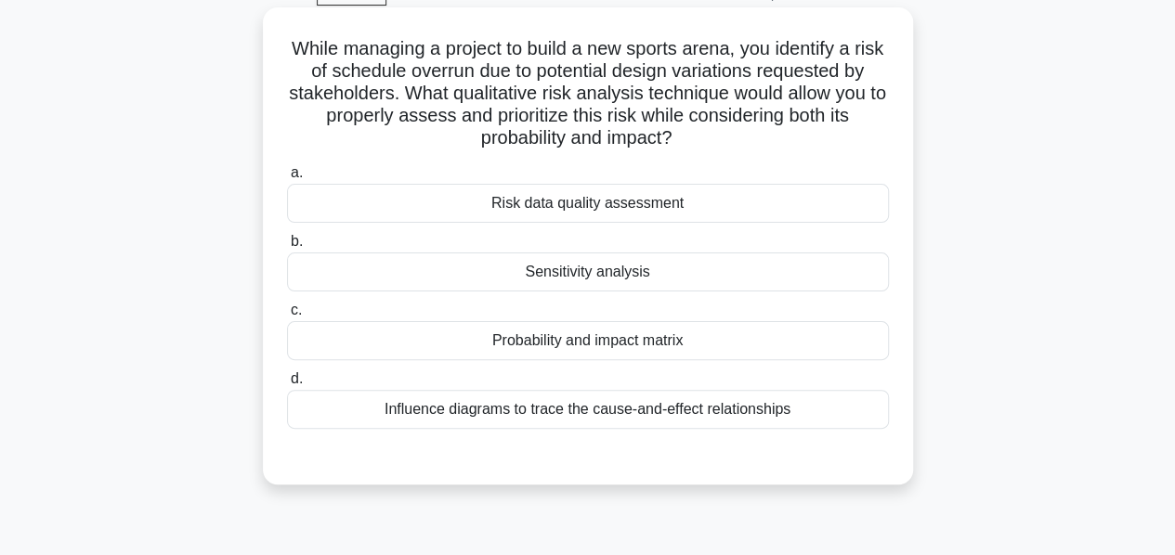
click at [633, 343] on div "Probability and impact matrix" at bounding box center [588, 340] width 602 height 39
click at [287, 317] on input "c. Probability and impact matrix" at bounding box center [287, 311] width 0 height 12
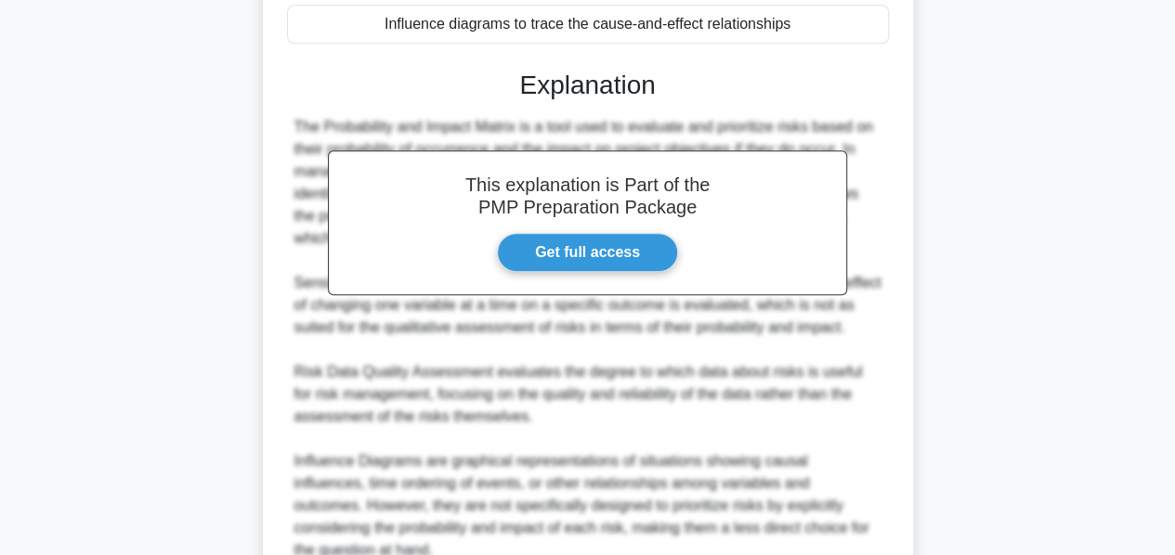
scroll to position [654, 0]
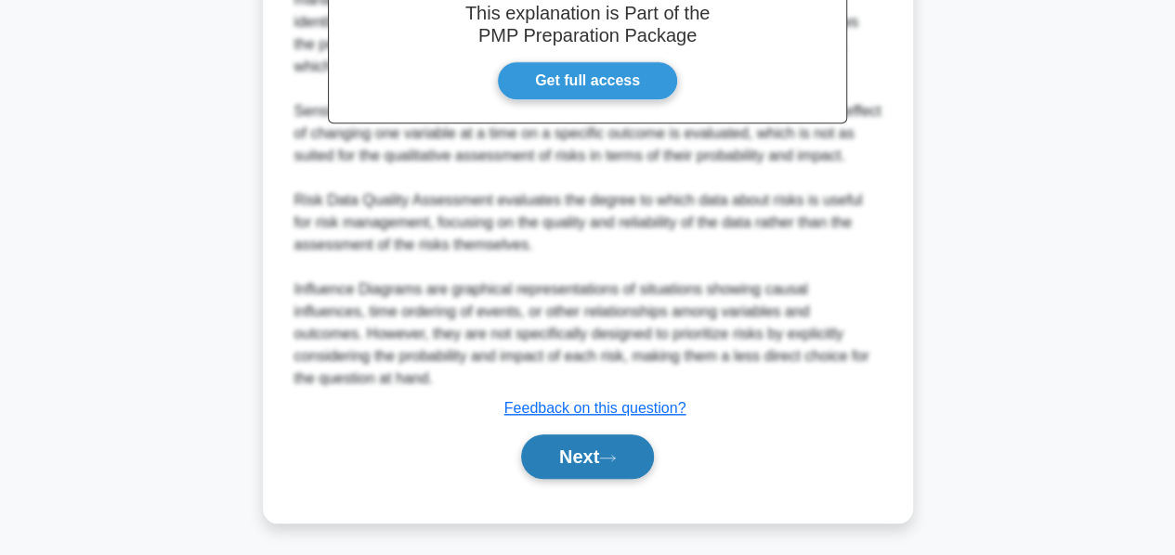
click at [594, 451] on button "Next" at bounding box center [587, 457] width 133 height 45
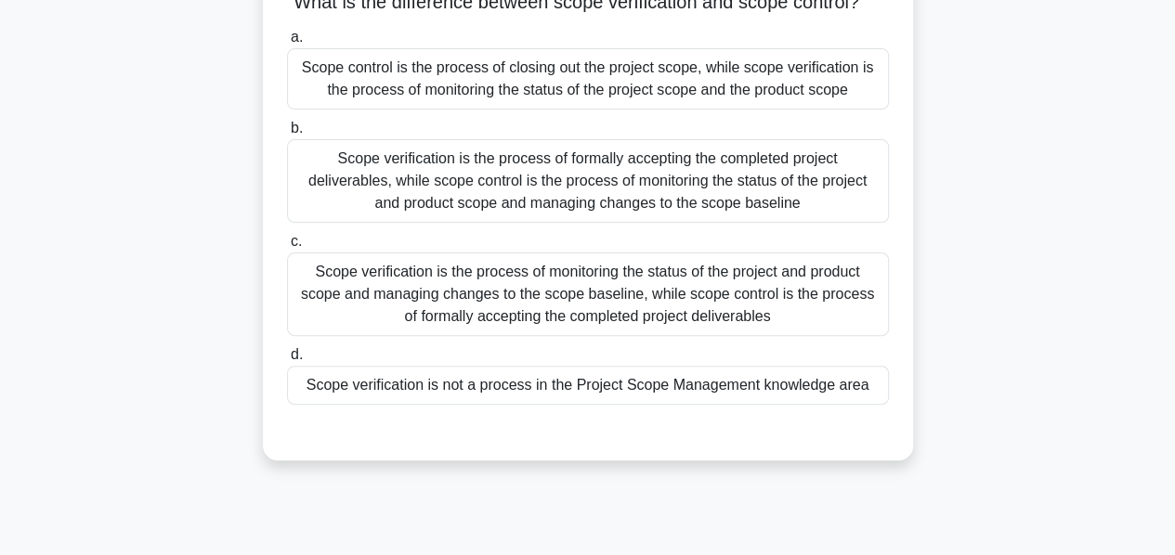
scroll to position [119, 0]
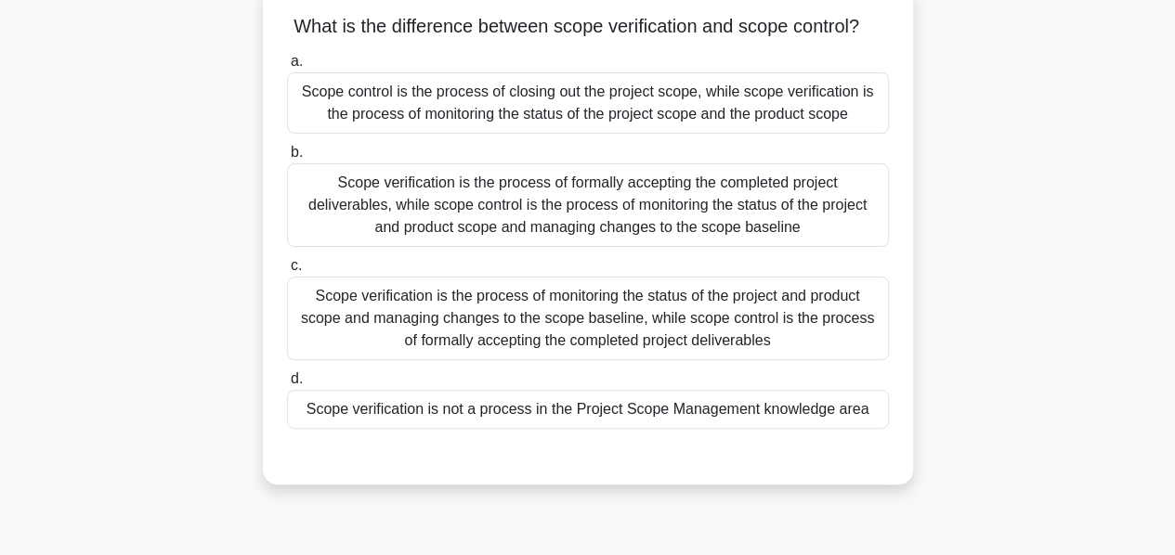
click at [480, 246] on div "Scope verification is the process of formally accepting the completed project d…" at bounding box center [588, 205] width 602 height 84
click at [287, 159] on input "b. Scope verification is the process of formally accepting the completed projec…" at bounding box center [287, 153] width 0 height 12
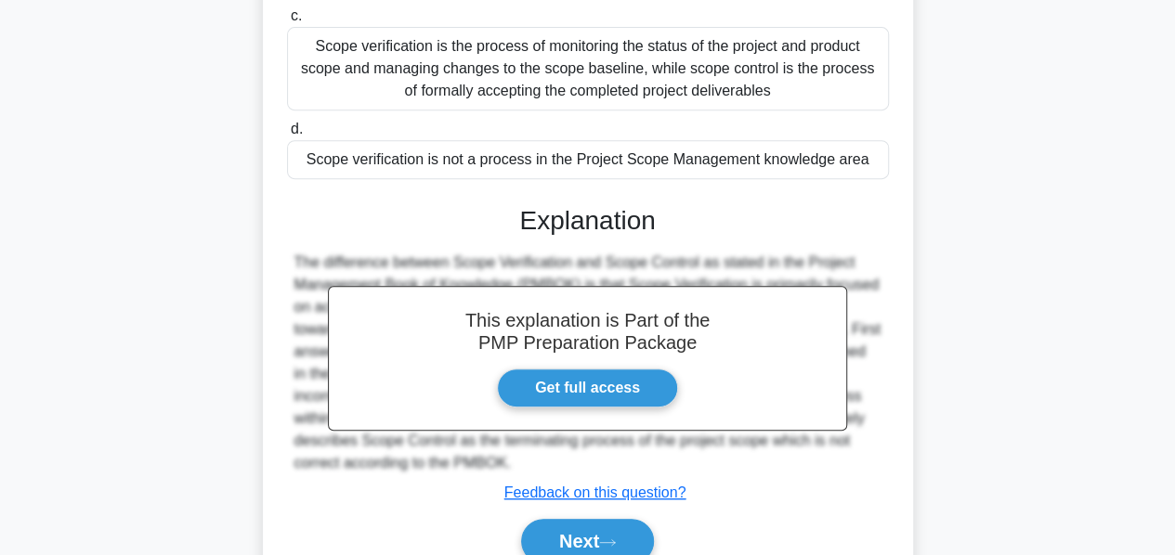
scroll to position [475, 0]
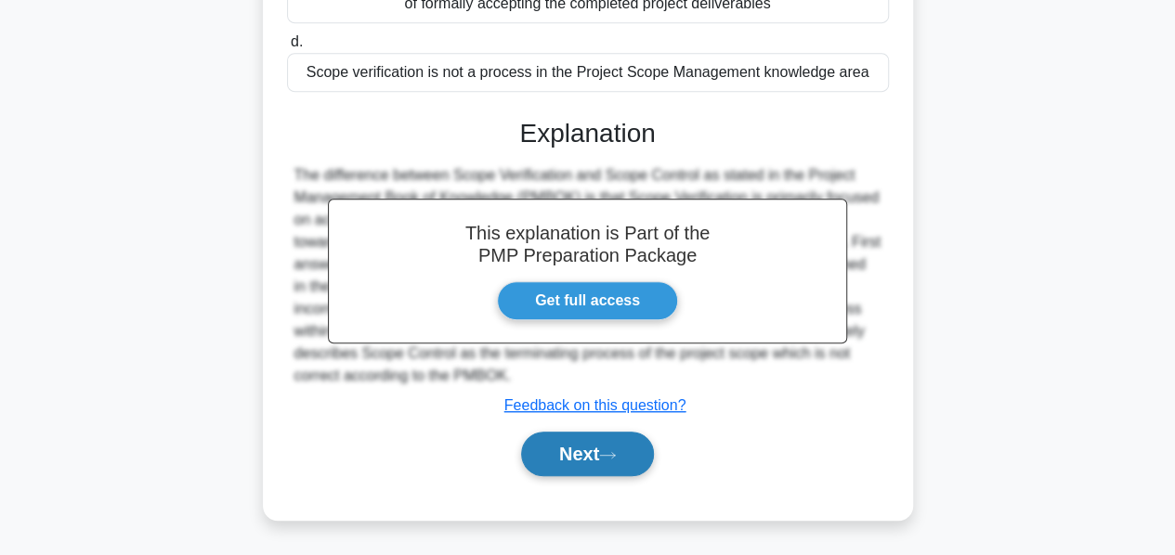
click at [582, 442] on button "Next" at bounding box center [587, 454] width 133 height 45
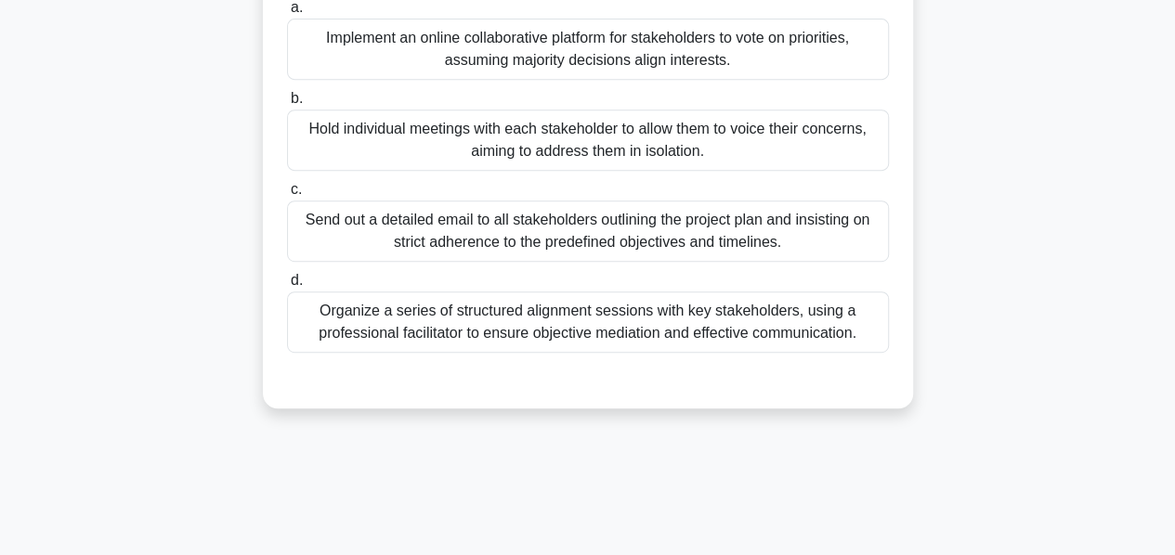
scroll to position [401, 0]
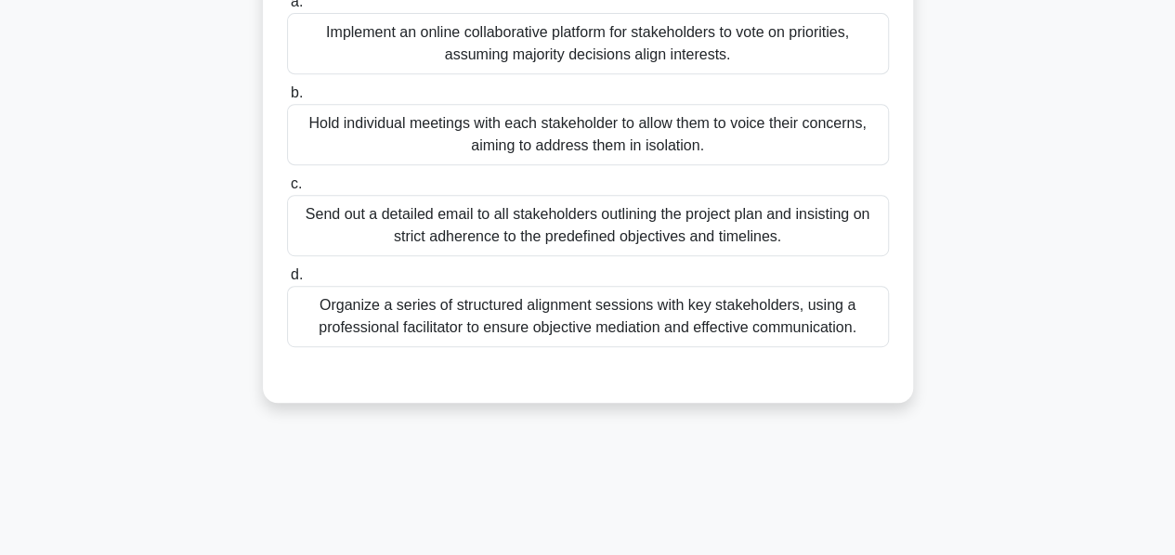
click at [715, 315] on div "Organize a series of structured alignment sessions with key stakeholders, using…" at bounding box center [588, 316] width 602 height 61
click at [287, 281] on input "d. Organize a series of structured alignment sessions with key stakeholders, us…" at bounding box center [287, 275] width 0 height 12
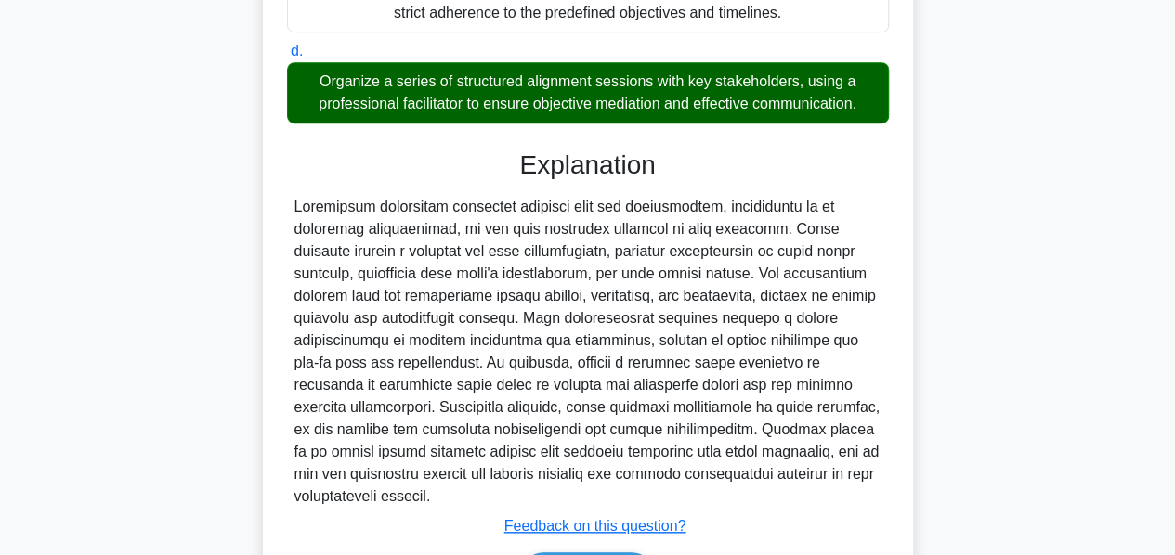
scroll to position [743, 0]
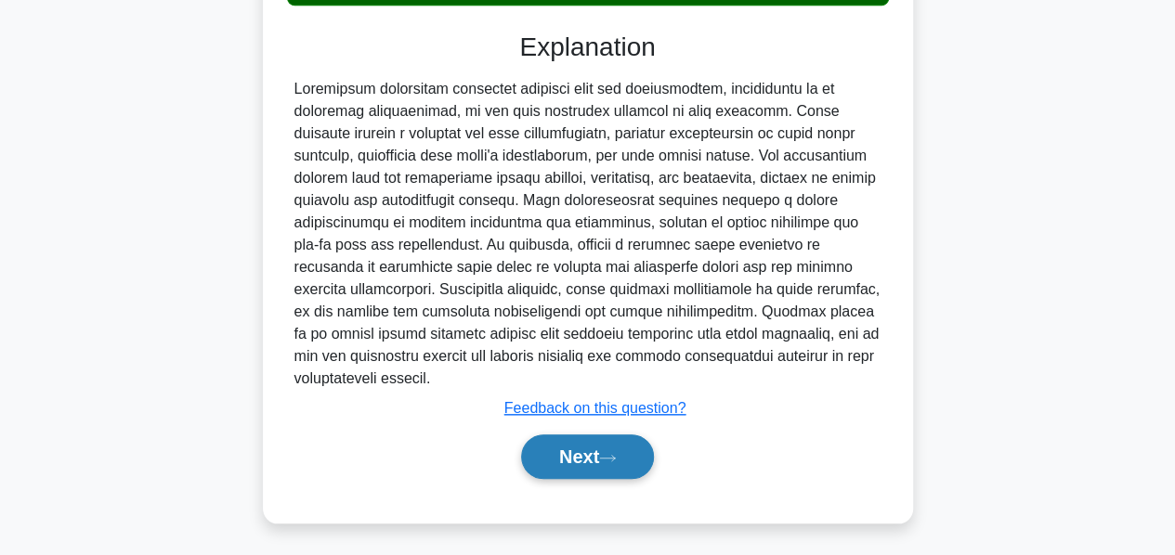
click at [570, 456] on button "Next" at bounding box center [587, 457] width 133 height 45
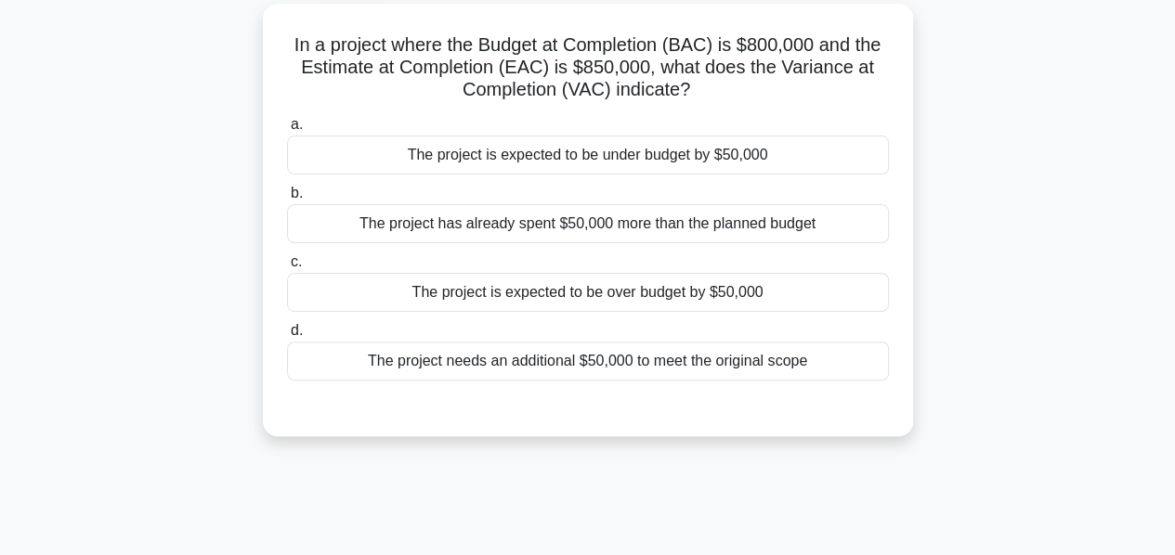
scroll to position [109, 0]
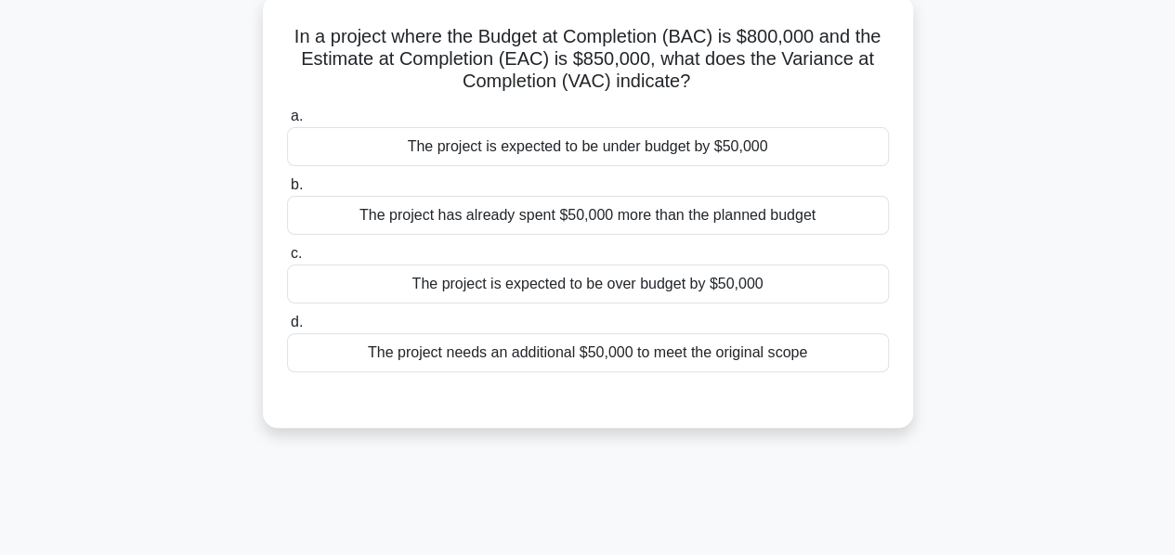
click at [700, 223] on div "The project has already spent $50,000 more than the planned budget" at bounding box center [588, 215] width 602 height 39
click at [287, 191] on input "b. The project has already spent $50,000 more than the planned budget" at bounding box center [287, 185] width 0 height 12
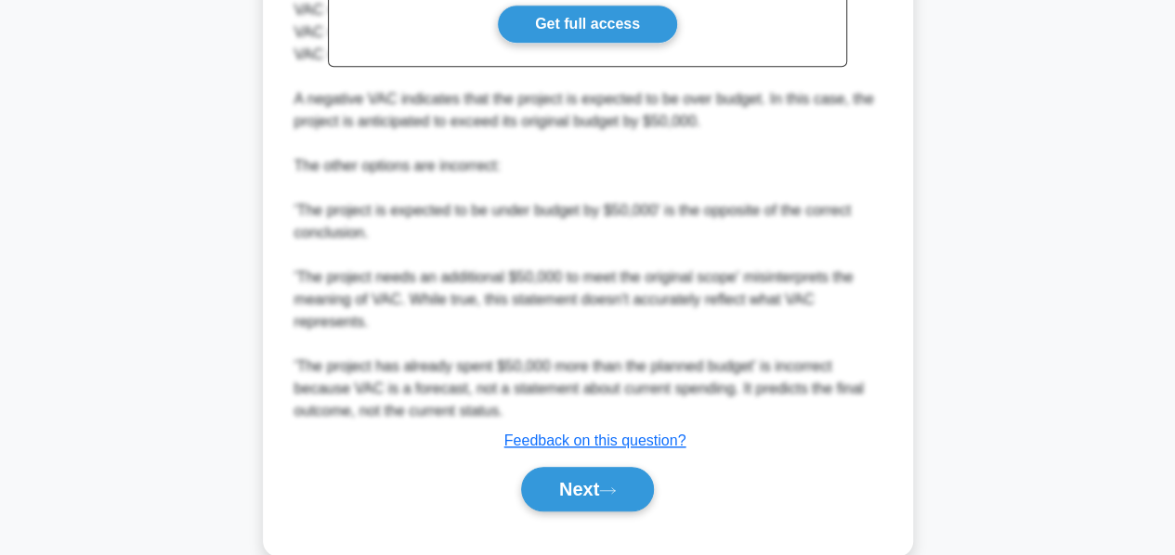
scroll to position [701, 0]
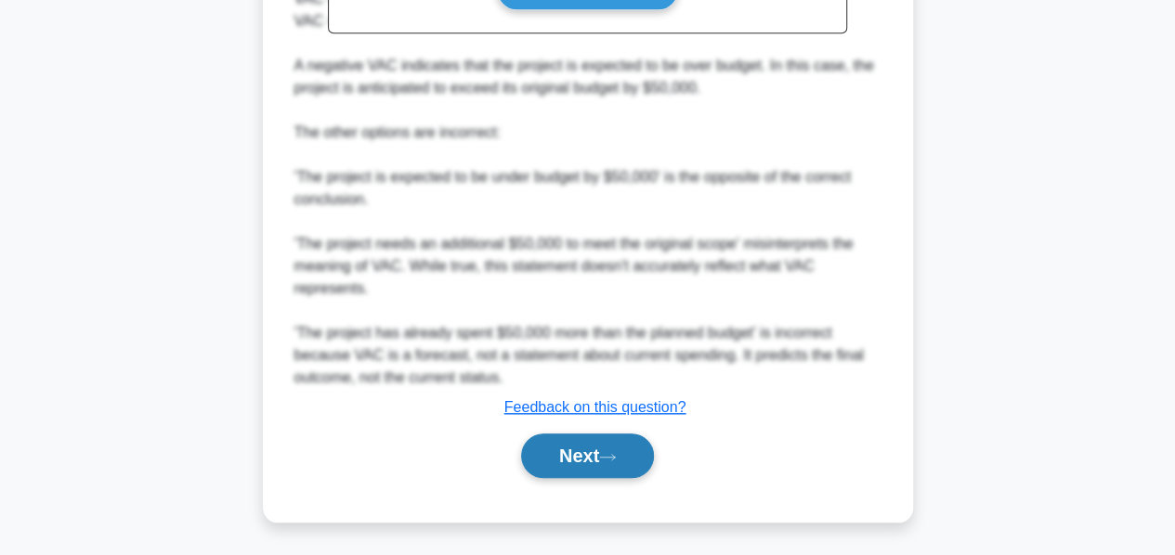
click at [578, 452] on button "Next" at bounding box center [587, 456] width 133 height 45
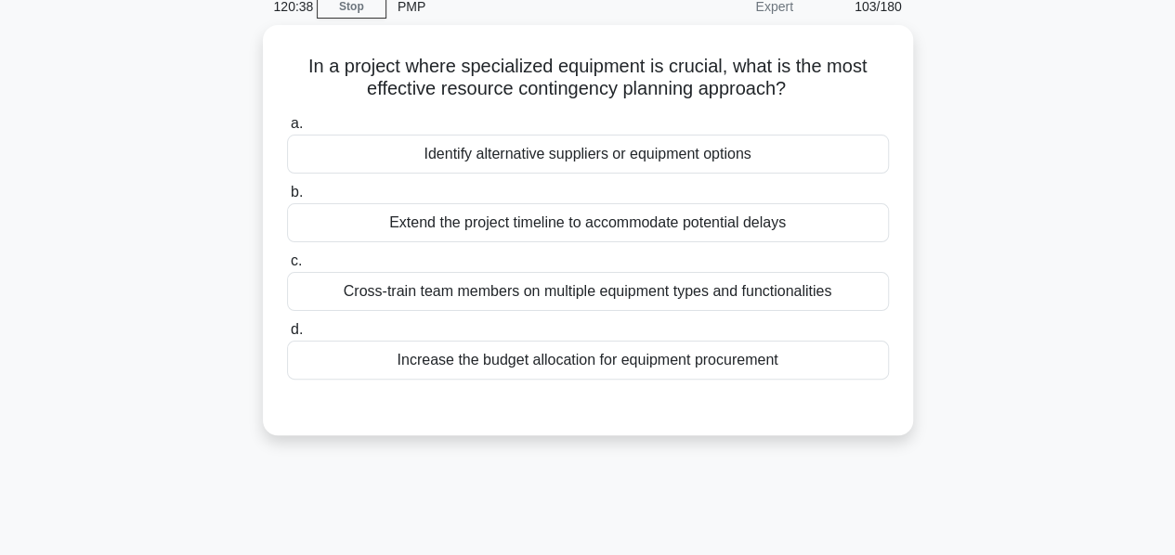
scroll to position [95, 0]
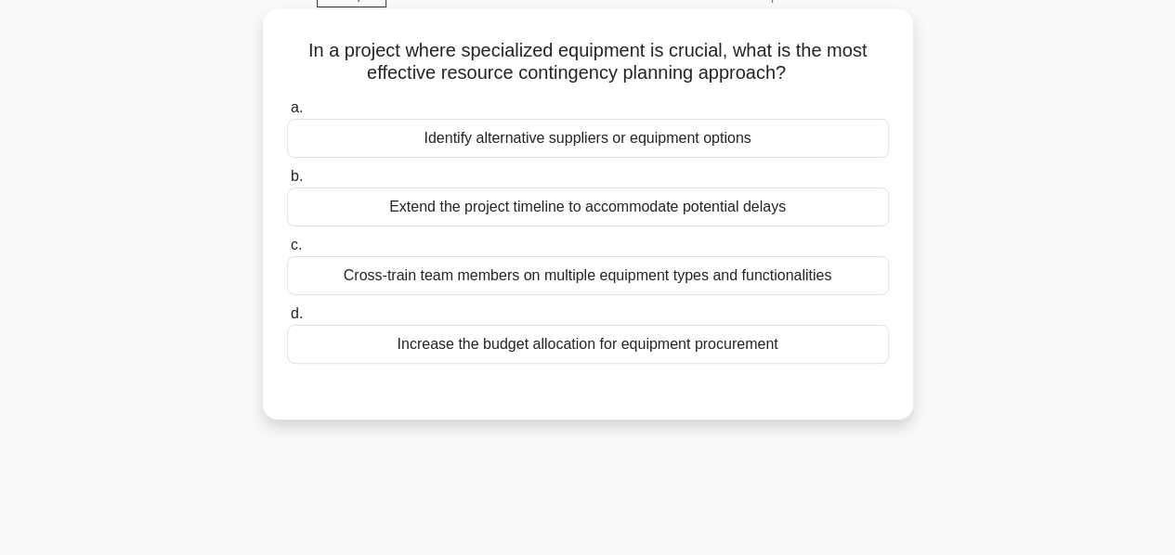
click at [496, 274] on div "Cross-train team members on multiple equipment types and functionalities" at bounding box center [588, 275] width 602 height 39
click at [287, 252] on input "c. Cross-train team members on multiple equipment types and functionalities" at bounding box center [287, 246] width 0 height 12
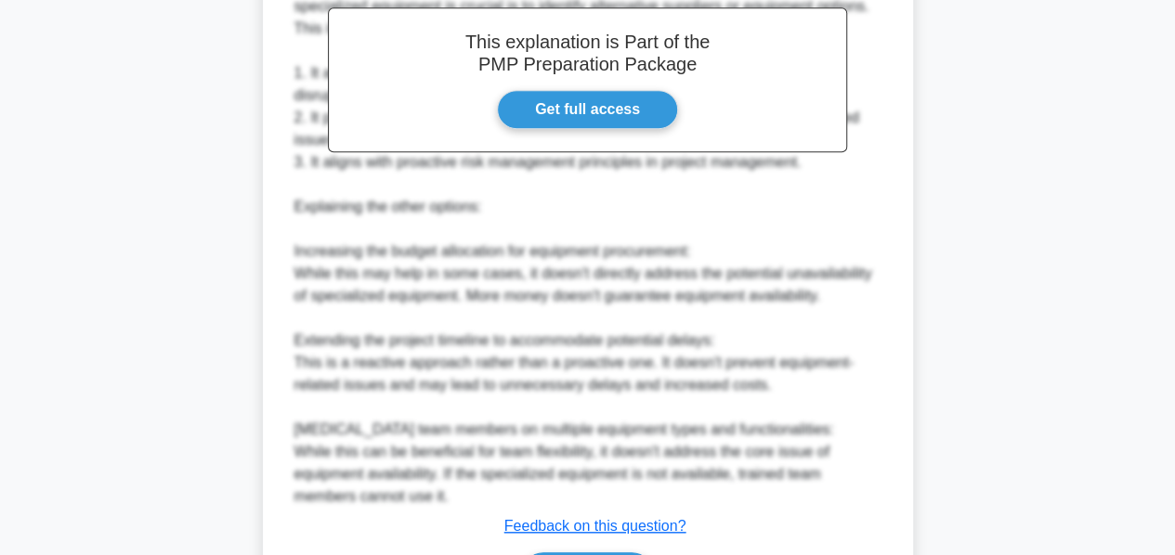
scroll to position [679, 0]
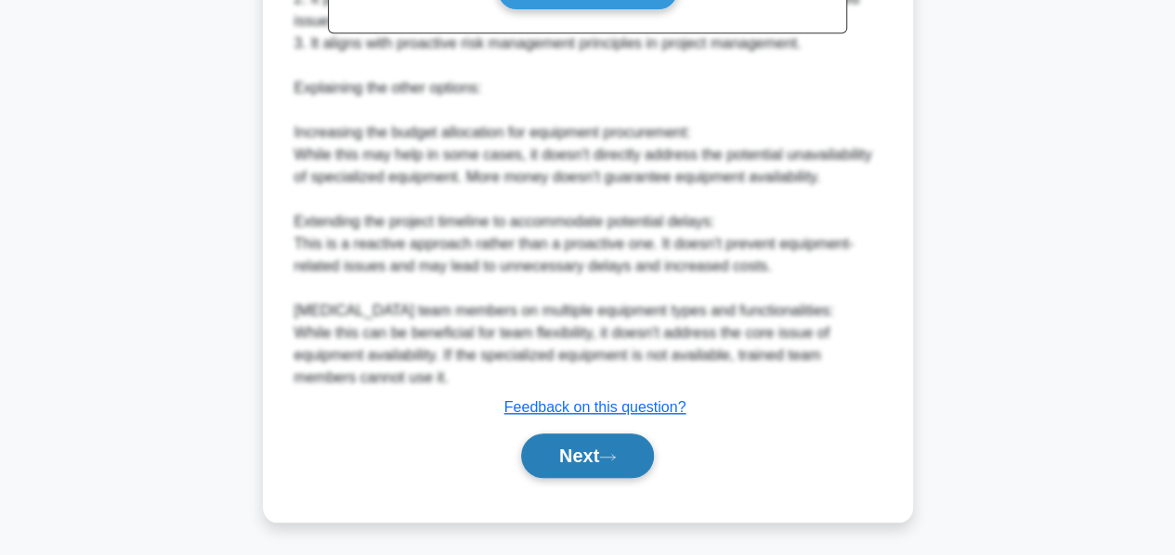
click at [585, 452] on button "Next" at bounding box center [587, 456] width 133 height 45
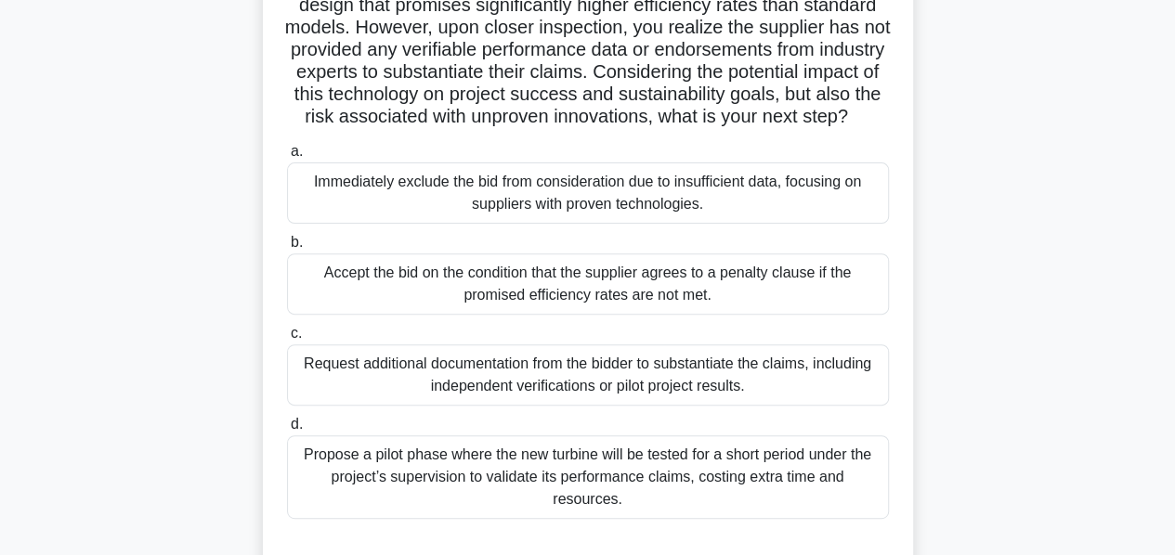
scroll to position [216, 0]
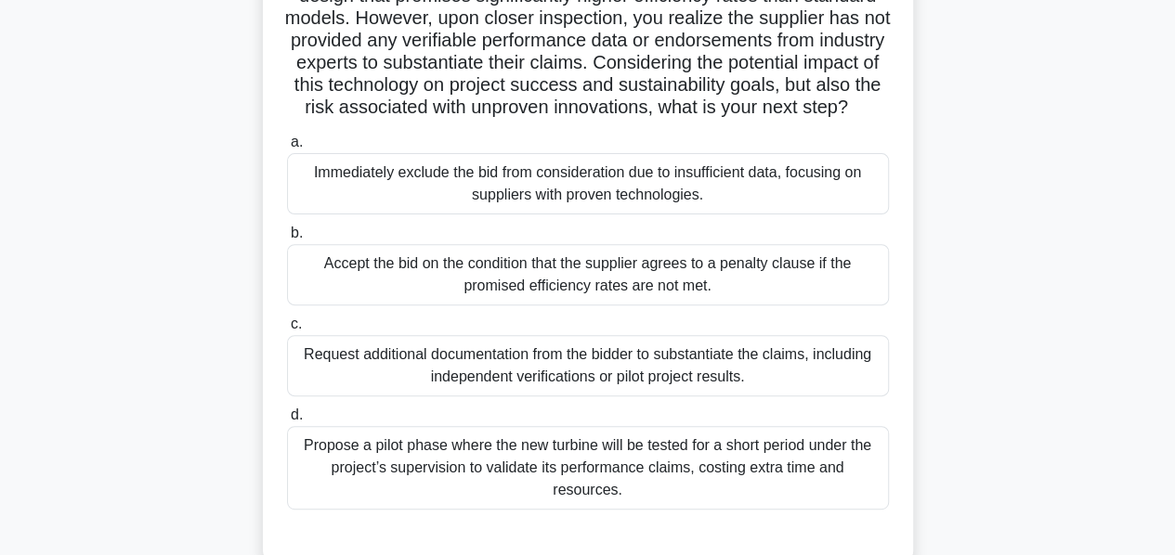
click at [578, 384] on div "Request additional documentation from the bidder to substantiate the claims, in…" at bounding box center [588, 365] width 602 height 61
click at [287, 331] on input "c. Request additional documentation from the bidder to substantiate the claims,…" at bounding box center [287, 324] width 0 height 12
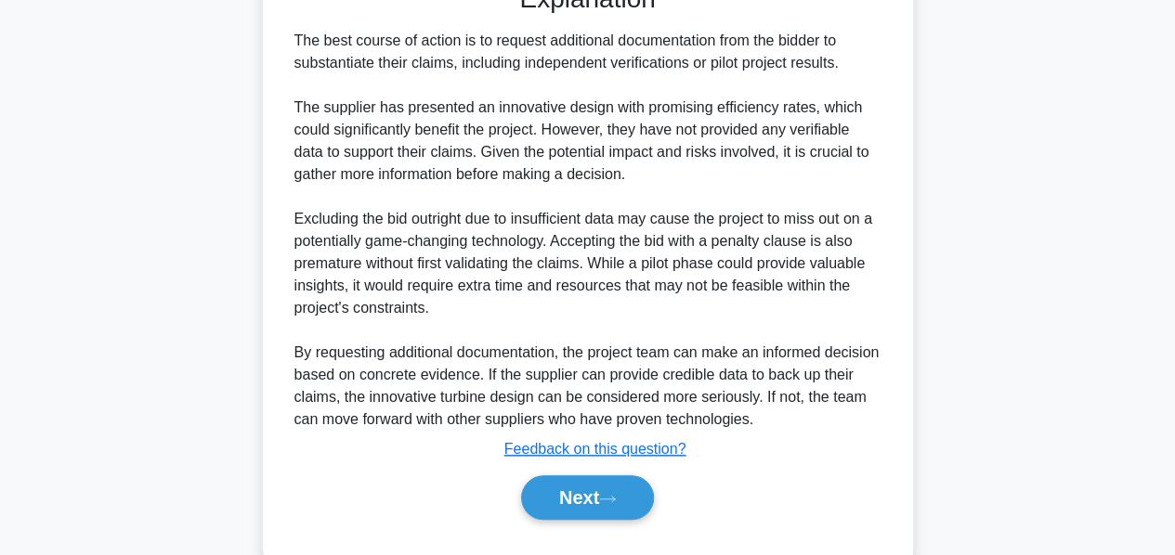
scroll to position [810, 0]
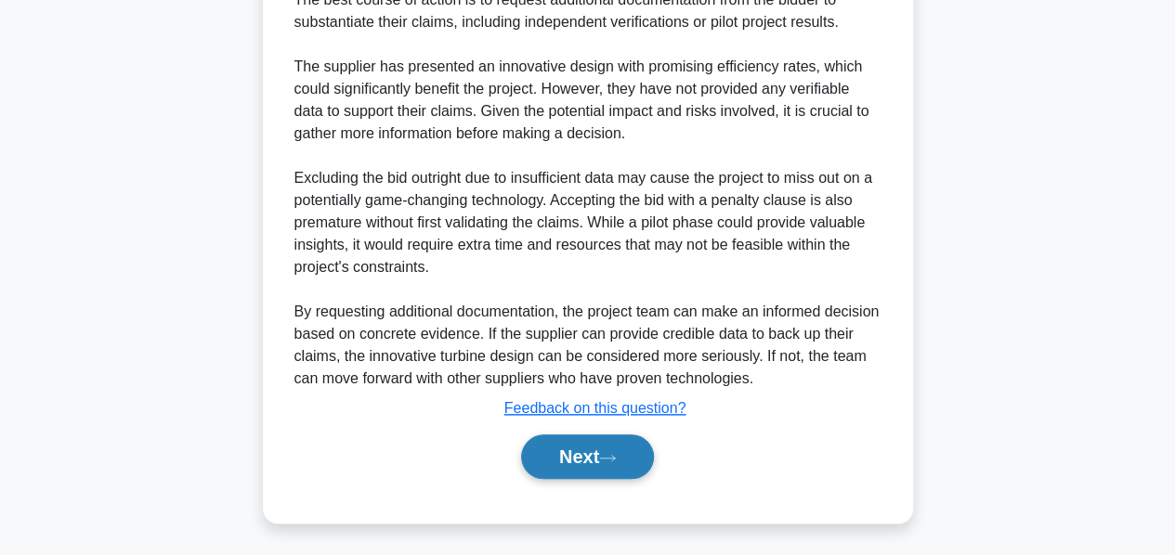
click at [574, 448] on button "Next" at bounding box center [587, 457] width 133 height 45
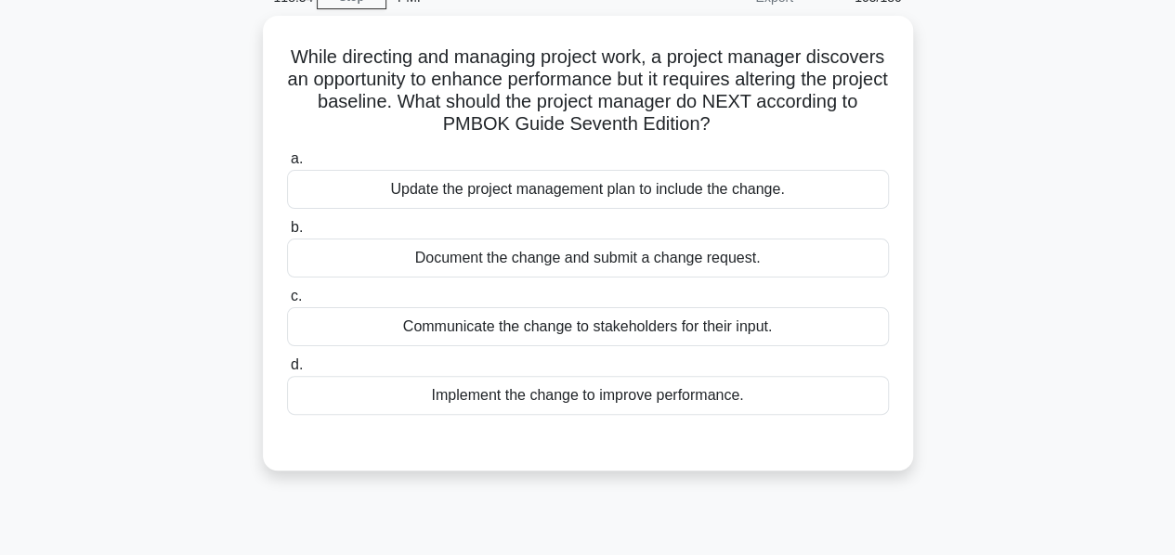
scroll to position [95, 0]
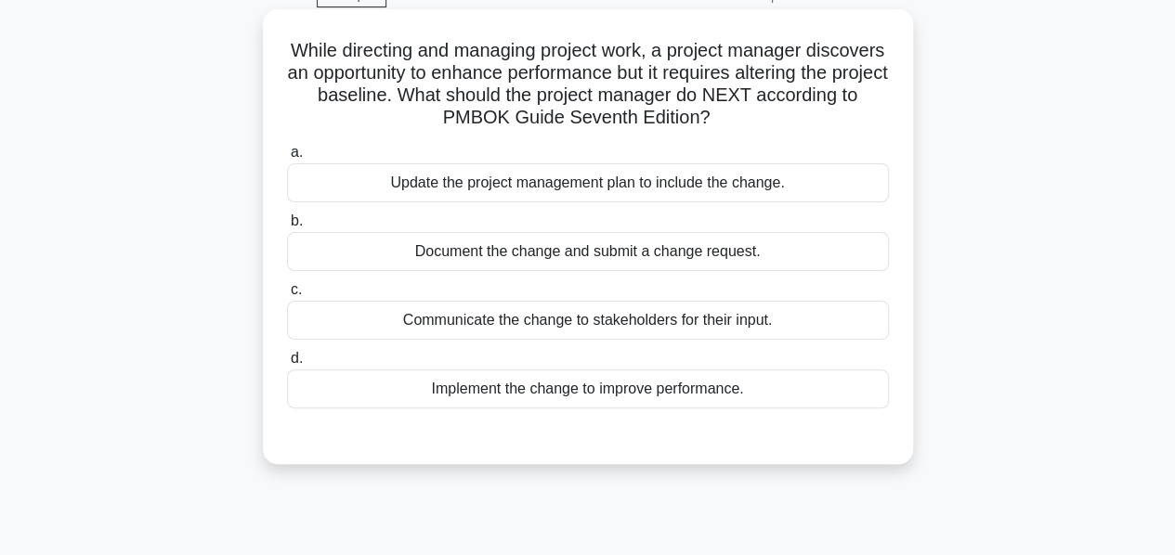
click at [526, 253] on div "Document the change and submit a change request." at bounding box center [588, 251] width 602 height 39
click at [287, 227] on input "b. Document the change and submit a change request." at bounding box center [287, 221] width 0 height 12
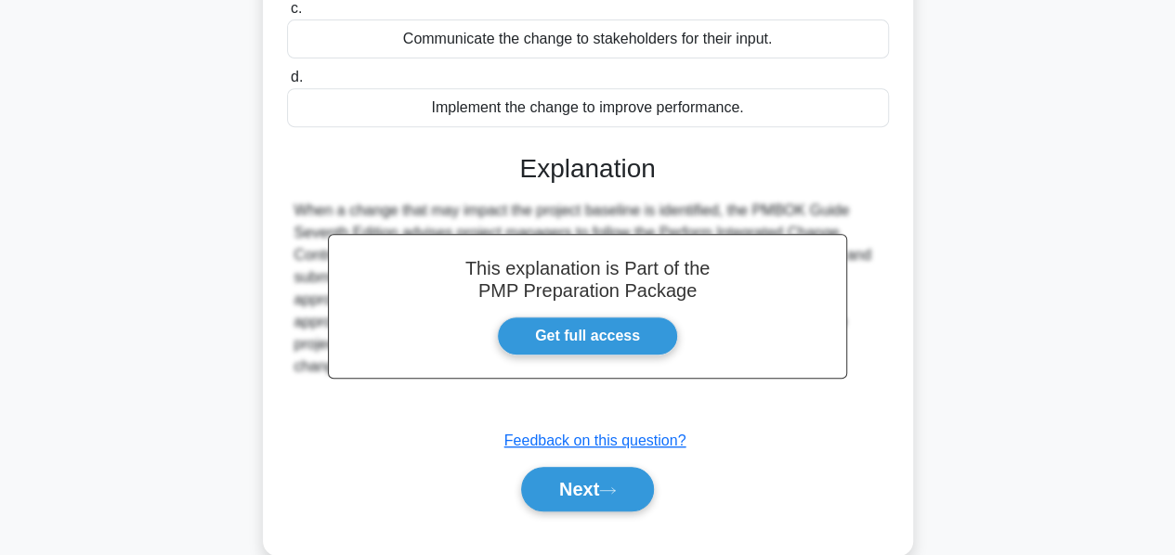
scroll to position [448, 0]
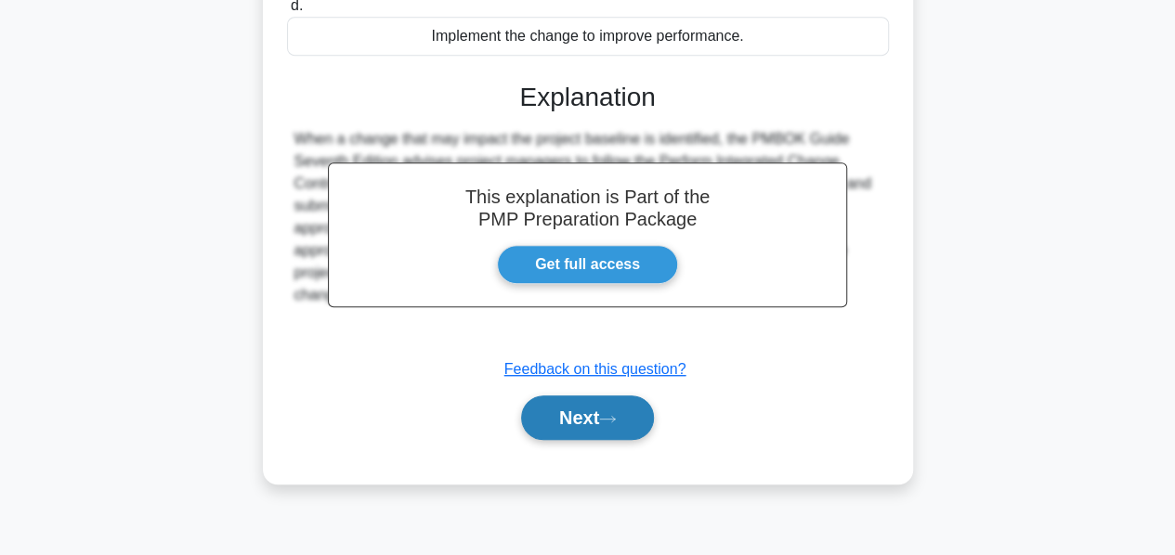
click at [587, 411] on button "Next" at bounding box center [587, 418] width 133 height 45
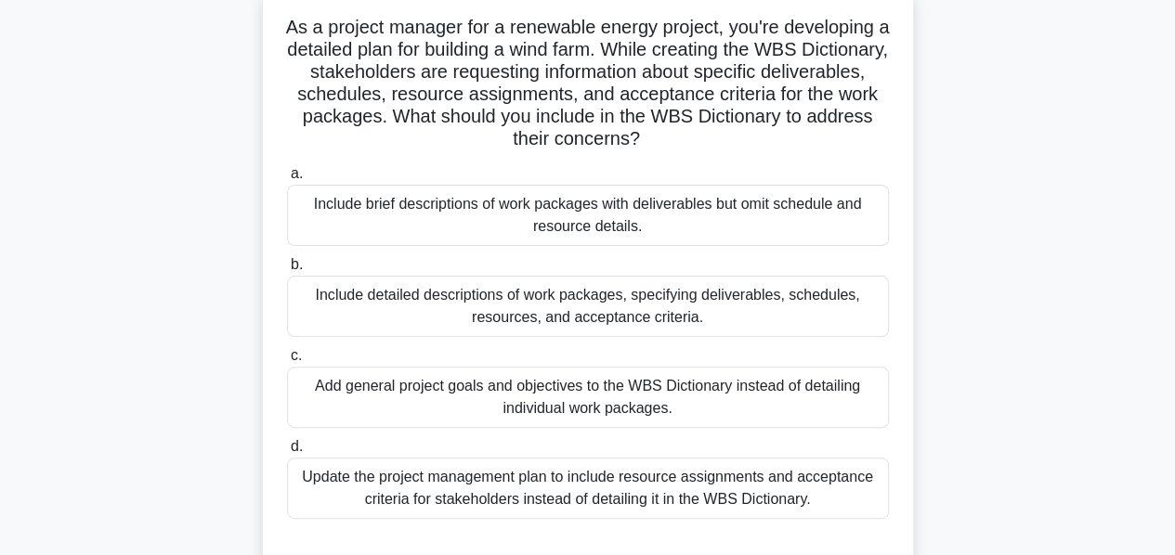
scroll to position [122, 0]
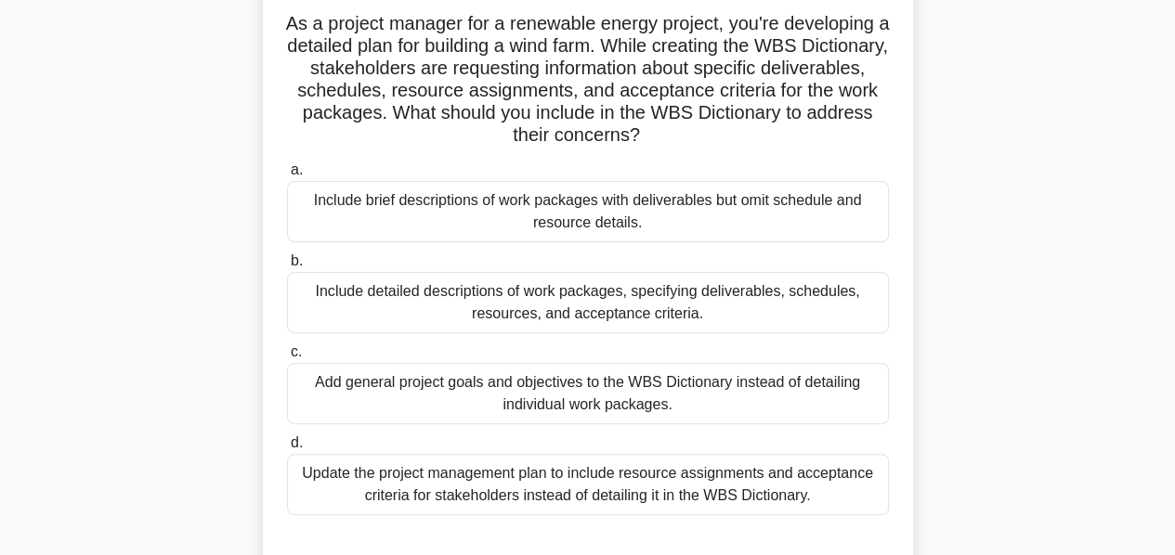
click at [570, 306] on div "Include detailed descriptions of work packages, specifying deliverables, schedu…" at bounding box center [588, 302] width 602 height 61
click at [287, 267] on input "b. Include detailed descriptions of work packages, specifying deliverables, sch…" at bounding box center [287, 261] width 0 height 12
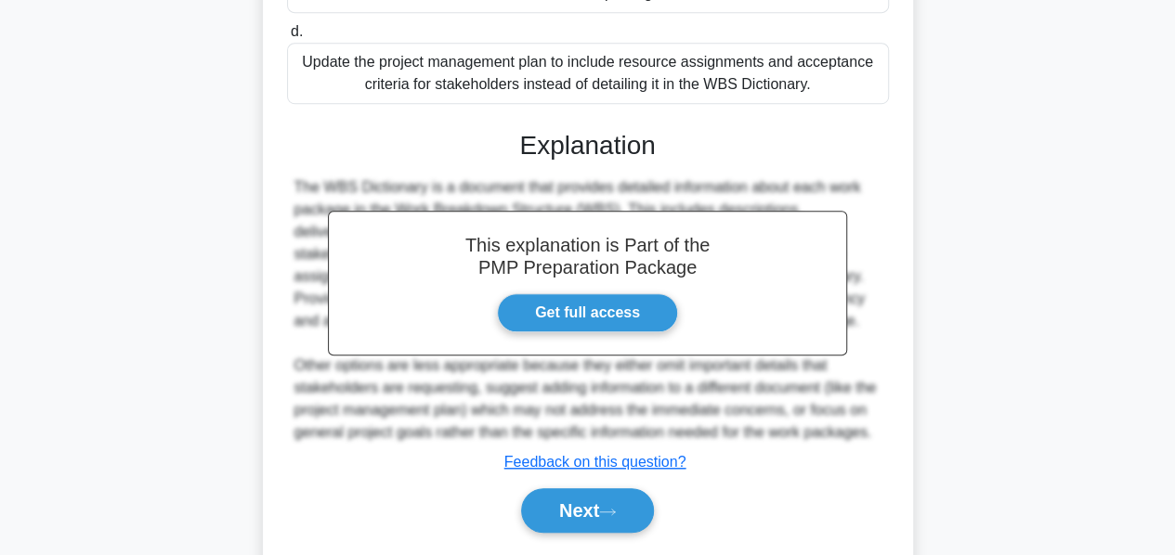
scroll to position [541, 0]
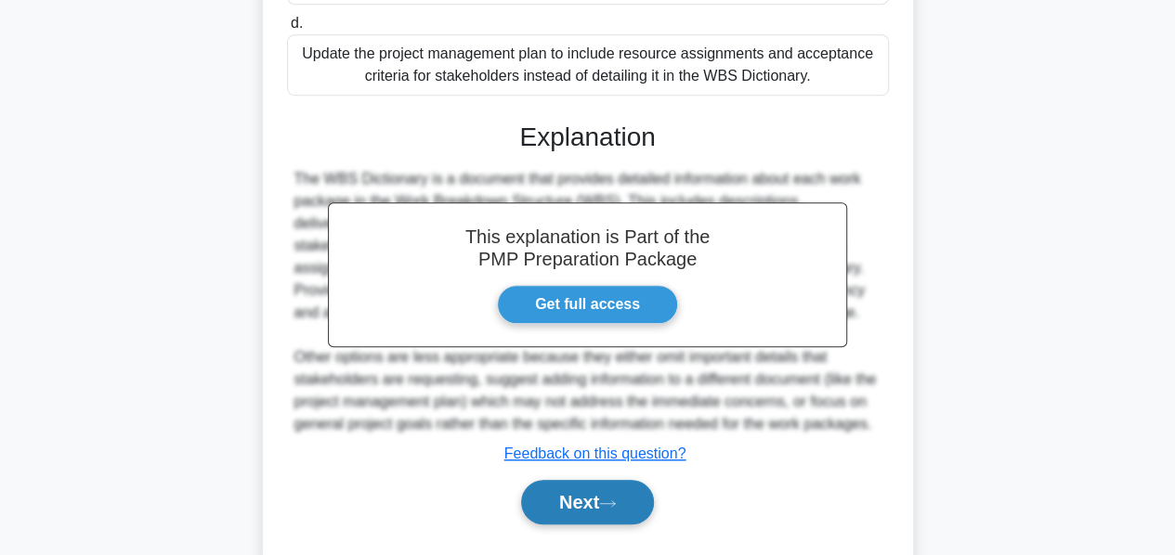
click at [551, 512] on button "Next" at bounding box center [587, 502] width 133 height 45
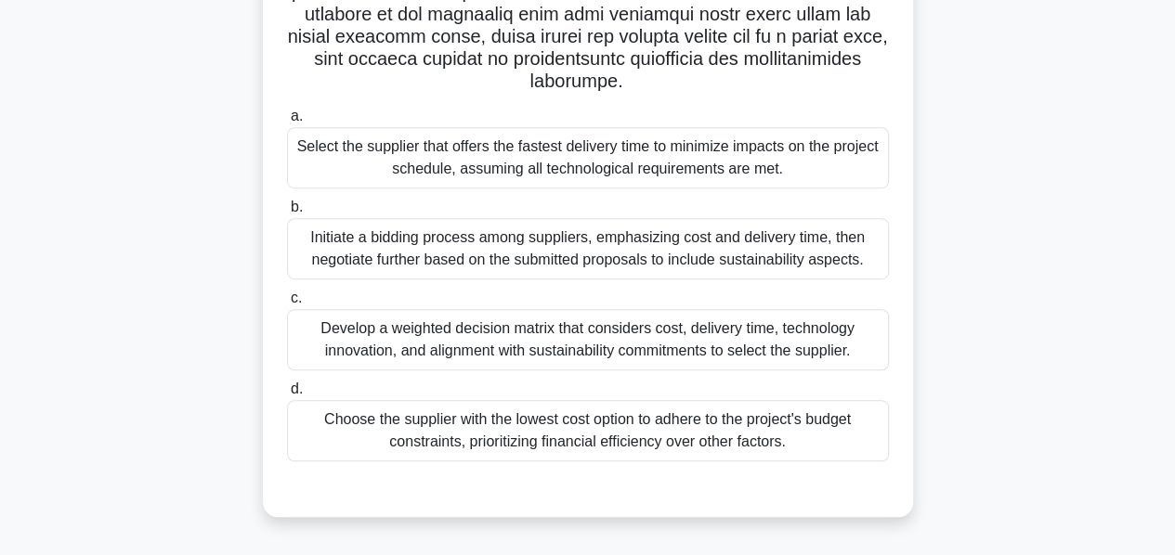
scroll to position [448, 0]
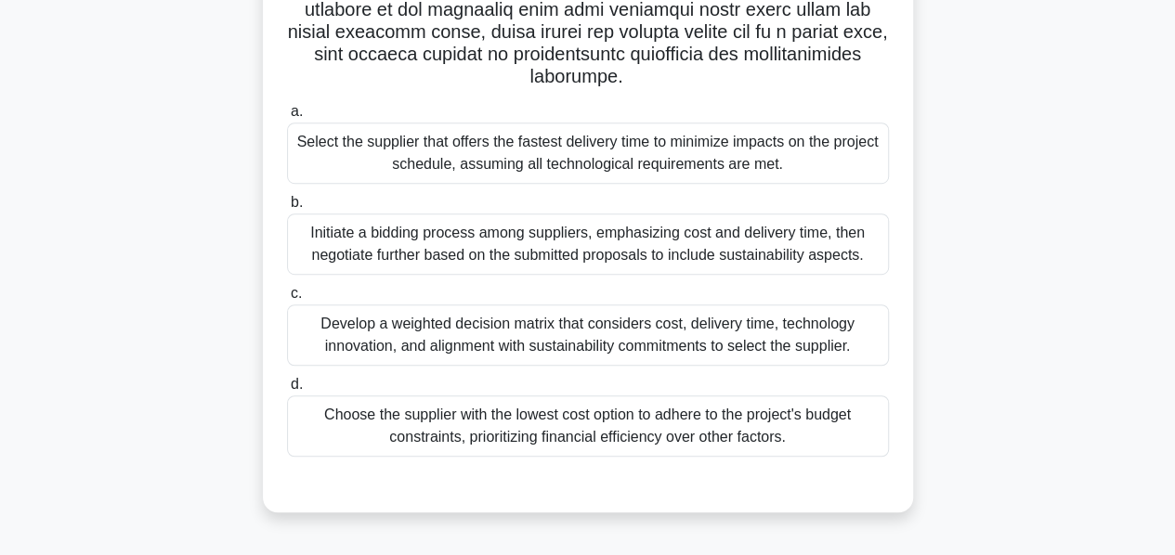
click at [598, 252] on div "Initiate a bidding process among suppliers, emphasizing cost and delivery time,…" at bounding box center [588, 244] width 602 height 61
click at [287, 209] on input "b. Initiate a bidding process among suppliers, emphasizing cost and delivery ti…" at bounding box center [287, 203] width 0 height 12
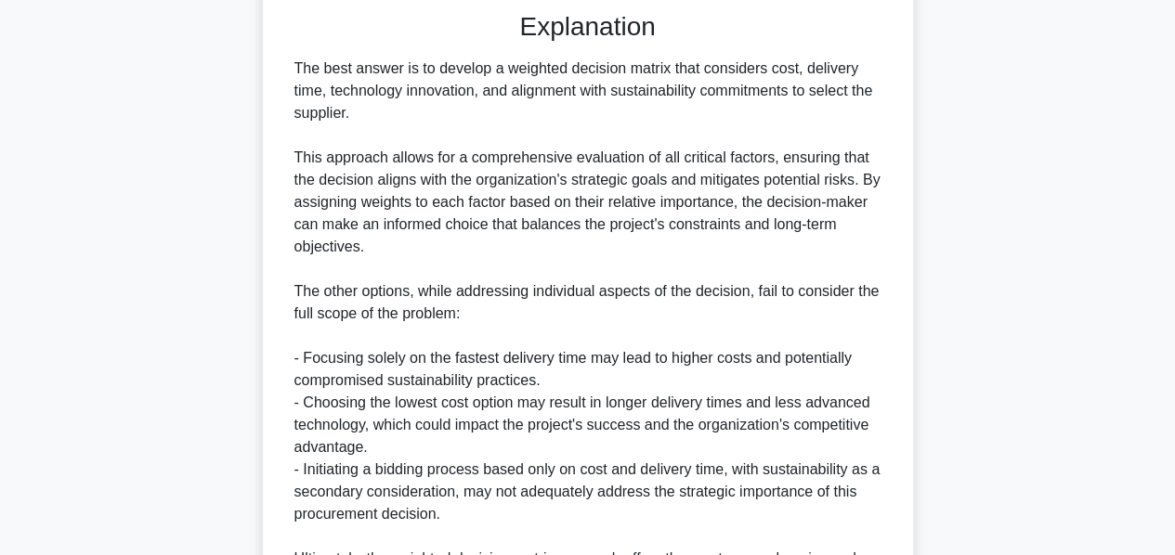
scroll to position [1147, 0]
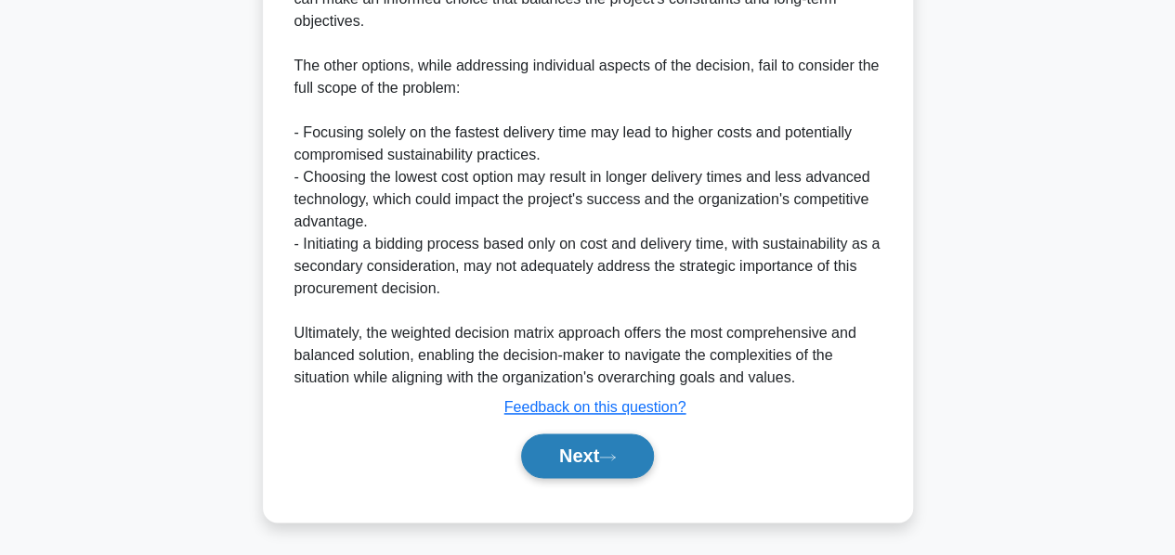
click at [591, 446] on button "Next" at bounding box center [587, 456] width 133 height 45
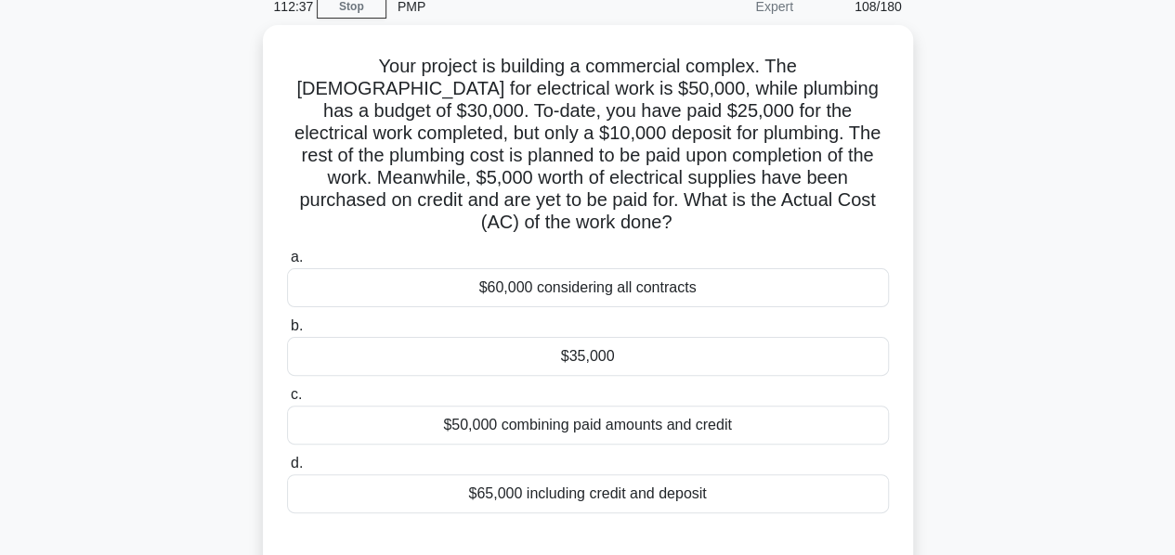
scroll to position [82, 0]
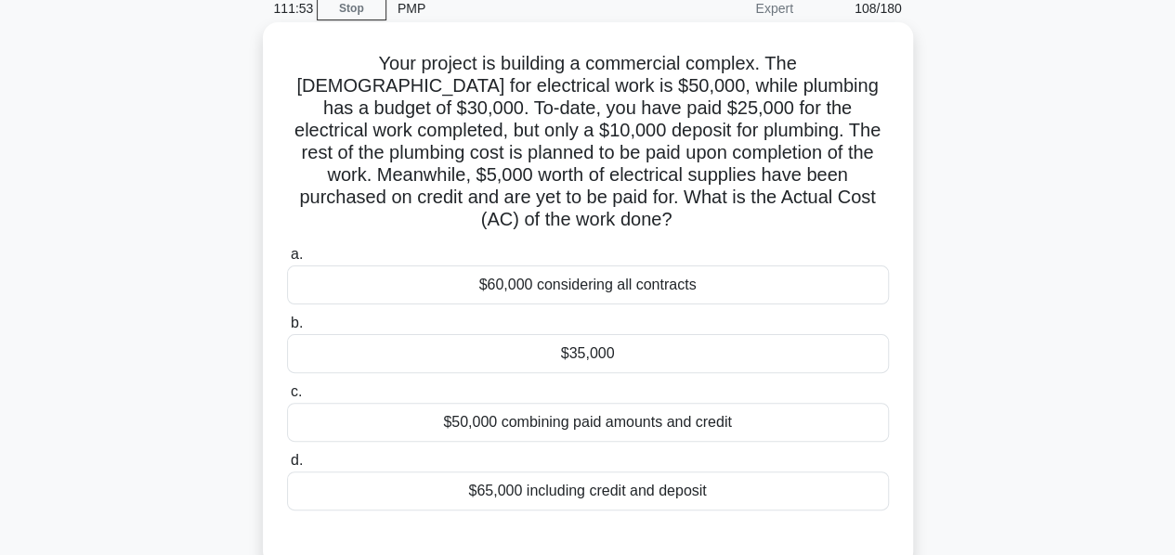
click at [599, 334] on div "$35,000" at bounding box center [588, 353] width 602 height 39
click at [287, 330] on input "b. $35,000" at bounding box center [287, 324] width 0 height 12
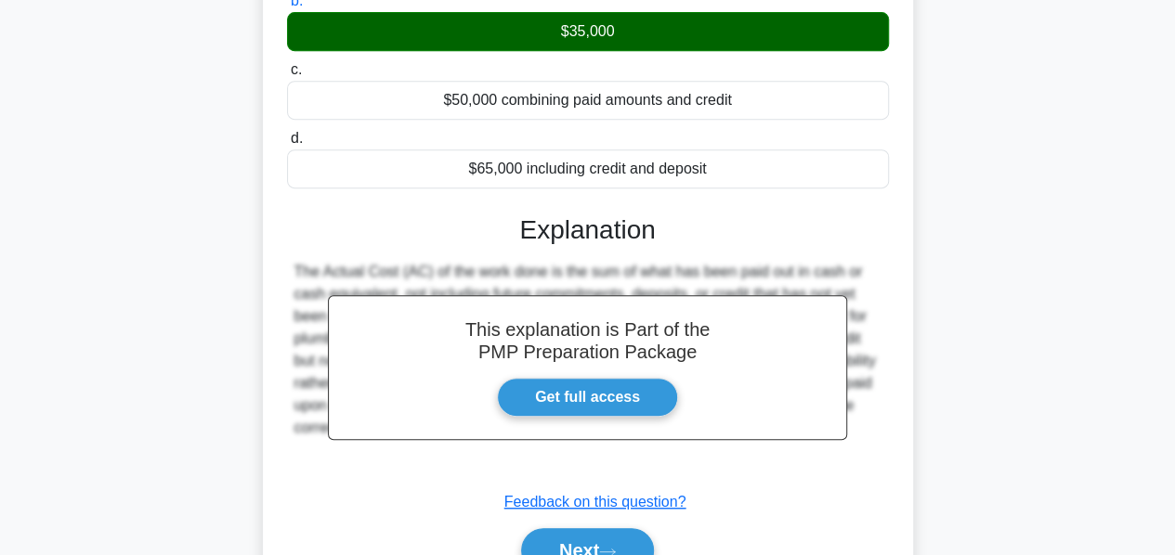
scroll to position [475, 0]
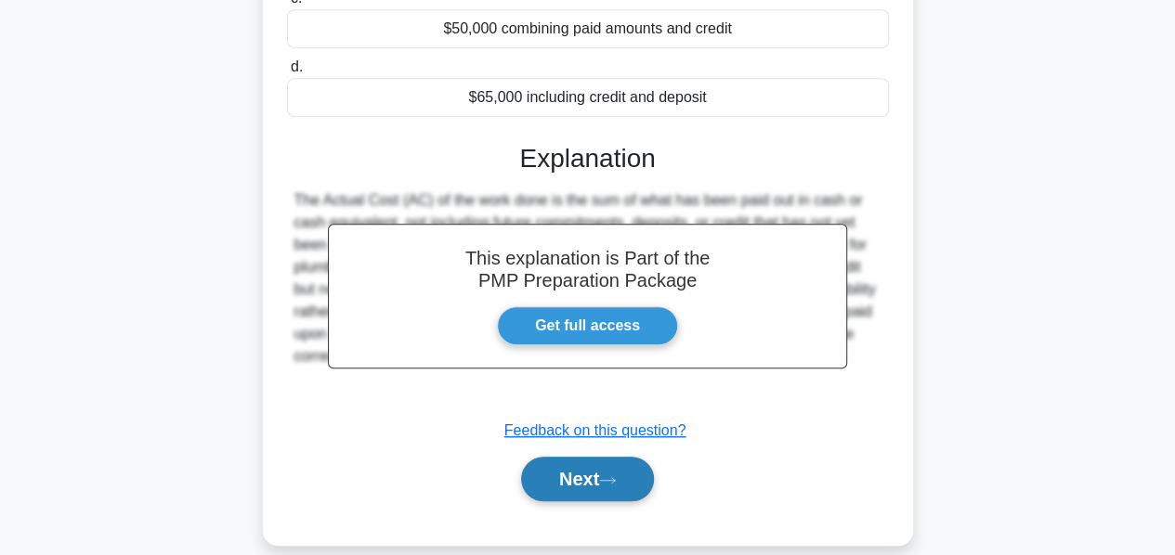
click at [570, 457] on button "Next" at bounding box center [587, 479] width 133 height 45
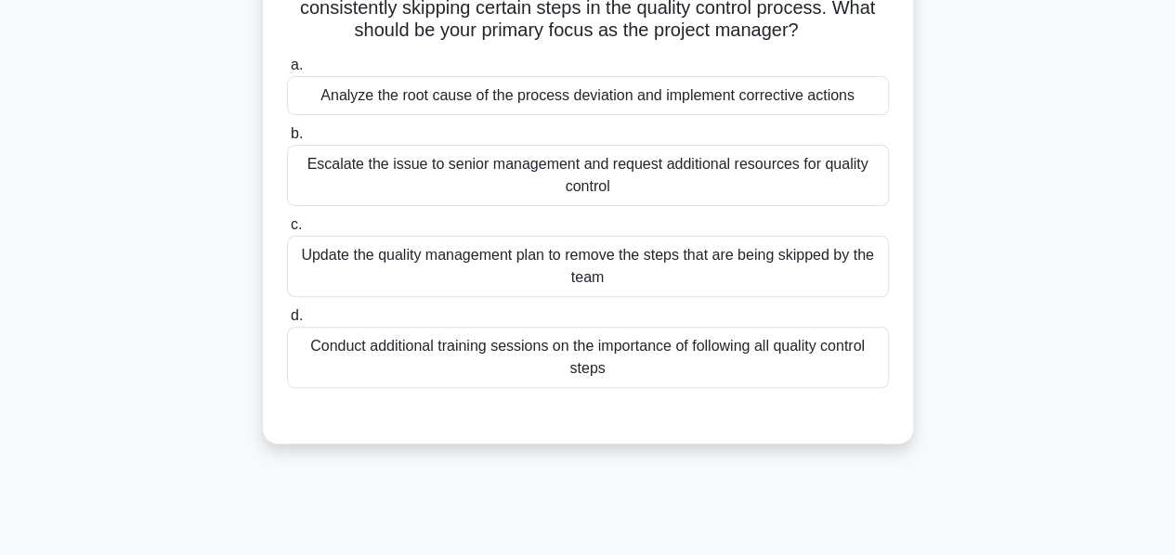
scroll to position [165, 0]
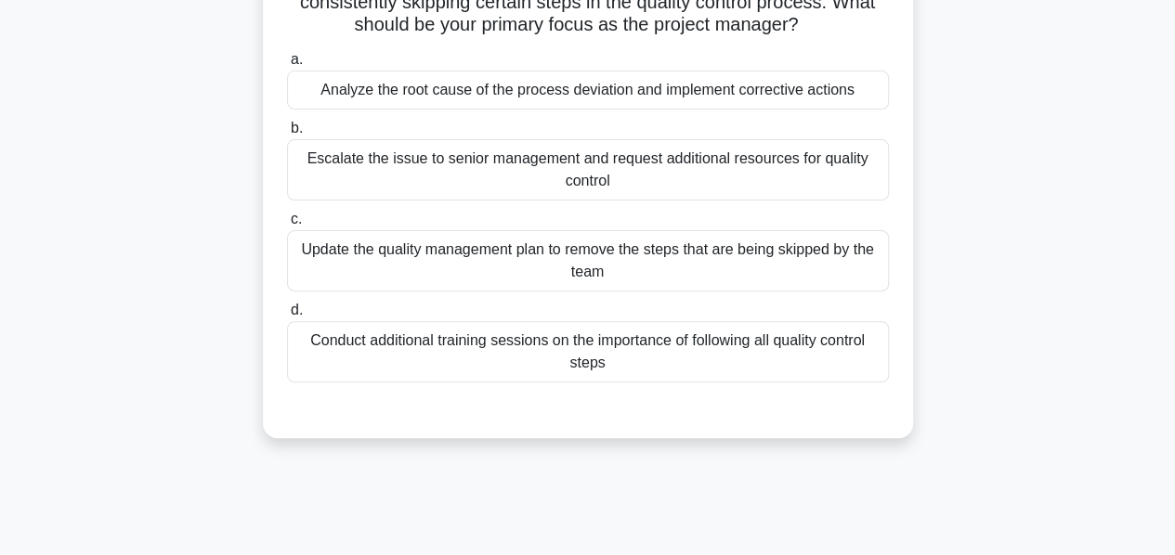
click at [648, 354] on div "Conduct additional training sessions on the importance of following all quality…" at bounding box center [588, 351] width 602 height 61
click at [287, 317] on input "d. Conduct additional training sessions on the importance of following all qual…" at bounding box center [287, 311] width 0 height 12
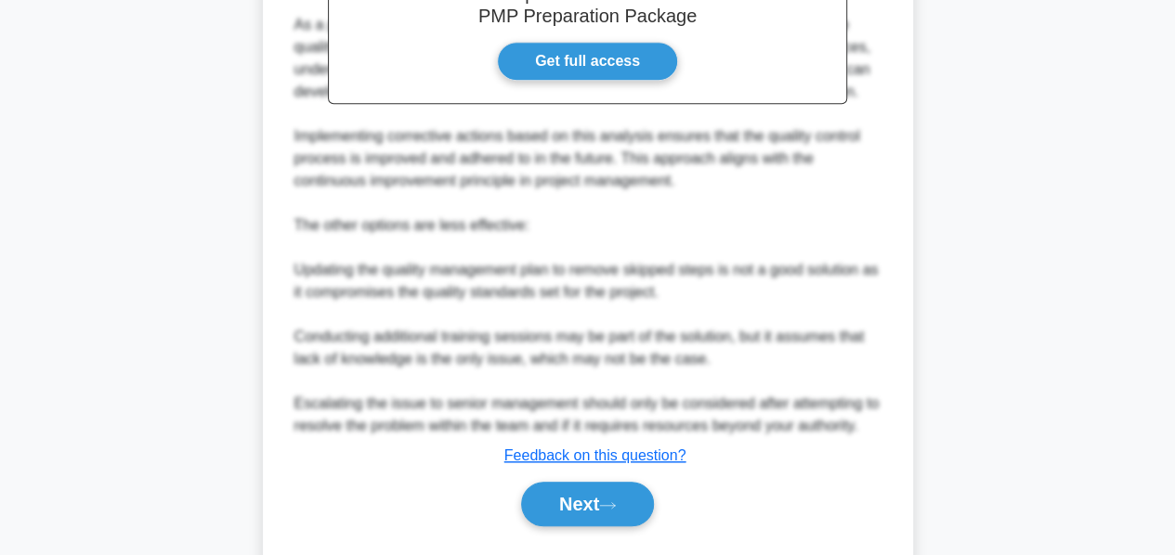
scroll to position [746, 0]
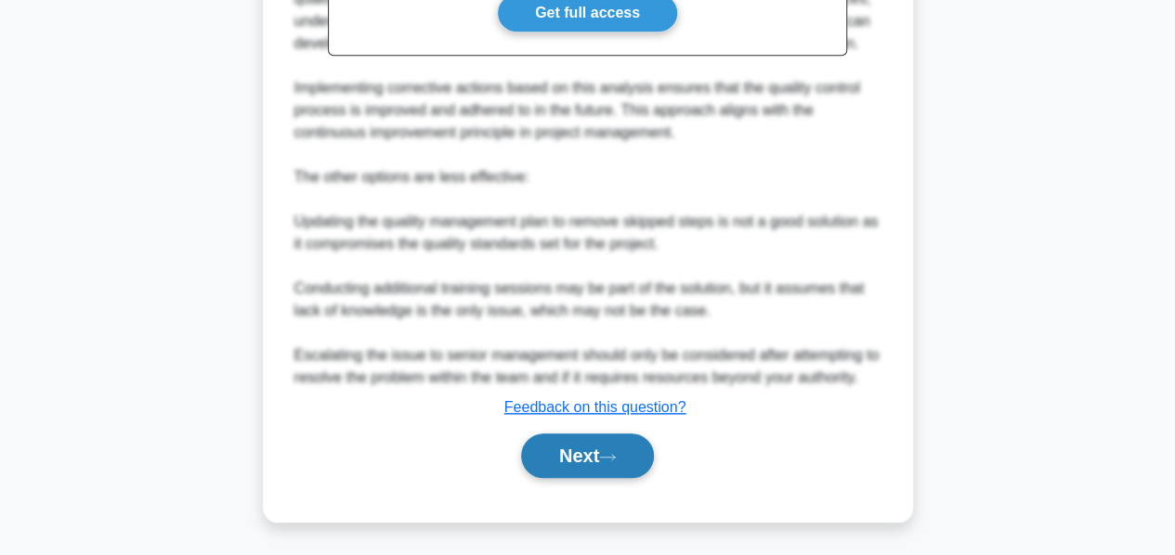
click at [577, 454] on button "Next" at bounding box center [587, 456] width 133 height 45
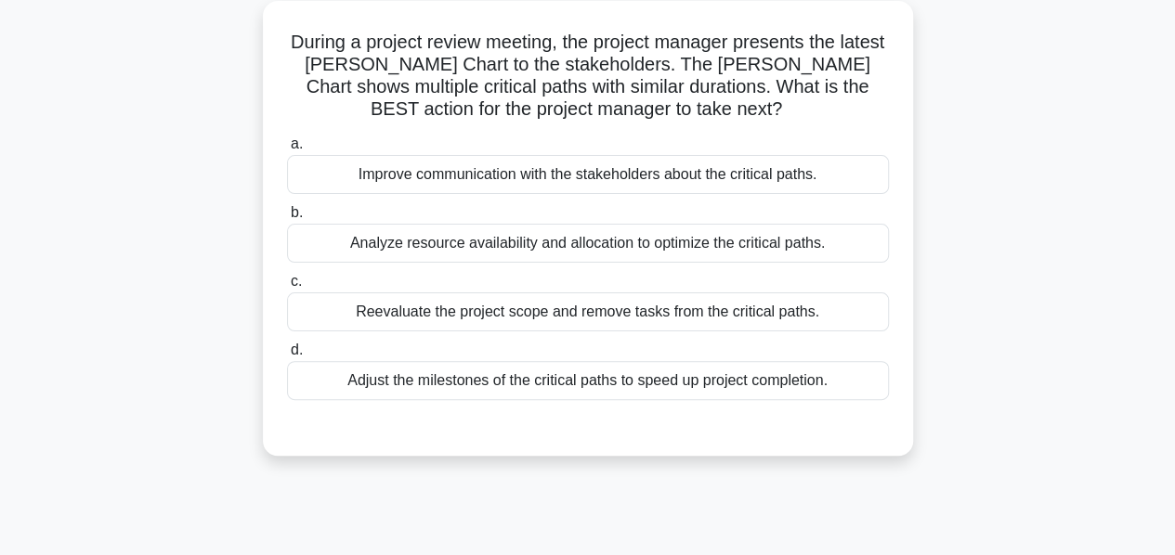
scroll to position [105, 0]
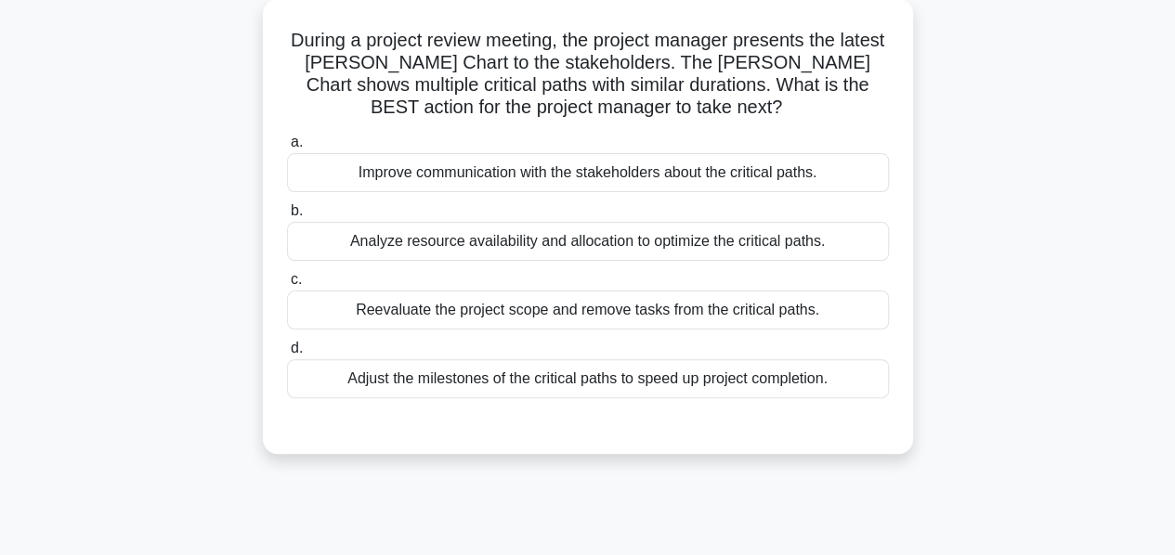
click at [572, 232] on div "Analyze resource availability and allocation to optimize the critical paths." at bounding box center [588, 241] width 602 height 39
click at [287, 217] on input "b. Analyze resource availability and allocation to optimize the critical paths." at bounding box center [287, 211] width 0 height 12
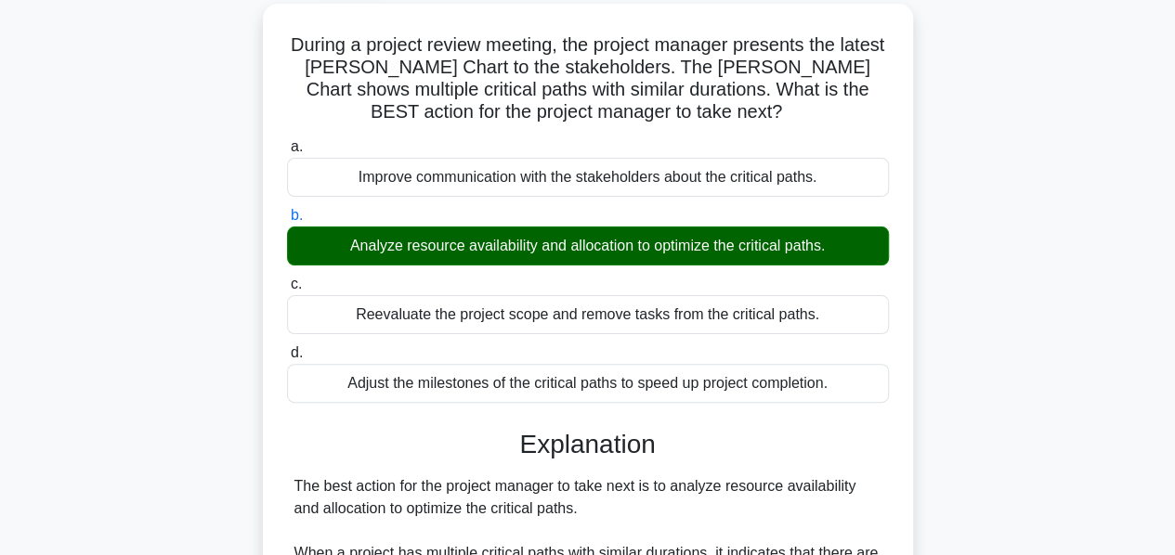
scroll to position [587, 0]
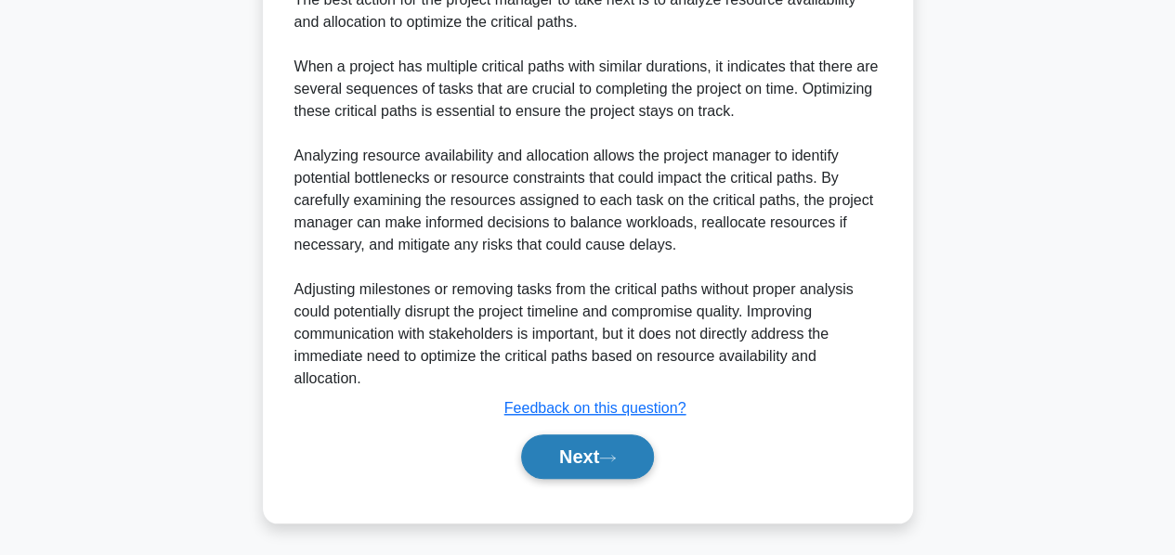
click at [546, 455] on button "Next" at bounding box center [587, 457] width 133 height 45
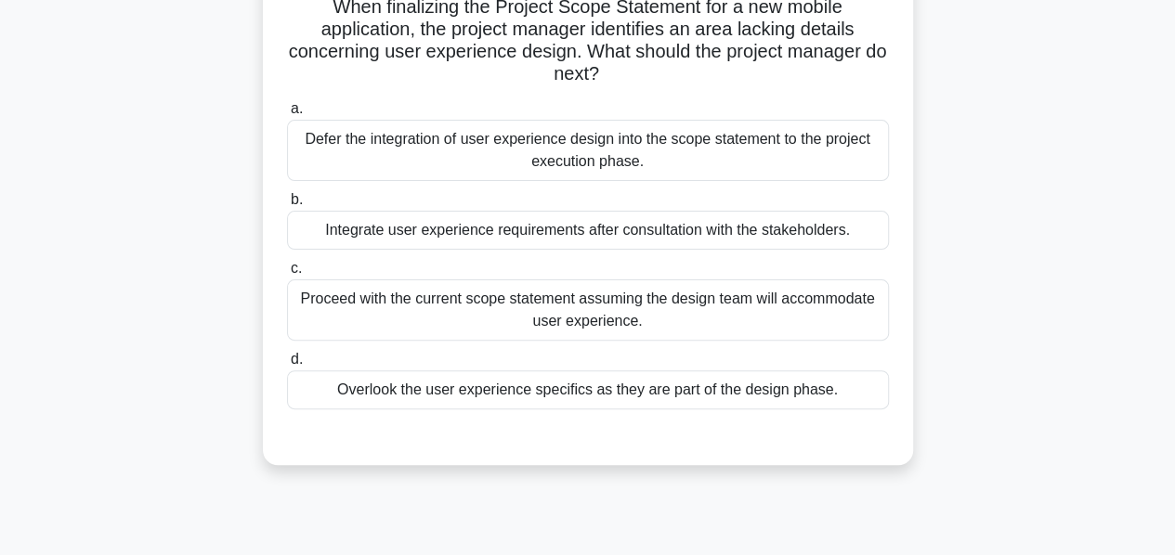
scroll to position [144, 0]
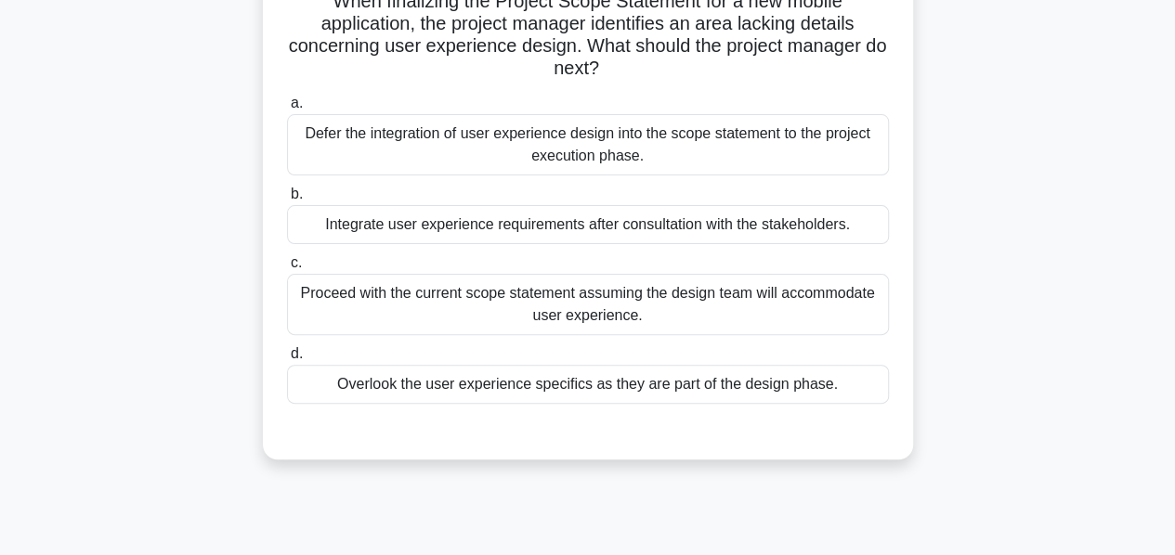
click at [553, 229] on div "Integrate user experience requirements after consultation with the stakeholders." at bounding box center [588, 224] width 602 height 39
click at [287, 201] on input "b. Integrate user experience requirements after consultation with the stakehold…" at bounding box center [287, 194] width 0 height 12
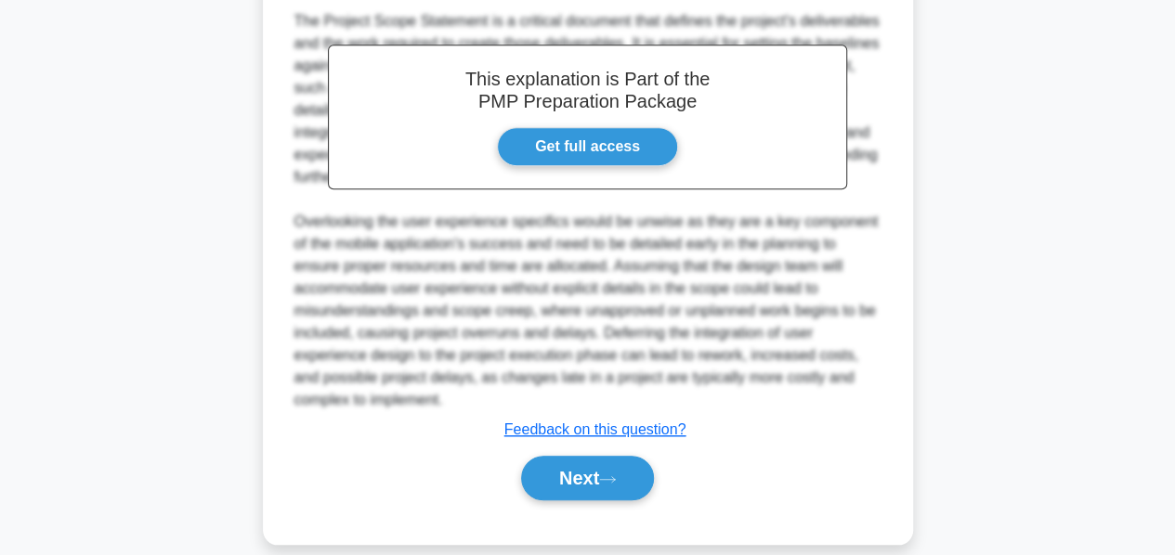
scroll to position [631, 0]
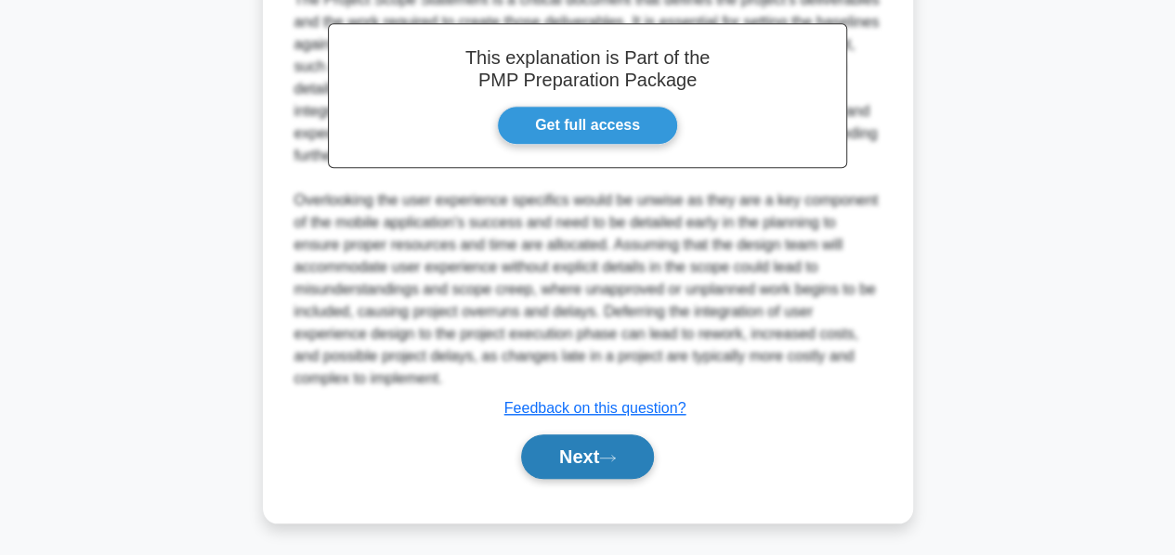
click at [565, 455] on button "Next" at bounding box center [587, 457] width 133 height 45
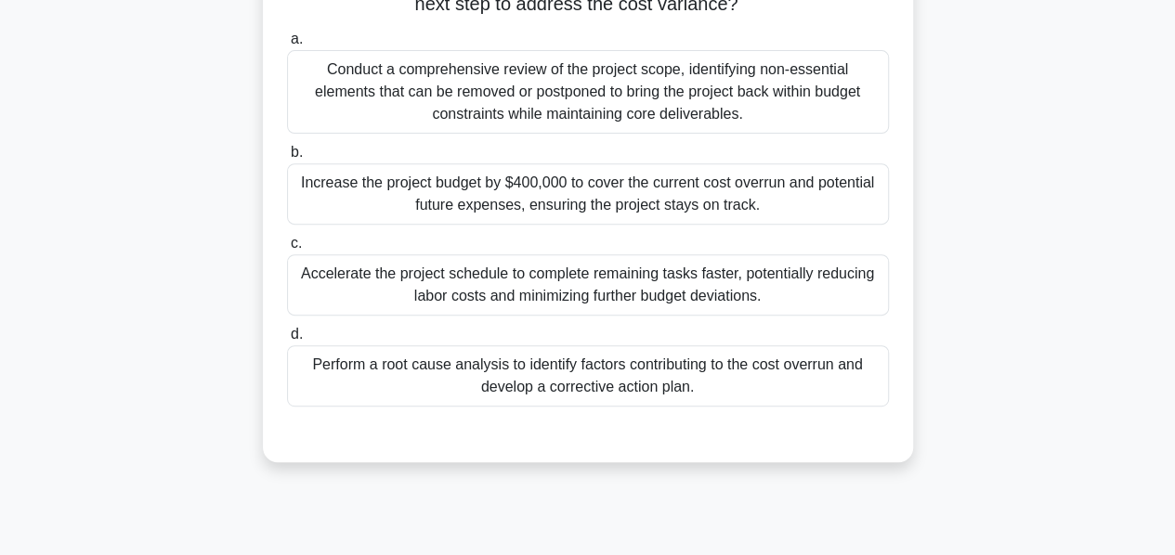
scroll to position [293, 0]
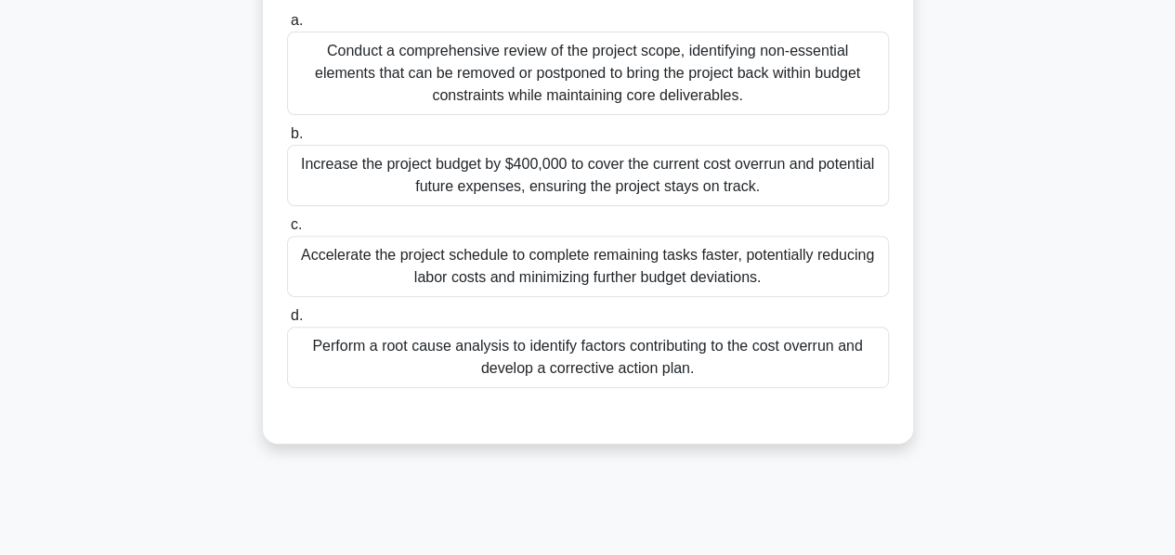
click at [660, 355] on div "Perform a root cause analysis to identify factors contributing to the cost over…" at bounding box center [588, 357] width 602 height 61
click at [287, 322] on input "d. Perform a root cause analysis to identify factors contributing to the cost o…" at bounding box center [287, 316] width 0 height 12
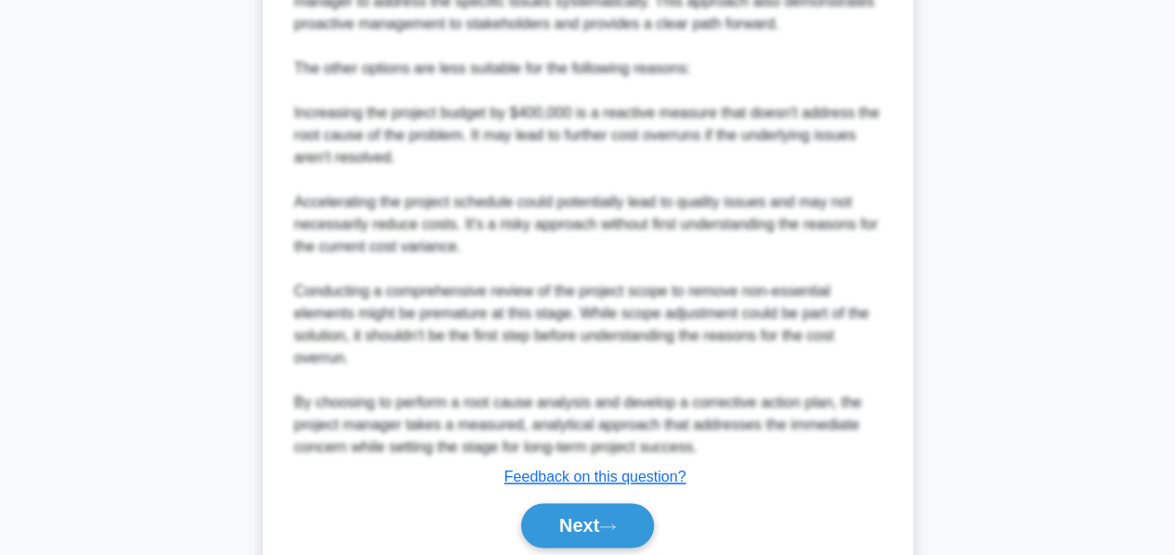
scroll to position [1037, 0]
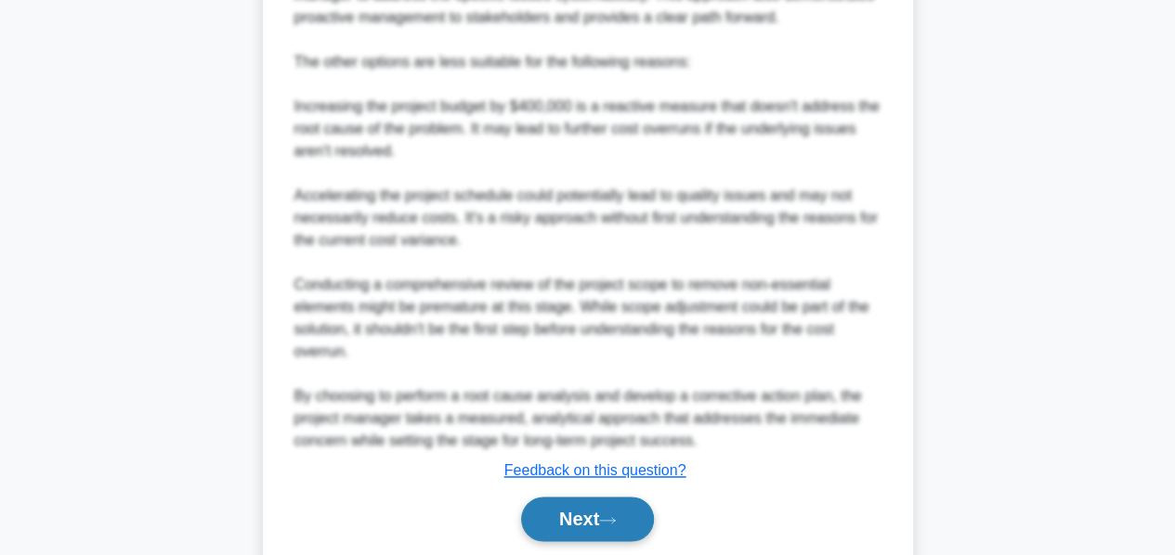
click at [553, 508] on button "Next" at bounding box center [587, 519] width 133 height 45
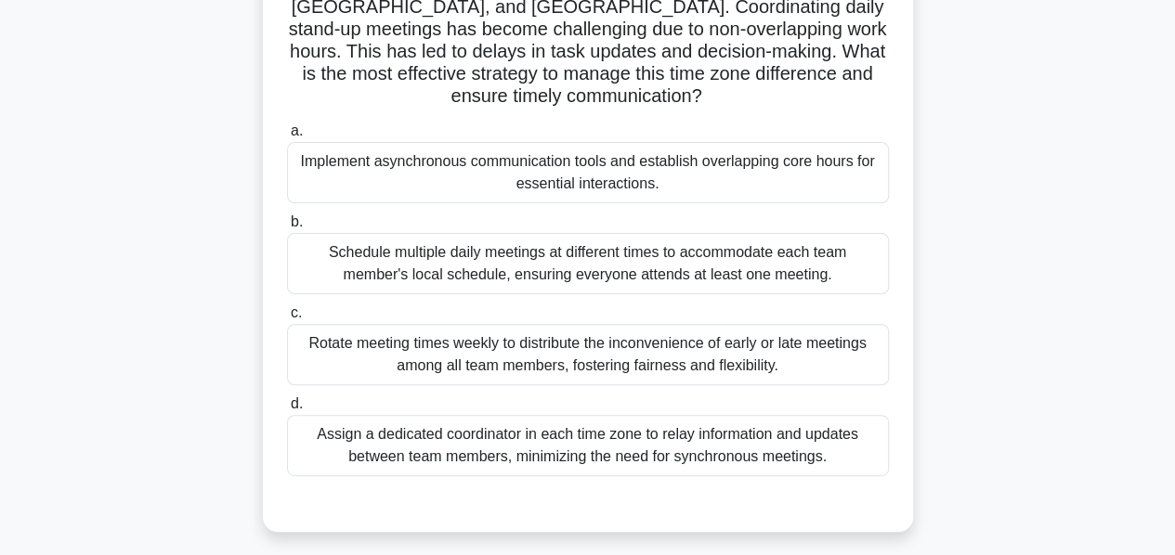
scroll to position [171, 0]
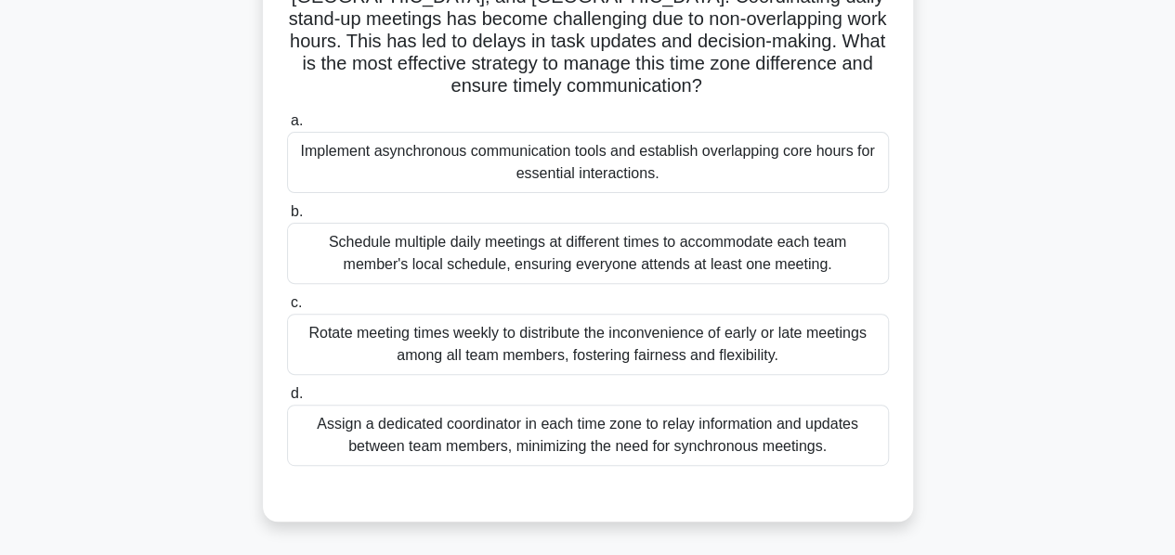
click at [563, 162] on div "Implement asynchronous communication tools and establish overlapping core hours…" at bounding box center [588, 162] width 602 height 61
click at [287, 127] on input "a. Implement asynchronous communication tools and establish overlapping core ho…" at bounding box center [287, 121] width 0 height 12
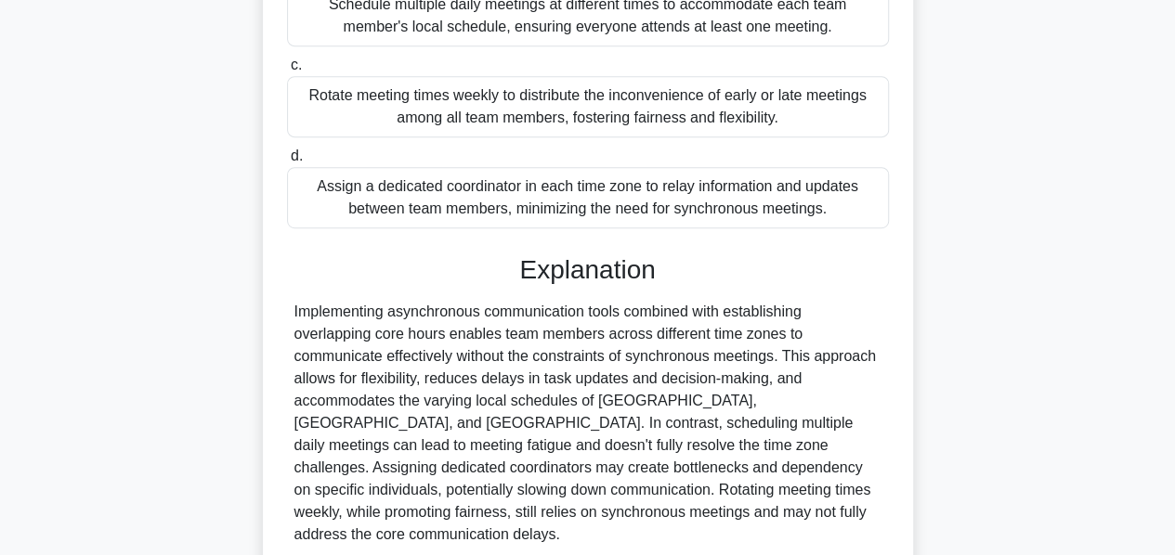
scroll to position [542, 0]
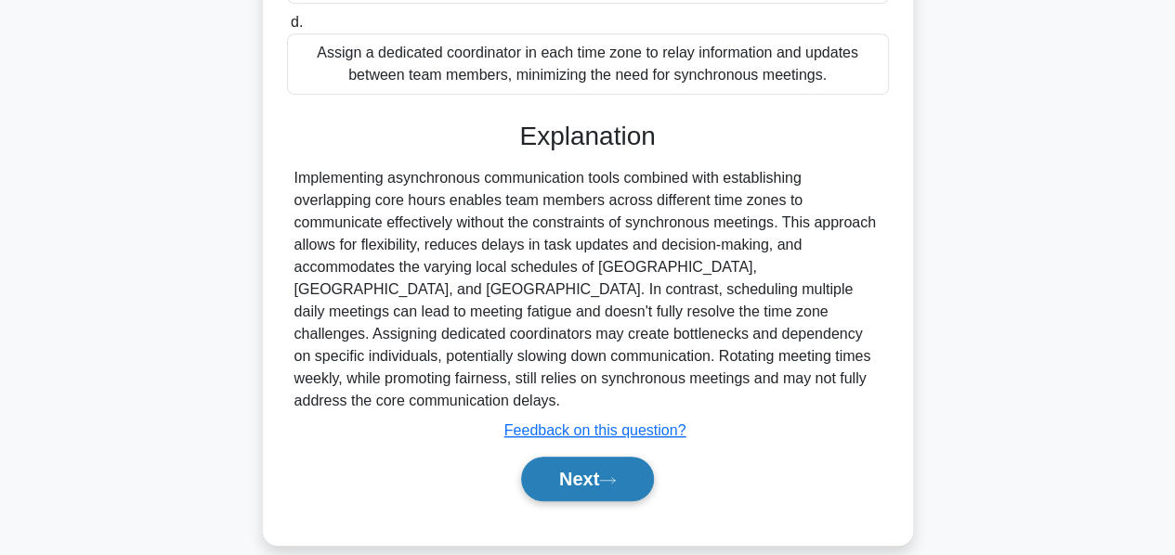
click at [567, 457] on button "Next" at bounding box center [587, 479] width 133 height 45
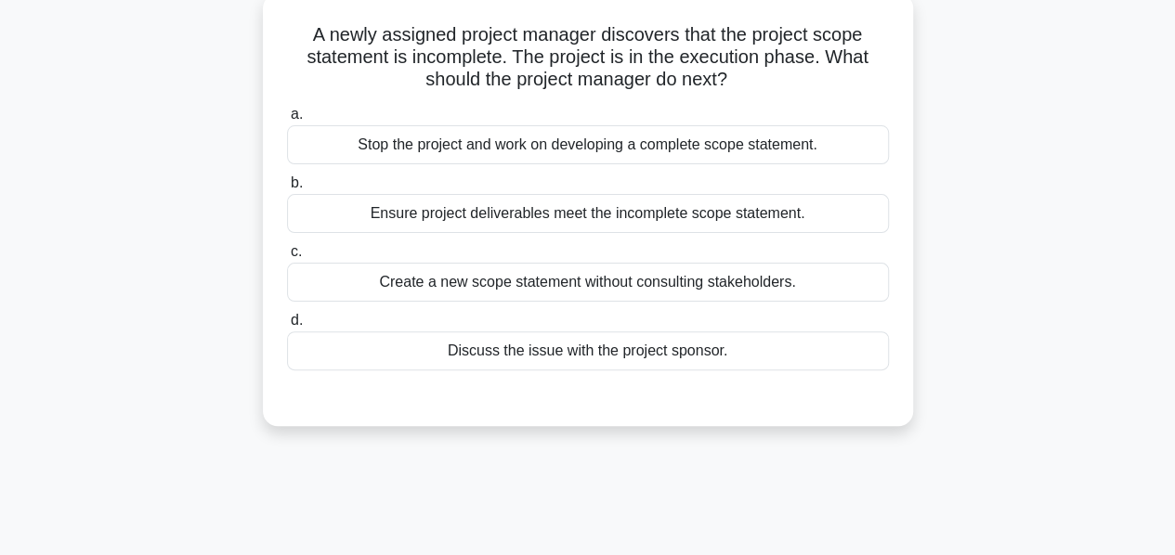
scroll to position [117, 0]
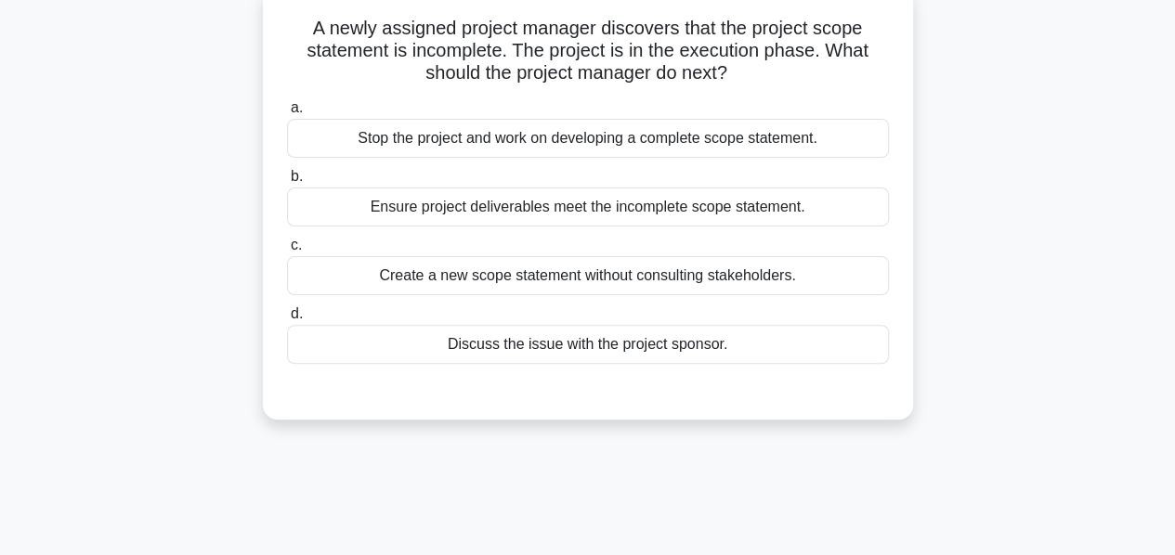
click at [602, 349] on div "Discuss the issue with the project sponsor." at bounding box center [588, 344] width 602 height 39
click at [287, 320] on input "d. Discuss the issue with the project sponsor." at bounding box center [287, 314] width 0 height 12
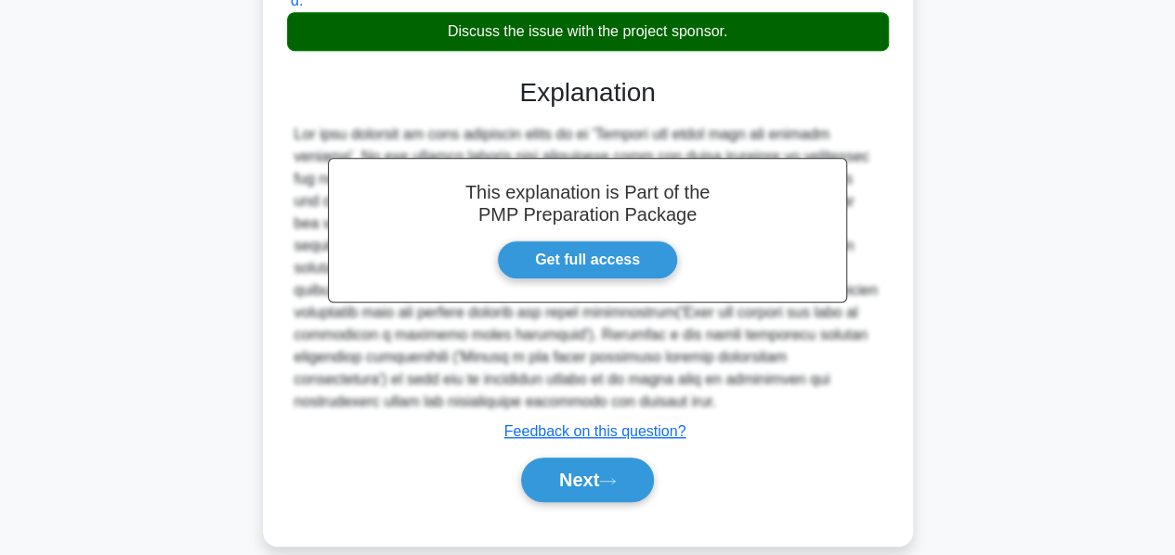
scroll to position [453, 0]
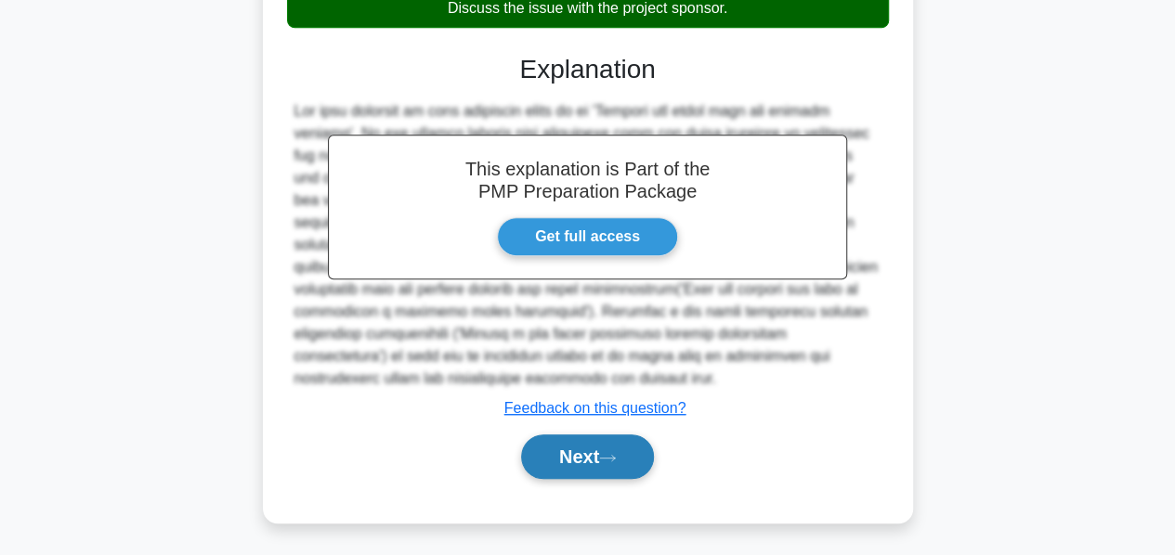
click at [583, 454] on button "Next" at bounding box center [587, 457] width 133 height 45
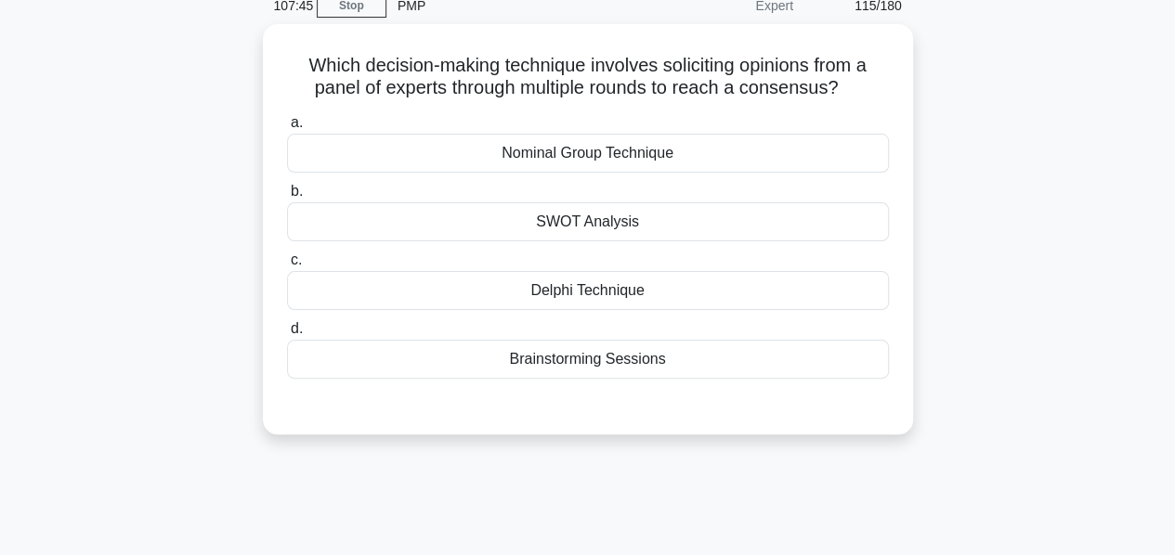
scroll to position [85, 0]
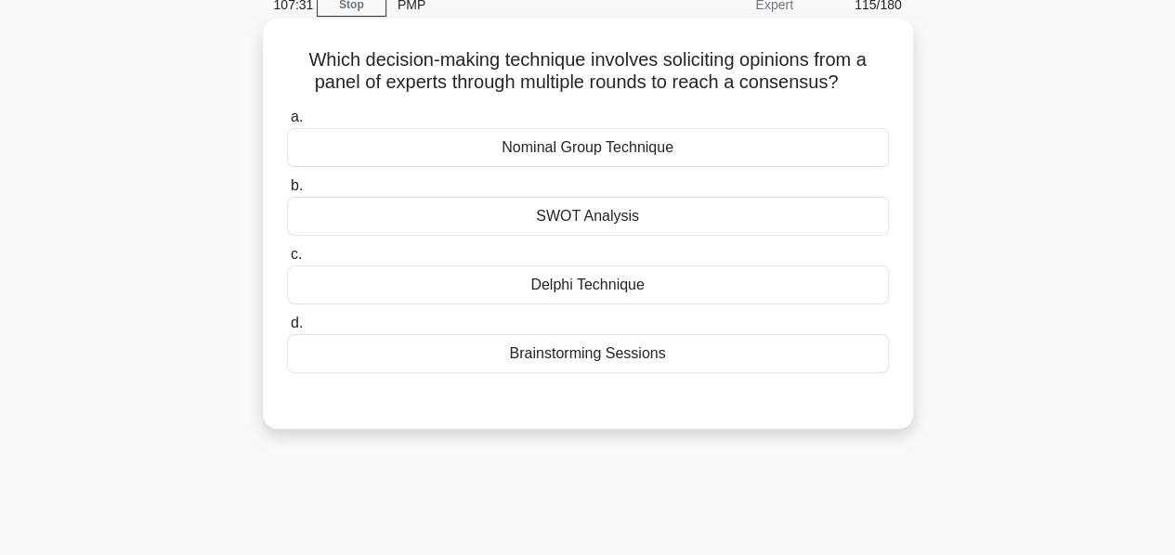
click at [616, 359] on div "Brainstorming Sessions" at bounding box center [588, 353] width 602 height 39
click at [287, 330] on input "d. Brainstorming Sessions" at bounding box center [287, 324] width 0 height 12
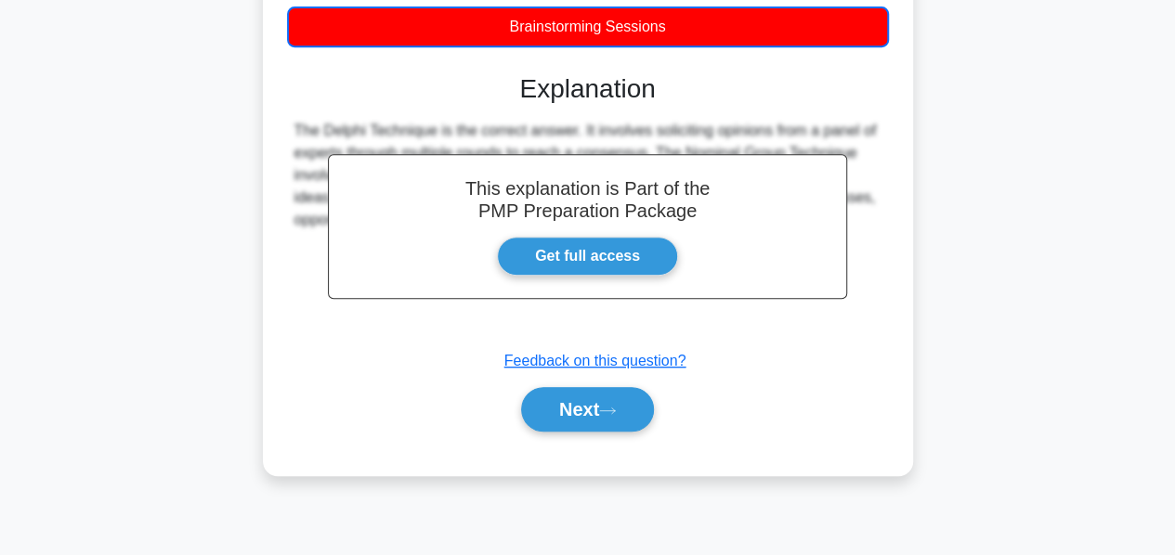
scroll to position [448, 0]
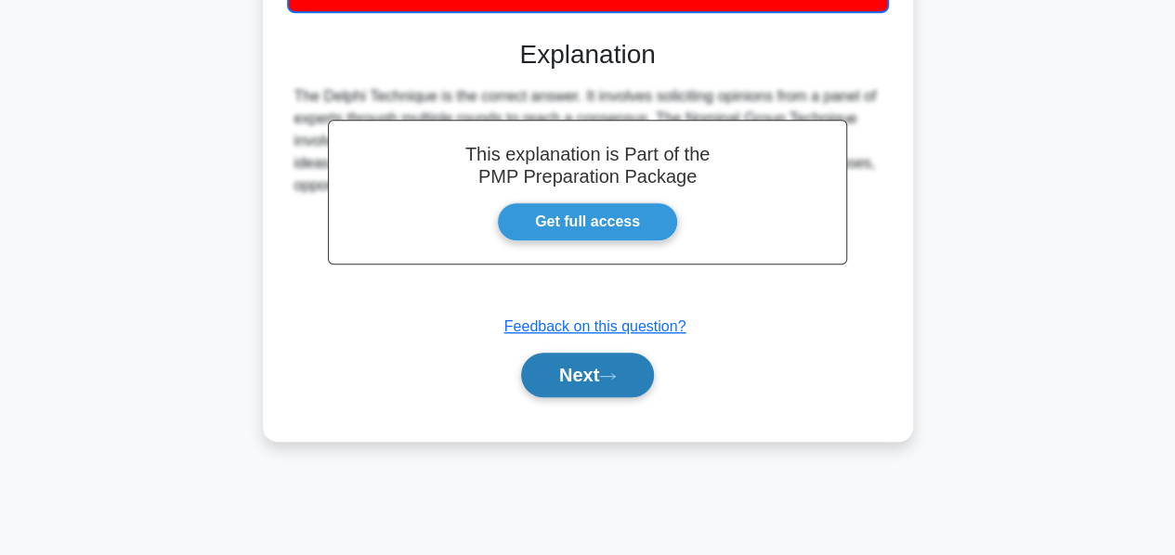
click at [590, 374] on button "Next" at bounding box center [587, 375] width 133 height 45
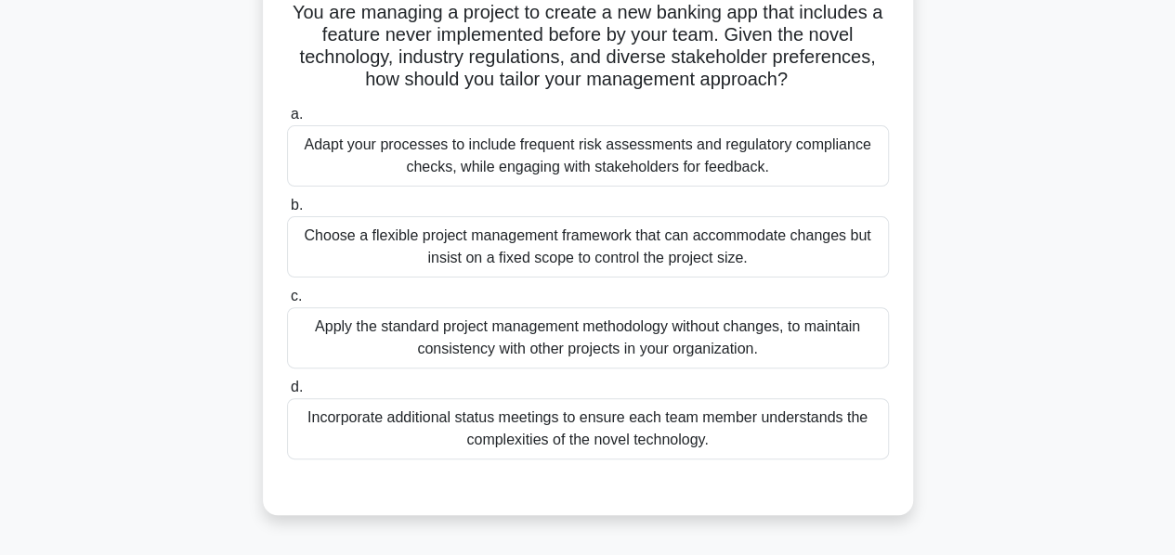
scroll to position [136, 0]
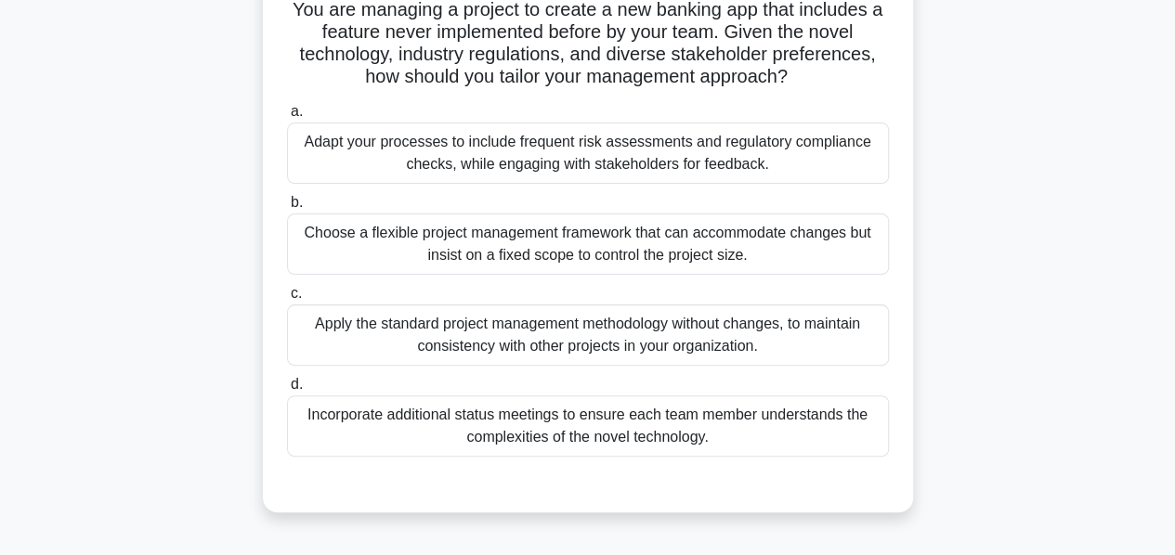
click at [659, 151] on div "Adapt your processes to include frequent risk assessments and regulatory compli…" at bounding box center [588, 153] width 602 height 61
click at [287, 118] on input "a. Adapt your processes to include frequent risk assessments and regulatory com…" at bounding box center [287, 112] width 0 height 12
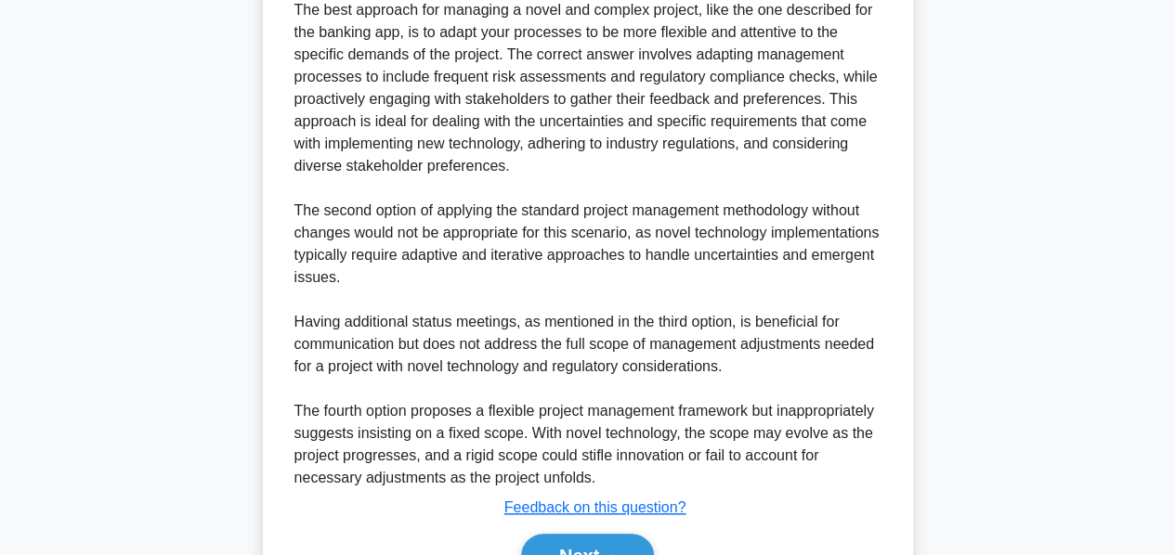
scroll to position [765, 0]
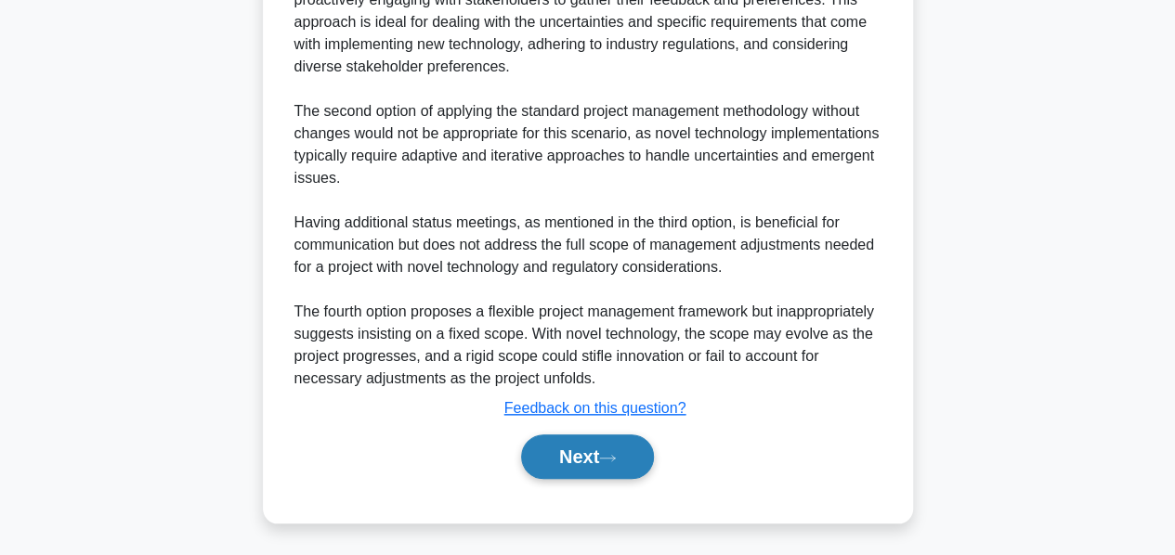
click at [583, 453] on button "Next" at bounding box center [587, 457] width 133 height 45
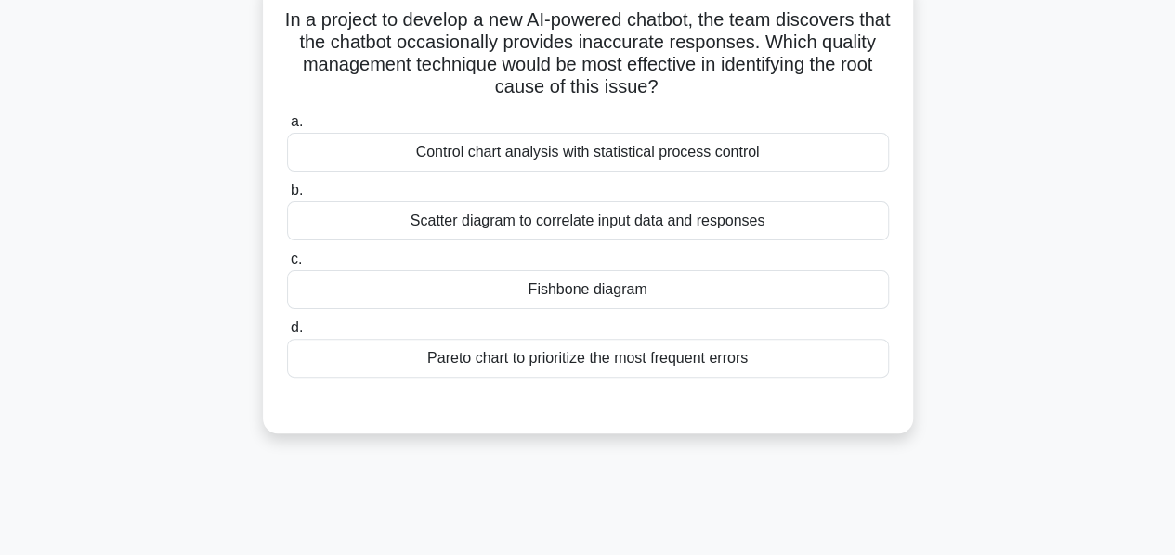
scroll to position [111, 0]
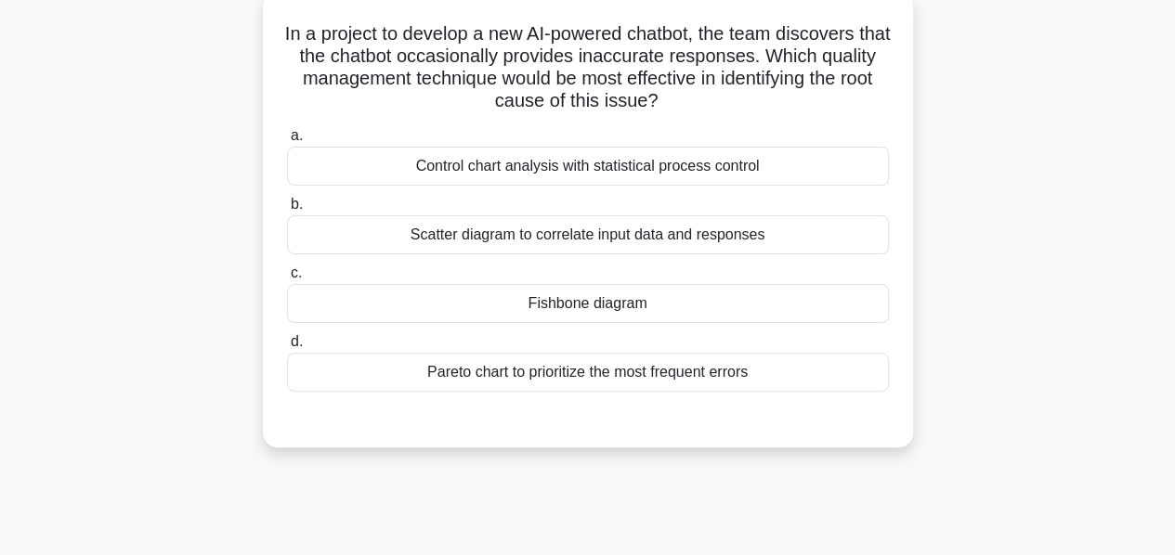
click at [610, 161] on div "Control chart analysis with statistical process control" at bounding box center [588, 166] width 602 height 39
click at [287, 142] on input "a. Control chart analysis with statistical process control" at bounding box center [287, 136] width 0 height 12
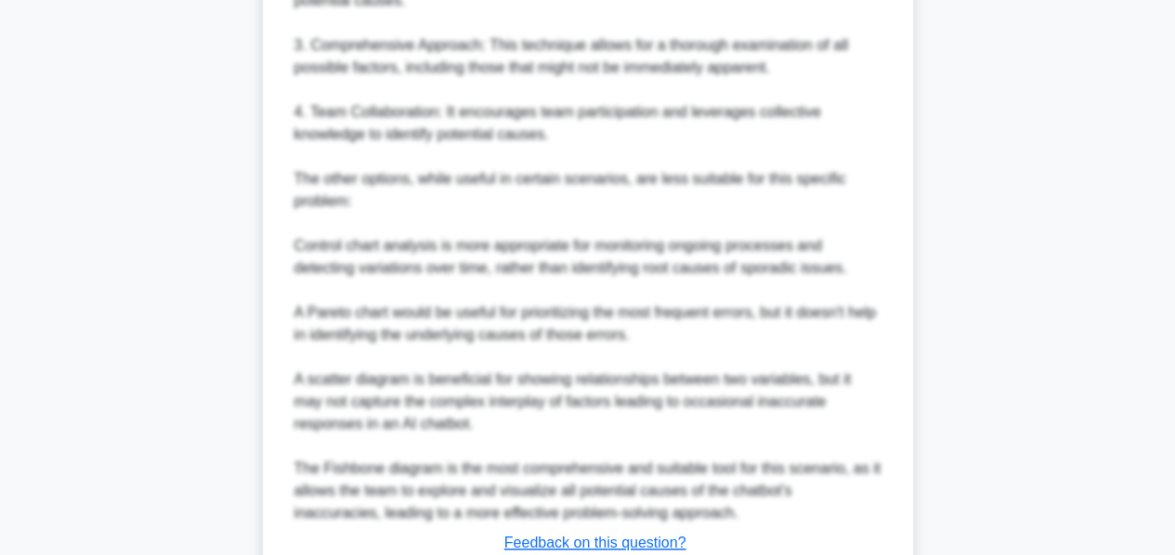
scroll to position [946, 0]
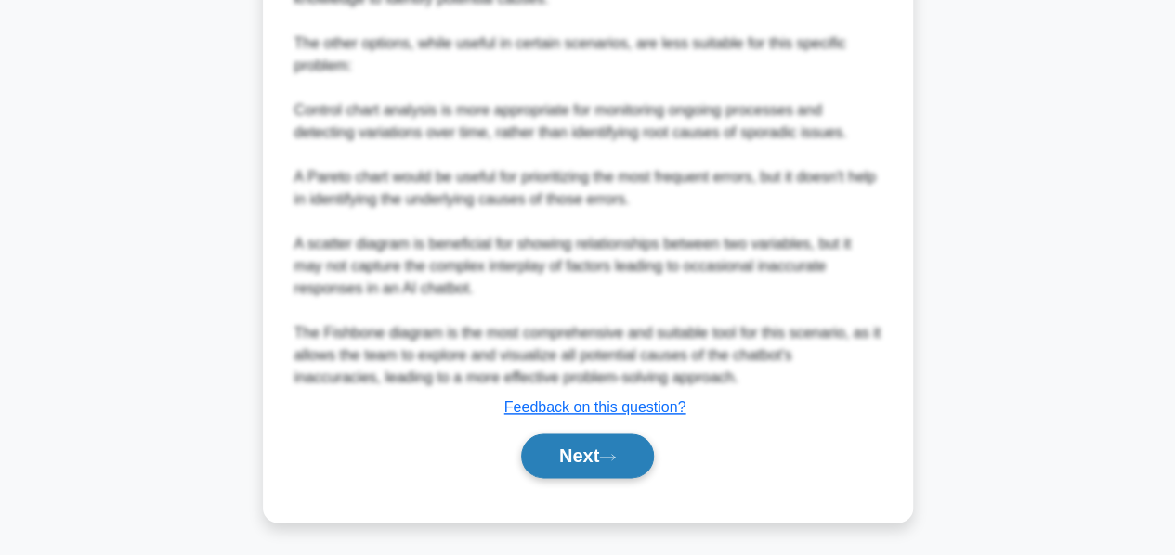
click at [582, 458] on button "Next" at bounding box center [587, 456] width 133 height 45
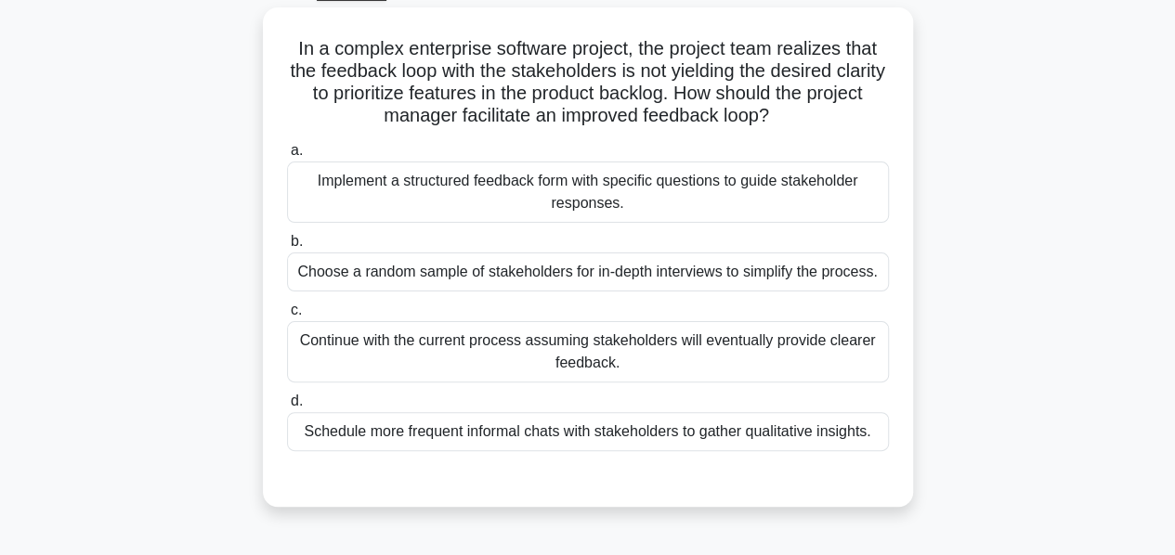
scroll to position [102, 0]
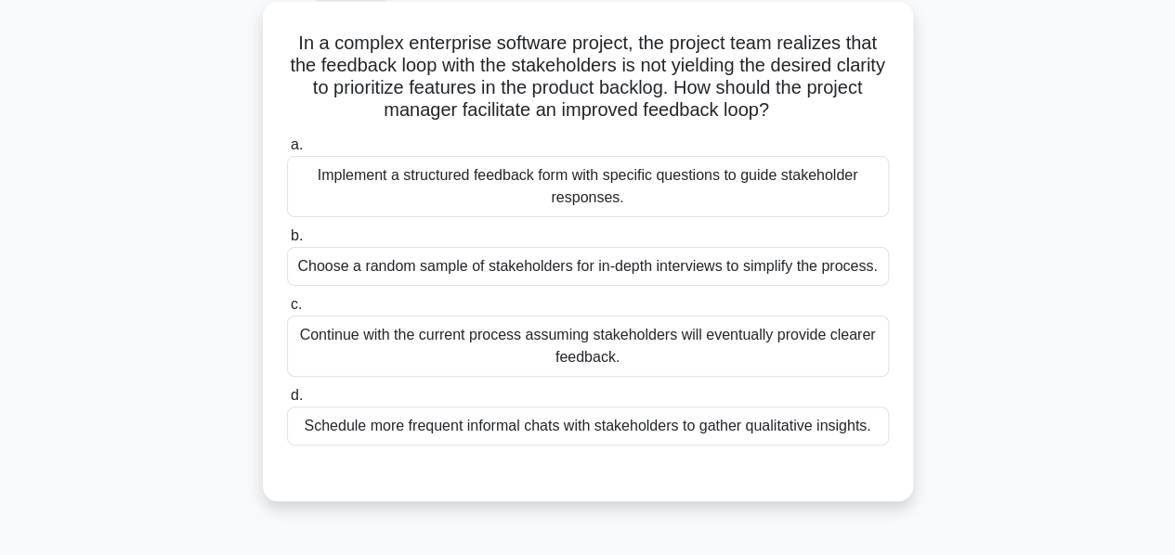
click at [661, 189] on div "Implement a structured feedback form with specific questions to guide stakehold…" at bounding box center [588, 186] width 602 height 61
click at [287, 151] on input "a. Implement a structured feedback form with specific questions to guide stakeh…" at bounding box center [287, 145] width 0 height 12
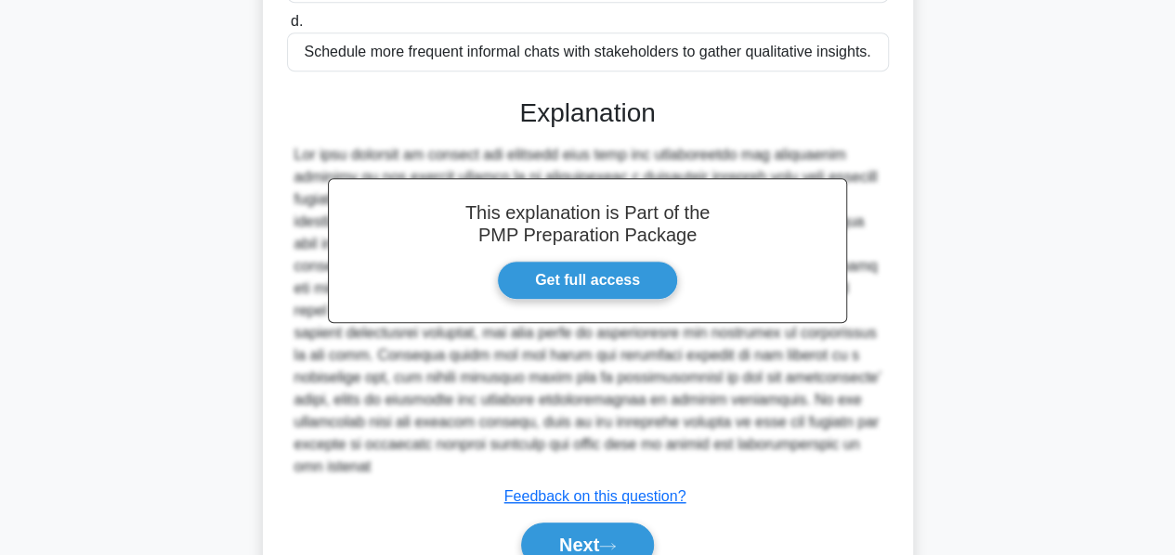
scroll to position [542, 0]
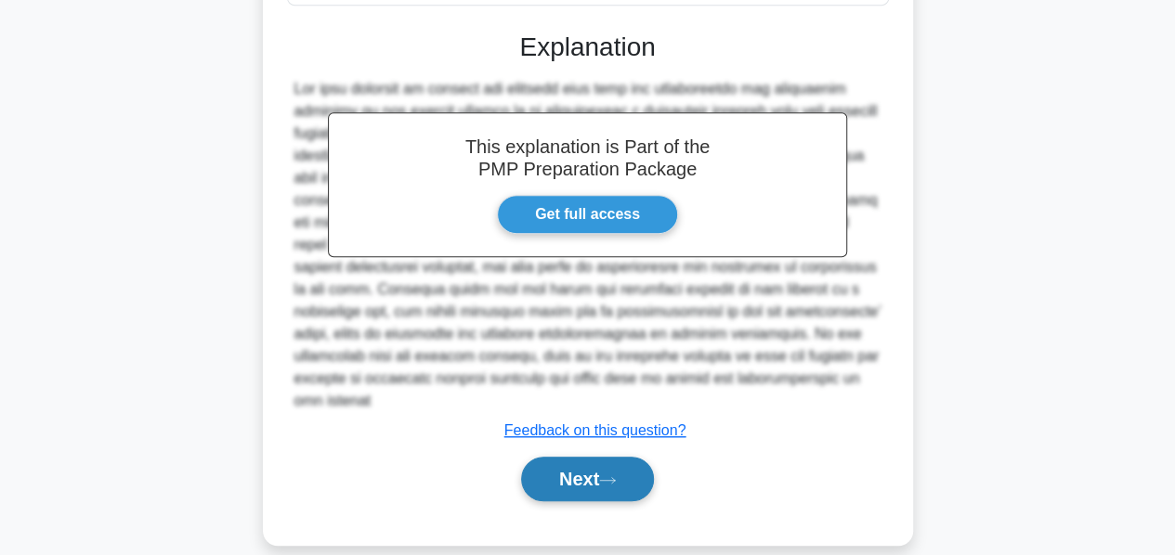
click at [573, 457] on button "Next" at bounding box center [587, 479] width 133 height 45
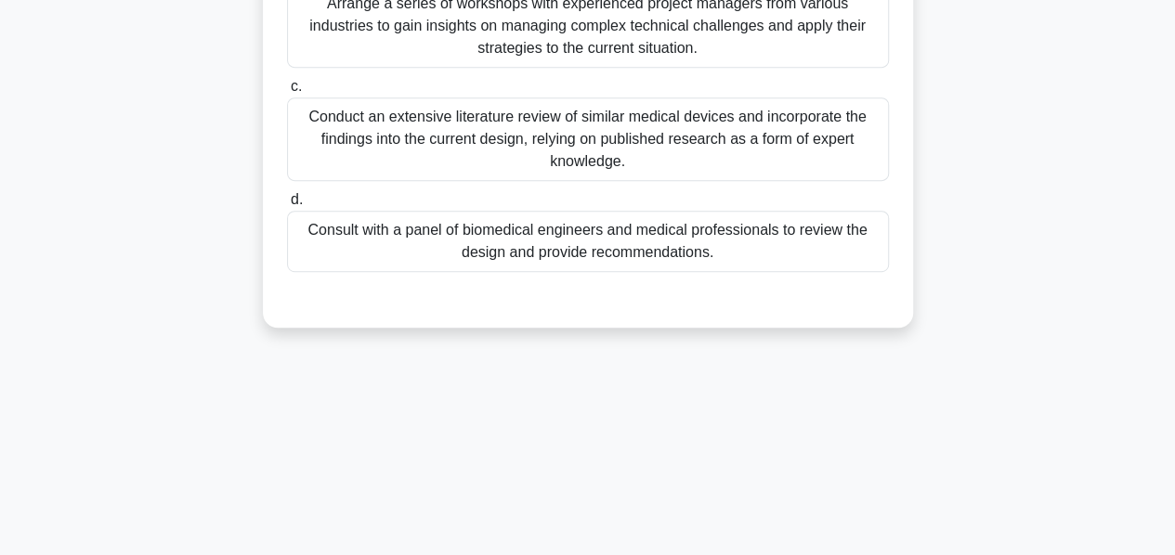
scroll to position [448, 0]
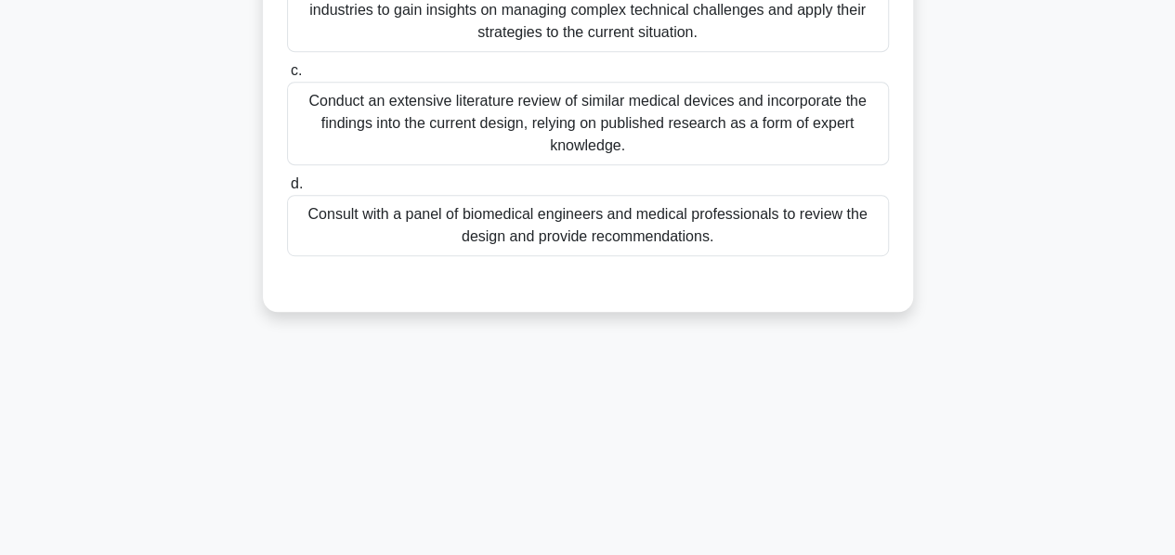
click at [700, 244] on div "Consult with a panel of biomedical engineers and medical professionals to revie…" at bounding box center [588, 225] width 602 height 61
click at [287, 190] on input "d. Consult with a panel of biomedical engineers and medical professionals to re…" at bounding box center [287, 184] width 0 height 12
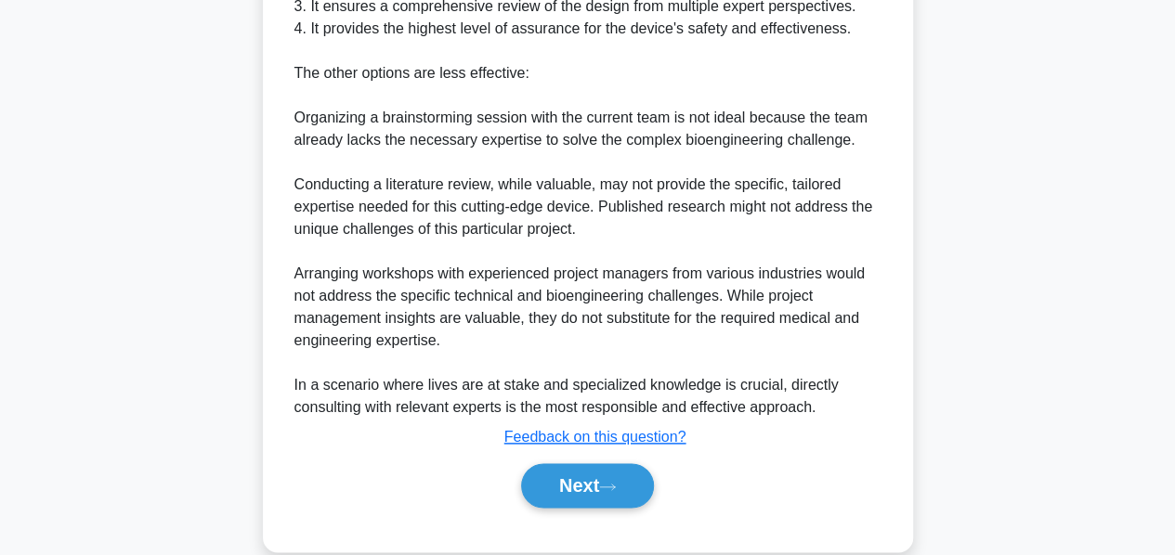
scroll to position [988, 0]
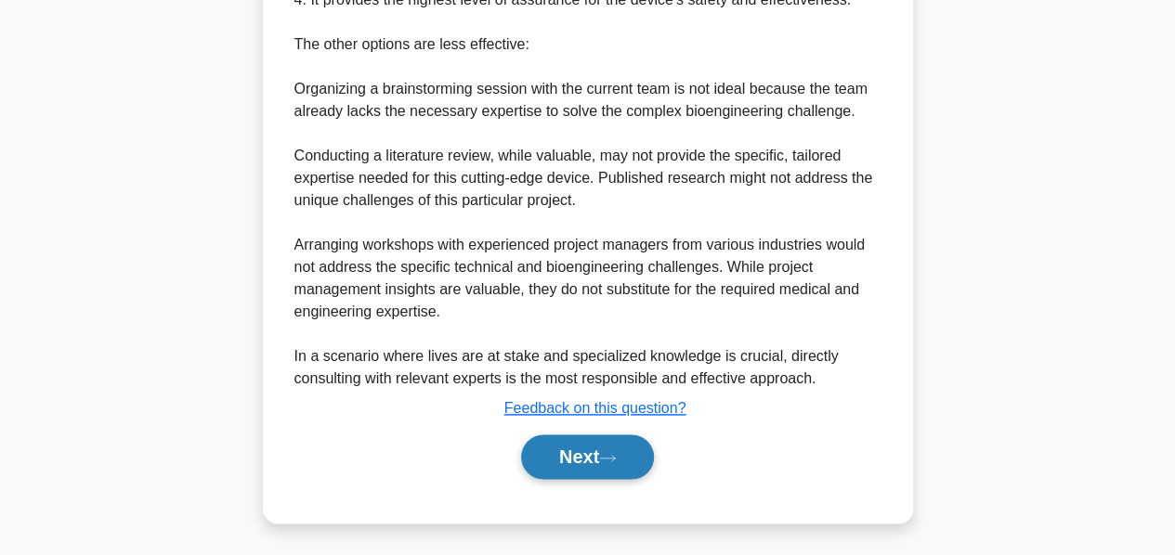
click at [578, 452] on button "Next" at bounding box center [587, 457] width 133 height 45
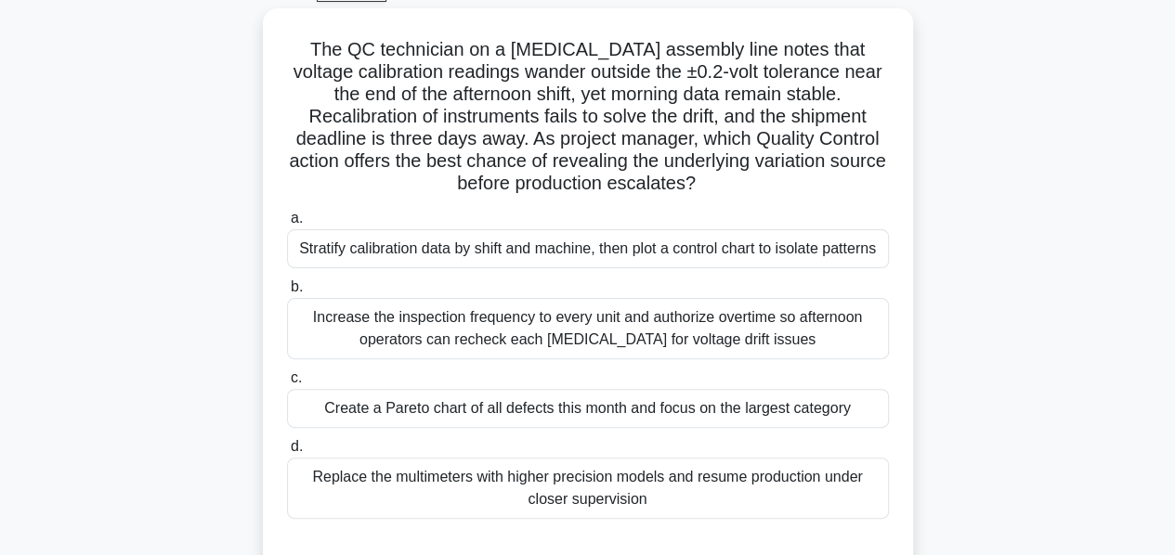
scroll to position [96, 0]
click at [483, 313] on div "Increase the inspection frequency to every unit and authorize overtime so after…" at bounding box center [588, 328] width 602 height 61
click at [287, 293] on input "b. Increase the inspection frequency to every unit and authorize overtime so af…" at bounding box center [287, 287] width 0 height 12
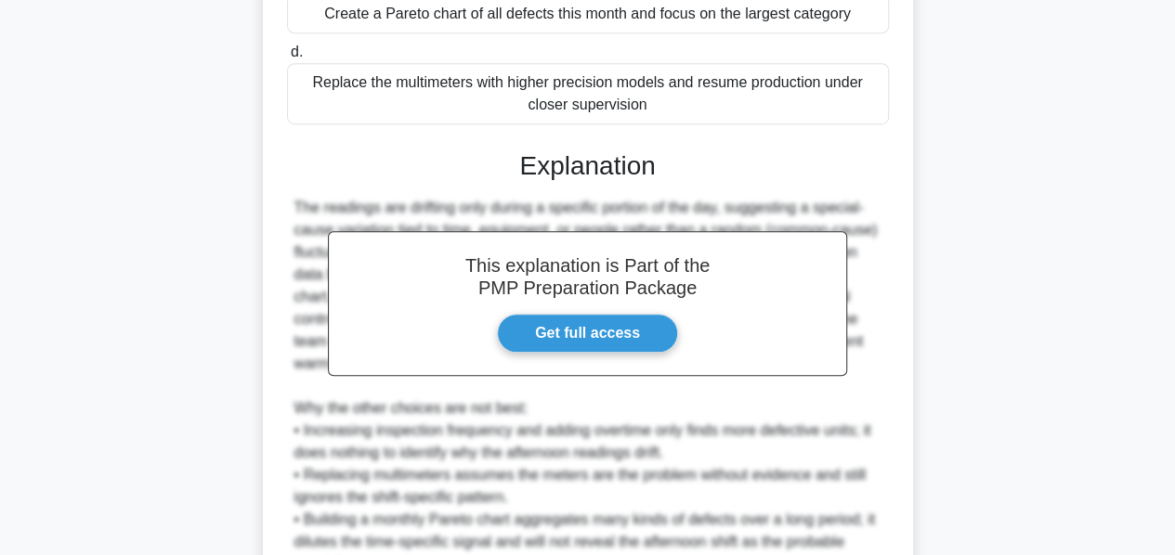
scroll to position [701, 0]
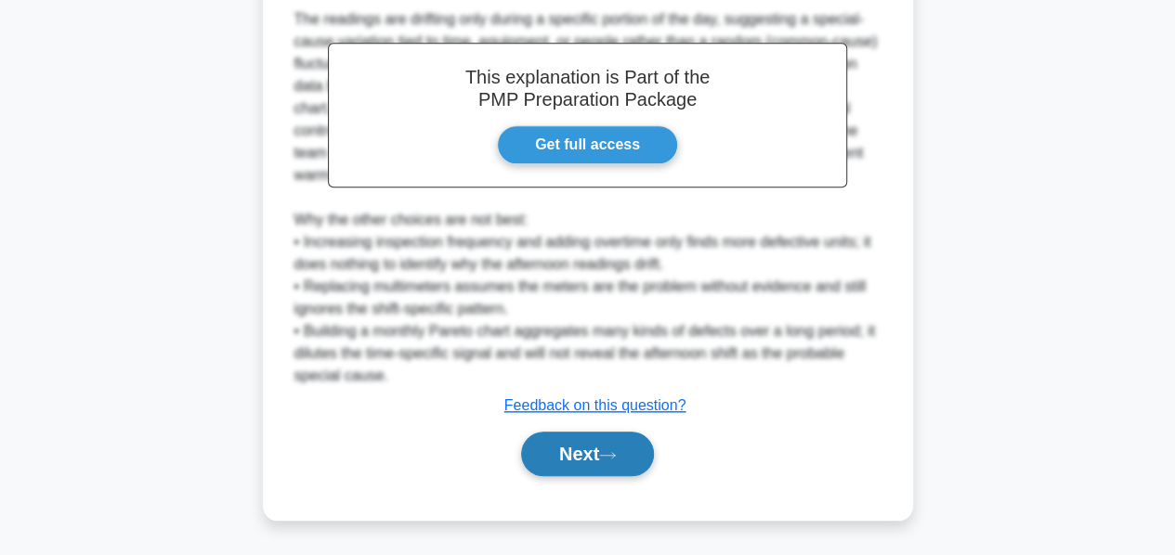
click at [578, 450] on button "Next" at bounding box center [587, 454] width 133 height 45
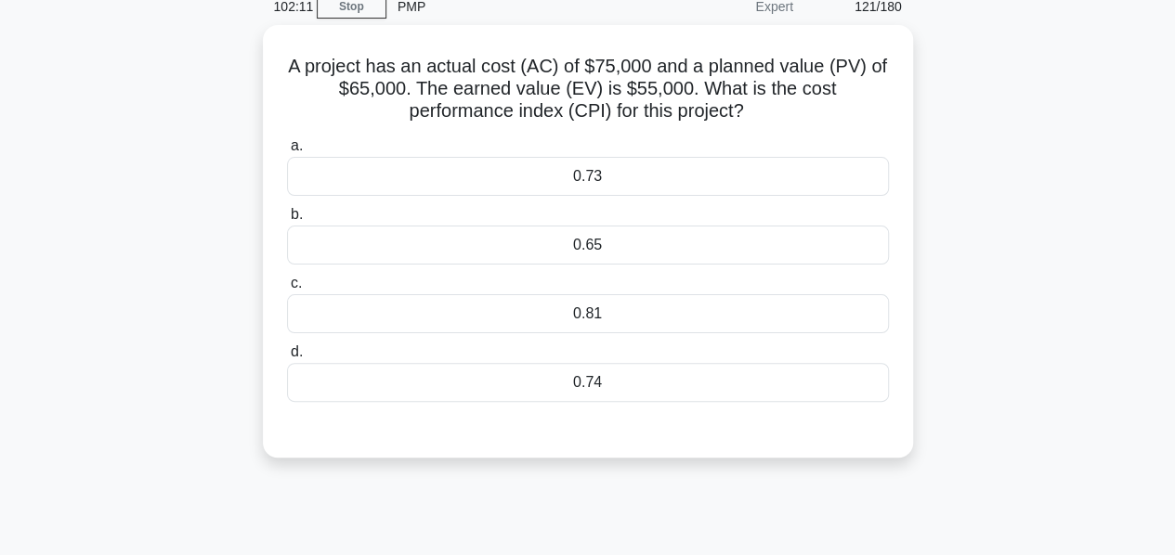
scroll to position [85, 0]
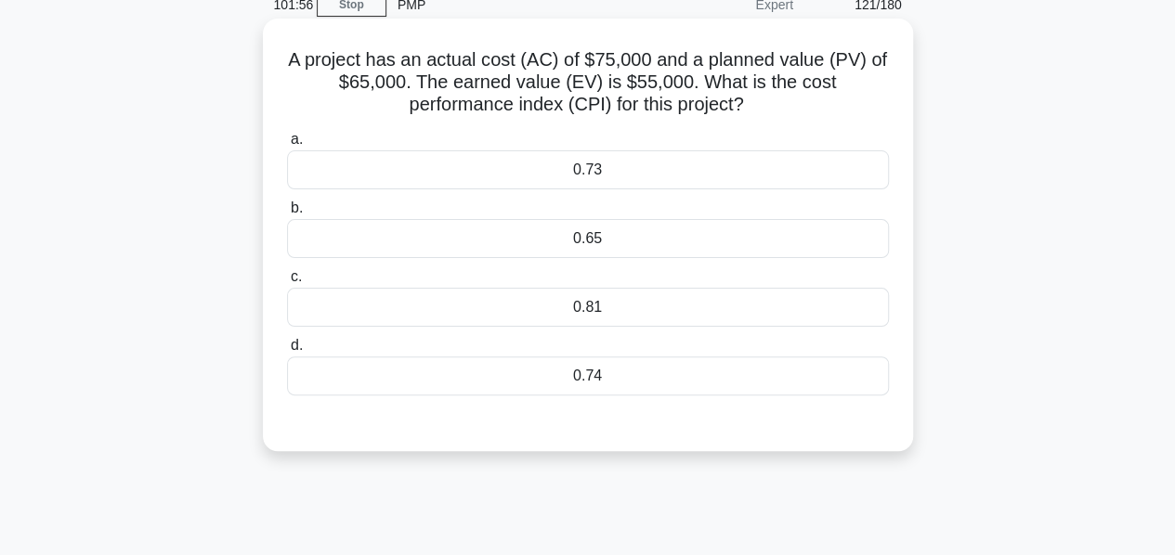
click at [630, 304] on div "0.81" at bounding box center [588, 307] width 602 height 39
click at [287, 283] on input "c. 0.81" at bounding box center [287, 277] width 0 height 12
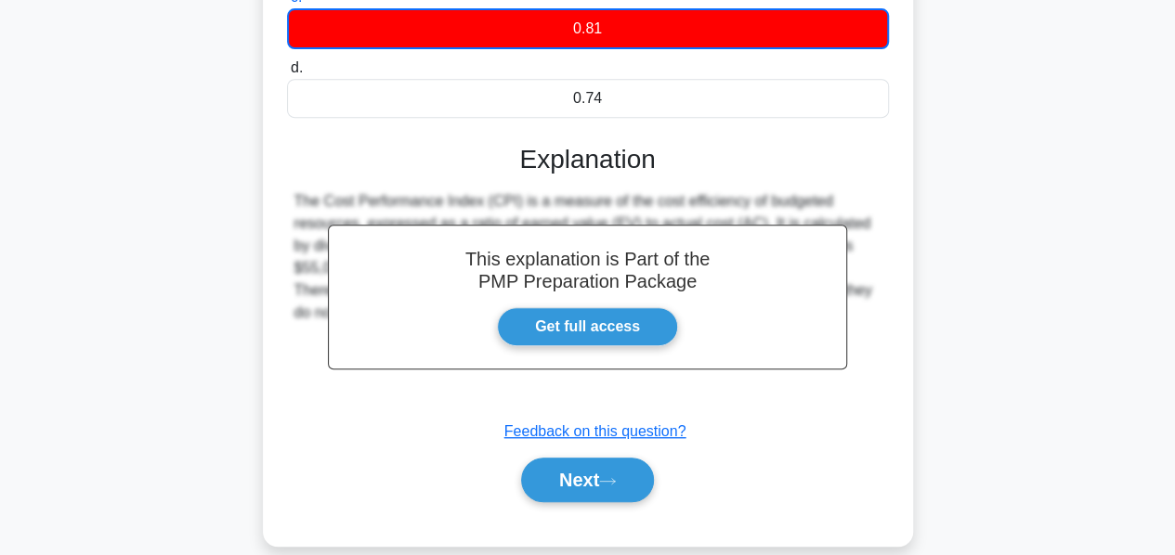
scroll to position [448, 0]
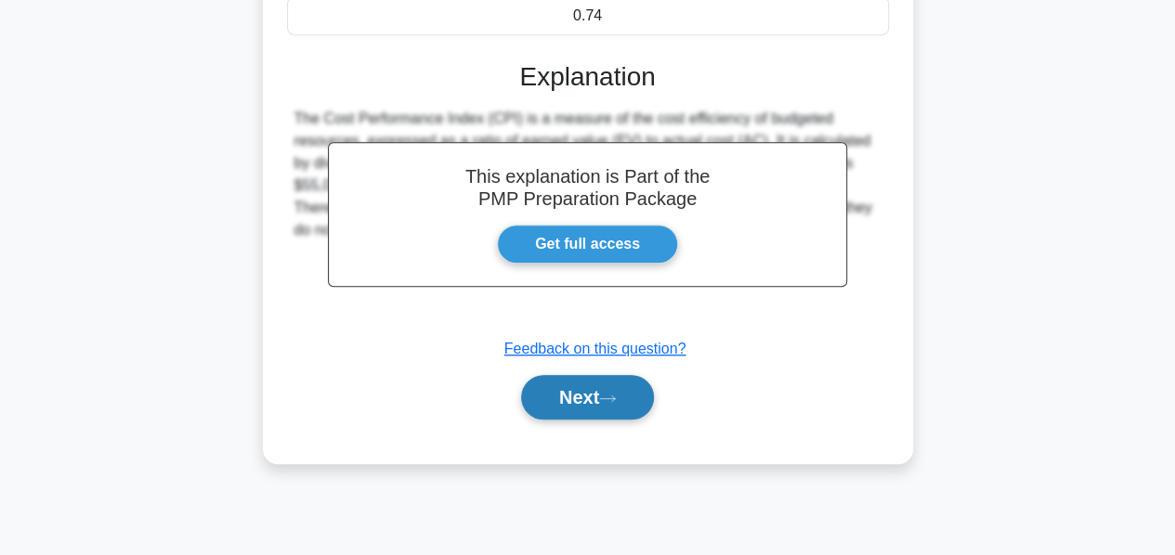
click at [599, 395] on button "Next" at bounding box center [587, 397] width 133 height 45
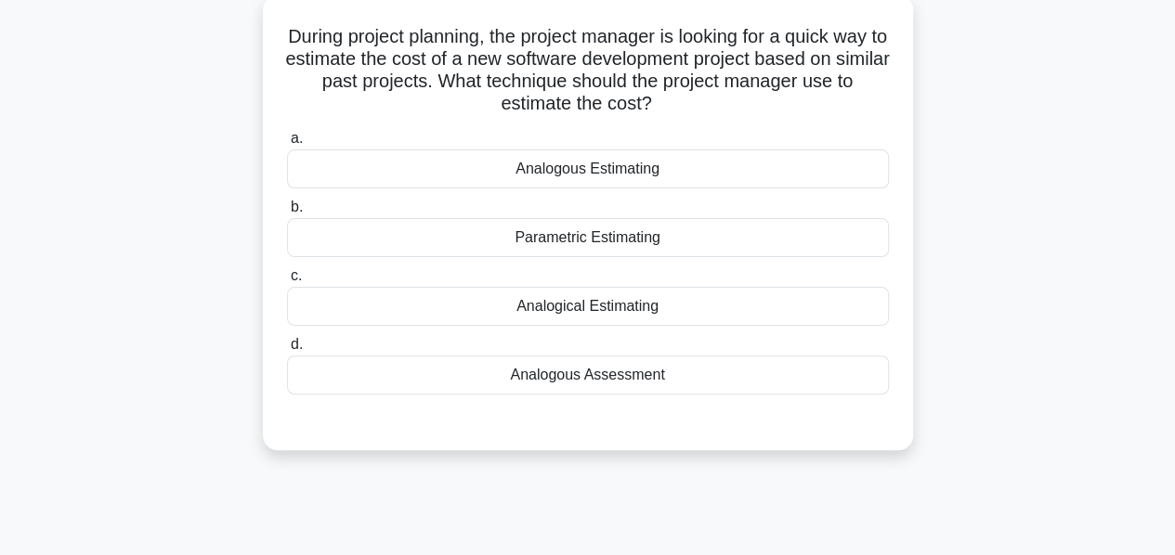
scroll to position [111, 0]
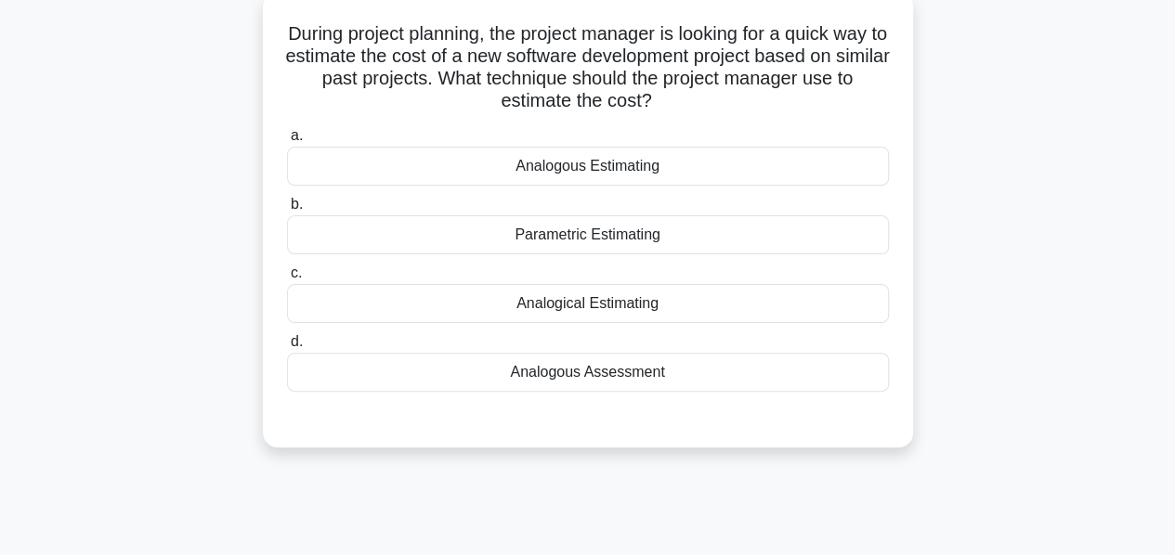
click at [587, 305] on div "Analogical Estimating" at bounding box center [588, 303] width 602 height 39
click at [287, 279] on input "c. Analogical Estimating" at bounding box center [287, 273] width 0 height 12
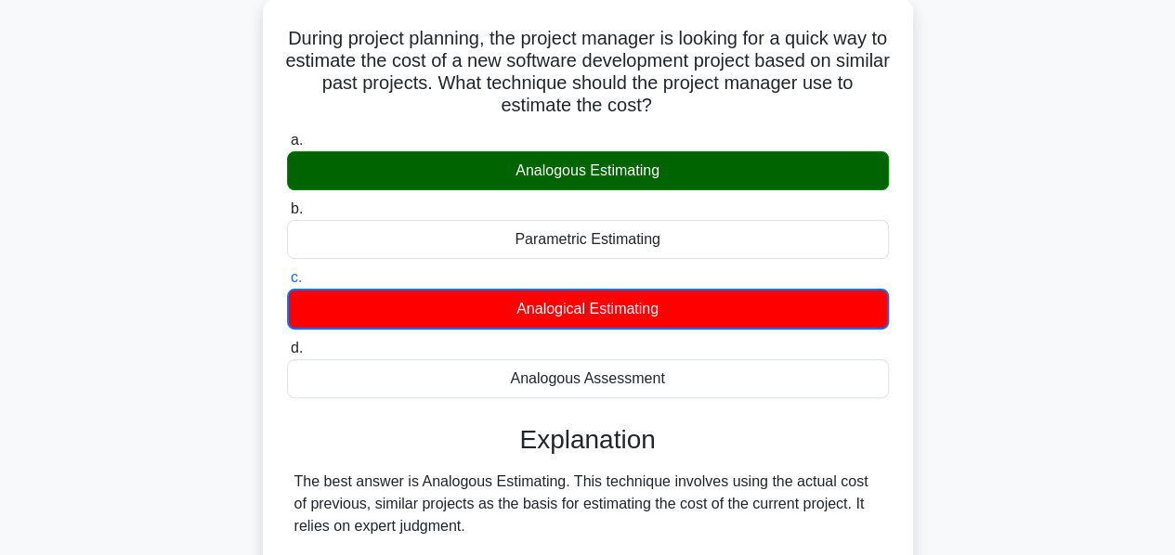
scroll to position [448, 0]
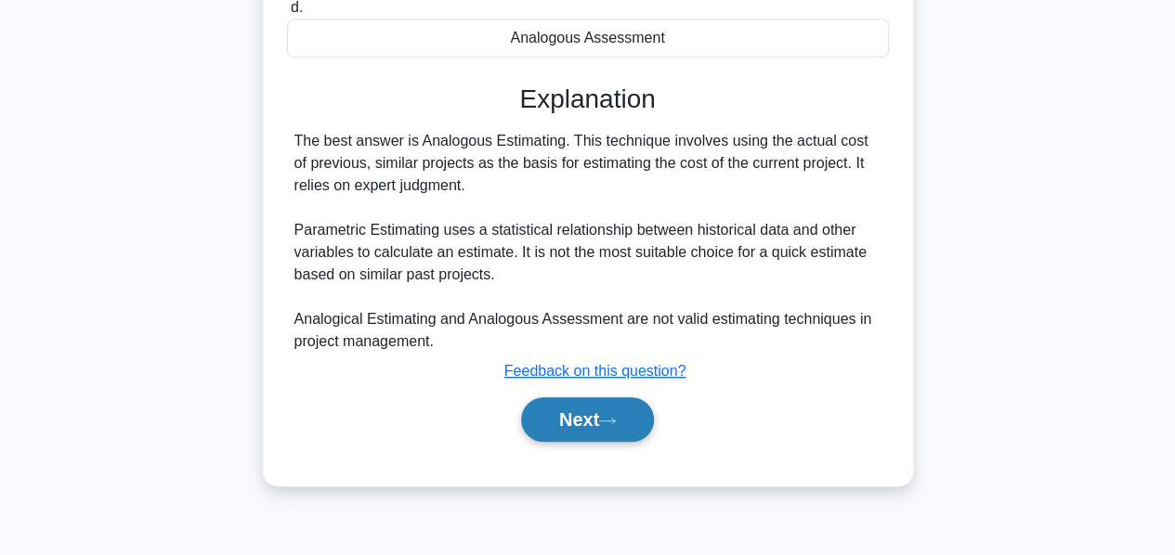
click at [583, 407] on button "Next" at bounding box center [587, 419] width 133 height 45
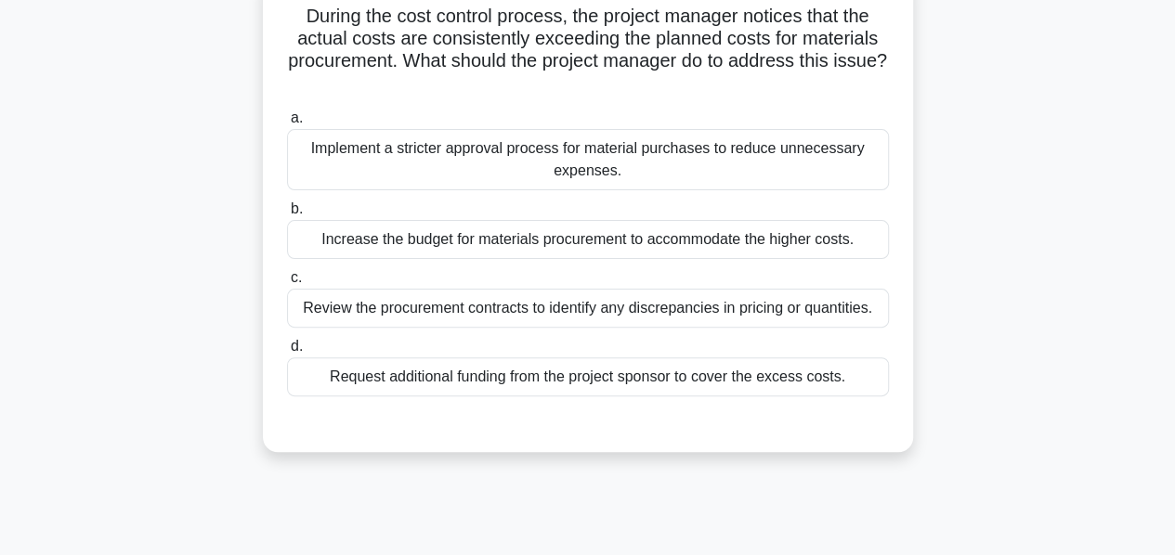
scroll to position [135, 0]
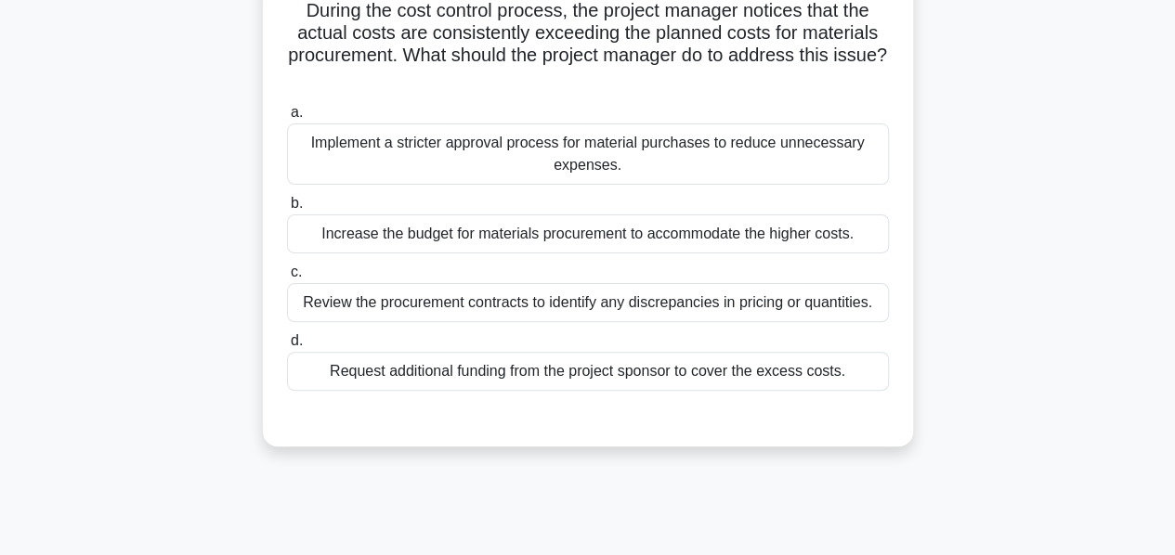
click at [489, 157] on div "Implement a stricter approval process for material purchases to reduce unnecess…" at bounding box center [588, 153] width 602 height 61
click at [287, 119] on input "a. Implement a stricter approval process for material purchases to reduce unnec…" at bounding box center [287, 113] width 0 height 12
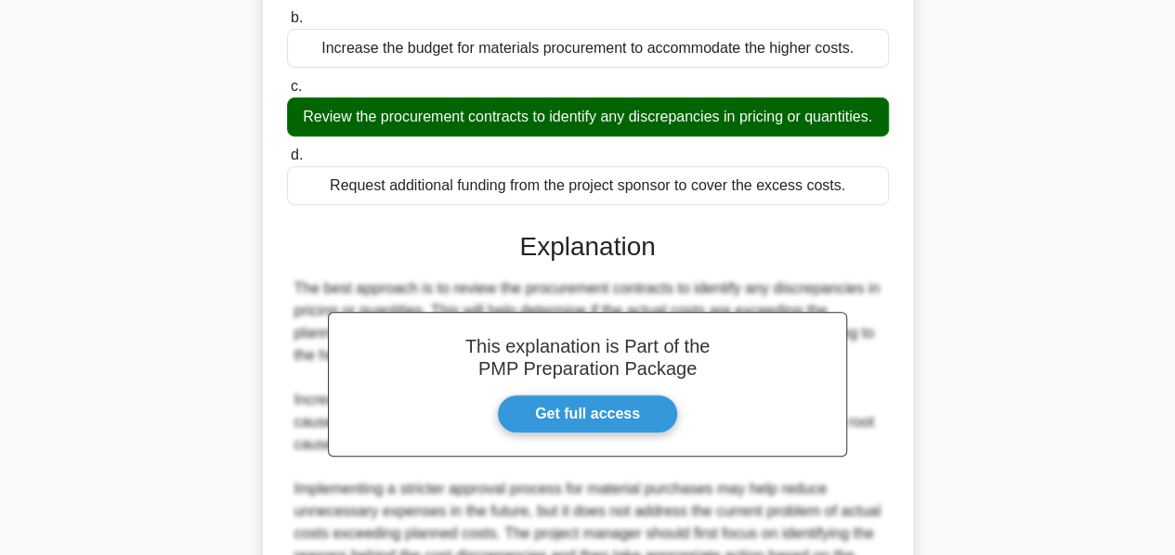
scroll to position [545, 0]
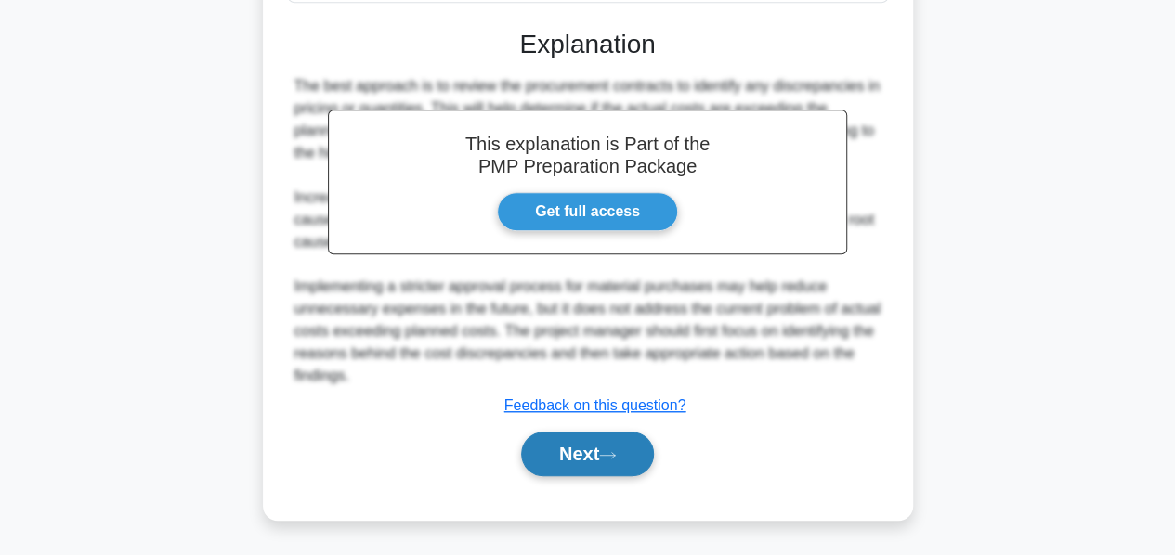
click at [578, 452] on button "Next" at bounding box center [587, 454] width 133 height 45
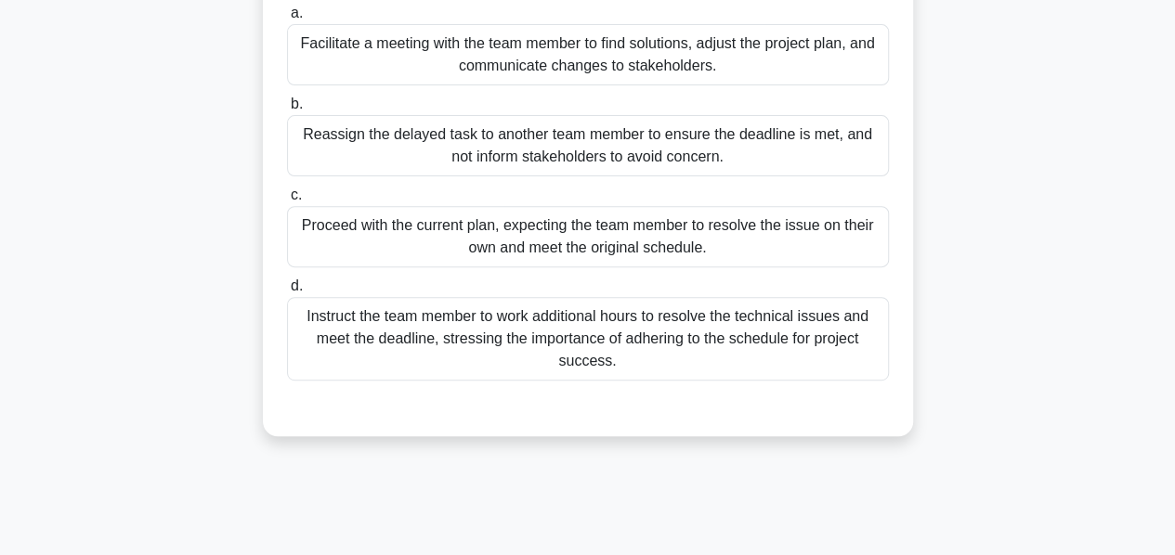
scroll to position [253, 0]
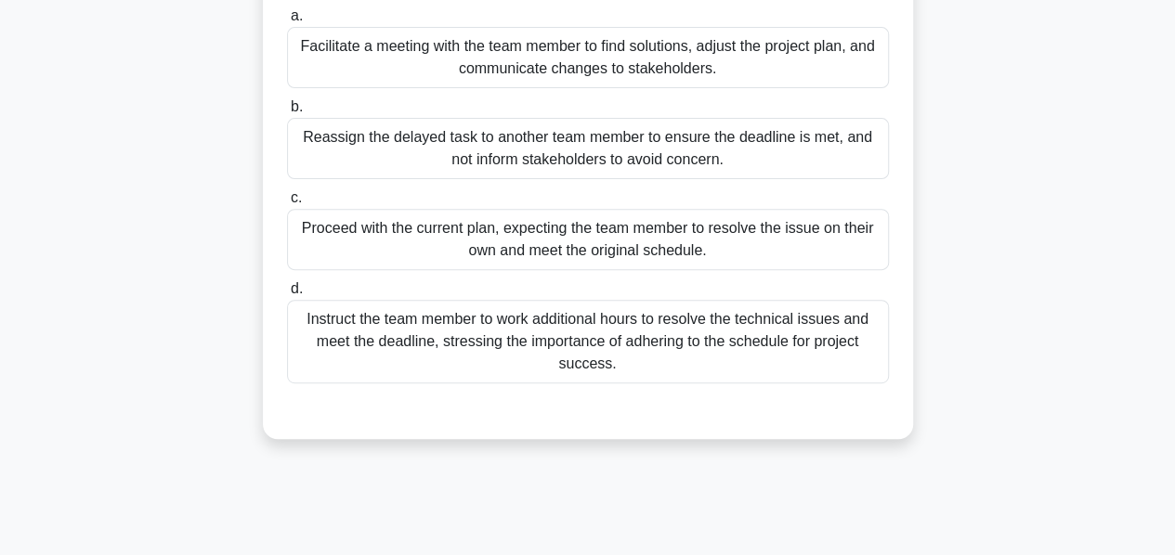
click at [700, 71] on div "Facilitate a meeting with the team member to find solutions, adjust the project…" at bounding box center [588, 57] width 602 height 61
click at [287, 22] on input "a. Facilitate a meeting with the team member to find solutions, adjust the proj…" at bounding box center [287, 16] width 0 height 12
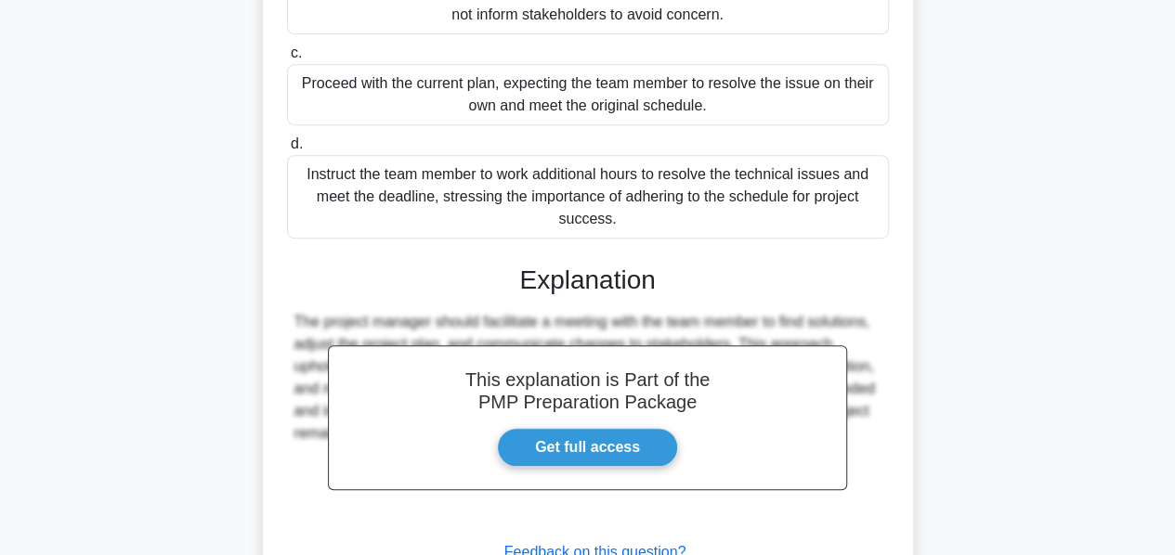
scroll to position [542, 0]
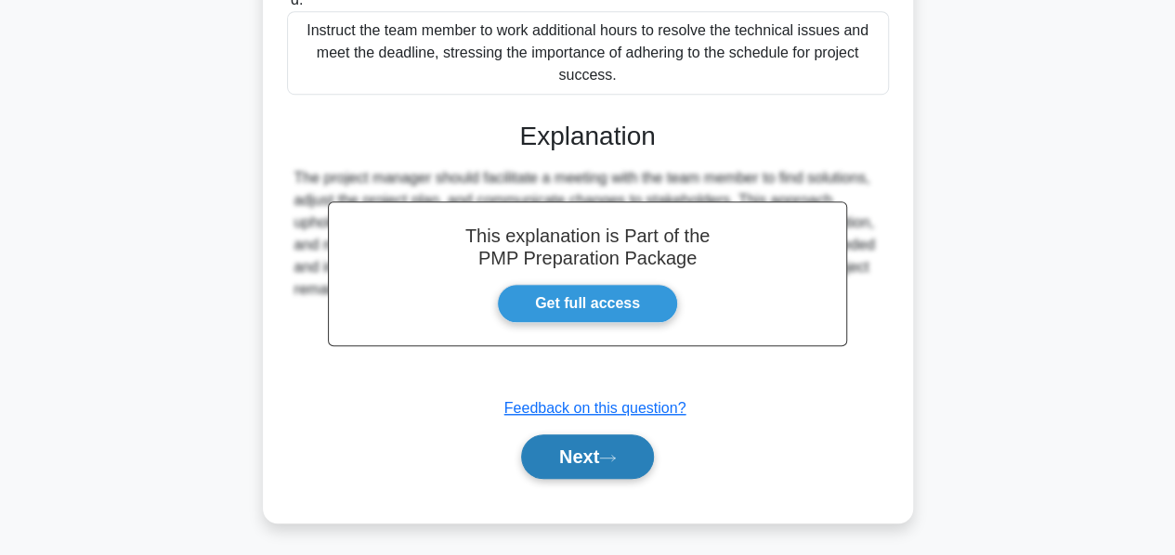
click at [597, 448] on button "Next" at bounding box center [587, 457] width 133 height 45
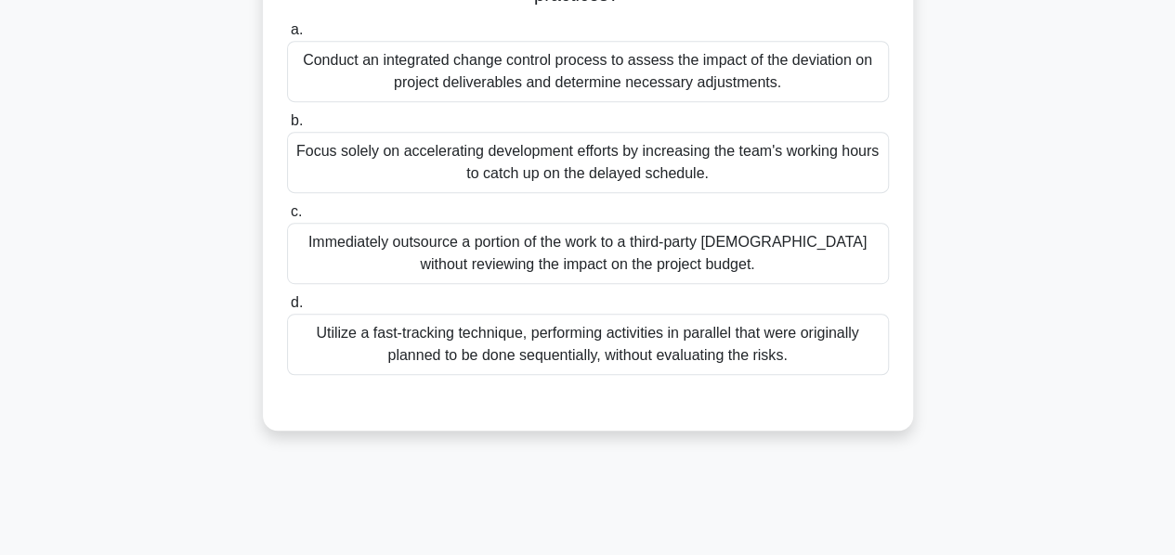
scroll to position [425, 0]
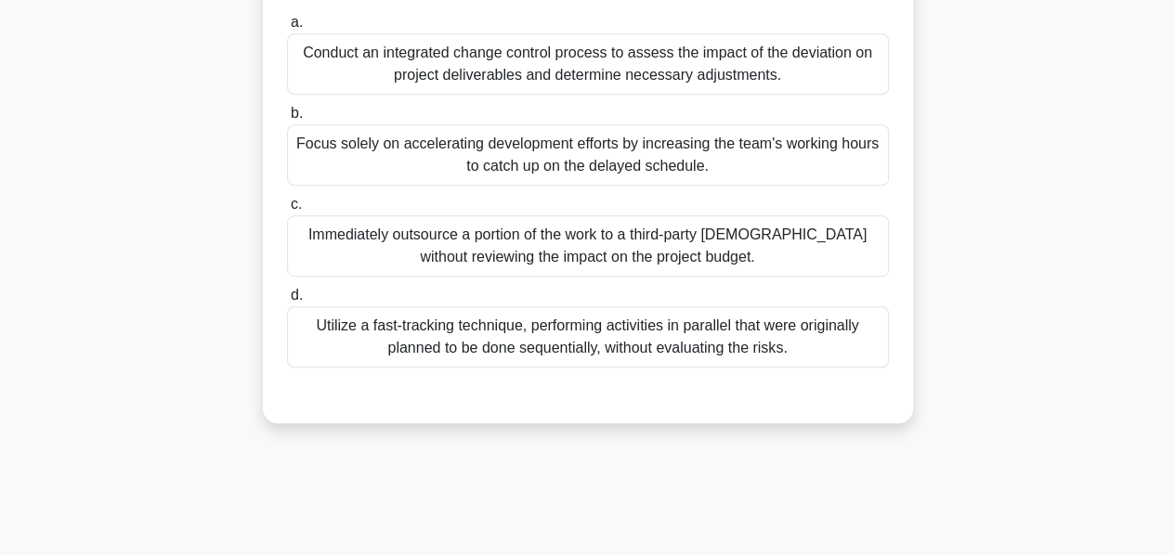
click at [656, 68] on div "Conduct an integrated change control process to assess the impact of the deviat…" at bounding box center [588, 63] width 602 height 61
click at [287, 29] on input "a. Conduct an integrated change control process to assess the impact of the dev…" at bounding box center [287, 23] width 0 height 12
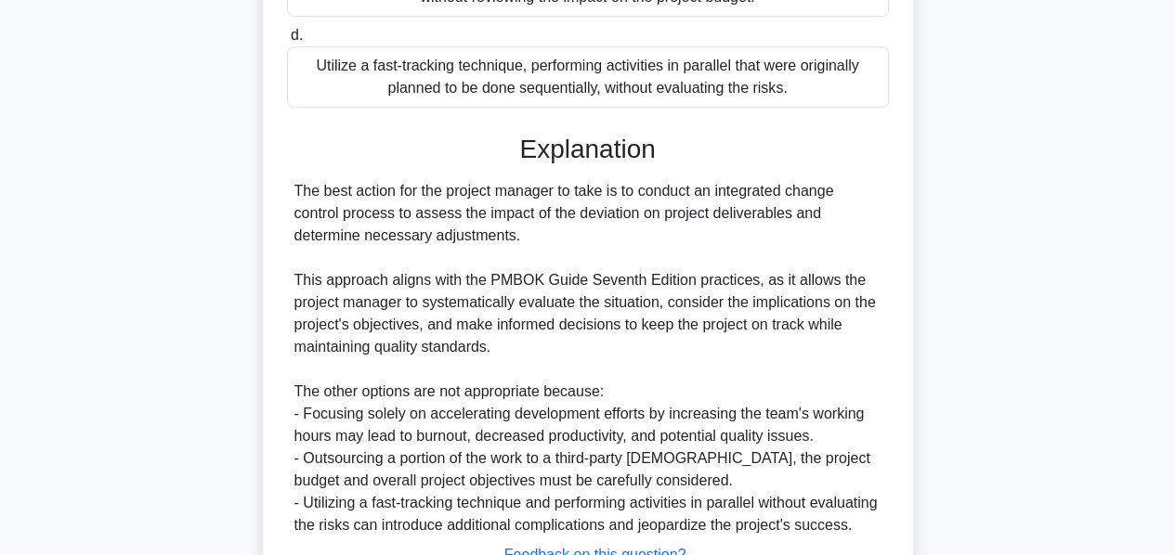
scroll to position [854, 0]
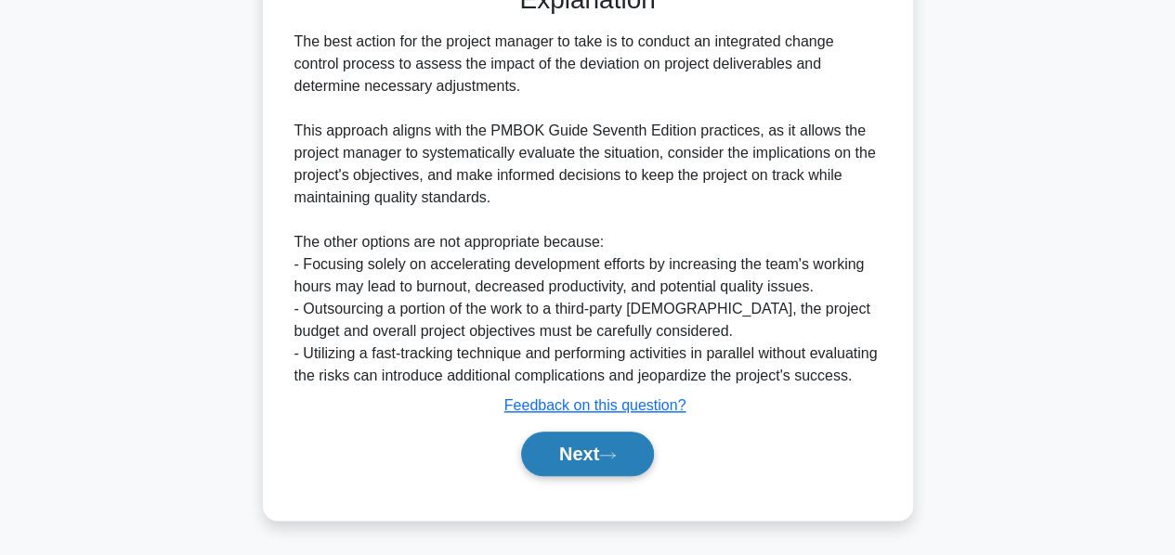
click at [557, 455] on button "Next" at bounding box center [587, 454] width 133 height 45
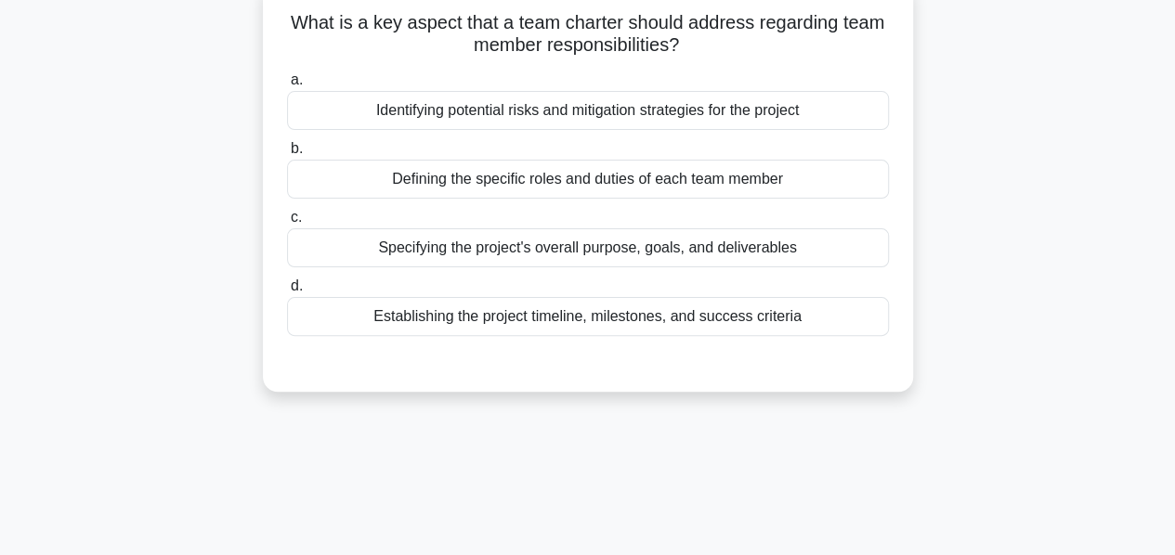
scroll to position [131, 0]
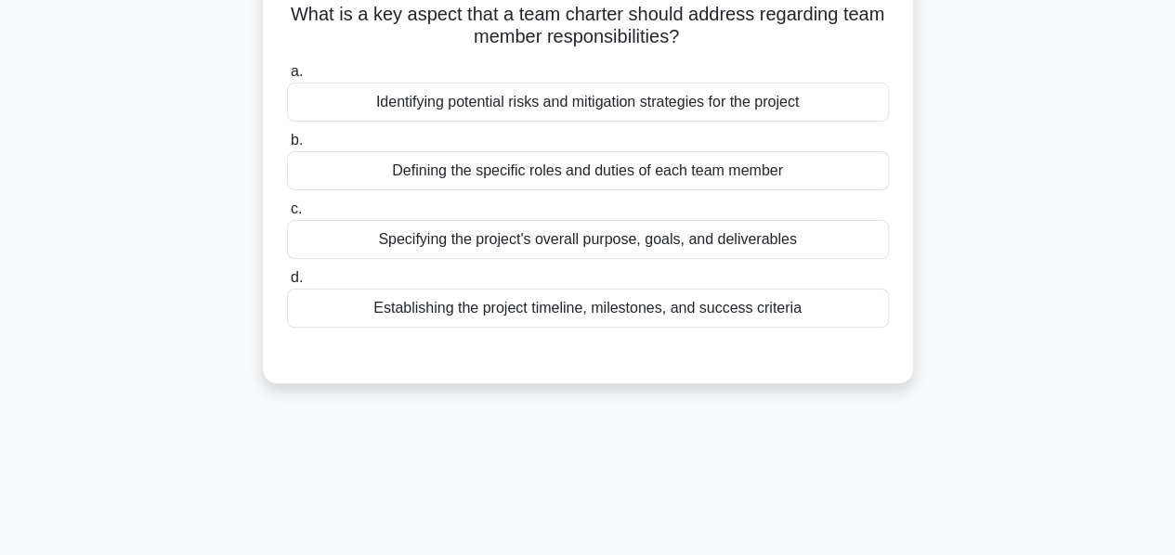
click at [514, 172] on div "Defining the specific roles and duties of each team member" at bounding box center [588, 170] width 602 height 39
click at [287, 147] on input "b. Defining the specific roles and duties of each team member" at bounding box center [287, 141] width 0 height 12
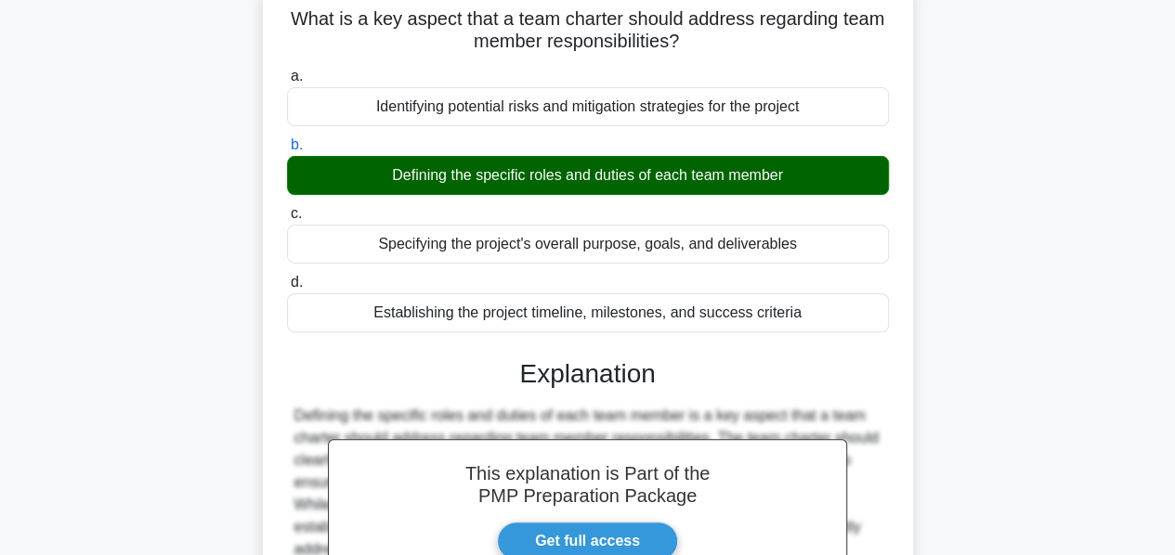
scroll to position [448, 0]
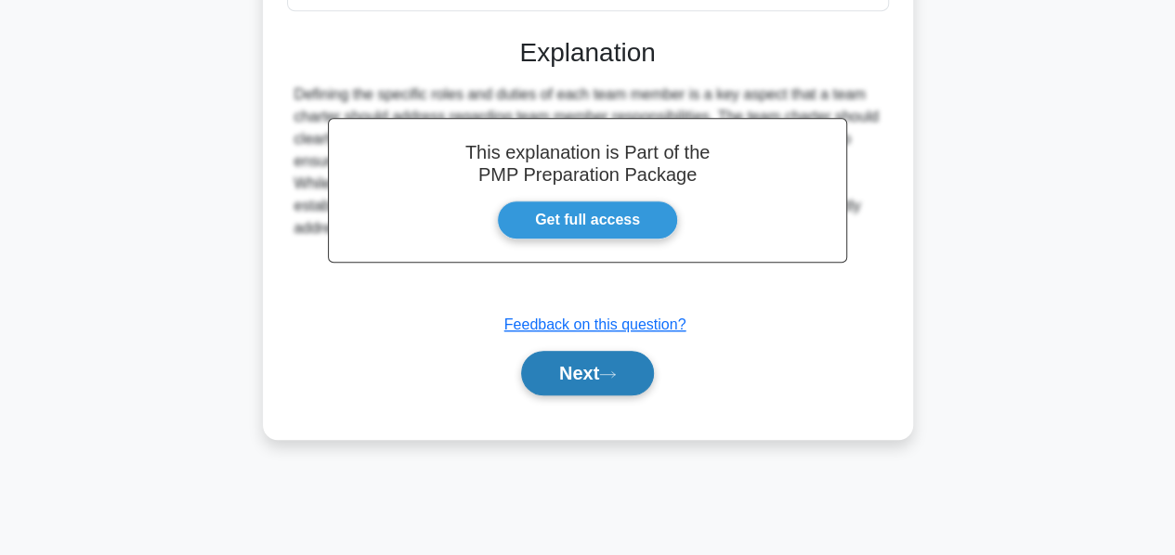
click at [572, 372] on button "Next" at bounding box center [587, 373] width 133 height 45
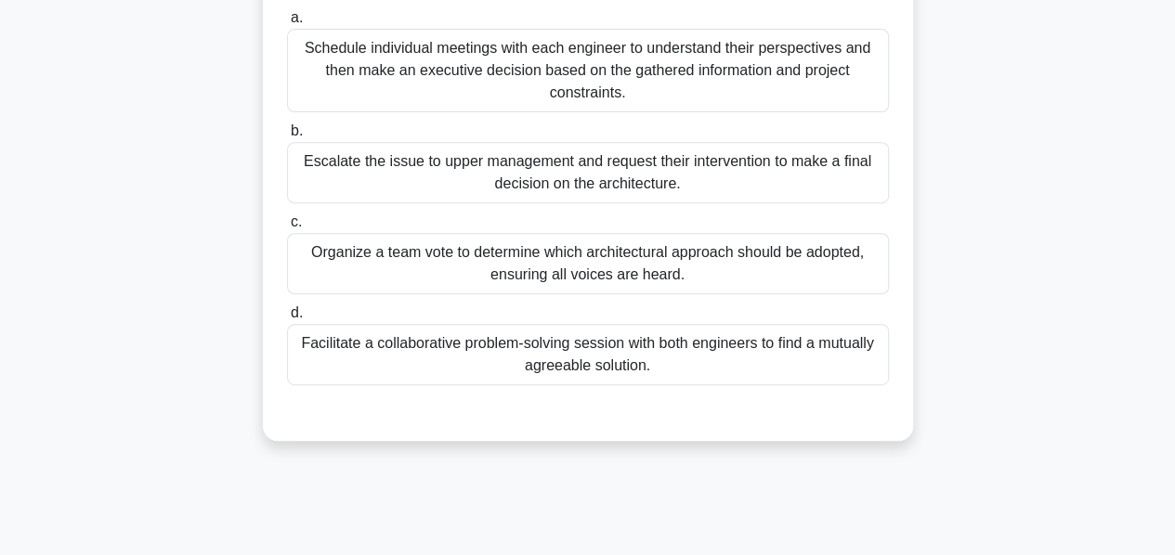
scroll to position [321, 0]
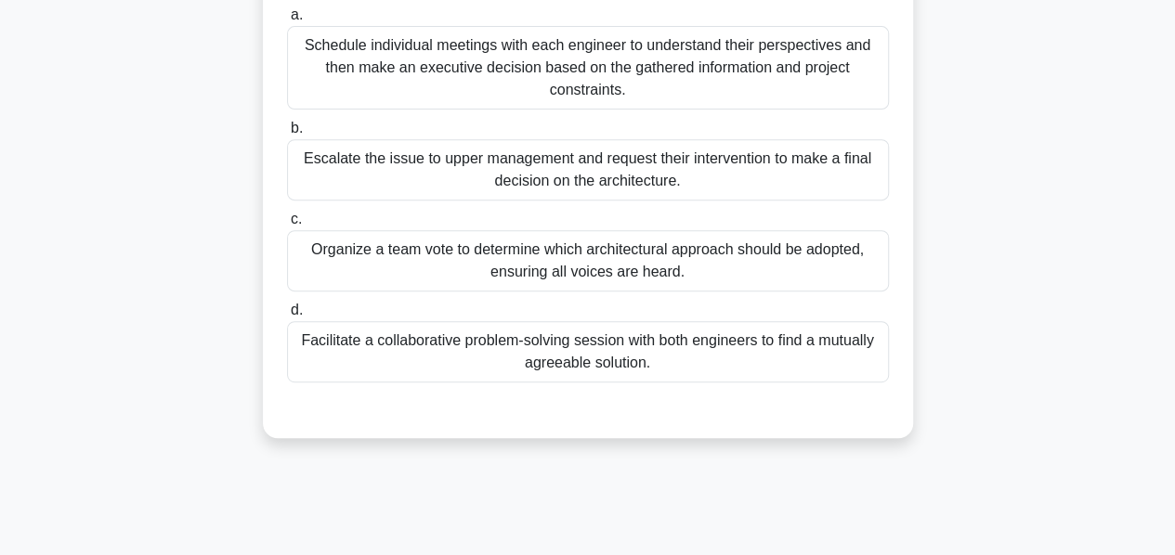
click at [593, 369] on div "Facilitate a collaborative problem-solving session with both engineers to find …" at bounding box center [588, 351] width 602 height 61
click at [287, 317] on input "d. Facilitate a collaborative problem-solving session with both engineers to fi…" at bounding box center [287, 311] width 0 height 12
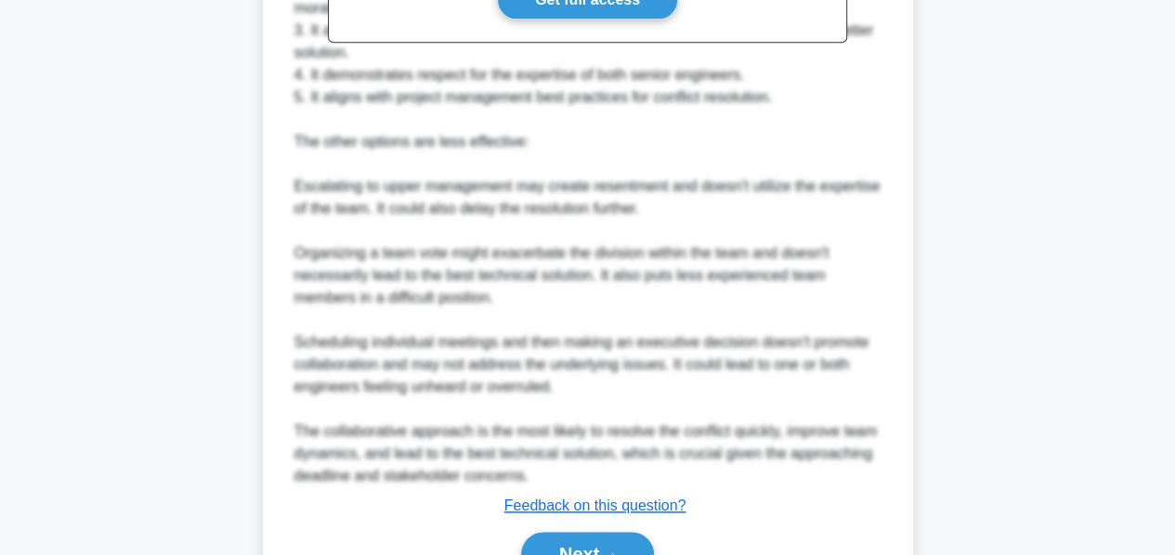
scroll to position [956, 0]
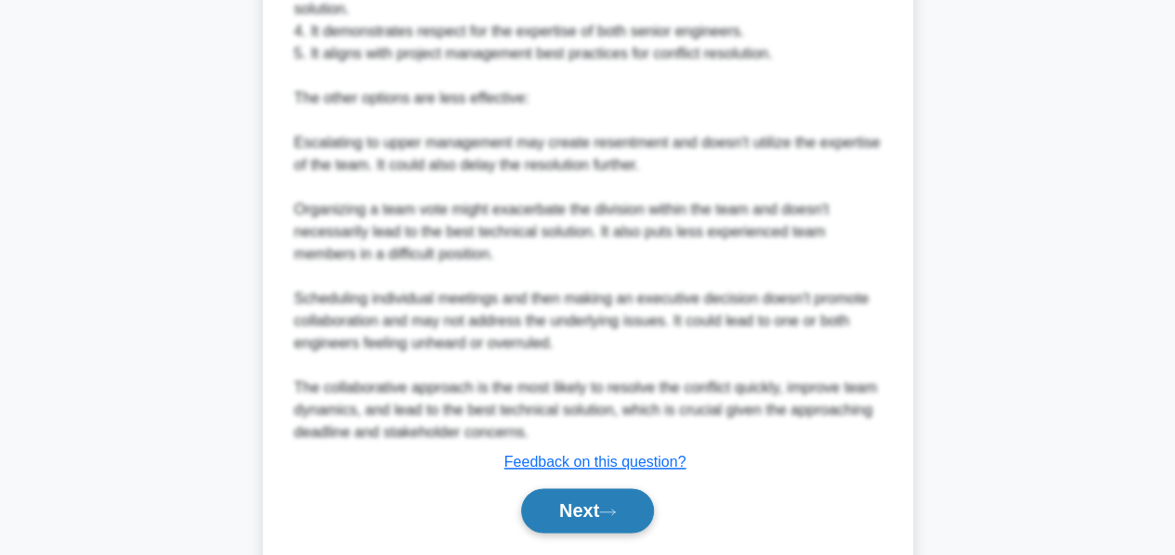
click at [592, 502] on button "Next" at bounding box center [587, 510] width 133 height 45
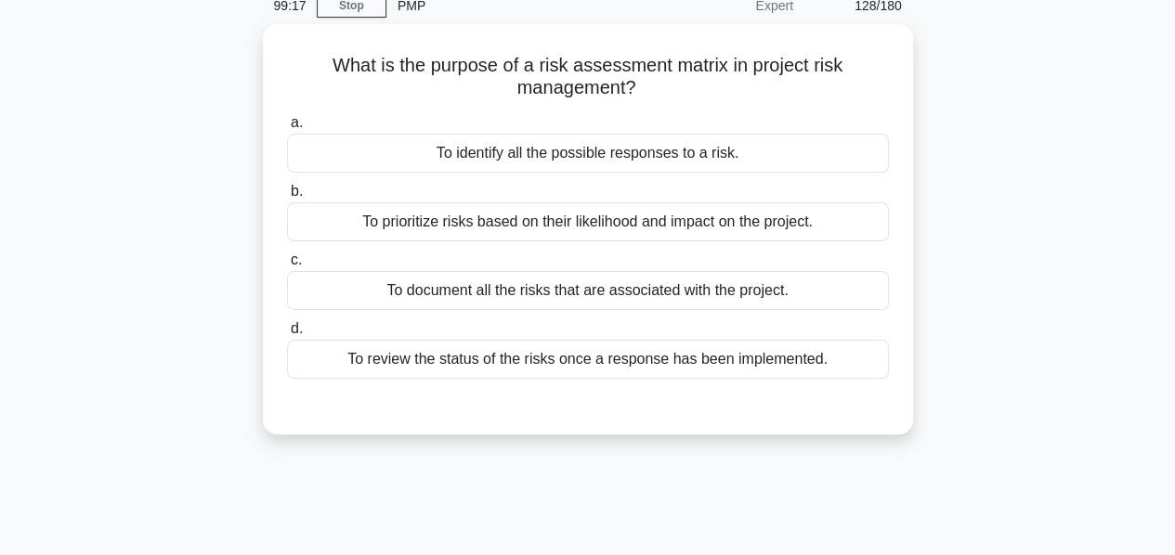
scroll to position [85, 0]
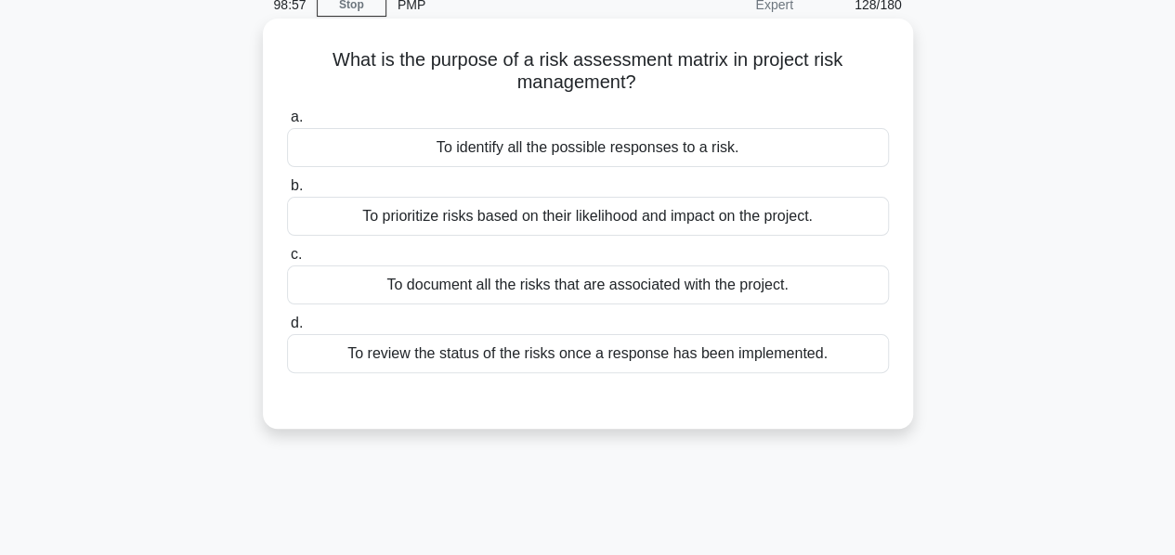
click at [626, 294] on div "To document all the risks that are associated with the project." at bounding box center [588, 285] width 602 height 39
click at [287, 261] on input "c. To document all the risks that are associated with the project." at bounding box center [287, 255] width 0 height 12
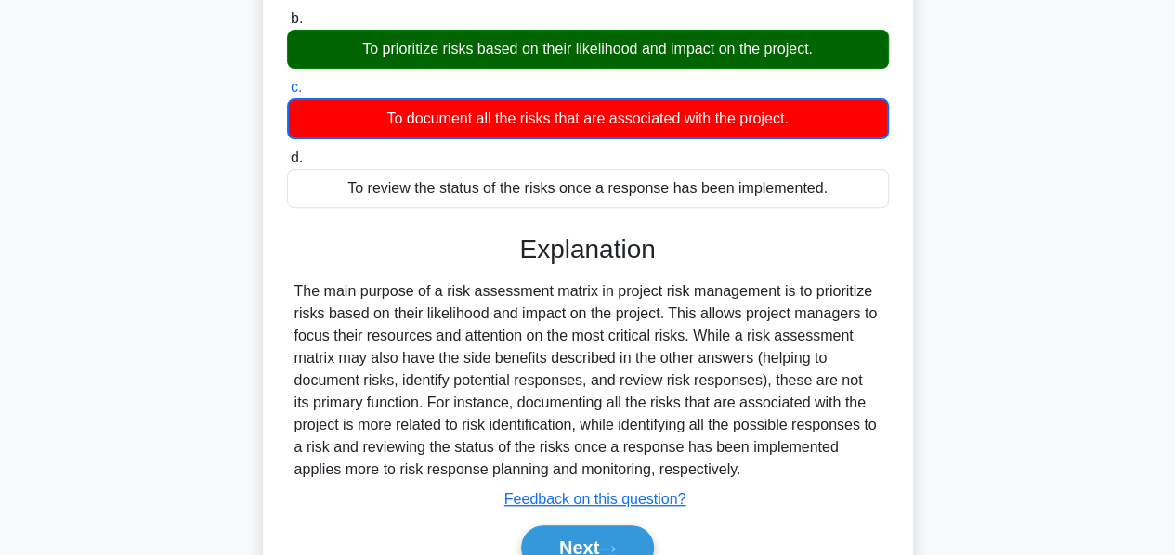
scroll to position [448, 0]
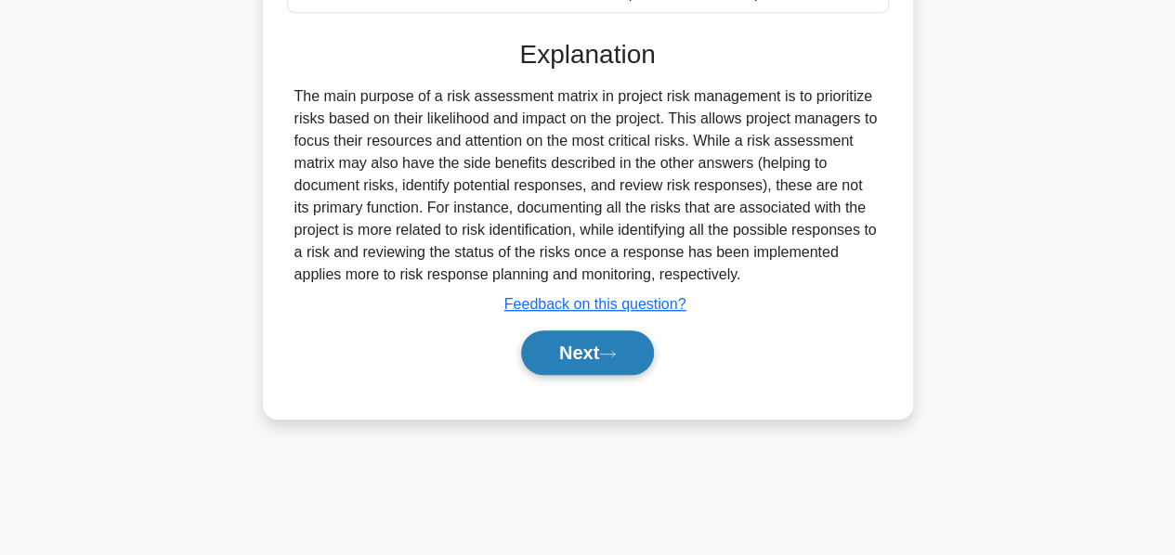
click at [548, 356] on button "Next" at bounding box center [587, 353] width 133 height 45
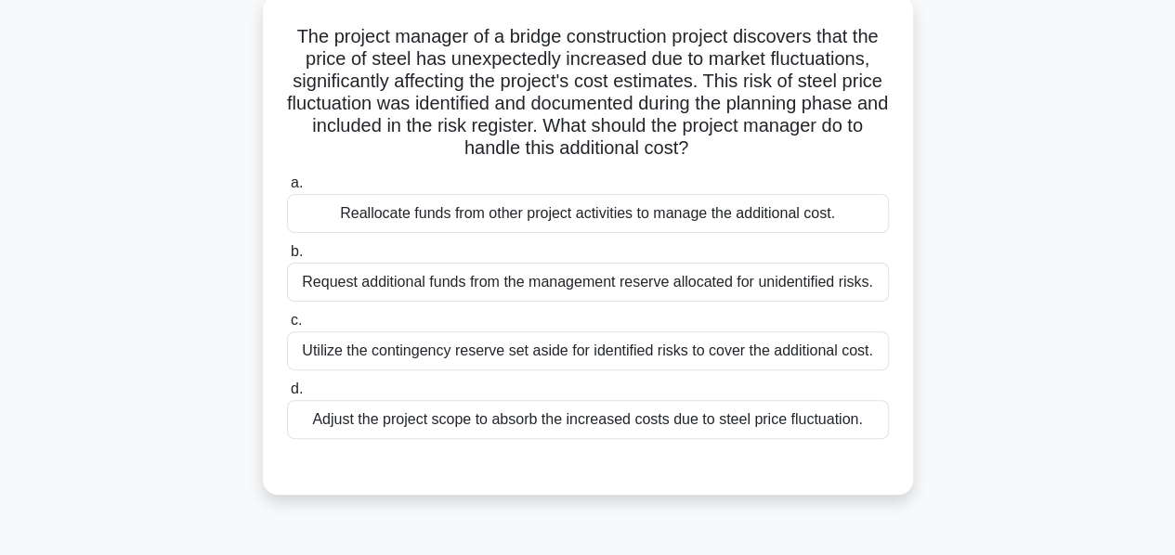
scroll to position [114, 0]
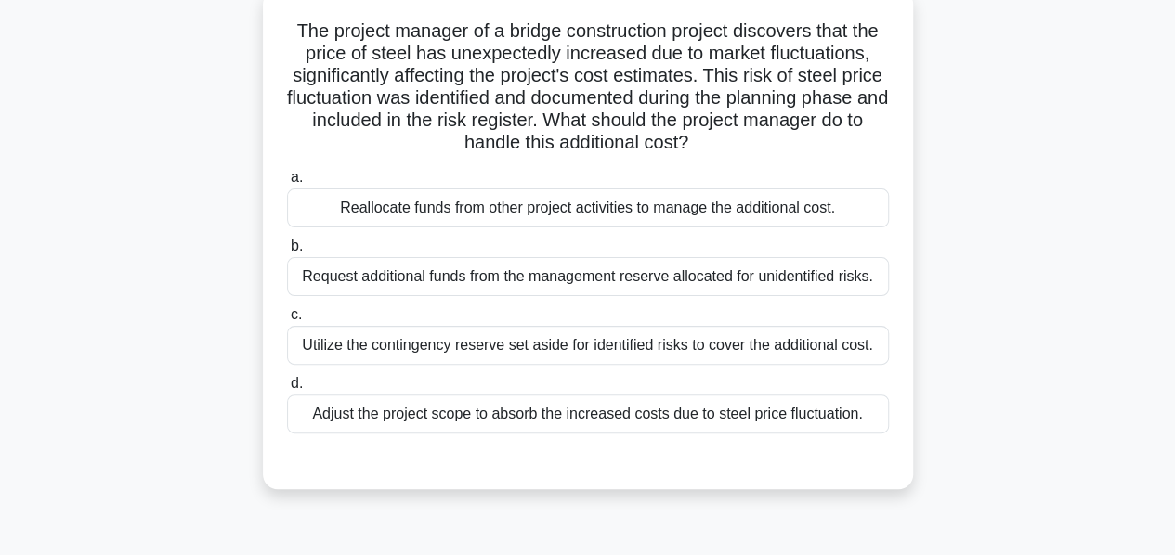
click at [656, 340] on div "Utilize the contingency reserve set aside for identified risks to cover the add…" at bounding box center [588, 345] width 602 height 39
click at [287, 321] on input "c. Utilize the contingency reserve set aside for identified risks to cover the …" at bounding box center [287, 315] width 0 height 12
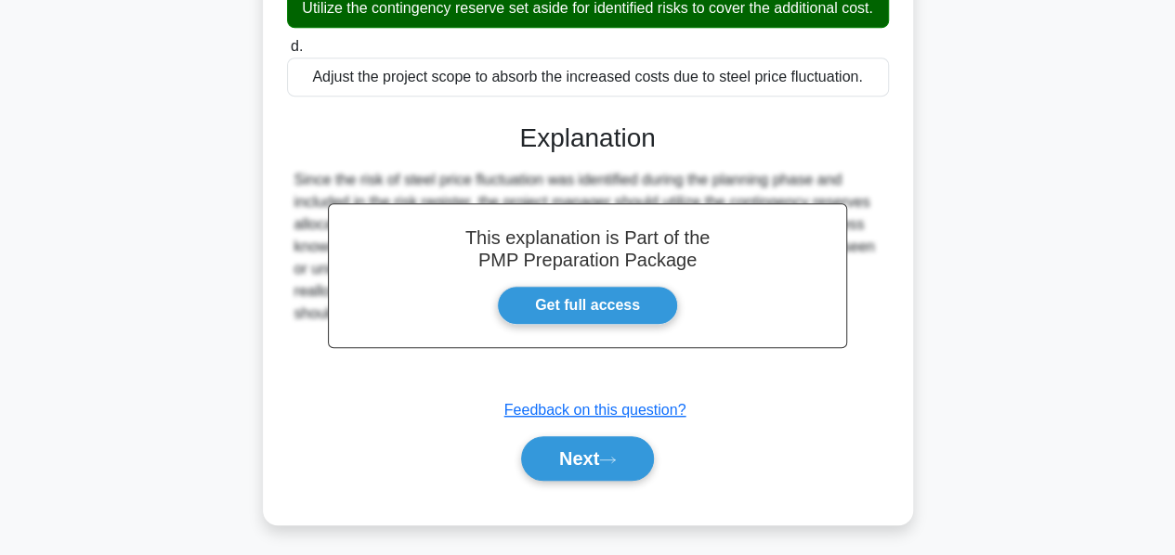
scroll to position [475, 0]
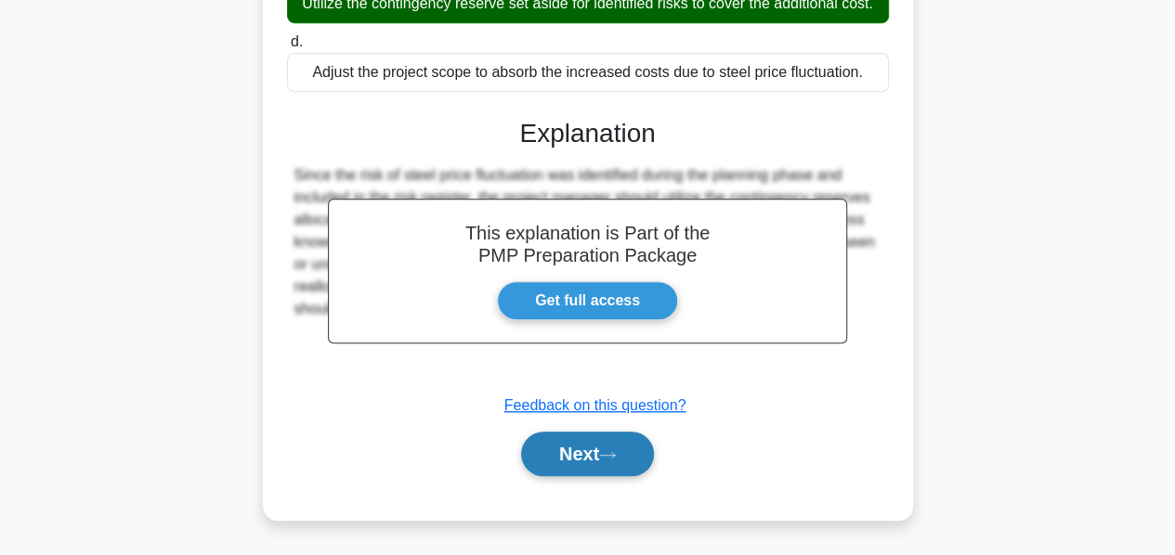
click at [550, 459] on button "Next" at bounding box center [587, 454] width 133 height 45
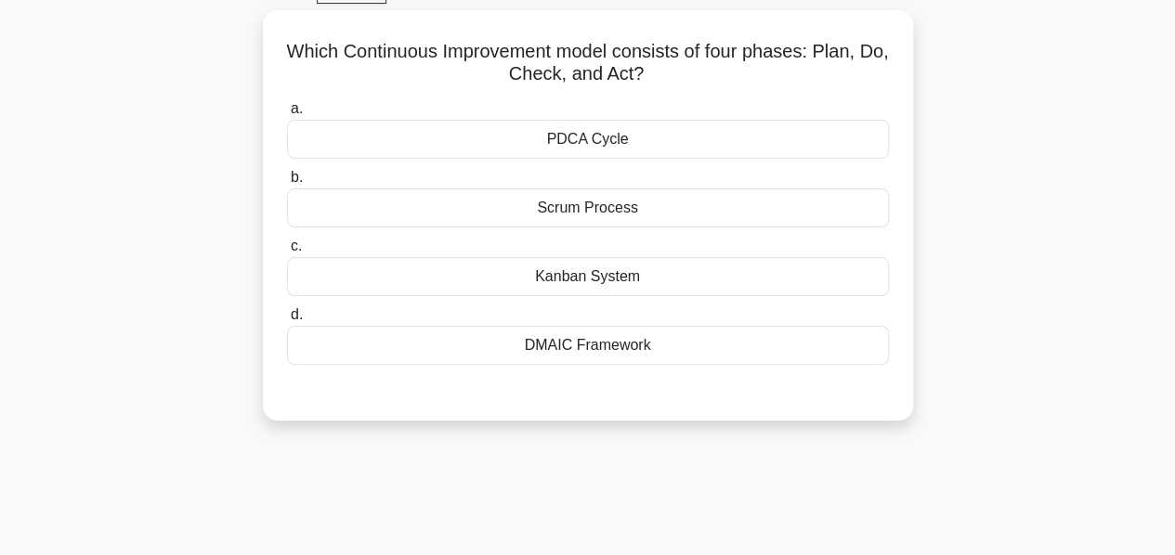
scroll to position [100, 0]
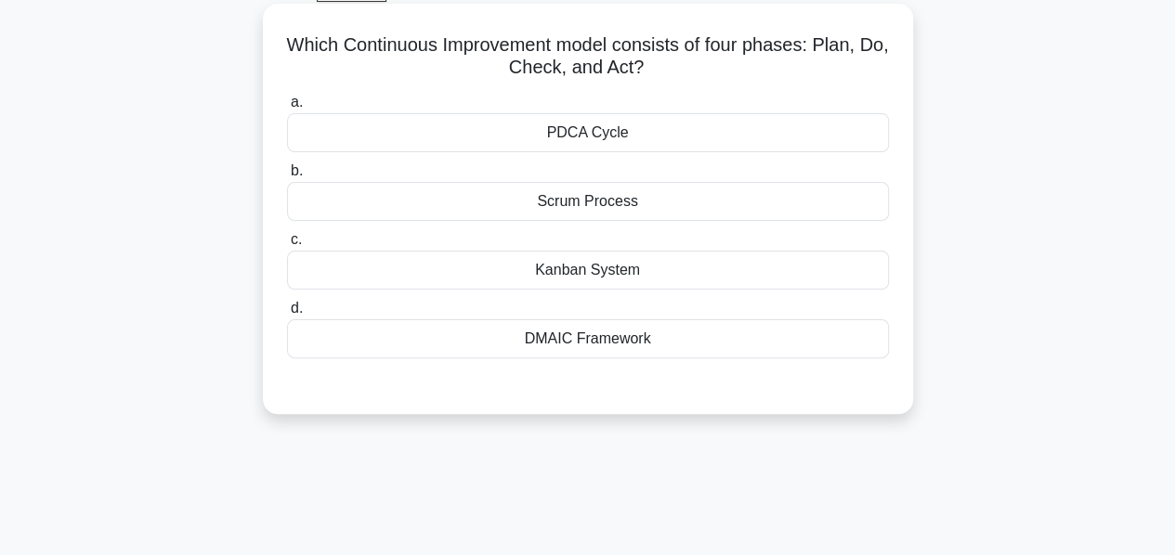
click at [601, 340] on div "DMAIC Framework" at bounding box center [588, 338] width 602 height 39
click at [287, 315] on input "d. DMAIC Framework" at bounding box center [287, 309] width 0 height 12
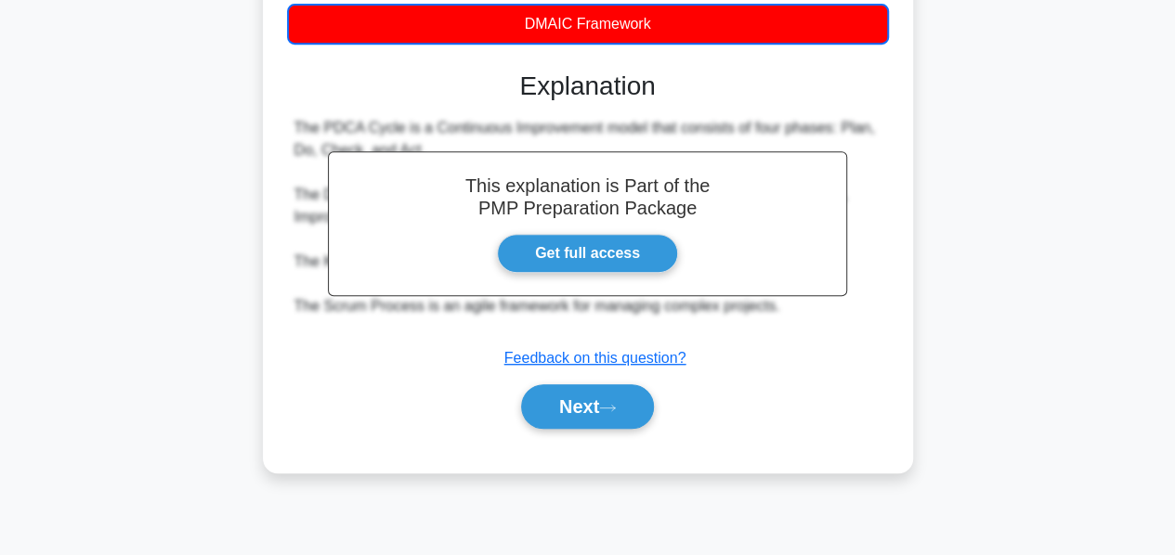
scroll to position [448, 0]
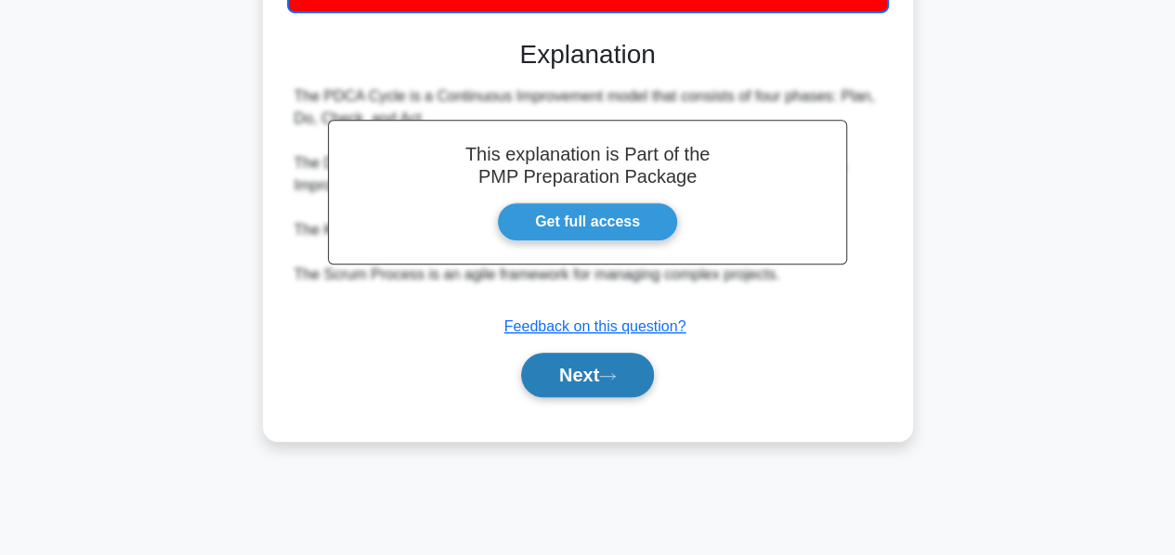
click at [586, 373] on button "Next" at bounding box center [587, 375] width 133 height 45
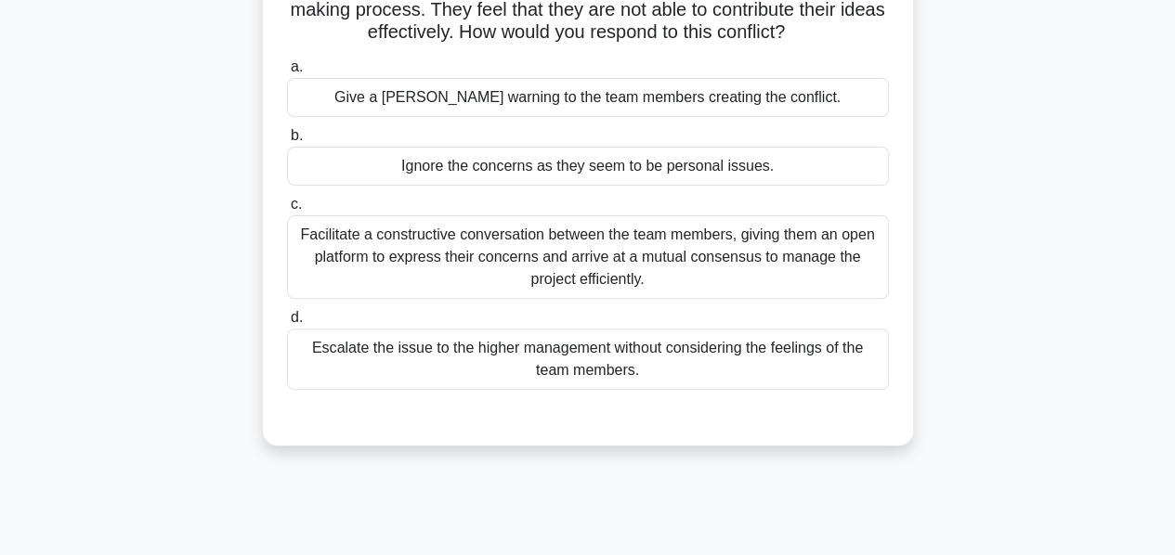
scroll to position [184, 0]
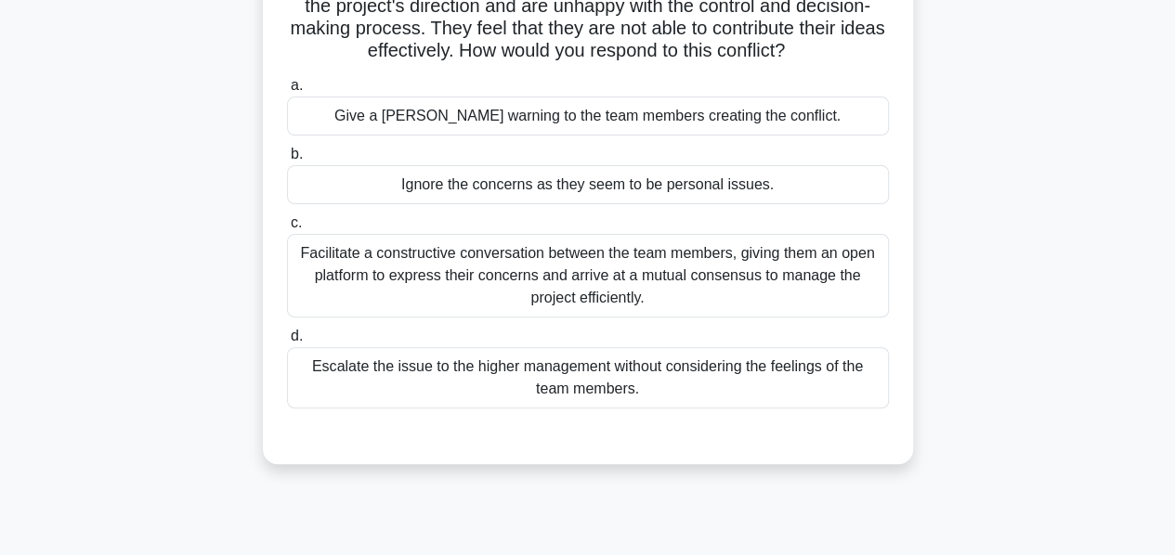
click at [657, 287] on div "Facilitate a constructive conversation between the team members, giving them an…" at bounding box center [588, 276] width 602 height 84
click at [287, 229] on input "c. Facilitate a constructive conversation between the team members, giving them…" at bounding box center [287, 223] width 0 height 12
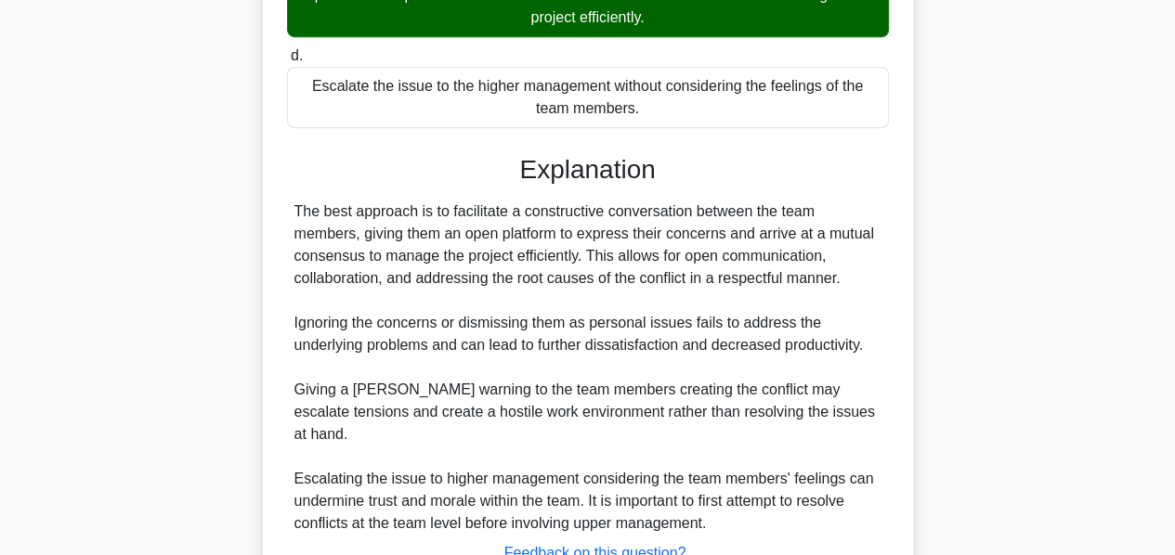
scroll to position [587, 0]
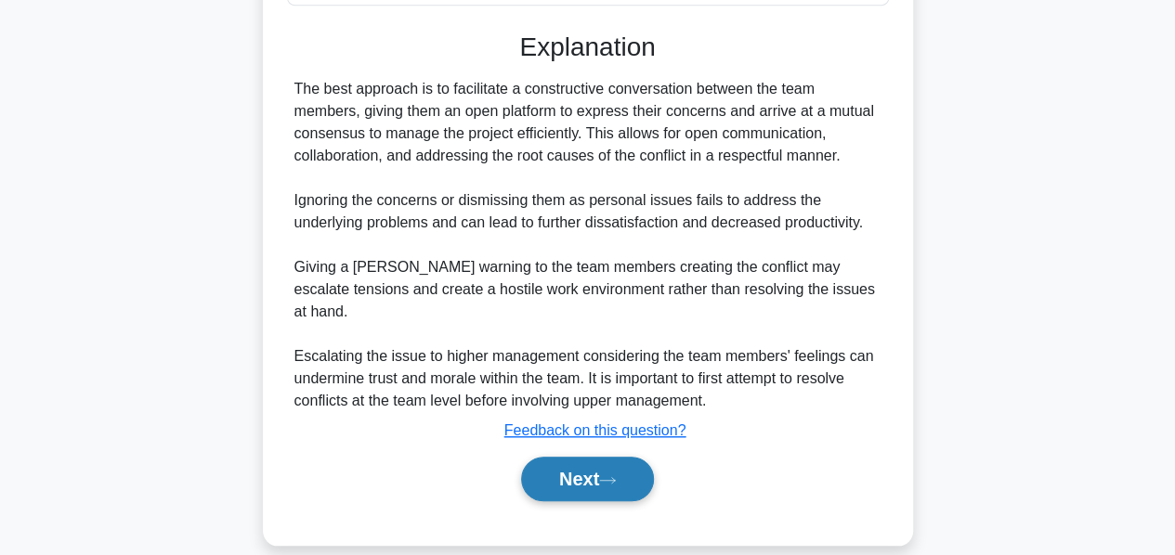
click at [577, 457] on button "Next" at bounding box center [587, 479] width 133 height 45
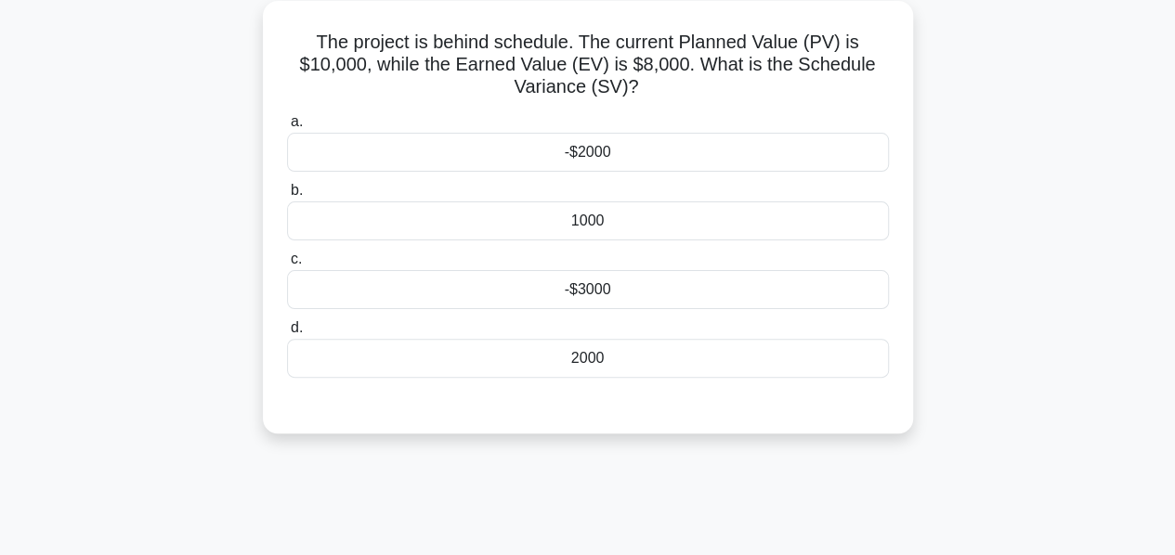
scroll to position [110, 0]
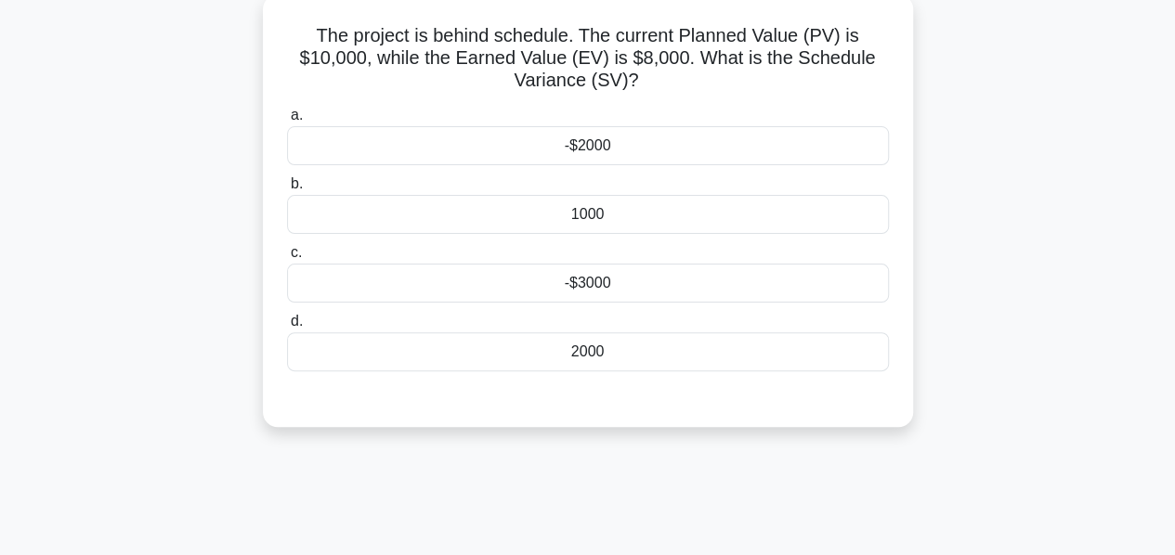
click at [617, 350] on div "2000" at bounding box center [588, 351] width 602 height 39
click at [287, 328] on input "d. 2000" at bounding box center [287, 322] width 0 height 12
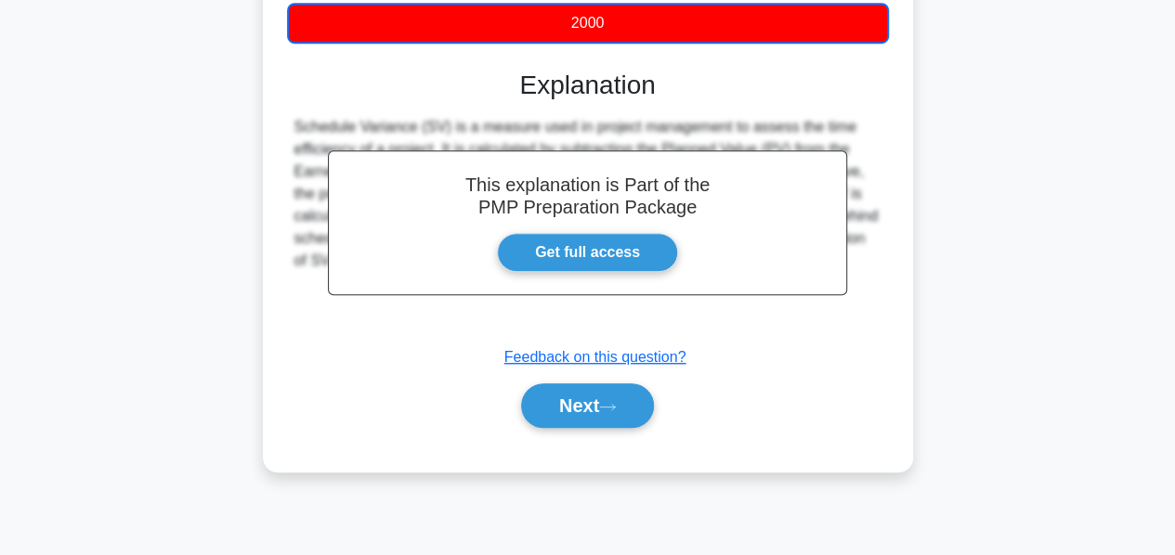
scroll to position [448, 0]
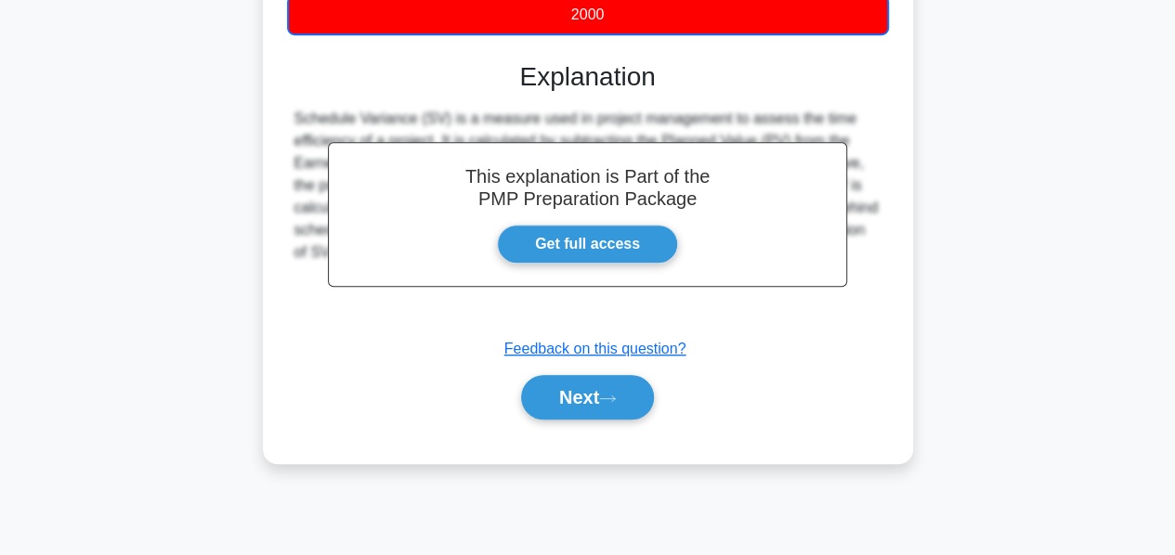
click at [590, 370] on div "Next" at bounding box center [588, 397] width 602 height 59
click at [602, 394] on button "Next" at bounding box center [587, 397] width 133 height 45
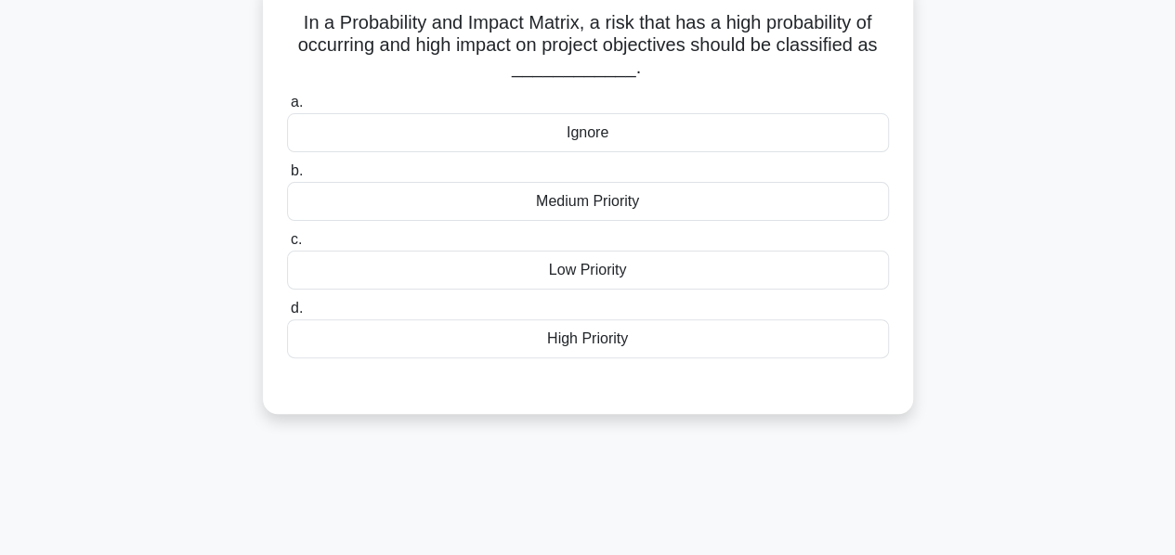
scroll to position [89, 0]
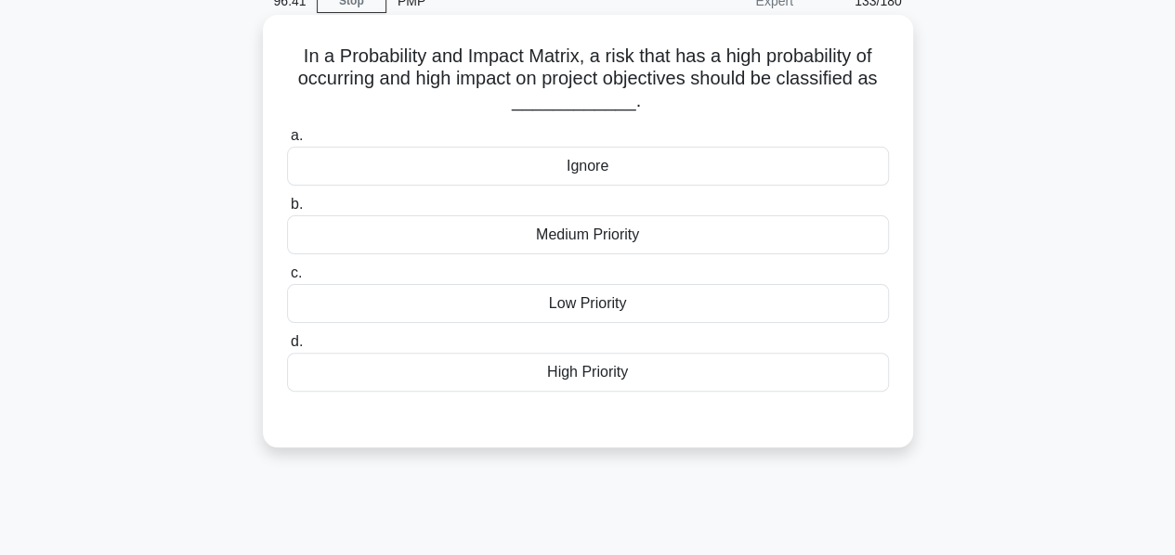
click at [607, 373] on div "High Priority" at bounding box center [588, 372] width 602 height 39
click at [287, 348] on input "d. High Priority" at bounding box center [287, 342] width 0 height 12
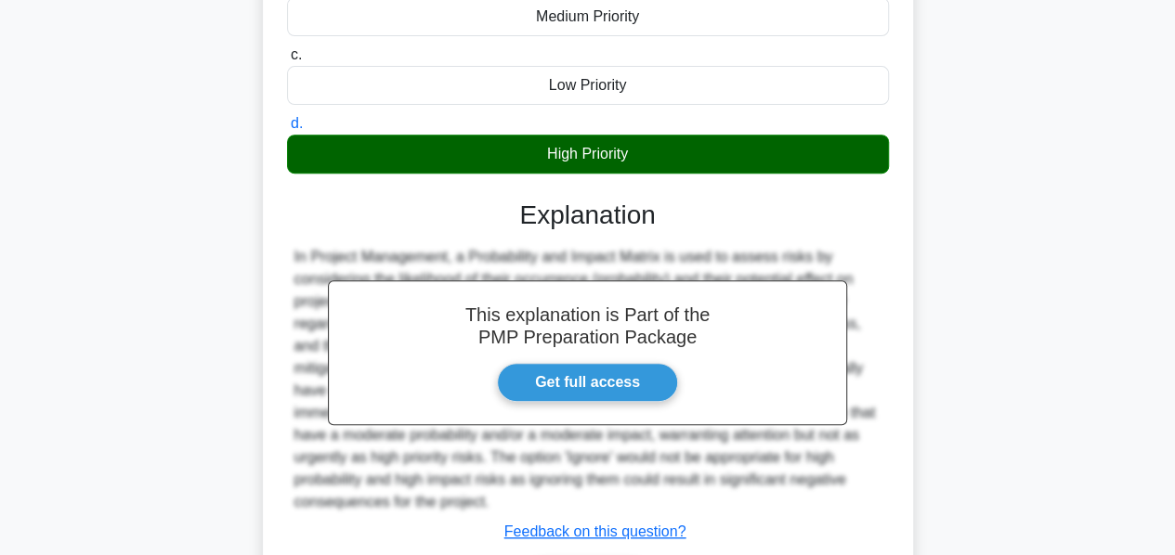
scroll to position [448, 0]
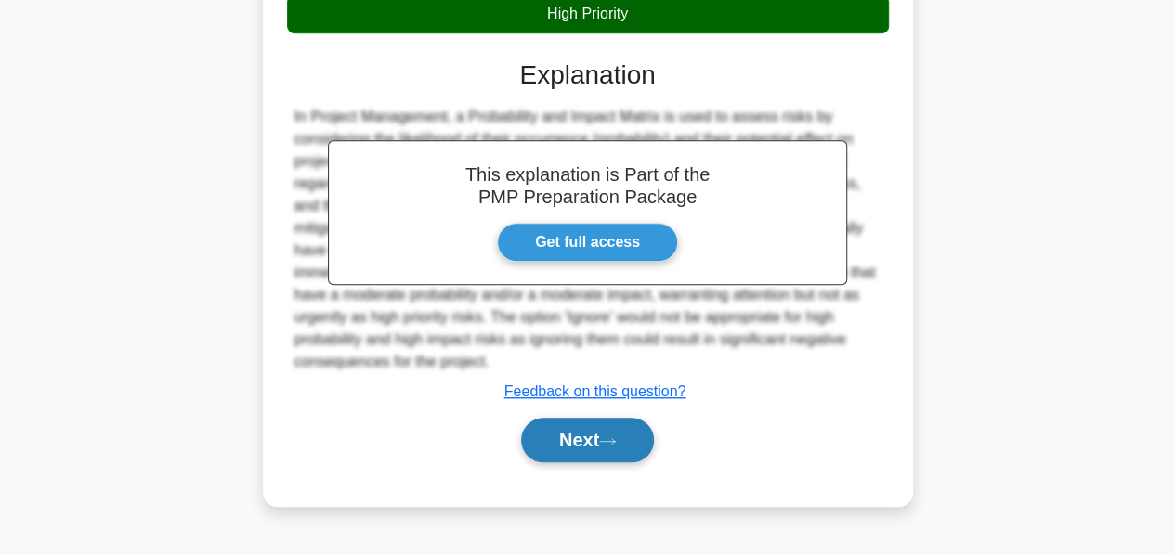
click at [585, 428] on button "Next" at bounding box center [587, 440] width 133 height 45
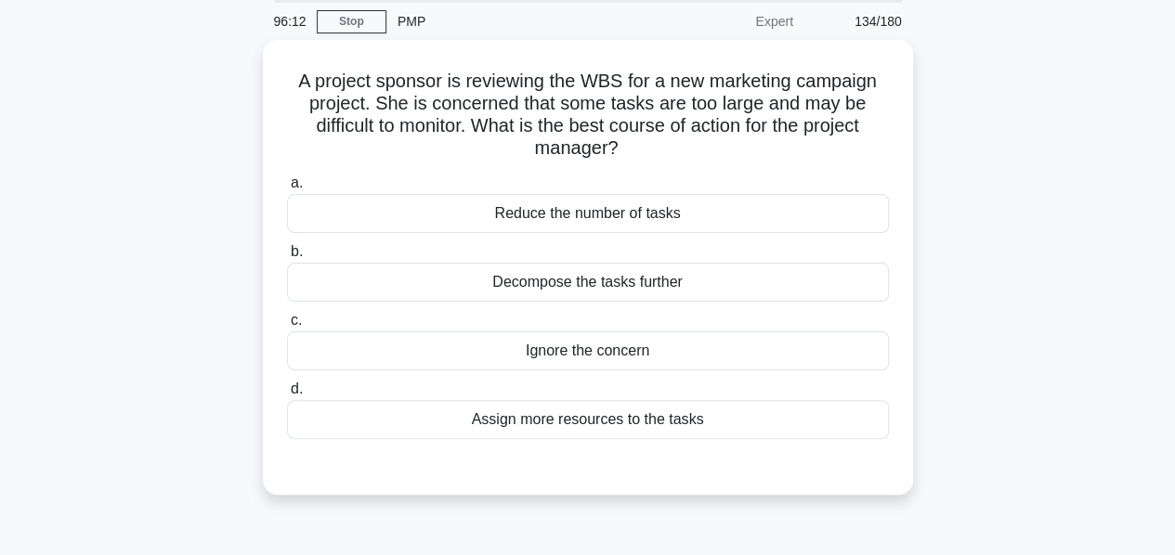
scroll to position [68, 0]
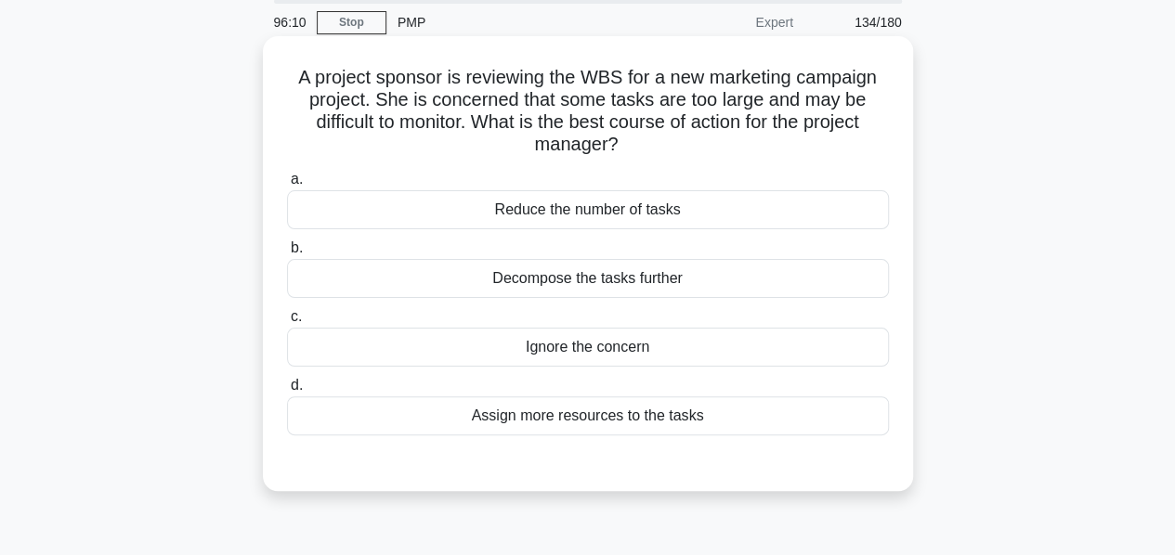
click at [621, 281] on div "Decompose the tasks further" at bounding box center [588, 278] width 602 height 39
click at [287, 254] on input "b. Decompose the tasks further" at bounding box center [287, 248] width 0 height 12
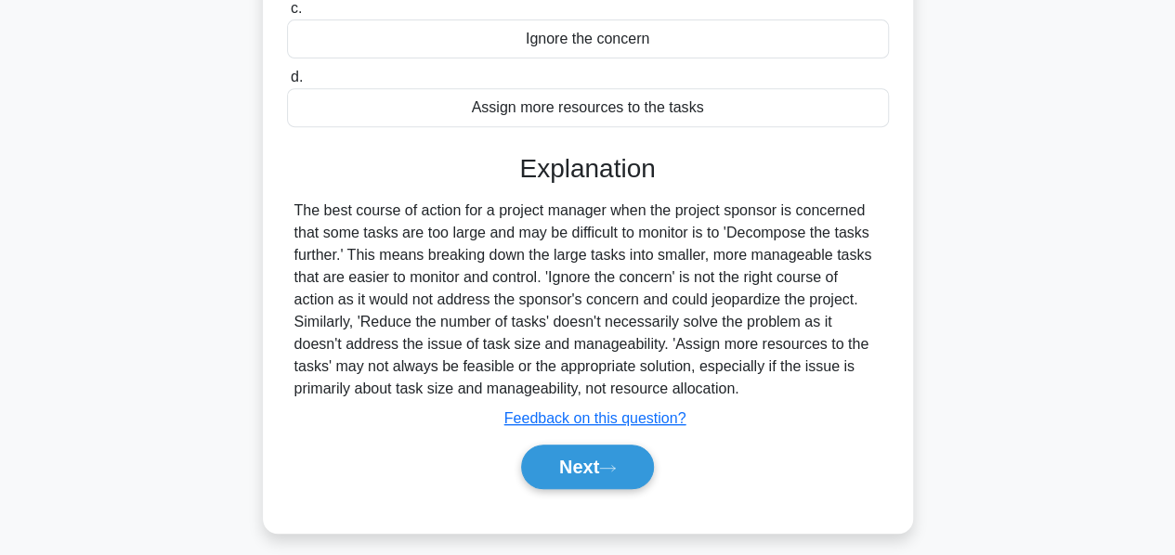
scroll to position [448, 0]
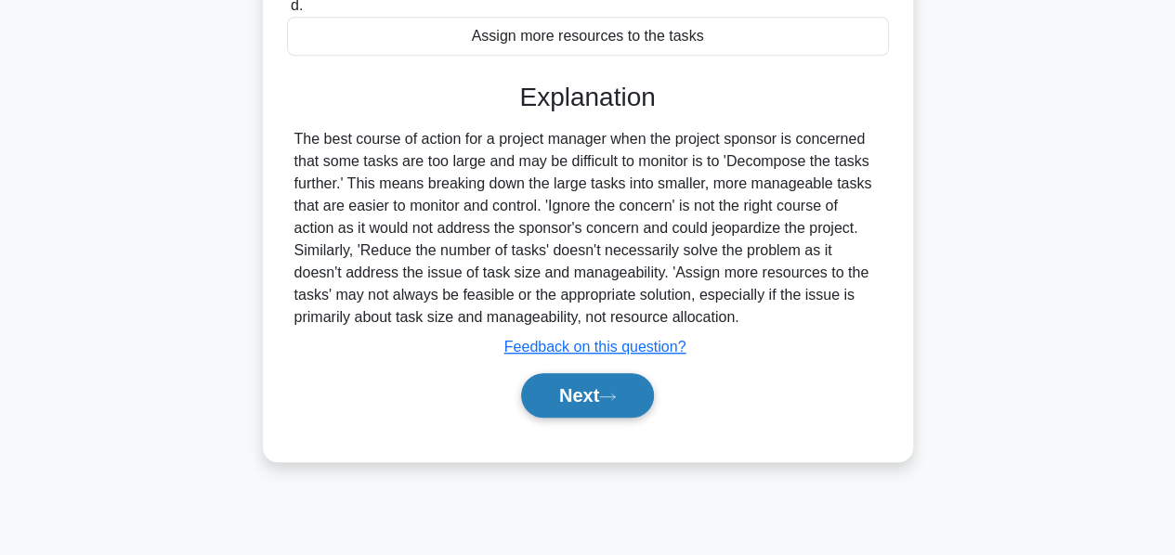
click at [573, 398] on button "Next" at bounding box center [587, 395] width 133 height 45
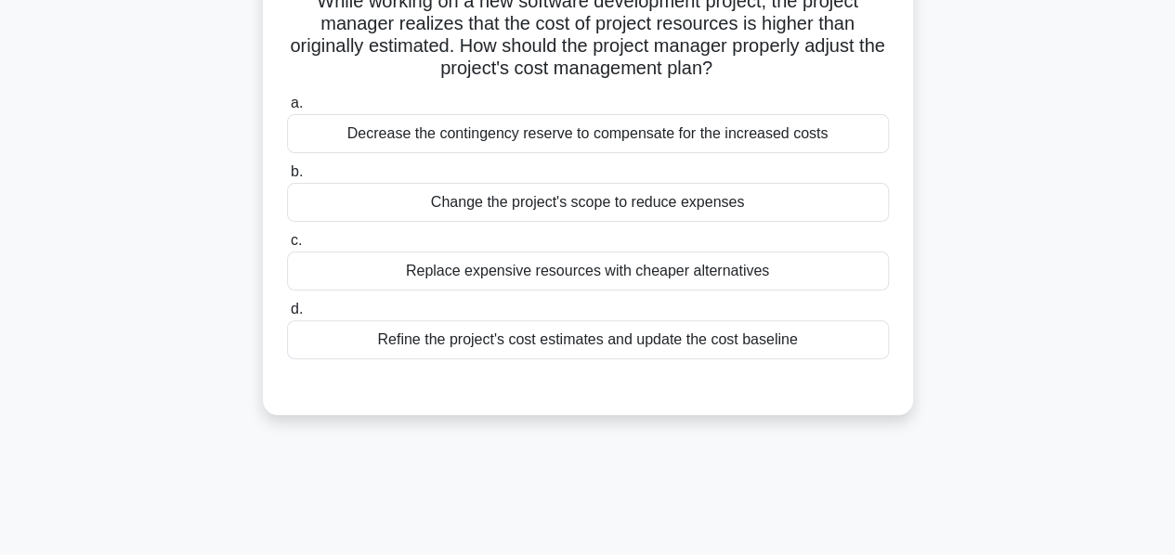
scroll to position [151, 0]
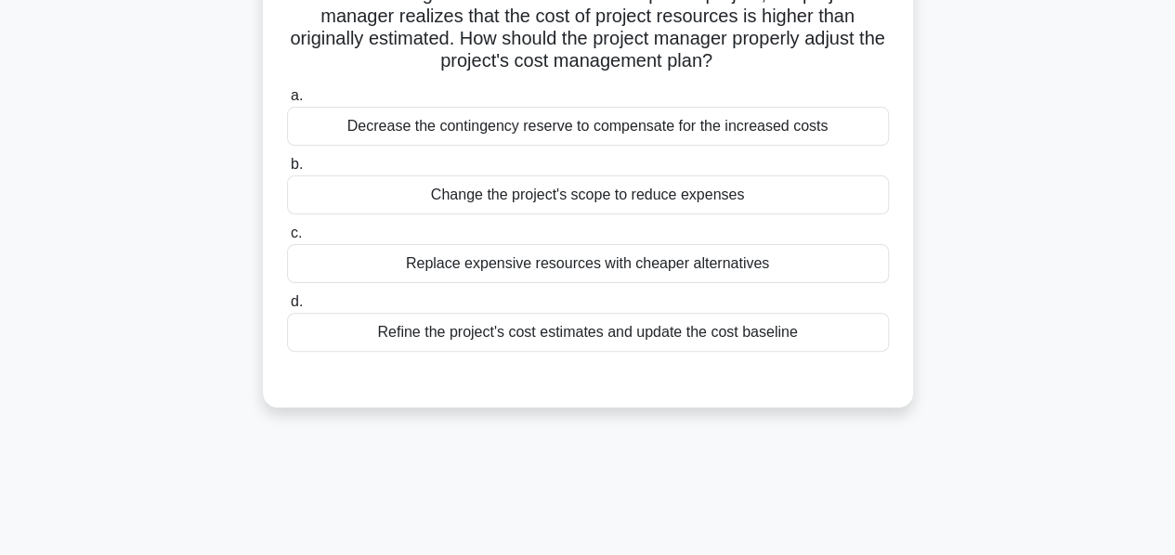
click at [642, 336] on div "Refine the project's cost estimates and update the cost baseline" at bounding box center [588, 332] width 602 height 39
click at [287, 308] on input "d. Refine the project's cost estimates and update the cost baseline" at bounding box center [287, 302] width 0 height 12
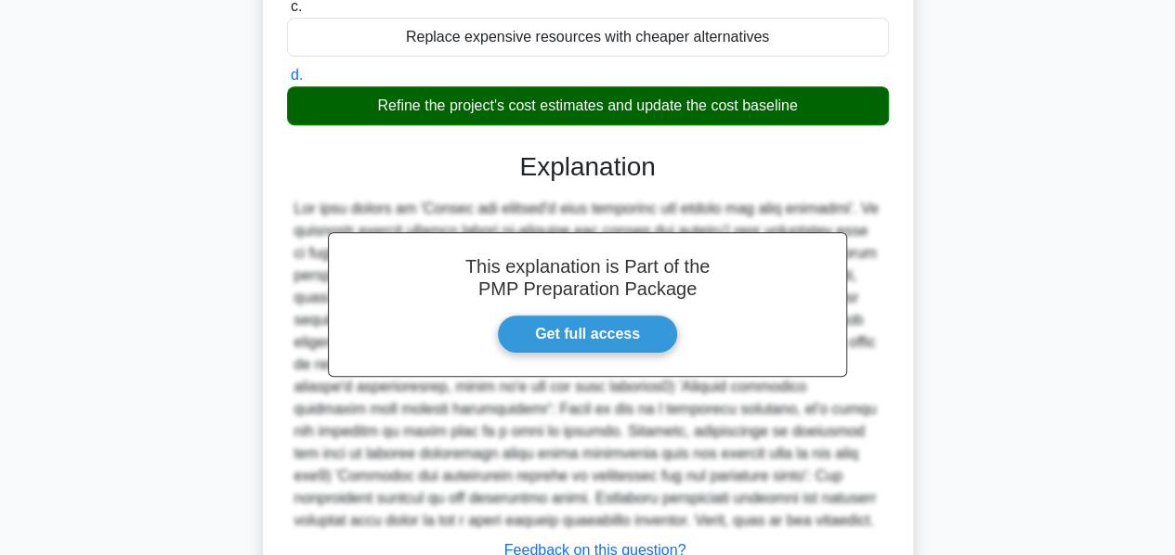
scroll to position [520, 0]
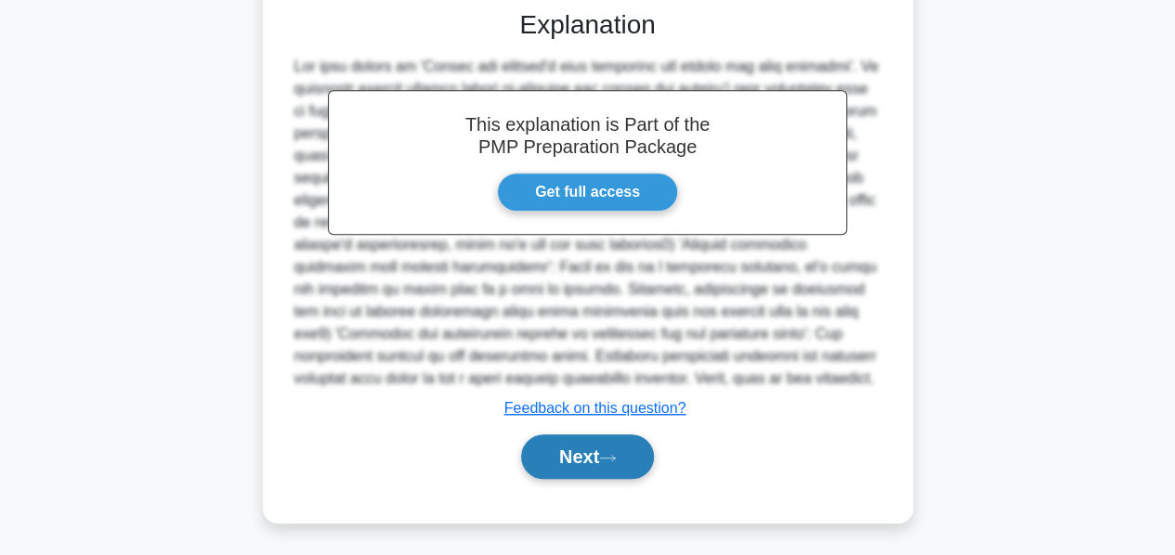
click at [584, 457] on button "Next" at bounding box center [587, 457] width 133 height 45
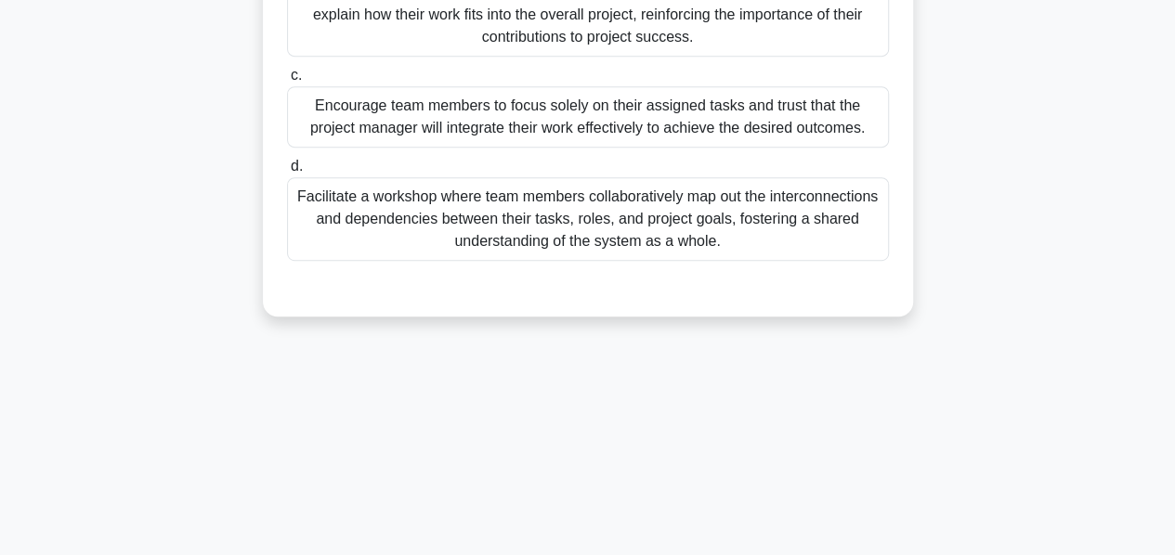
scroll to position [345, 0]
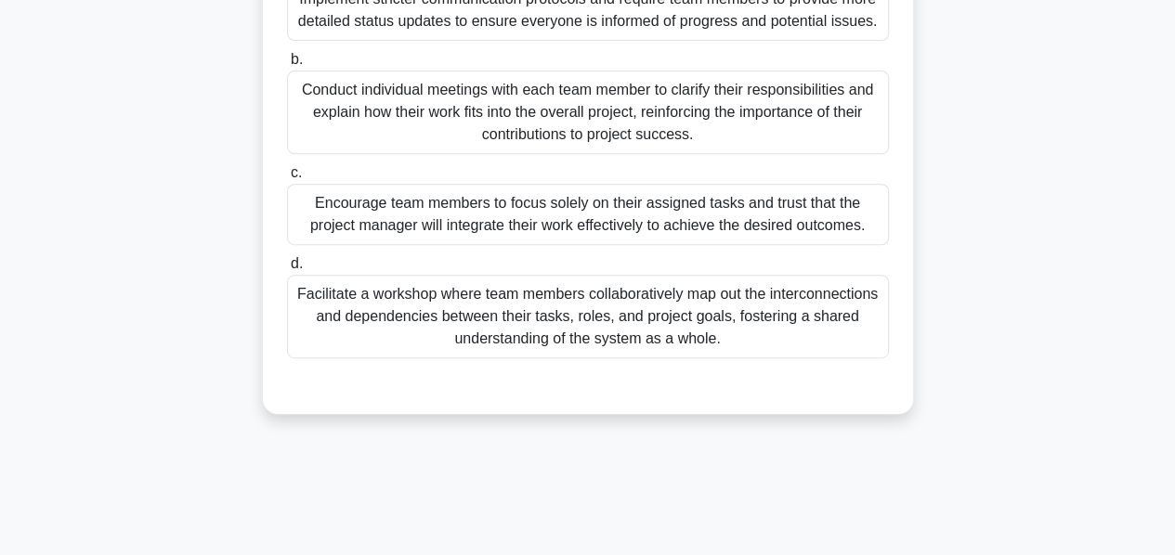
click at [618, 309] on div "Facilitate a workshop where team members collaboratively map out the interconne…" at bounding box center [588, 317] width 602 height 84
click at [287, 270] on input "d. Facilitate a workshop where team members collaboratively map out the interco…" at bounding box center [287, 264] width 0 height 12
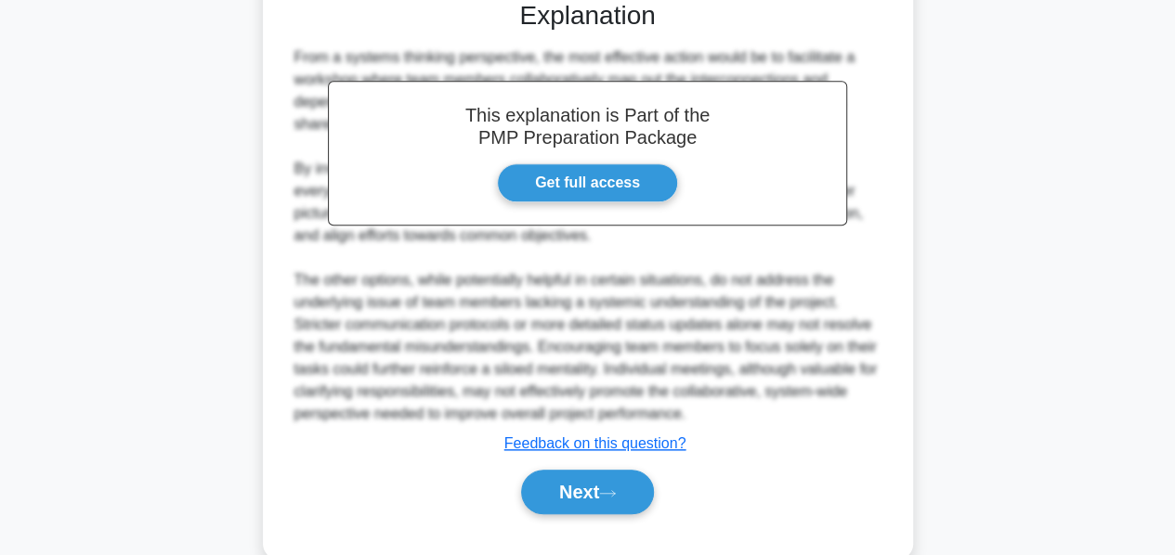
scroll to position [765, 0]
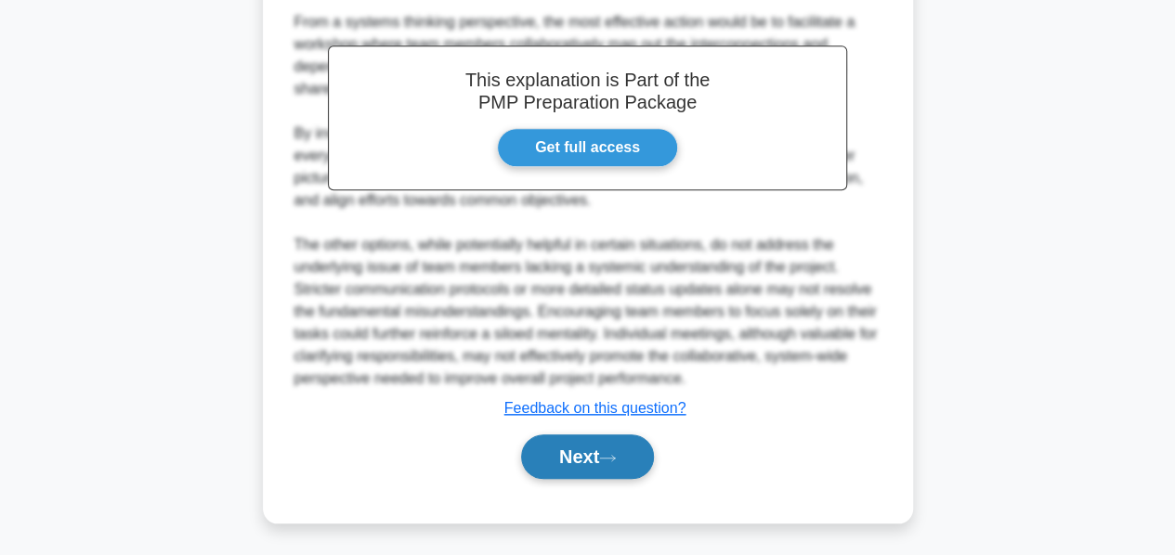
click at [580, 460] on button "Next" at bounding box center [587, 457] width 133 height 45
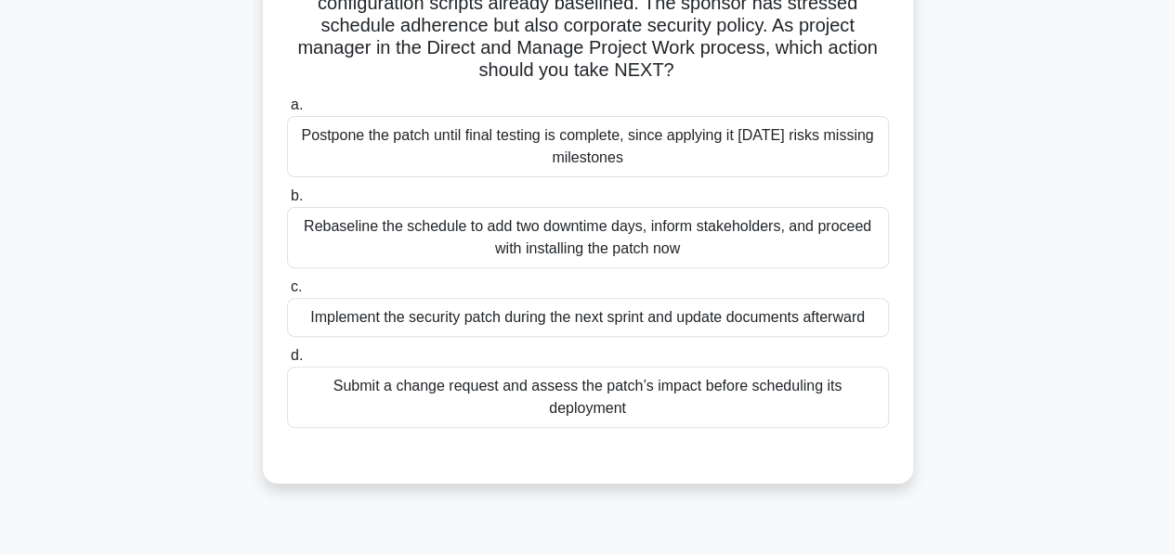
scroll to position [216, 0]
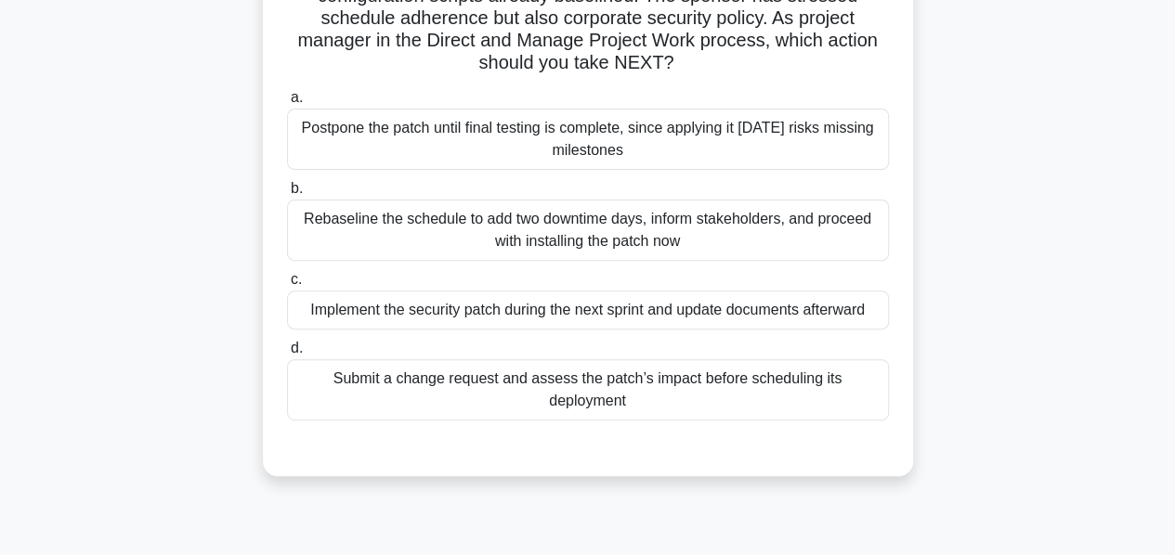
click at [587, 227] on div "Rebaseline the schedule to add two downtime days, inform stakeholders, and proc…" at bounding box center [588, 230] width 602 height 61
click at [287, 195] on input "b. Rebaseline the schedule to add two downtime days, inform stakeholders, and p…" at bounding box center [287, 189] width 0 height 12
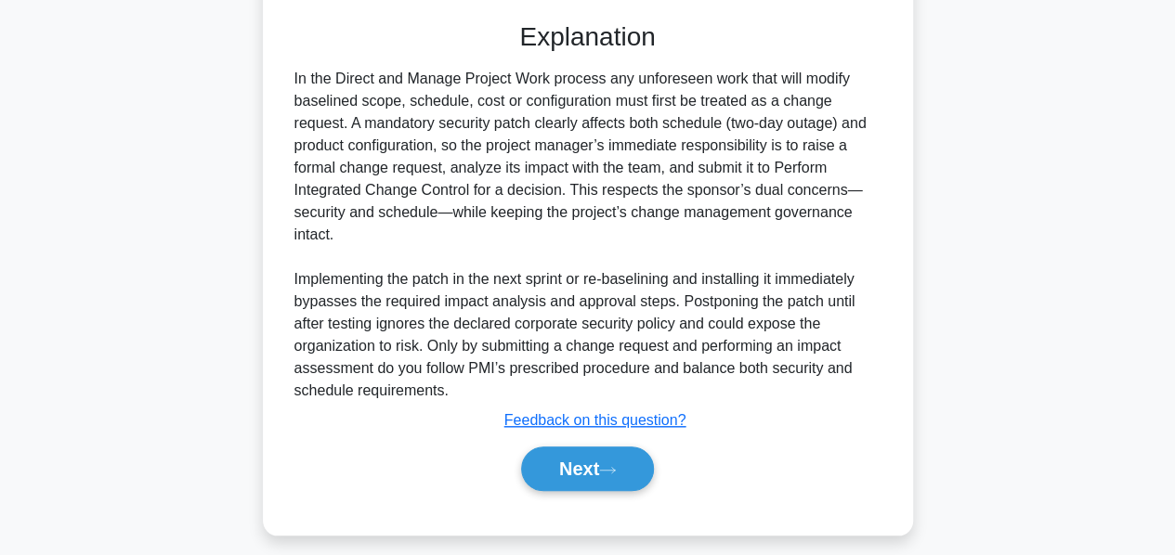
scroll to position [656, 0]
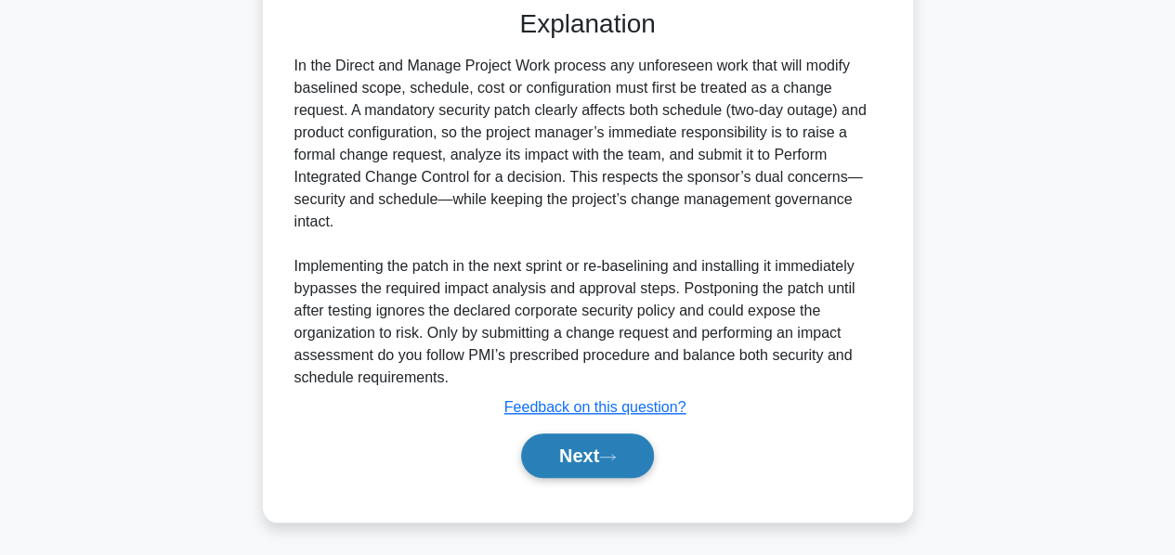
click at [567, 461] on button "Next" at bounding box center [587, 456] width 133 height 45
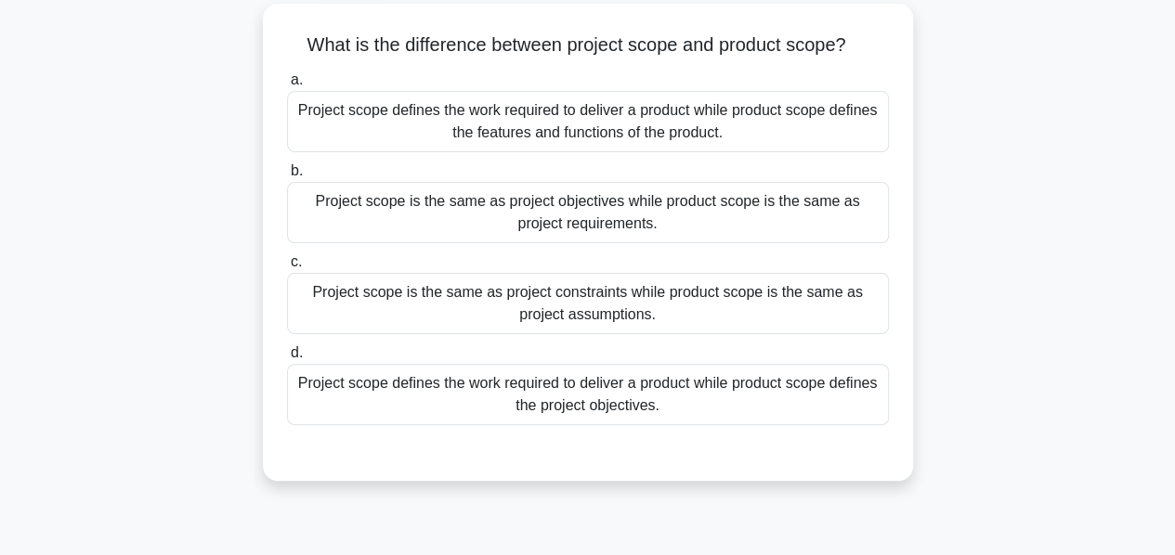
scroll to position [104, 0]
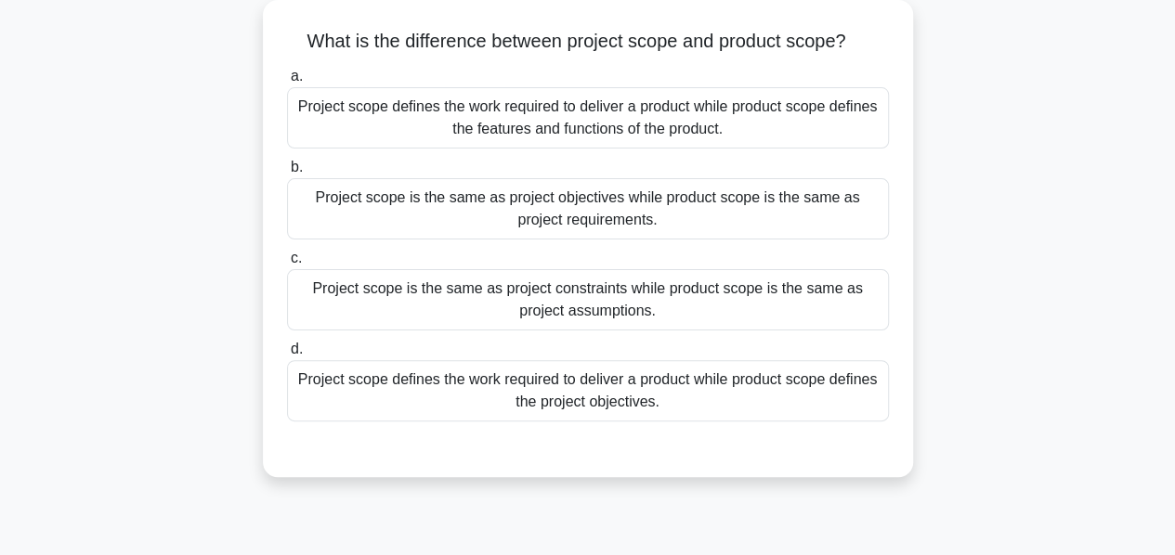
click at [628, 127] on div "Project scope defines the work required to deliver a product while product scop…" at bounding box center [588, 117] width 602 height 61
click at [287, 83] on input "a. Project scope defines the work required to deliver a product while product s…" at bounding box center [287, 77] width 0 height 12
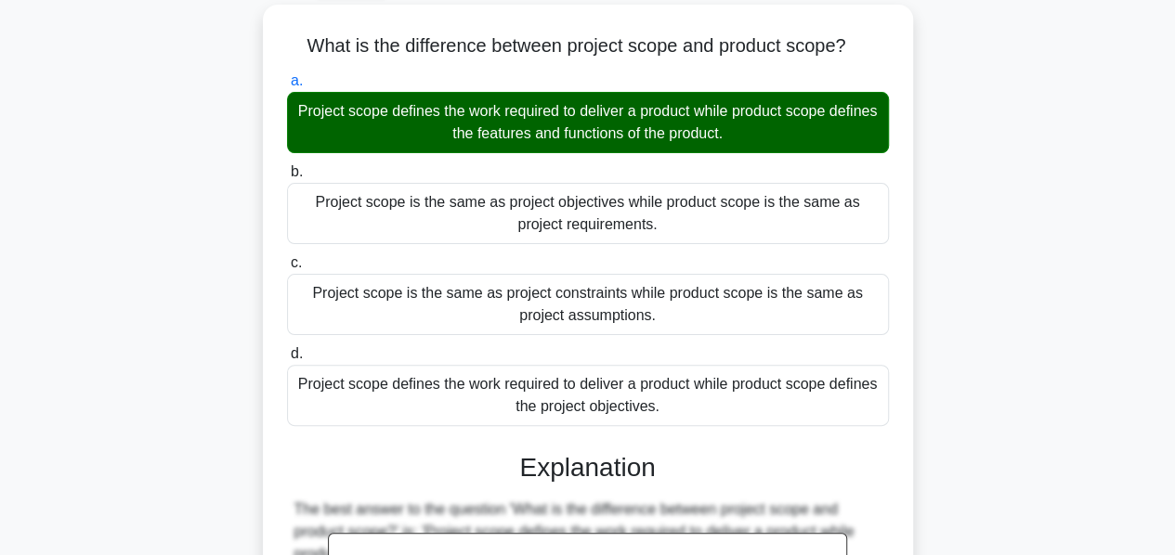
scroll to position [453, 0]
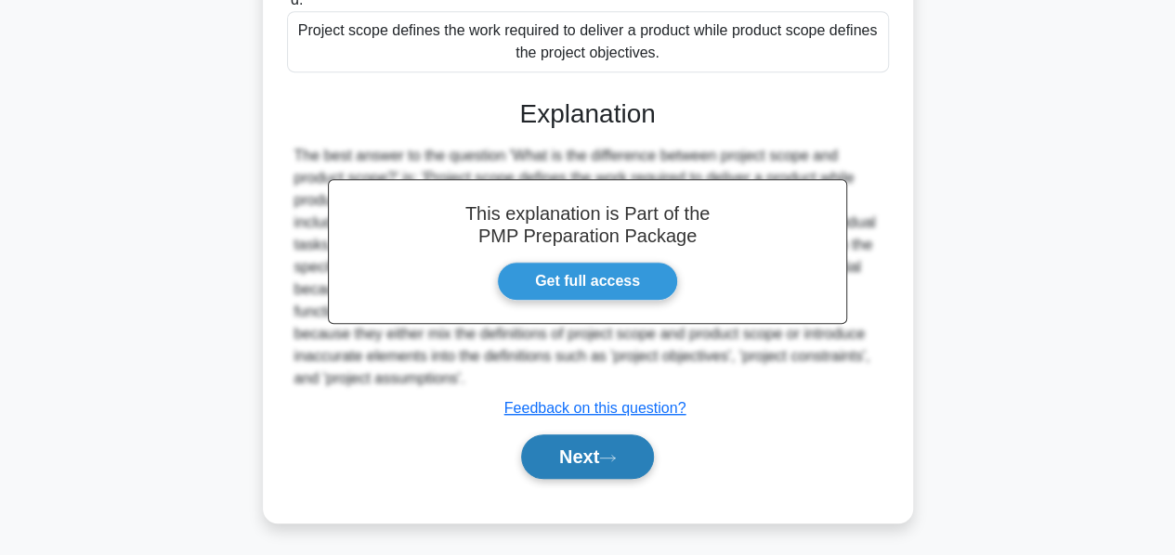
click at [565, 457] on button "Next" at bounding box center [587, 457] width 133 height 45
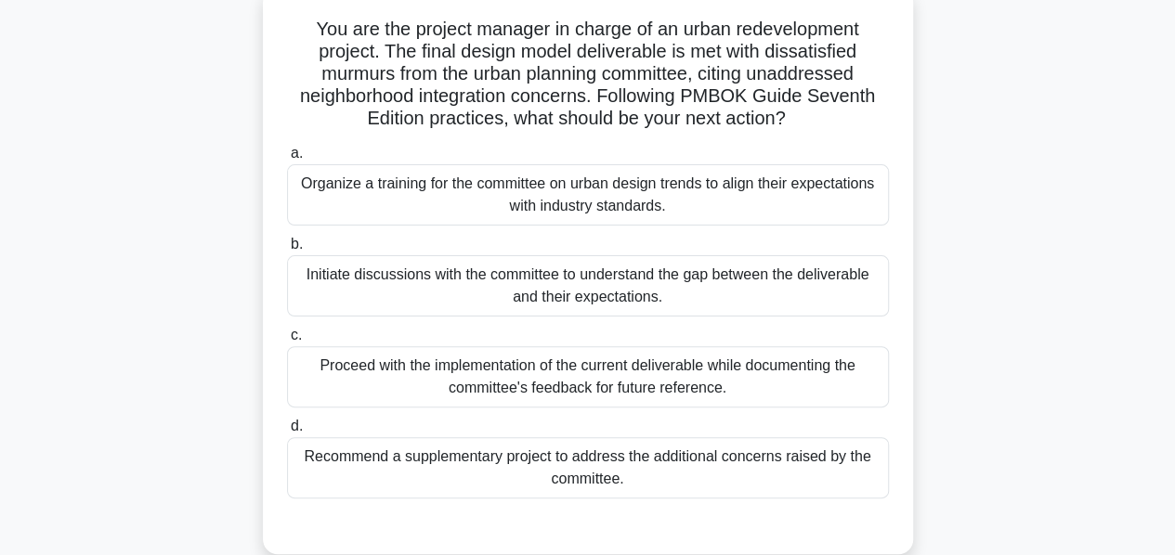
scroll to position [122, 0]
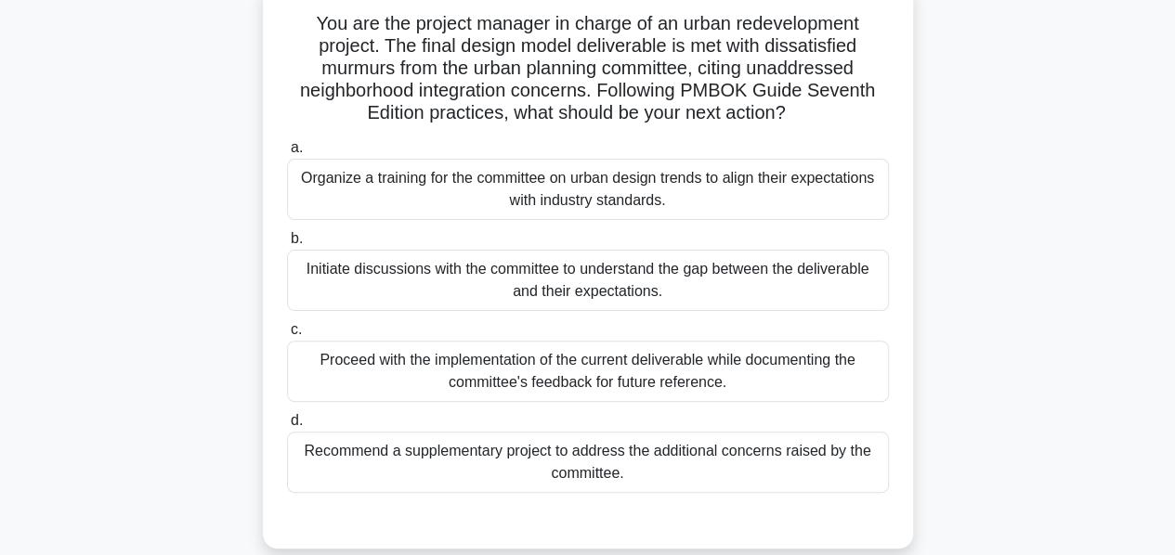
click at [433, 196] on div "Organize a training for the committee on urban design trends to align their exp…" at bounding box center [588, 189] width 602 height 61
click at [287, 154] on input "a. Organize a training for the committee on urban design trends to align their …" at bounding box center [287, 148] width 0 height 12
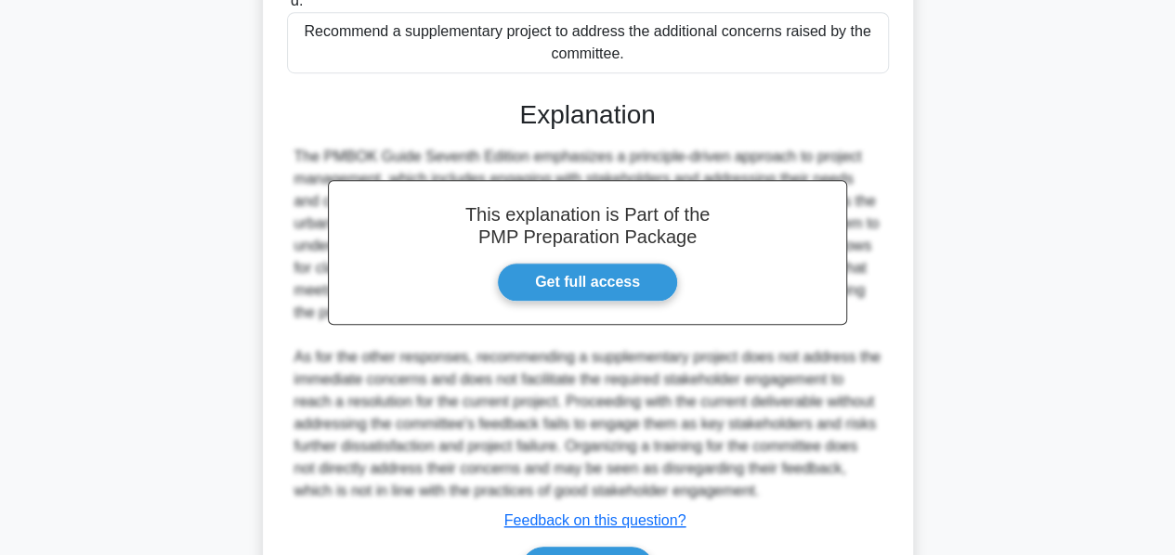
scroll to position [626, 0]
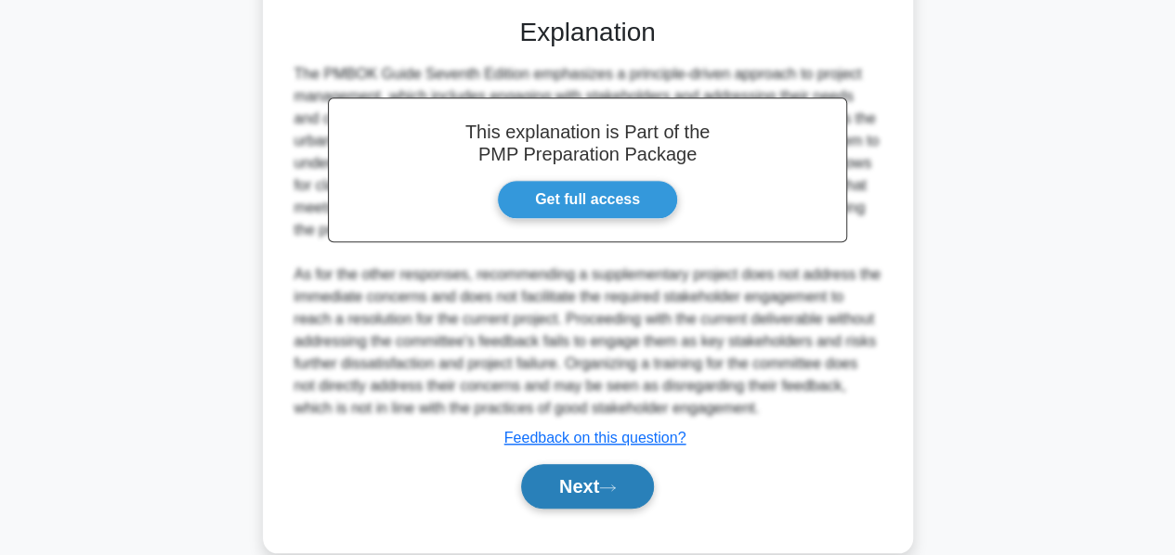
click at [568, 487] on button "Next" at bounding box center [587, 486] width 133 height 45
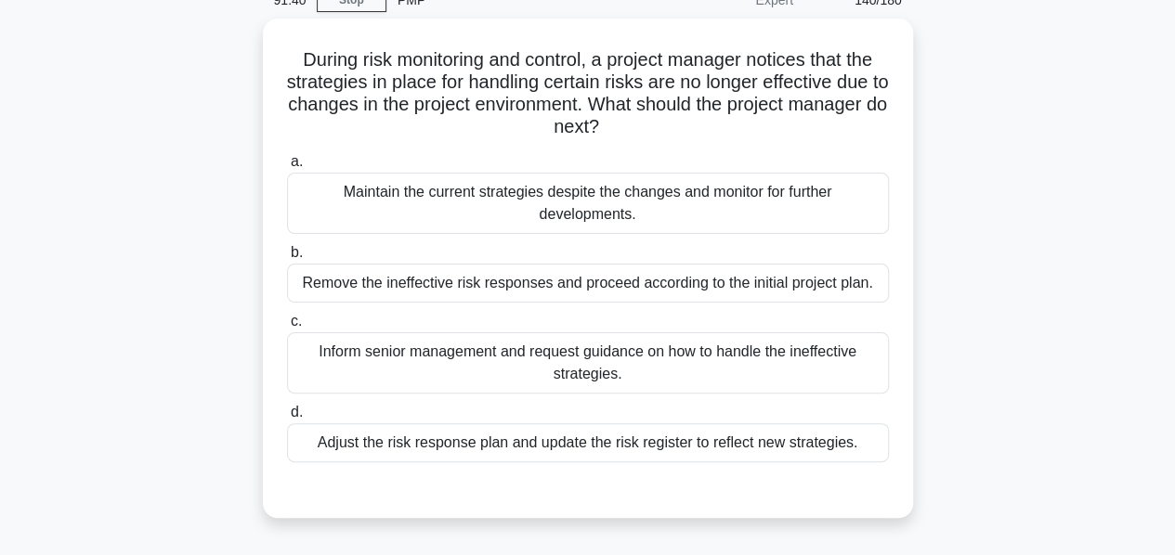
scroll to position [89, 0]
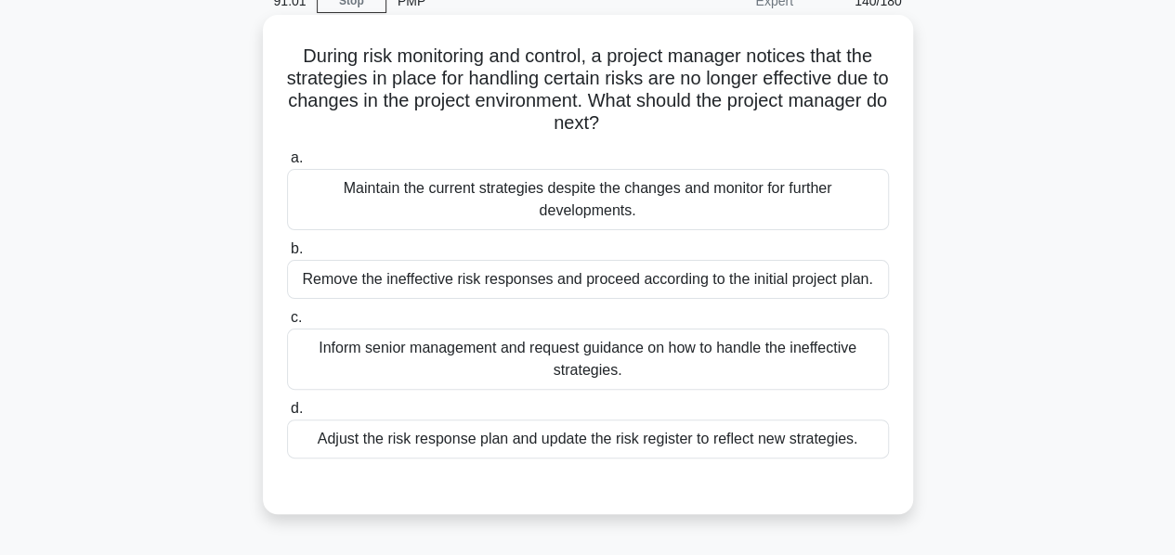
click at [678, 359] on div "Inform senior management and request guidance on how to handle the ineffective …" at bounding box center [588, 359] width 602 height 61
click at [287, 324] on input "c. Inform senior management and request guidance on how to handle the ineffecti…" at bounding box center [287, 318] width 0 height 12
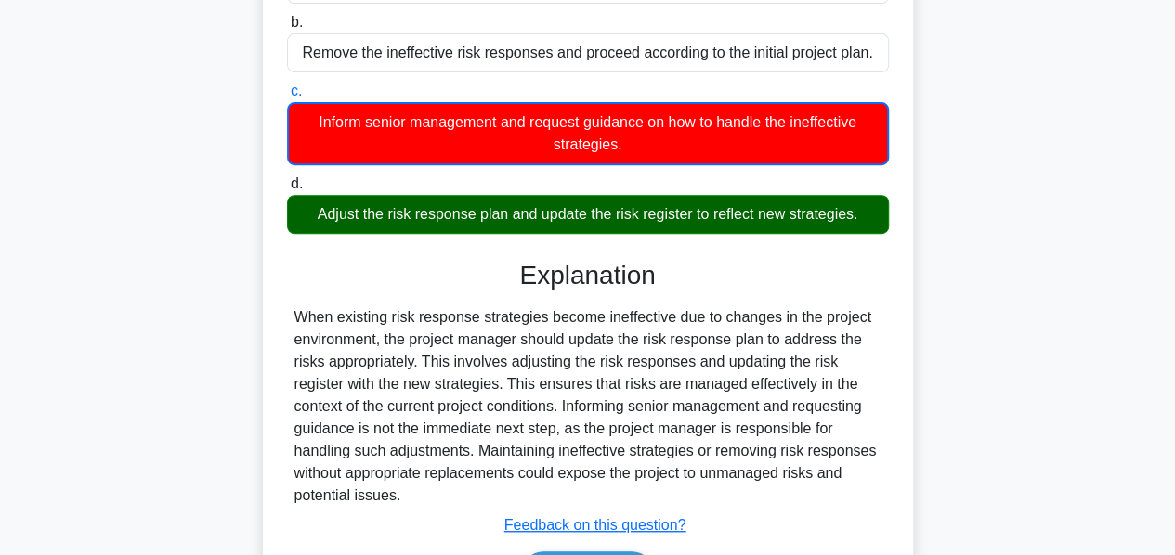
scroll to position [448, 0]
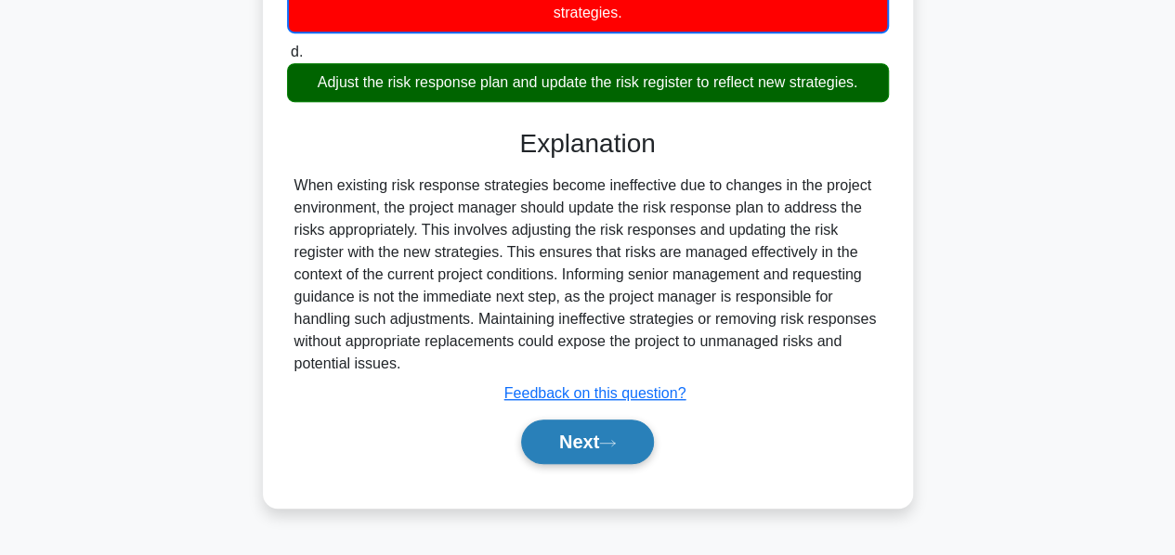
click at [582, 433] on button "Next" at bounding box center [587, 442] width 133 height 45
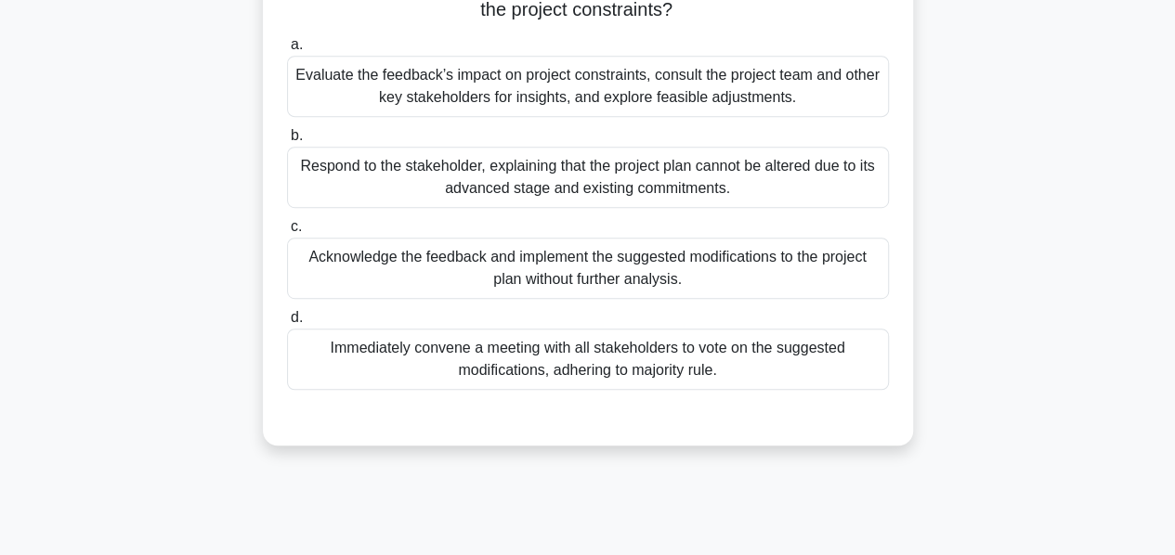
click at [597, 100] on div "Evaluate the feedback’s impact on project constraints, consult the project team…" at bounding box center [588, 86] width 602 height 61
click at [287, 51] on input "a. Evaluate the feedback’s impact on project constraints, consult the project t…" at bounding box center [287, 45] width 0 height 12
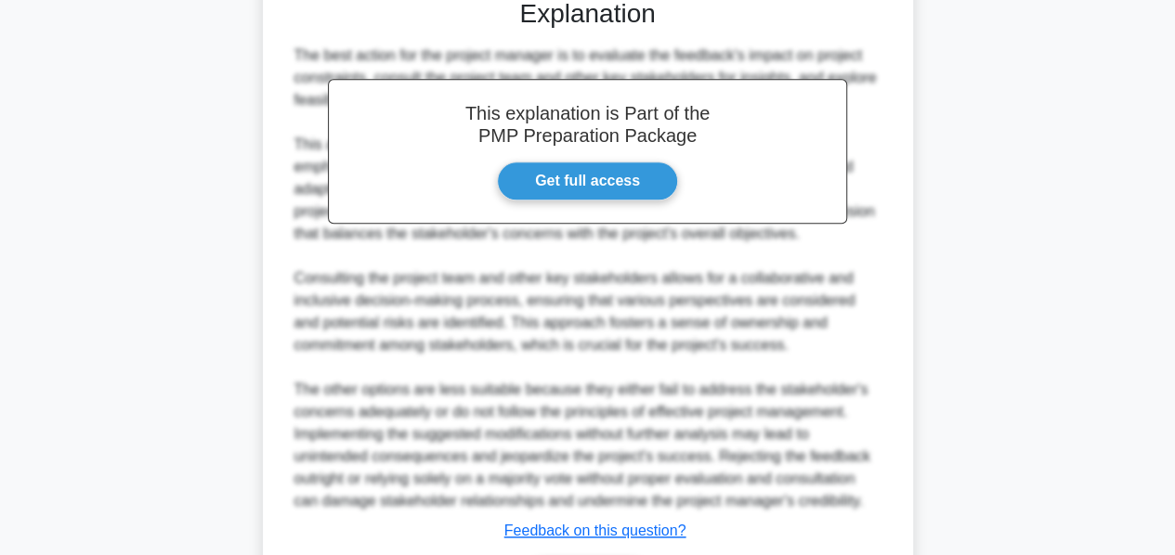
scroll to position [988, 0]
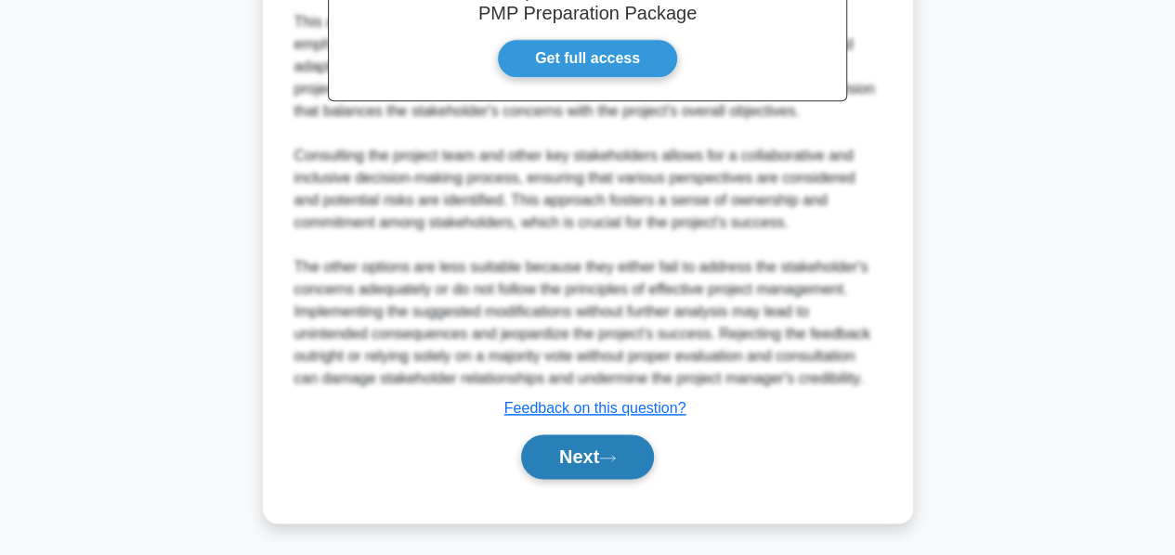
click at [607, 453] on icon at bounding box center [607, 458] width 17 height 10
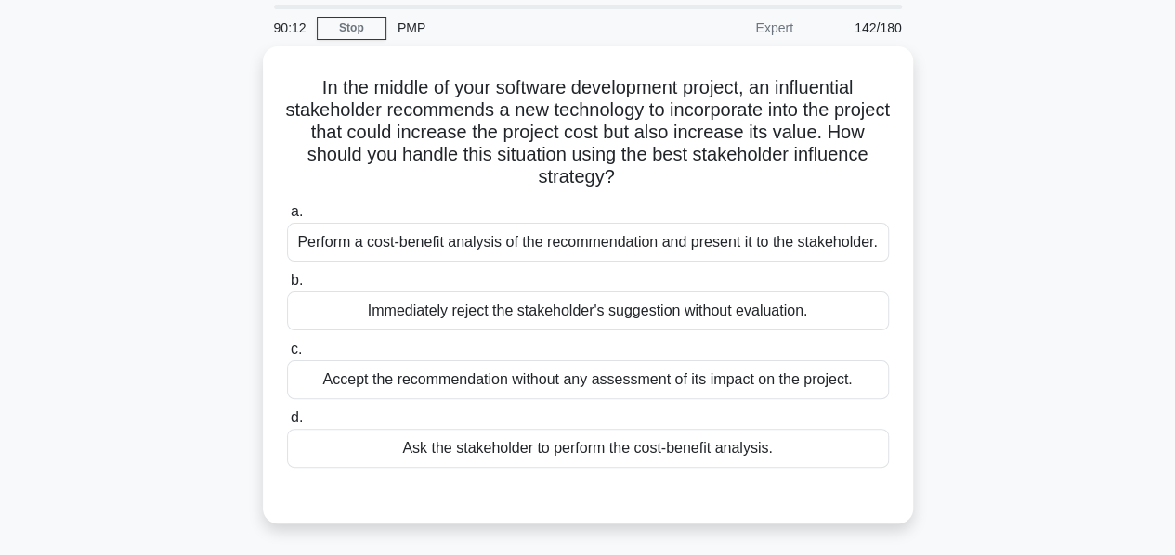
scroll to position [55, 0]
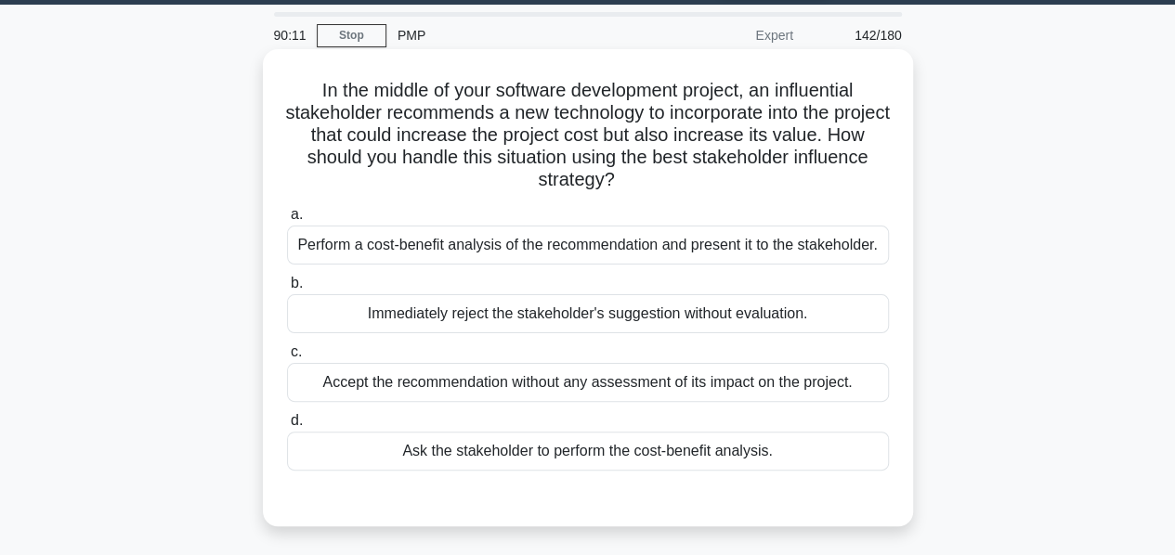
click at [533, 246] on div "Perform a cost-benefit analysis of the recommendation and present it to the sta…" at bounding box center [588, 245] width 602 height 39
click at [287, 221] on input "a. Perform a cost-benefit analysis of the recommendation and present it to the …" at bounding box center [287, 215] width 0 height 12
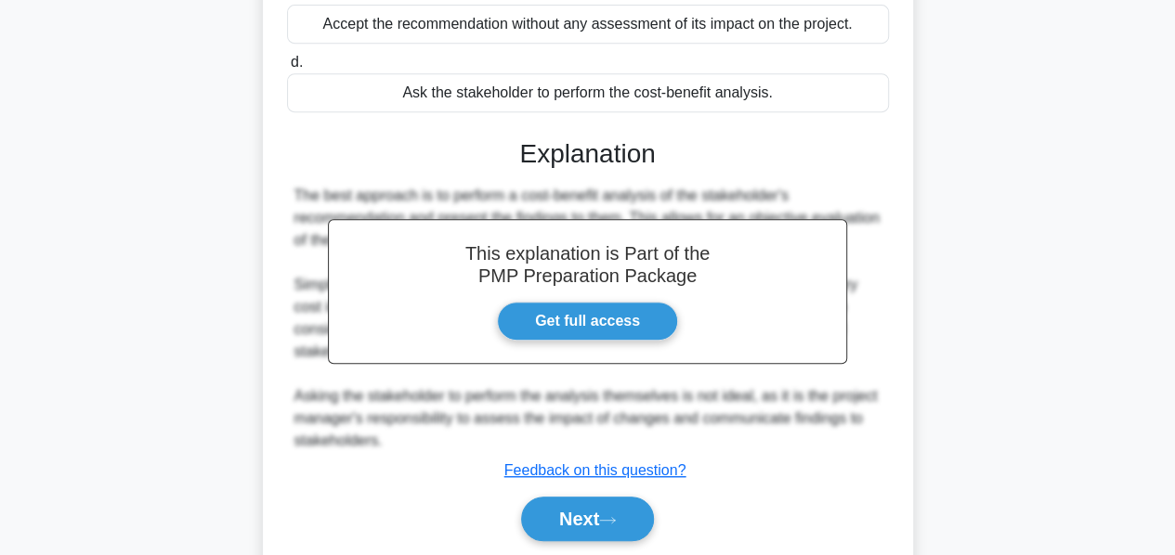
scroll to position [498, 0]
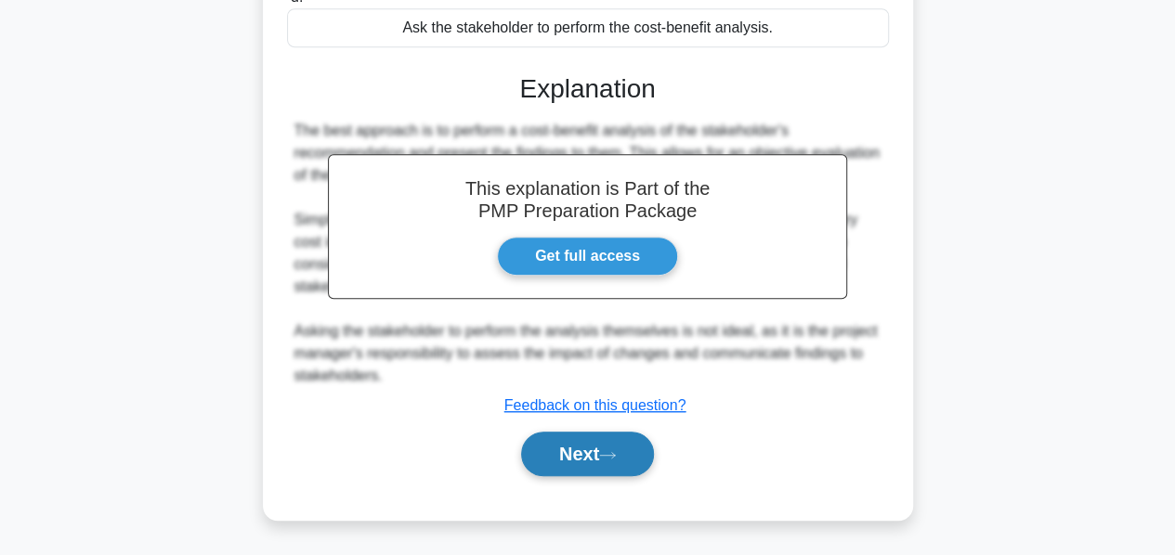
click at [602, 445] on button "Next" at bounding box center [587, 454] width 133 height 45
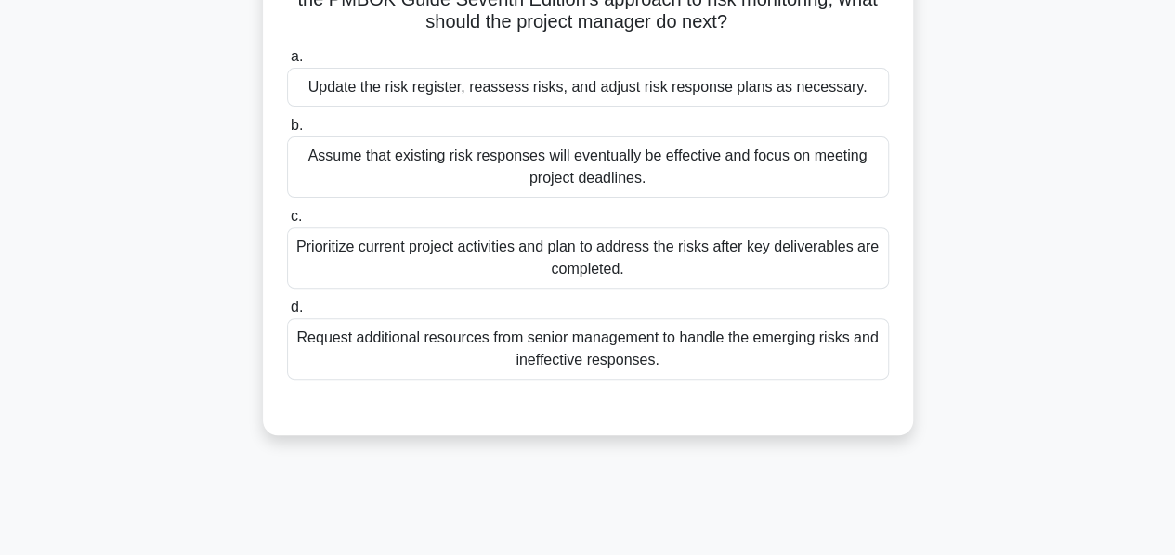
scroll to position [216, 0]
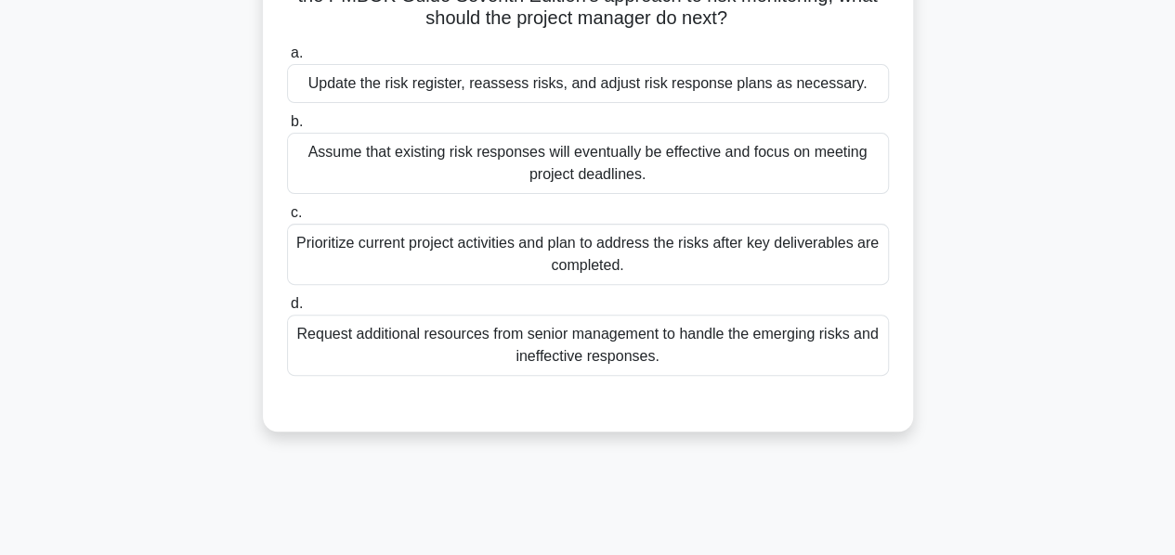
click at [737, 88] on div "Update the risk register, reassess risks, and adjust risk response plans as nec…" at bounding box center [588, 83] width 602 height 39
click at [287, 59] on input "a. Update the risk register, reassess risks, and adjust risk response plans as …" at bounding box center [287, 53] width 0 height 12
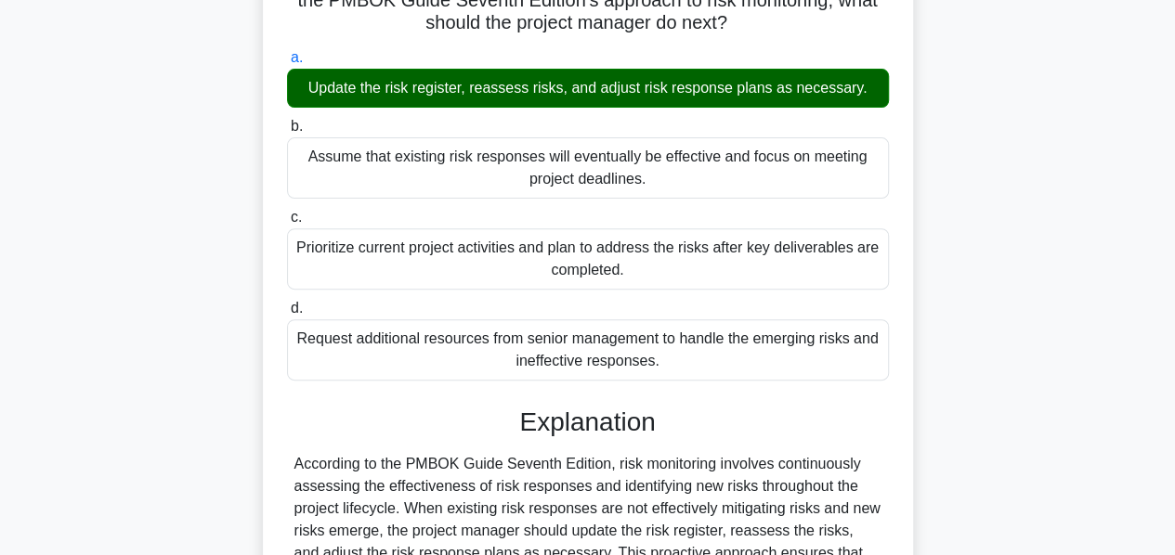
scroll to position [448, 0]
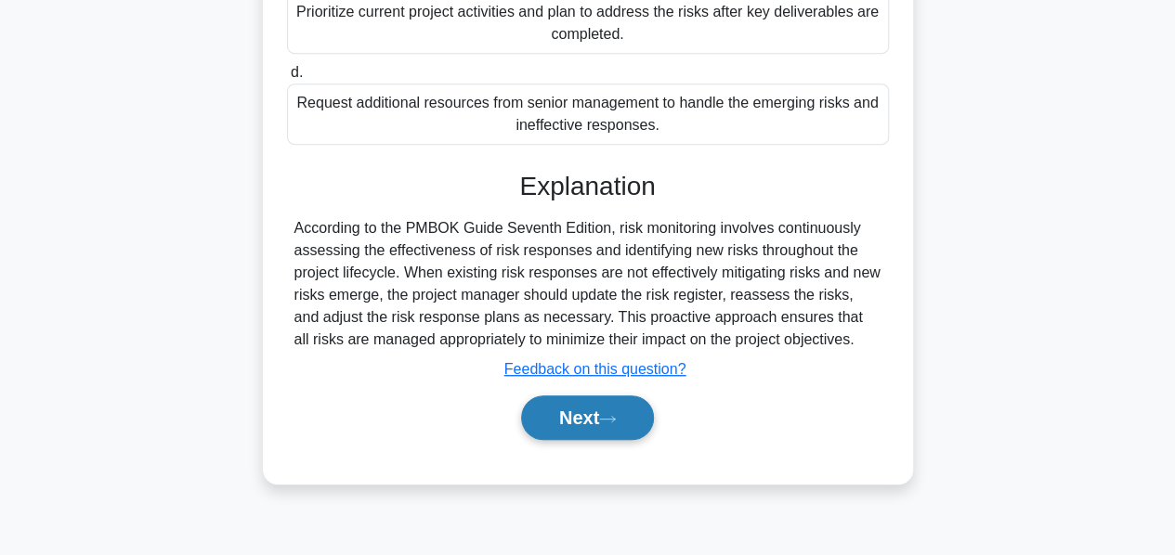
click at [565, 416] on button "Next" at bounding box center [587, 418] width 133 height 45
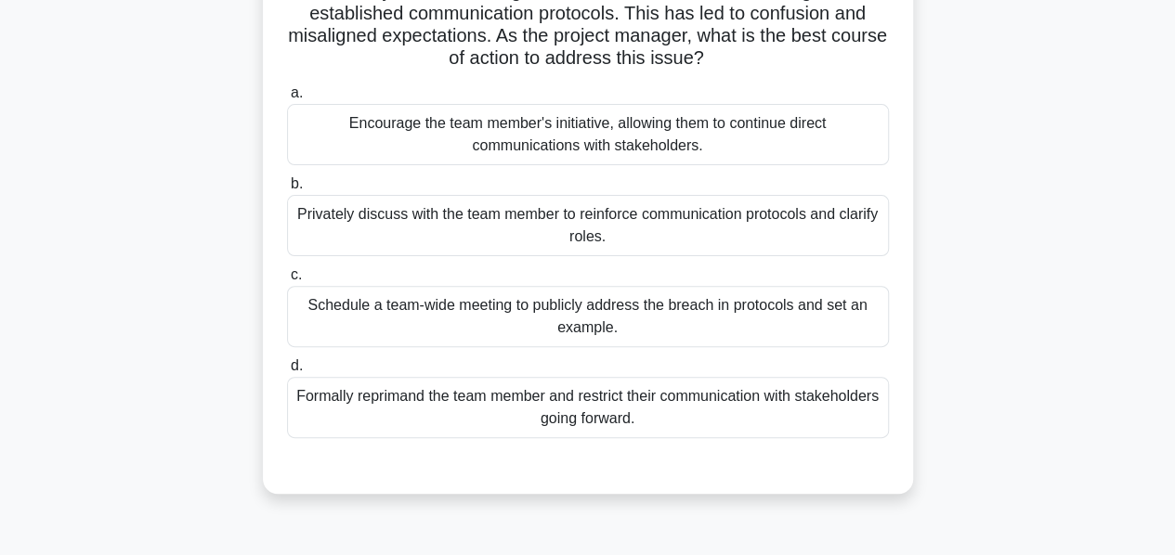
scroll to position [177, 0]
click at [663, 221] on div "Privately discuss with the team member to reinforce communication protocols and…" at bounding box center [588, 224] width 602 height 61
click at [287, 189] on input "b. Privately discuss with the team member to reinforce communication protocols …" at bounding box center [287, 183] width 0 height 12
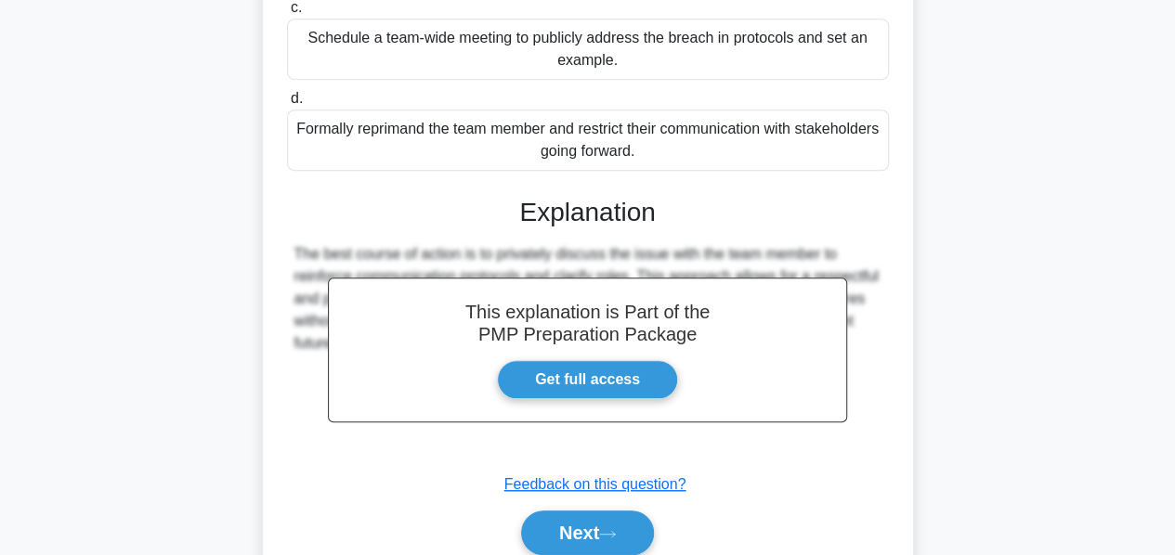
scroll to position [520, 0]
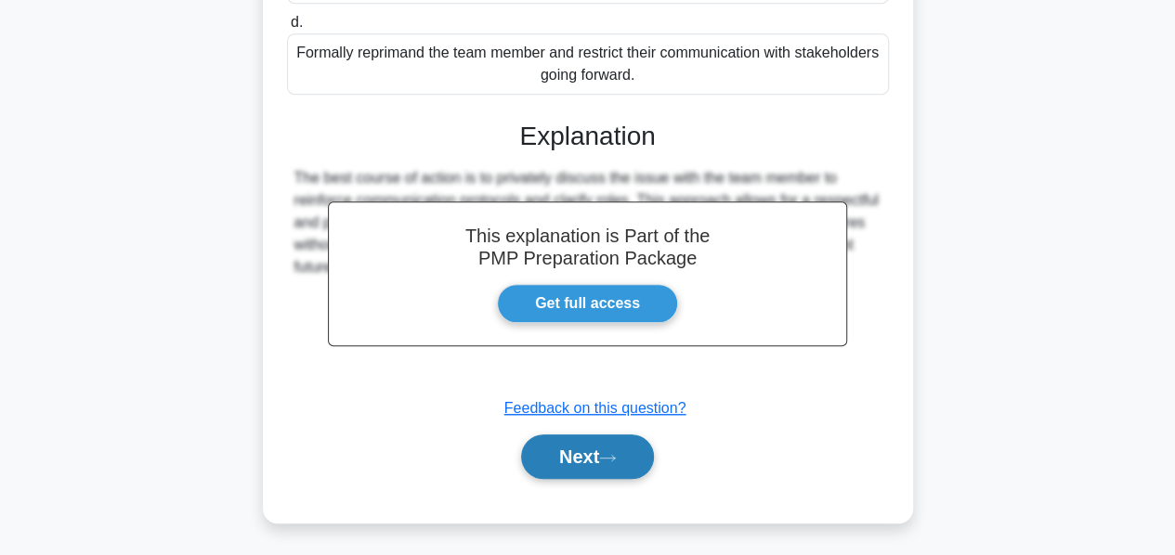
click at [596, 450] on button "Next" at bounding box center [587, 457] width 133 height 45
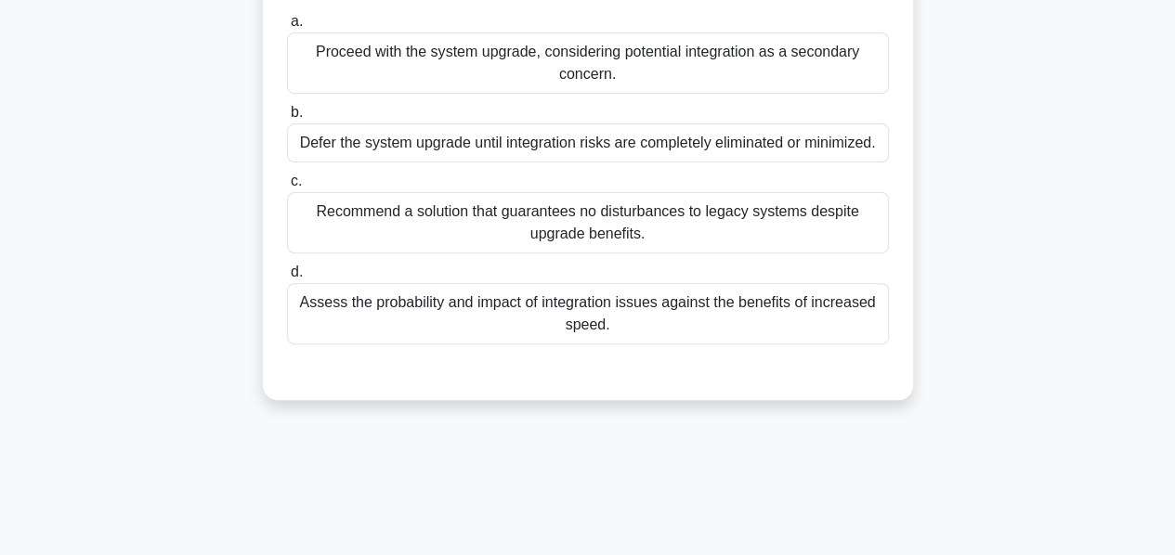
scroll to position [240, 0]
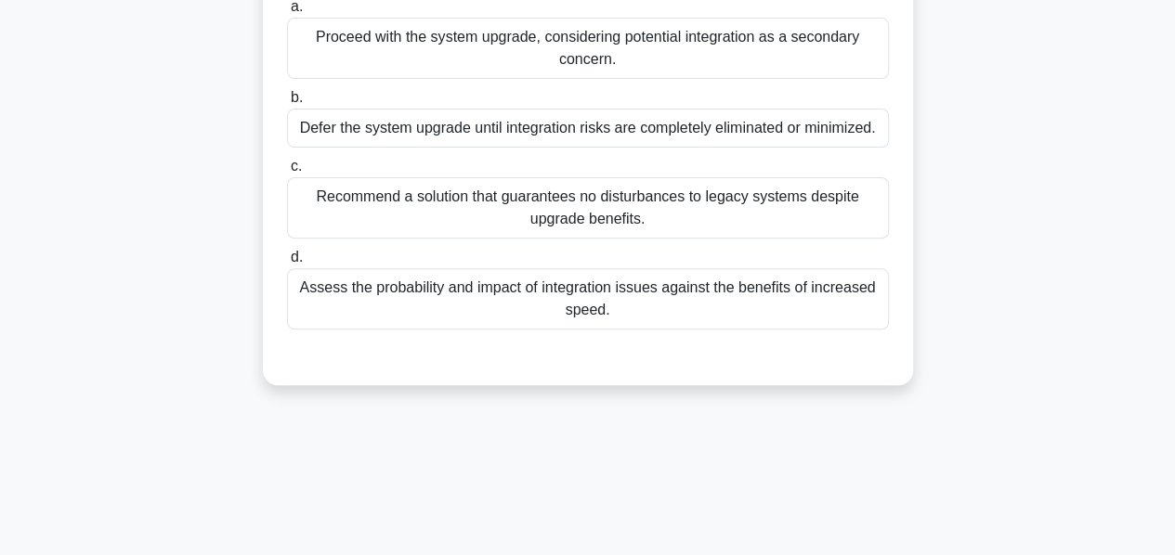
click at [598, 303] on div "Assess the probability and impact of integration issues against the benefits of…" at bounding box center [588, 298] width 602 height 61
click at [287, 264] on input "d. Assess the probability and impact of integration issues against the benefits…" at bounding box center [287, 258] width 0 height 12
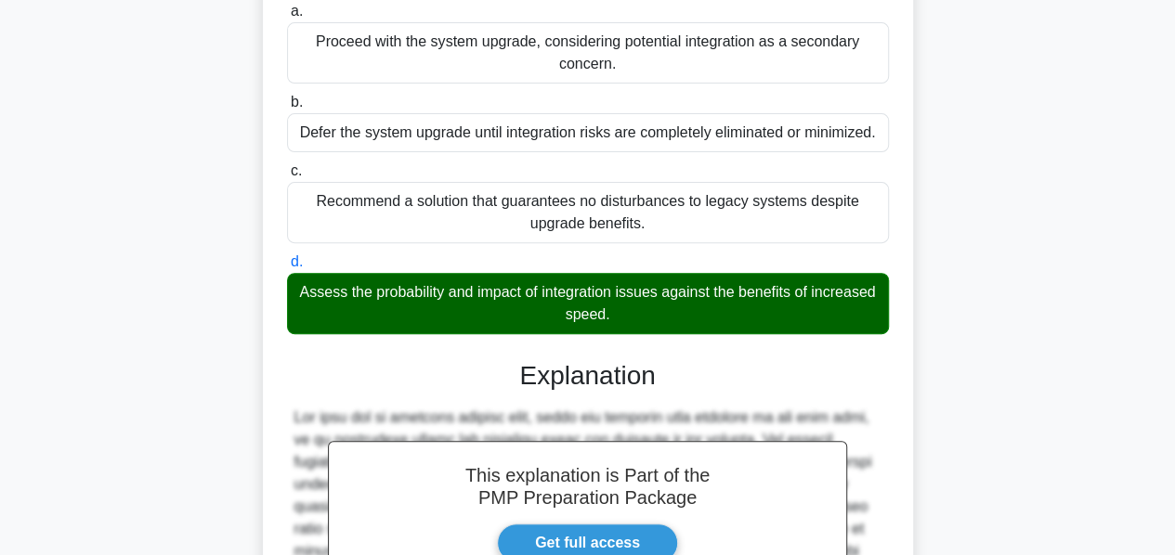
scroll to position [631, 0]
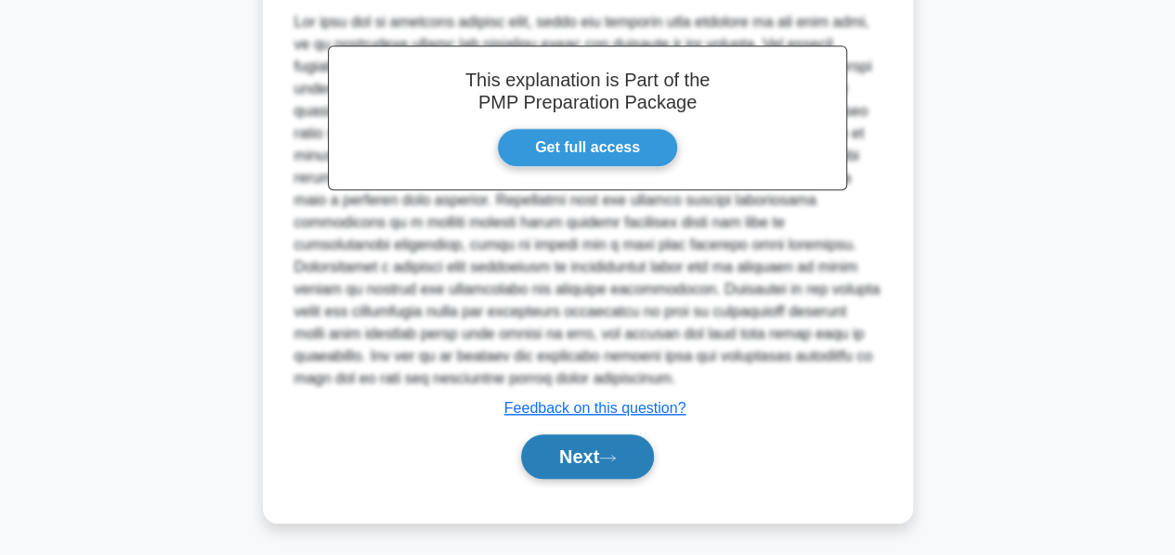
click at [570, 456] on button "Next" at bounding box center [587, 457] width 133 height 45
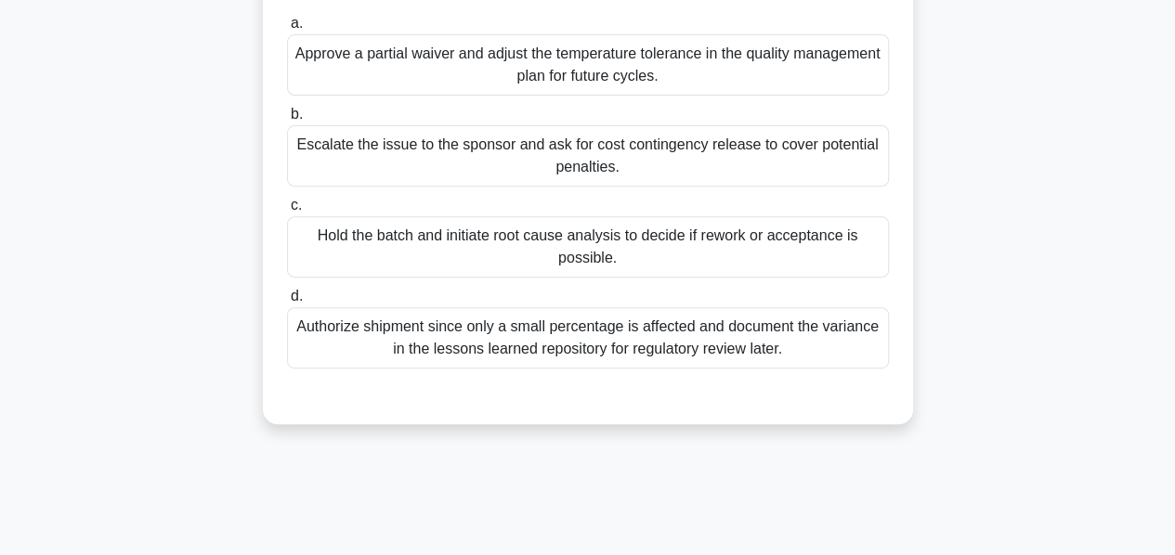
scroll to position [296, 0]
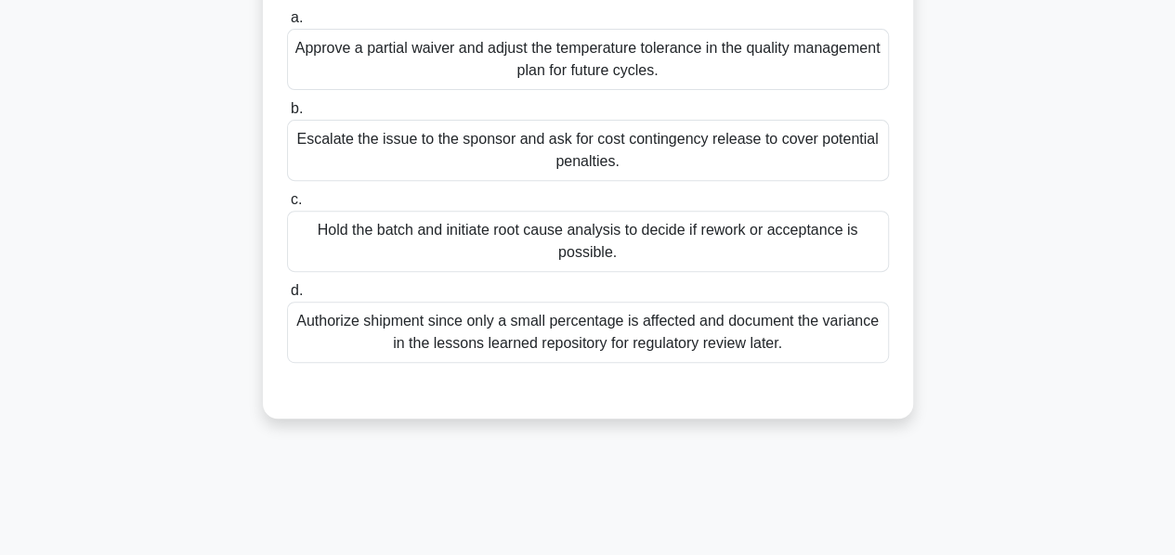
click at [438, 235] on div "Hold the batch and initiate root cause analysis to decide if rework or acceptan…" at bounding box center [588, 241] width 602 height 61
click at [287, 206] on input "c. Hold the batch and initiate root cause analysis to decide if rework or accep…" at bounding box center [287, 200] width 0 height 12
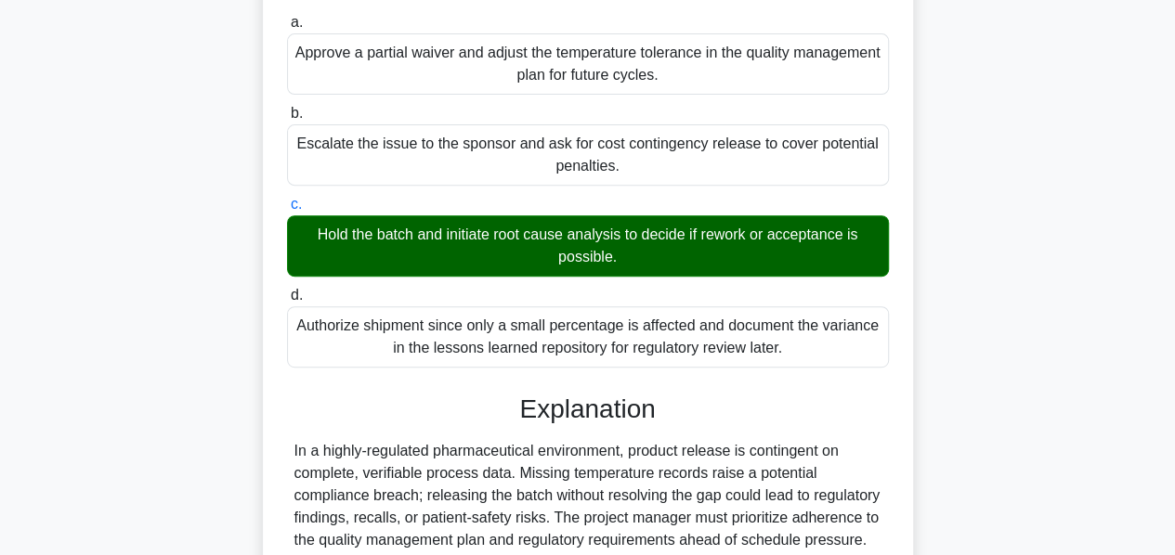
scroll to position [676, 0]
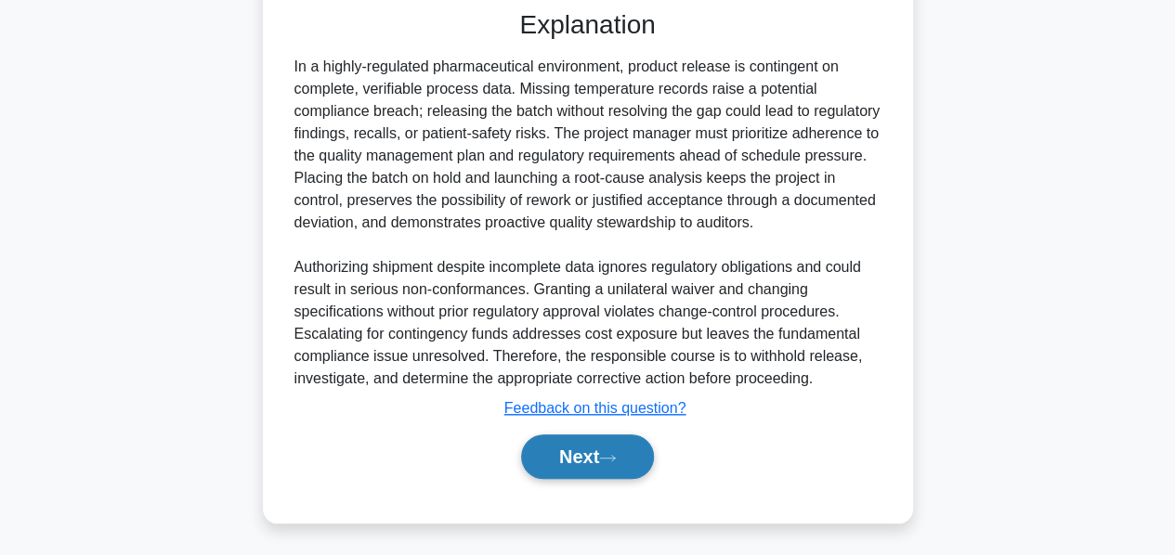
click at [587, 459] on button "Next" at bounding box center [587, 457] width 133 height 45
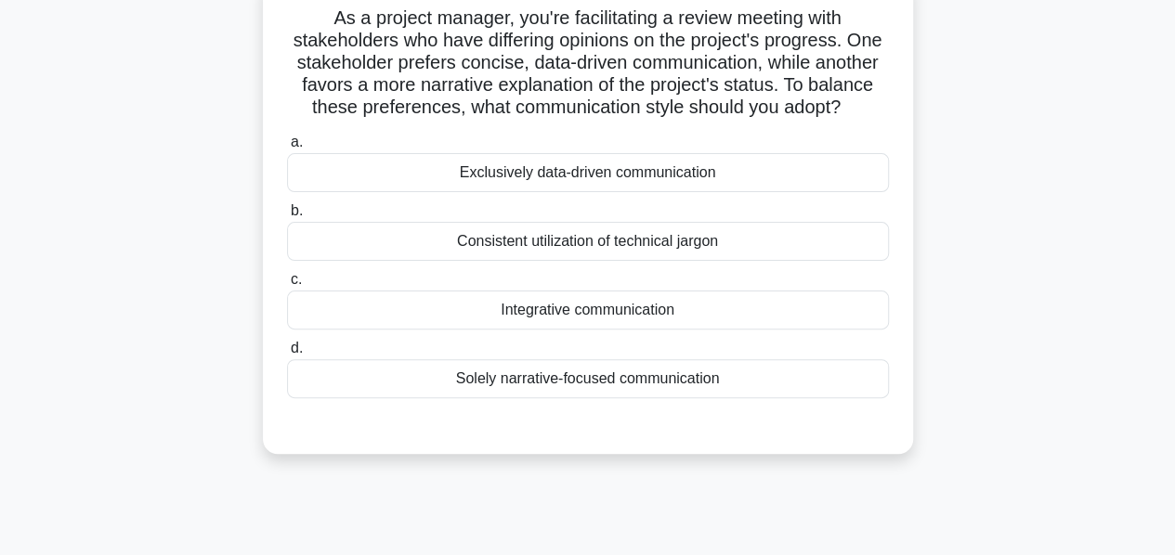
scroll to position [136, 0]
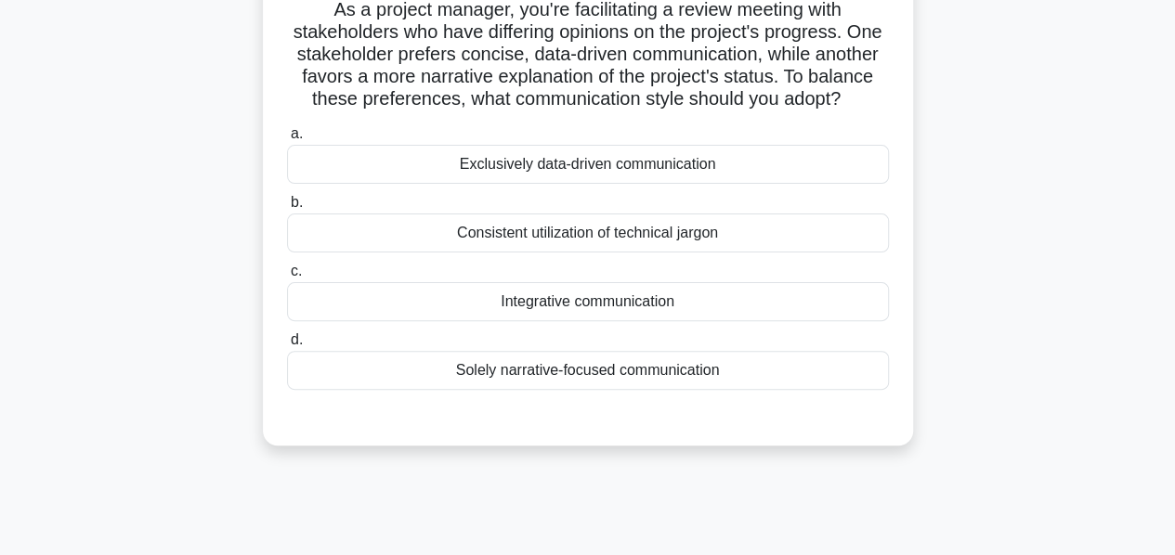
click at [609, 321] on div "Integrative communication" at bounding box center [588, 301] width 602 height 39
click at [287, 278] on input "c. Integrative communication" at bounding box center [287, 272] width 0 height 12
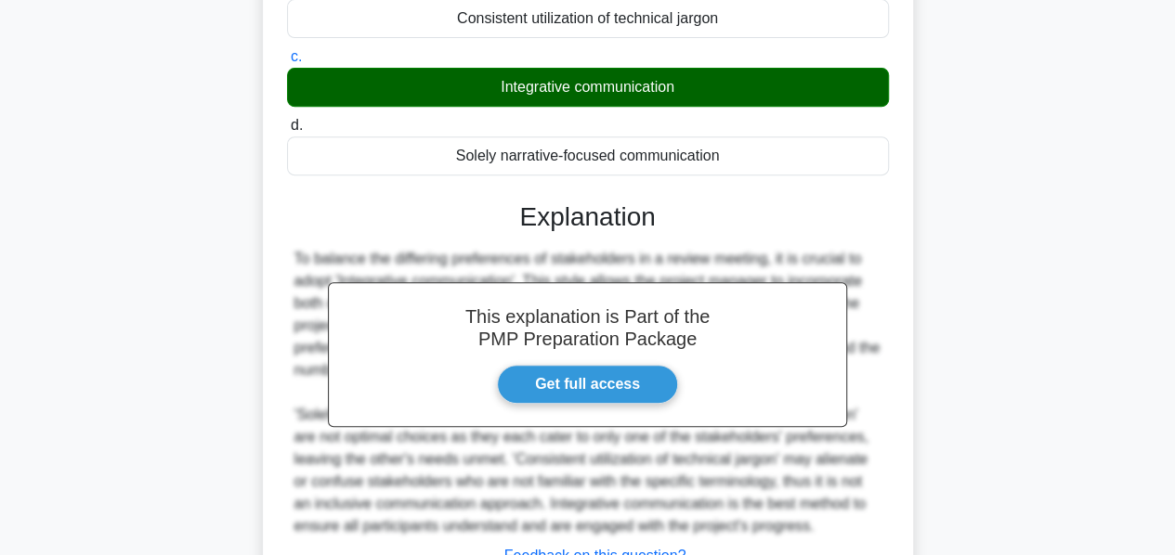
scroll to position [520, 0]
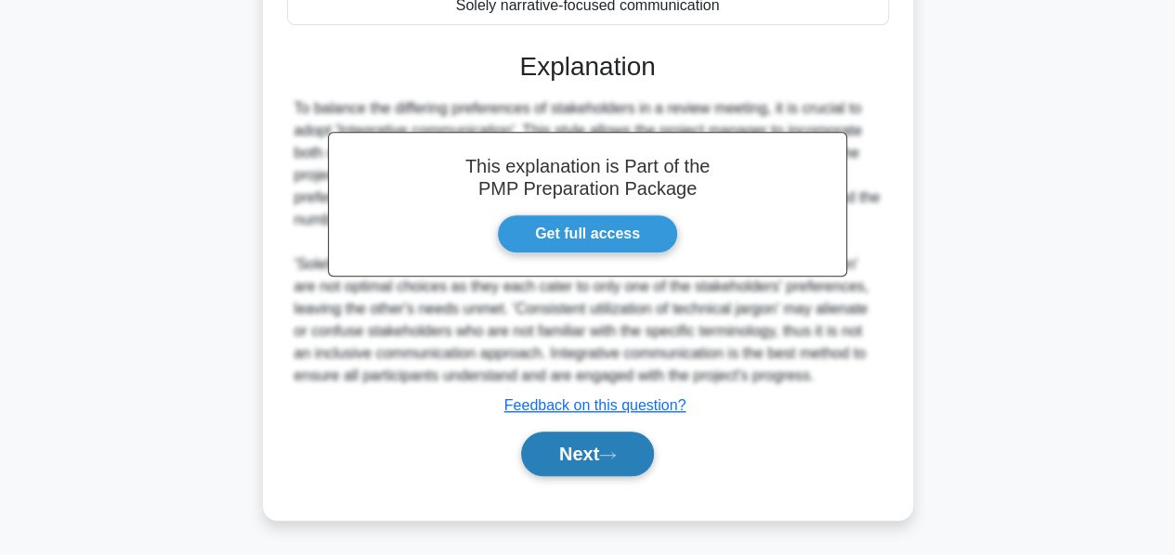
click at [561, 456] on button "Next" at bounding box center [587, 454] width 133 height 45
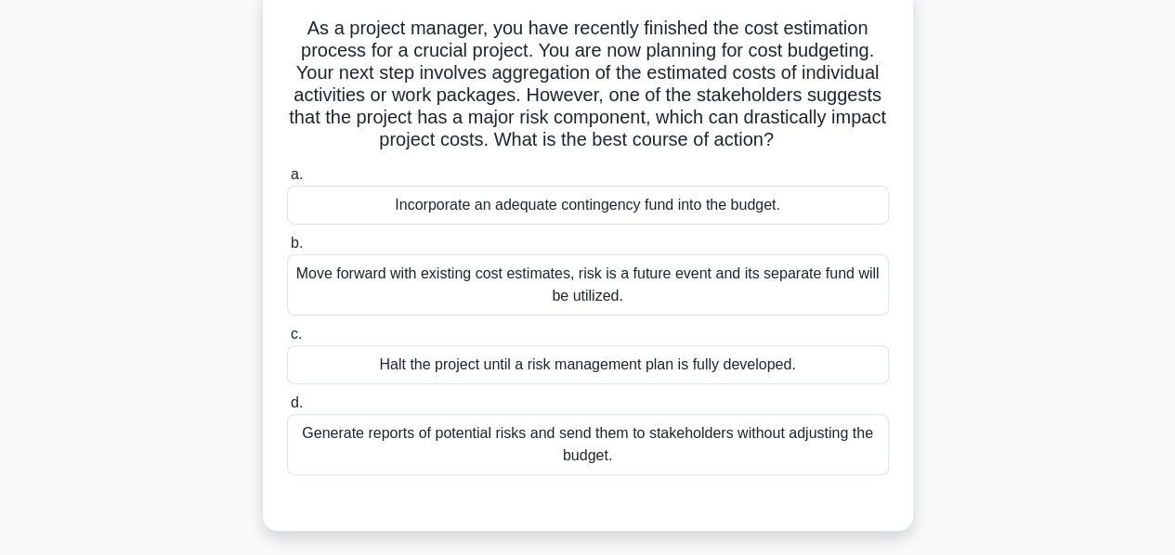
scroll to position [123, 0]
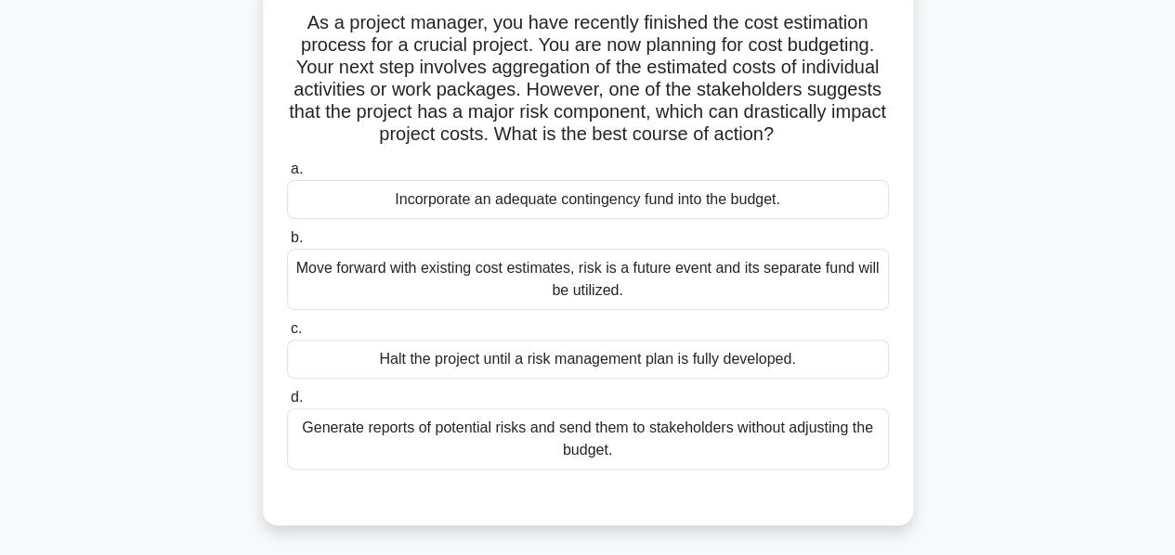
click at [449, 207] on div "Incorporate an adequate contingency fund into the budget." at bounding box center [588, 199] width 602 height 39
click at [287, 175] on input "a. Incorporate an adequate contingency fund into the budget." at bounding box center [287, 169] width 0 height 12
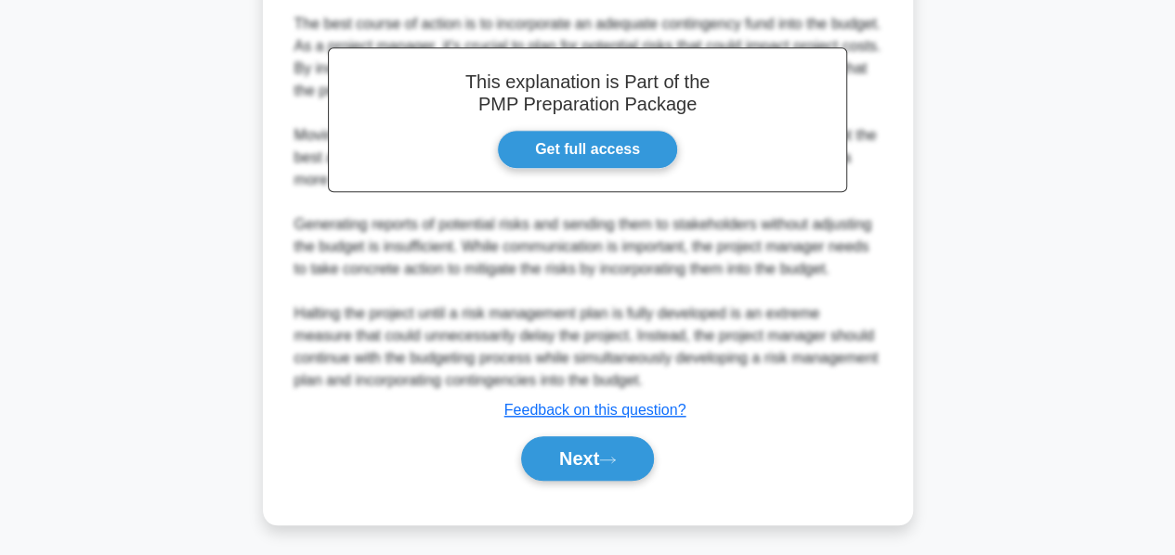
scroll to position [674, 0]
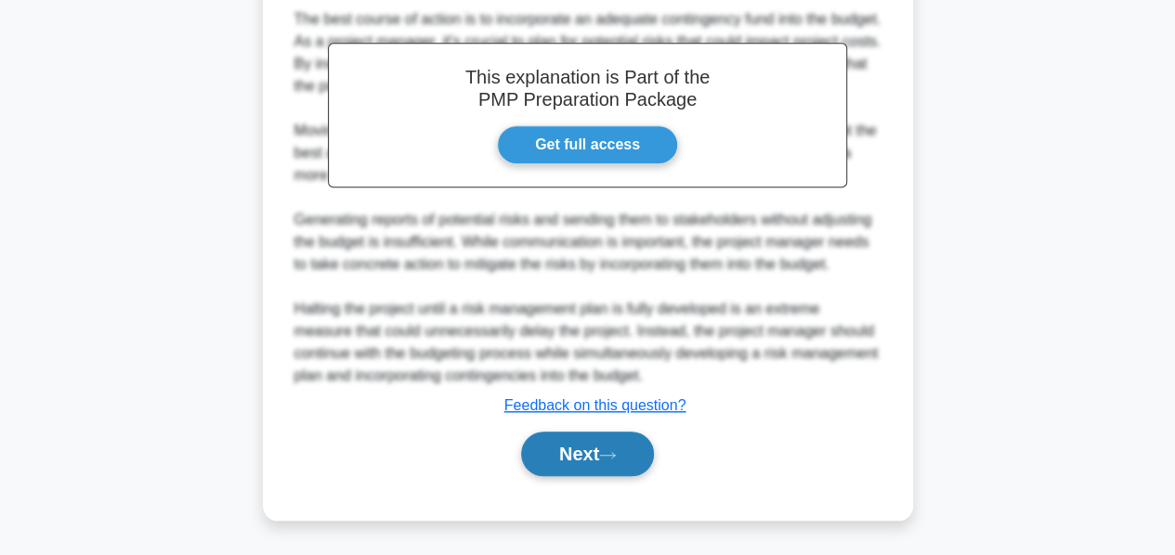
click at [545, 467] on button "Next" at bounding box center [587, 454] width 133 height 45
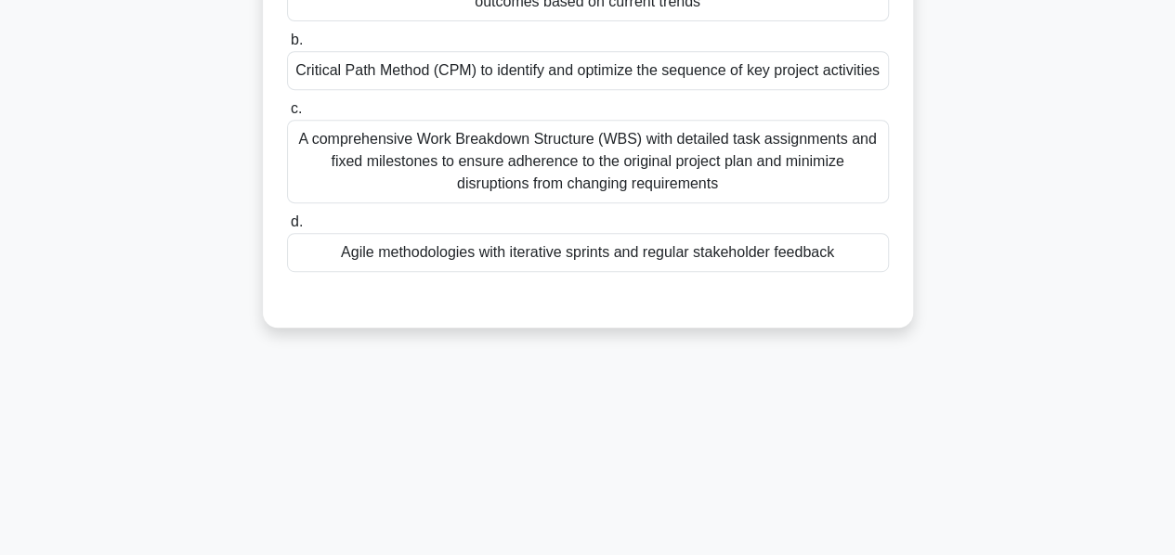
scroll to position [390, 0]
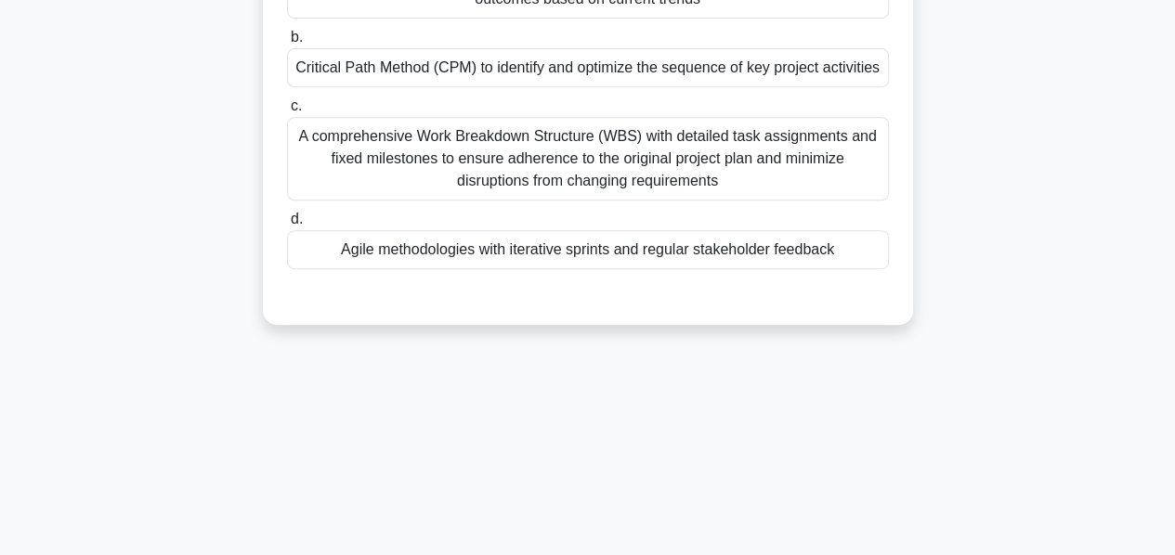
click at [720, 161] on div "A comprehensive Work Breakdown Structure (WBS) with detailed task assignments a…" at bounding box center [588, 159] width 602 height 84
click at [287, 112] on input "c. A comprehensive Work Breakdown Structure (WBS) with detailed task assignment…" at bounding box center [287, 106] width 0 height 12
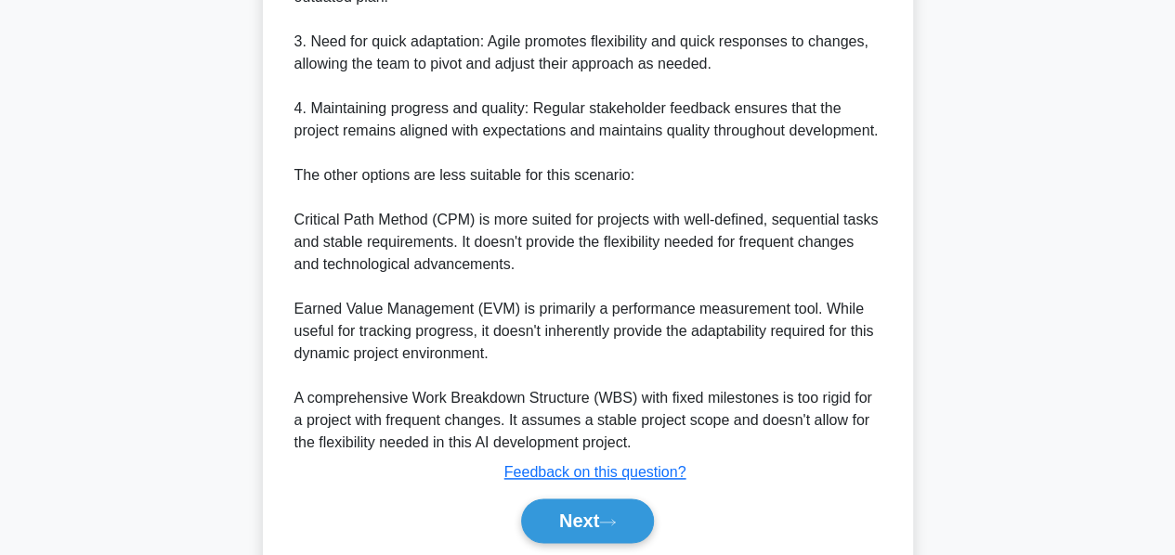
scroll to position [1058, 0]
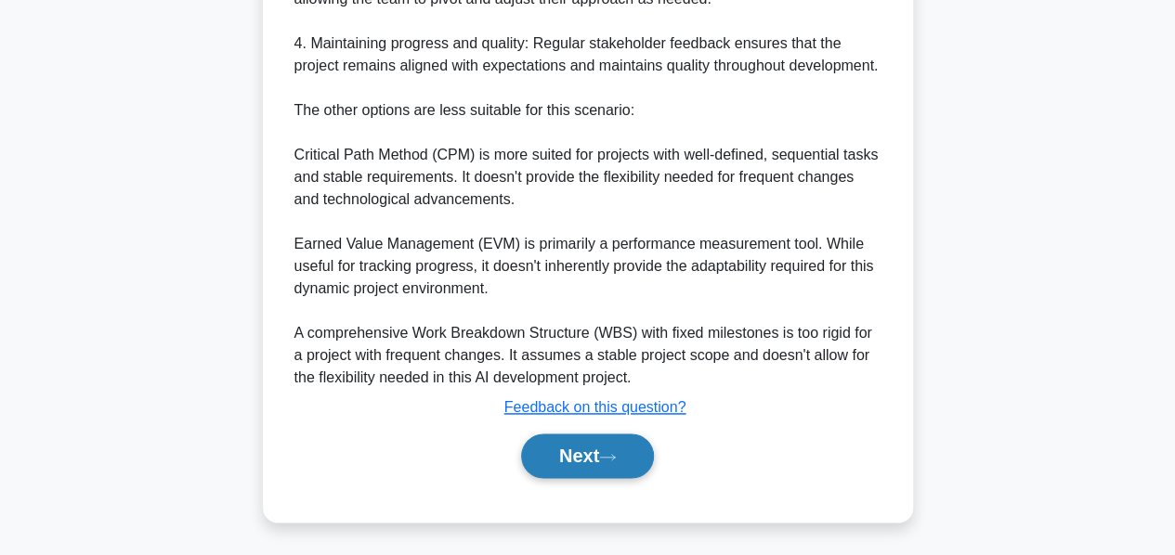
click at [584, 451] on button "Next" at bounding box center [587, 456] width 133 height 45
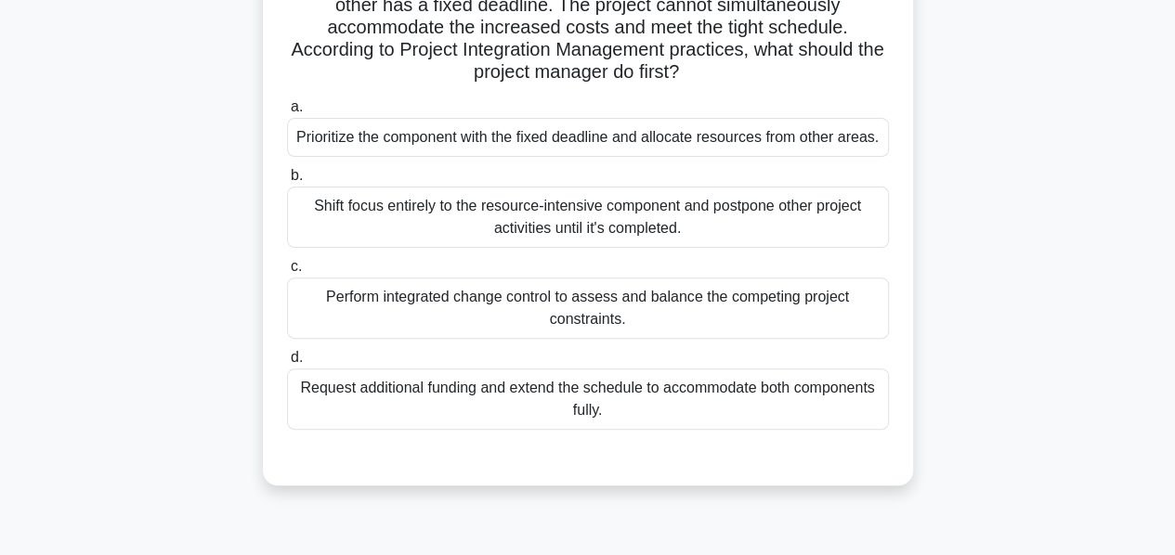
scroll to position [187, 0]
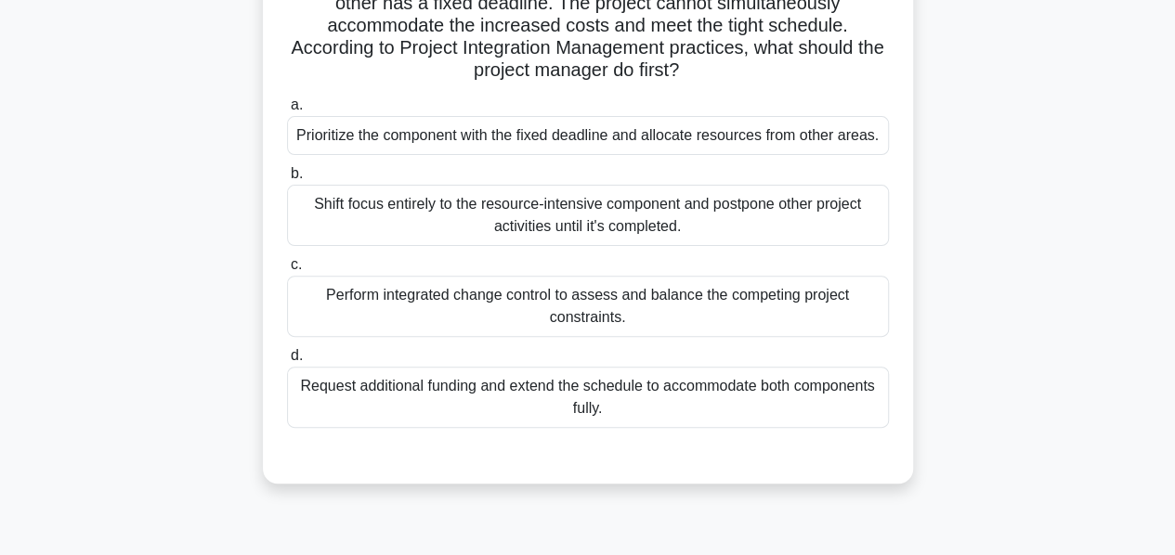
click at [666, 307] on div "Perform integrated change control to assess and balance the competing project c…" at bounding box center [588, 306] width 602 height 61
click at [287, 271] on input "c. Perform integrated change control to assess and balance the competing projec…" at bounding box center [287, 265] width 0 height 12
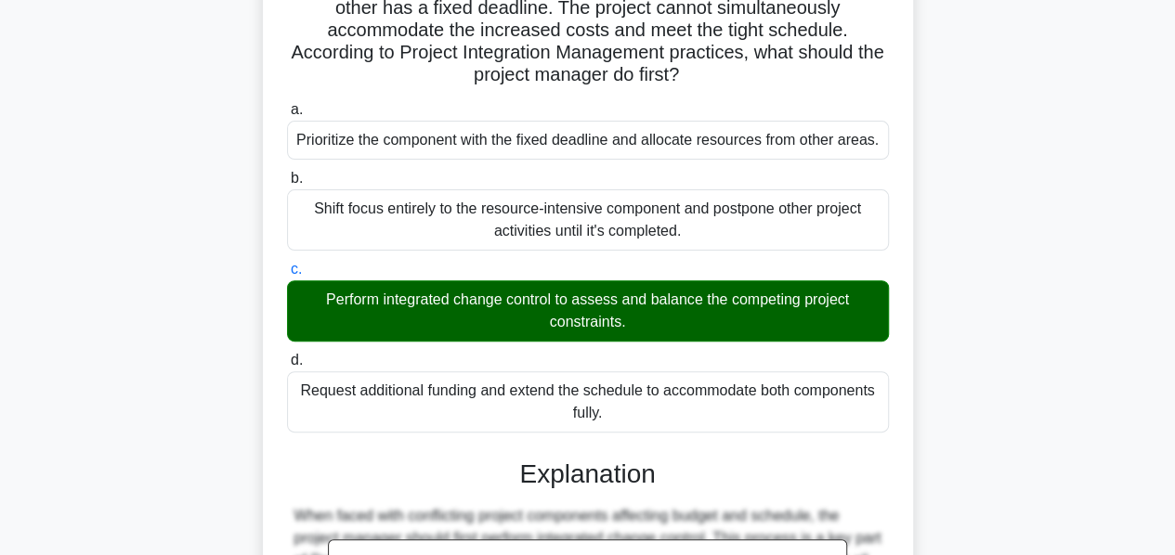
scroll to position [520, 0]
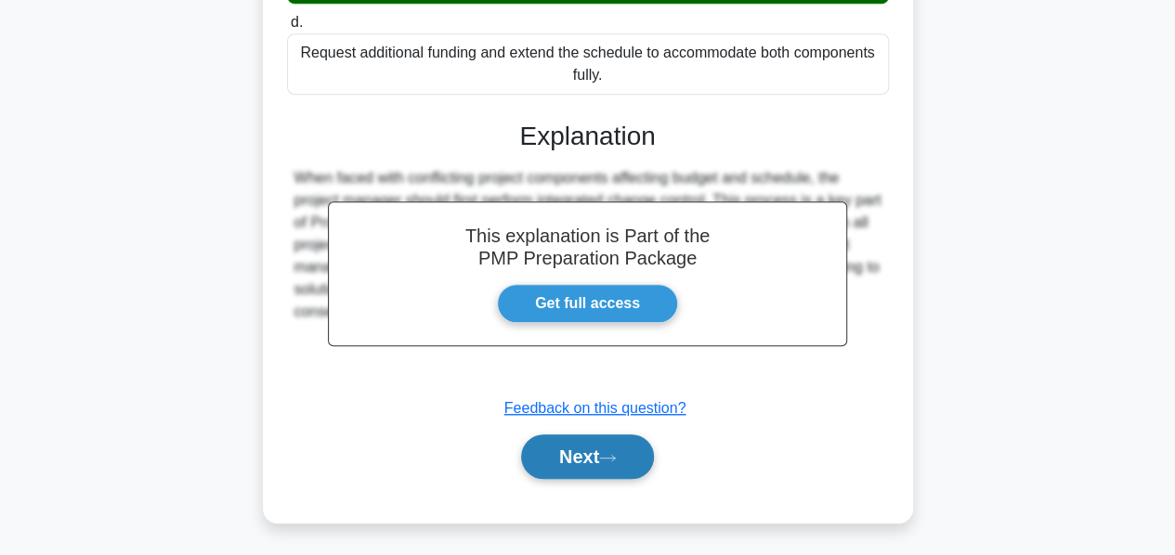
click at [584, 450] on button "Next" at bounding box center [587, 457] width 133 height 45
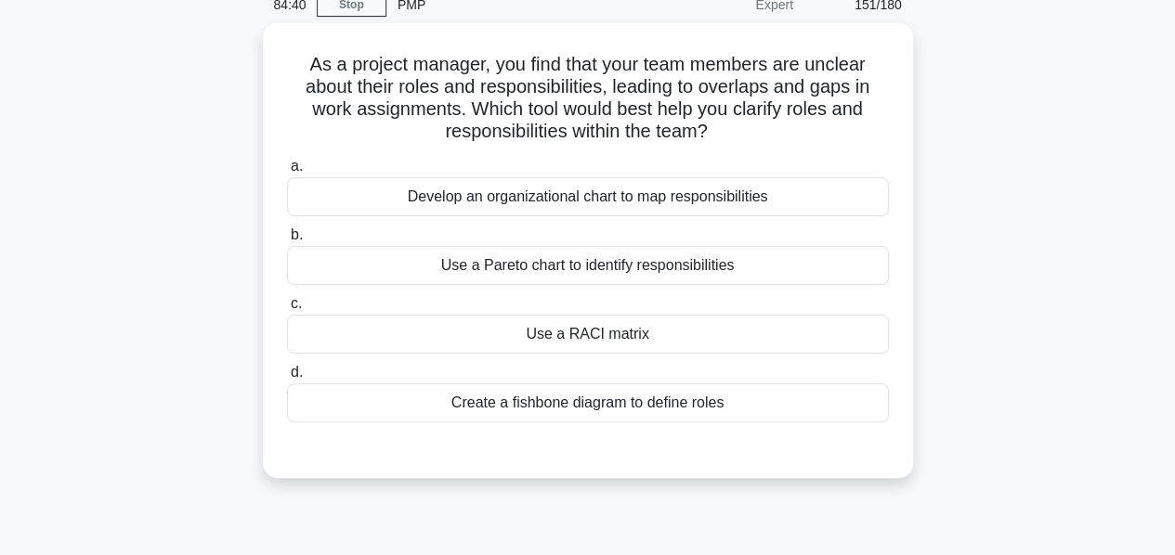
scroll to position [87, 0]
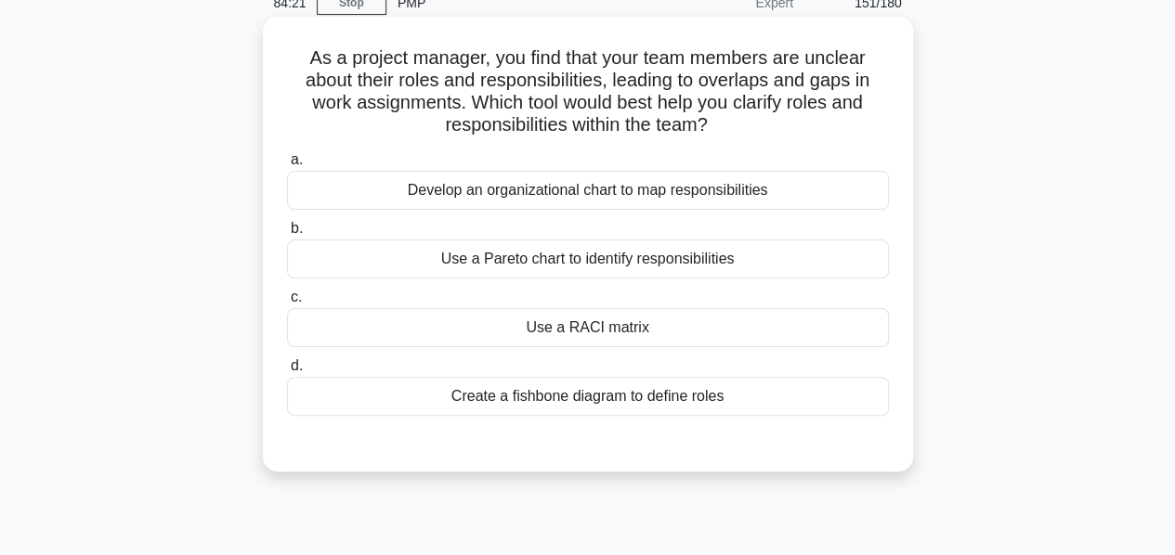
click at [639, 325] on div "Use a RACI matrix" at bounding box center [588, 327] width 602 height 39
click at [287, 304] on input "c. Use a RACI matrix" at bounding box center [287, 298] width 0 height 12
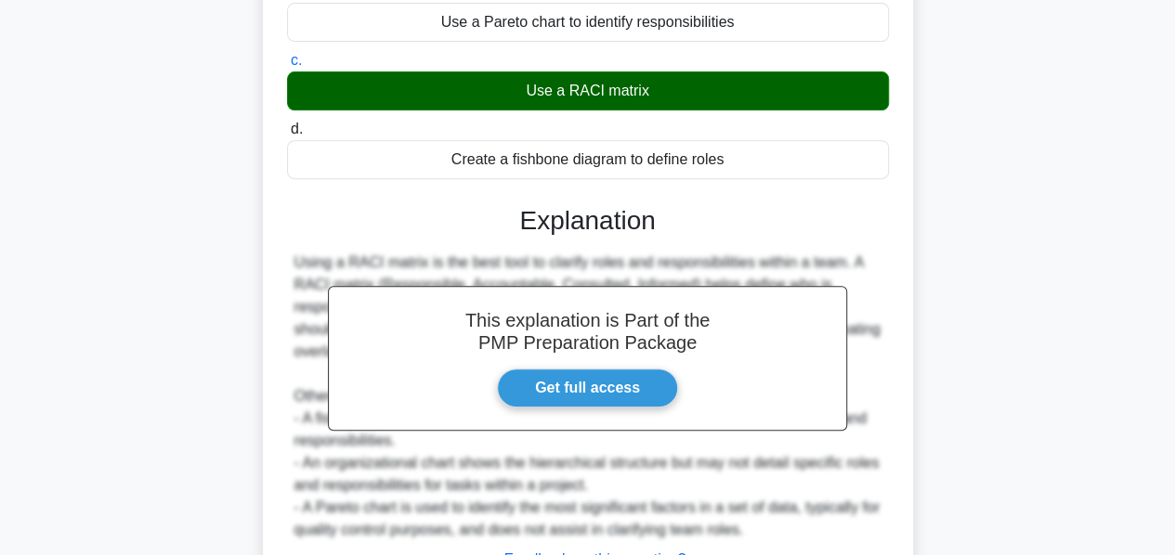
scroll to position [475, 0]
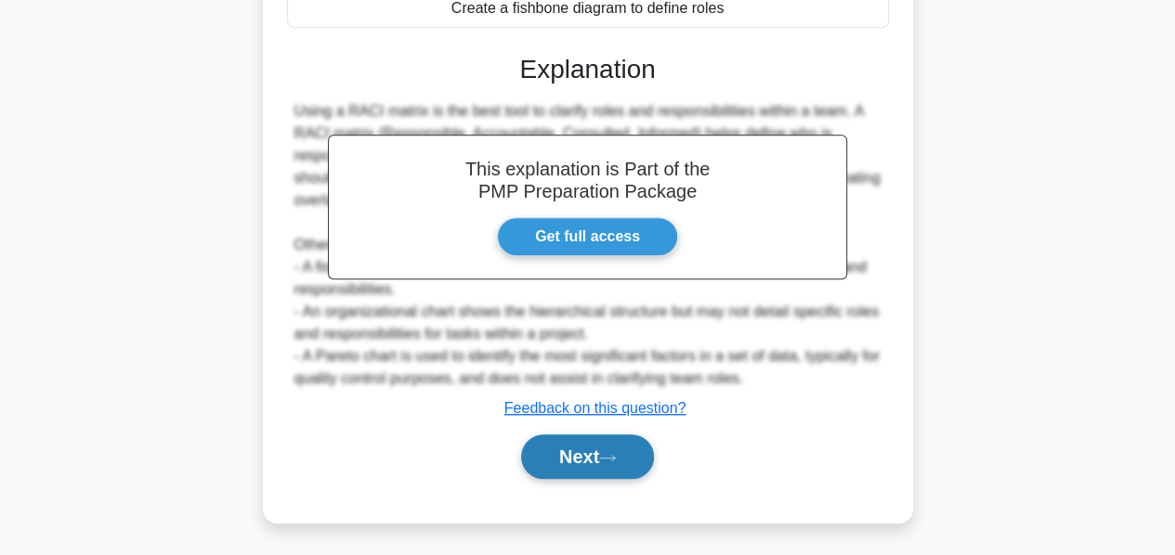
click at [576, 455] on button "Next" at bounding box center [587, 457] width 133 height 45
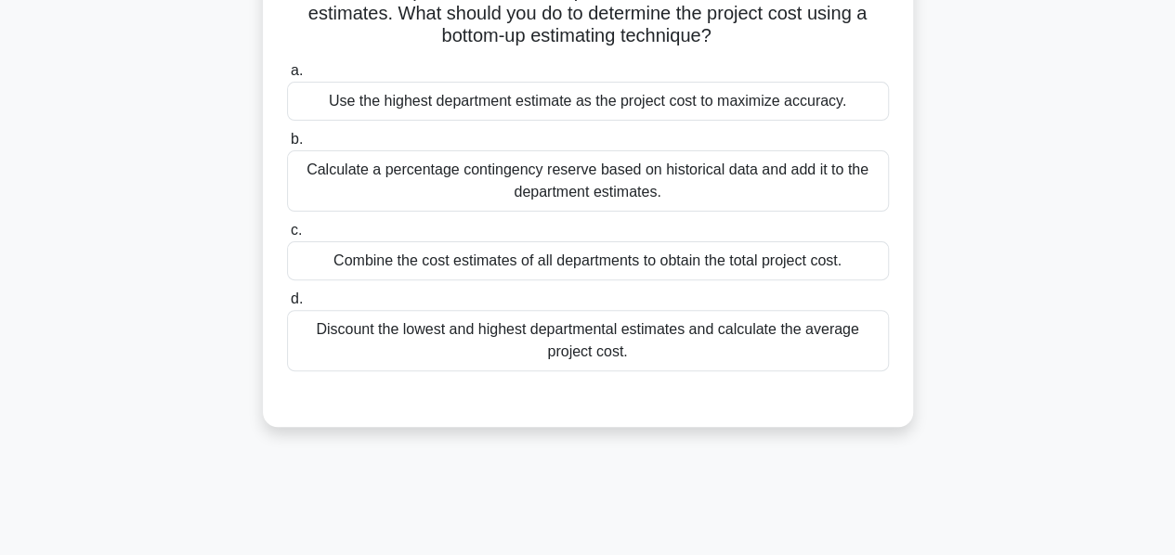
scroll to position [182, 0]
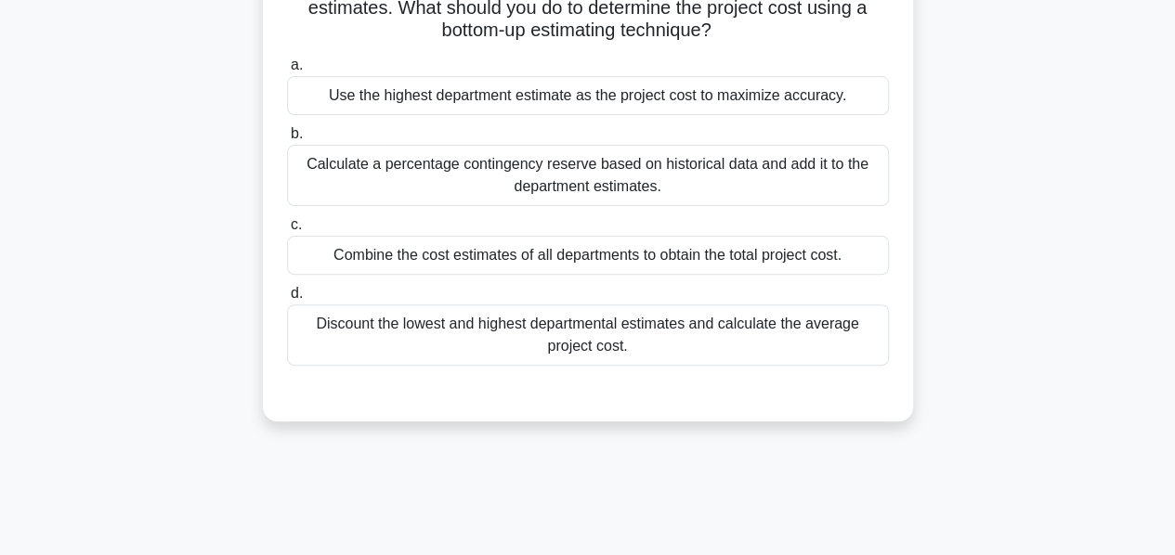
click at [615, 255] on div "Combine the cost estimates of all departments to obtain the total project cost." at bounding box center [588, 255] width 602 height 39
click at [287, 231] on input "c. Combine the cost estimates of all departments to obtain the total project co…" at bounding box center [287, 225] width 0 height 12
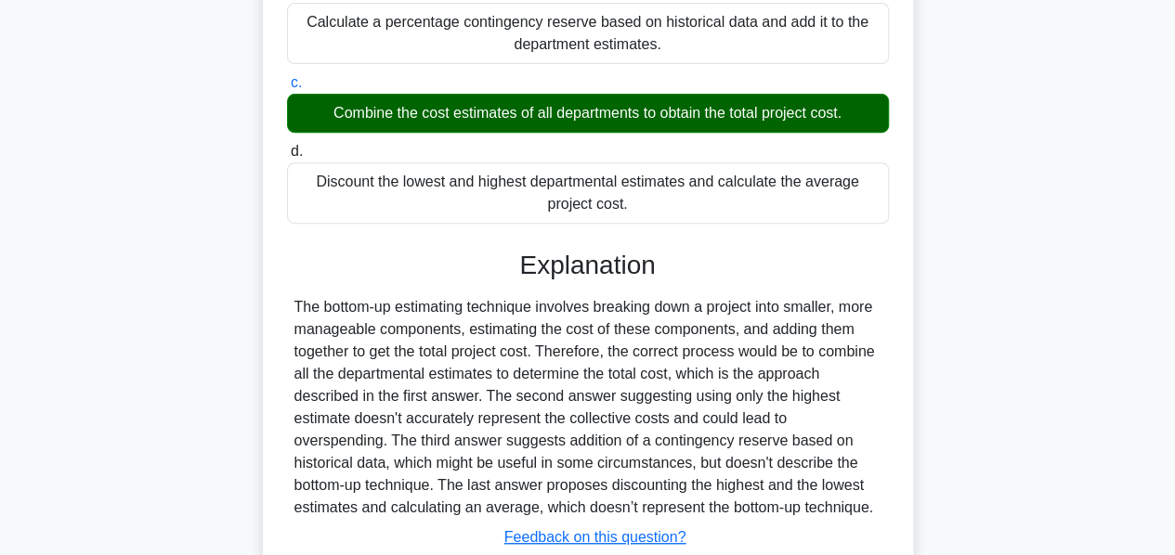
scroll to position [453, 0]
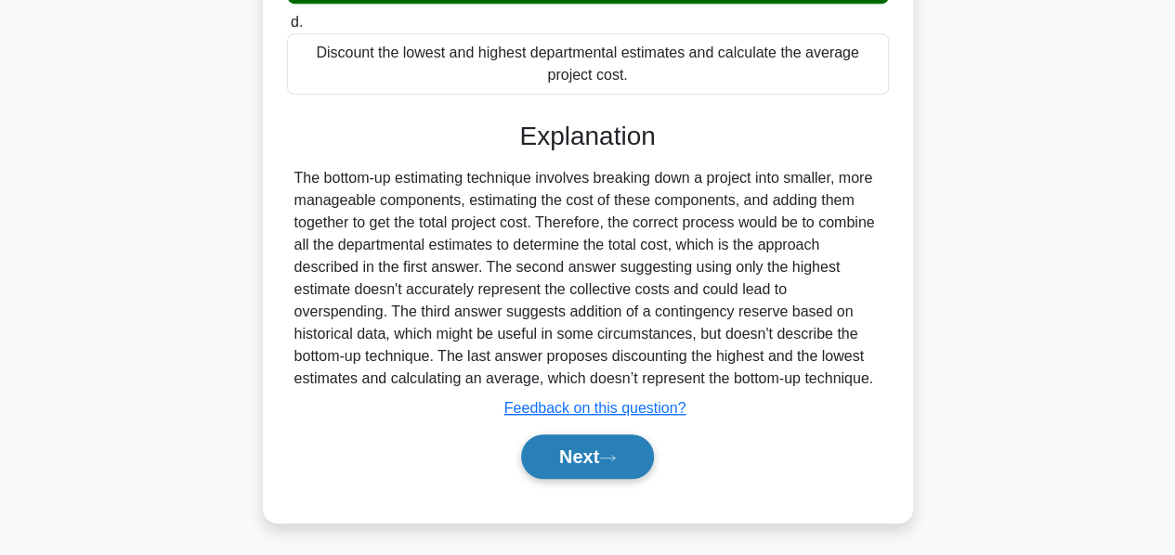
click at [573, 457] on button "Next" at bounding box center [587, 457] width 133 height 45
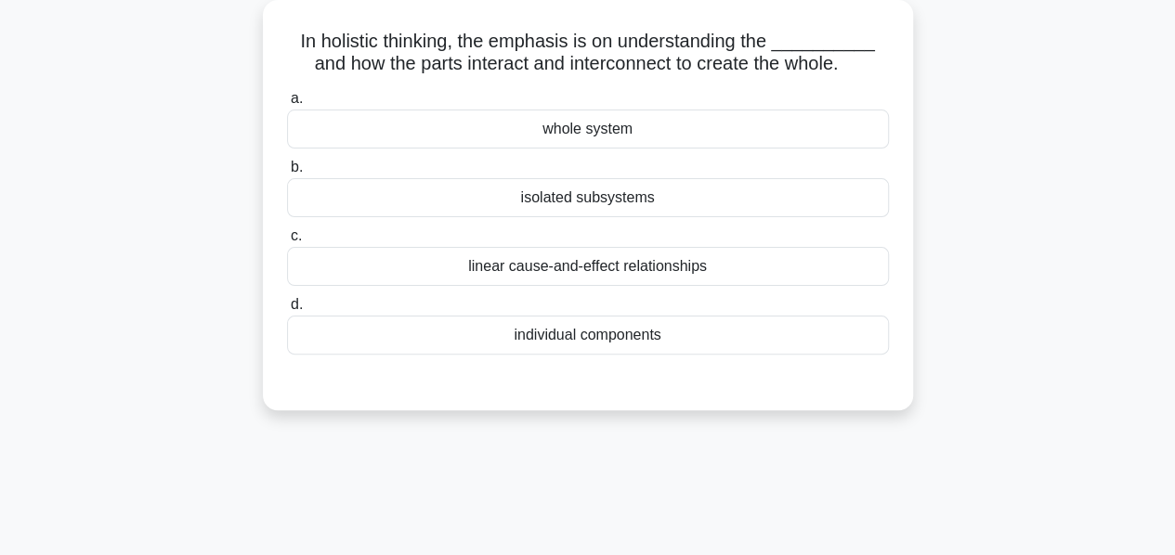
scroll to position [111, 0]
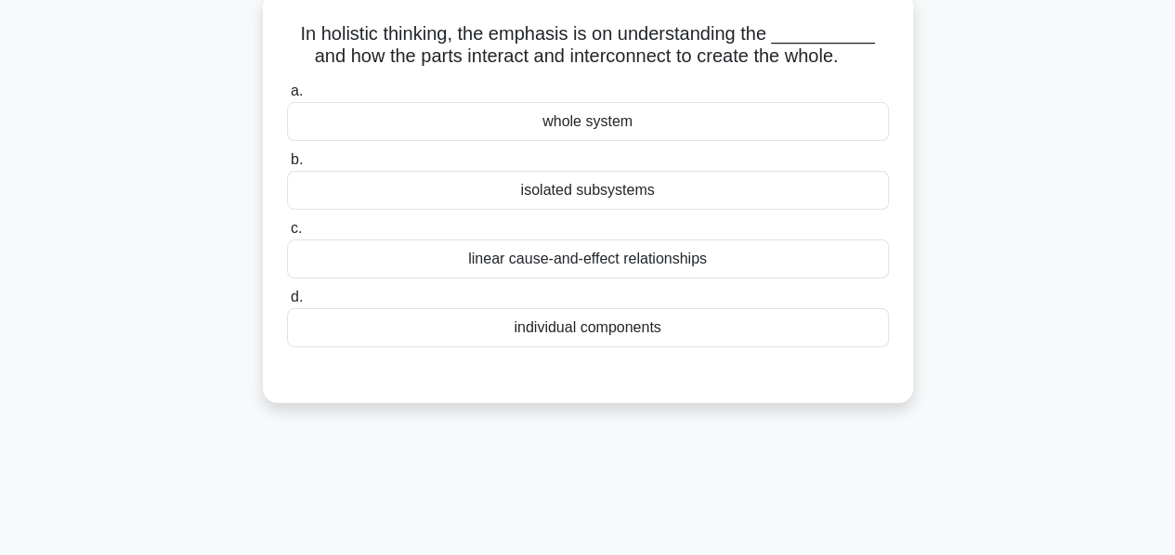
click at [611, 333] on div "individual components" at bounding box center [588, 327] width 602 height 39
click at [287, 304] on input "d. individual components" at bounding box center [287, 298] width 0 height 12
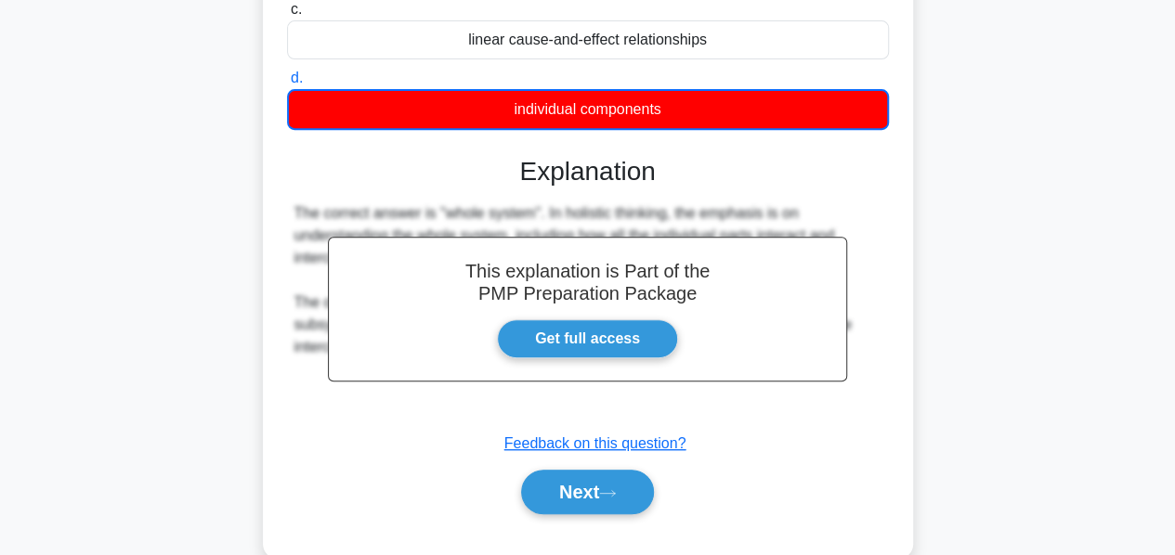
scroll to position [448, 0]
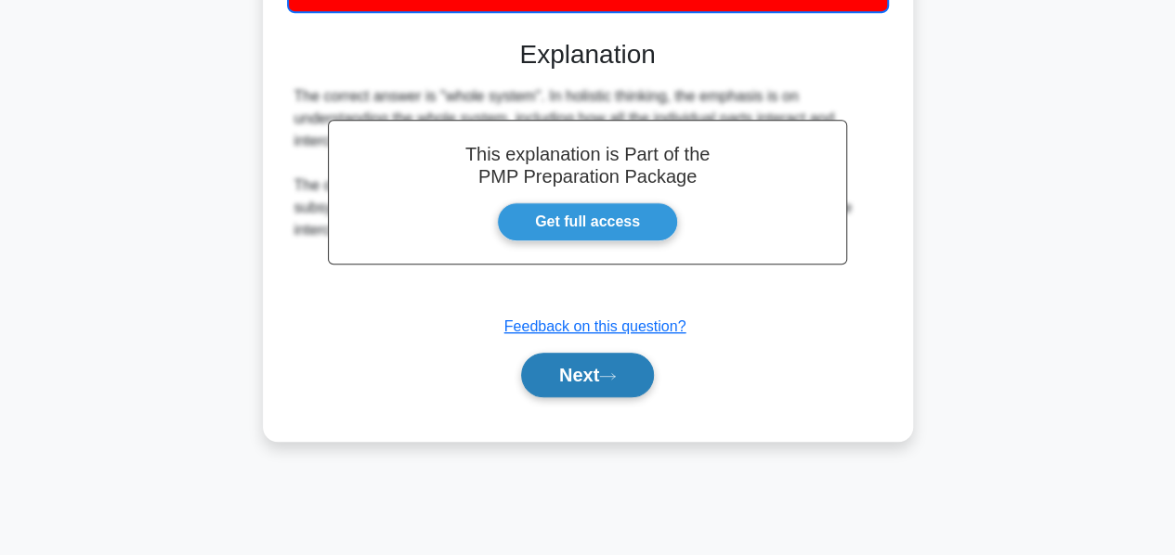
click at [591, 373] on button "Next" at bounding box center [587, 375] width 133 height 45
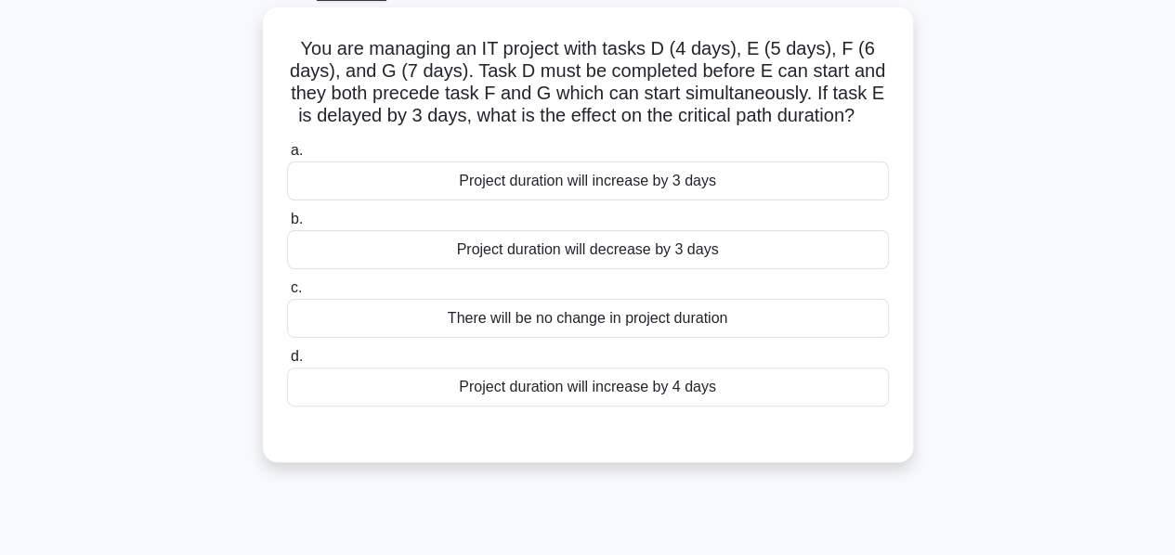
scroll to position [104, 0]
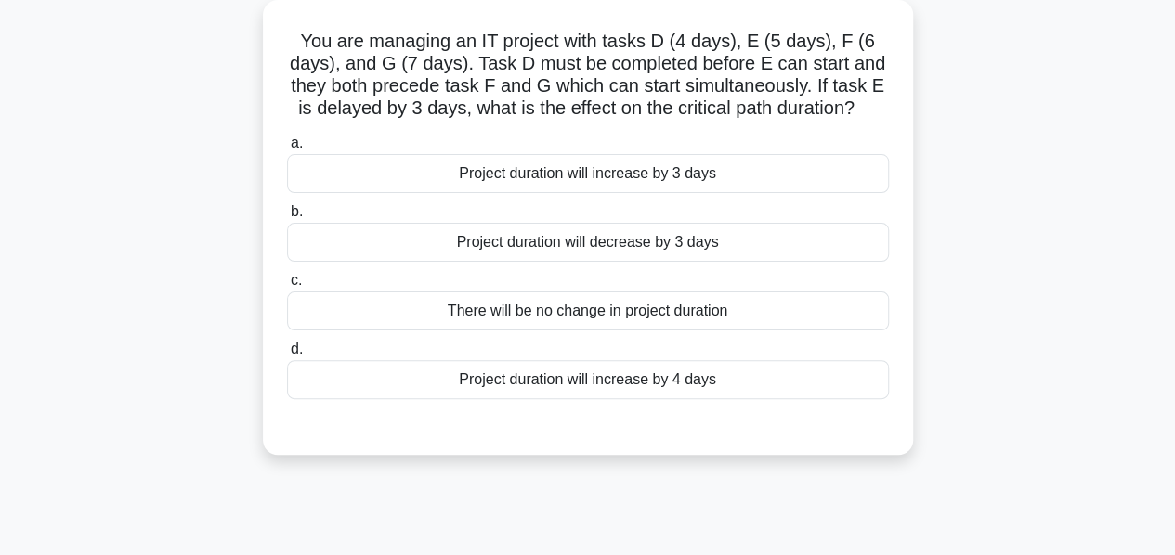
click at [576, 180] on div "Project duration will increase by 3 days" at bounding box center [588, 173] width 602 height 39
click at [287, 149] on input "a. Project duration will increase by 3 days" at bounding box center [287, 143] width 0 height 12
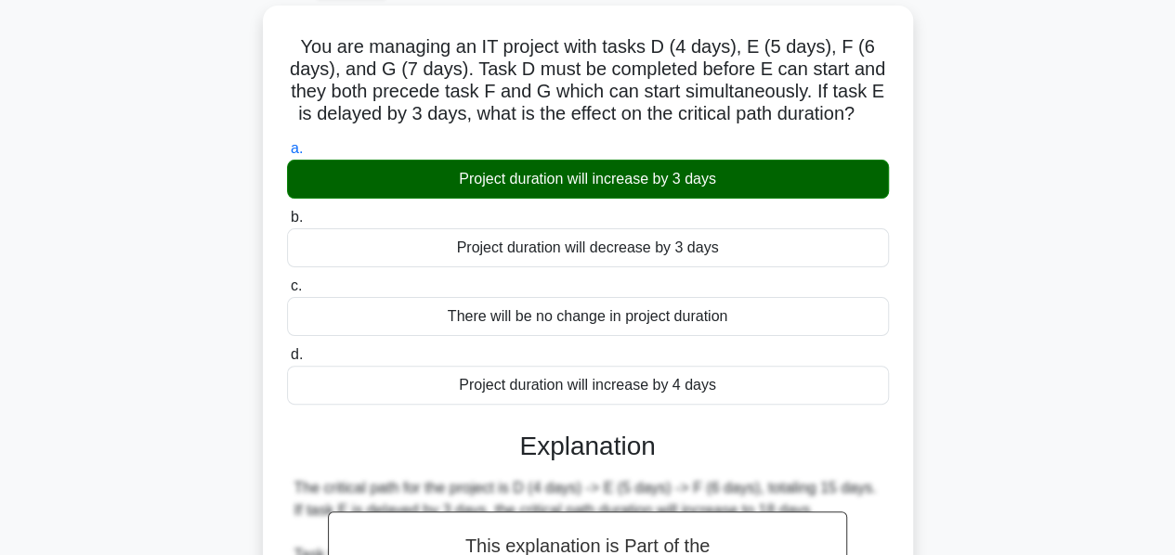
scroll to position [448, 0]
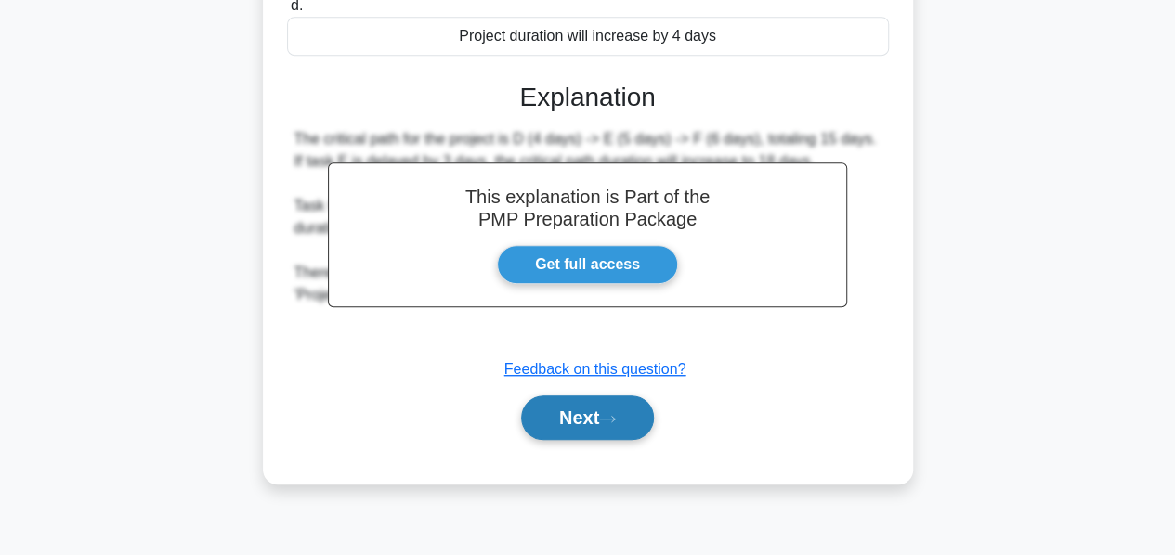
click at [560, 415] on button "Next" at bounding box center [587, 418] width 133 height 45
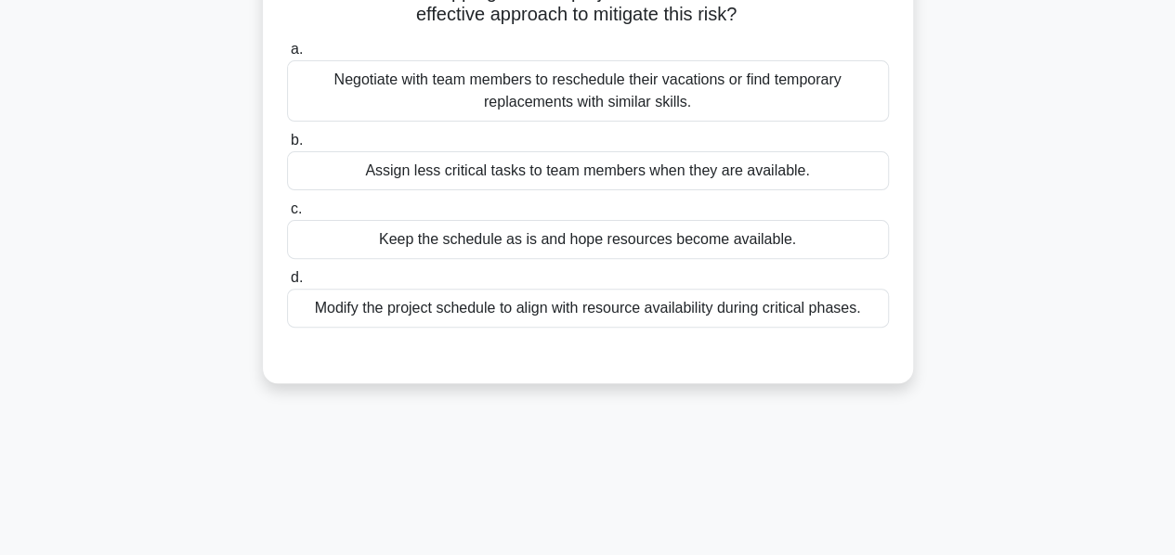
scroll to position [201, 0]
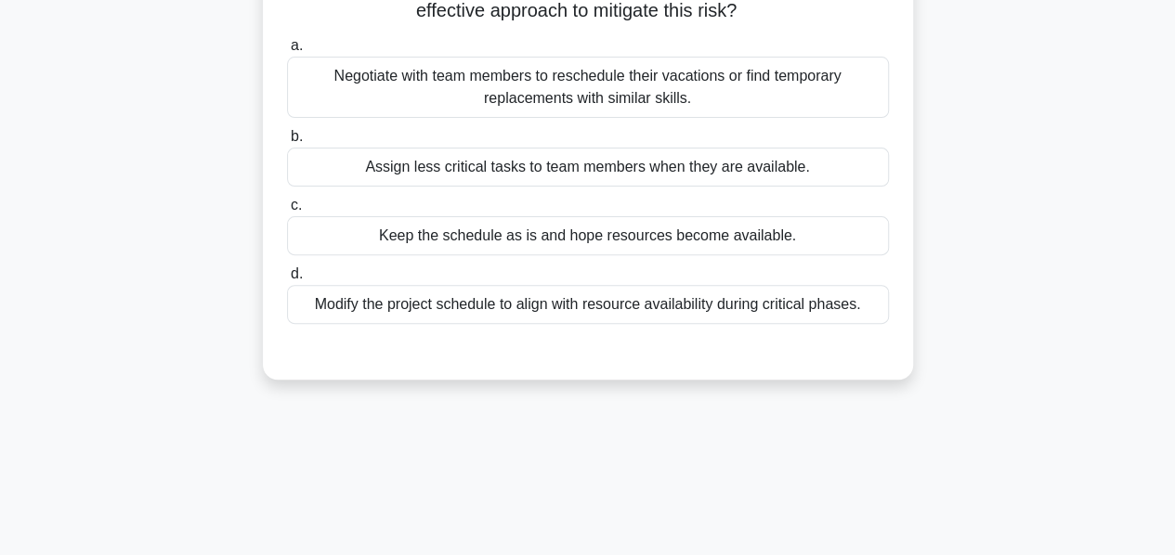
click at [627, 86] on div "Negotiate with team members to reschedule their vacations or find temporary rep…" at bounding box center [588, 87] width 602 height 61
click at [287, 52] on input "a. Negotiate with team members to reschedule their vacations or find temporary …" at bounding box center [287, 46] width 0 height 12
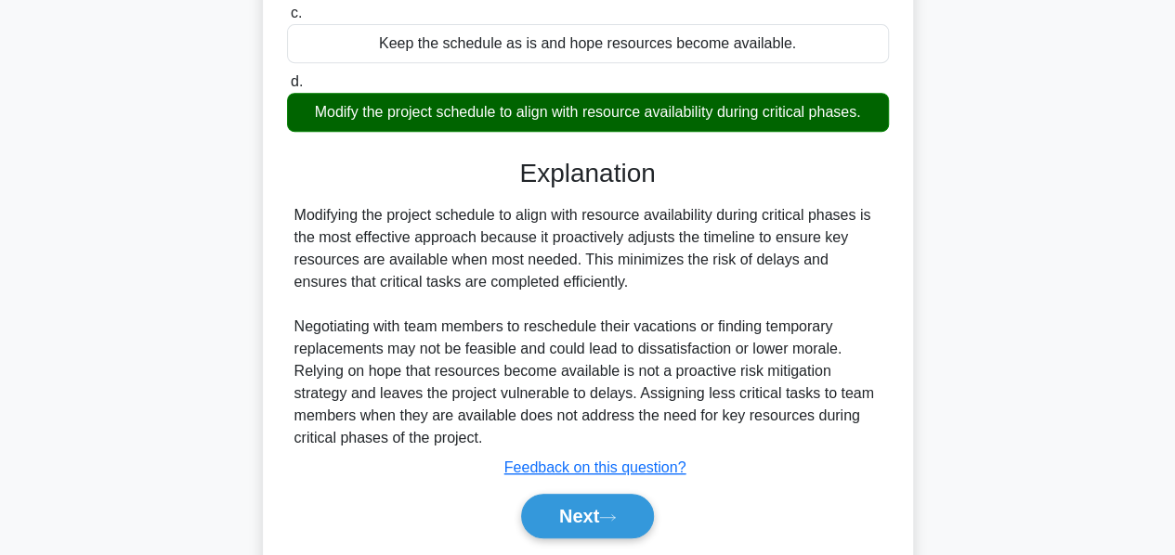
scroll to position [456, 0]
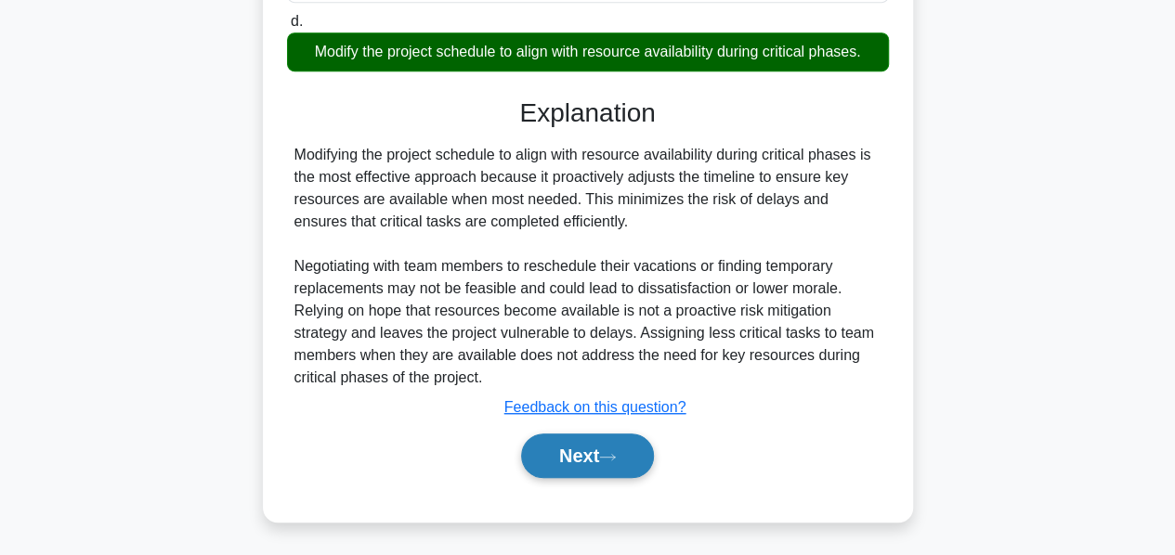
click at [600, 446] on button "Next" at bounding box center [587, 456] width 133 height 45
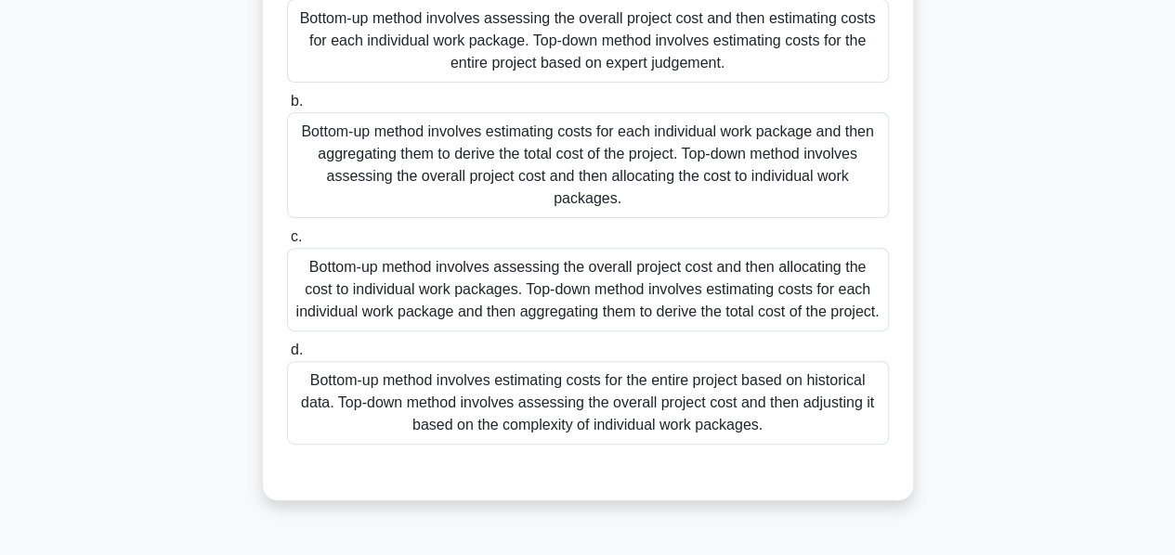
scroll to position [223, 0]
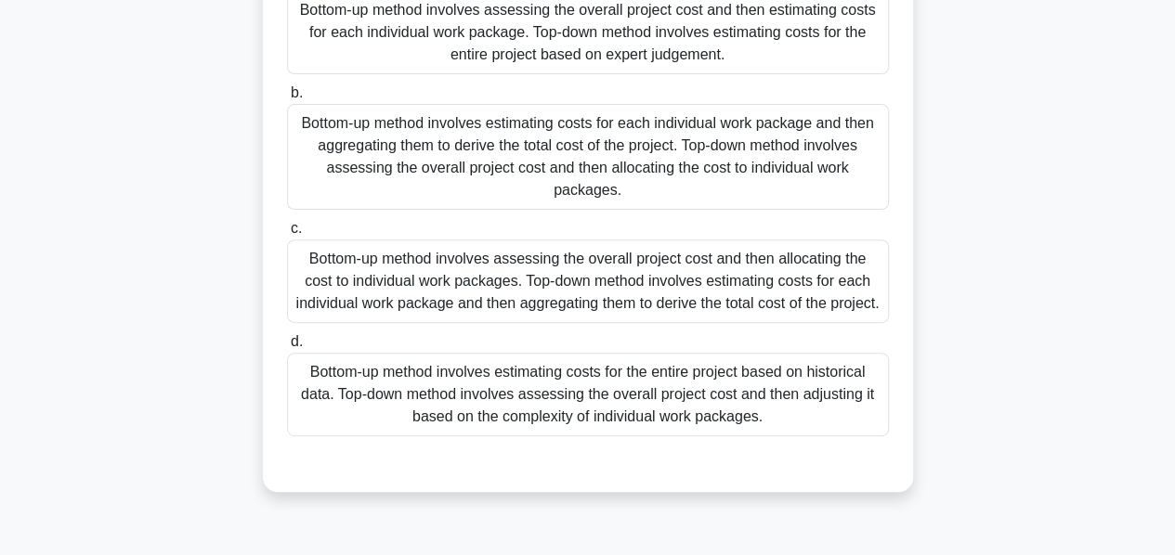
click at [703, 28] on div "Bottom-up method involves assessing the overall project cost and then estimatin…" at bounding box center [588, 33] width 602 height 84
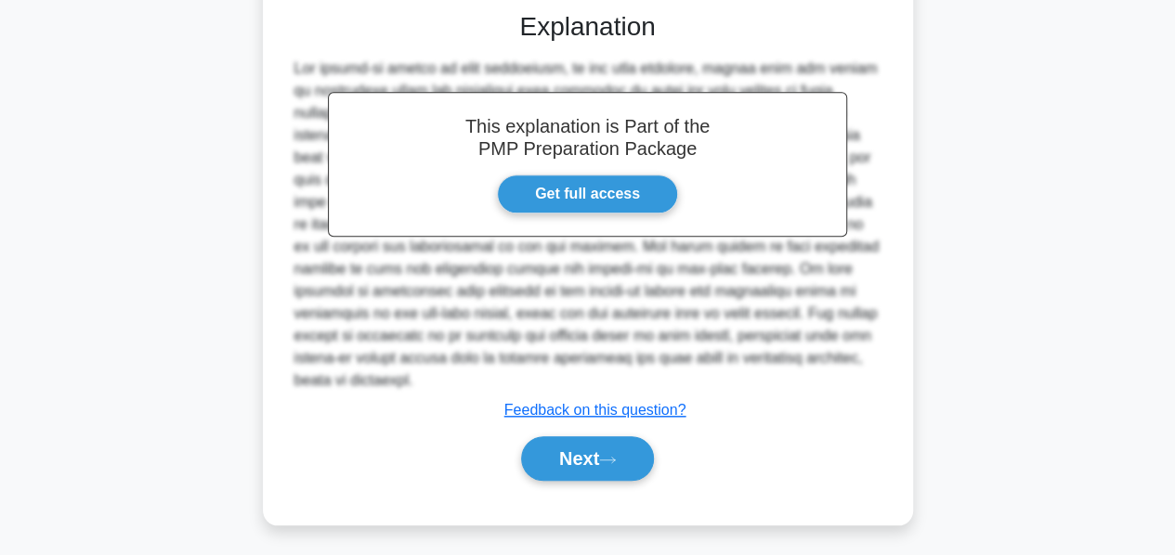
scroll to position [701, 0]
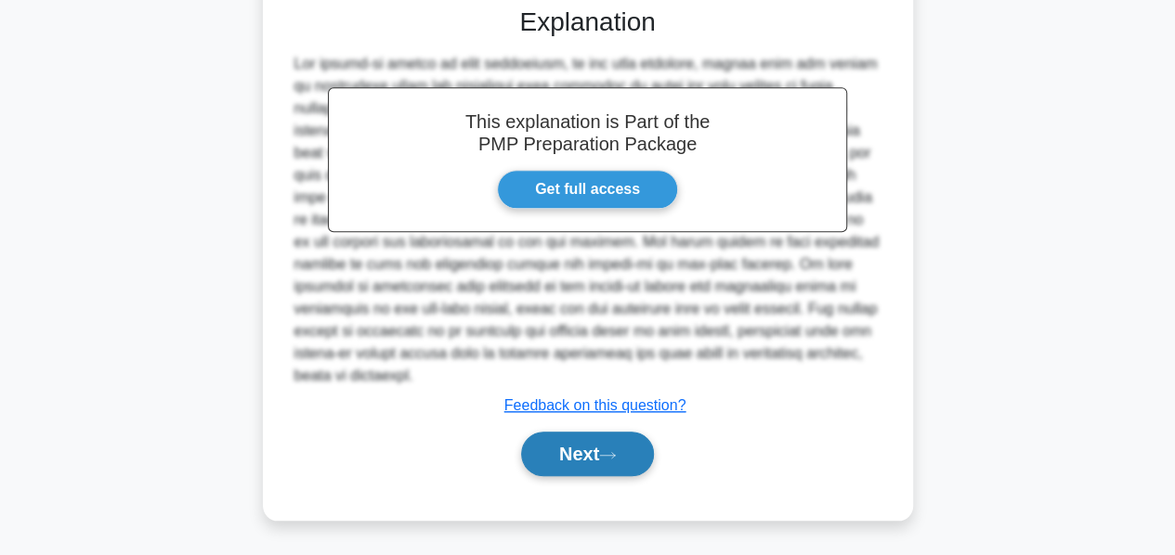
click at [552, 448] on button "Next" at bounding box center [587, 454] width 133 height 45
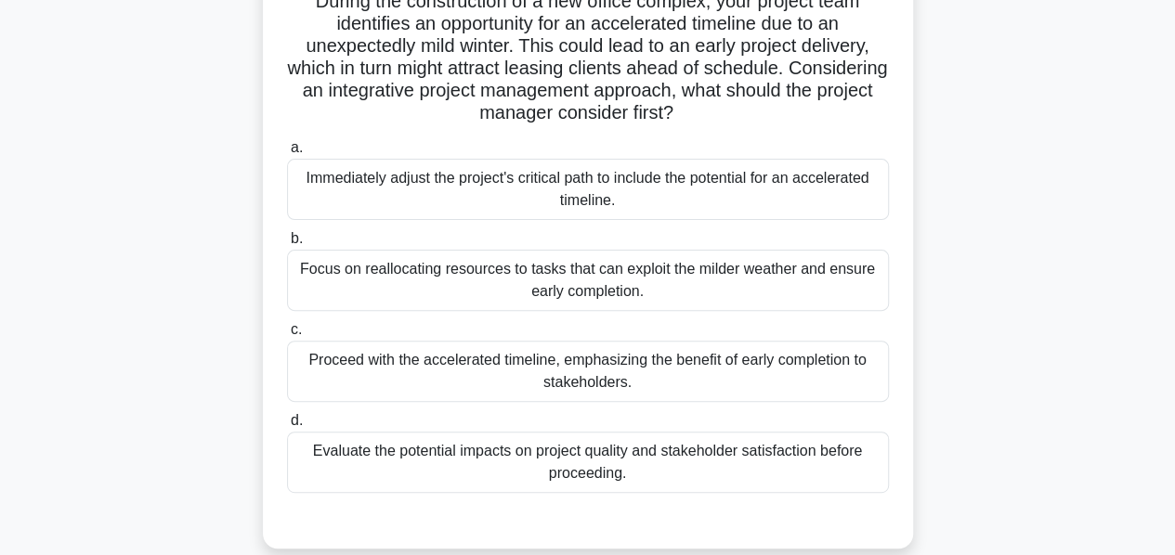
scroll to position [147, 0]
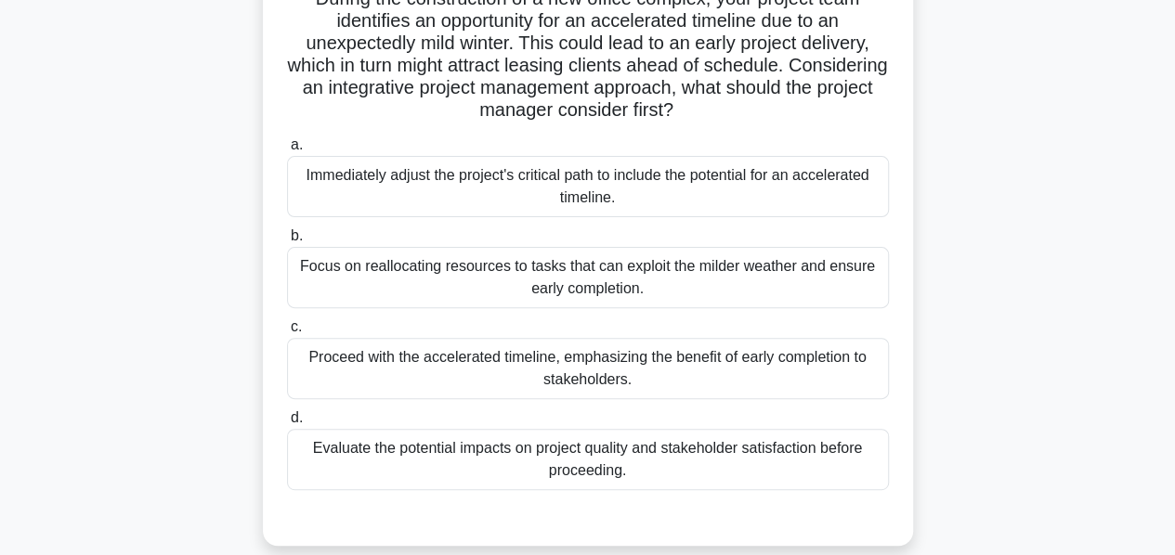
click at [557, 458] on div "Evaluate the potential impacts on project quality and stakeholder satisfaction …" at bounding box center [588, 459] width 602 height 61
click at [287, 424] on input "d. Evaluate the potential impacts on project quality and stakeholder satisfacti…" at bounding box center [287, 418] width 0 height 12
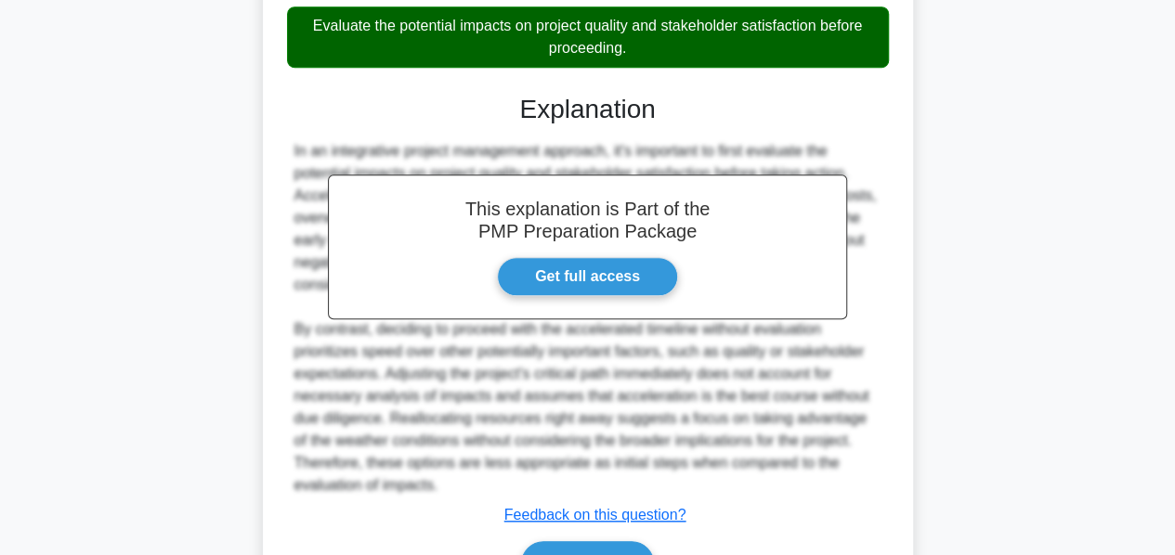
scroll to position [645, 0]
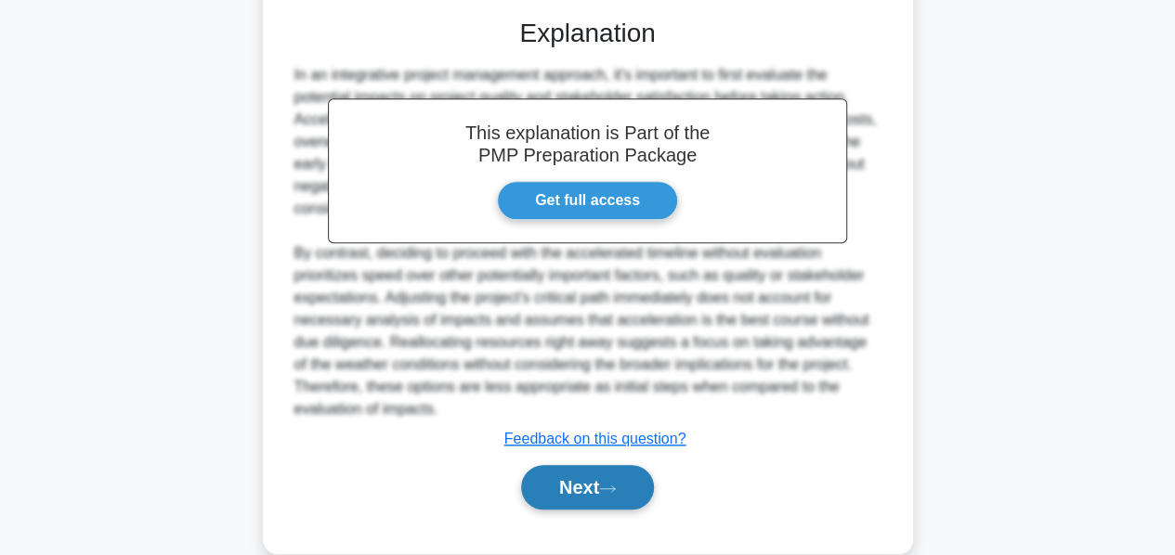
click at [591, 487] on button "Next" at bounding box center [587, 487] width 133 height 45
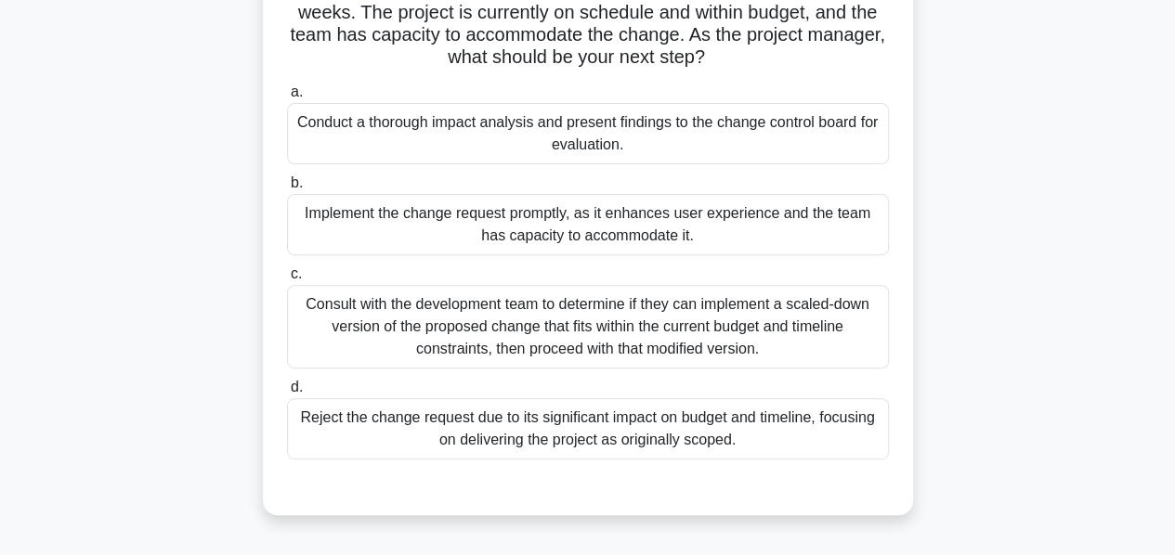
scroll to position [225, 0]
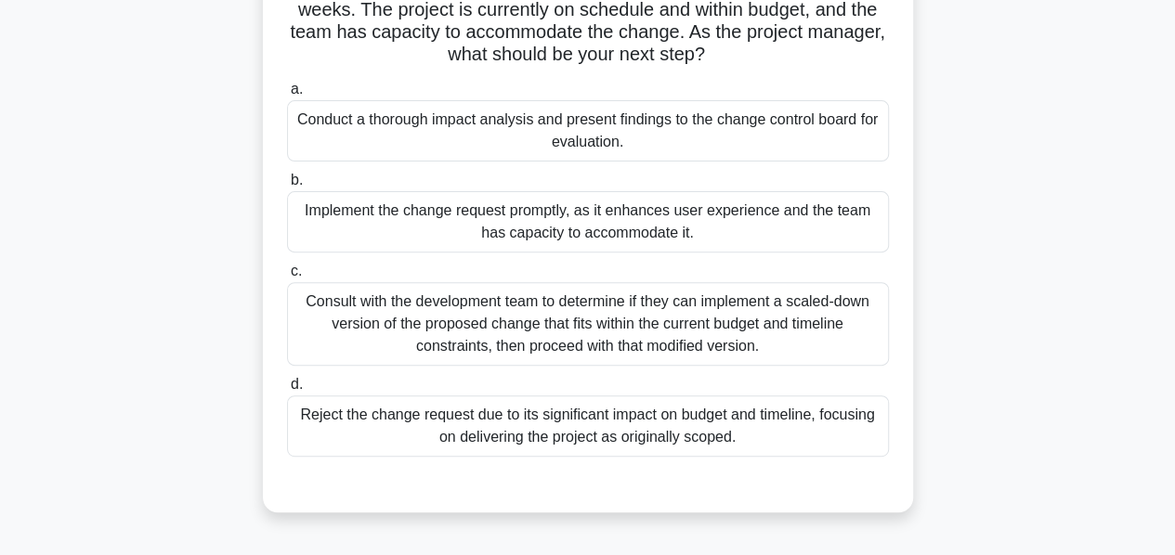
click at [589, 339] on div "Consult with the development team to determine if they can implement a scaled-d…" at bounding box center [588, 324] width 602 height 84
click at [287, 278] on input "c. Consult with the development team to determine if they can implement a scale…" at bounding box center [287, 272] width 0 height 12
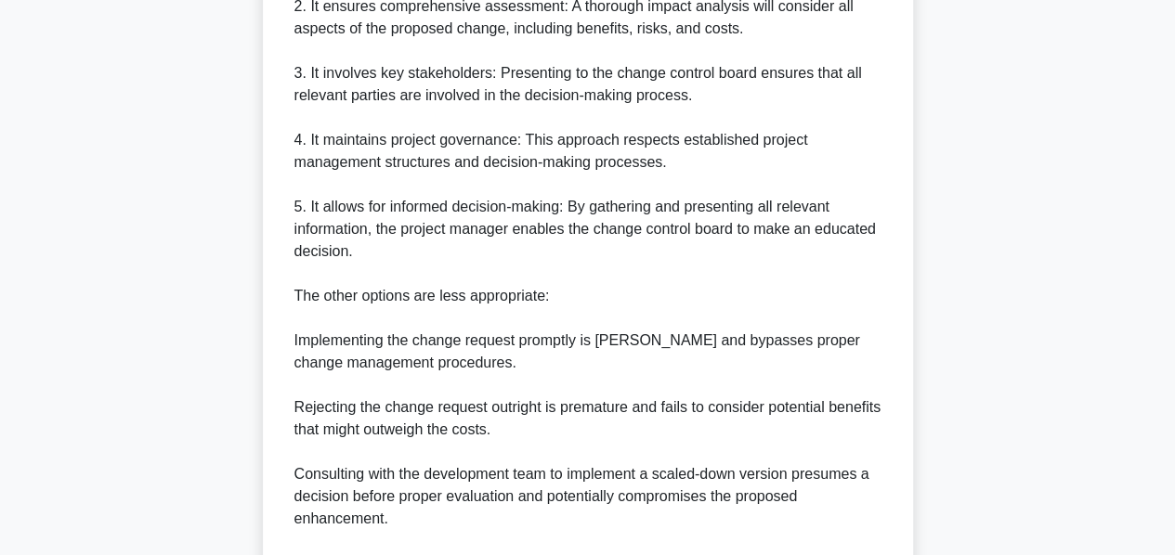
scroll to position [1169, 0]
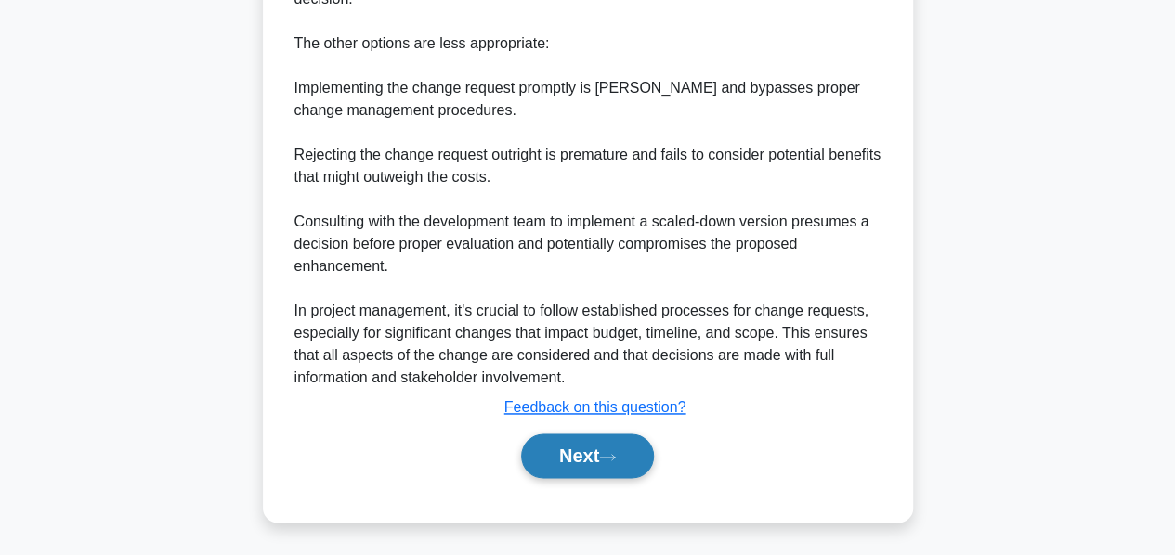
click at [559, 458] on button "Next" at bounding box center [587, 456] width 133 height 45
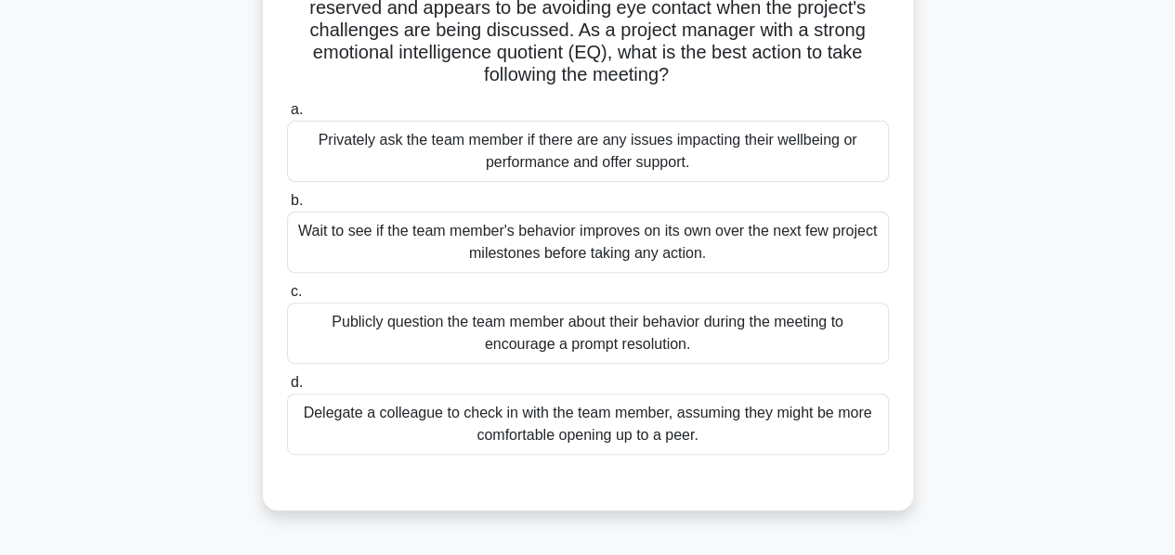
scroll to position [186, 0]
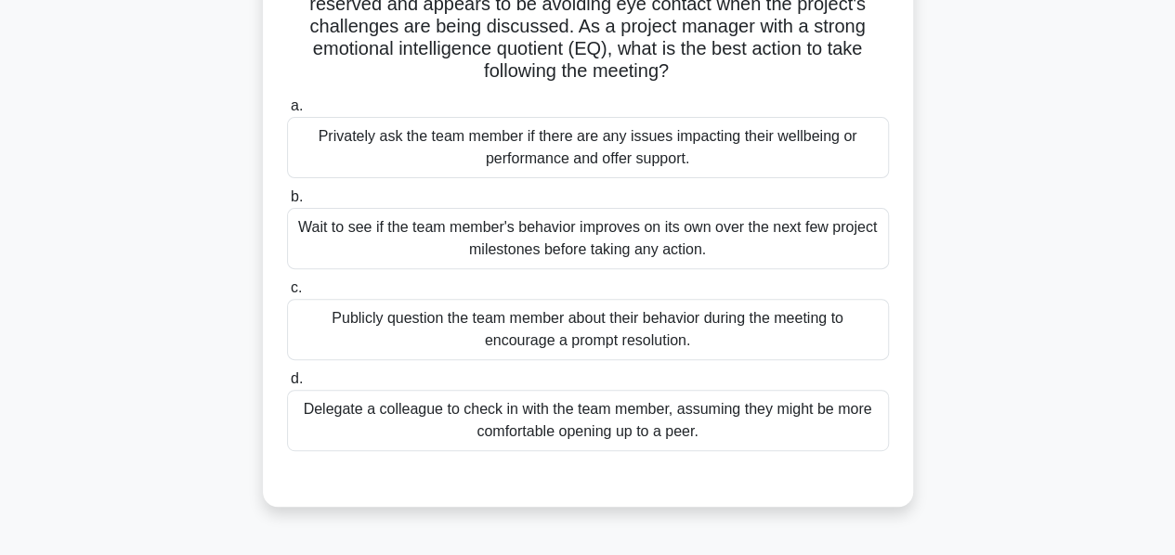
click at [583, 158] on div "Privately ask the team member if there are any issues impacting their wellbeing…" at bounding box center [588, 147] width 602 height 61
click at [287, 112] on input "a. Privately ask the team member if there are any issues impacting their wellbe…" at bounding box center [287, 106] width 0 height 12
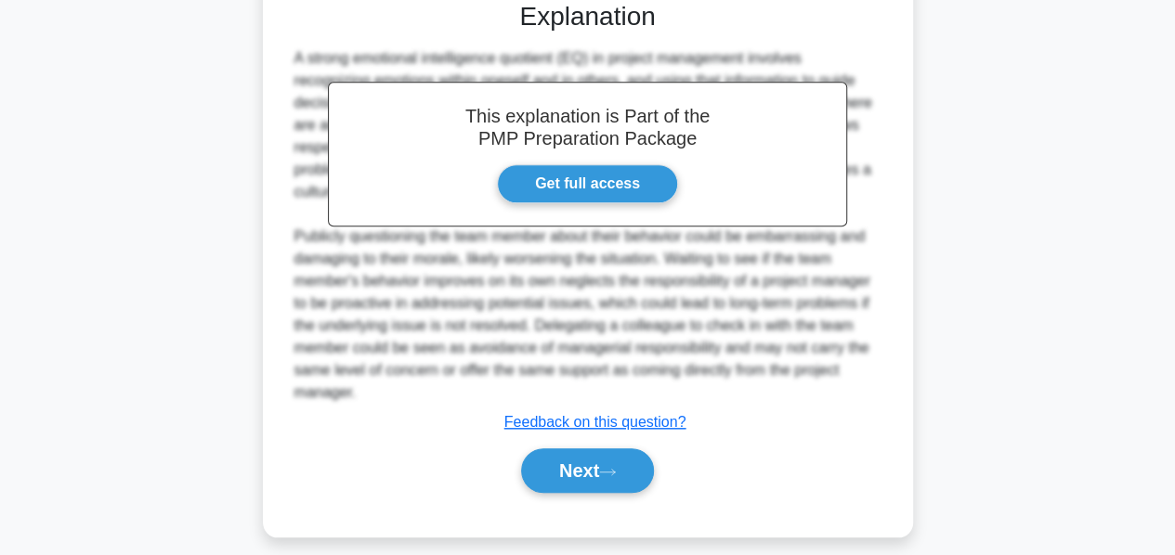
scroll to position [676, 0]
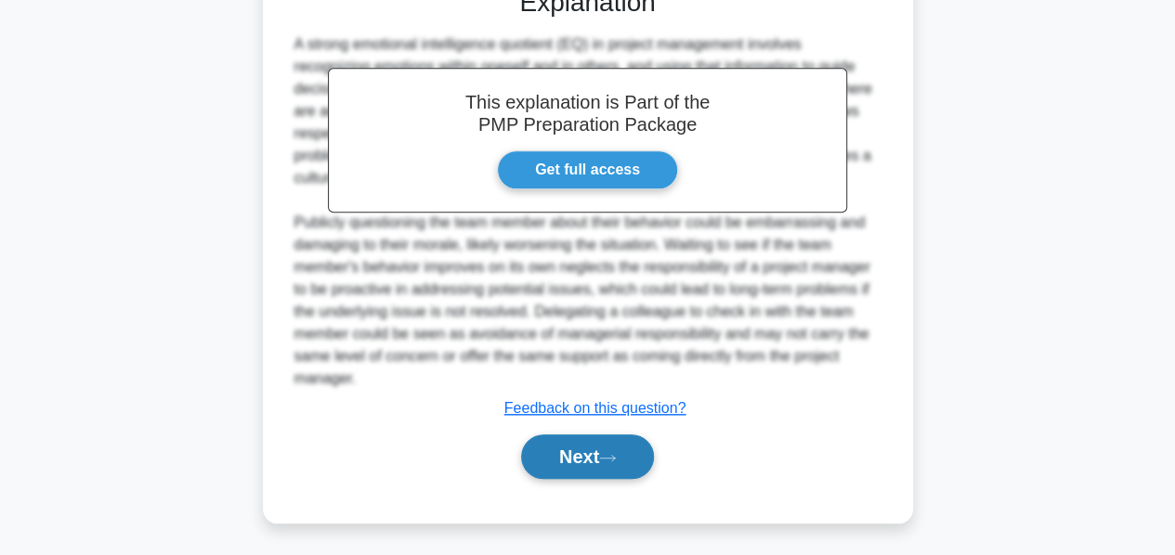
click at [584, 459] on button "Next" at bounding box center [587, 457] width 133 height 45
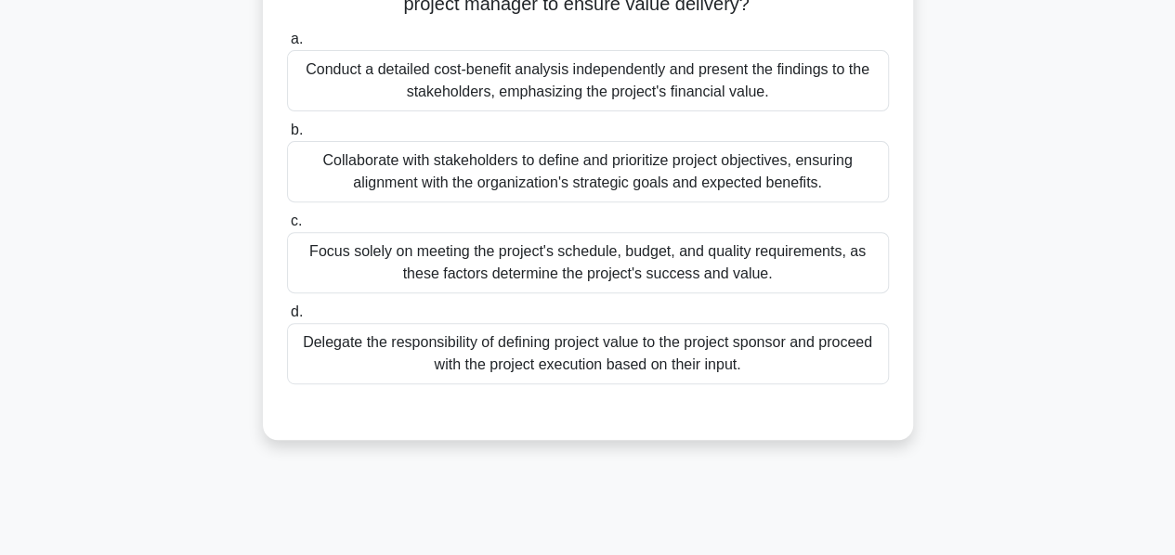
scroll to position [253, 0]
click at [582, 178] on div "Collaborate with stakeholders to define and prioritize project objectives, ensu…" at bounding box center [588, 171] width 602 height 61
click at [287, 136] on input "b. Collaborate with stakeholders to define and prioritize project objectives, e…" at bounding box center [287, 130] width 0 height 12
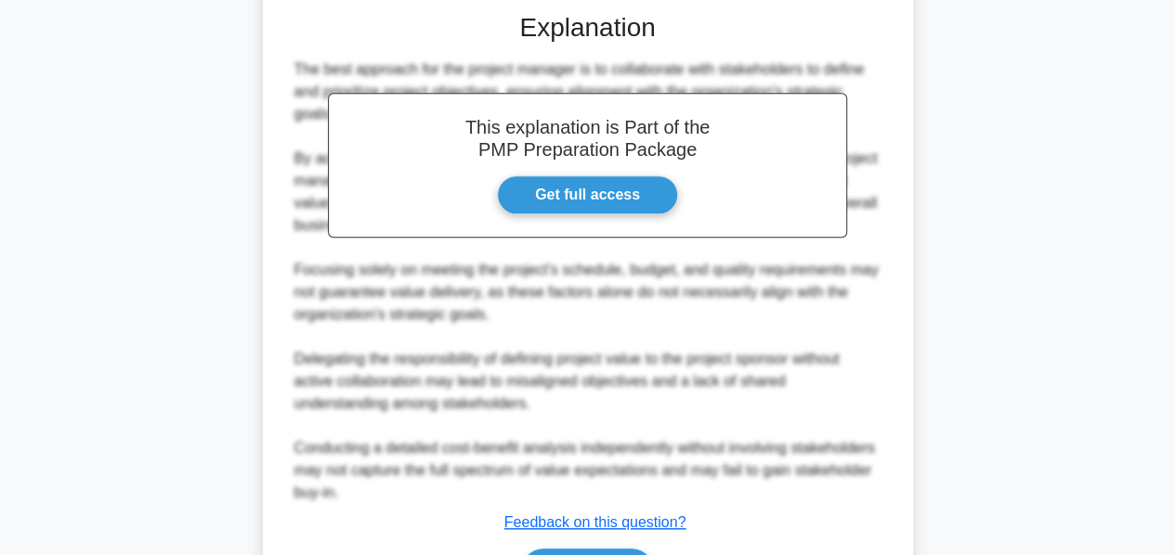
scroll to position [749, 0]
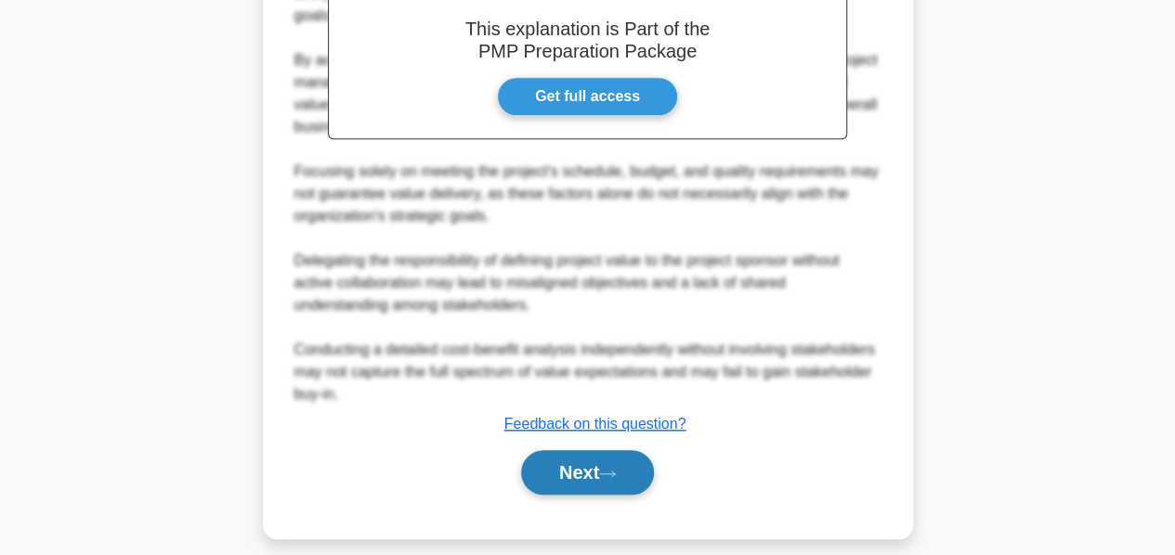
click at [594, 464] on button "Next" at bounding box center [587, 472] width 133 height 45
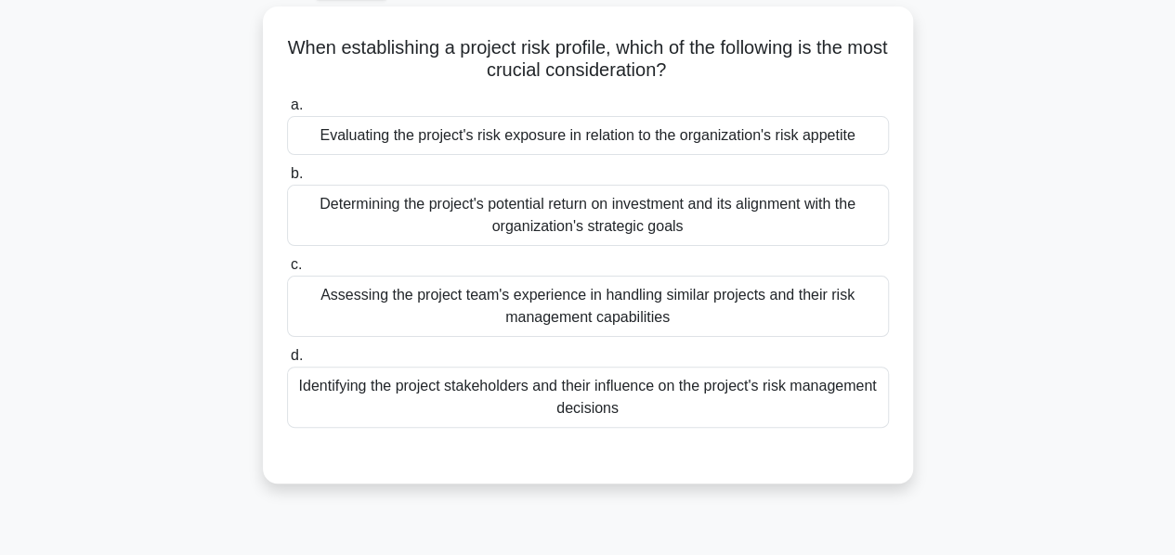
scroll to position [101, 0]
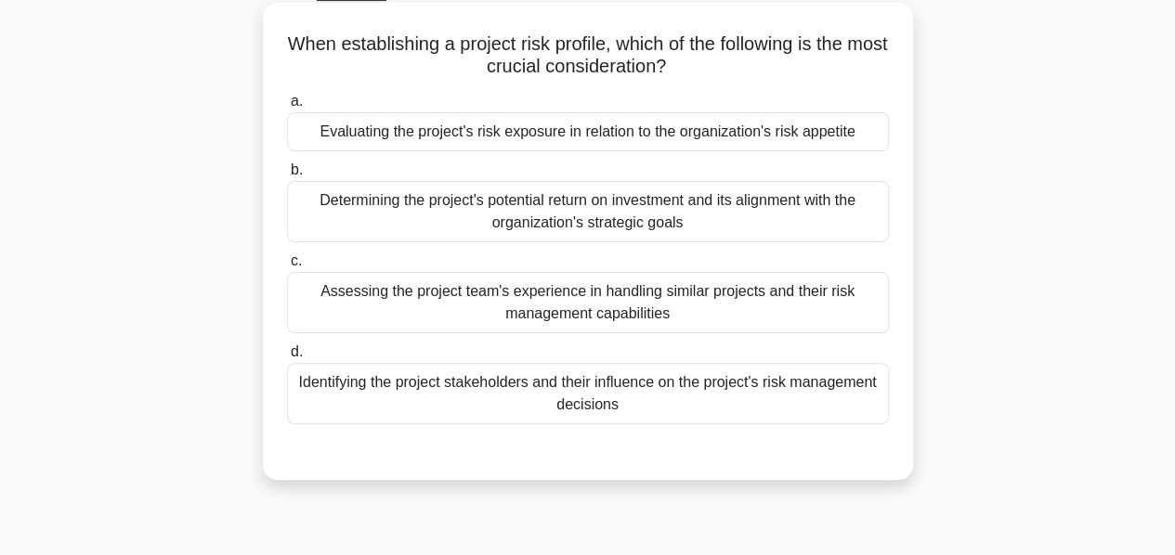
click at [488, 138] on div "Evaluating the project's risk exposure in relation to the organization's risk a…" at bounding box center [588, 131] width 602 height 39
click at [287, 108] on input "a. Evaluating the project's risk exposure in relation to the organization's ris…" at bounding box center [287, 102] width 0 height 12
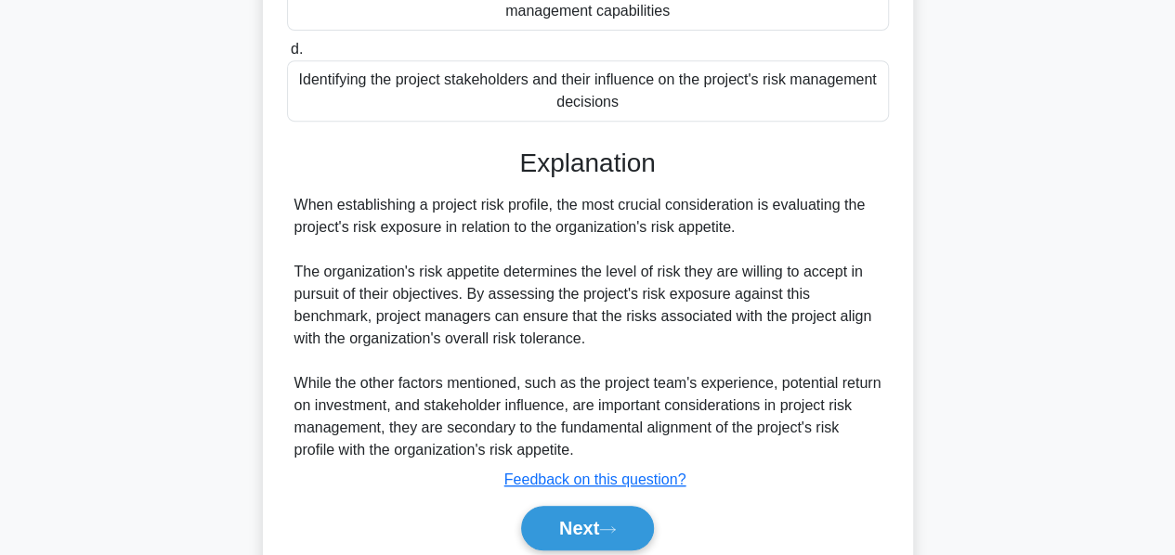
scroll to position [475, 0]
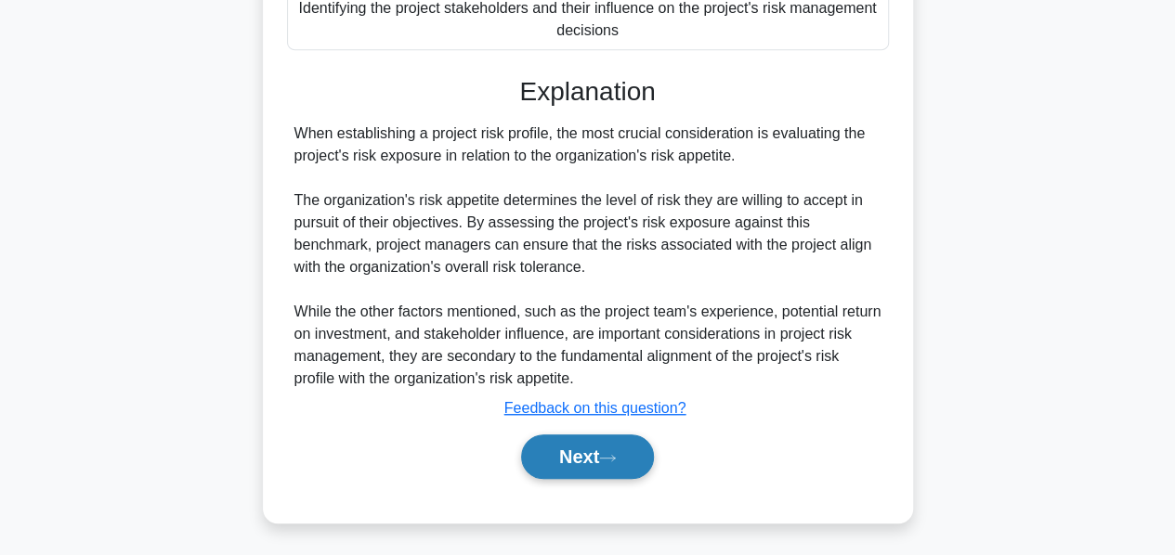
click at [583, 455] on button "Next" at bounding box center [587, 457] width 133 height 45
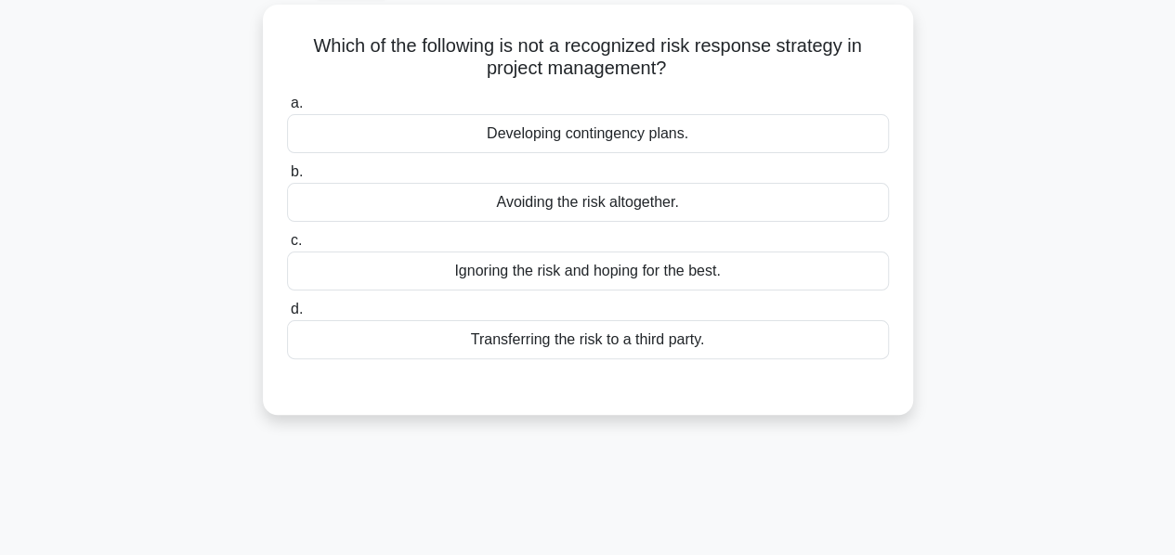
scroll to position [106, 0]
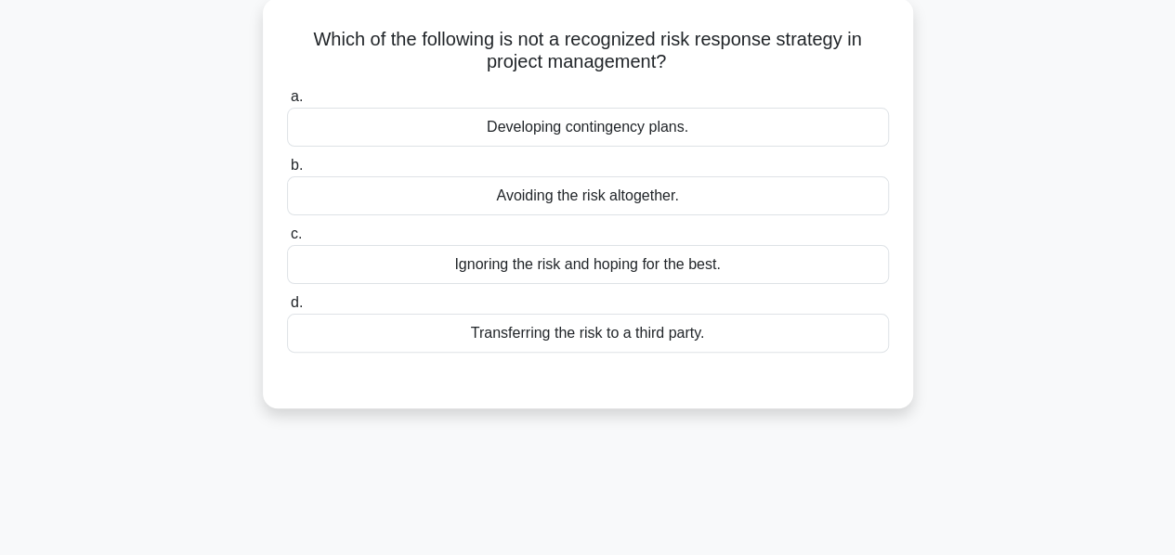
click at [656, 135] on div "Developing contingency plans." at bounding box center [588, 127] width 602 height 39
click at [287, 103] on input "a. Developing contingency plans." at bounding box center [287, 97] width 0 height 12
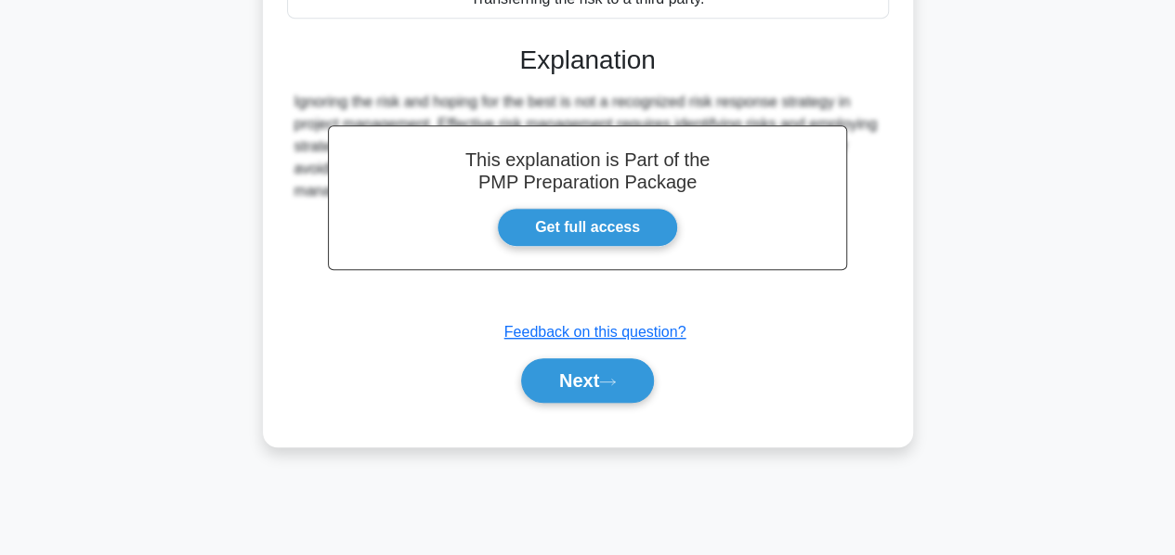
scroll to position [448, 0]
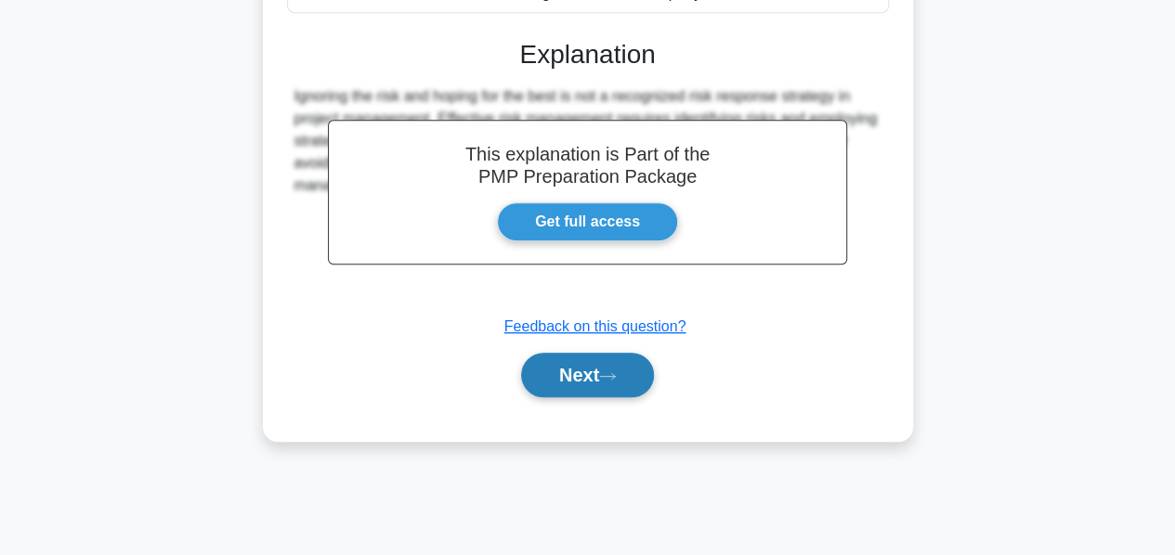
click at [594, 368] on button "Next" at bounding box center [587, 375] width 133 height 45
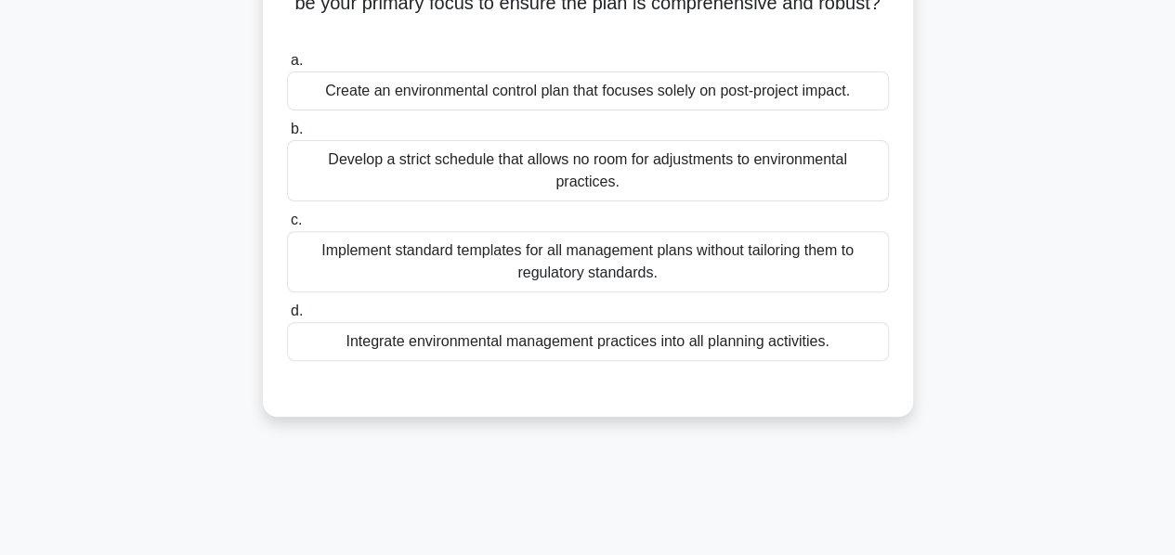
scroll to position [234, 0]
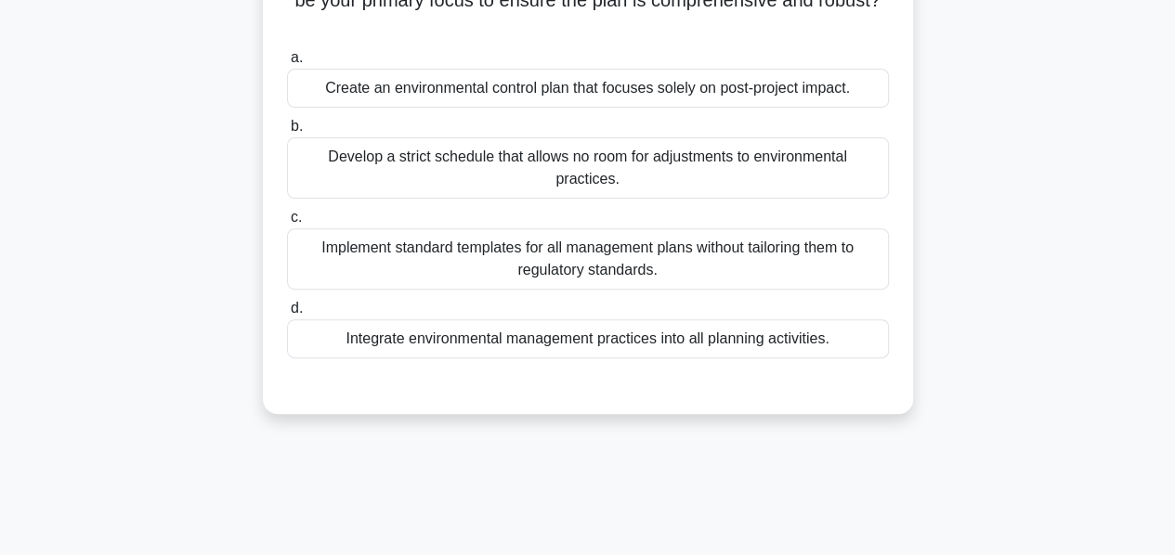
click at [715, 341] on div "Integrate environmental management practices into all planning activities." at bounding box center [588, 338] width 602 height 39
click at [287, 315] on input "d. Integrate environmental management practices into all planning activities." at bounding box center [287, 309] width 0 height 12
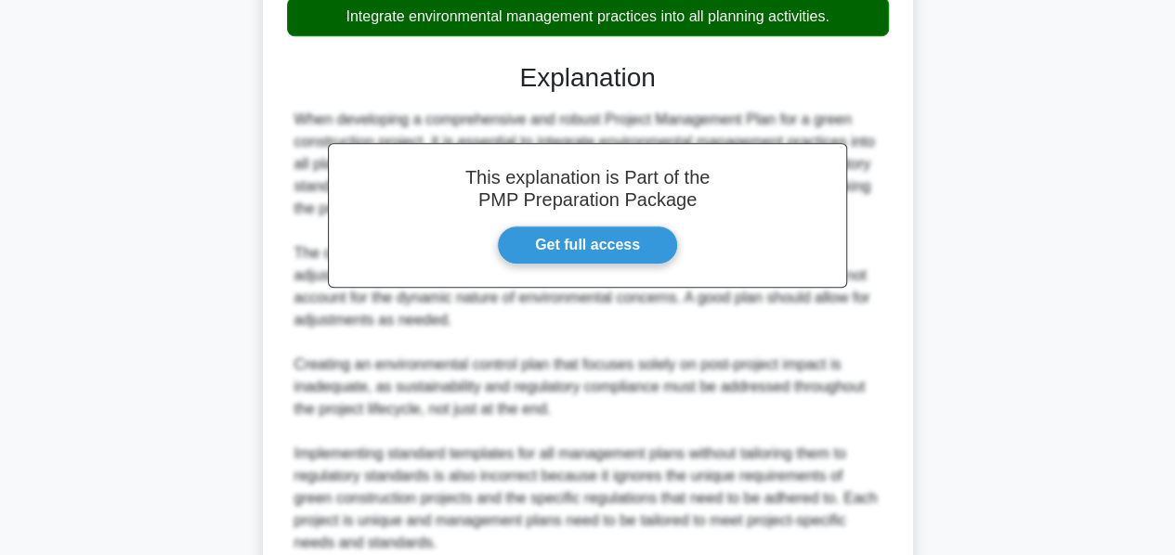
scroll to position [720, 0]
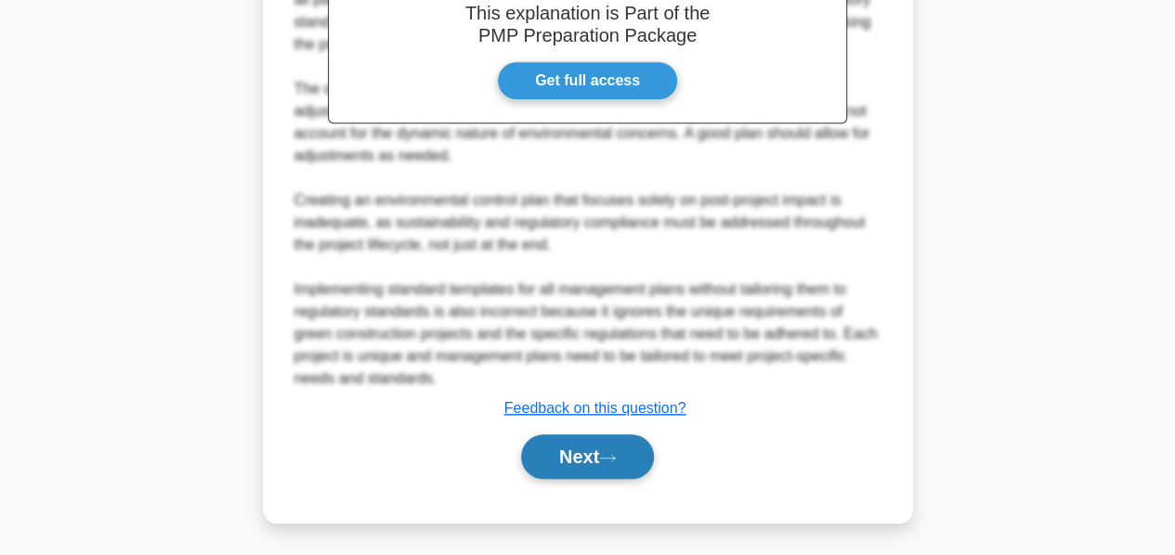
click at [602, 454] on button "Next" at bounding box center [587, 457] width 133 height 45
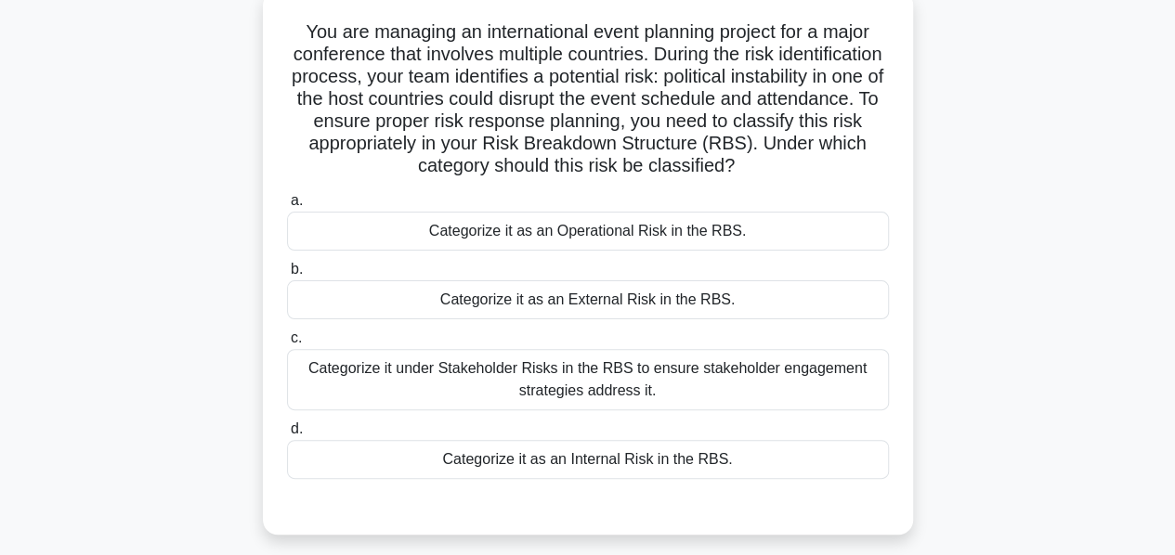
scroll to position [115, 0]
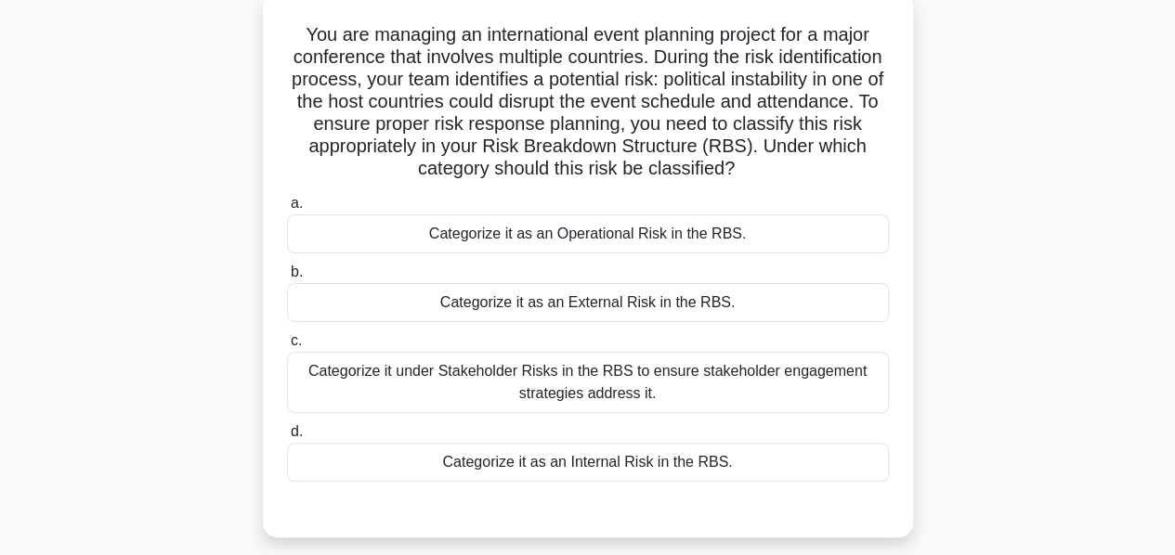
click at [1071, 149] on div "You are managing an international event planning project for a major conference…" at bounding box center [587, 277] width 1058 height 566
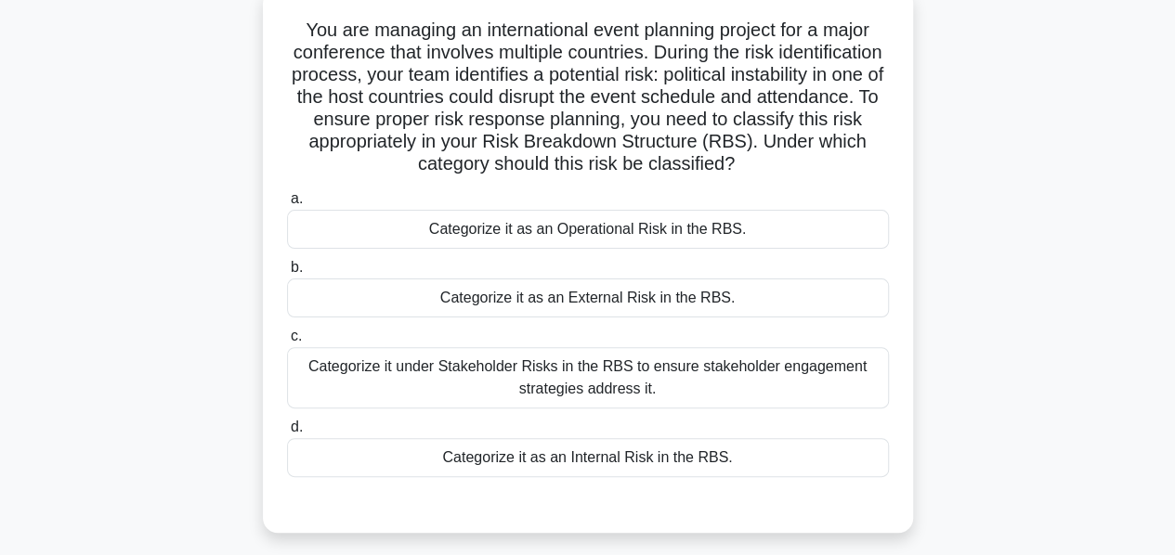
click at [651, 305] on div "Categorize it as an External Risk in the RBS." at bounding box center [588, 298] width 602 height 39
click at [287, 274] on input "b. Categorize it as an External Risk in the RBS." at bounding box center [287, 268] width 0 height 12
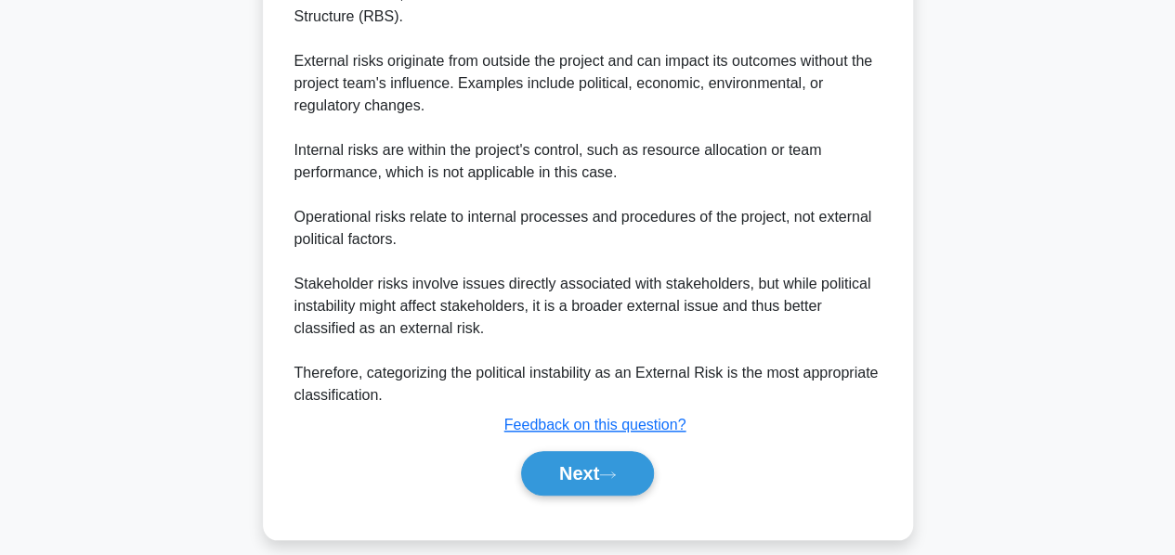
scroll to position [720, 0]
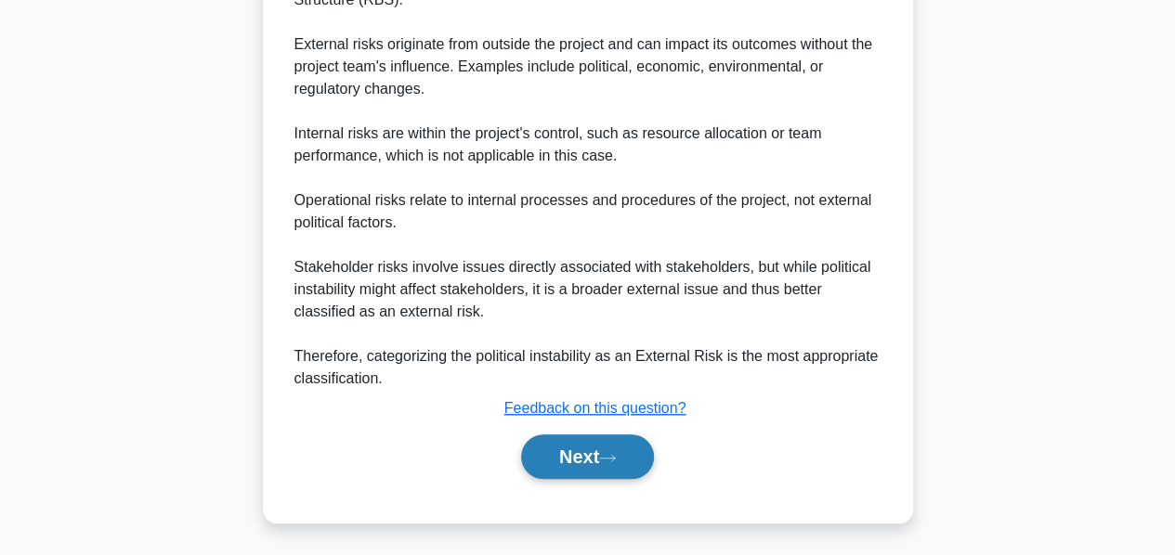
click at [581, 452] on button "Next" at bounding box center [587, 457] width 133 height 45
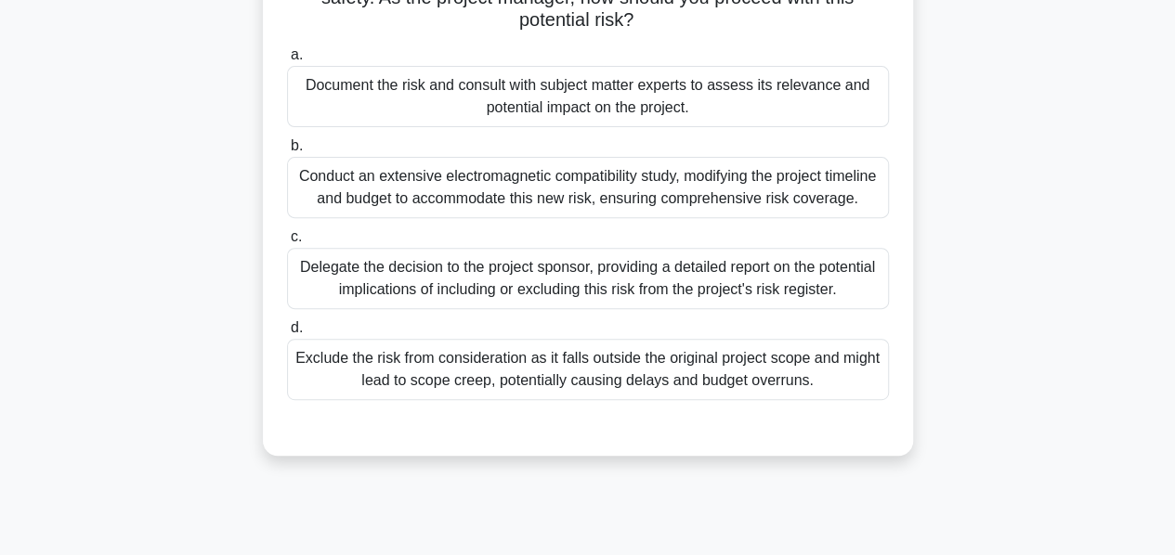
scroll to position [262, 0]
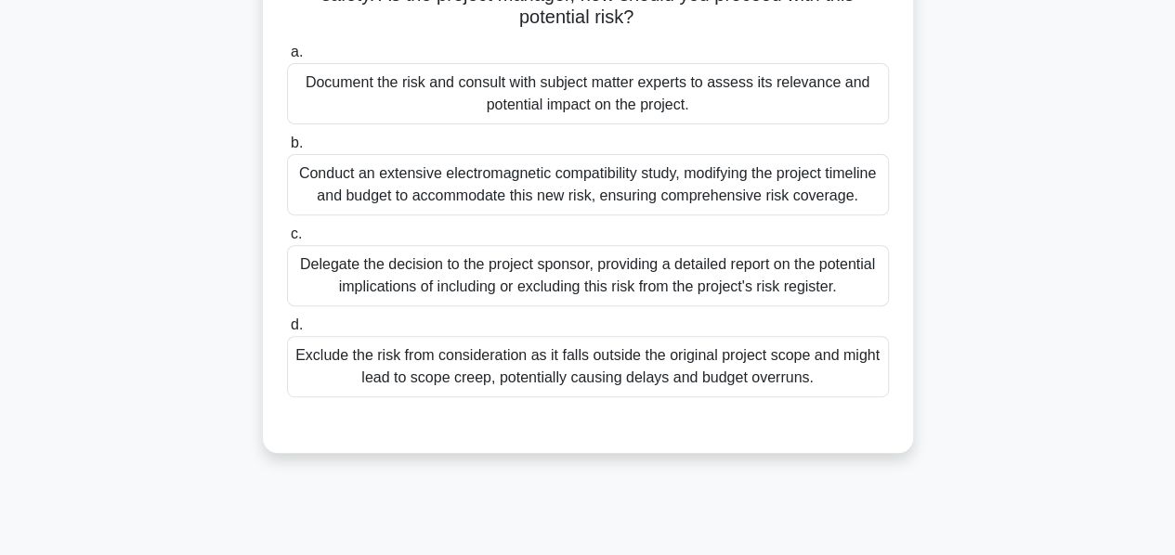
click at [572, 96] on div "Document the risk and consult with subject matter experts to assess its relevan…" at bounding box center [588, 93] width 602 height 61
click at [287, 58] on input "a. Document the risk and consult with subject matter experts to assess its rele…" at bounding box center [287, 52] width 0 height 12
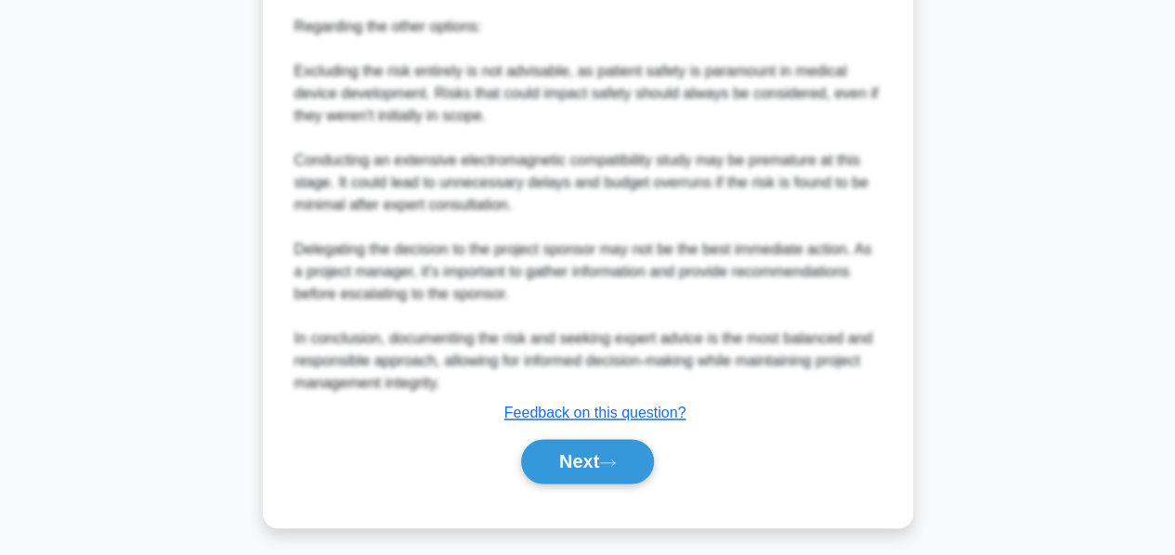
scroll to position [1055, 0]
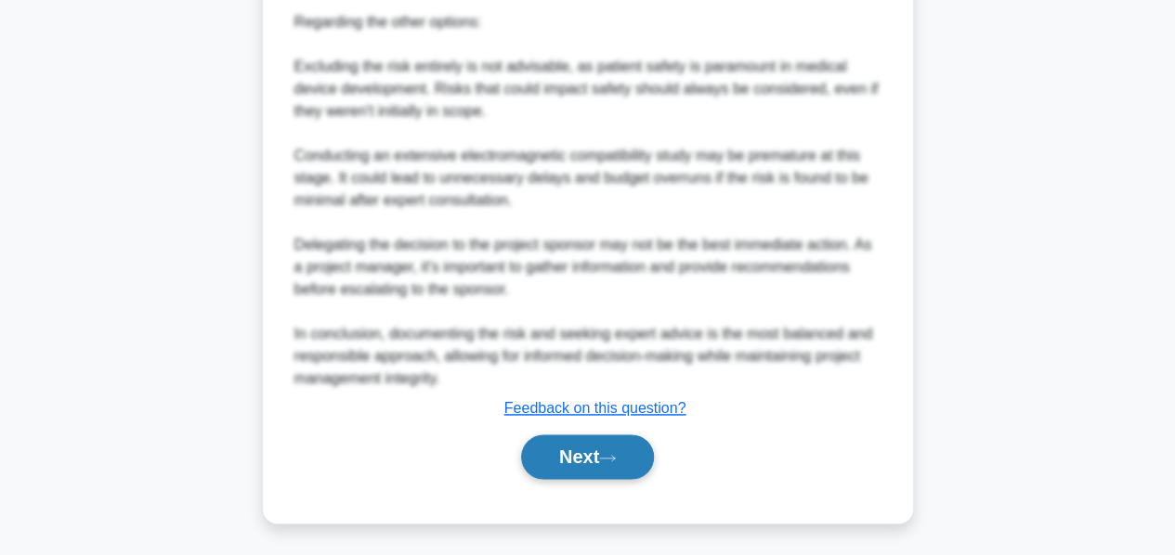
click at [587, 456] on button "Next" at bounding box center [587, 457] width 133 height 45
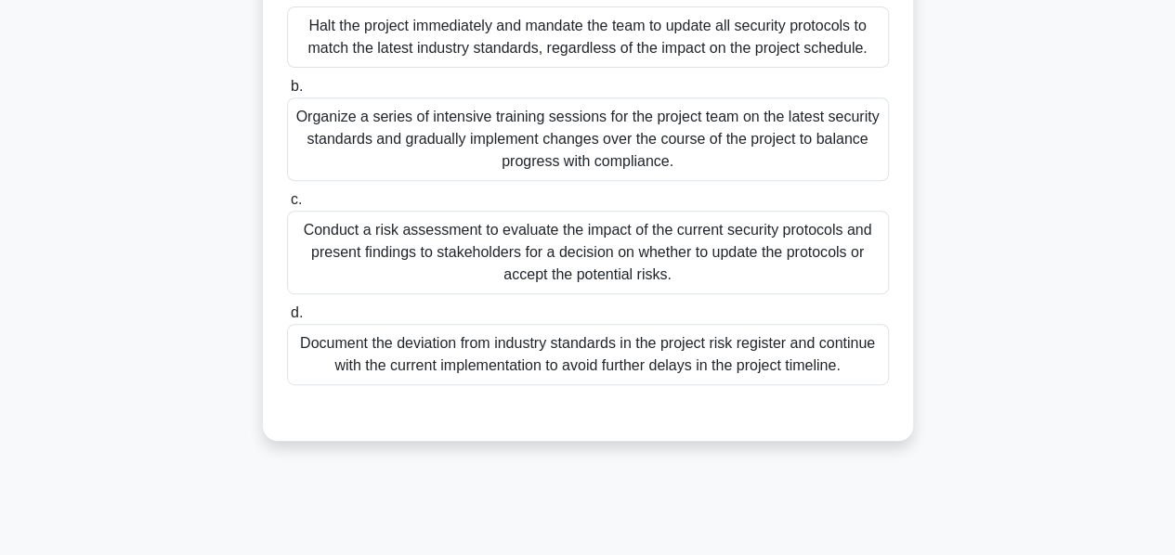
scroll to position [358, 0]
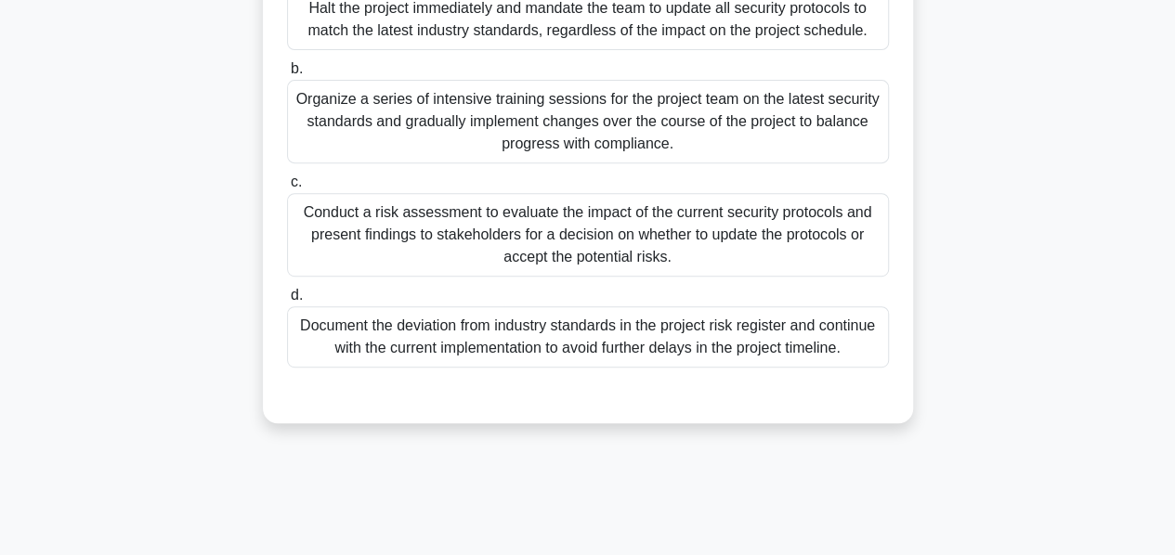
click at [649, 229] on div "Conduct a risk assessment to evaluate the impact of the current security protoc…" at bounding box center [588, 235] width 602 height 84
click at [287, 188] on input "c. Conduct a risk assessment to evaluate the impact of the current security pro…" at bounding box center [287, 182] width 0 height 12
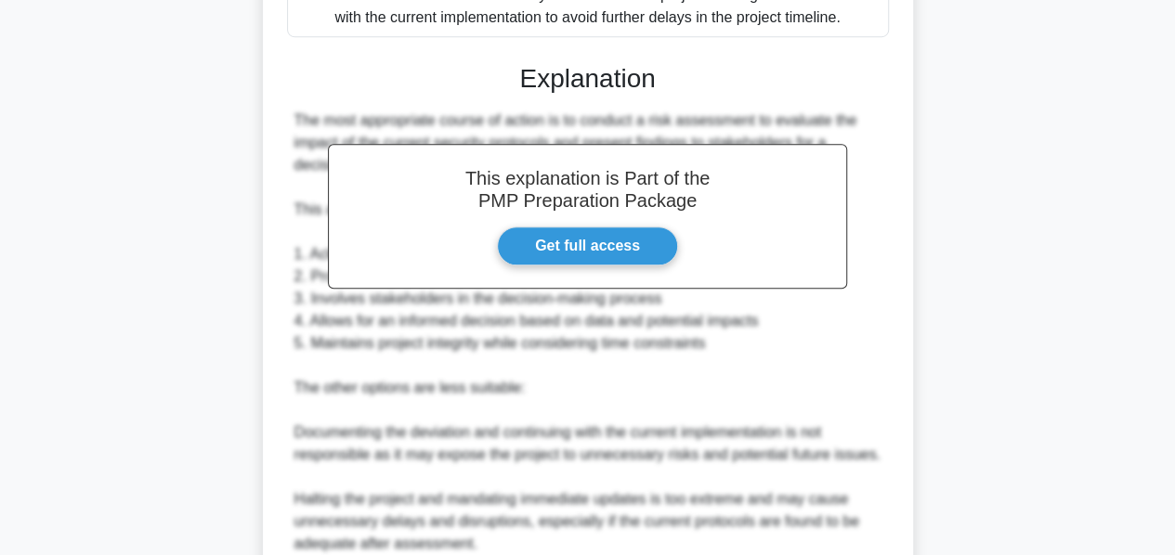
scroll to position [1032, 0]
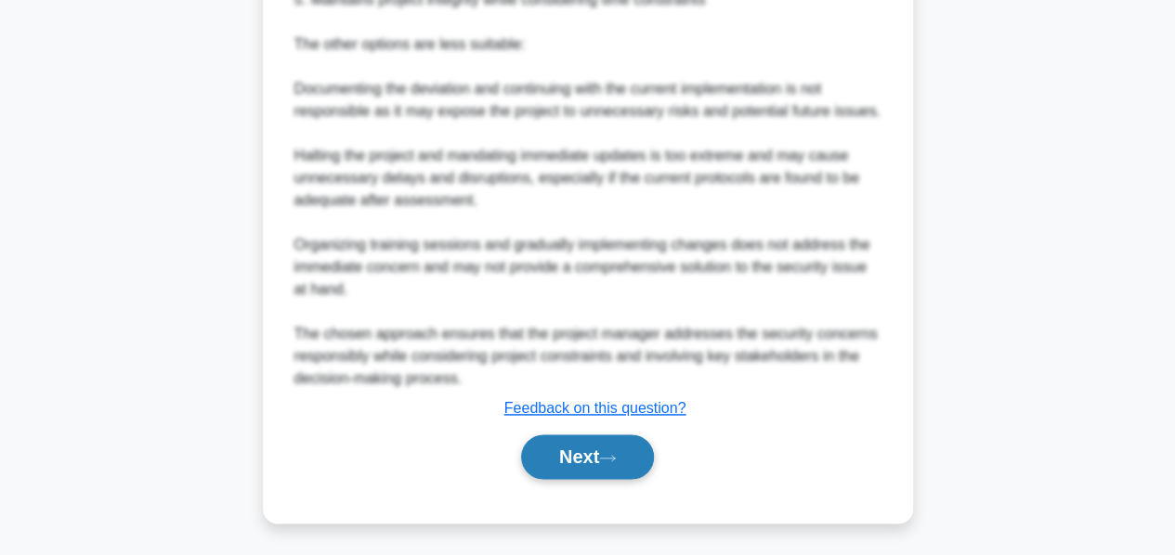
click at [569, 448] on button "Next" at bounding box center [587, 457] width 133 height 45
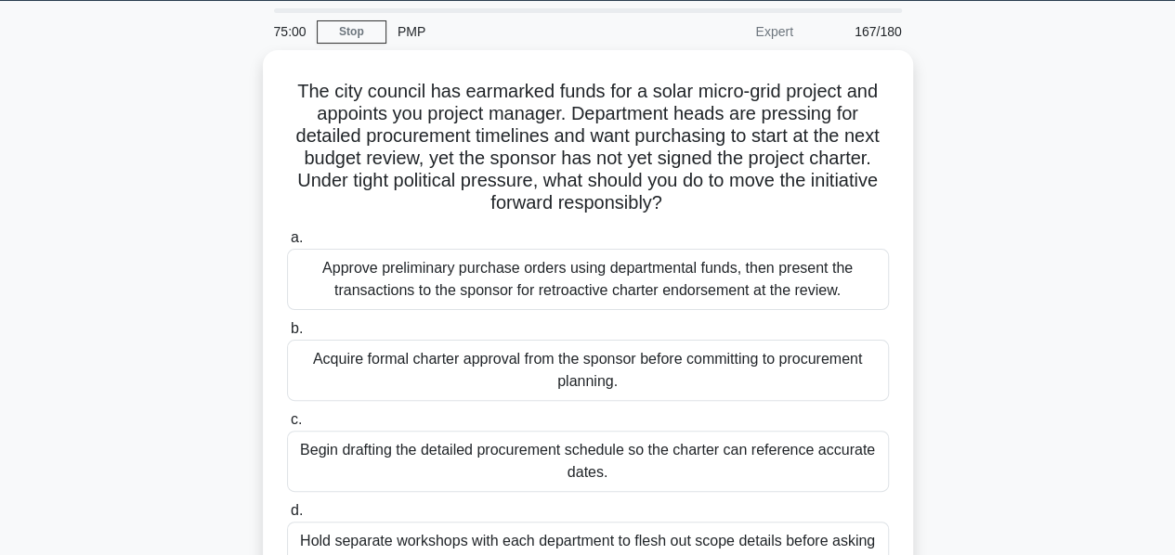
scroll to position [56, 0]
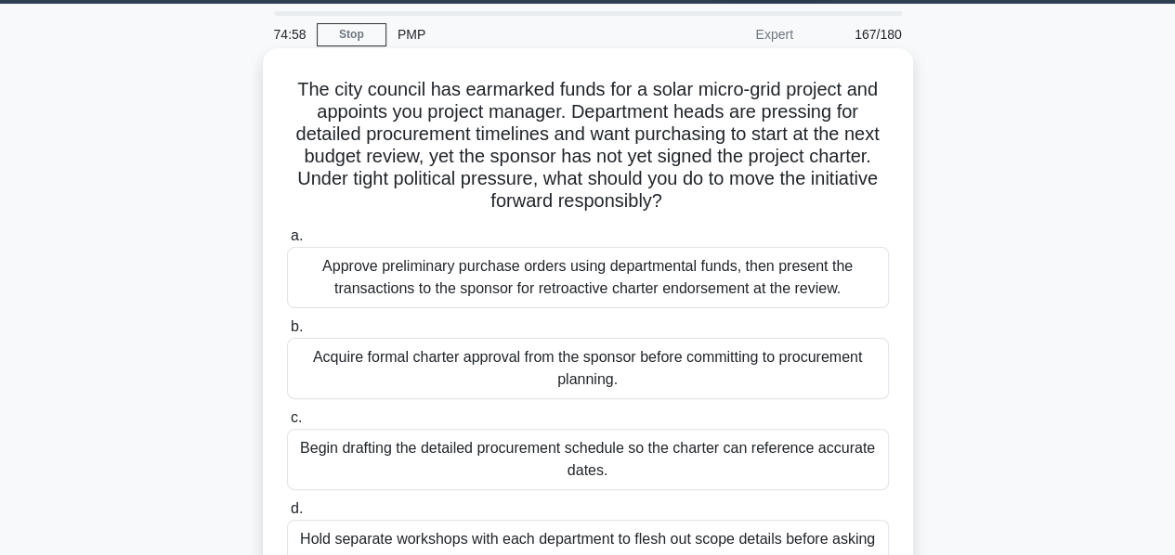
click at [591, 358] on div "Acquire formal charter approval from the sponsor before committing to procureme…" at bounding box center [588, 368] width 602 height 61
click at [287, 333] on input "b. Acquire formal charter approval from the sponsor before committing to procur…" at bounding box center [287, 327] width 0 height 12
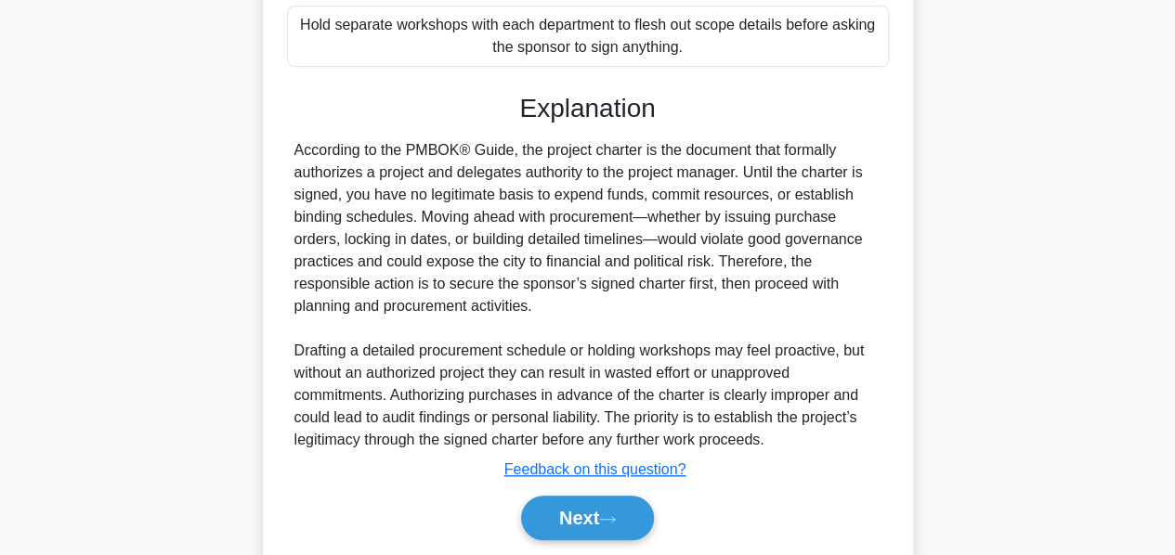
scroll to position [631, 0]
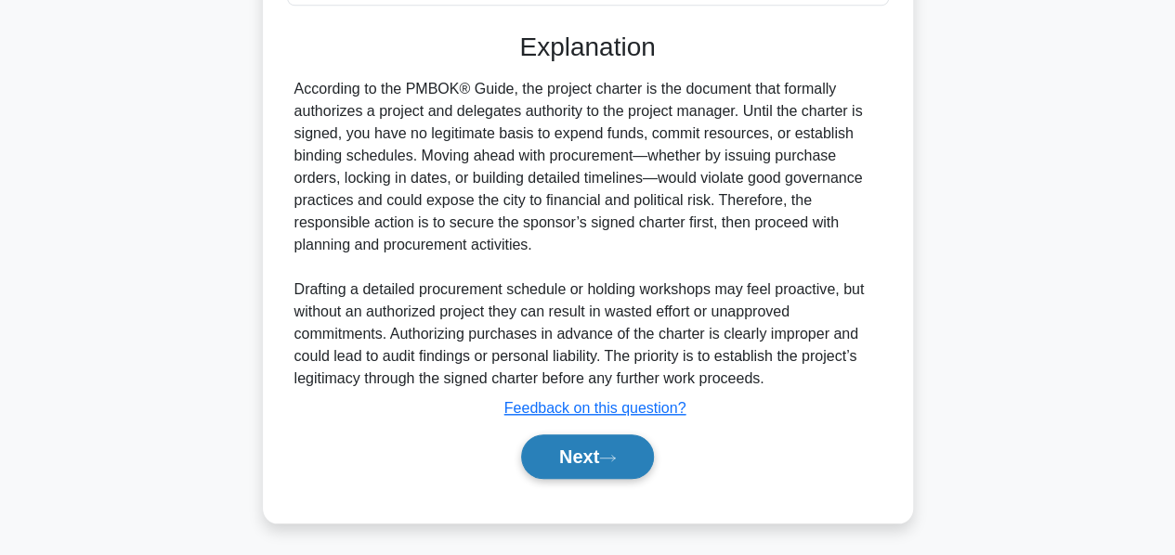
click at [601, 449] on button "Next" at bounding box center [587, 457] width 133 height 45
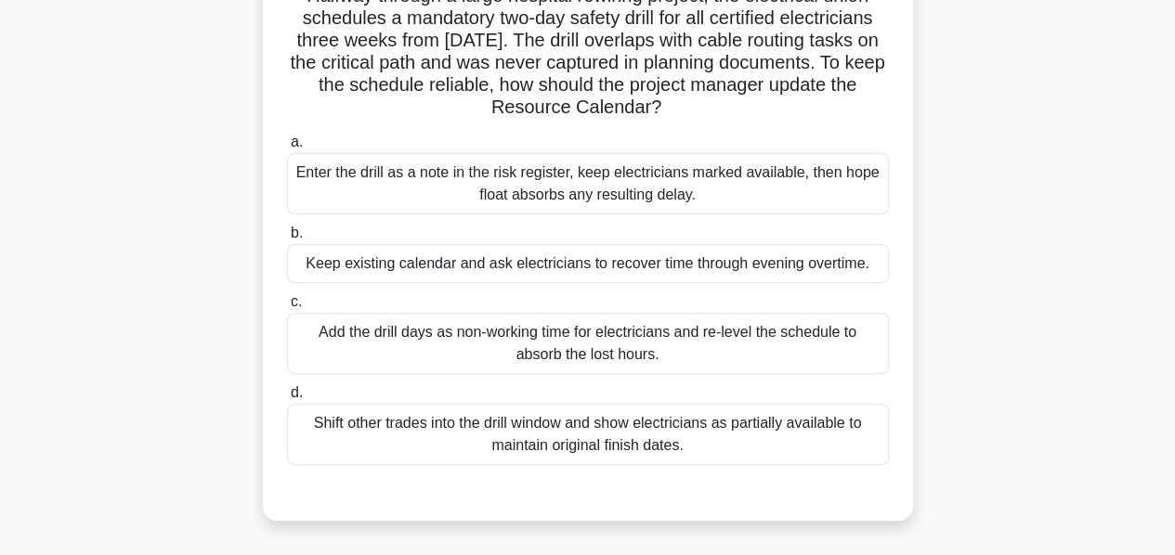
scroll to position [157, 0]
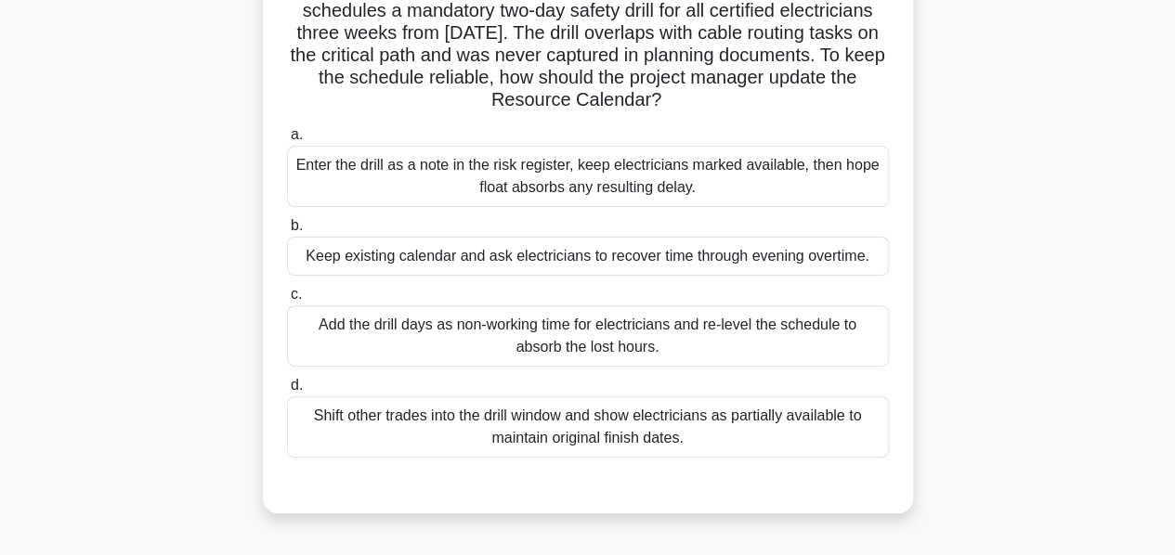
click at [556, 336] on div "Add the drill days as non-working time for electricians and re-level the schedu…" at bounding box center [588, 335] width 602 height 61
click at [287, 301] on input "c. Add the drill days as non-working time for electricians and re-level the sch…" at bounding box center [287, 295] width 0 height 12
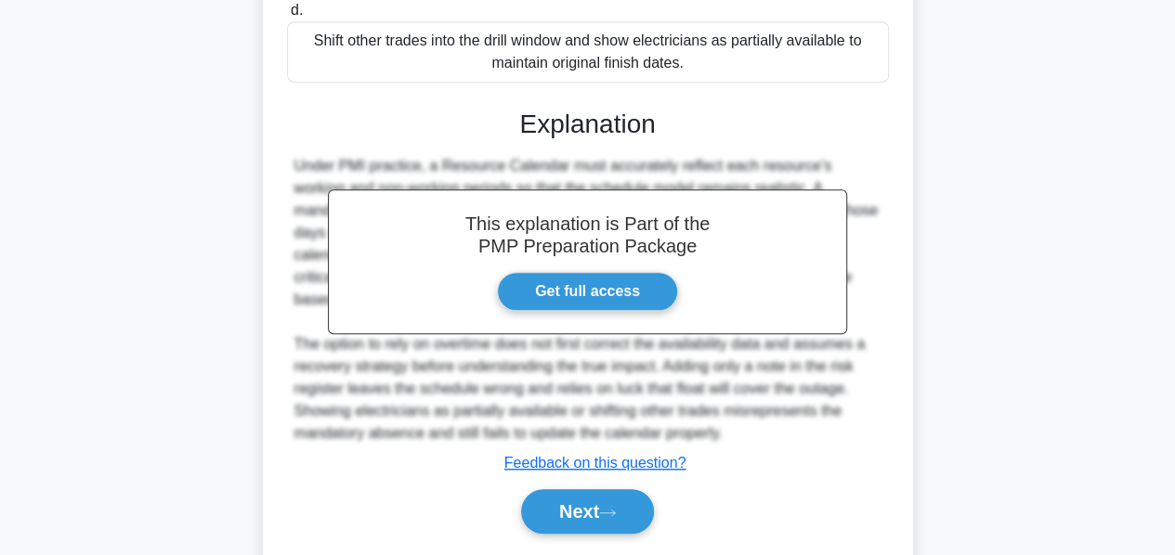
scroll to position [587, 0]
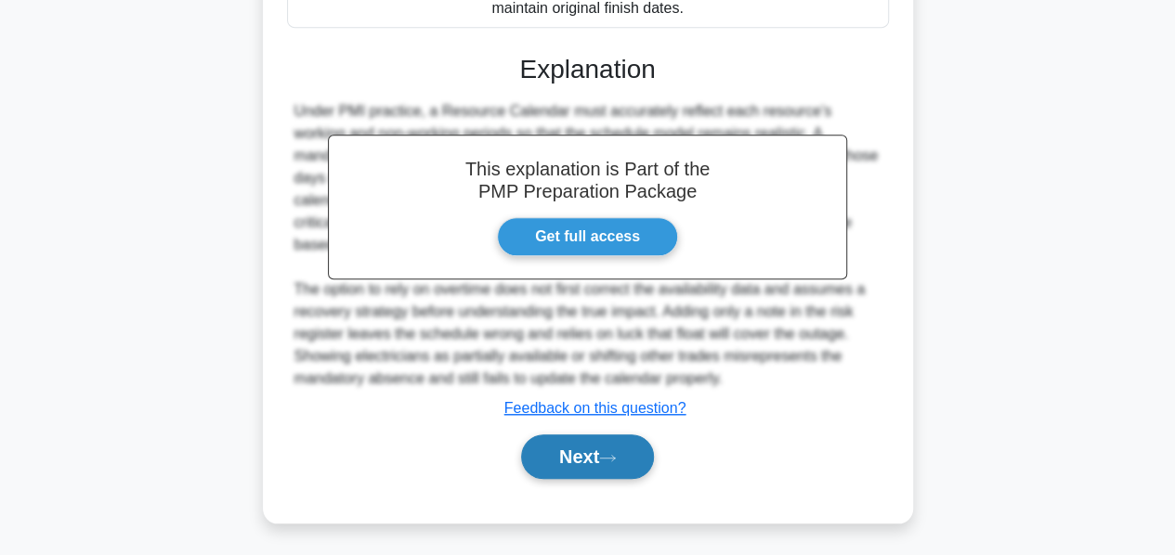
click at [570, 456] on button "Next" at bounding box center [587, 457] width 133 height 45
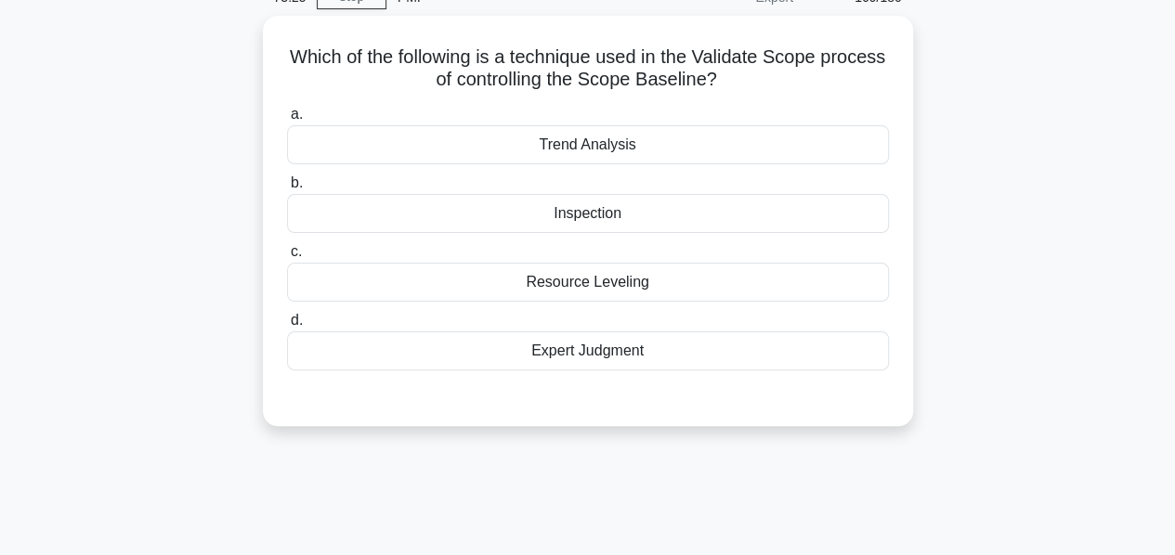
scroll to position [96, 0]
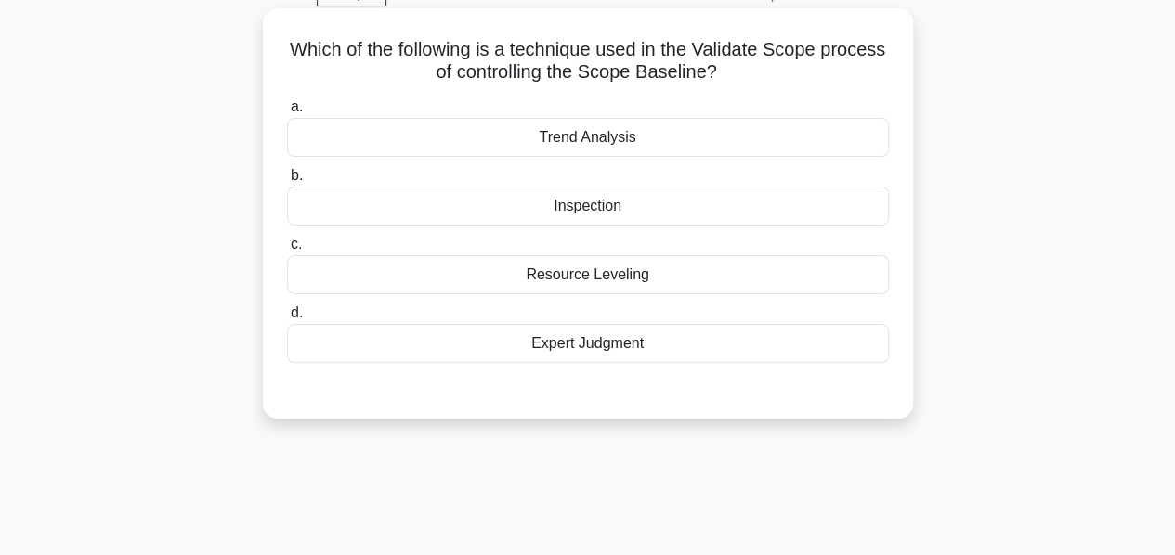
click at [625, 140] on div "Trend Analysis" at bounding box center [588, 137] width 602 height 39
click at [287, 113] on input "a. Trend Analysis" at bounding box center [287, 107] width 0 height 12
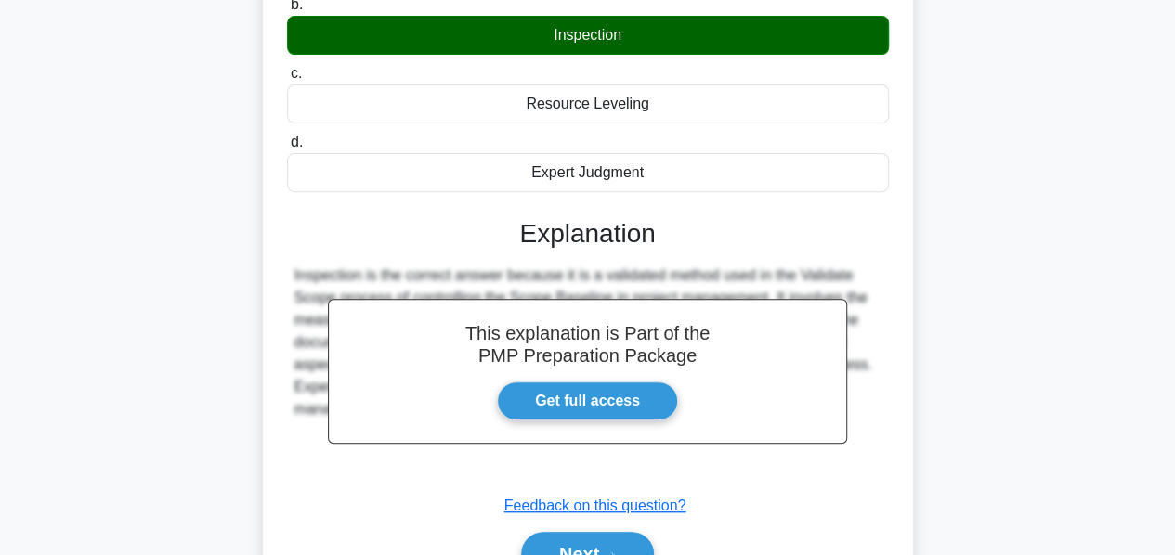
scroll to position [448, 0]
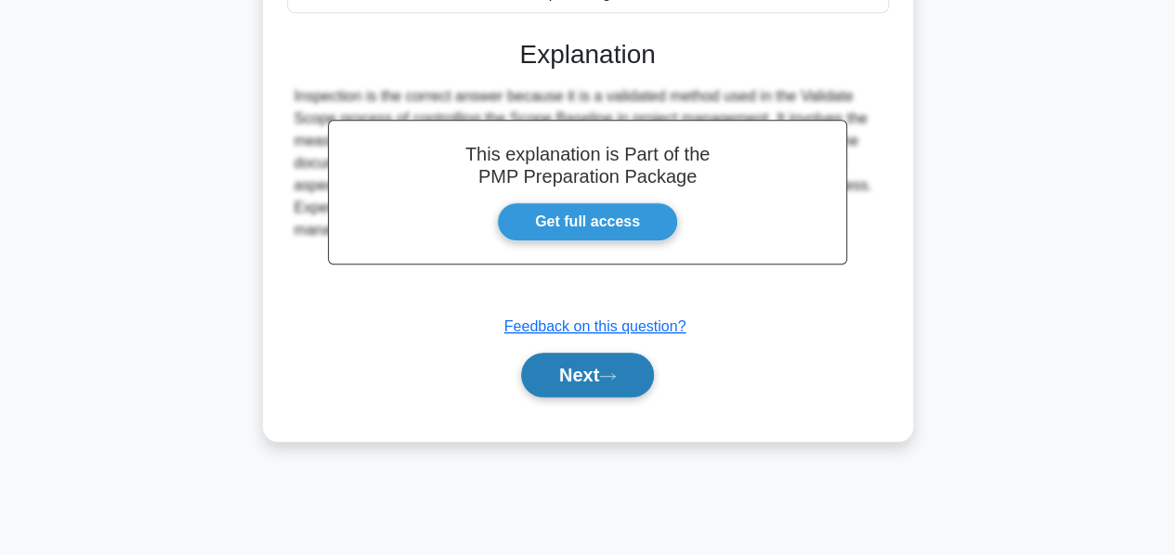
click at [604, 363] on button "Next" at bounding box center [587, 375] width 133 height 45
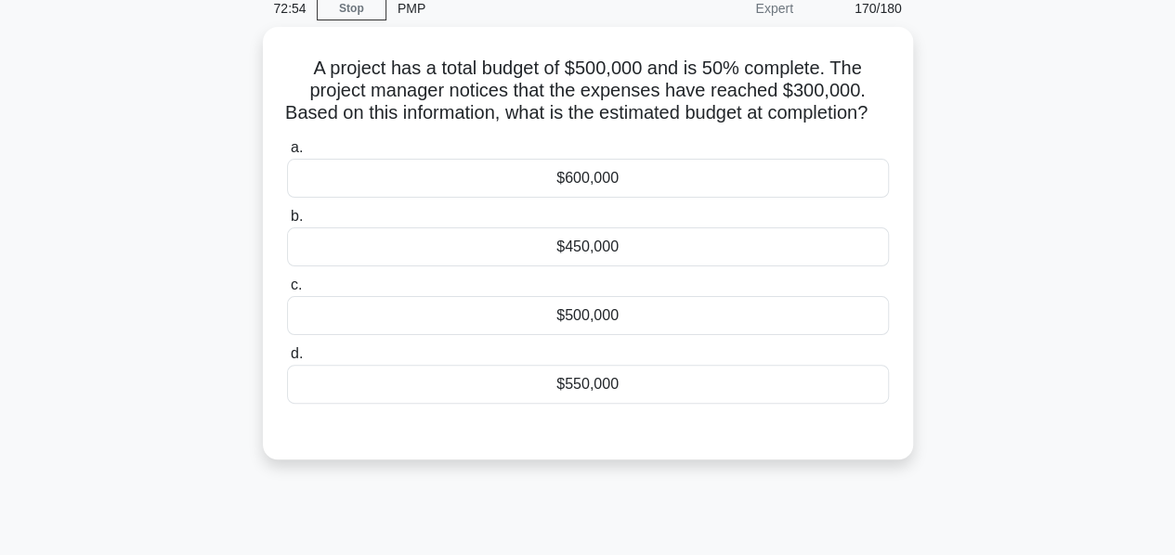
scroll to position [84, 0]
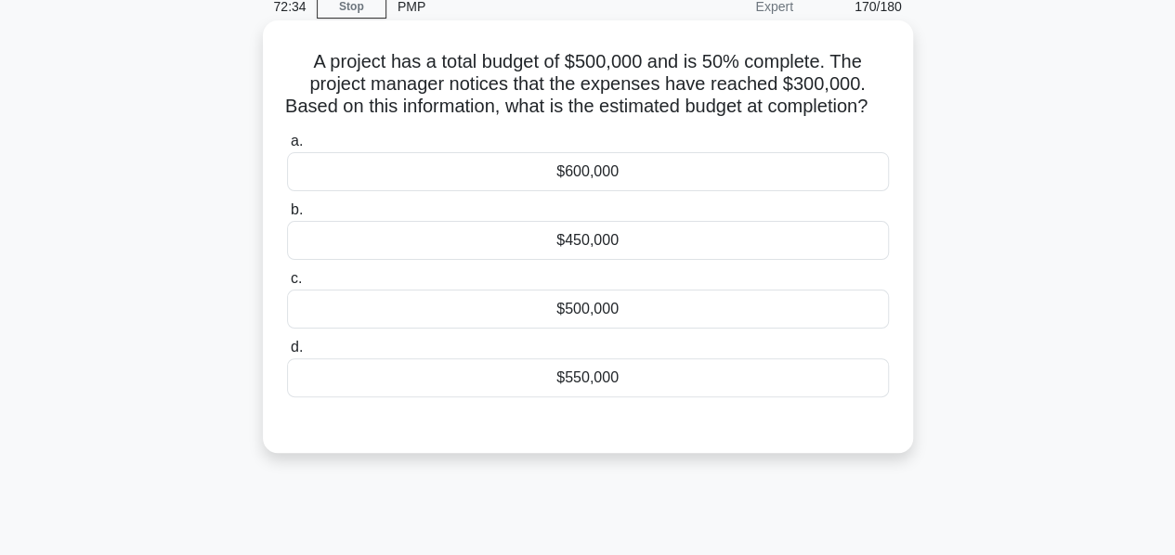
click at [637, 191] on div "$600,000" at bounding box center [588, 171] width 602 height 39
click at [287, 148] on input "a. $600,000" at bounding box center [287, 142] width 0 height 12
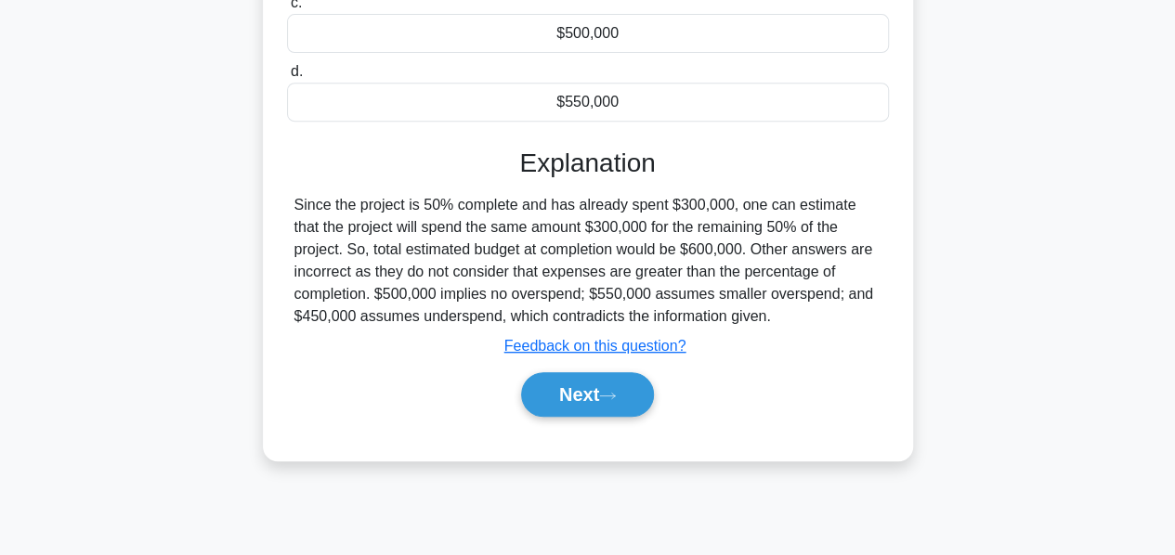
scroll to position [448, 0]
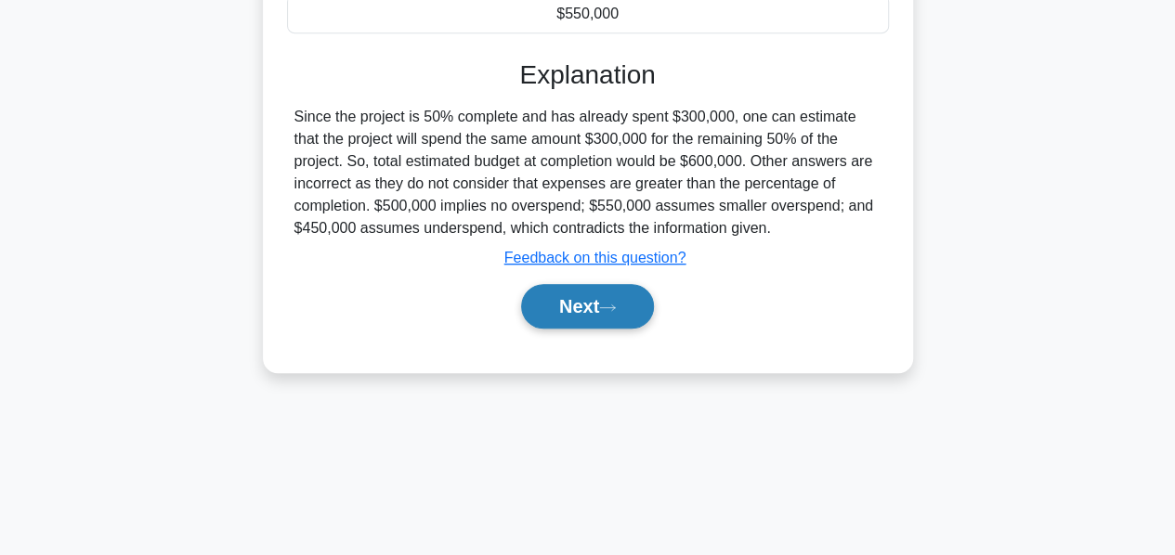
click at [579, 319] on button "Next" at bounding box center [587, 306] width 133 height 45
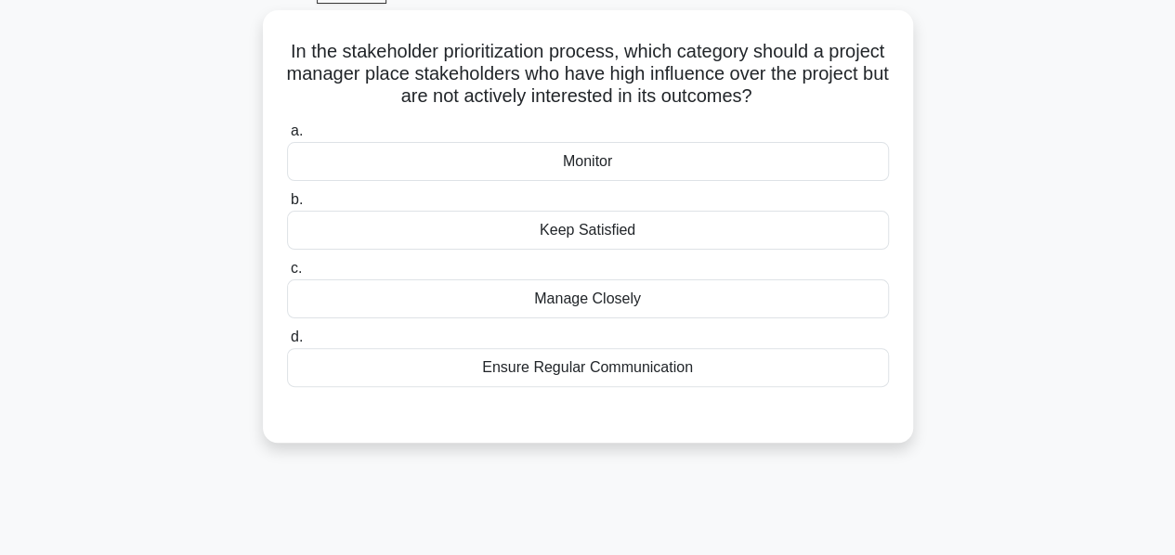
scroll to position [100, 0]
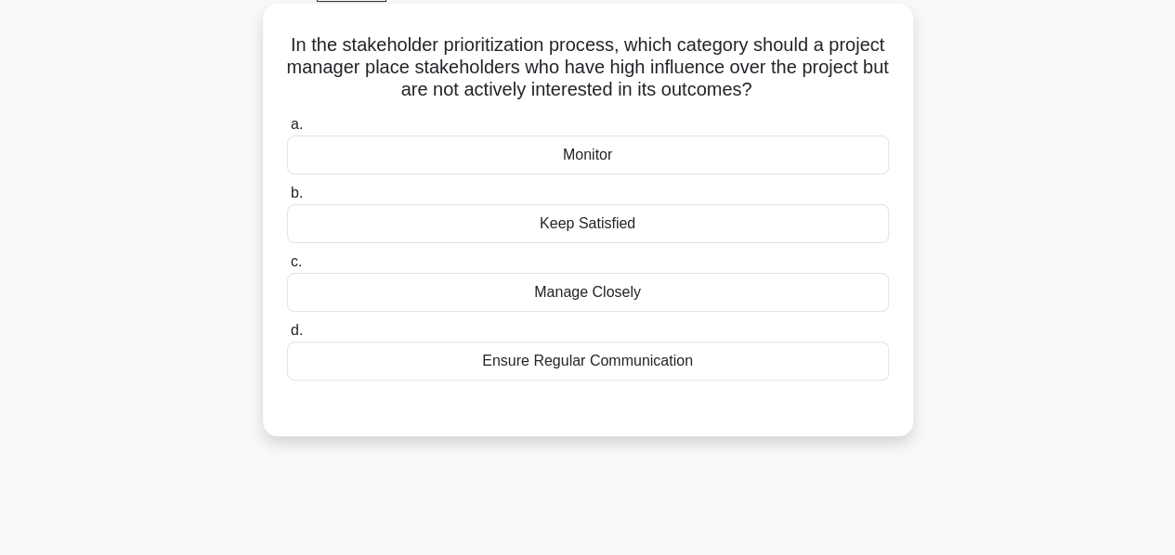
click at [585, 231] on div "Keep Satisfied" at bounding box center [588, 223] width 602 height 39
click at [287, 200] on input "b. Keep Satisfied" at bounding box center [287, 194] width 0 height 12
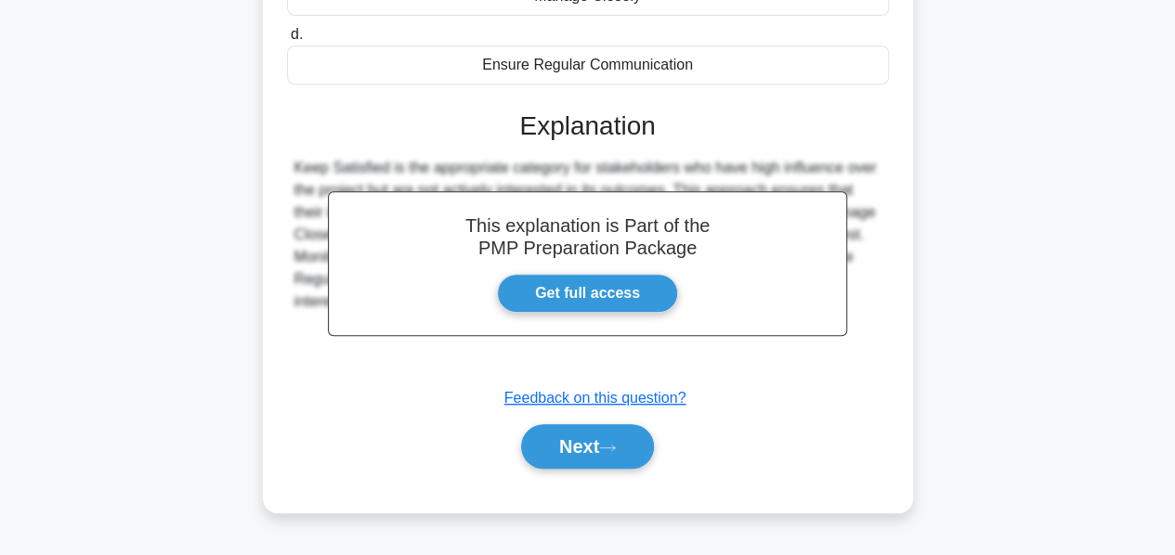
scroll to position [448, 0]
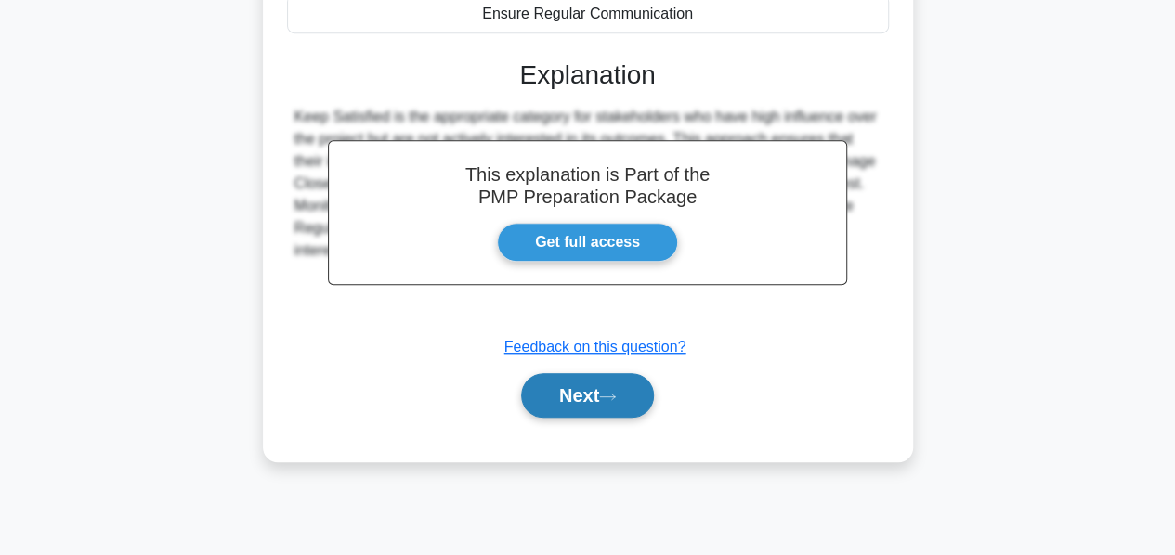
click at [586, 393] on button "Next" at bounding box center [587, 395] width 133 height 45
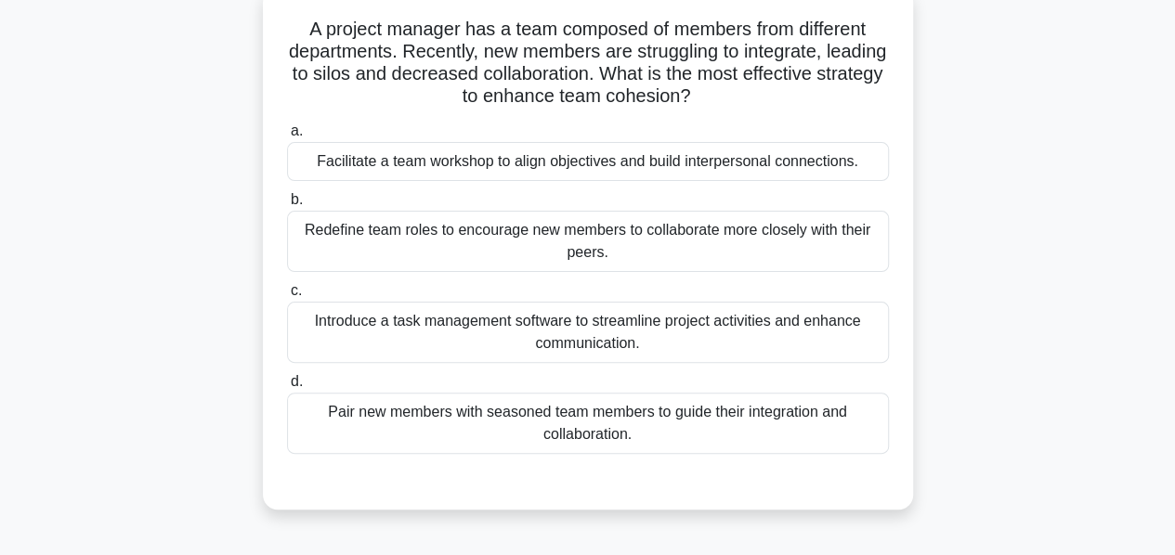
scroll to position [119, 0]
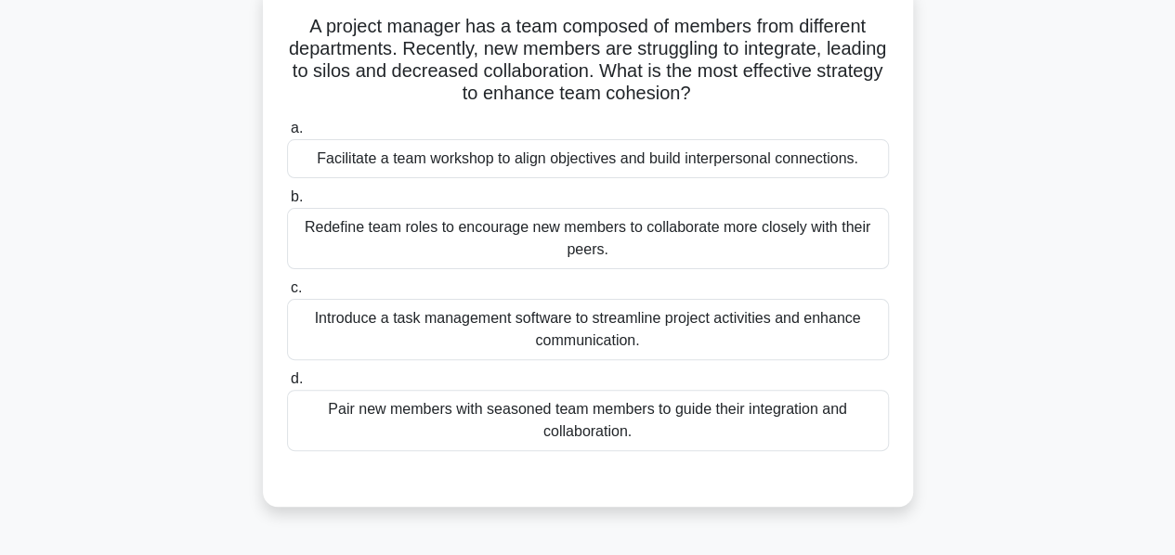
click at [666, 164] on div "Facilitate a team workshop to align objectives and build interpersonal connecti…" at bounding box center [588, 158] width 602 height 39
click at [287, 135] on input "a. Facilitate a team workshop to align objectives and build interpersonal conne…" at bounding box center [287, 129] width 0 height 12
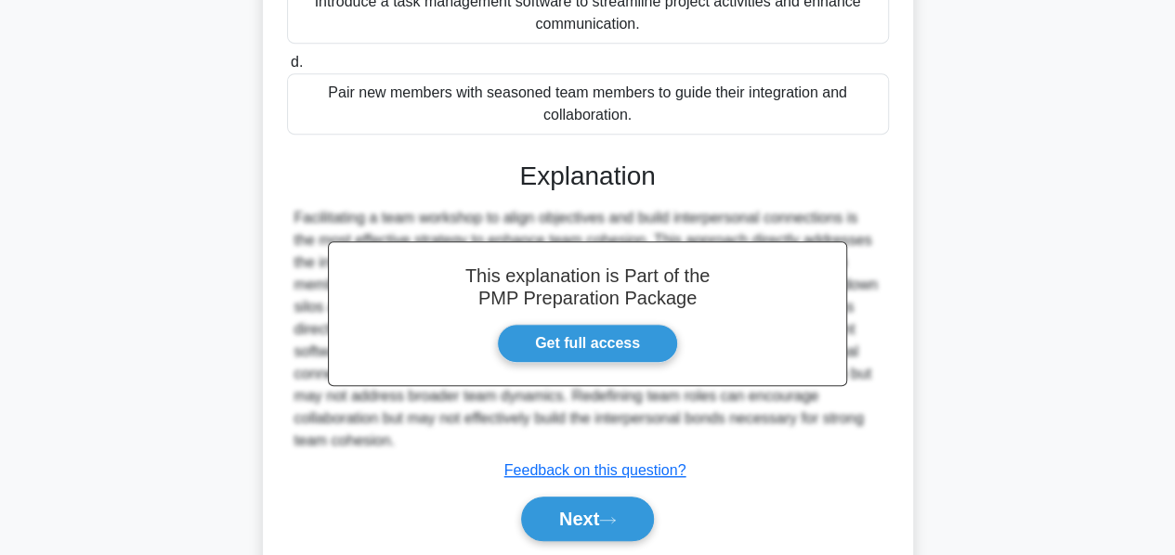
scroll to position [498, 0]
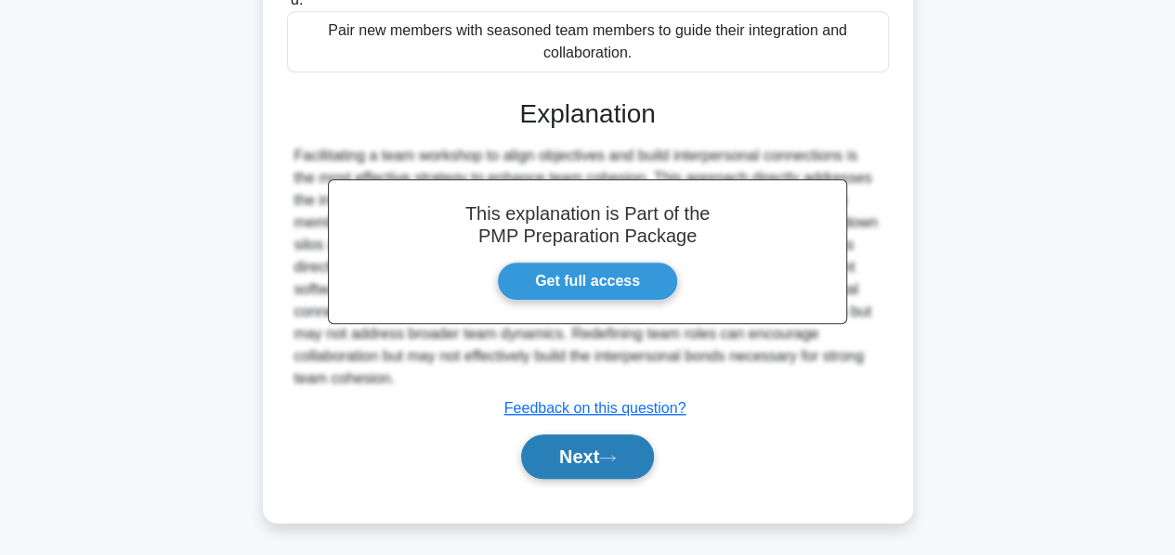
click at [584, 452] on button "Next" at bounding box center [587, 457] width 133 height 45
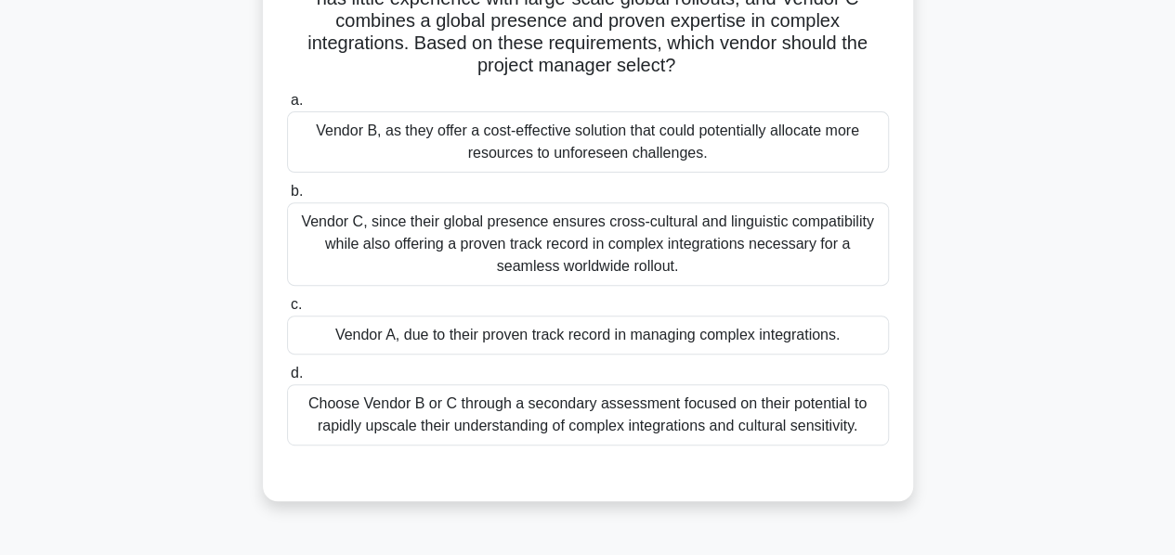
scroll to position [269, 0]
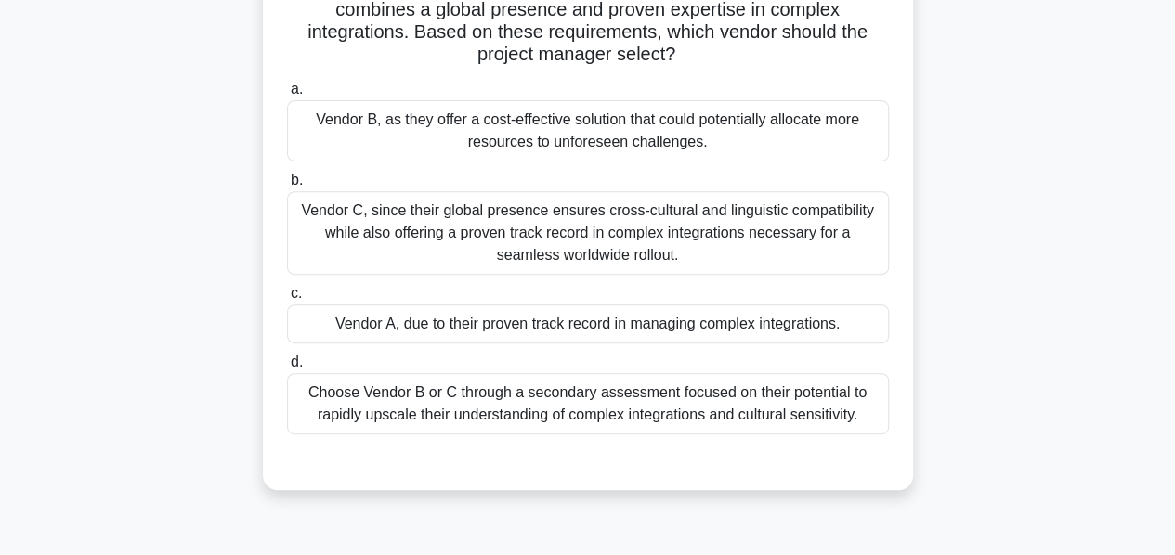
click at [627, 226] on div "Vendor C, since their global presence ensures cross-cultural and linguistic com…" at bounding box center [588, 233] width 602 height 84
click at [287, 187] on input "b. Vendor C, since their global presence ensures cross-cultural and linguistic …" at bounding box center [287, 181] width 0 height 12
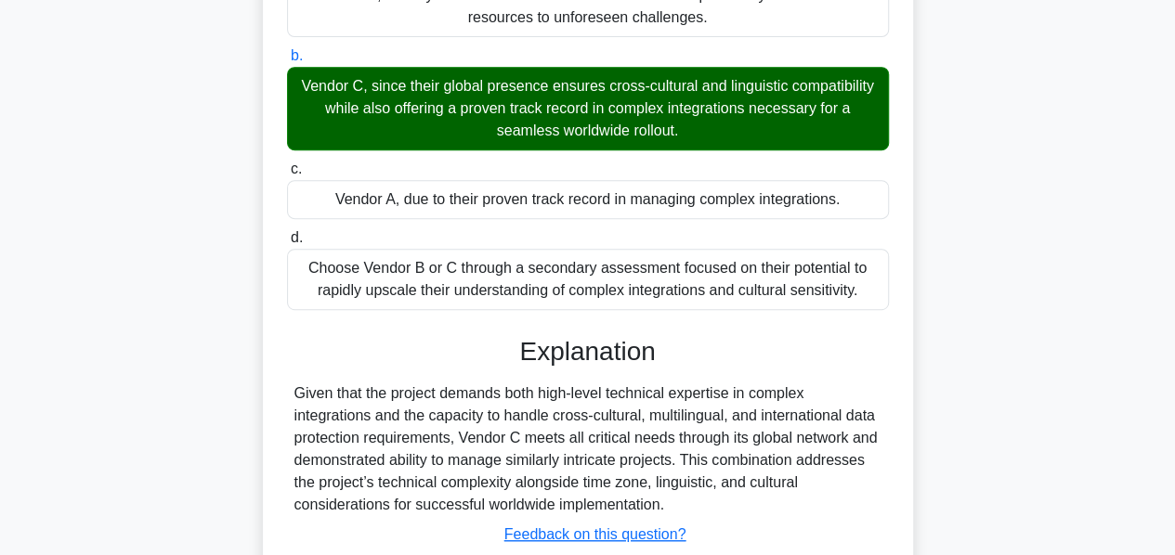
scroll to position [520, 0]
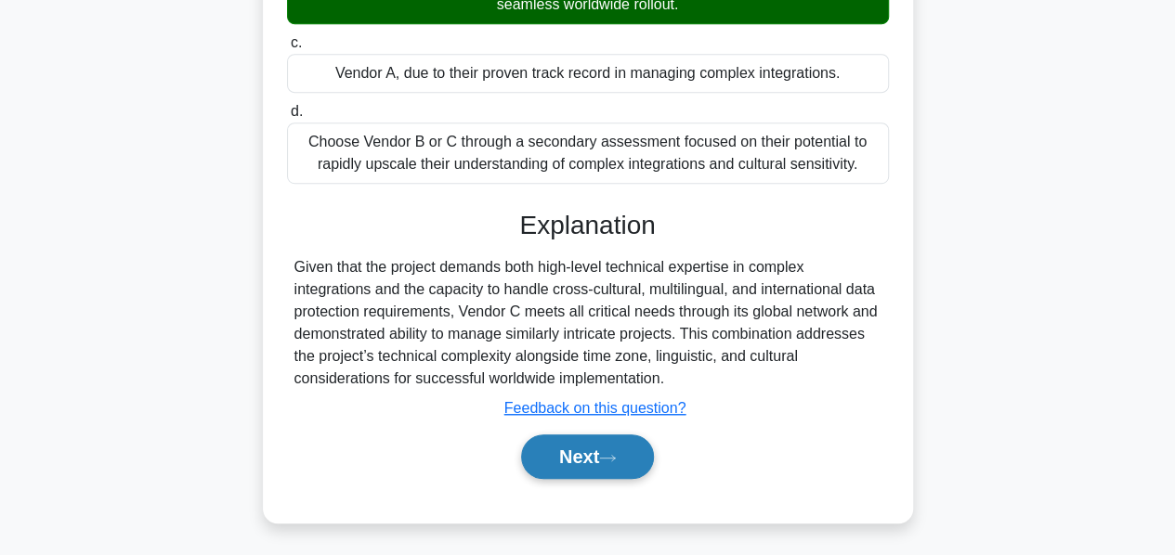
click at [572, 448] on button "Next" at bounding box center [587, 457] width 133 height 45
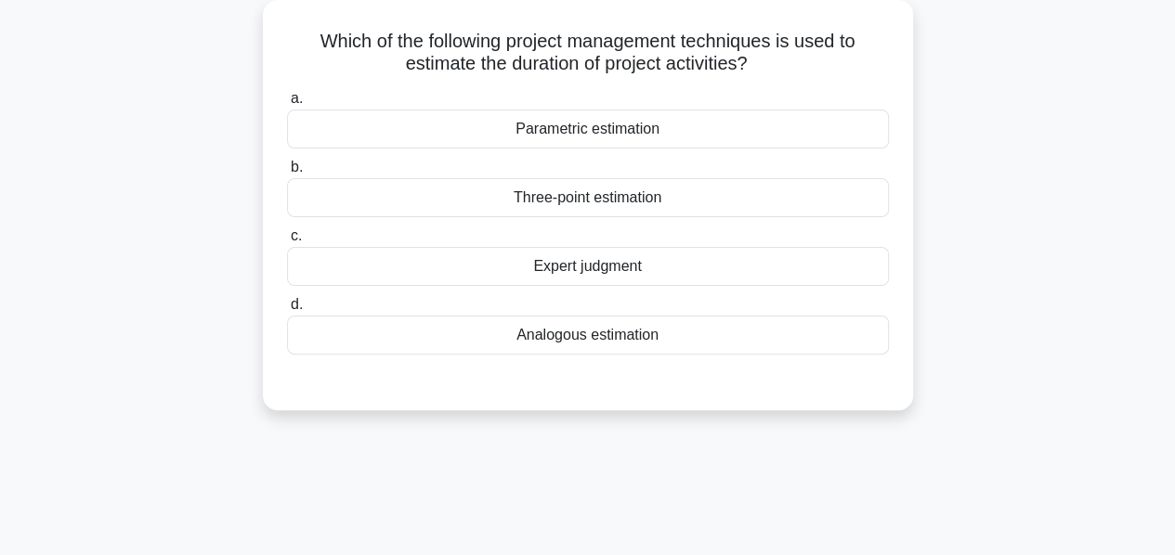
scroll to position [105, 0]
drag, startPoint x: 1118, startPoint y: 136, endPoint x: 878, endPoint y: 122, distance: 240.0
click at [878, 122] on main "69:58 Stop PMP Expert 174/180 a." at bounding box center [587, 426] width 1175 height 943
click at [715, 132] on div "Parametric estimation" at bounding box center [588, 128] width 602 height 39
click at [287, 104] on input "a. Parametric estimation" at bounding box center [287, 98] width 0 height 12
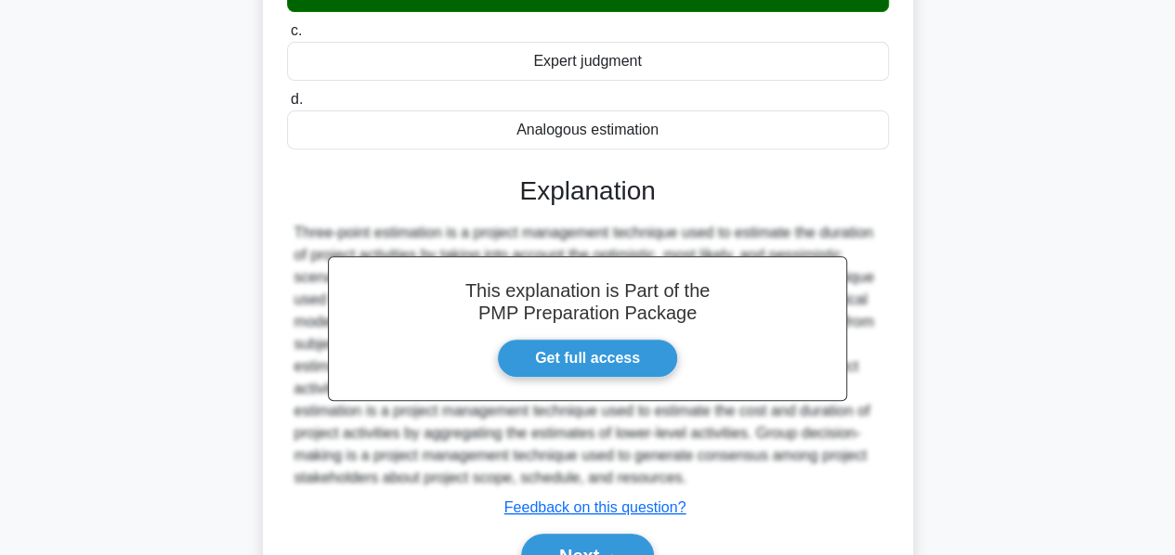
scroll to position [448, 0]
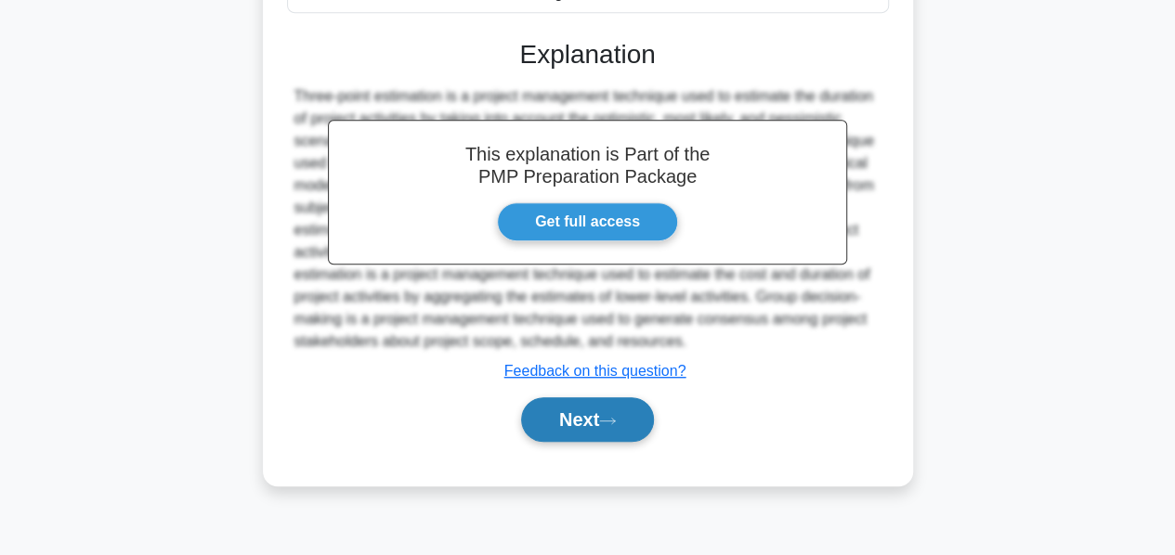
click at [583, 418] on button "Next" at bounding box center [587, 419] width 133 height 45
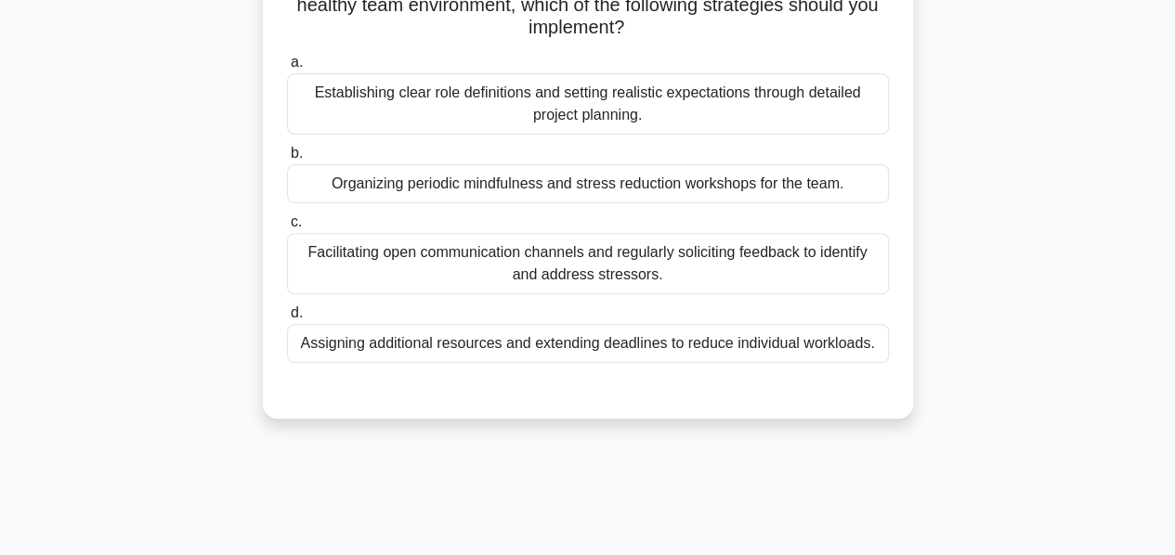
scroll to position [207, 0]
click at [635, 269] on div "Facilitating open communication channels and regularly soliciting feedback to i…" at bounding box center [588, 263] width 602 height 61
click at [287, 228] on input "c. Facilitating open communication channels and regularly soliciting feedback t…" at bounding box center [287, 222] width 0 height 12
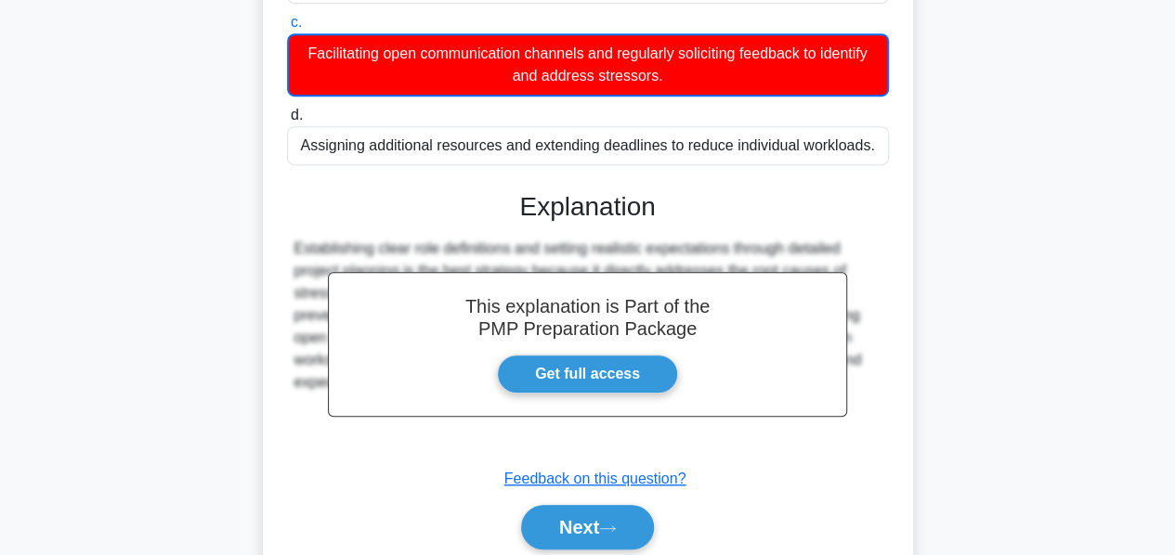
scroll to position [478, 0]
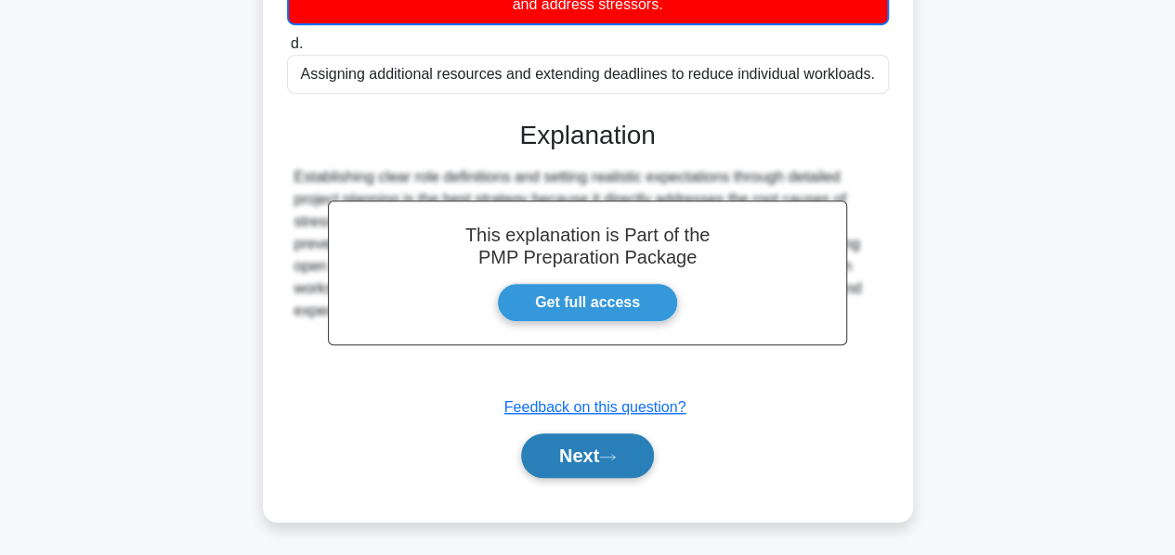
click at [565, 465] on button "Next" at bounding box center [587, 456] width 133 height 45
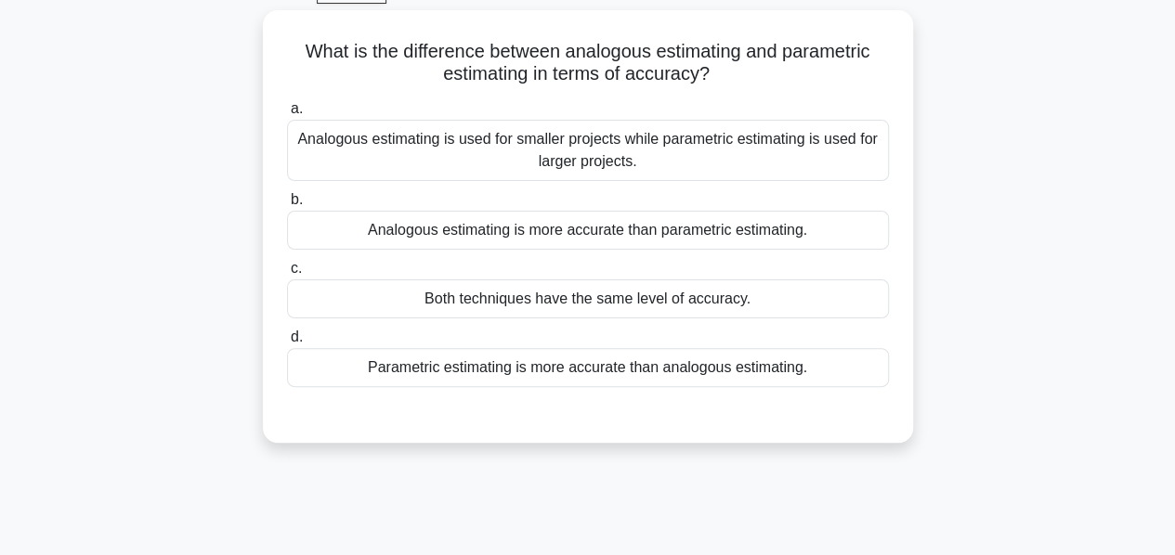
scroll to position [100, 0]
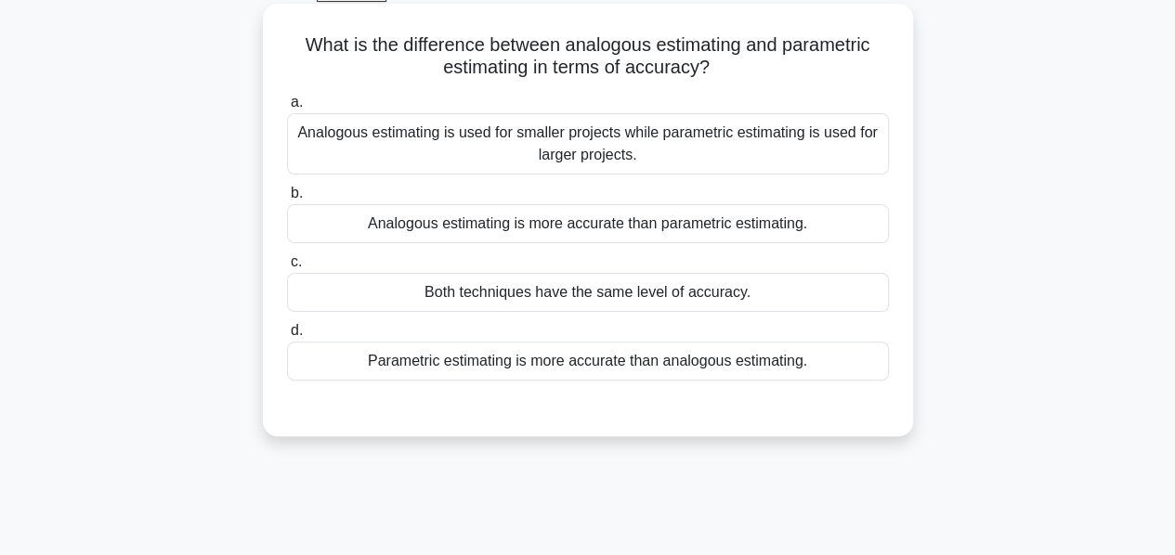
click at [594, 359] on div "Parametric estimating is more accurate than analogous estimating." at bounding box center [588, 361] width 602 height 39
click at [287, 337] on input "d. Parametric estimating is more accurate than analogous estimating." at bounding box center [287, 331] width 0 height 12
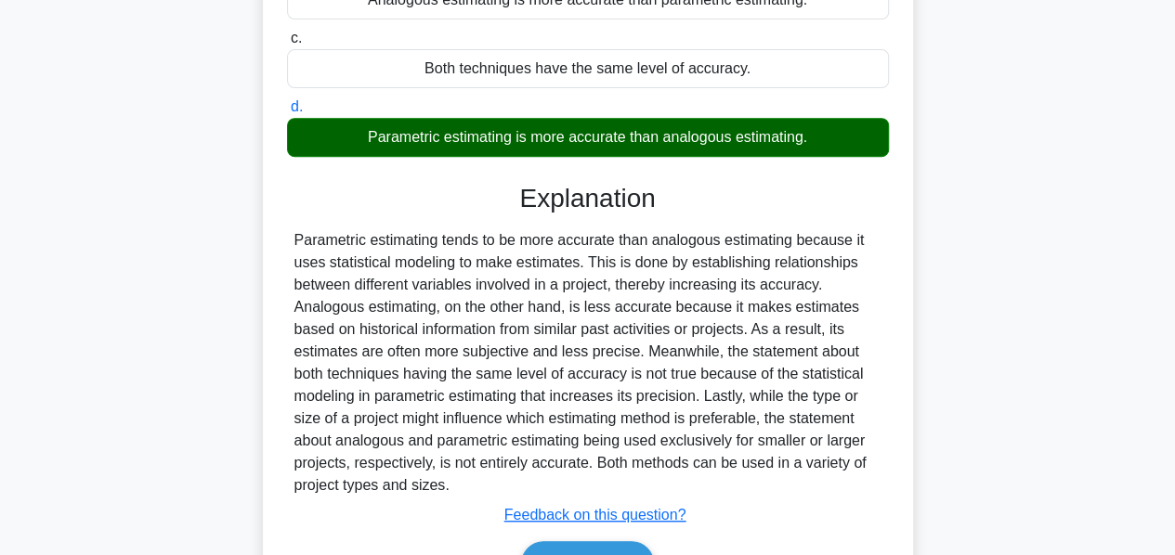
scroll to position [448, 0]
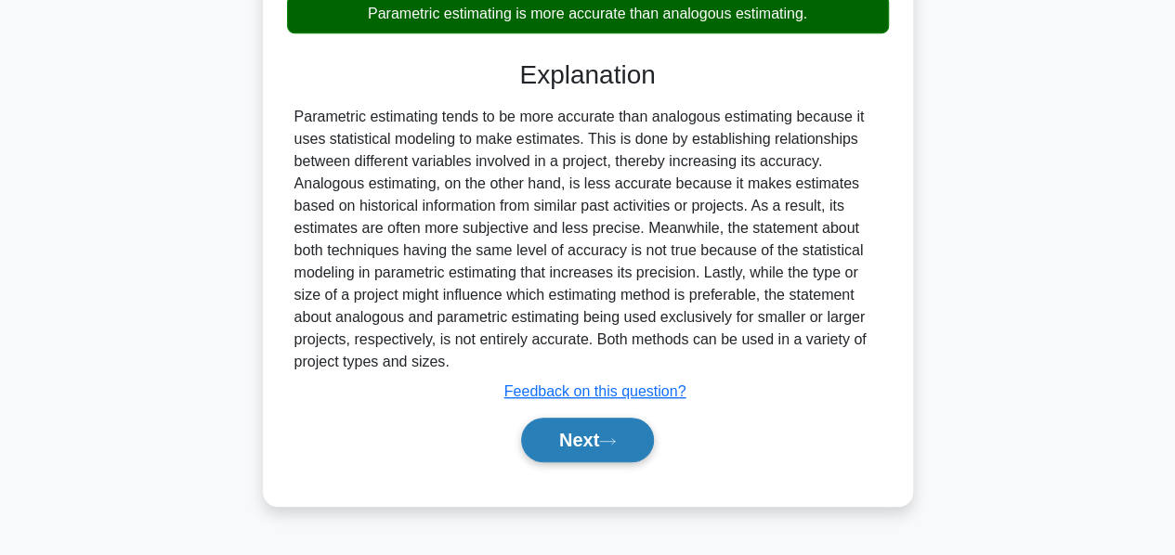
click at [590, 441] on button "Next" at bounding box center [587, 440] width 133 height 45
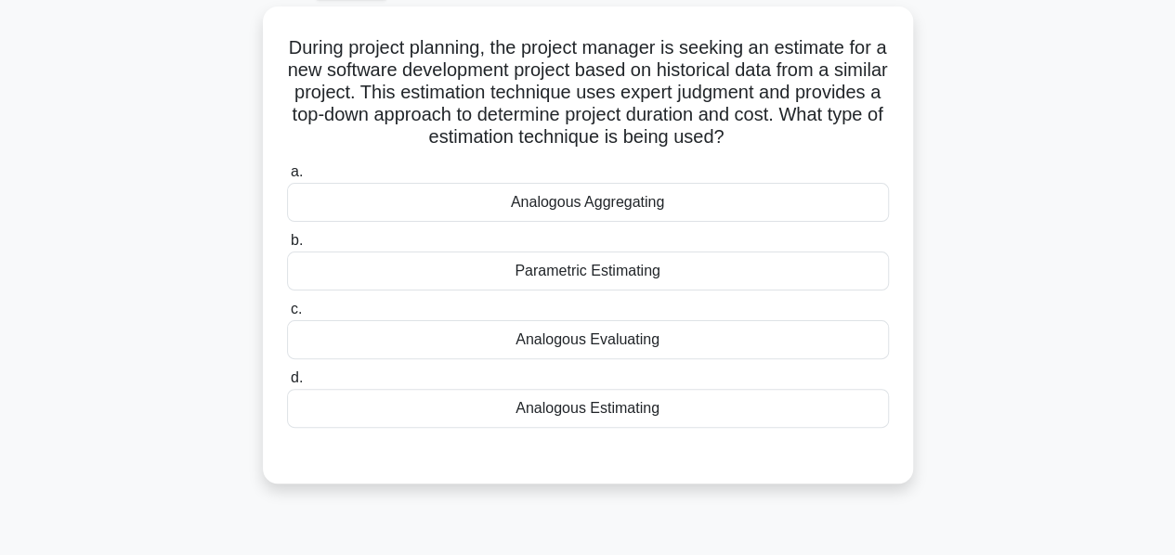
scroll to position [104, 0]
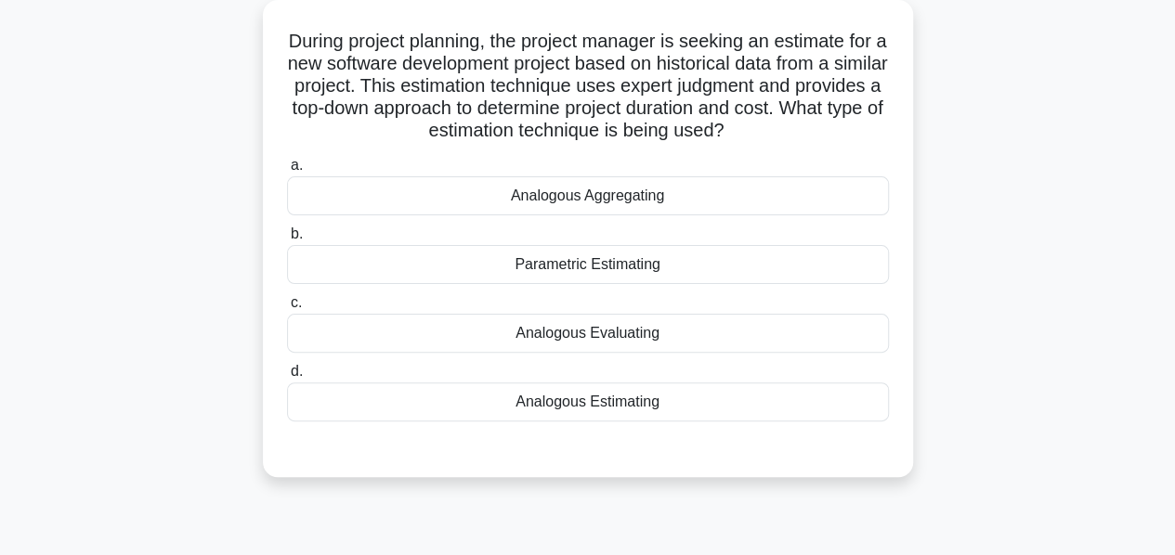
click at [626, 408] on div "Analogous Estimating" at bounding box center [588, 402] width 602 height 39
click at [287, 378] on input "d. Analogous Estimating" at bounding box center [287, 372] width 0 height 12
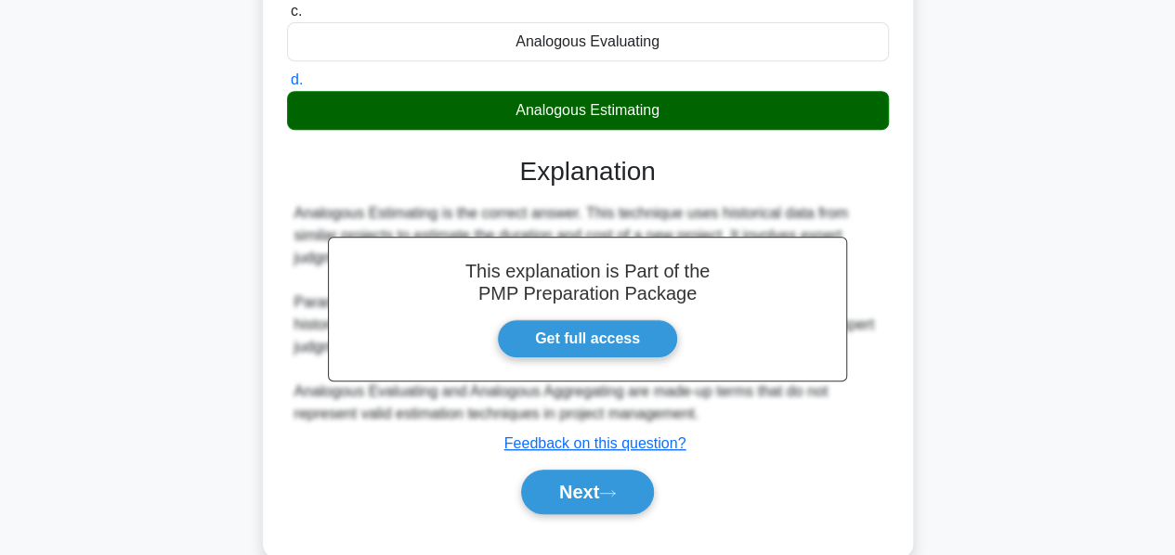
scroll to position [448, 0]
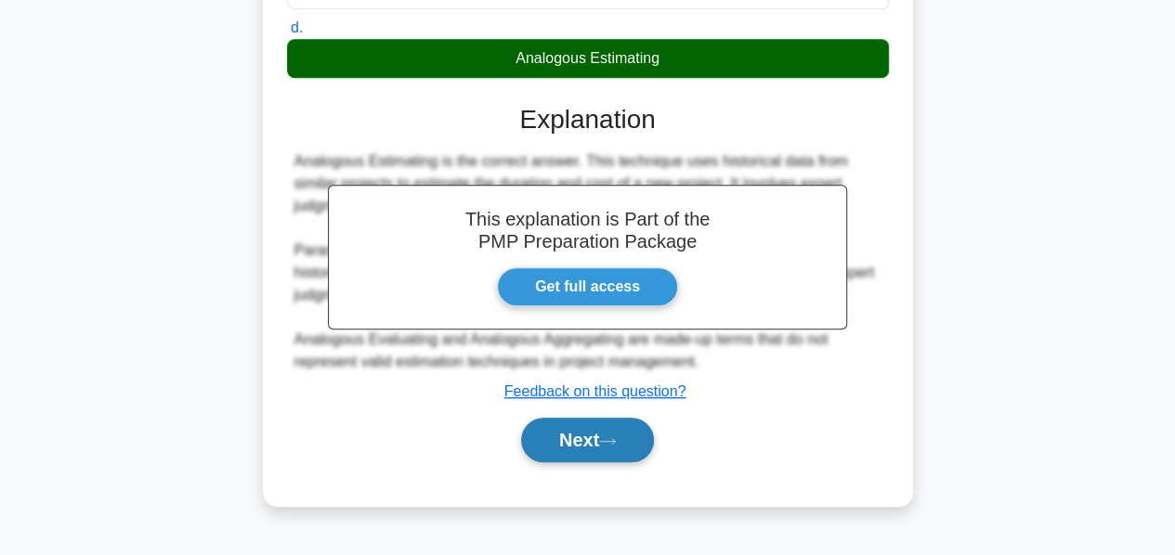
click at [599, 434] on button "Next" at bounding box center [587, 440] width 133 height 45
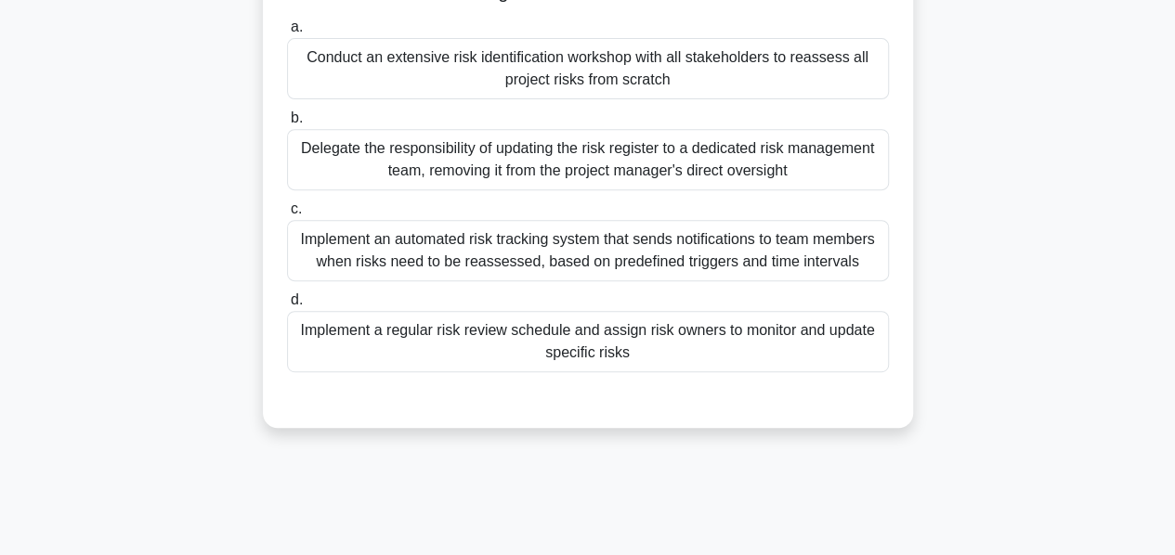
scroll to position [316, 0]
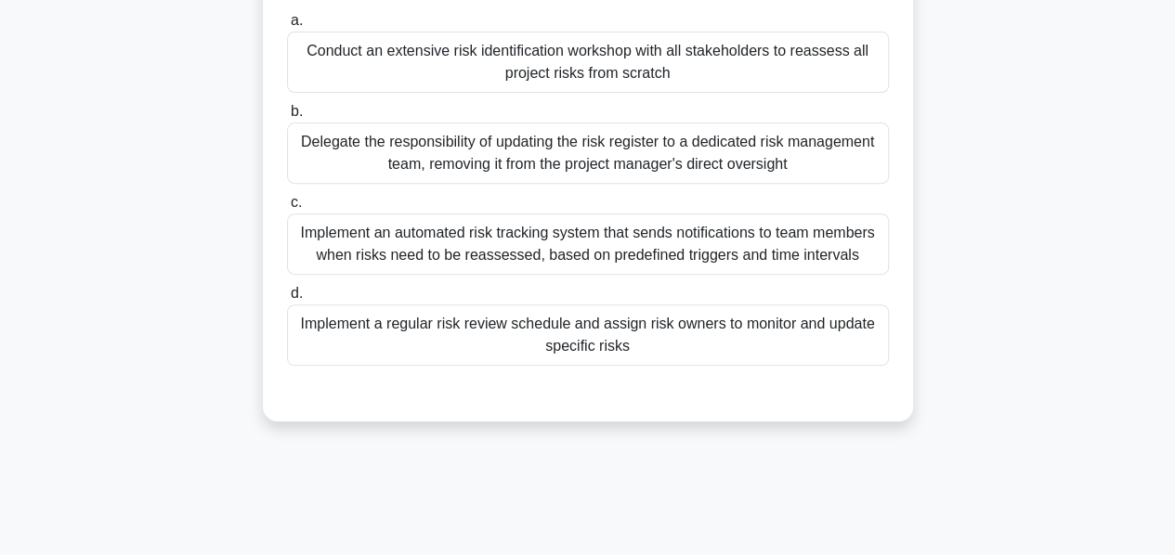
click at [501, 354] on div "Implement a regular risk review schedule and assign risk owners to monitor and …" at bounding box center [588, 335] width 602 height 61
click at [287, 300] on input "d. Implement a regular risk review schedule and assign risk owners to monitor a…" at bounding box center [287, 294] width 0 height 12
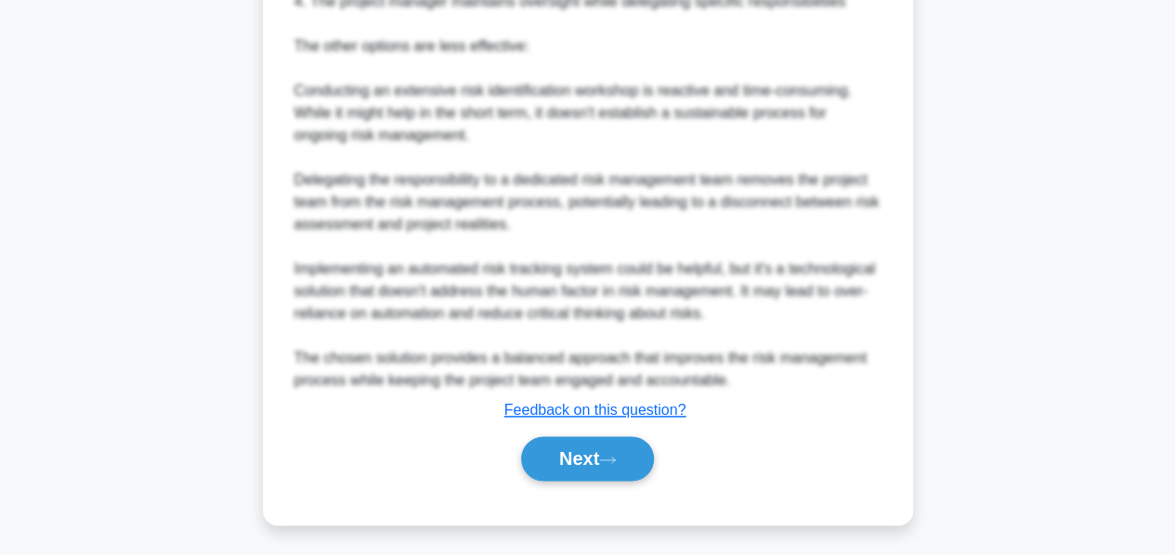
scroll to position [988, 0]
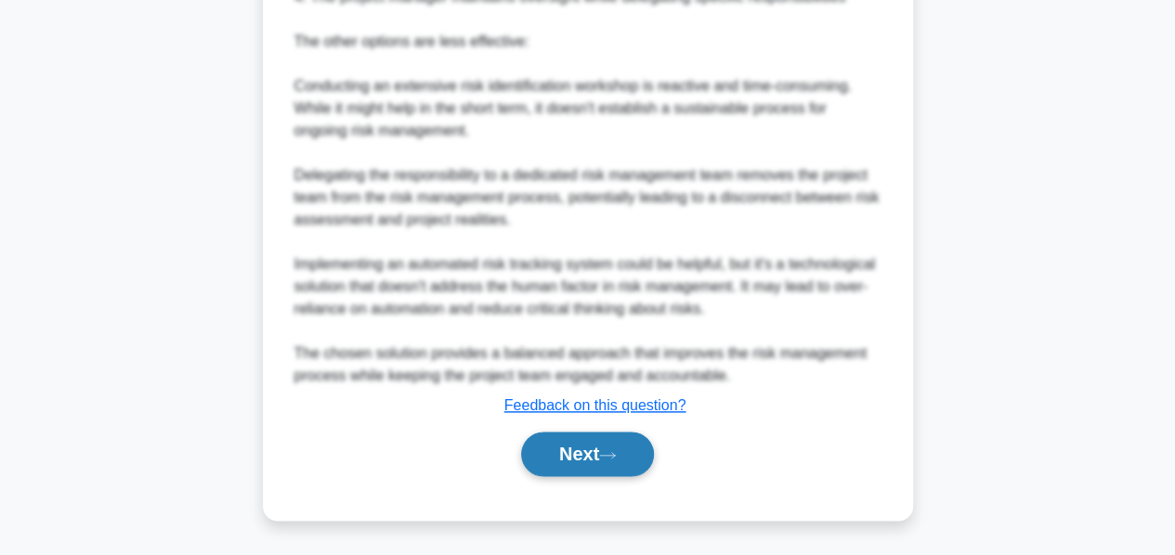
click at [576, 454] on button "Next" at bounding box center [587, 454] width 133 height 45
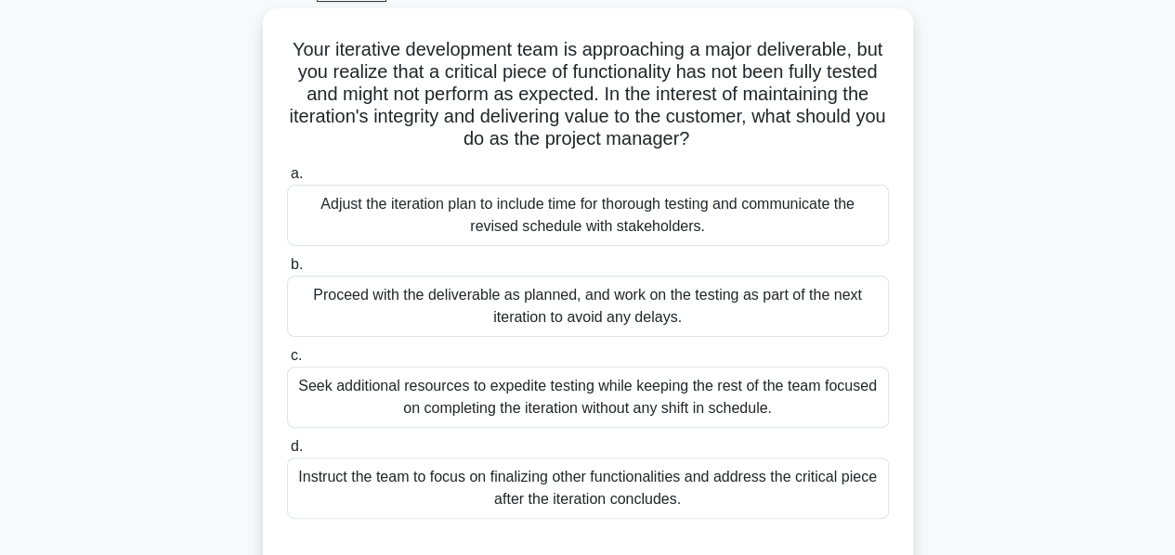
scroll to position [102, 0]
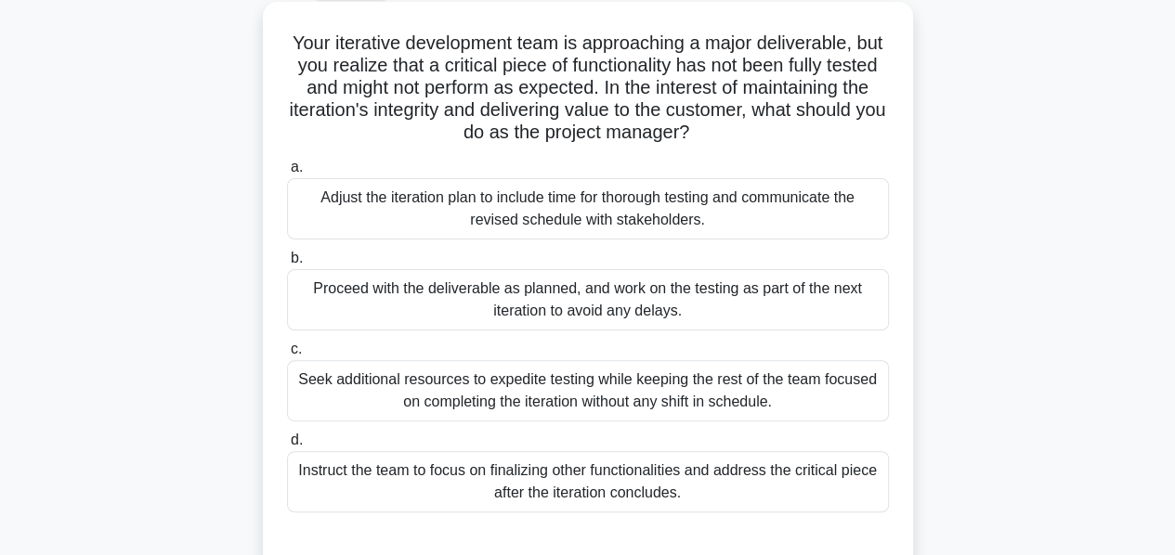
click at [594, 214] on div "Adjust the iteration plan to include time for thorough testing and communicate …" at bounding box center [588, 208] width 602 height 61
click at [287, 174] on input "a. Adjust the iteration plan to include time for thorough testing and communica…" at bounding box center [287, 168] width 0 height 12
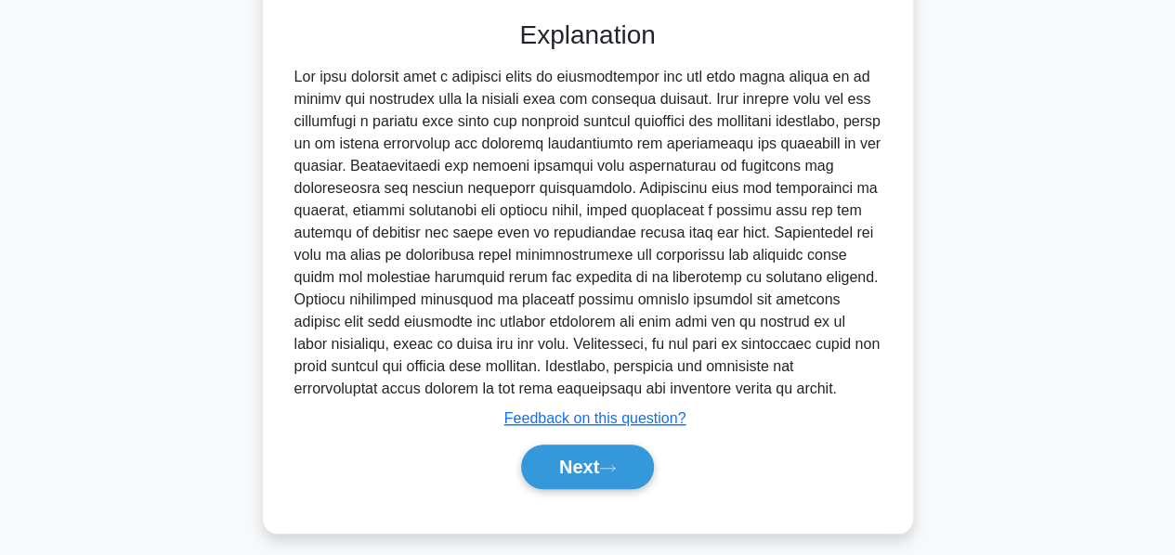
scroll to position [631, 0]
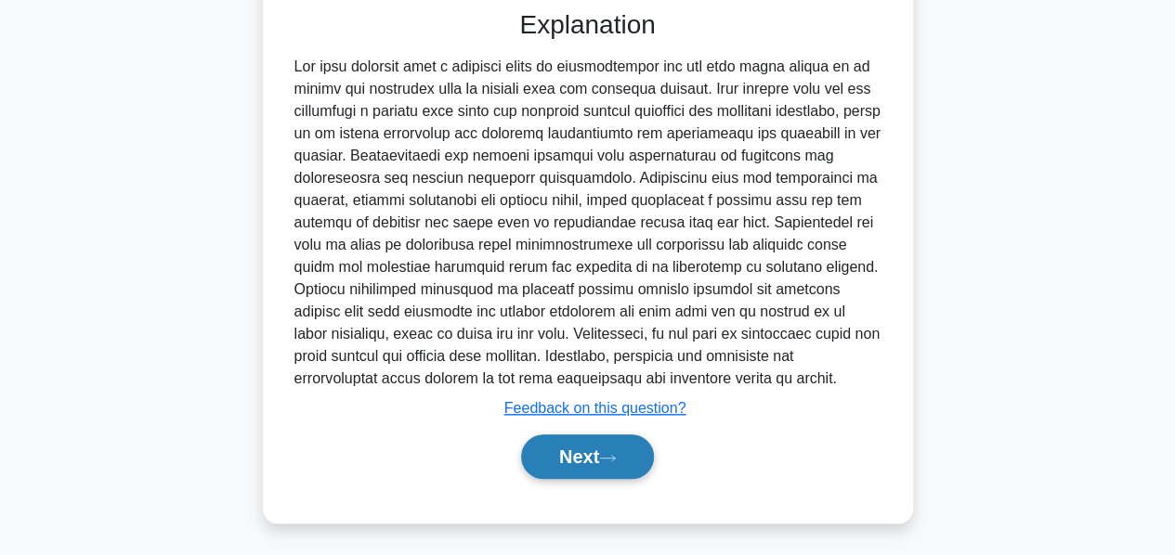
click at [581, 458] on button "Next" at bounding box center [587, 457] width 133 height 45
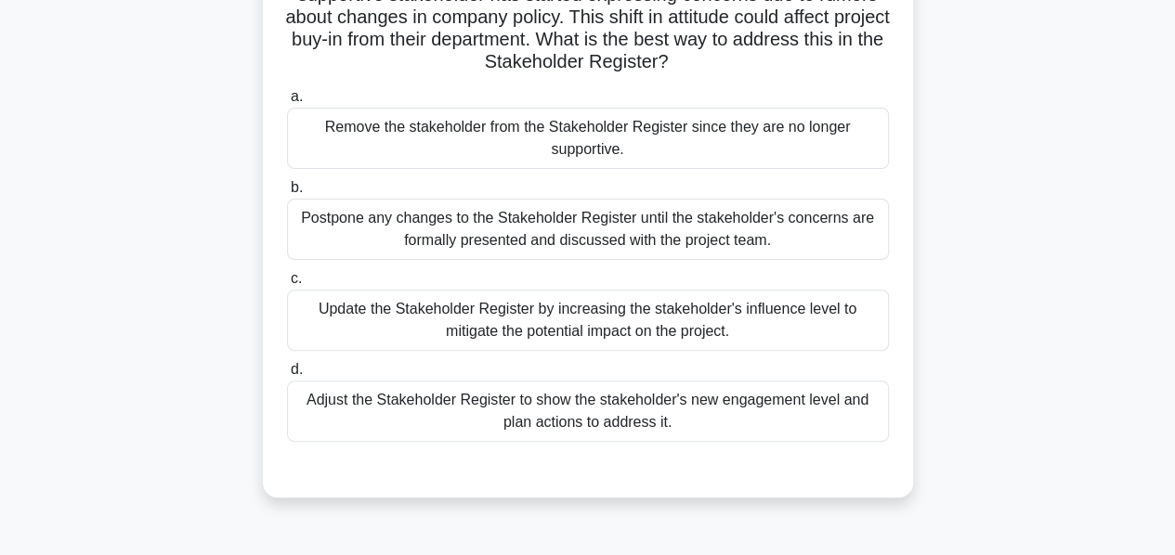
scroll to position [178, 0]
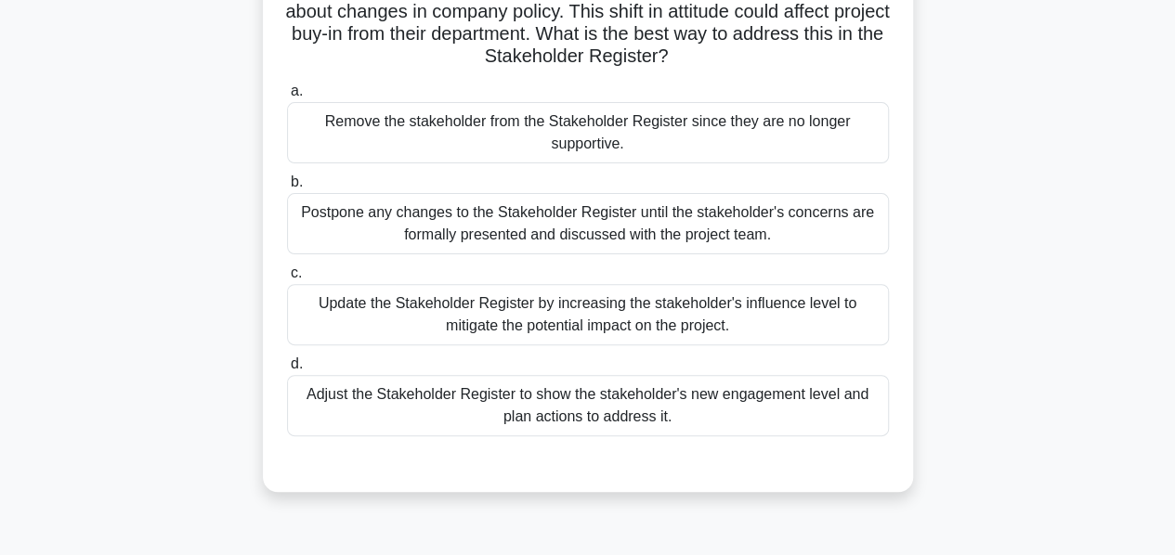
click at [653, 411] on div "Adjust the Stakeholder Register to show the stakeholder's new engagement level …" at bounding box center [588, 405] width 602 height 61
click at [287, 370] on input "d. Adjust the Stakeholder Register to show the stakeholder's new engagement lev…" at bounding box center [287, 364] width 0 height 12
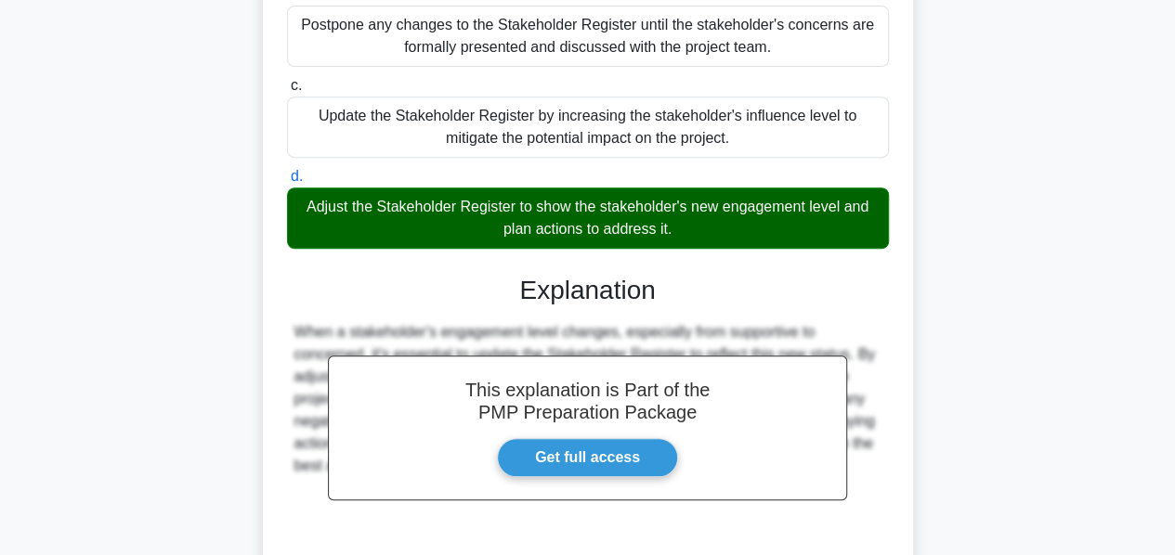
scroll to position [520, 0]
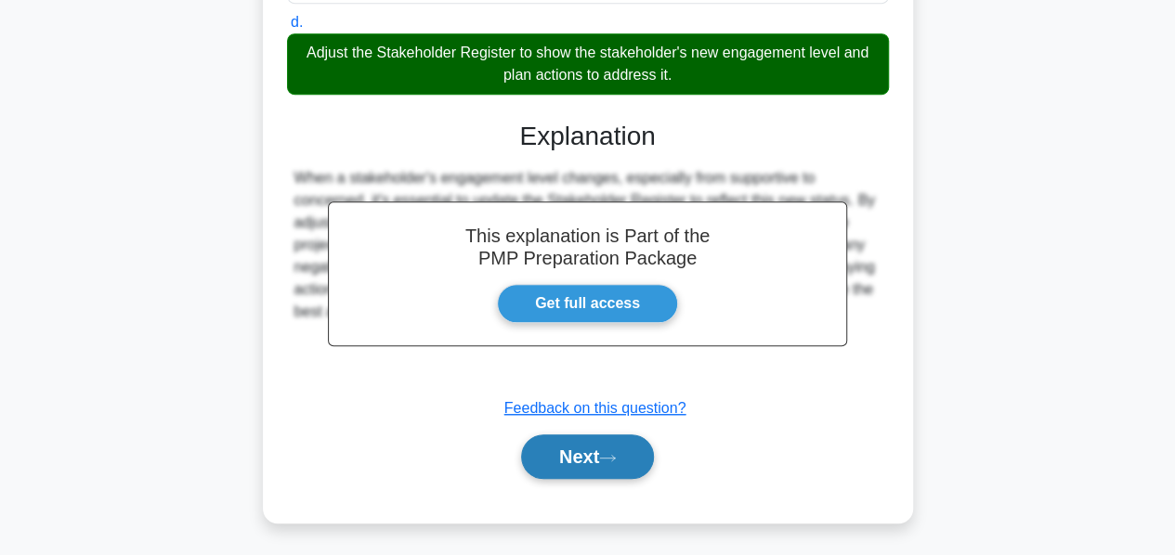
click at [574, 460] on button "Next" at bounding box center [587, 457] width 133 height 45
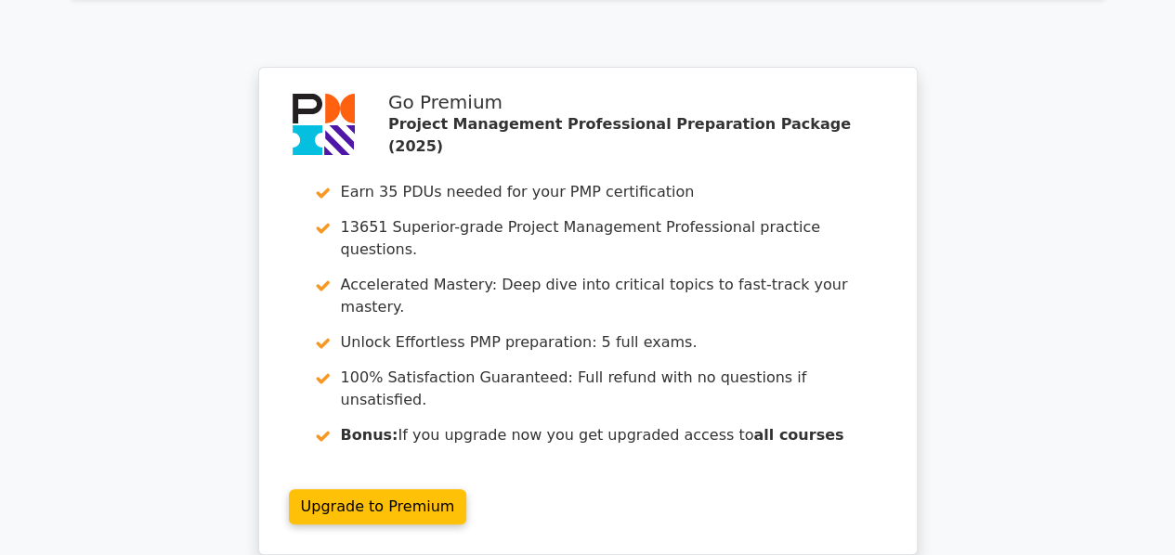
scroll to position [14033, 0]
